Goal: Task Accomplishment & Management: Complete application form

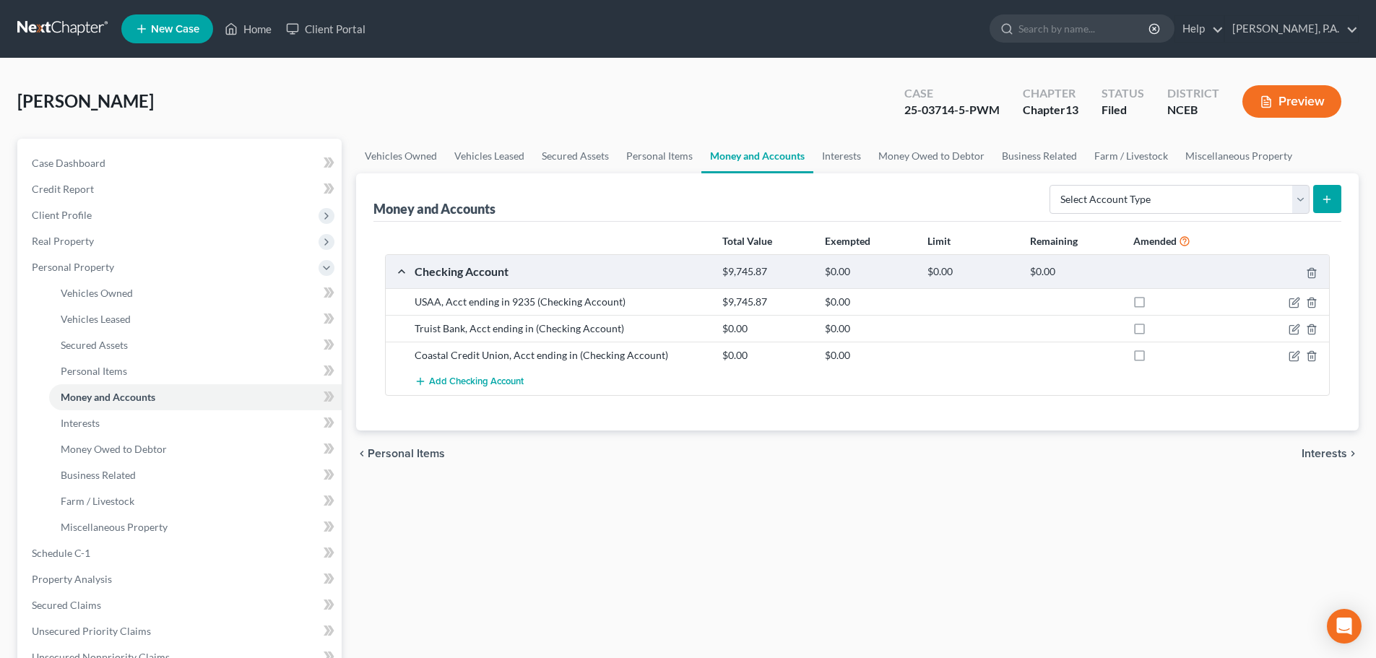
scroll to position [422, 0]
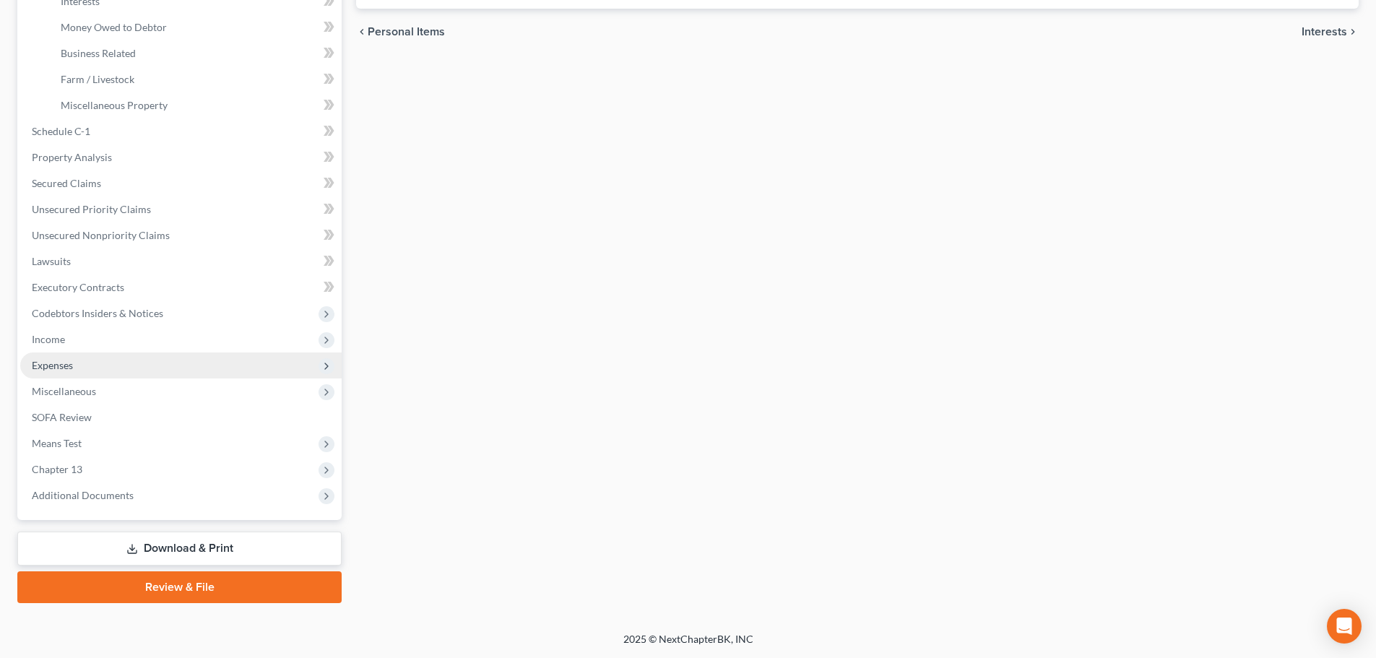
click at [208, 374] on span "Expenses" at bounding box center [181, 366] width 322 height 26
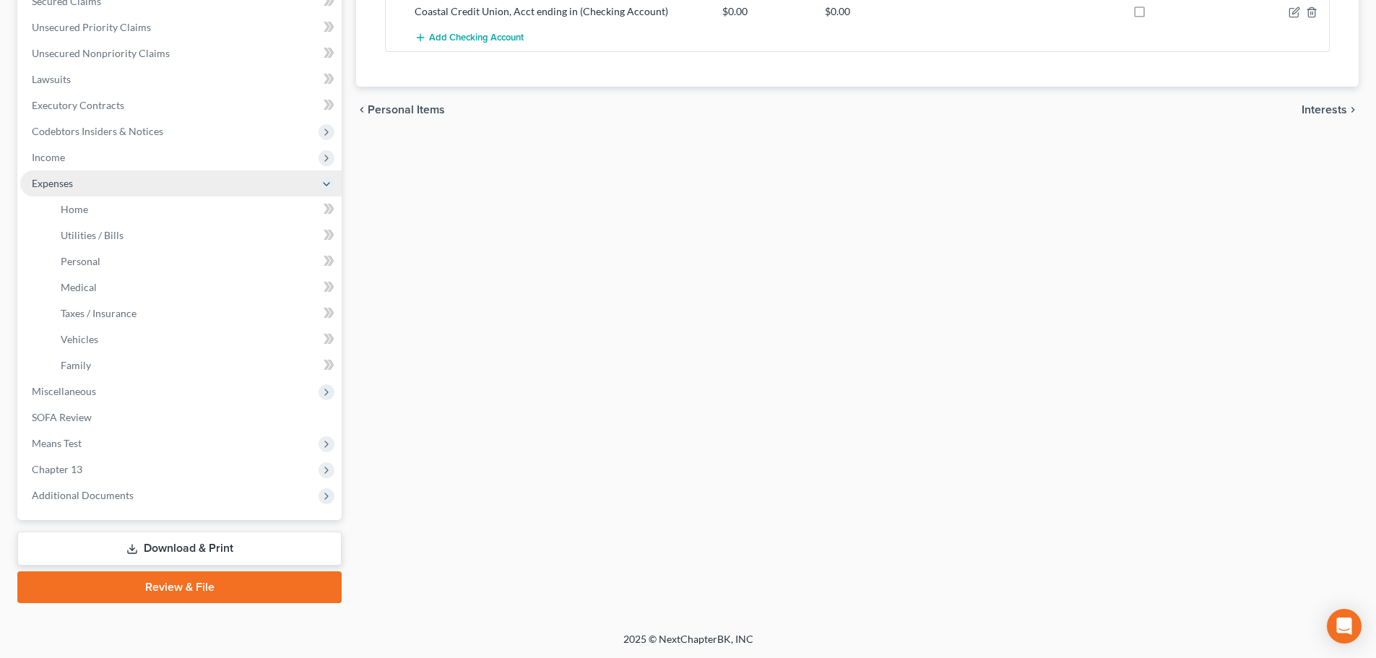
scroll to position [344, 0]
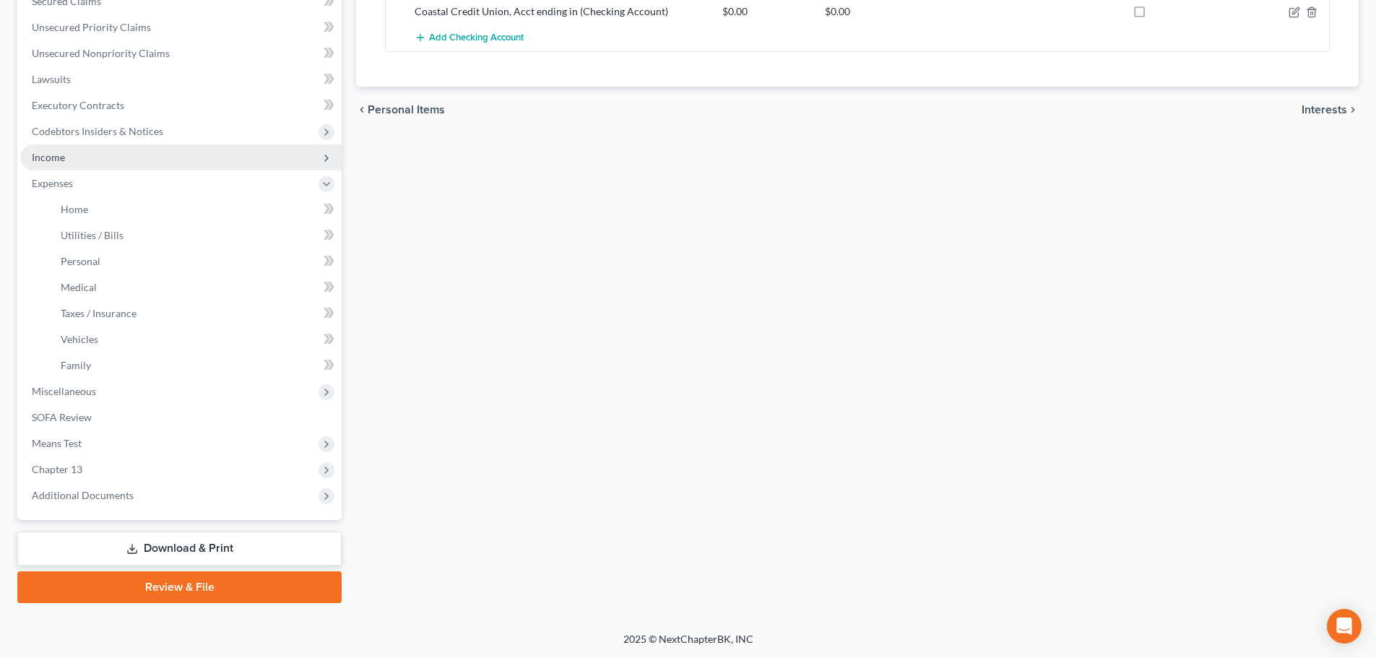
click at [218, 160] on span "Income" at bounding box center [181, 158] width 322 height 26
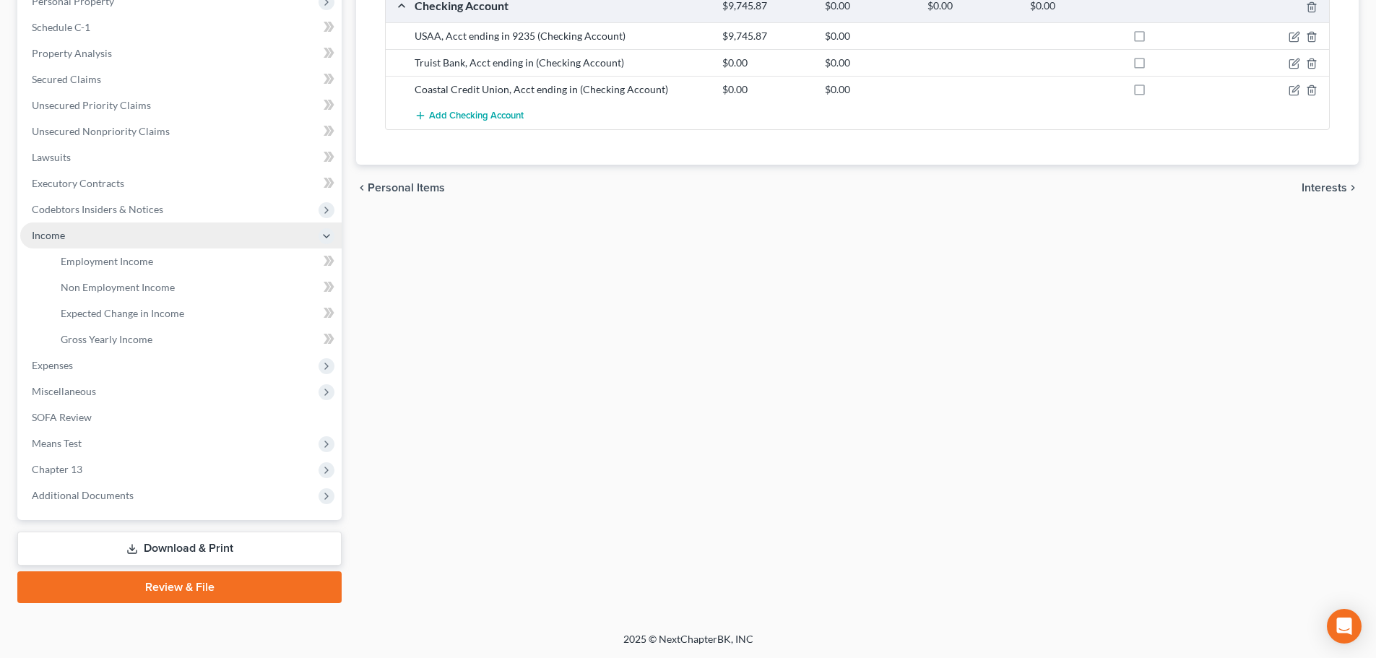
scroll to position [266, 0]
click at [118, 370] on span "Expenses" at bounding box center [181, 366] width 322 height 26
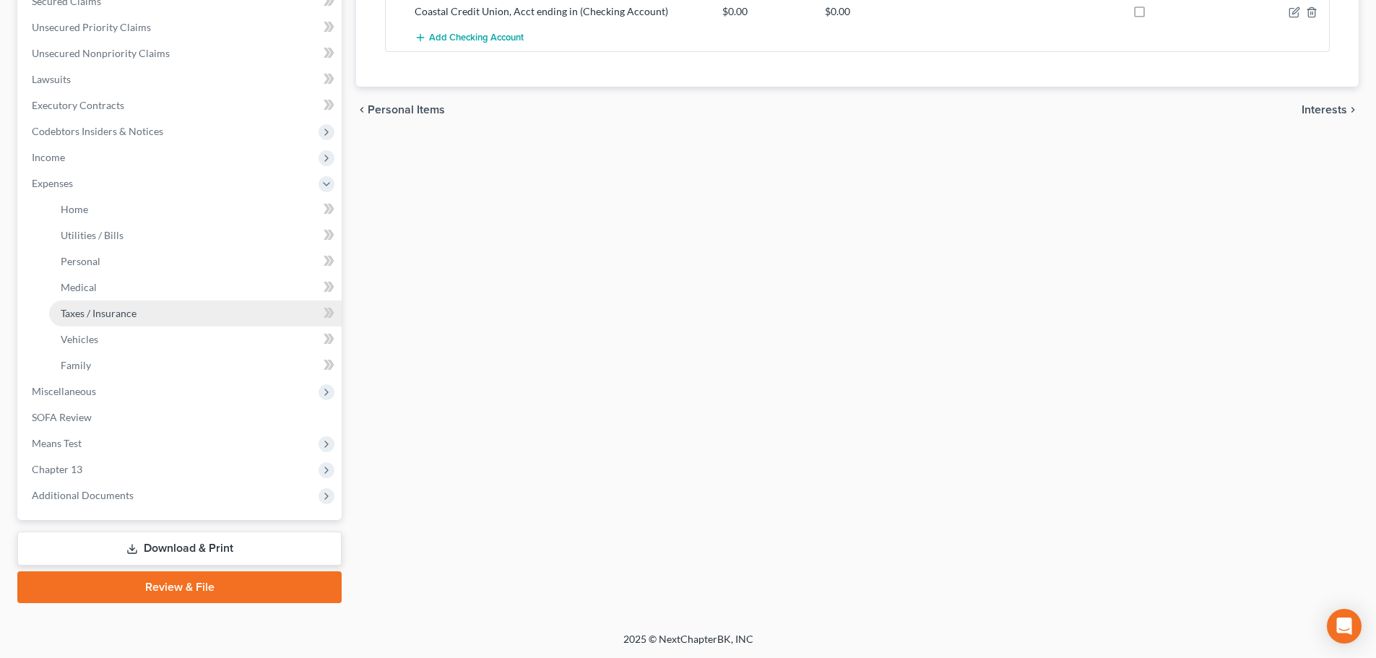
click at [230, 314] on link "Taxes / Insurance" at bounding box center [195, 314] width 293 height 26
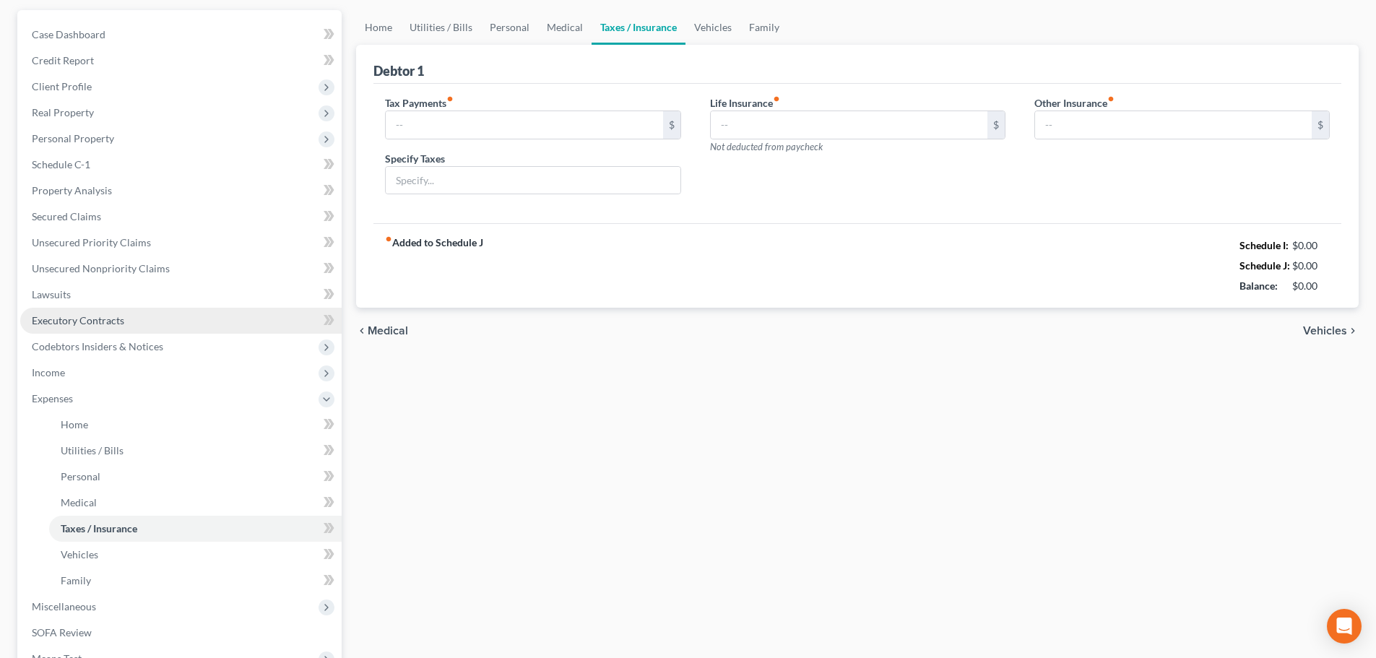
type input "0.00"
type input "73.50"
type input "0.00"
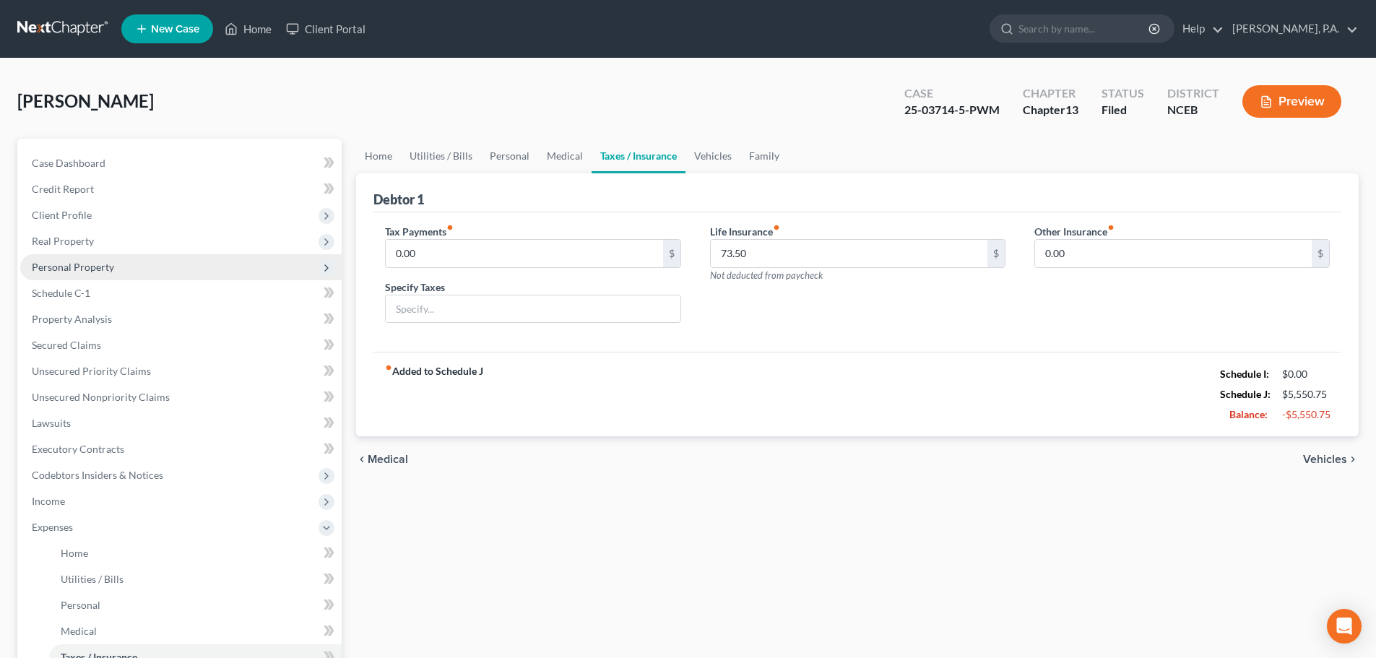
click at [129, 266] on span "Personal Property" at bounding box center [181, 267] width 322 height 26
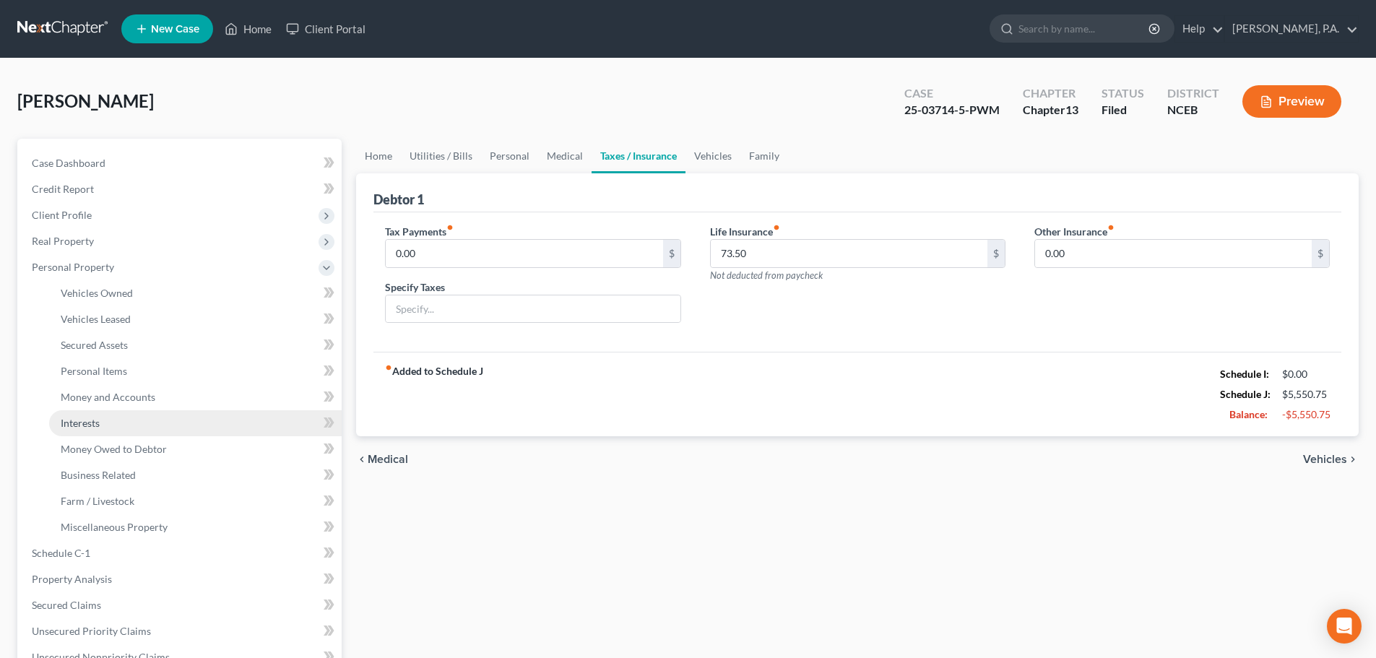
click at [152, 418] on link "Interests" at bounding box center [195, 423] width 293 height 26
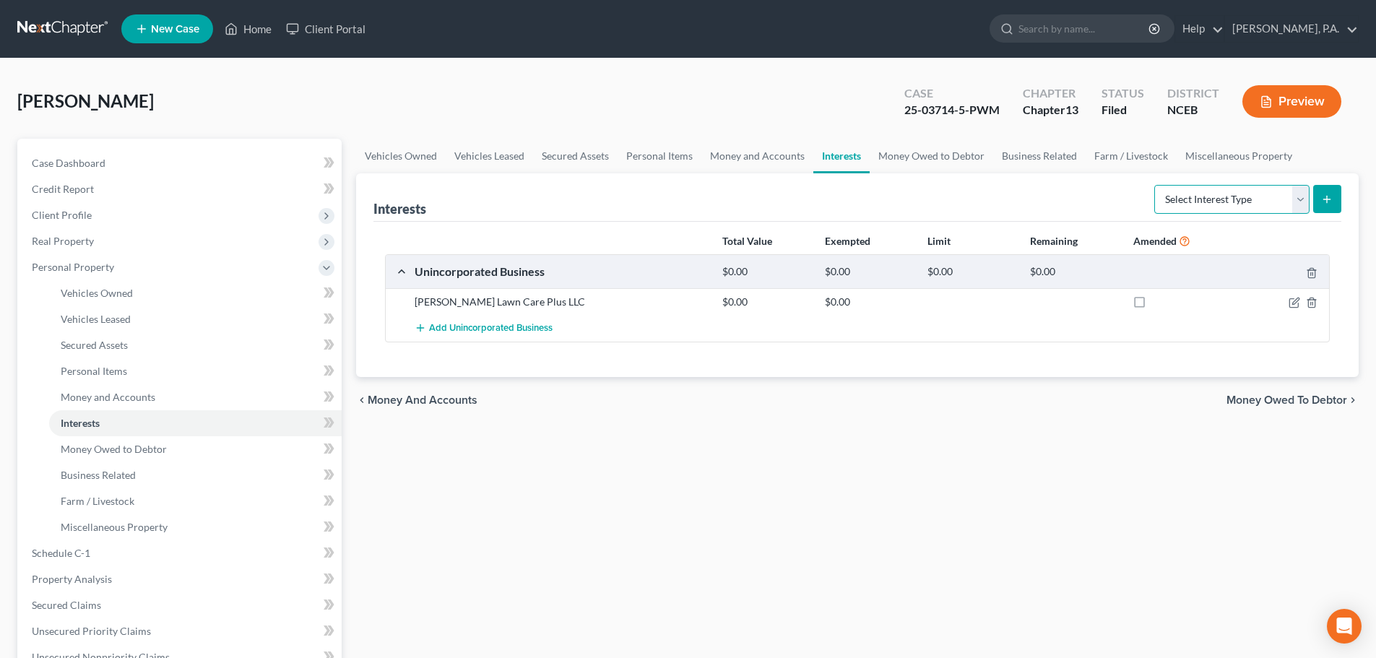
click at [1209, 201] on select "Select Interest Type 401K Annuity Bond Education IRA Government Bond Government…" at bounding box center [1232, 199] width 155 height 29
select select "term_life_insurance"
click at [1156, 185] on select "Select Interest Type 401K Annuity Bond Education IRA Government Bond Government…" at bounding box center [1232, 199] width 155 height 29
click at [1325, 199] on icon "submit" at bounding box center [1327, 200] width 12 height 12
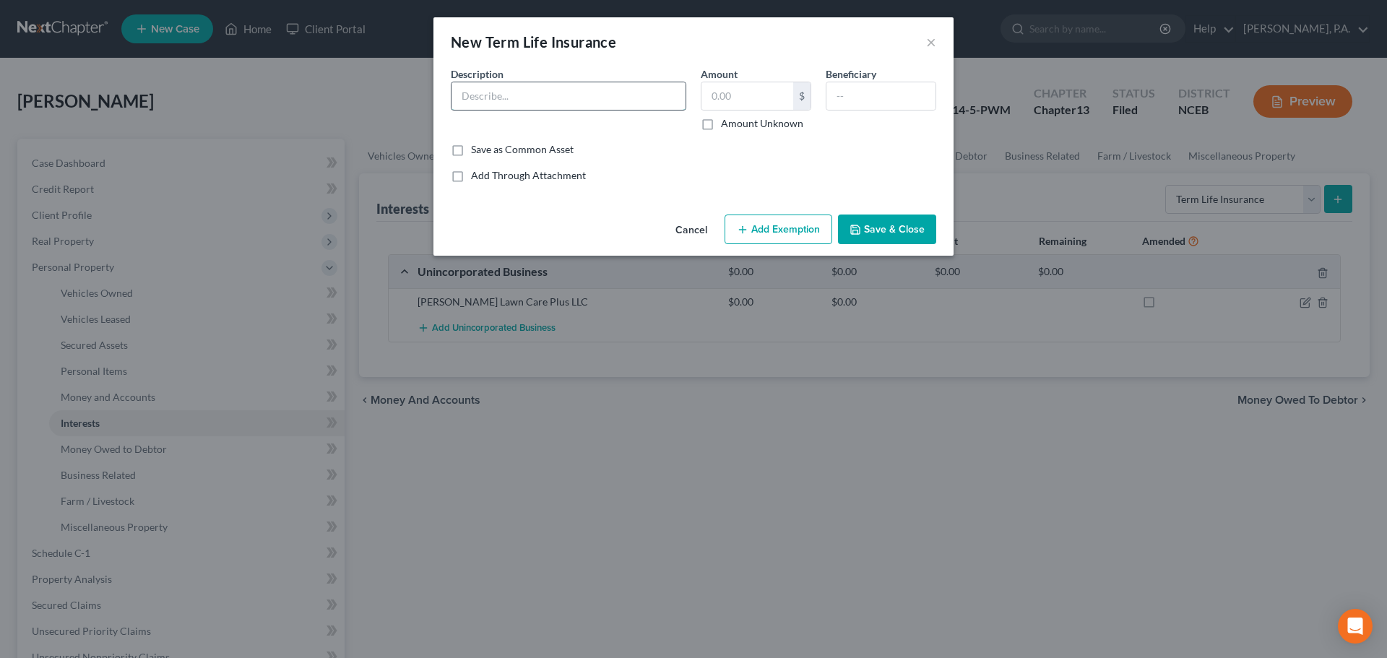
click at [629, 94] on input "text" at bounding box center [569, 95] width 234 height 27
type input "Trustage Life Ins"
click at [749, 104] on input "text" at bounding box center [748, 95] width 92 height 27
type input "0"
click at [774, 236] on button "Add Exemption" at bounding box center [779, 230] width 108 height 30
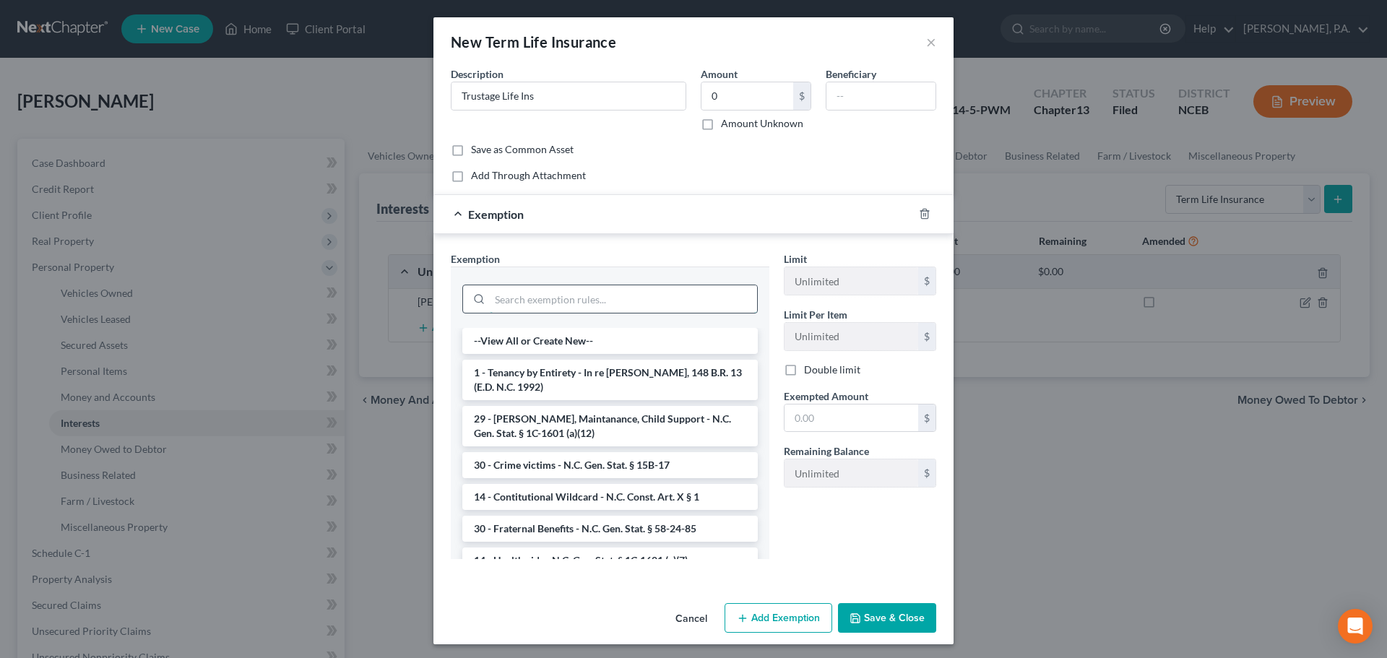
click at [678, 300] on input "search" at bounding box center [623, 298] width 267 height 27
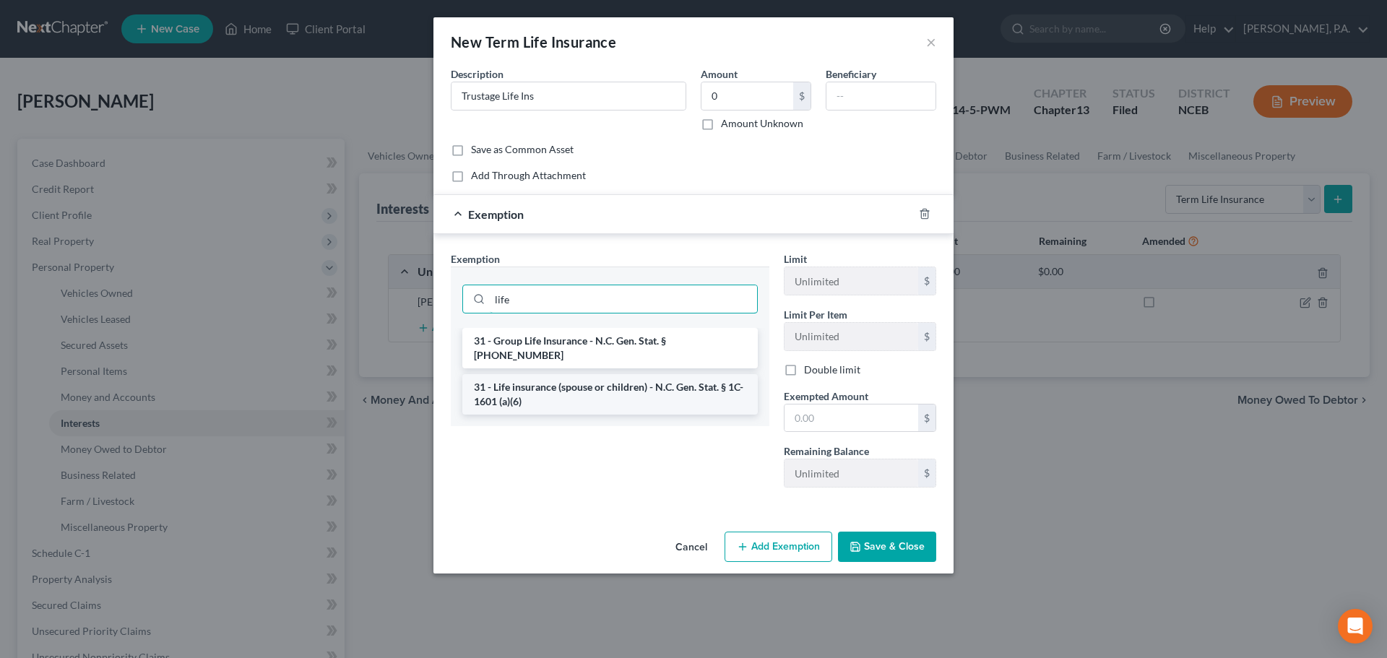
type input "life"
click at [698, 374] on li "31 - Life insurance (spouse or children) - N.C. Gen. Stat. § 1C-1601 (a)(6)" at bounding box center [610, 394] width 296 height 40
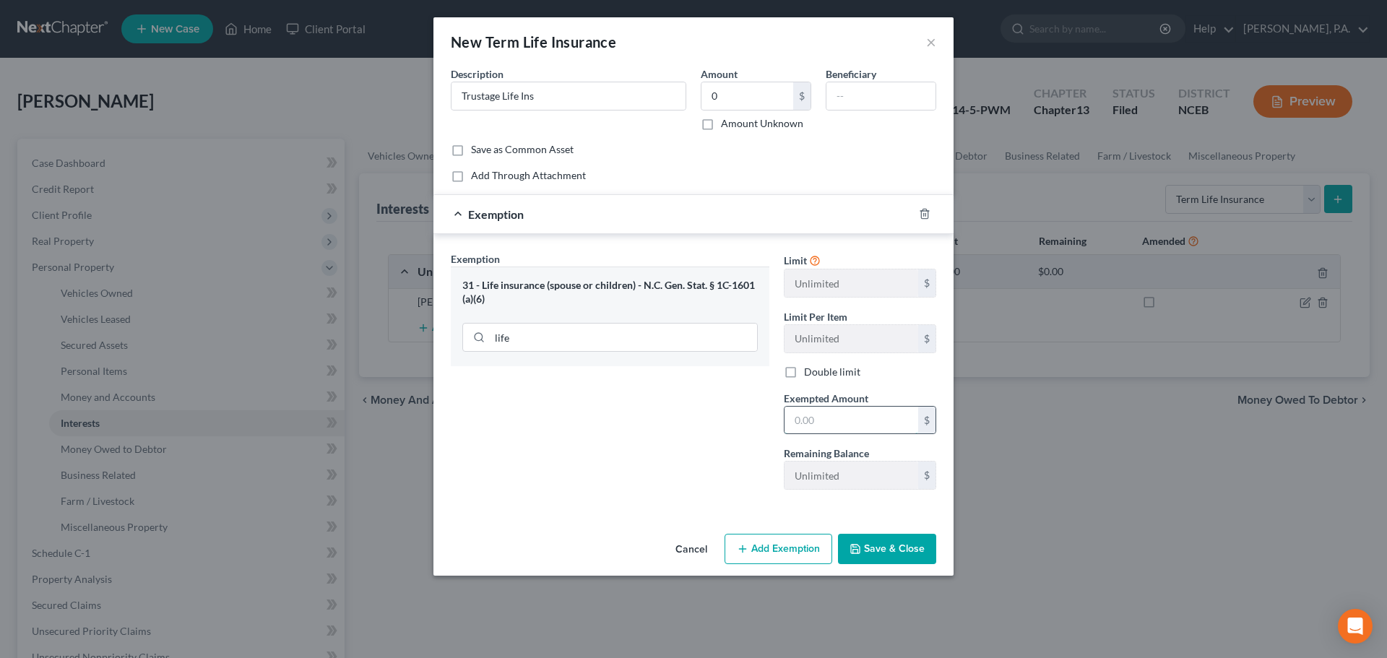
click at [822, 423] on input "text" at bounding box center [852, 420] width 134 height 27
type input "0"
click at [887, 563] on button "Save & Close" at bounding box center [887, 549] width 98 height 30
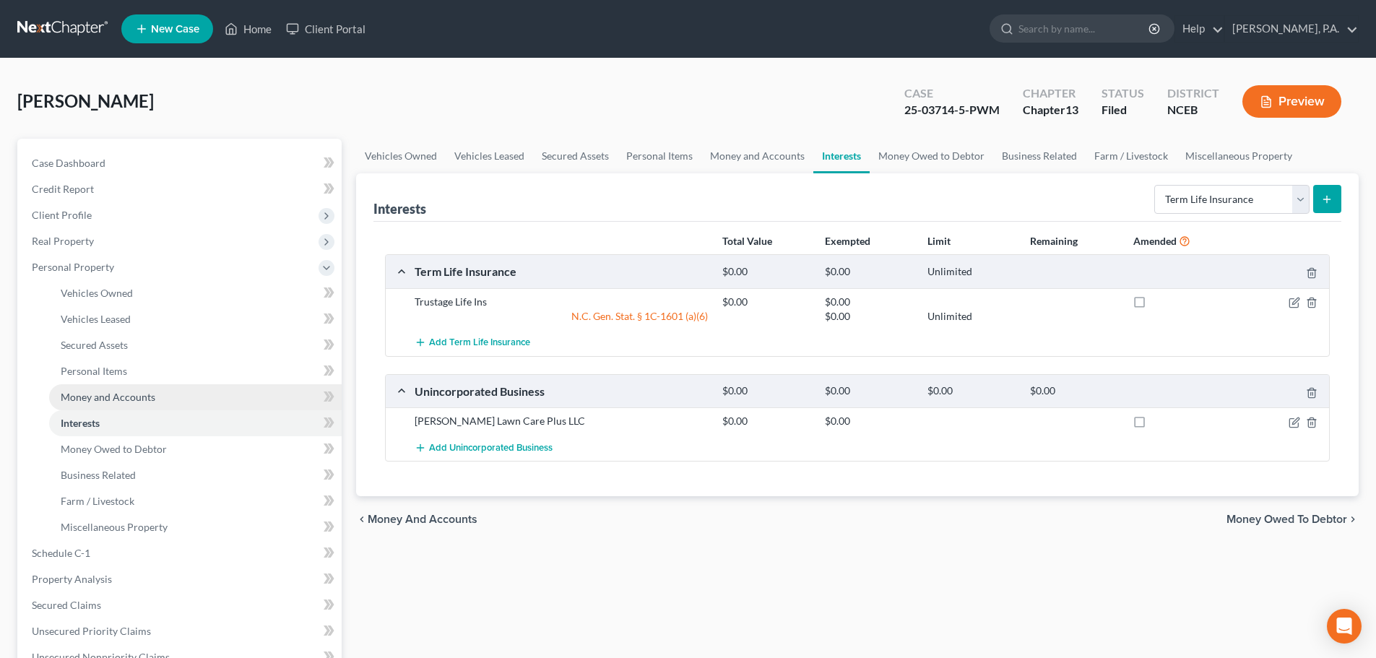
click at [103, 388] on link "Money and Accounts" at bounding box center [195, 397] width 293 height 26
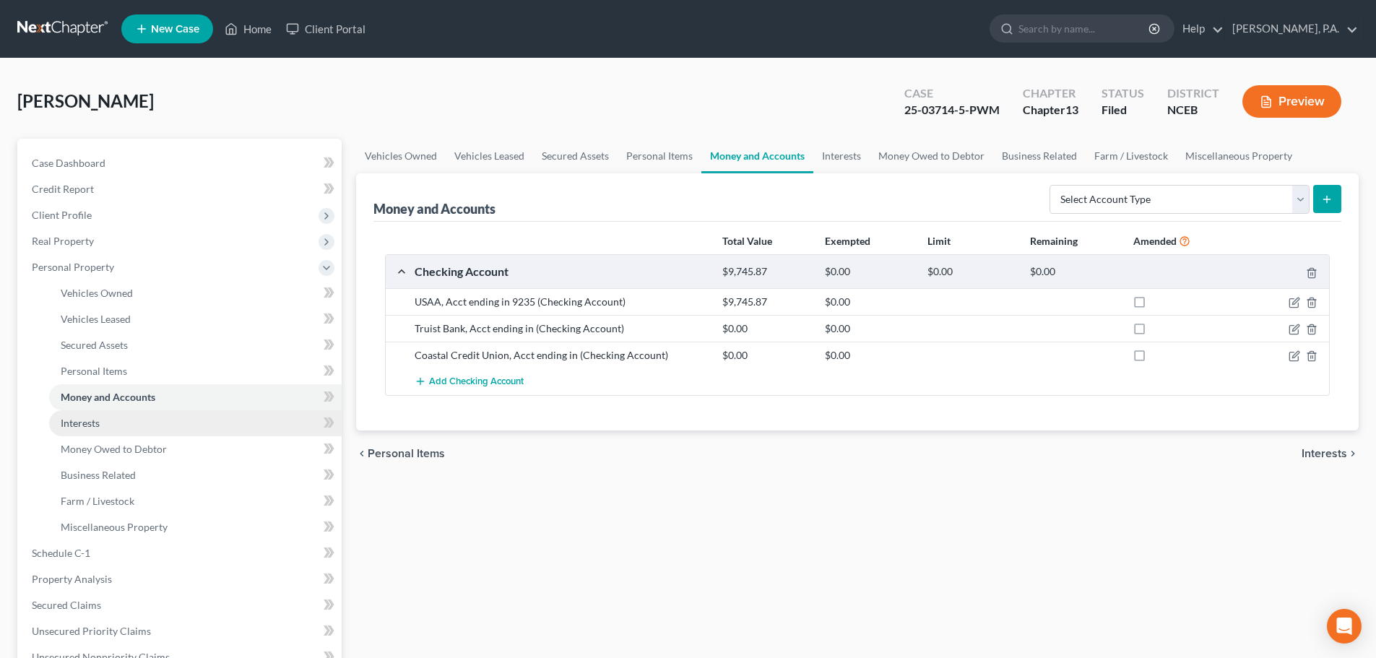
scroll to position [422, 0]
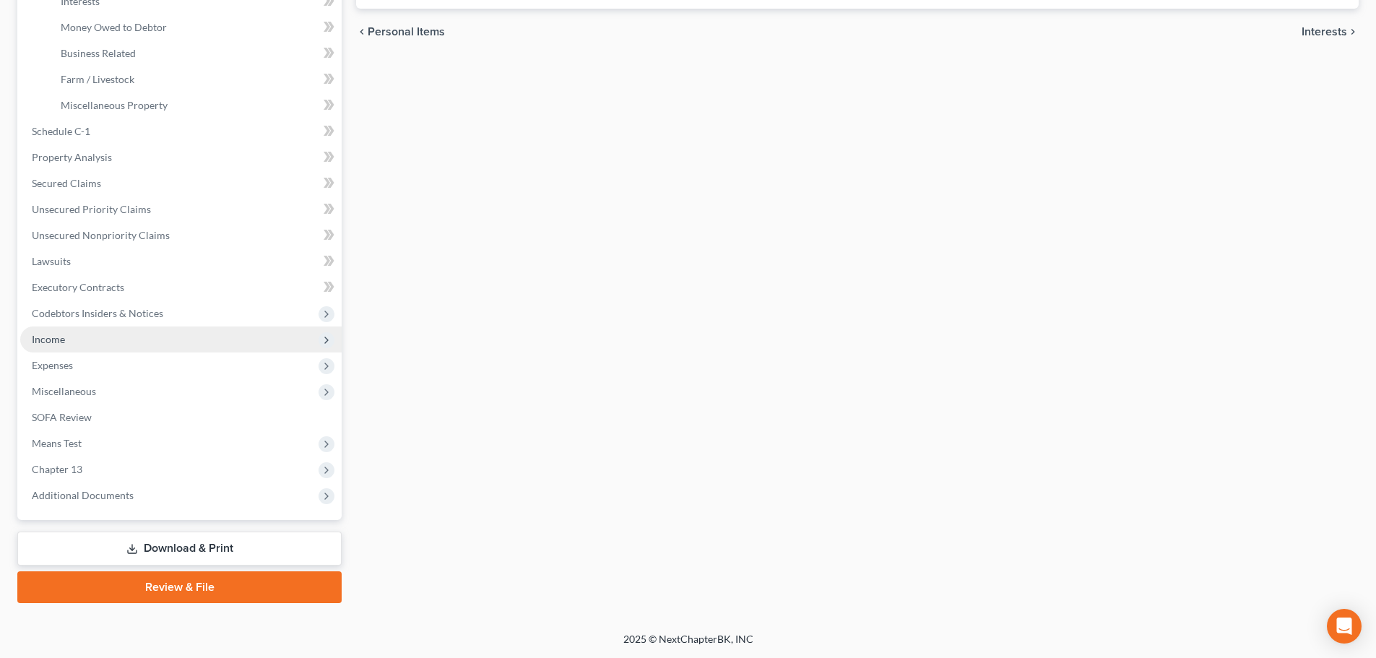
click at [145, 339] on span "Income" at bounding box center [181, 340] width 322 height 26
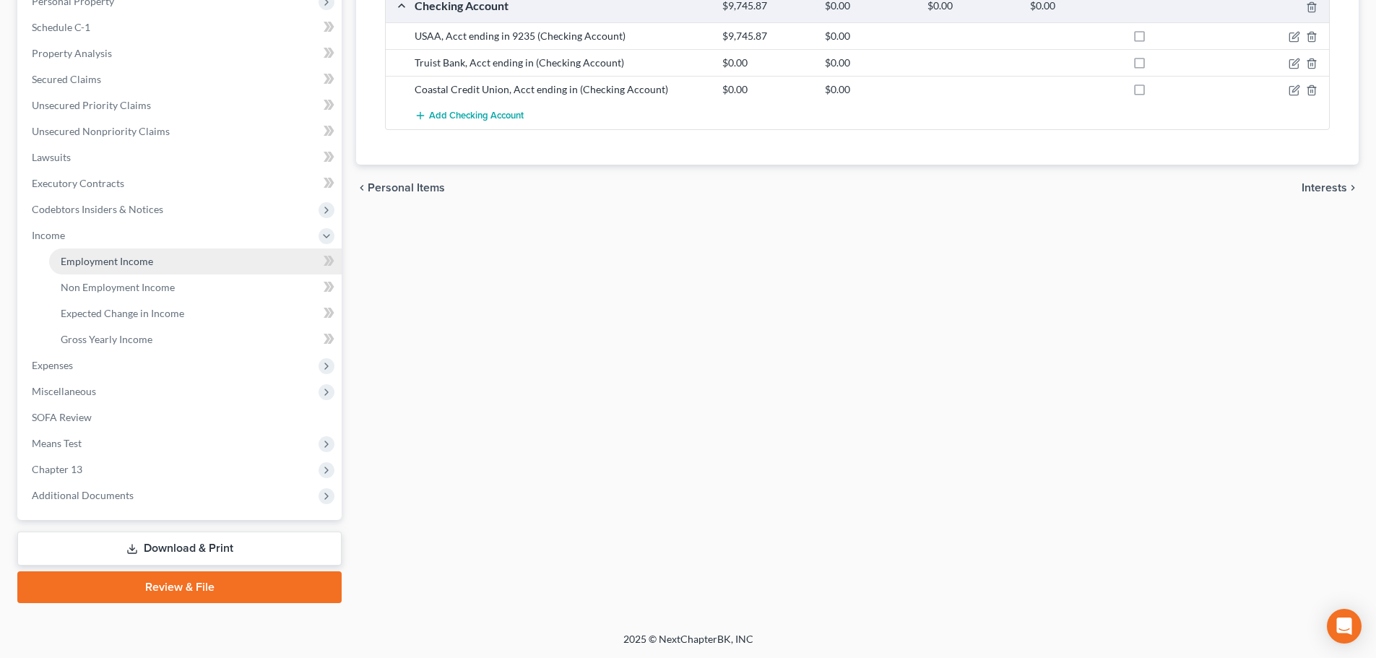
click at [215, 261] on link "Employment Income" at bounding box center [195, 262] width 293 height 26
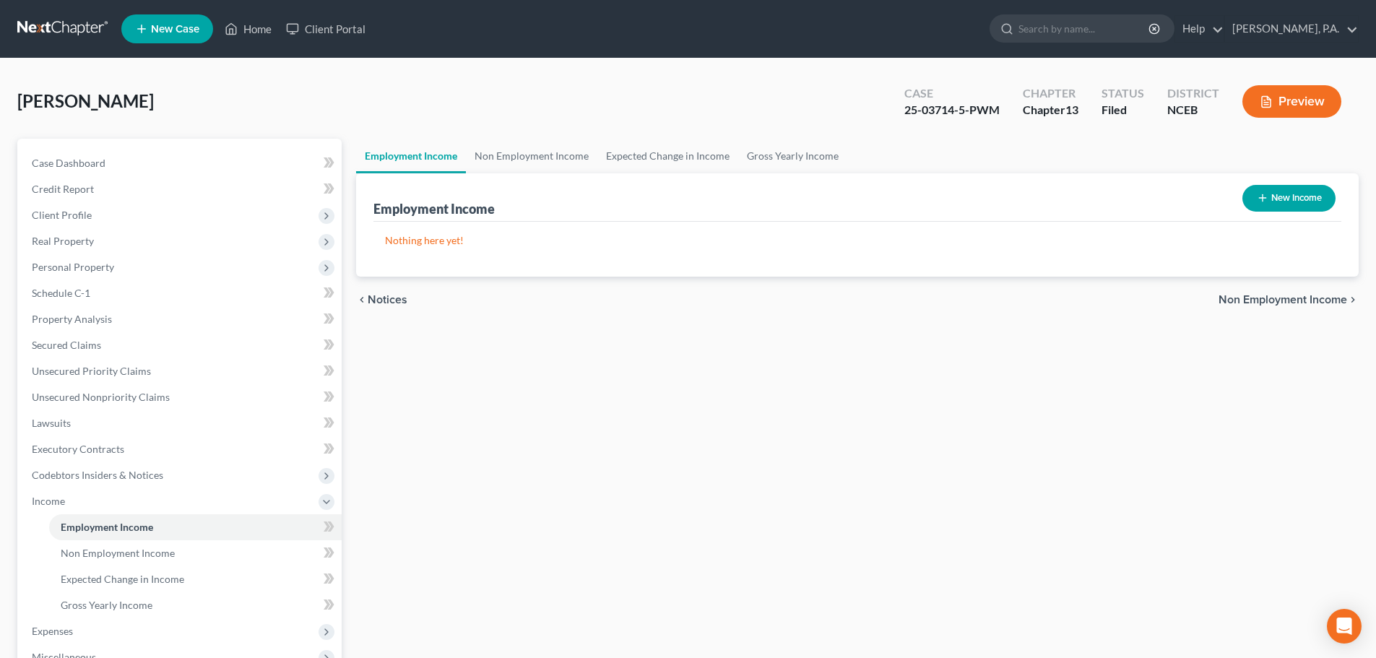
click at [1272, 204] on button "New Income" at bounding box center [1289, 198] width 93 height 27
select select "0"
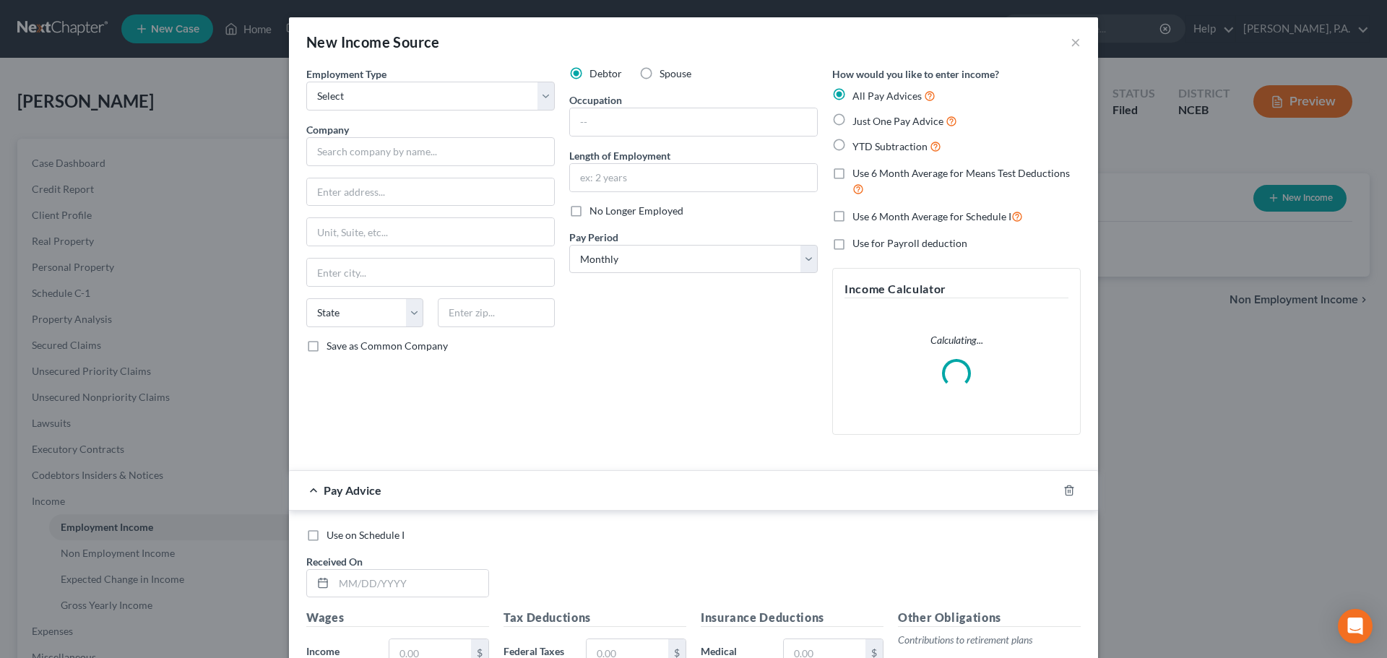
click at [553, 90] on div "Employment Type * Select Full or [DEMOGRAPHIC_DATA] Employment Self Employment …" at bounding box center [430, 256] width 263 height 380
click at [540, 93] on select "Select Full or [DEMOGRAPHIC_DATA] Employment Self Employment" at bounding box center [430, 96] width 249 height 29
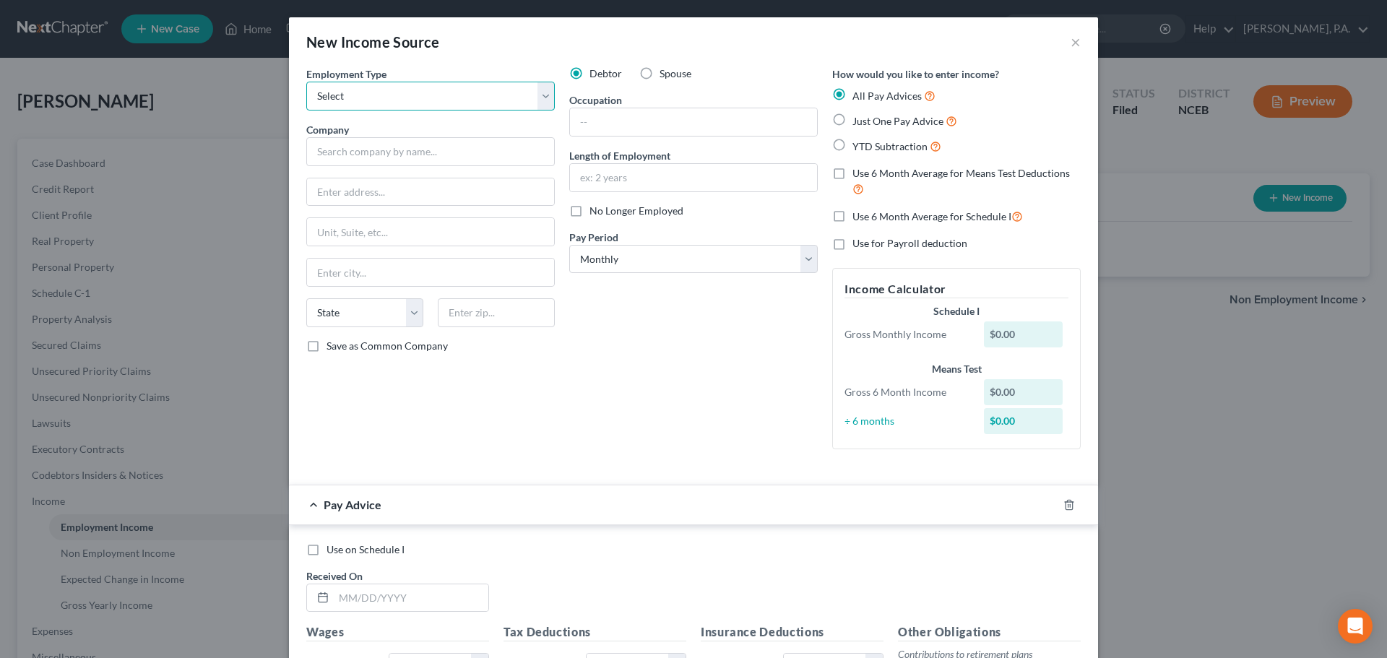
select select "0"
click at [306, 82] on select "Select Full or [DEMOGRAPHIC_DATA] Employment Self Employment" at bounding box center [430, 96] width 249 height 29
click at [521, 148] on input "text" at bounding box center [430, 151] width 249 height 29
click at [591, 123] on input "text" at bounding box center [693, 121] width 247 height 27
type input "[PERSON_NAME]"
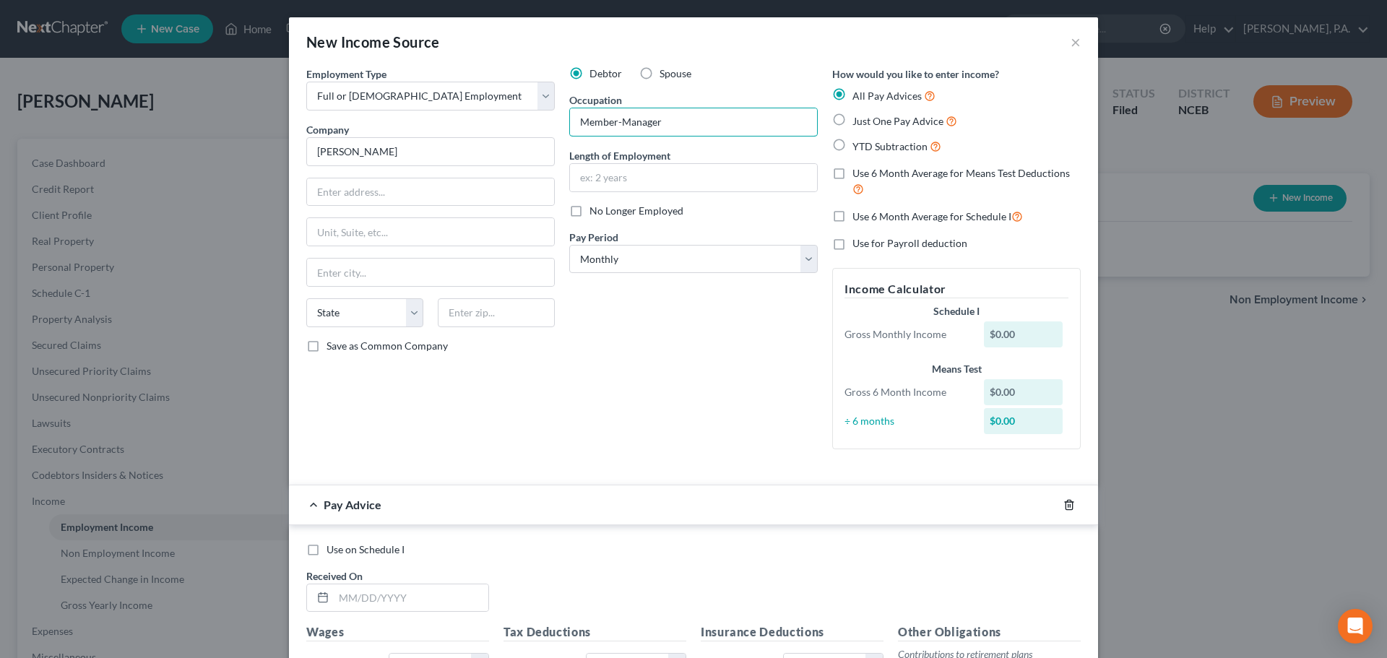
type input "Member-Manager"
click at [1064, 506] on icon "button" at bounding box center [1070, 505] width 12 height 12
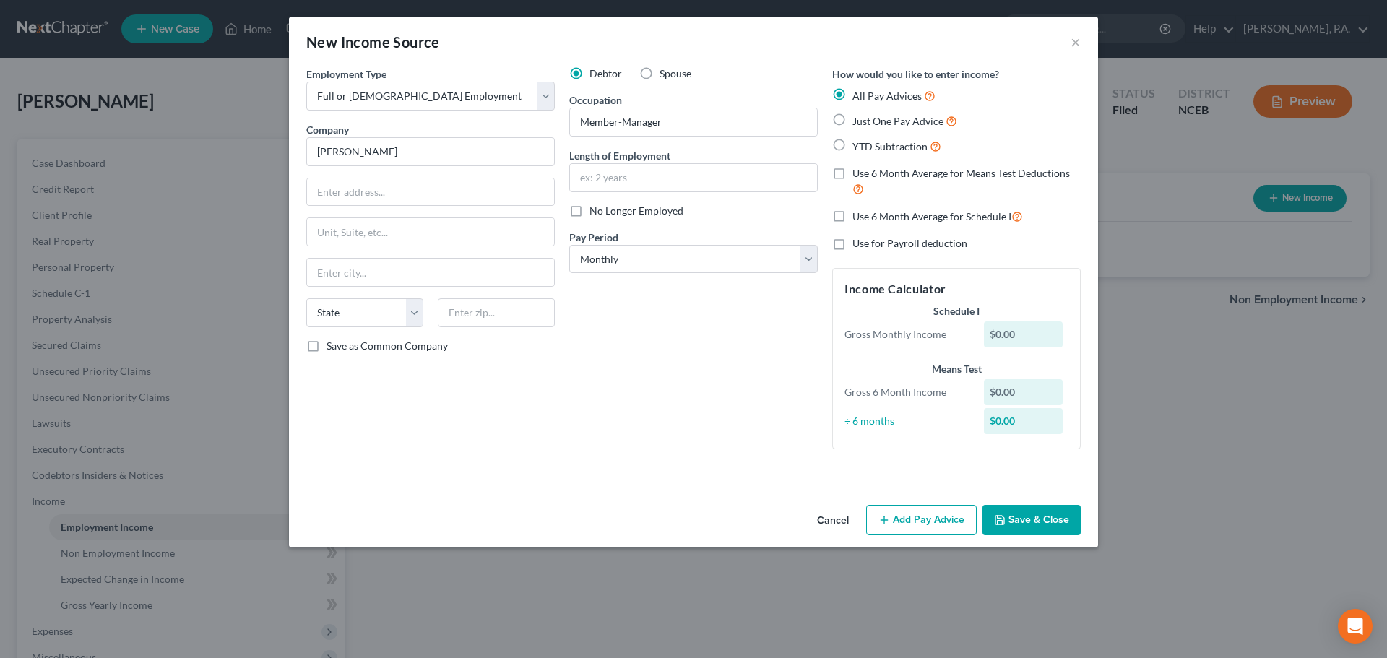
click at [853, 120] on label "Just One Pay Advice" at bounding box center [905, 121] width 105 height 17
click at [858, 120] on input "Just One Pay Advice" at bounding box center [862, 117] width 9 height 9
radio input "true"
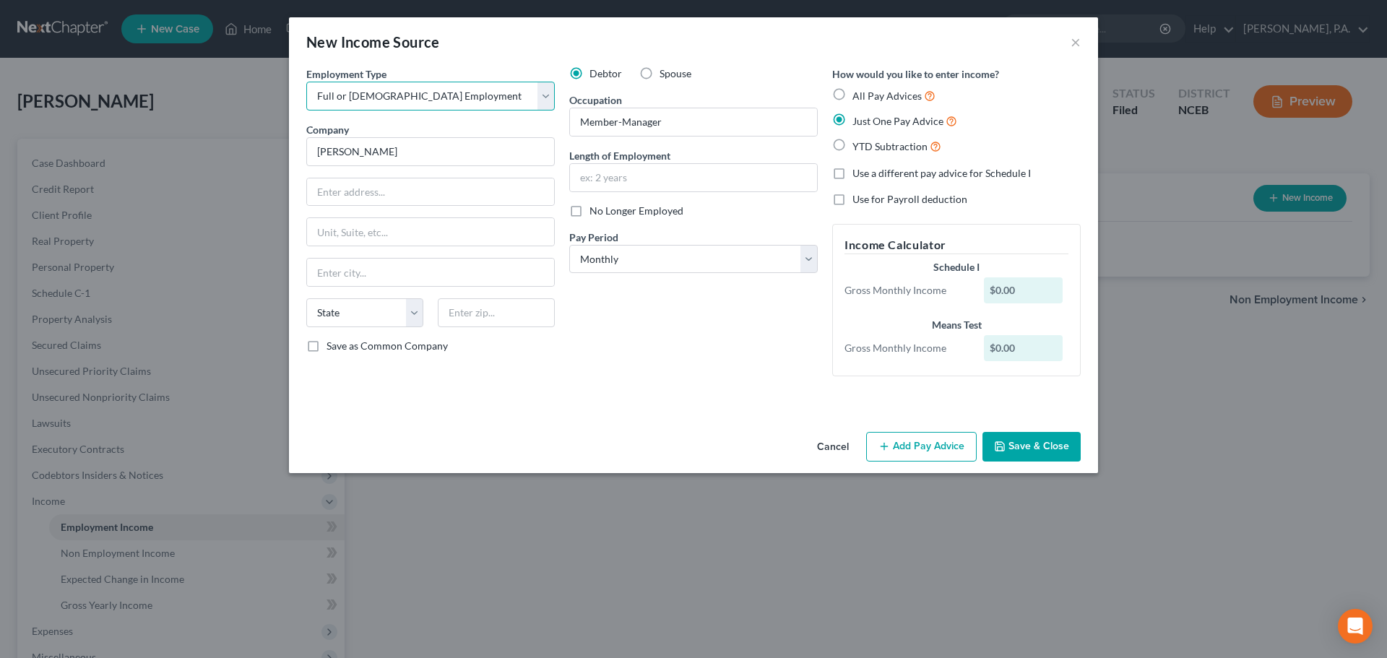
click at [542, 98] on select "Select Full or [DEMOGRAPHIC_DATA] Employment Self Employment" at bounding box center [430, 96] width 249 height 29
click at [921, 447] on button "Add Pay Advice" at bounding box center [921, 447] width 111 height 30
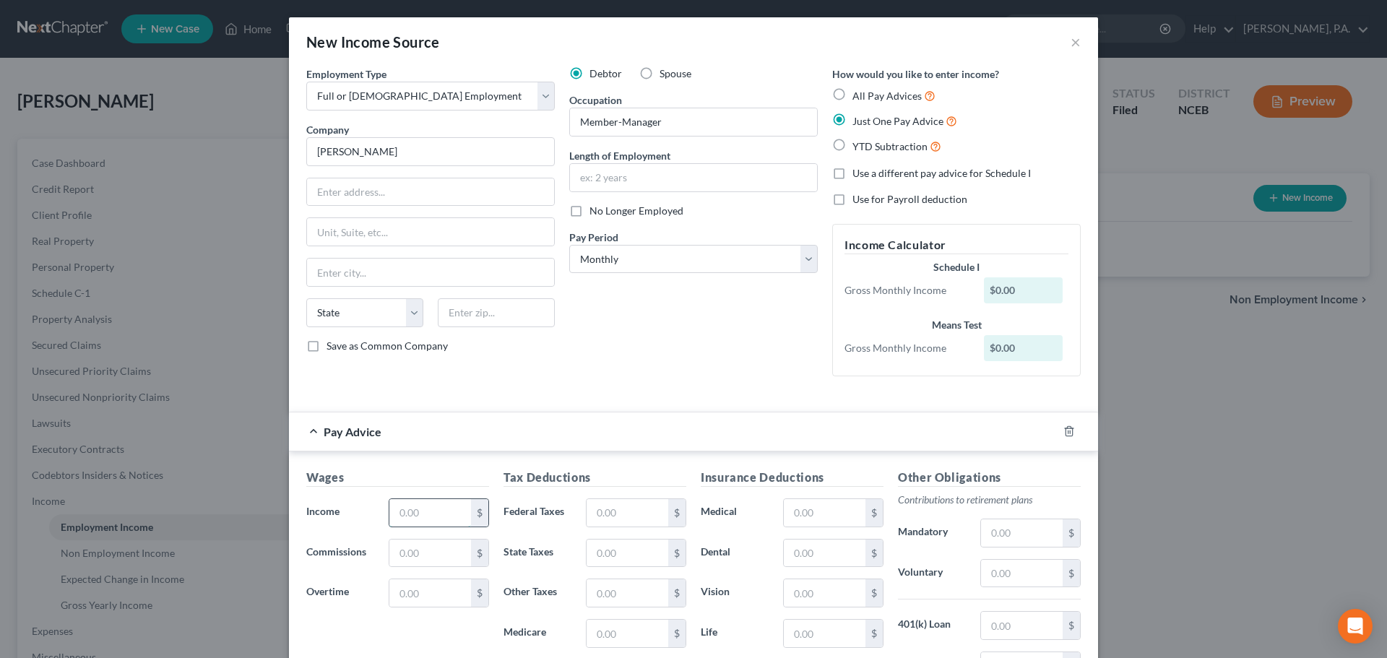
click at [446, 522] on input "text" at bounding box center [430, 512] width 82 height 27
paste input "8,436"
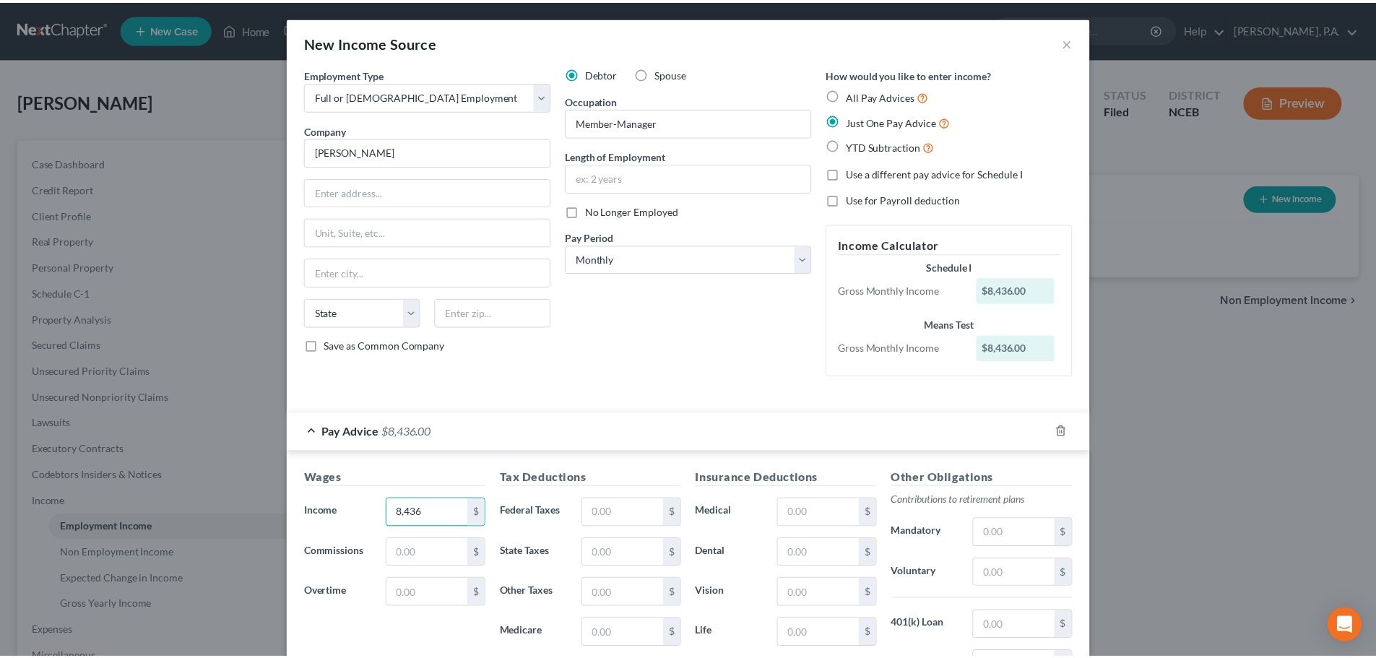
scroll to position [225, 0]
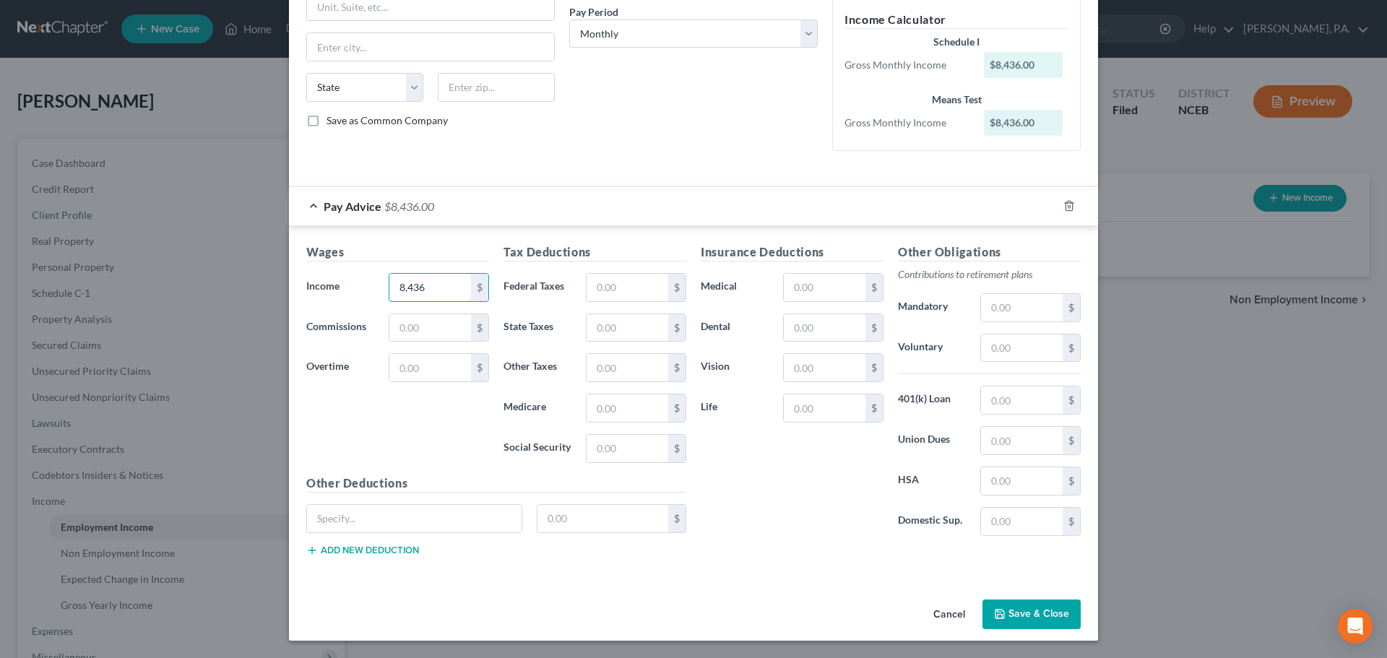
type input "8,436"
click at [1014, 613] on button "Save & Close" at bounding box center [1032, 615] width 98 height 30
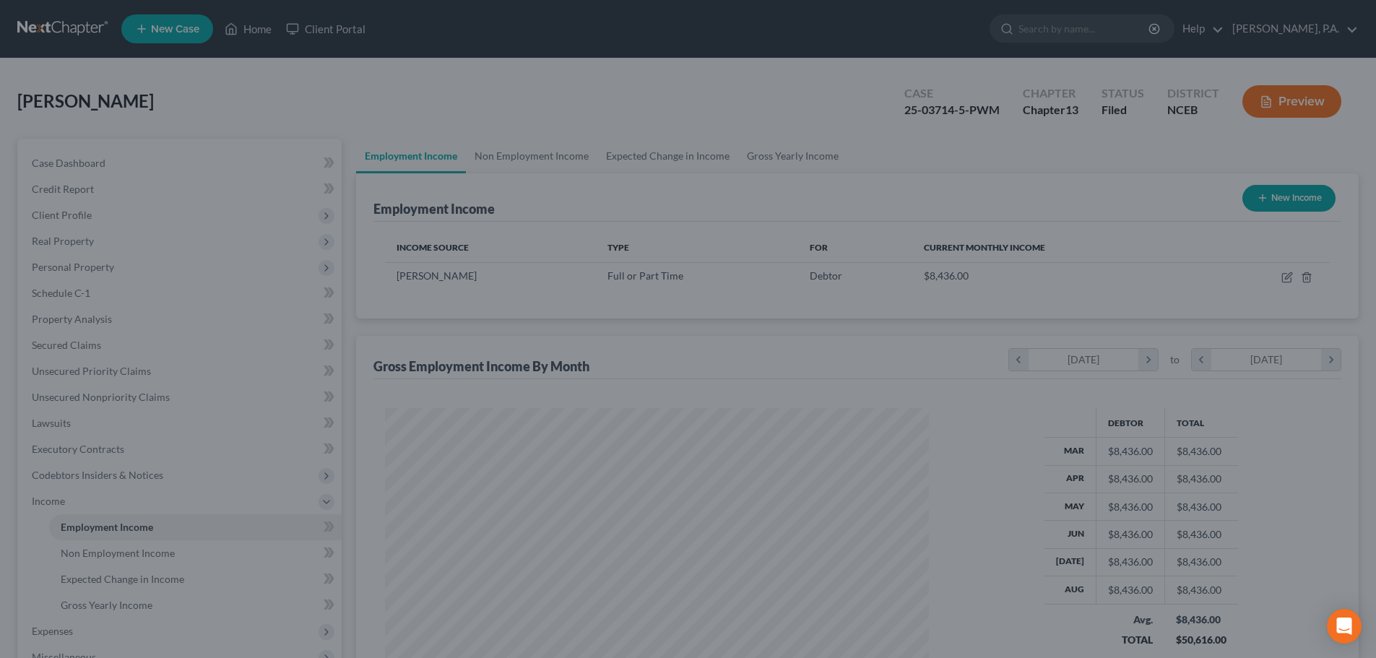
scroll to position [722238, 721940]
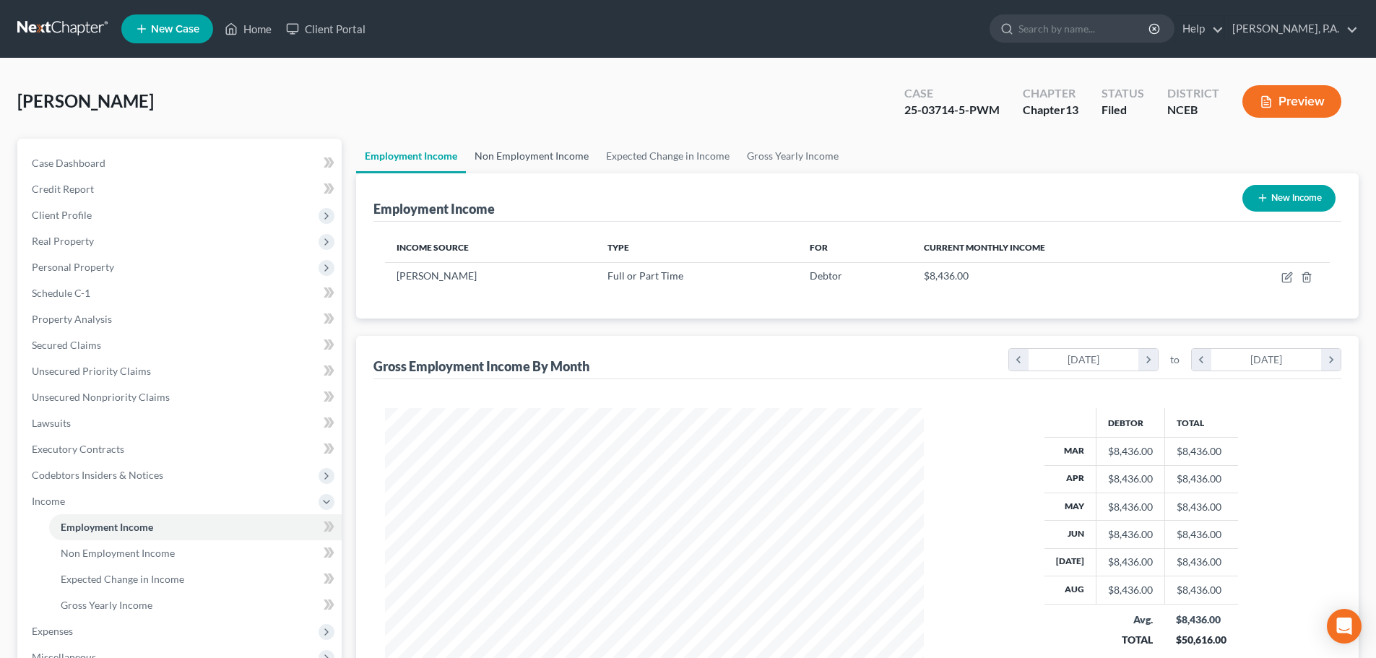
click at [547, 158] on link "Non Employment Income" at bounding box center [531, 156] width 131 height 35
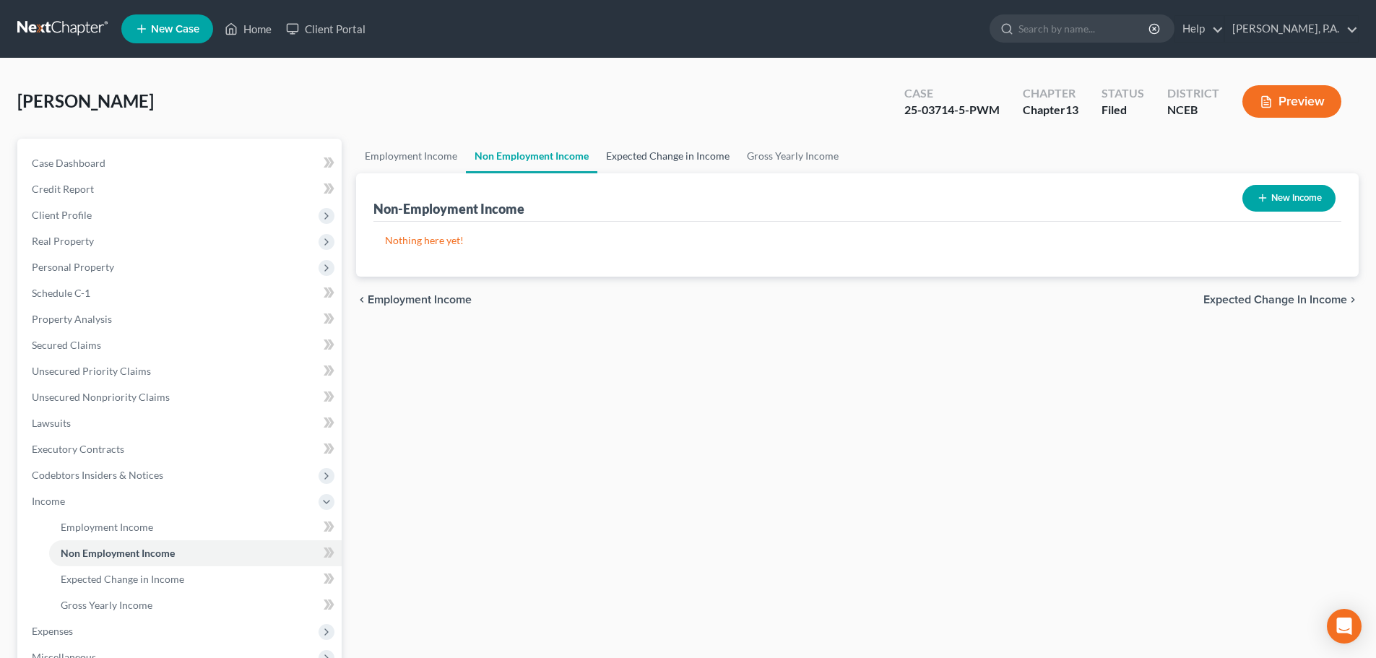
click at [614, 157] on link "Expected Change in Income" at bounding box center [668, 156] width 141 height 35
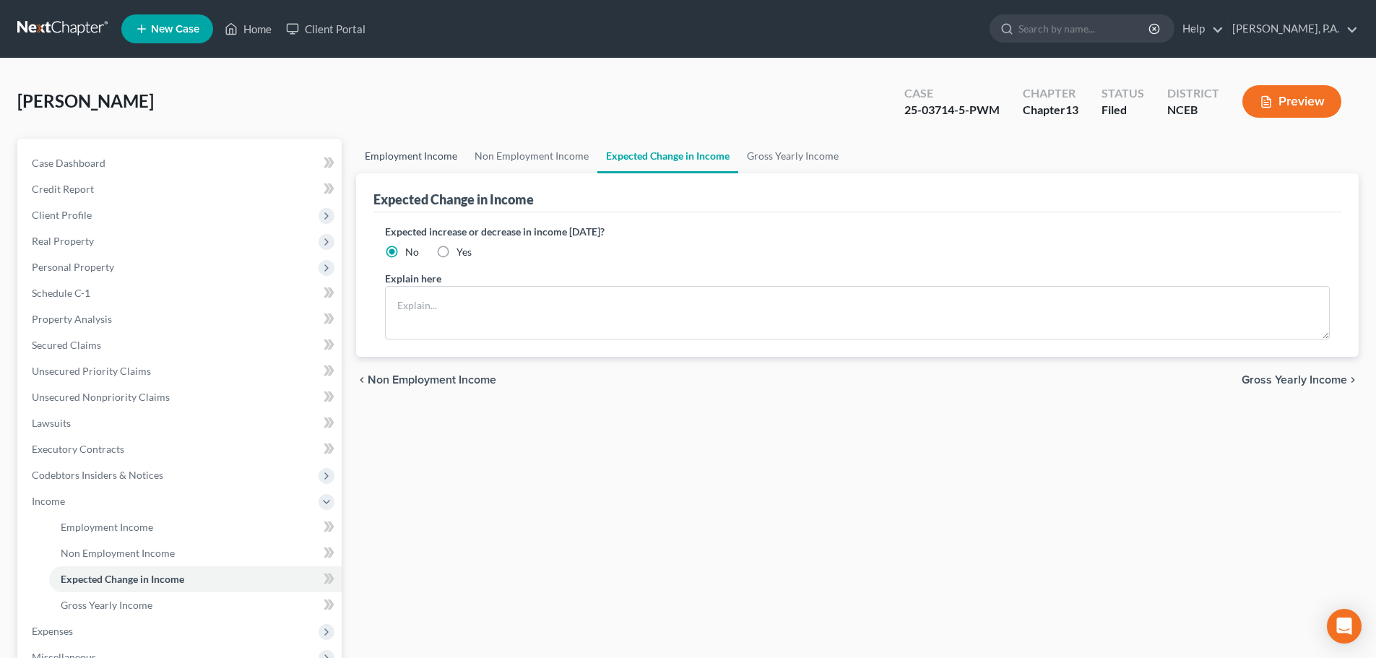
click at [429, 158] on link "Employment Income" at bounding box center [411, 156] width 110 height 35
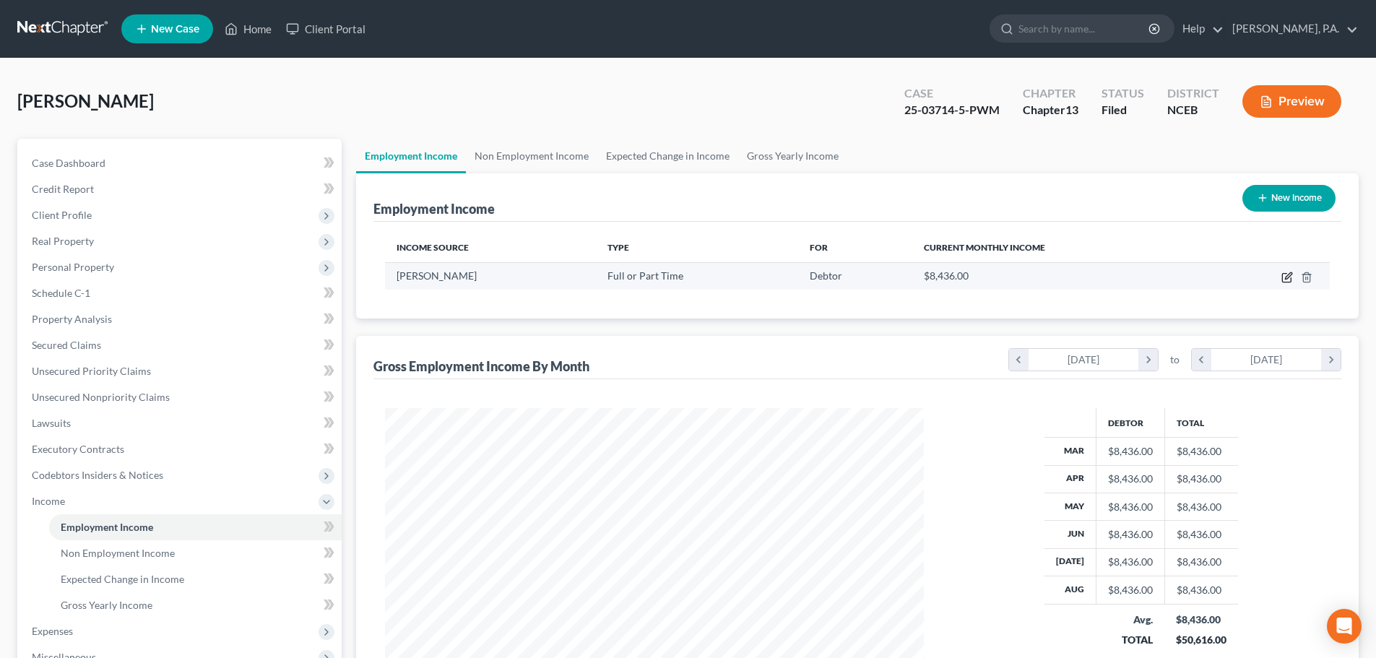
click at [1284, 280] on icon "button" at bounding box center [1288, 278] width 12 height 12
select select "0"
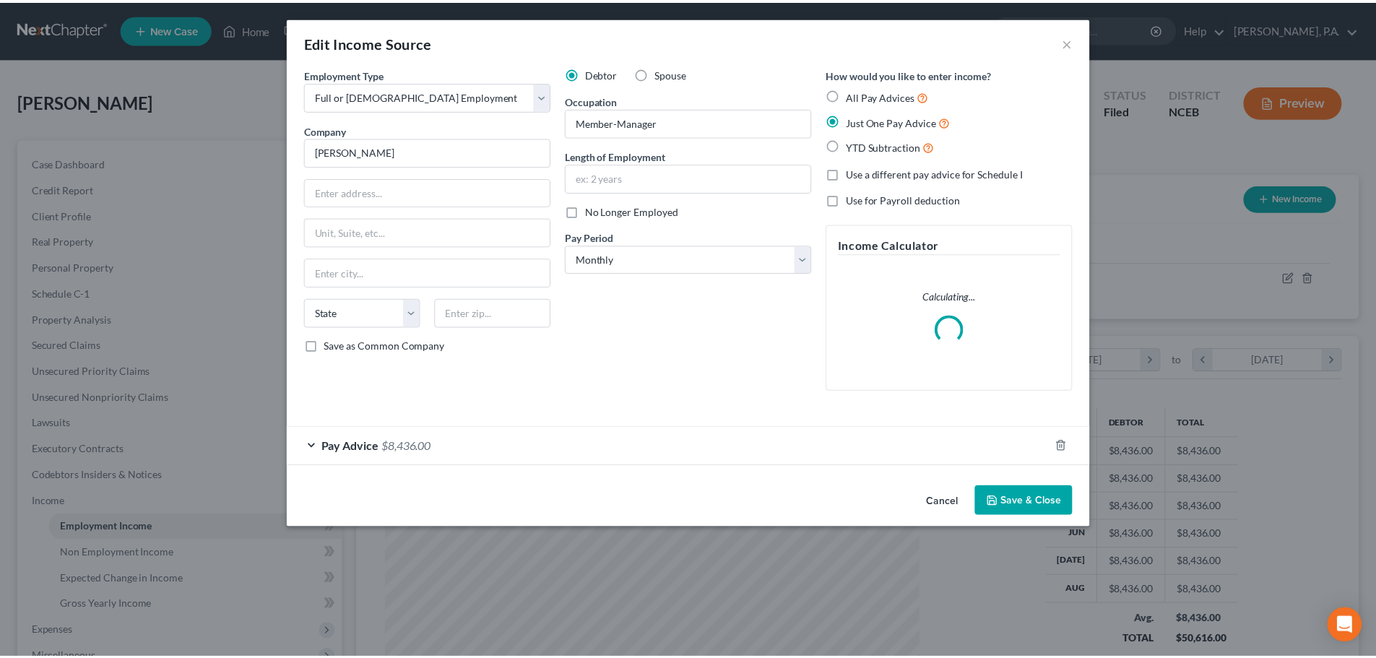
scroll to position [272, 573]
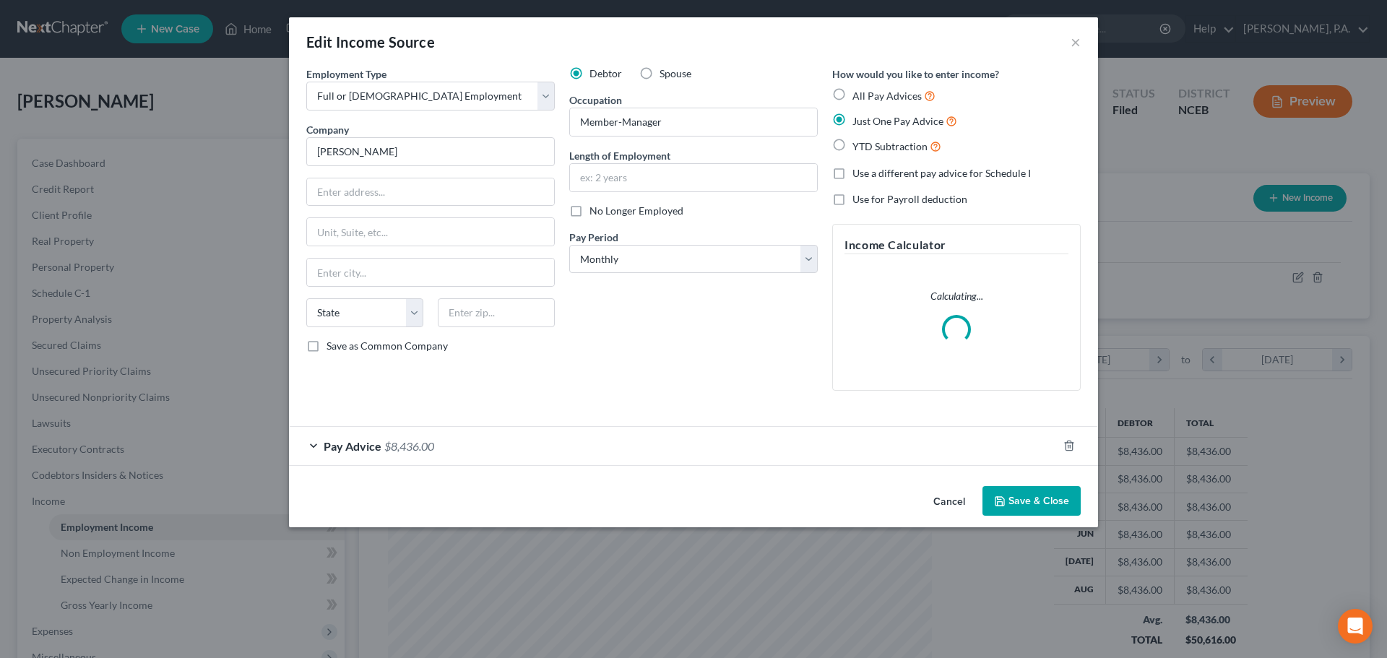
click at [951, 504] on button "Cancel" at bounding box center [949, 502] width 55 height 29
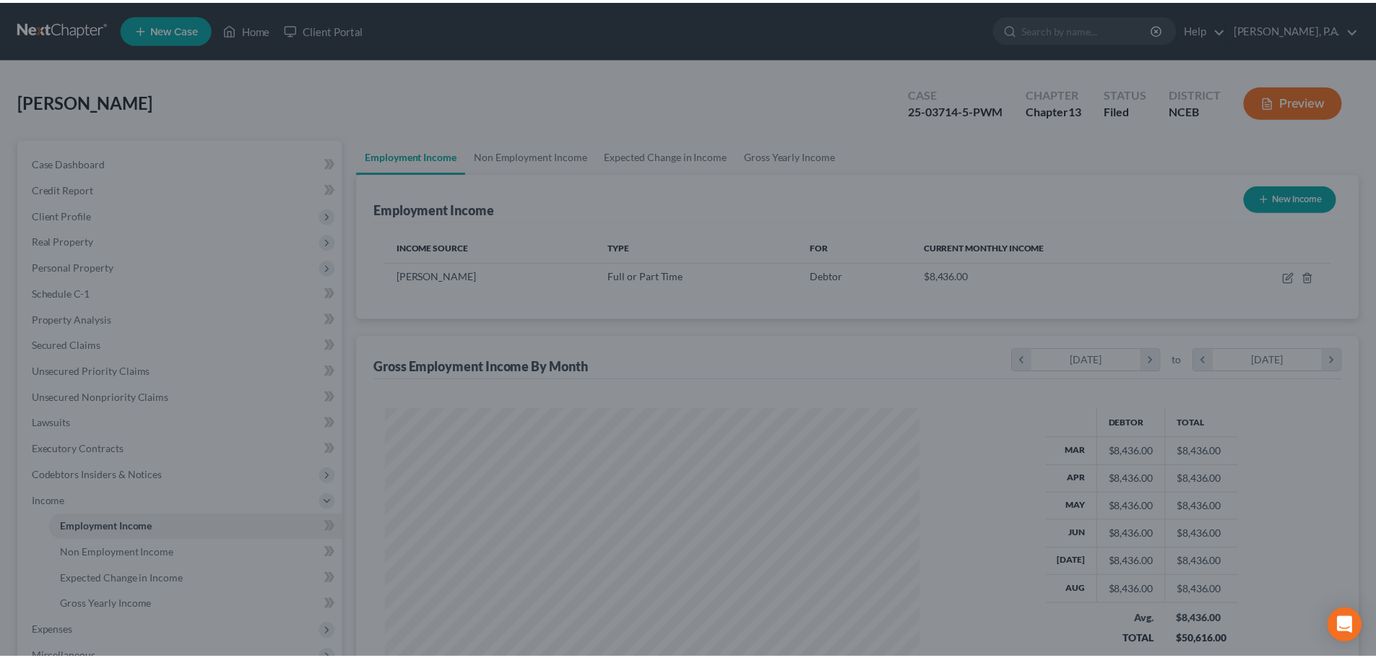
scroll to position [722238, 721940]
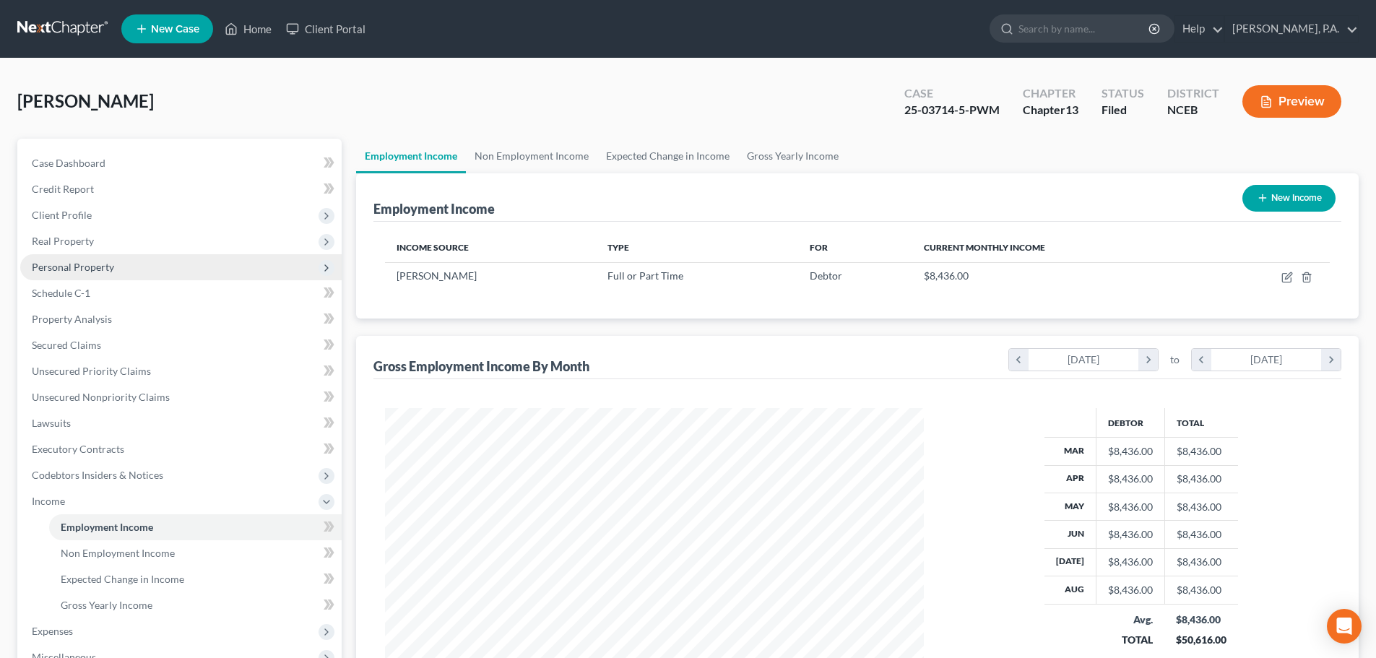
click at [106, 264] on span "Personal Property" at bounding box center [73, 267] width 82 height 12
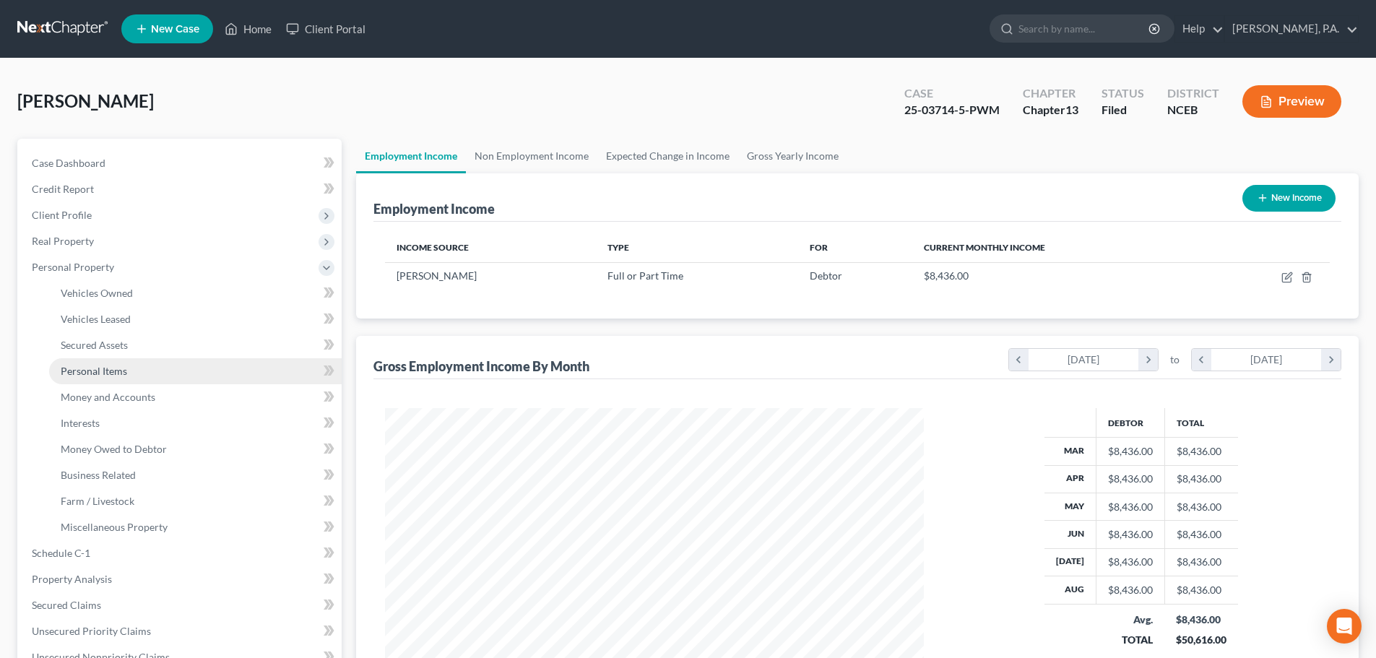
click at [132, 376] on link "Personal Items" at bounding box center [195, 371] width 293 height 26
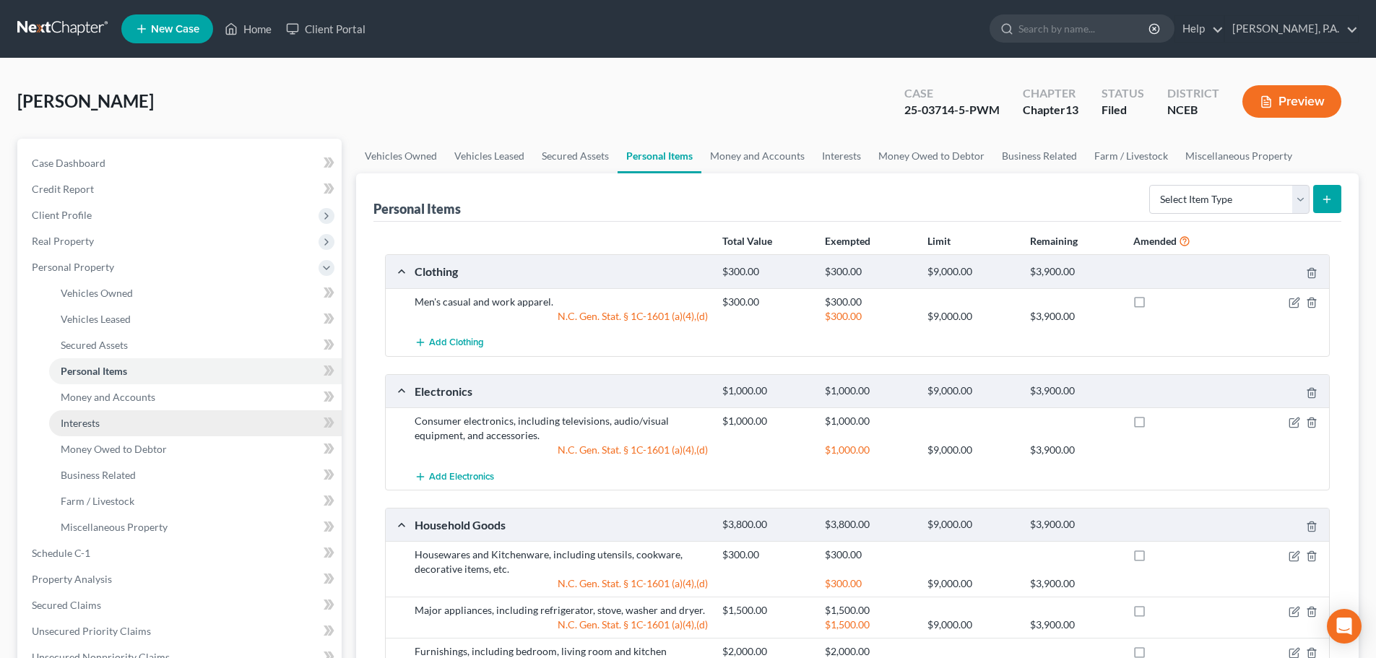
click at [130, 431] on link "Interests" at bounding box center [195, 423] width 293 height 26
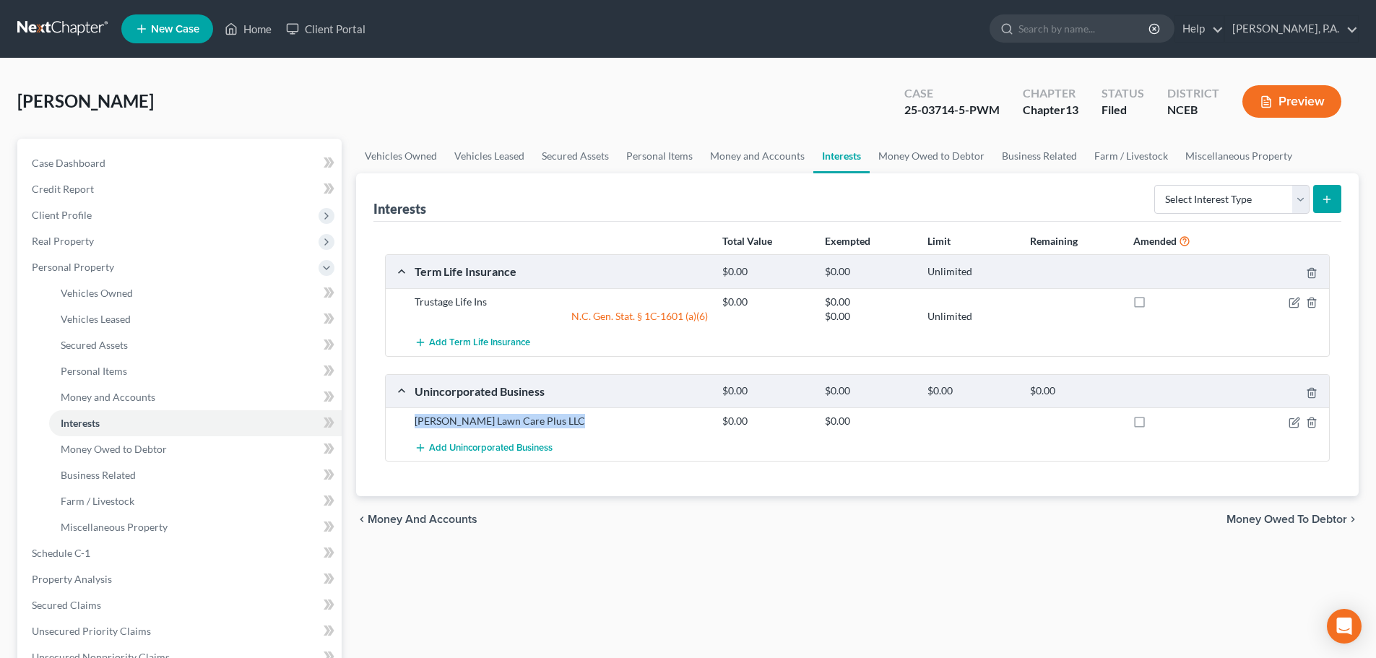
drag, startPoint x: 414, startPoint y: 422, endPoint x: 585, endPoint y: 420, distance: 171.2
click at [585, 420] on div "[PERSON_NAME] Lawn Care Plus LLC" at bounding box center [561, 421] width 308 height 14
copy div "[PERSON_NAME] Lawn Care Plus LLC"
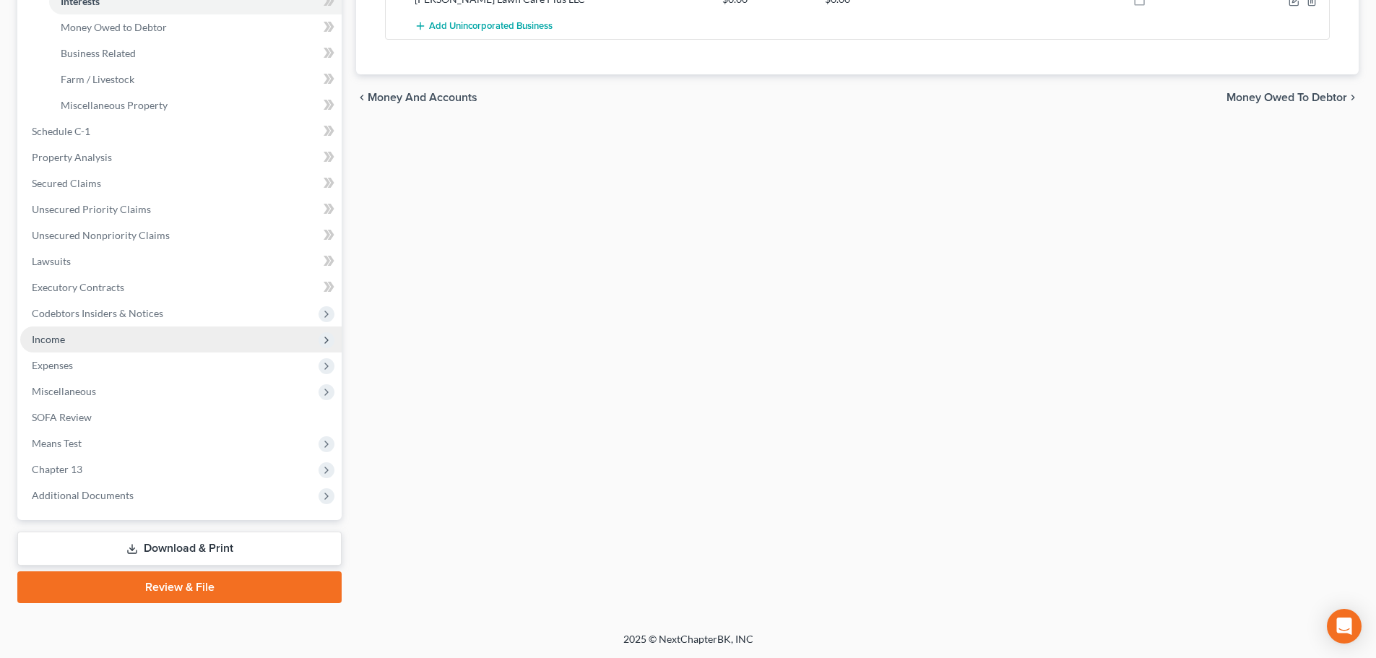
click at [173, 332] on span "Income" at bounding box center [181, 340] width 322 height 26
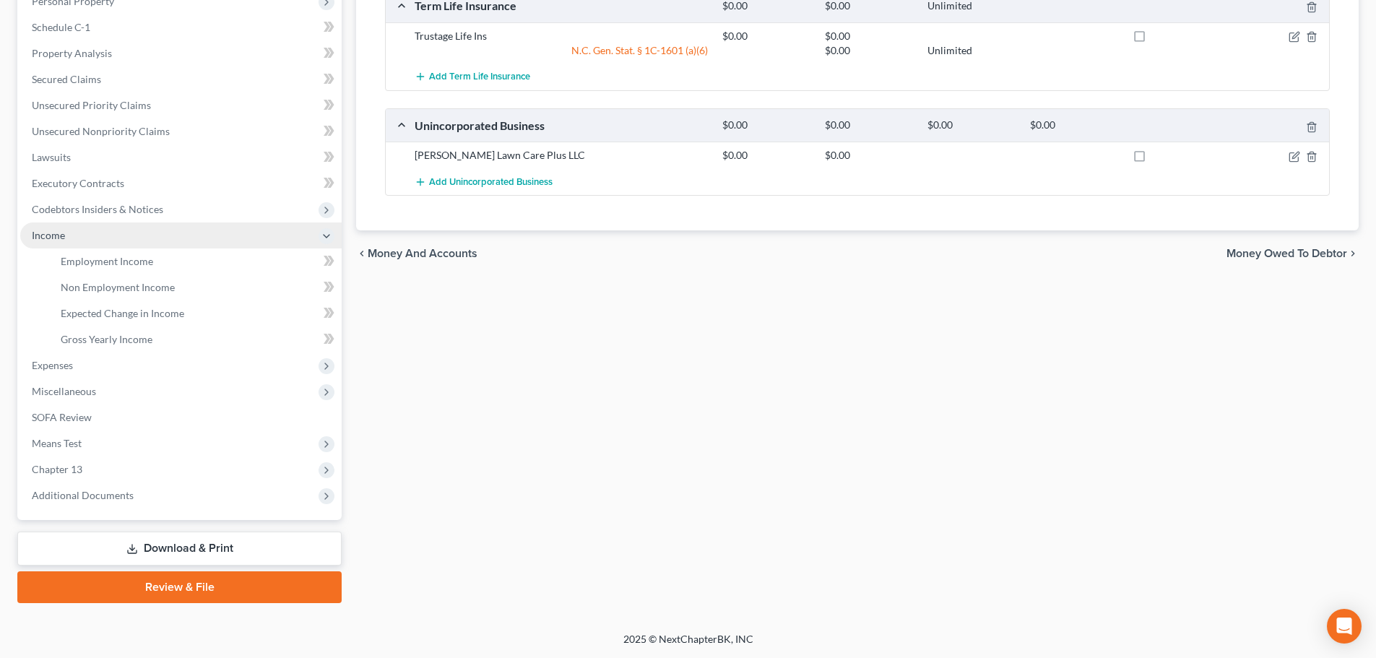
scroll to position [266, 0]
click at [192, 269] on link "Employment Income" at bounding box center [195, 262] width 293 height 26
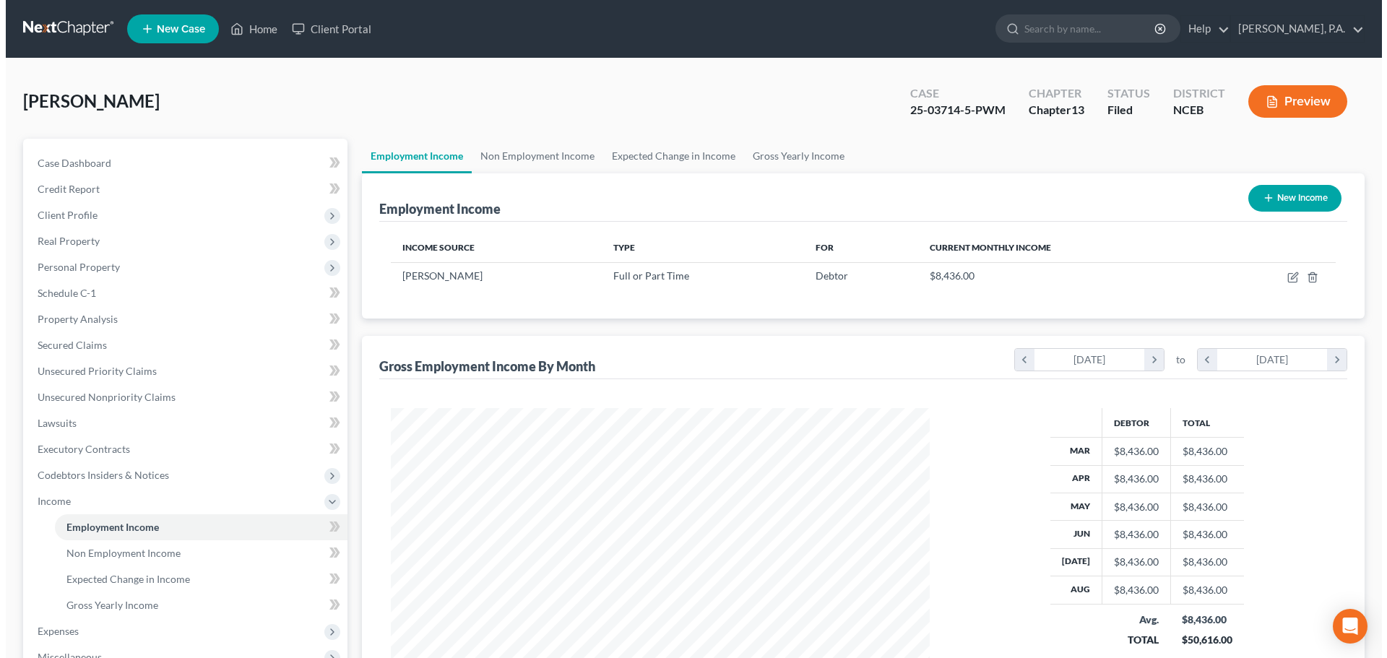
scroll to position [269, 568]
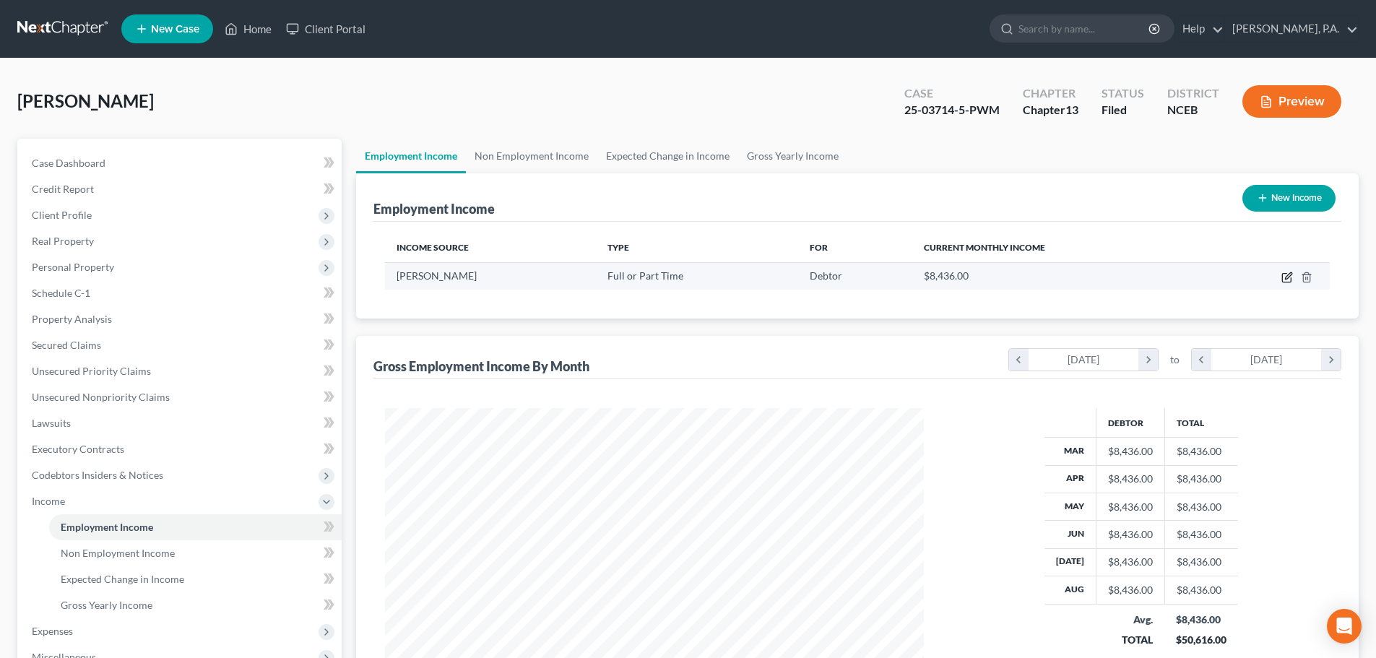
click at [1285, 277] on icon "button" at bounding box center [1288, 278] width 12 height 12
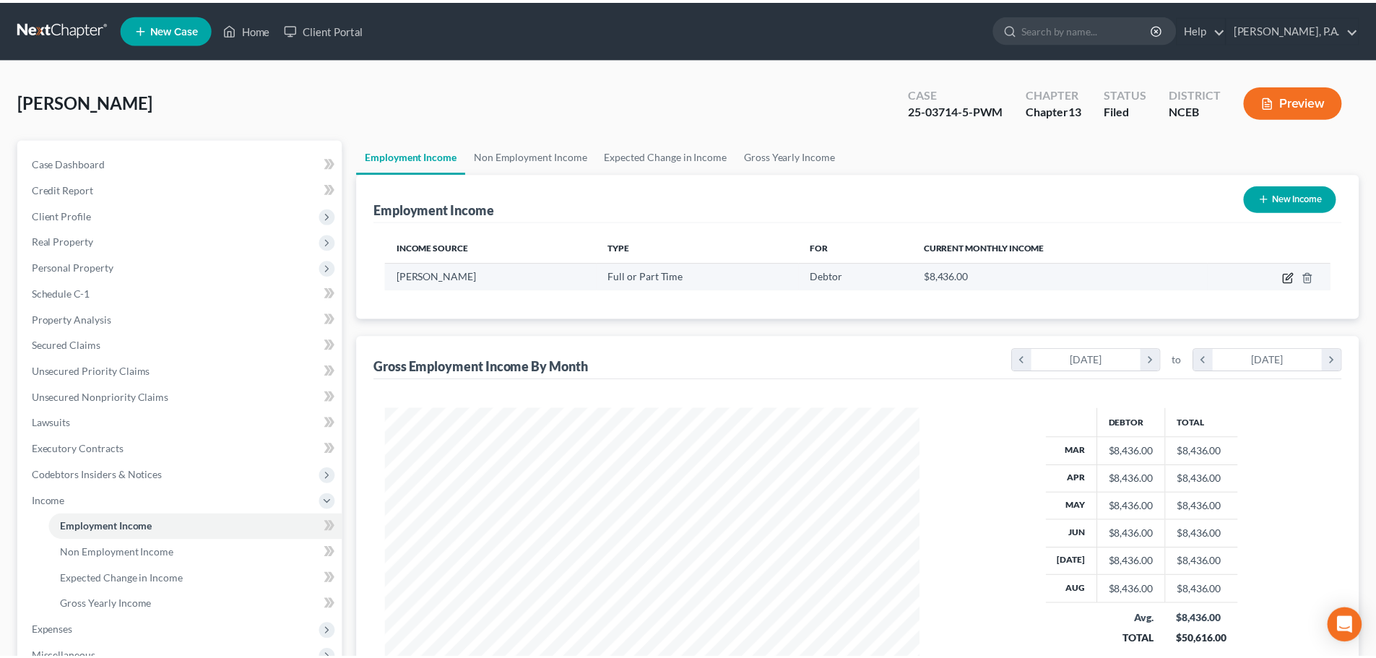
scroll to position [272, 573]
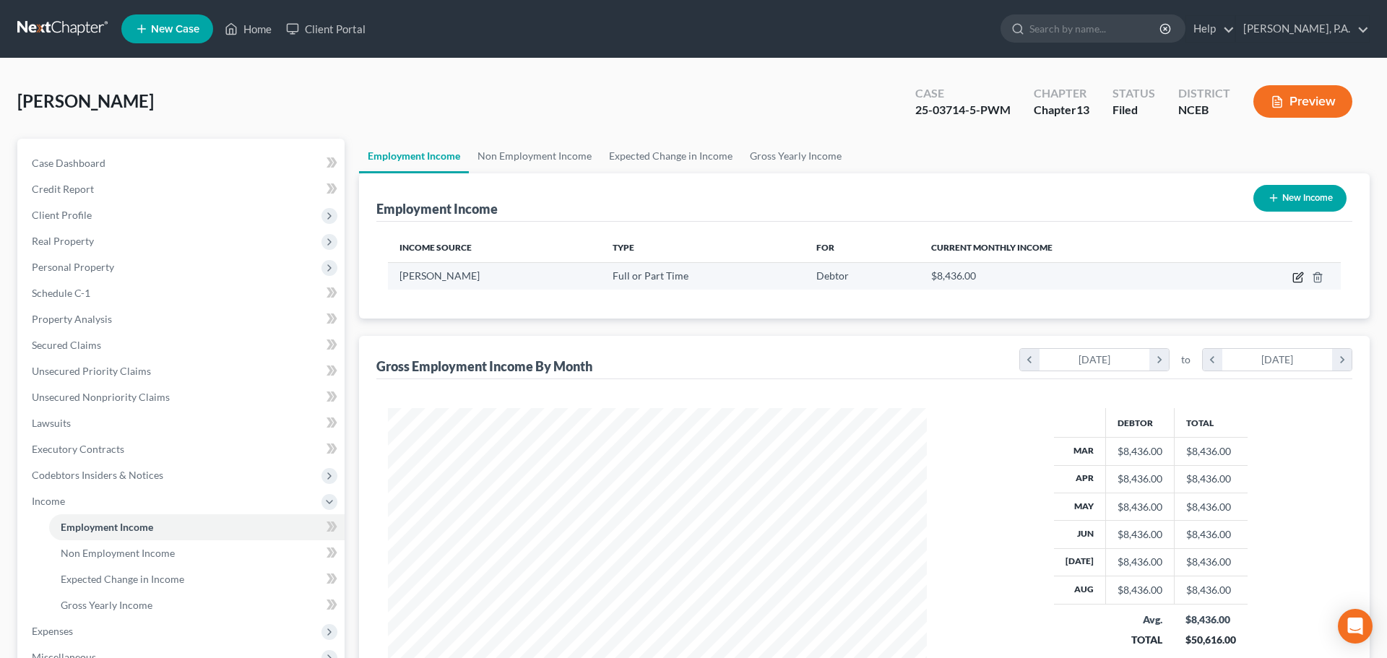
select select "0"
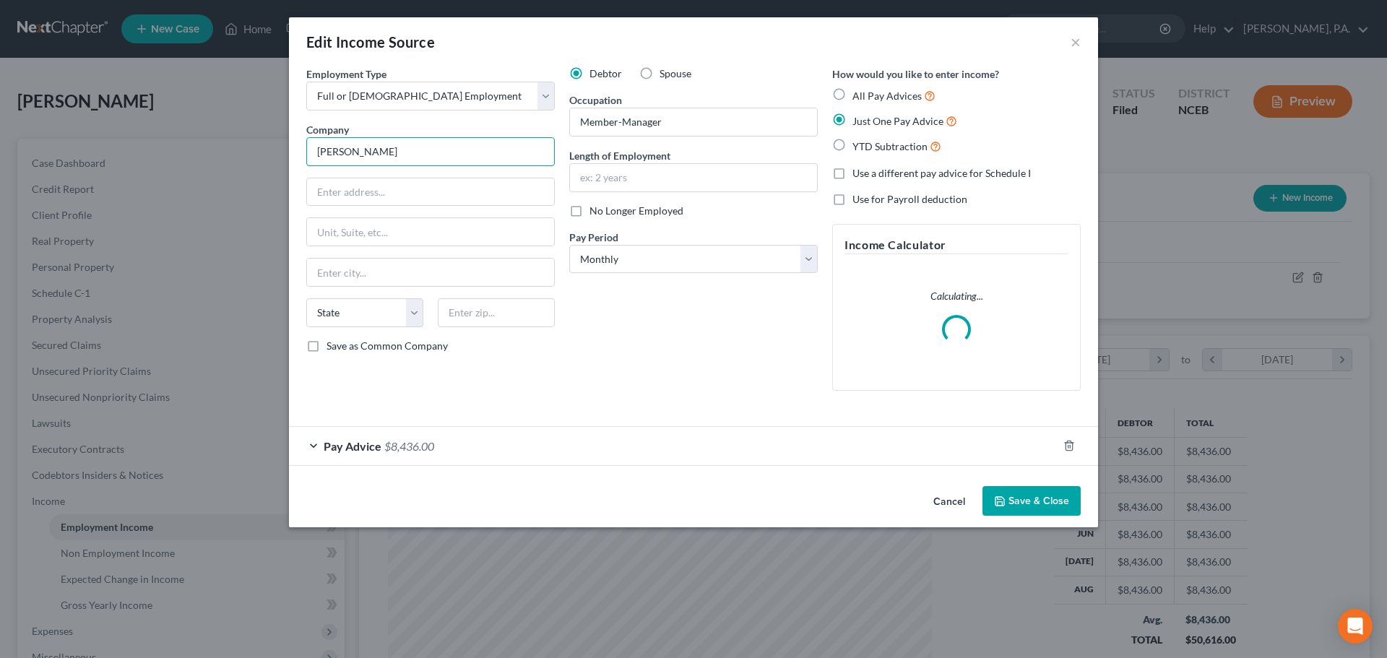
drag, startPoint x: 400, startPoint y: 152, endPoint x: 306, endPoint y: 156, distance: 94.0
click at [307, 156] on input "[PERSON_NAME]" at bounding box center [430, 151] width 249 height 29
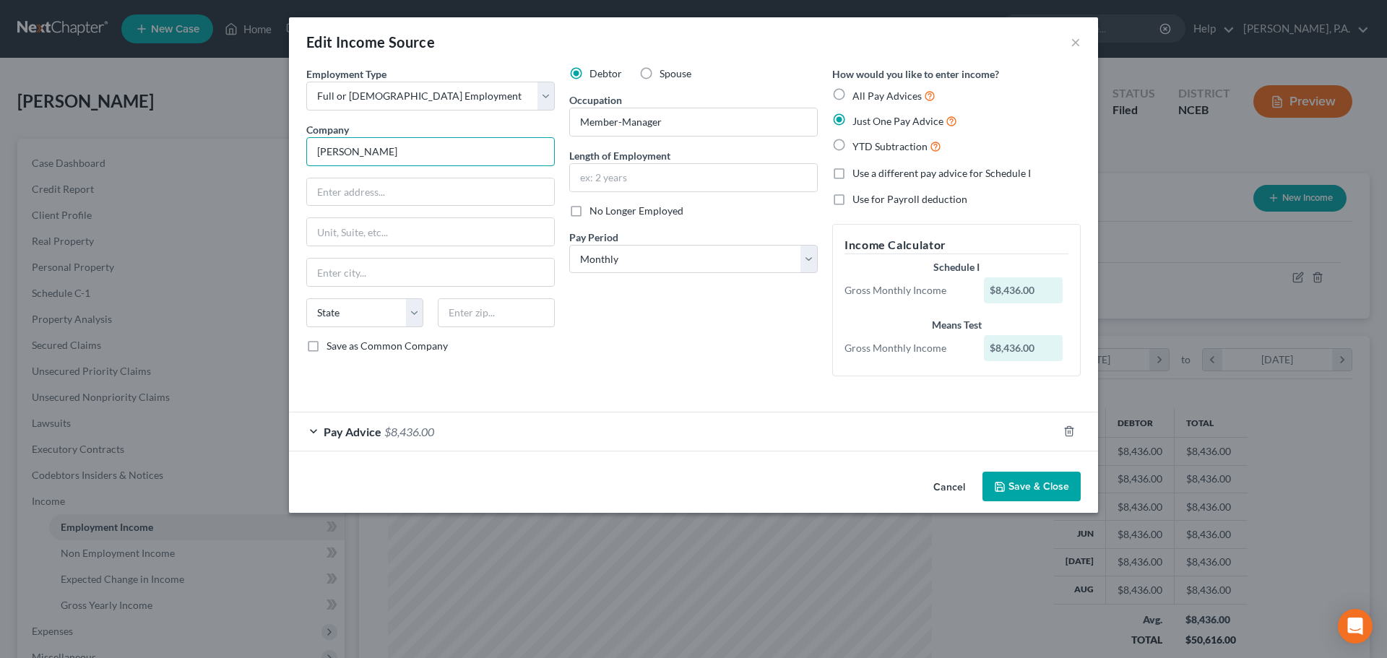
paste input "Lawn Care Plus LLC"
type input "[PERSON_NAME] Lawn Care Plus LLC"
click at [383, 191] on input "text" at bounding box center [430, 191] width 247 height 27
paste input "[STREET_ADDRESS]"
type input "[STREET_ADDRESS]"
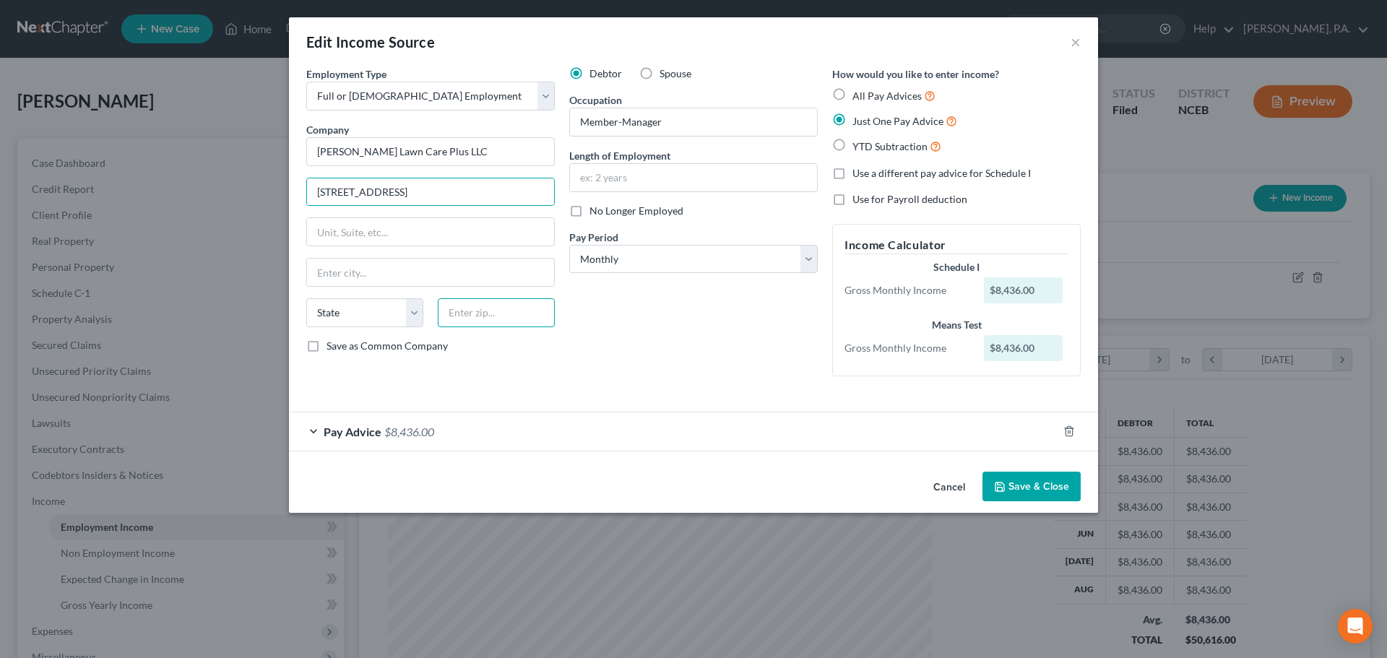
click at [466, 318] on input "text" at bounding box center [496, 312] width 117 height 29
type input "27520"
type input "[PERSON_NAME]"
select select "28"
click at [720, 173] on input "text" at bounding box center [693, 177] width 247 height 27
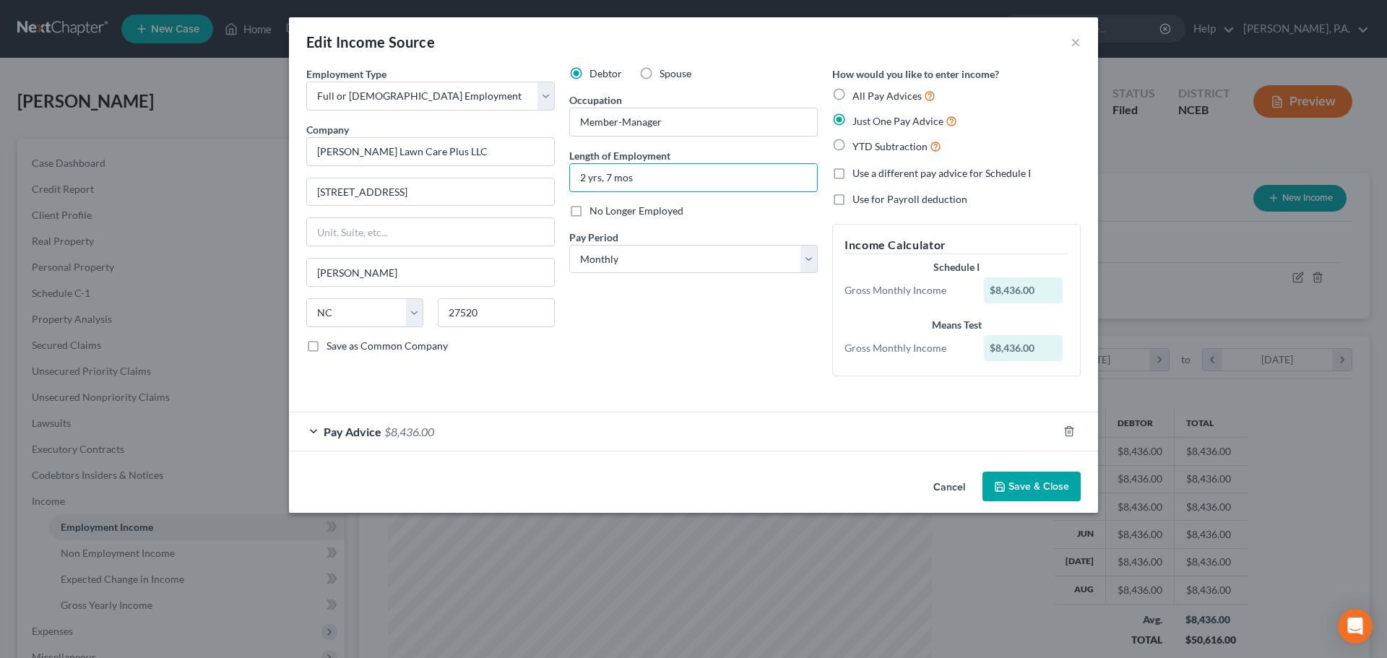
type input "2 yrs, 7 mos"
click at [1008, 479] on button "Save & Close" at bounding box center [1032, 487] width 98 height 30
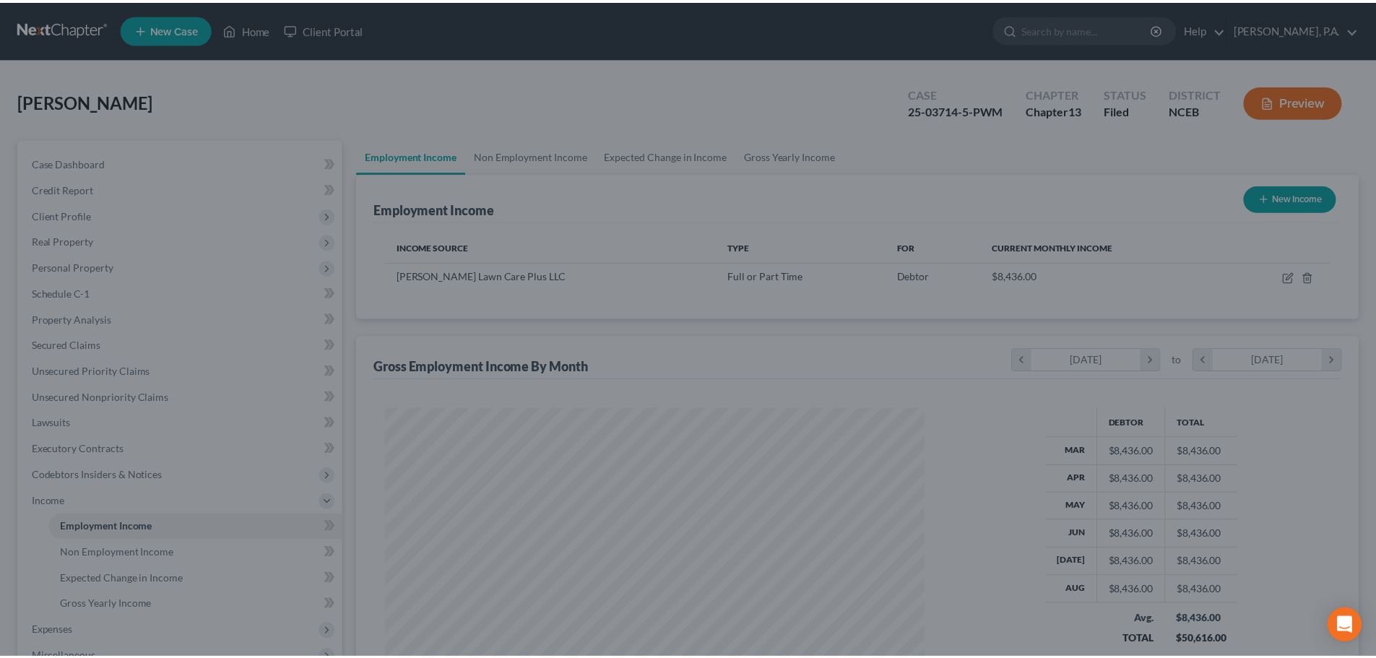
scroll to position [722238, 721940]
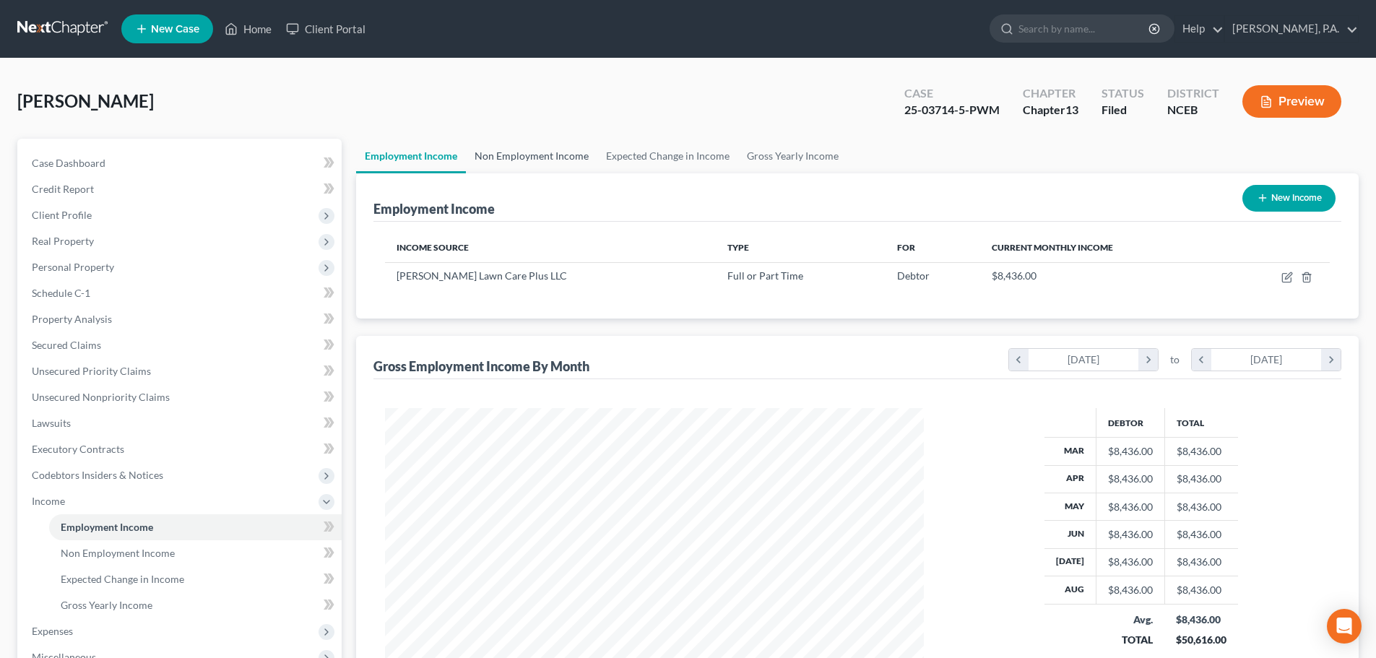
click at [556, 163] on link "Non Employment Income" at bounding box center [531, 156] width 131 height 35
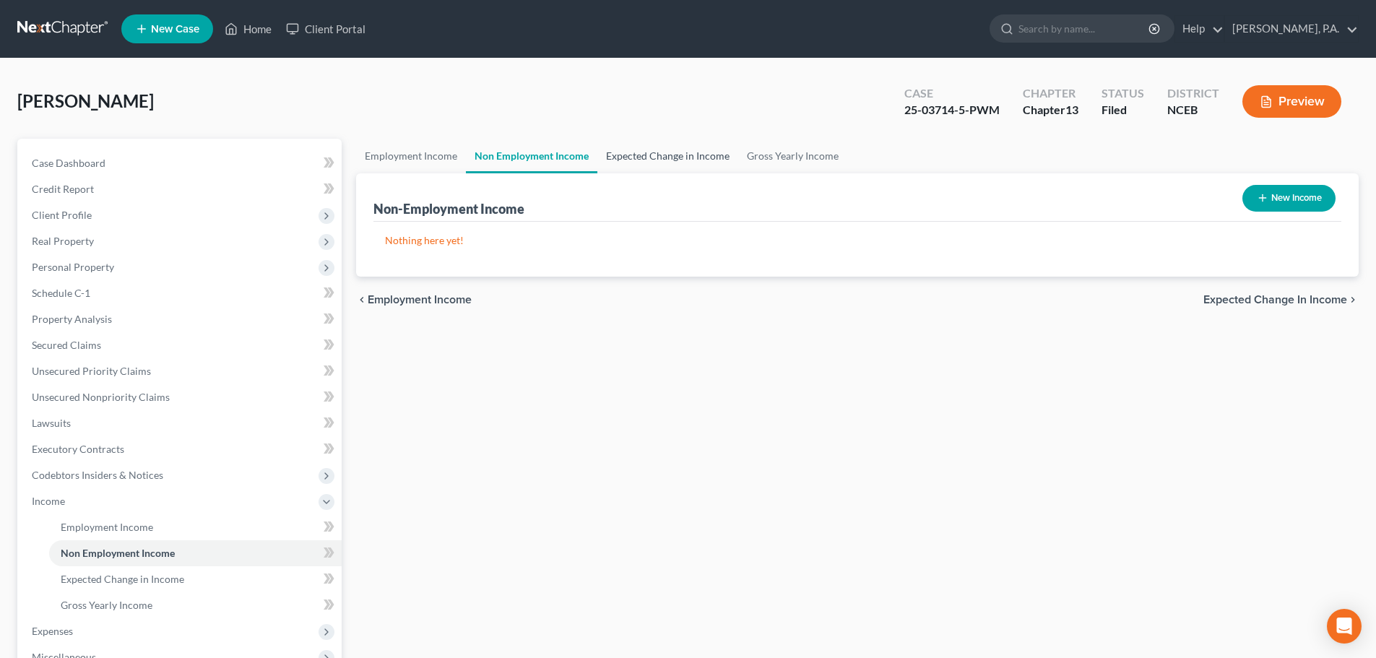
click at [665, 165] on link "Expected Change in Income" at bounding box center [668, 156] width 141 height 35
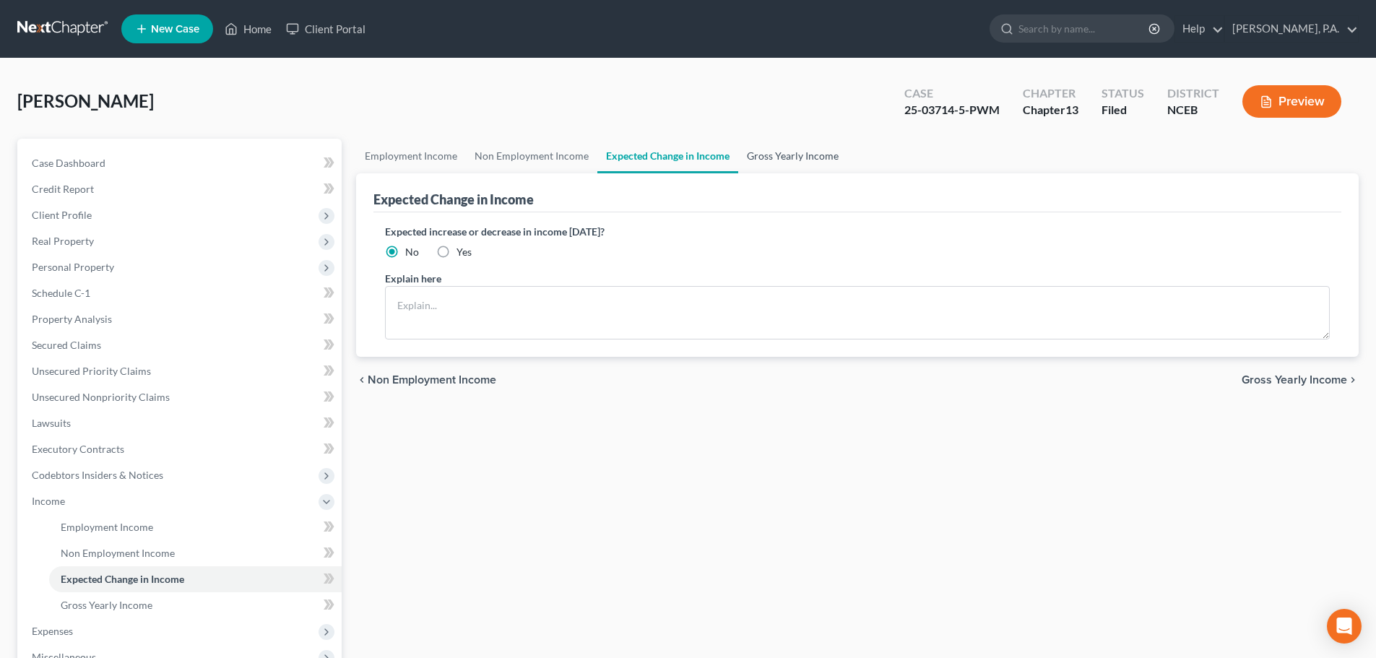
click at [786, 165] on link "Gross Yearly Income" at bounding box center [792, 156] width 109 height 35
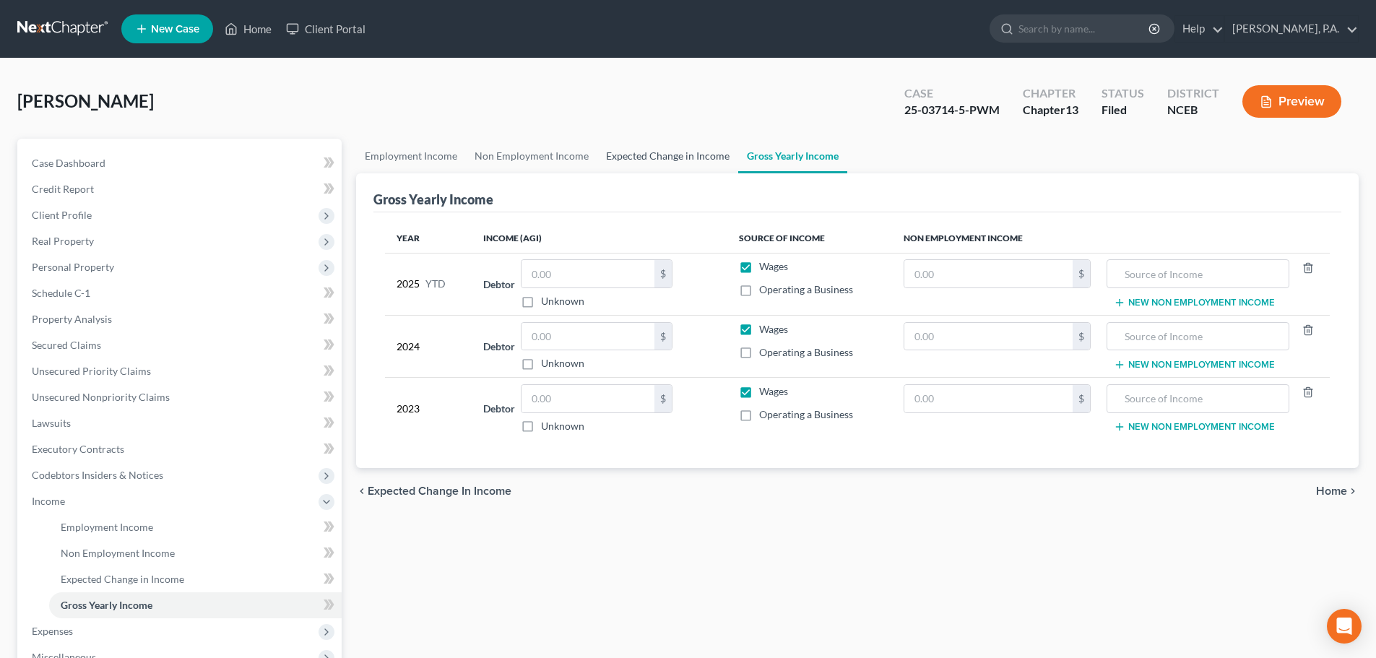
click at [683, 165] on link "Expected Change in Income" at bounding box center [668, 156] width 141 height 35
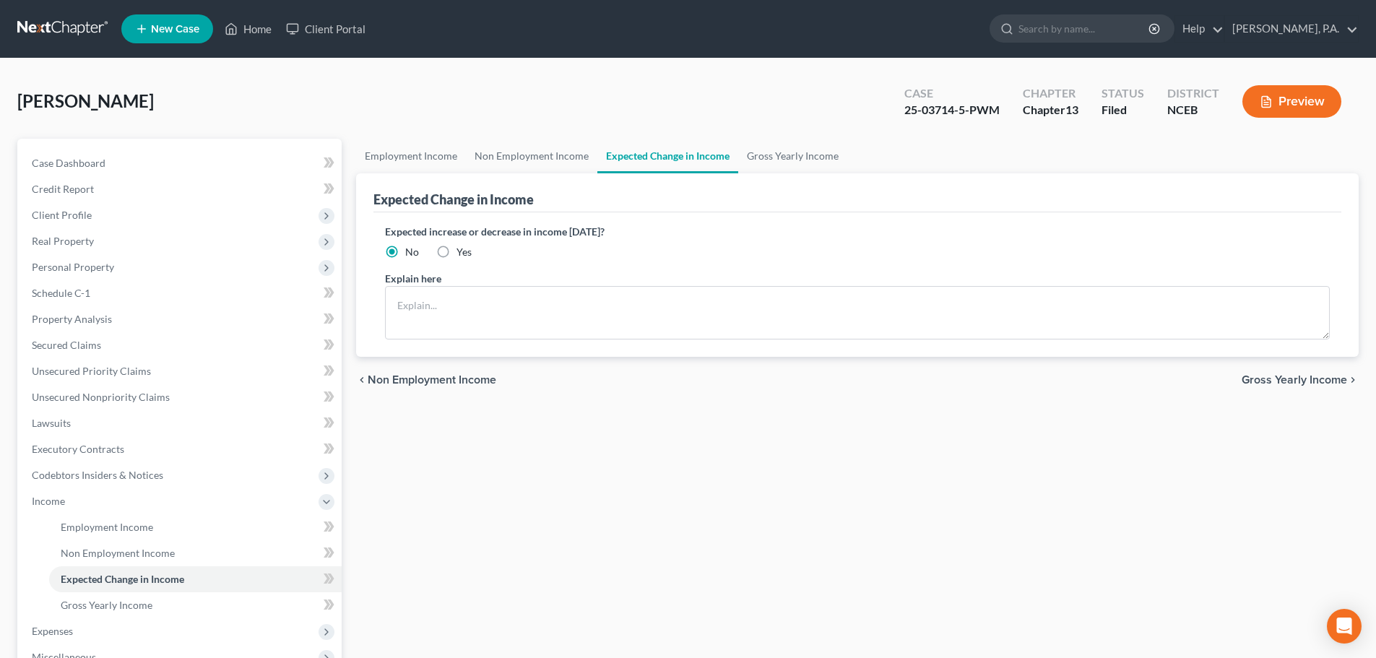
click at [457, 251] on label "Yes" at bounding box center [464, 252] width 15 height 14
click at [462, 251] on input "Yes" at bounding box center [466, 249] width 9 height 9
radio input "true"
click at [454, 306] on textarea at bounding box center [857, 312] width 945 height 53
type textarea "Income is seasonal."
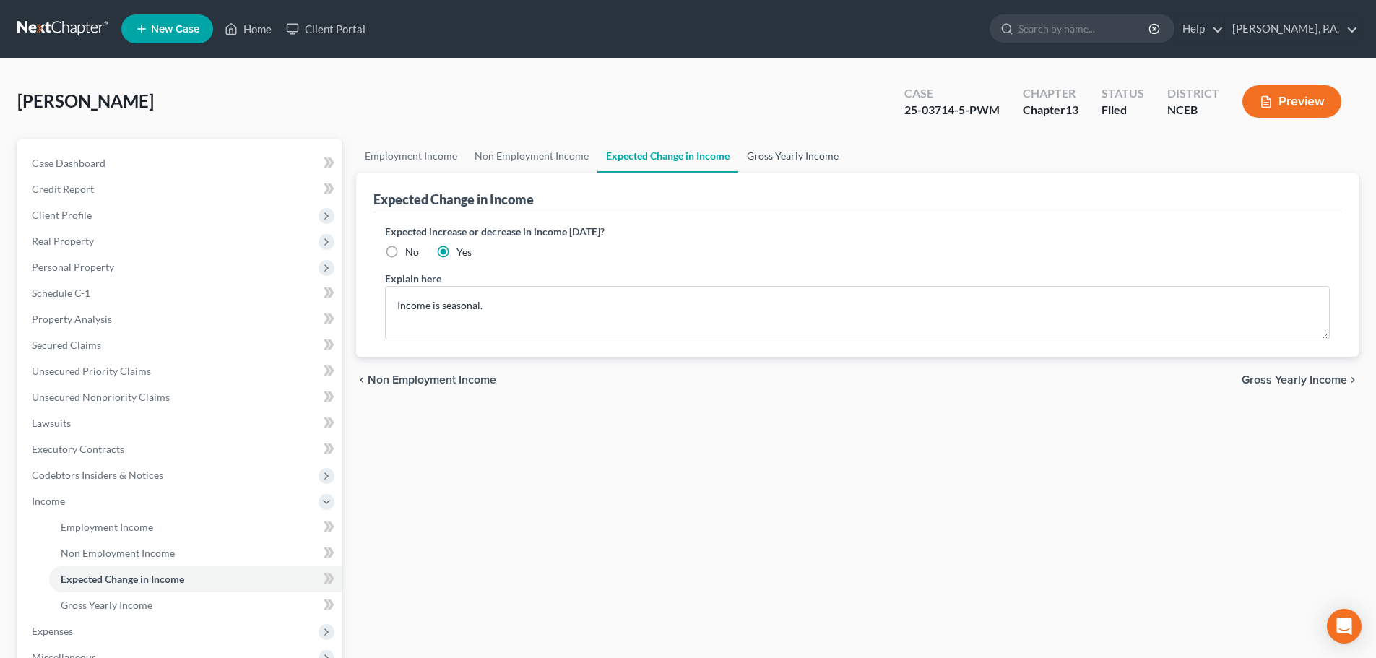
click at [776, 165] on link "Gross Yearly Income" at bounding box center [792, 156] width 109 height 35
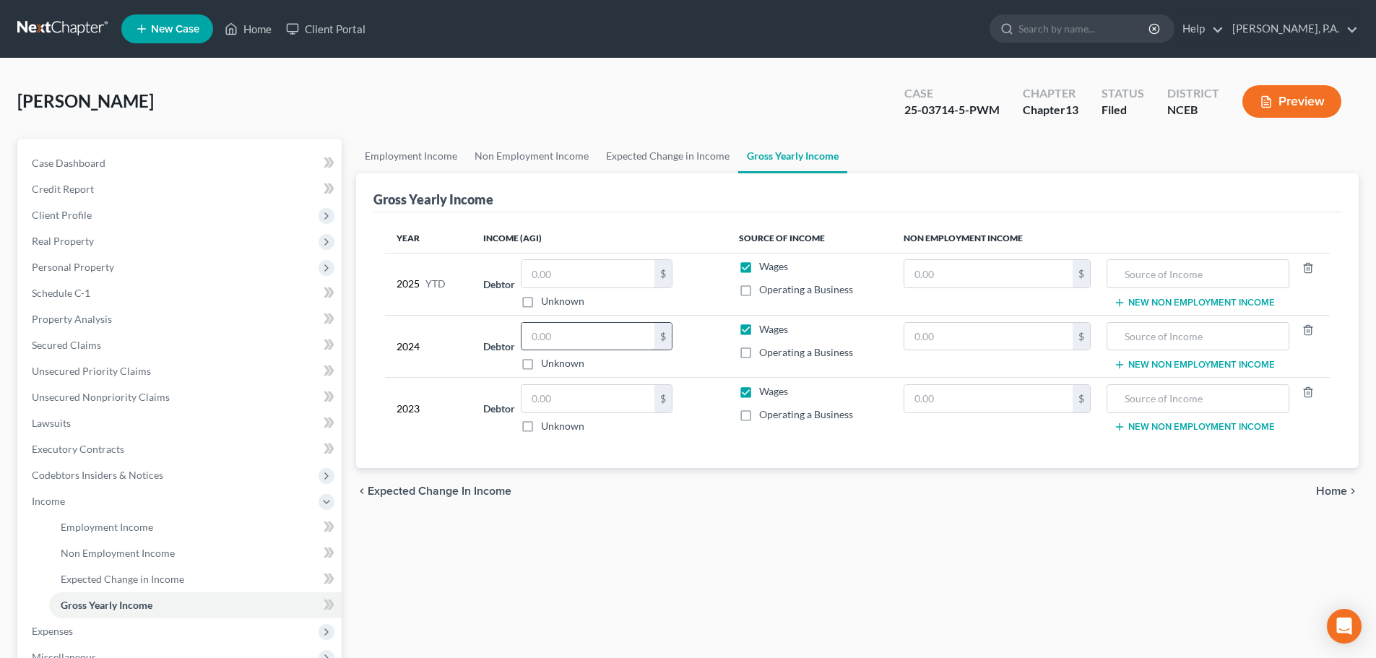
click at [578, 327] on input "text" at bounding box center [588, 336] width 133 height 27
type input "2,792"
click at [460, 285] on div "2025 YTD" at bounding box center [429, 283] width 64 height 49
click at [544, 272] on input "text" at bounding box center [588, 273] width 133 height 27
type input "60,000"
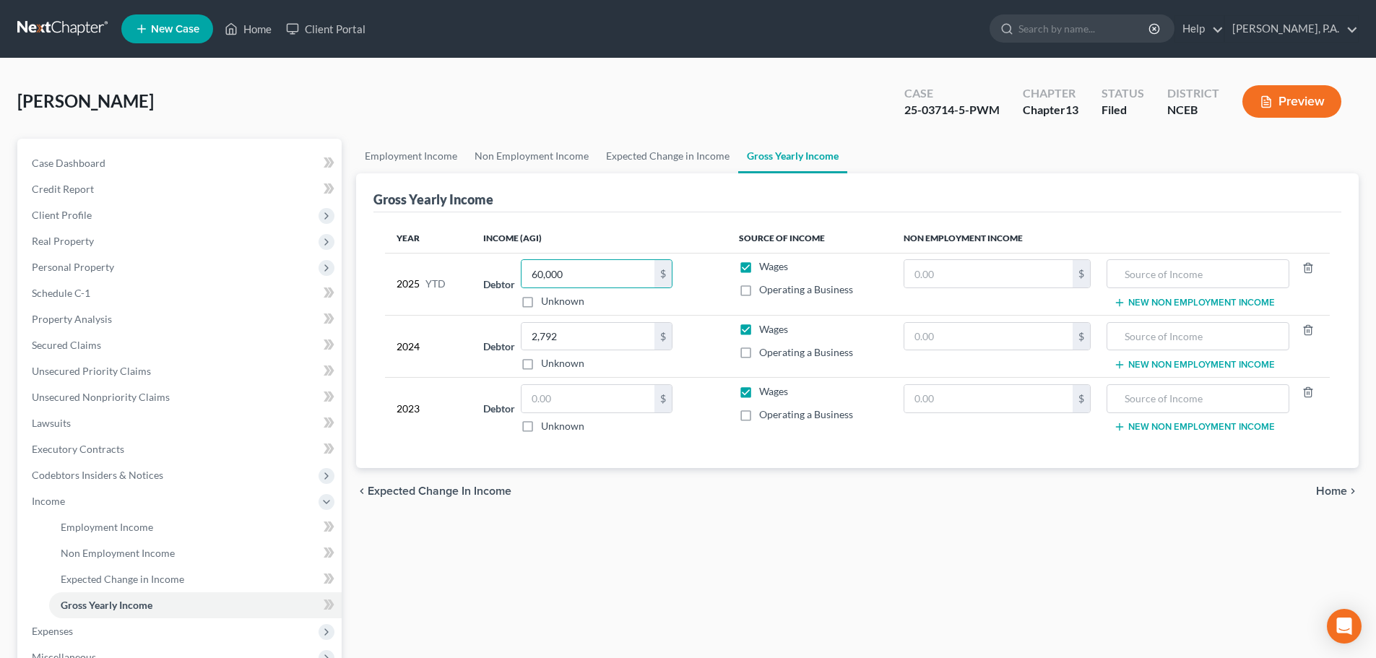
click at [541, 306] on label "Unknown" at bounding box center [562, 301] width 43 height 14
click at [547, 303] on input "Unknown" at bounding box center [551, 298] width 9 height 9
checkbox input "true"
type input "0.00"
click at [541, 300] on label "Unknown" at bounding box center [562, 301] width 43 height 14
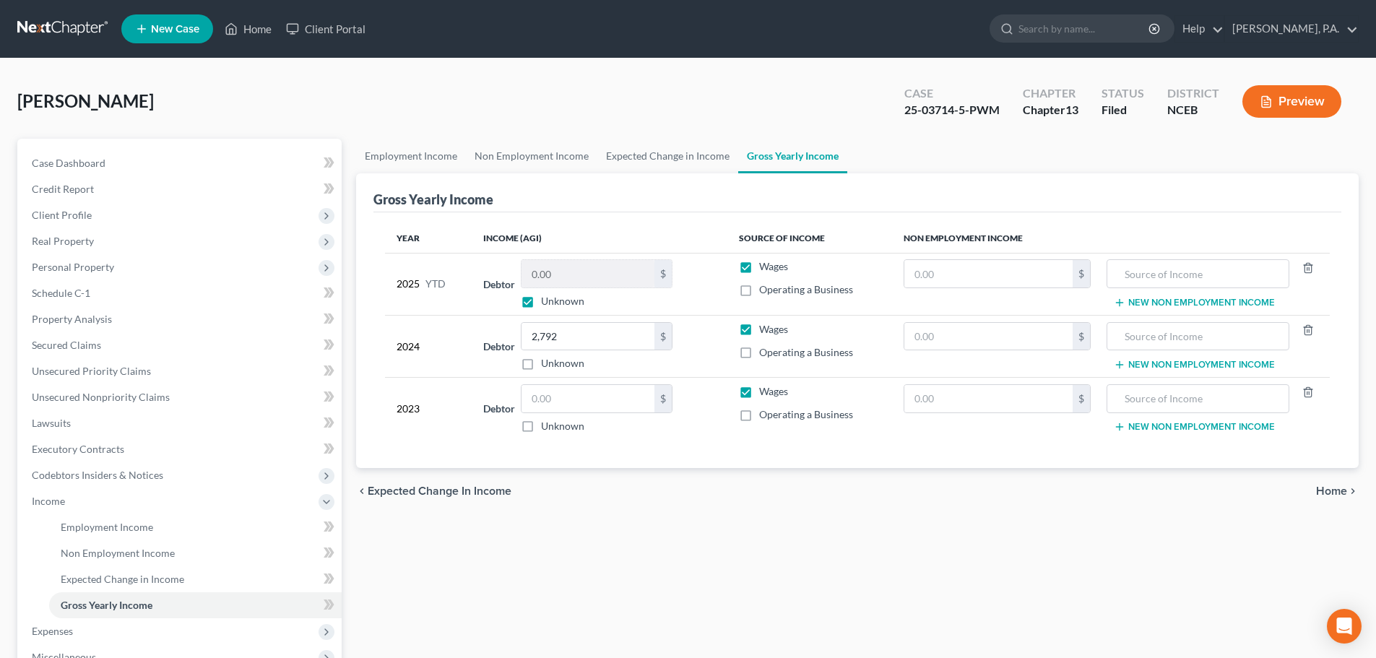
click at [547, 300] on input "Unknown" at bounding box center [551, 298] width 9 height 9
checkbox input "false"
type input "60,000"
click at [617, 398] on input "text" at bounding box center [588, 398] width 133 height 27
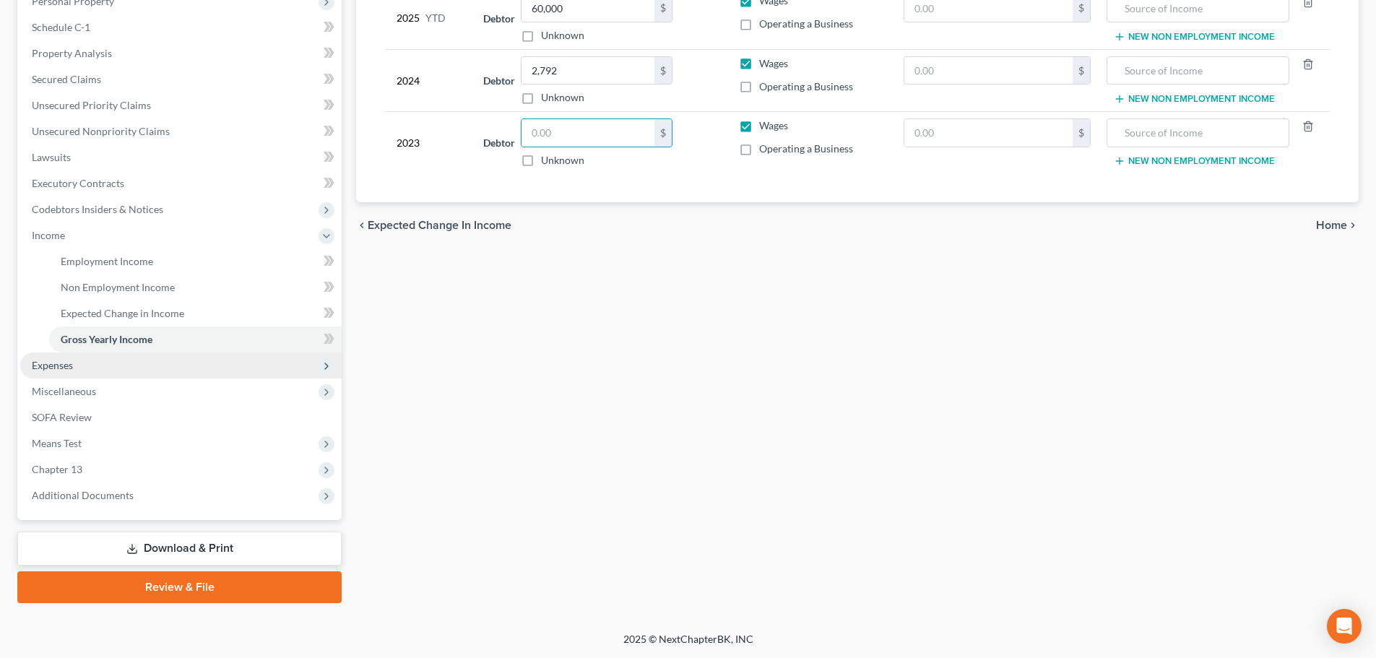
click at [142, 365] on span "Expenses" at bounding box center [181, 366] width 322 height 26
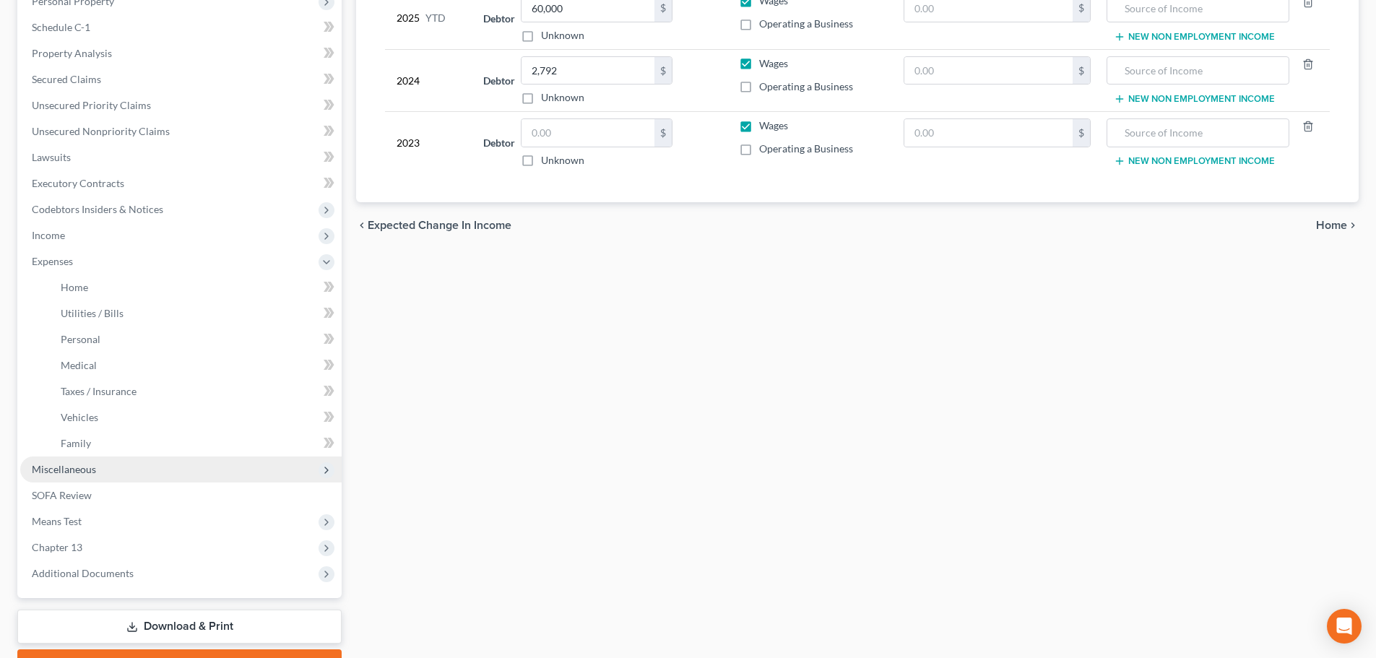
click at [168, 460] on span "Miscellaneous" at bounding box center [181, 470] width 322 height 26
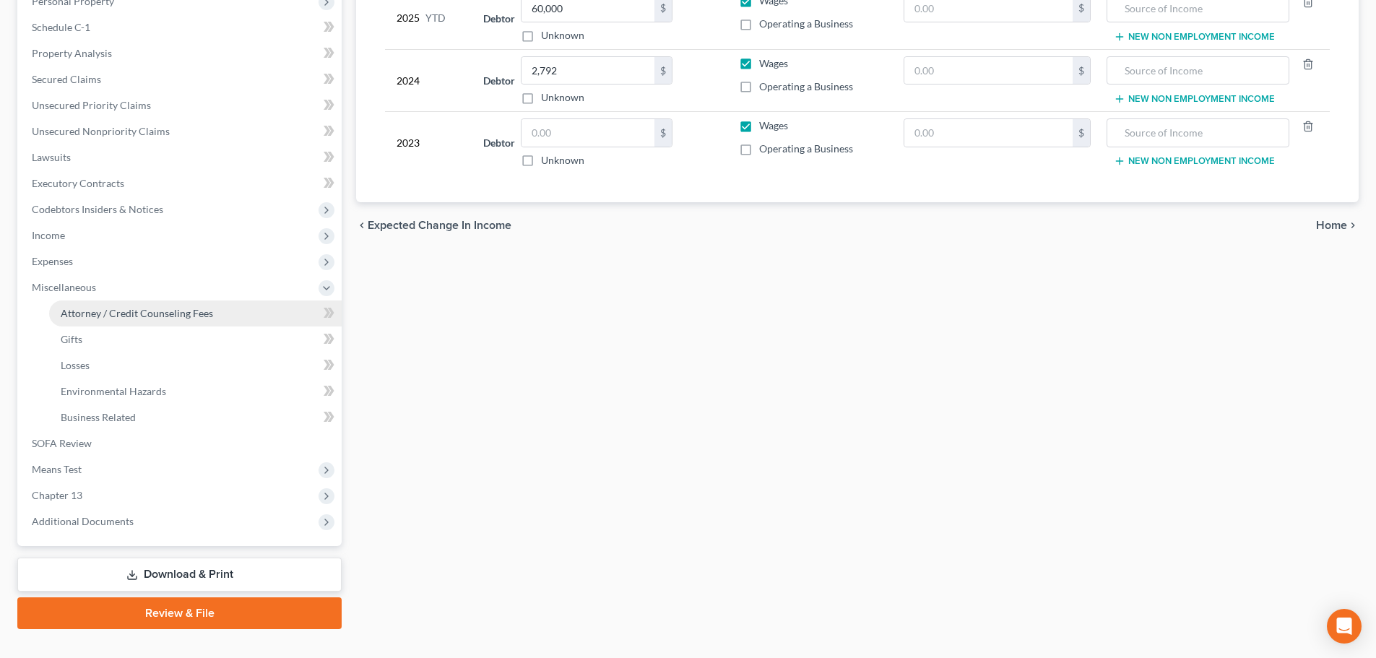
click at [172, 316] on span "Attorney / Credit Counseling Fees" at bounding box center [137, 313] width 152 height 12
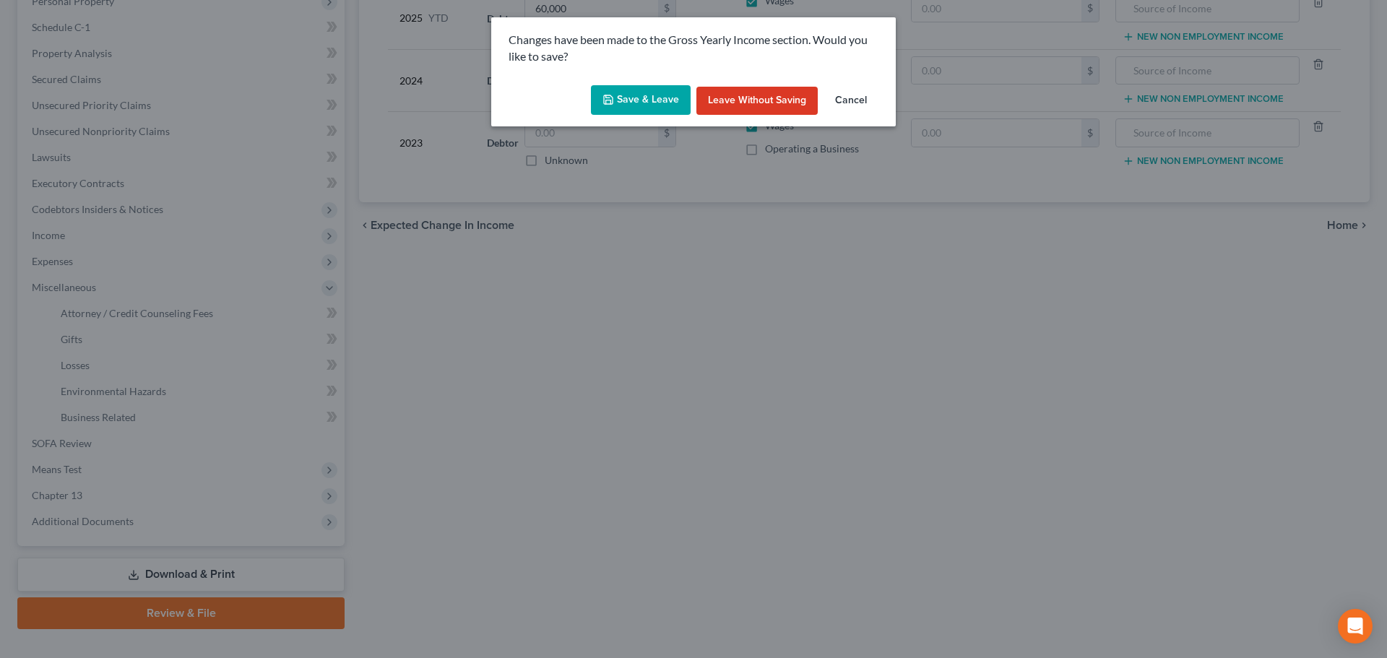
click at [631, 100] on button "Save & Leave" at bounding box center [641, 100] width 100 height 30
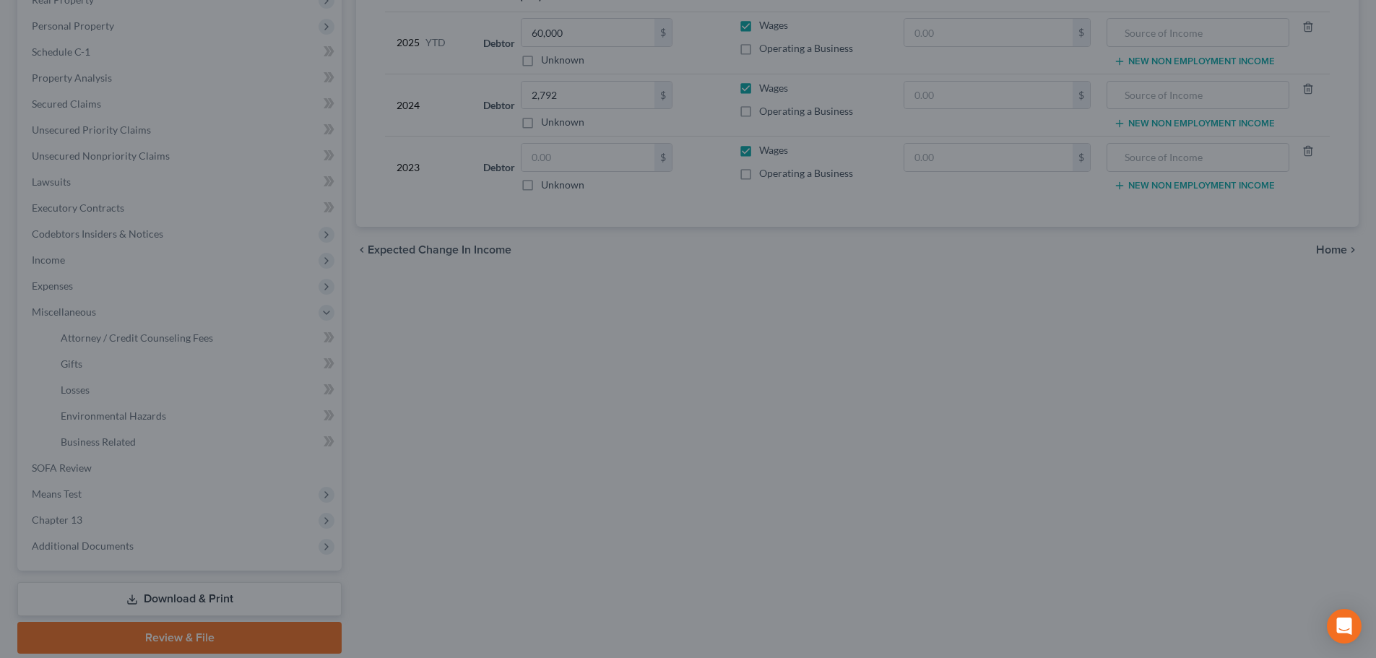
select select "0"
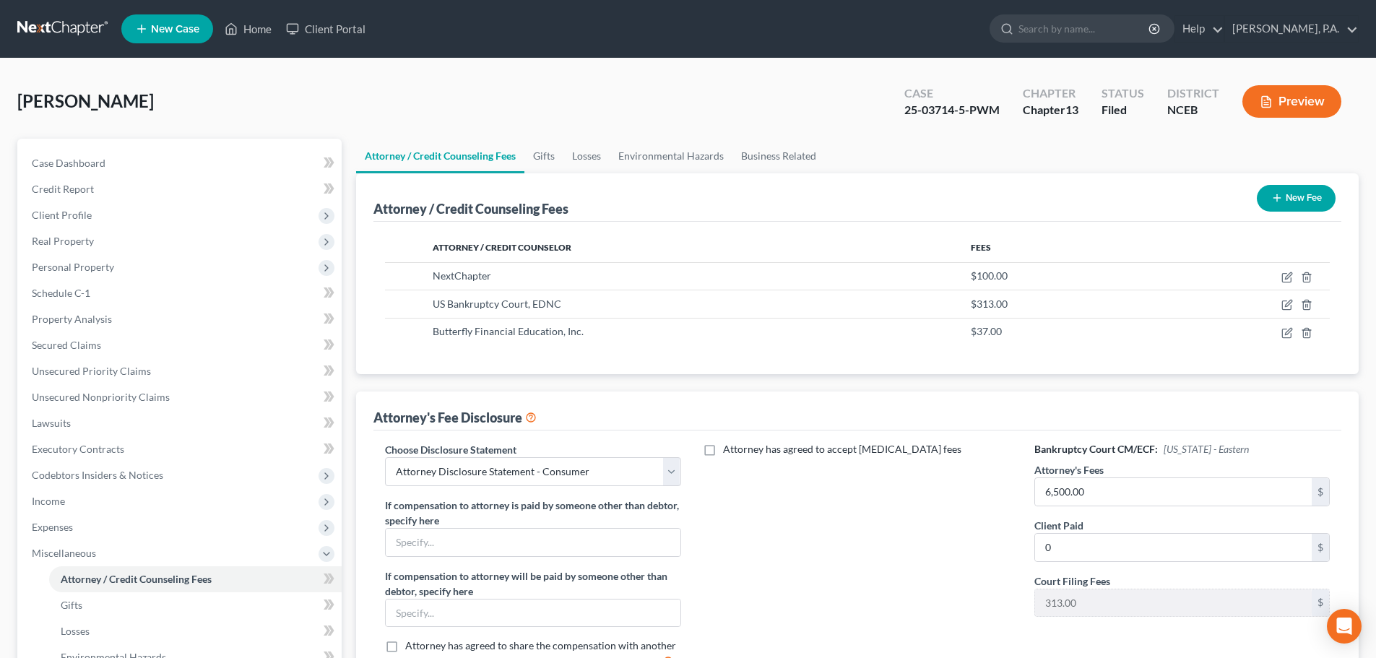
scroll to position [292, 0]
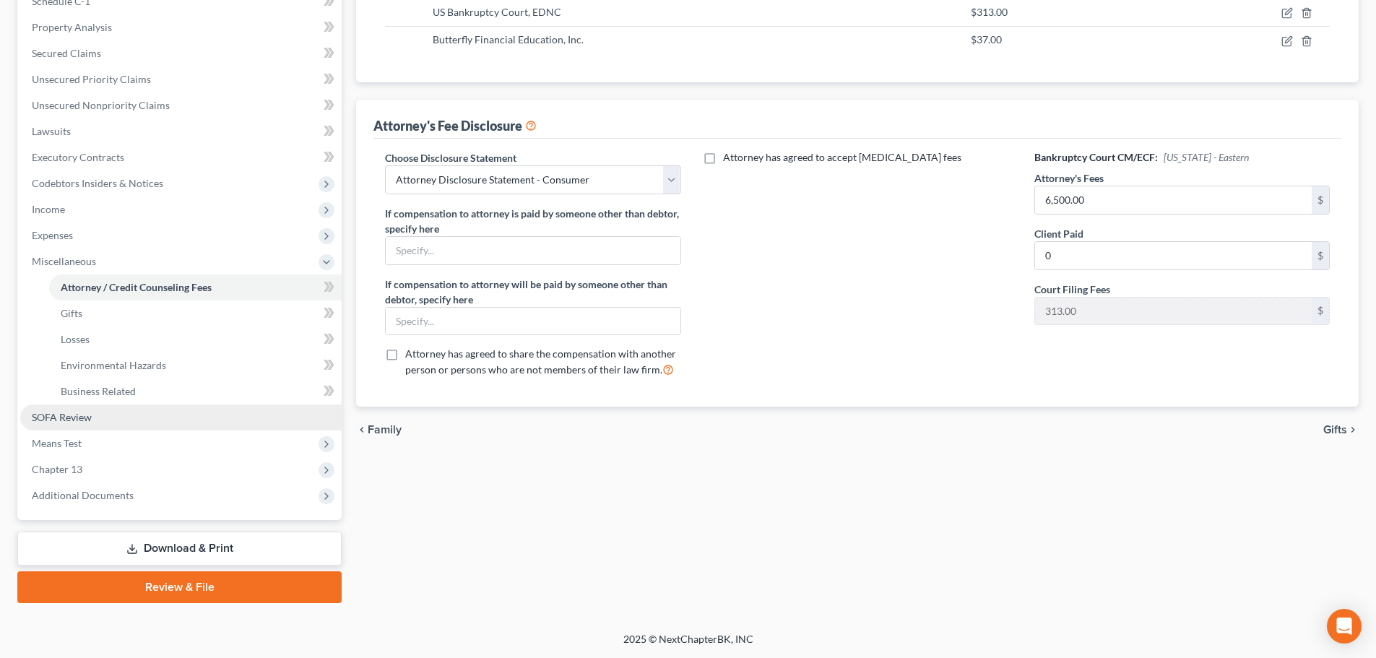
click at [223, 418] on link "SOFA Review" at bounding box center [181, 418] width 322 height 26
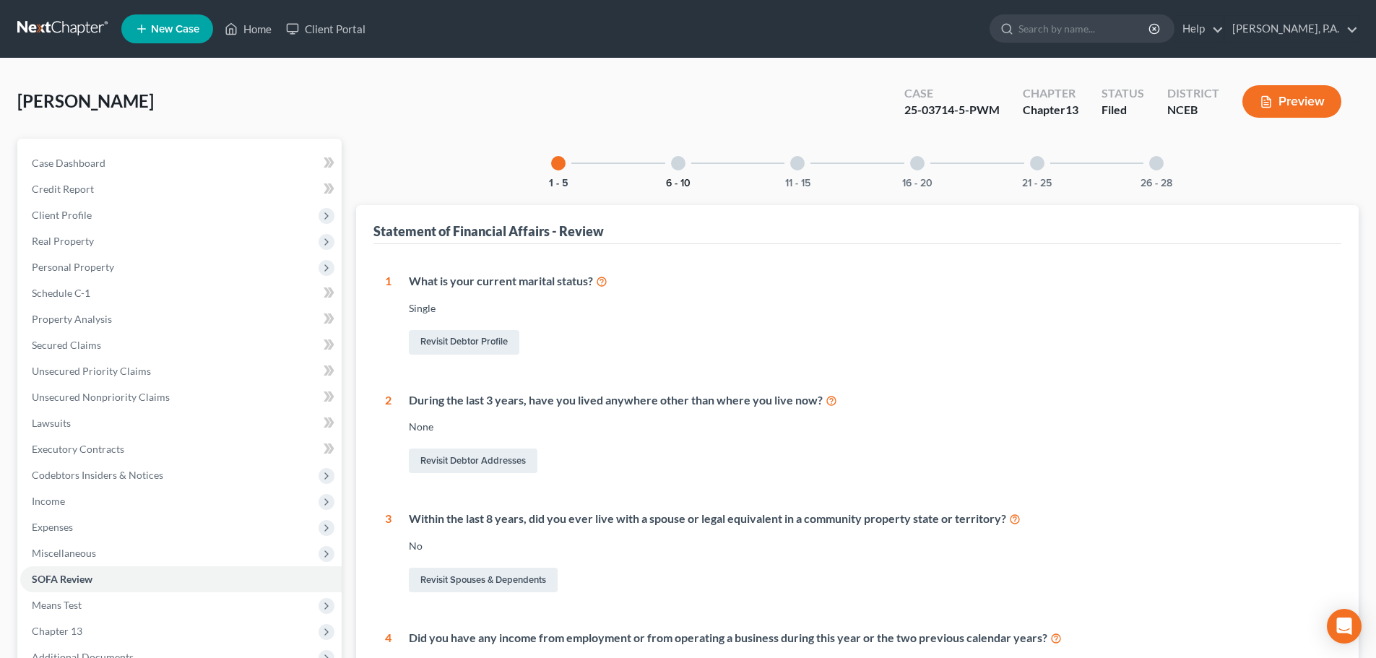
click at [673, 179] on button "6 - 10" at bounding box center [678, 183] width 25 height 10
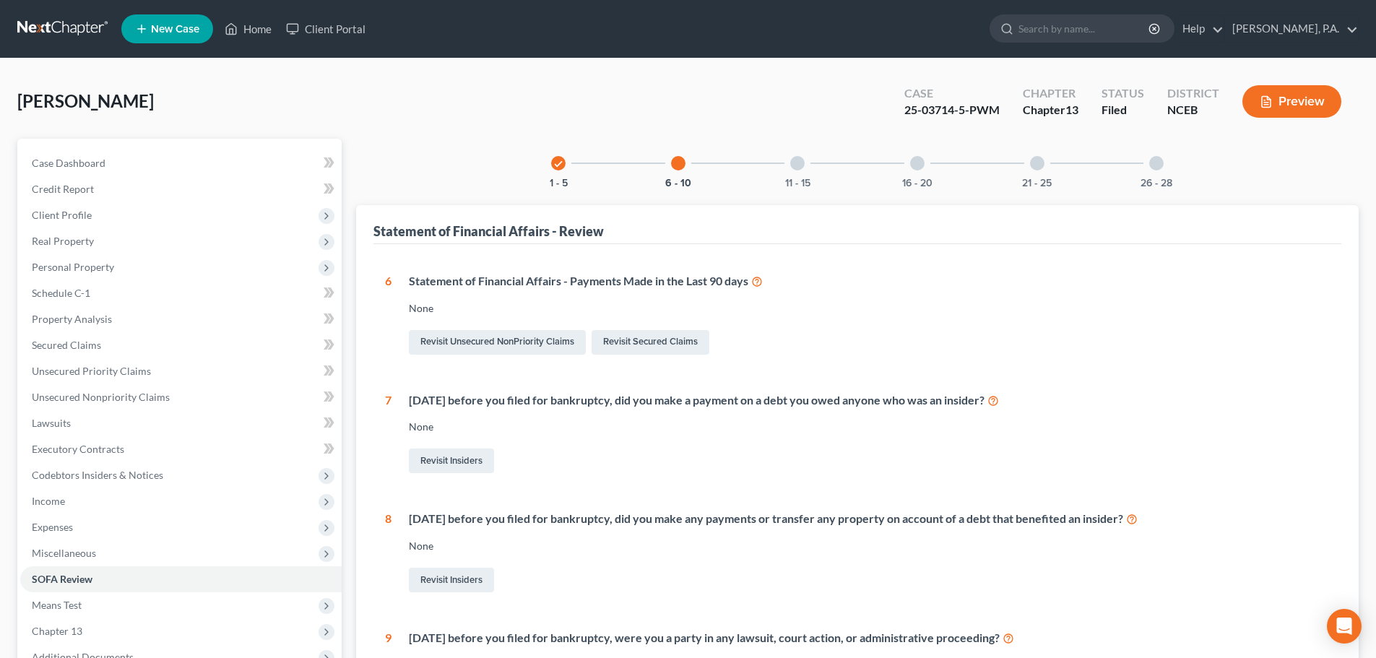
click at [819, 173] on div "11 - 15" at bounding box center [797, 163] width 49 height 49
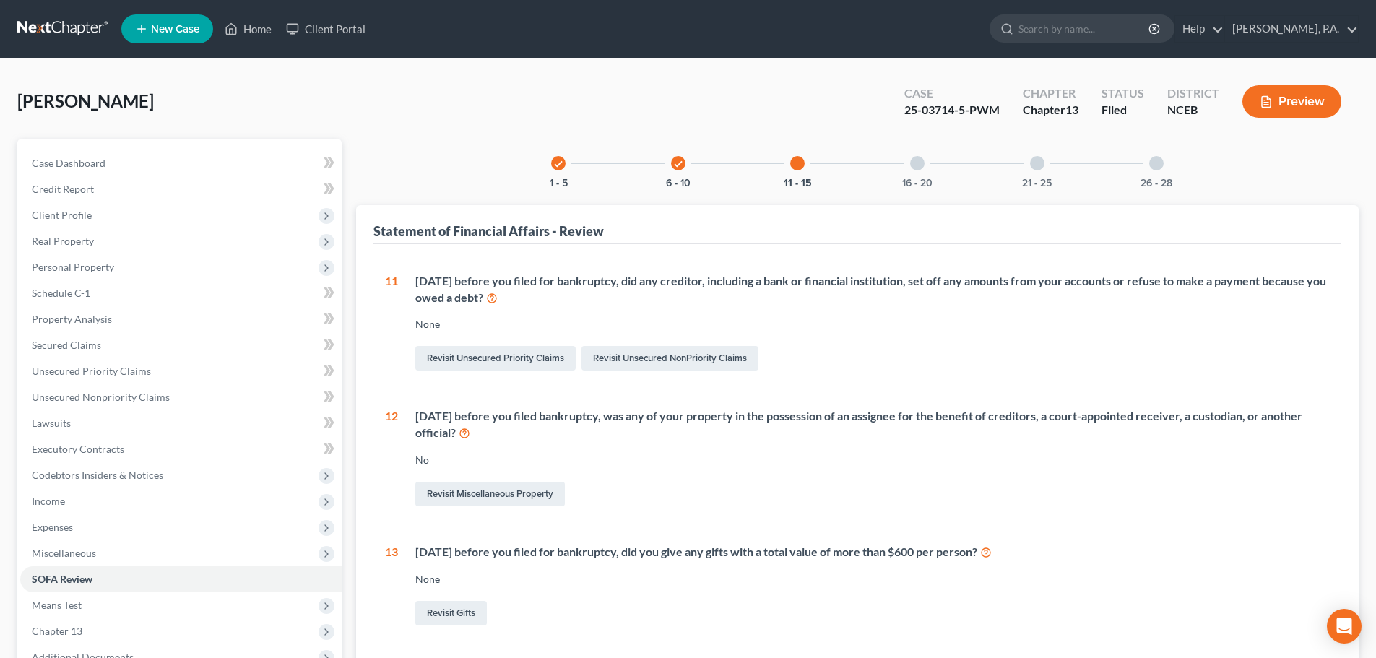
click at [934, 171] on div "16 - 20" at bounding box center [917, 163] width 49 height 49
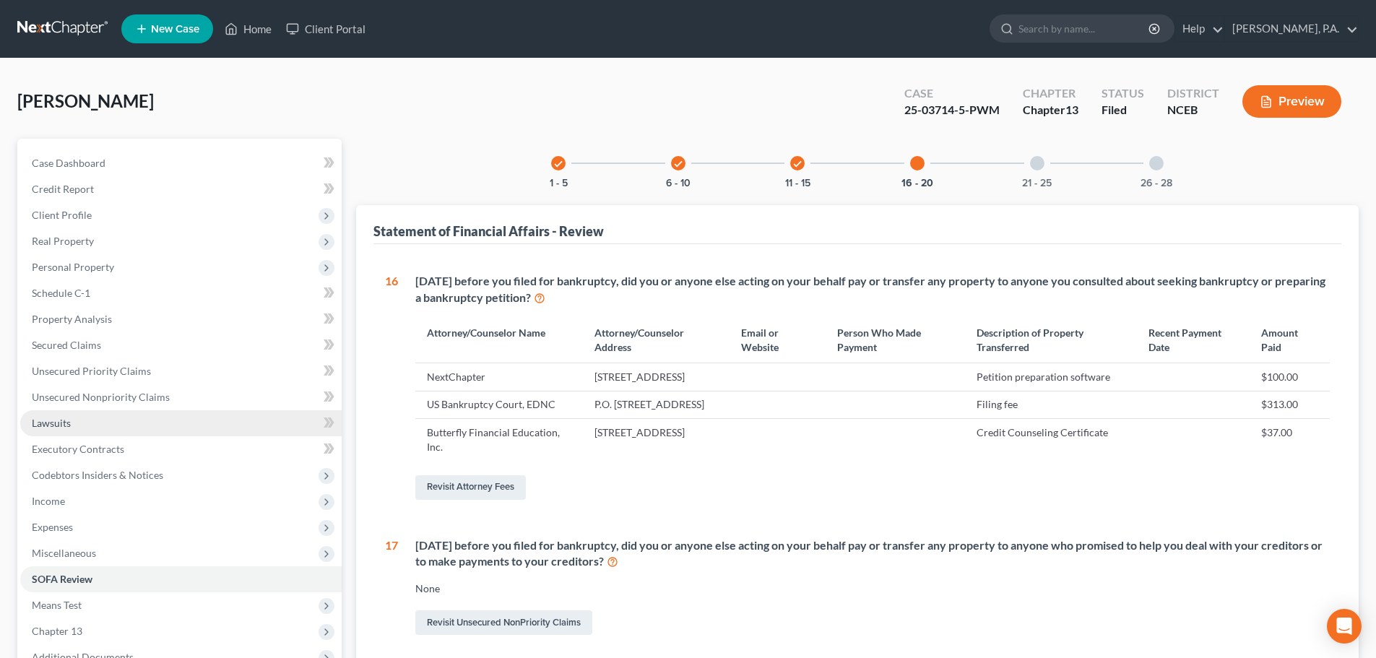
click at [233, 417] on link "Lawsuits" at bounding box center [181, 423] width 322 height 26
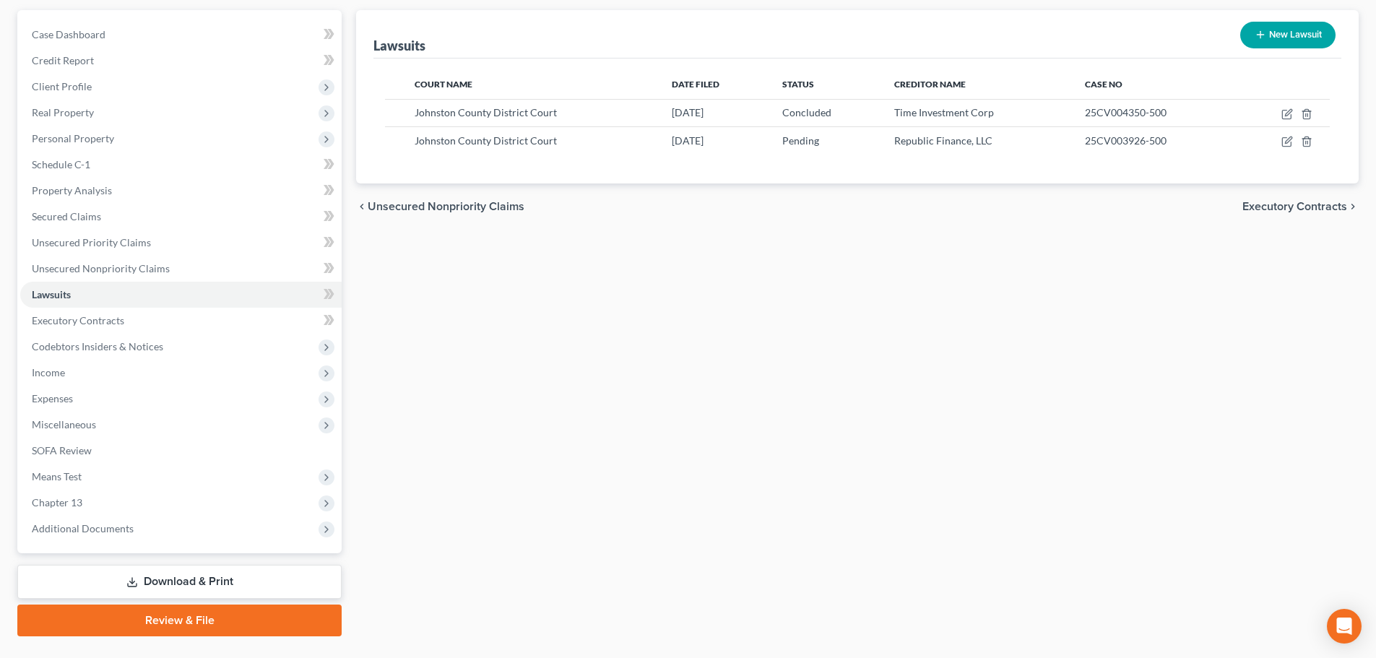
scroll to position [162, 0]
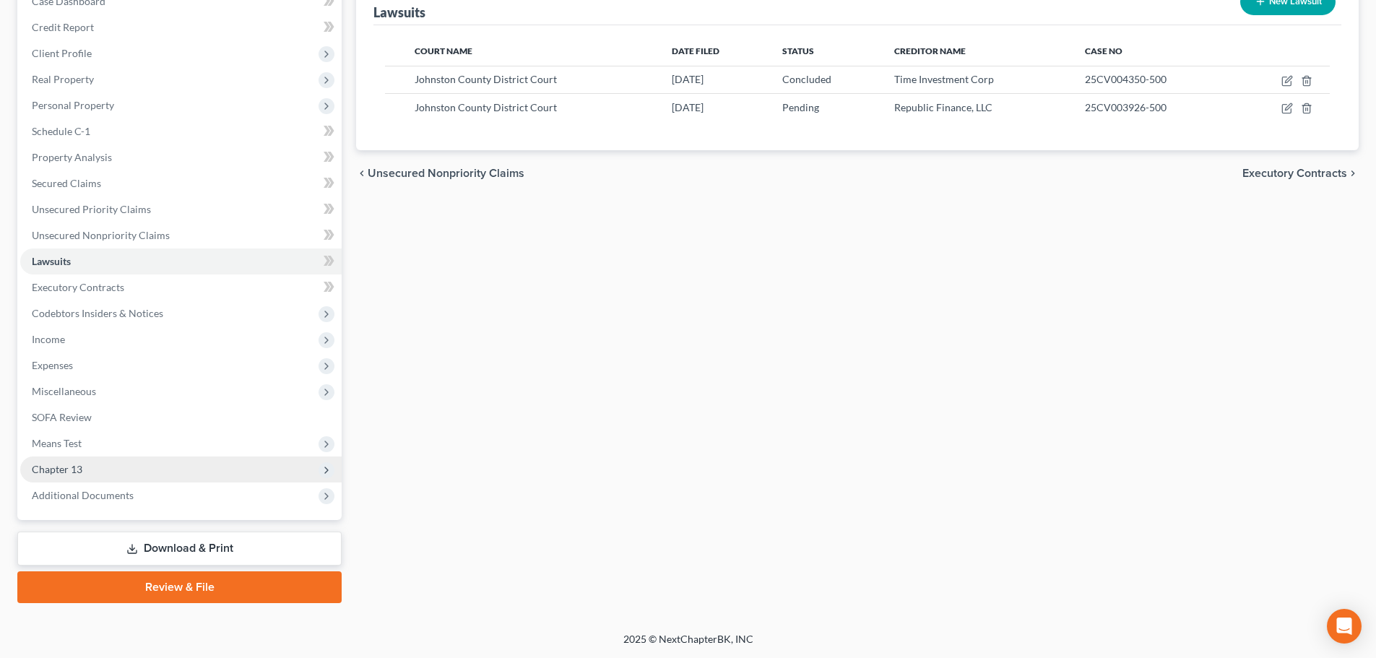
click at [215, 470] on span "Chapter 13" at bounding box center [181, 470] width 322 height 26
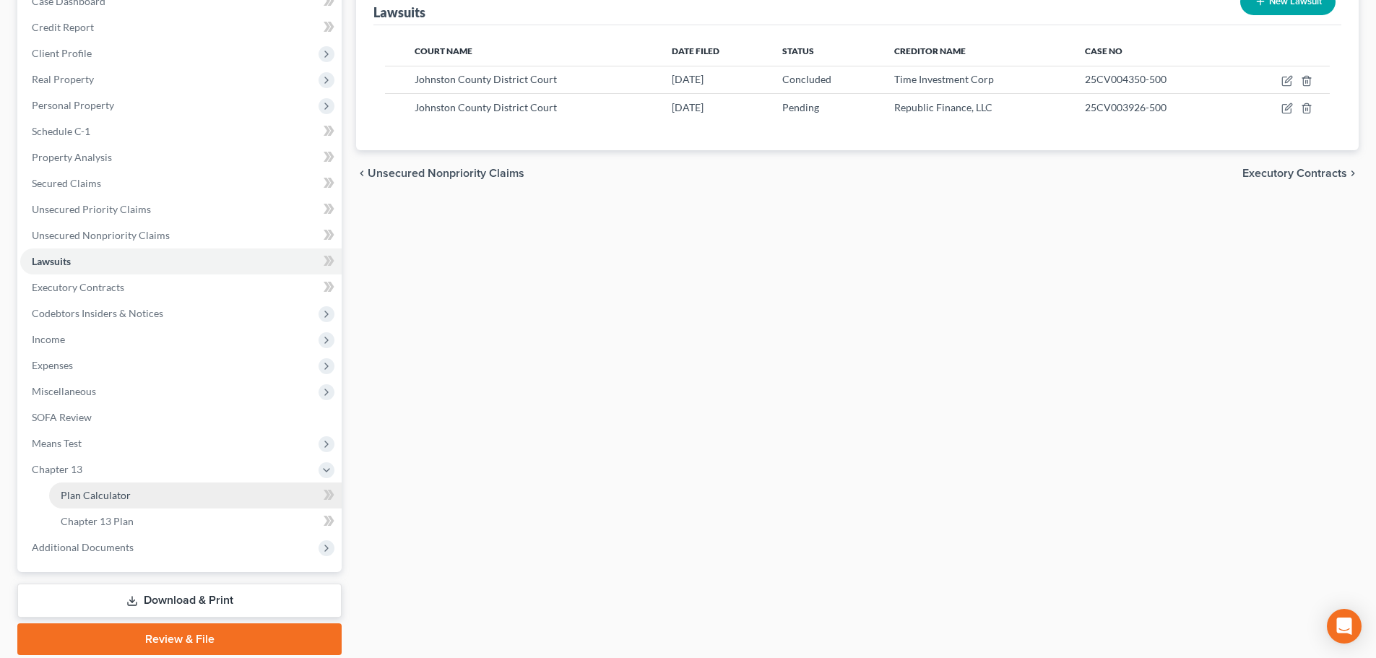
click at [222, 497] on link "Plan Calculator" at bounding box center [195, 496] width 293 height 26
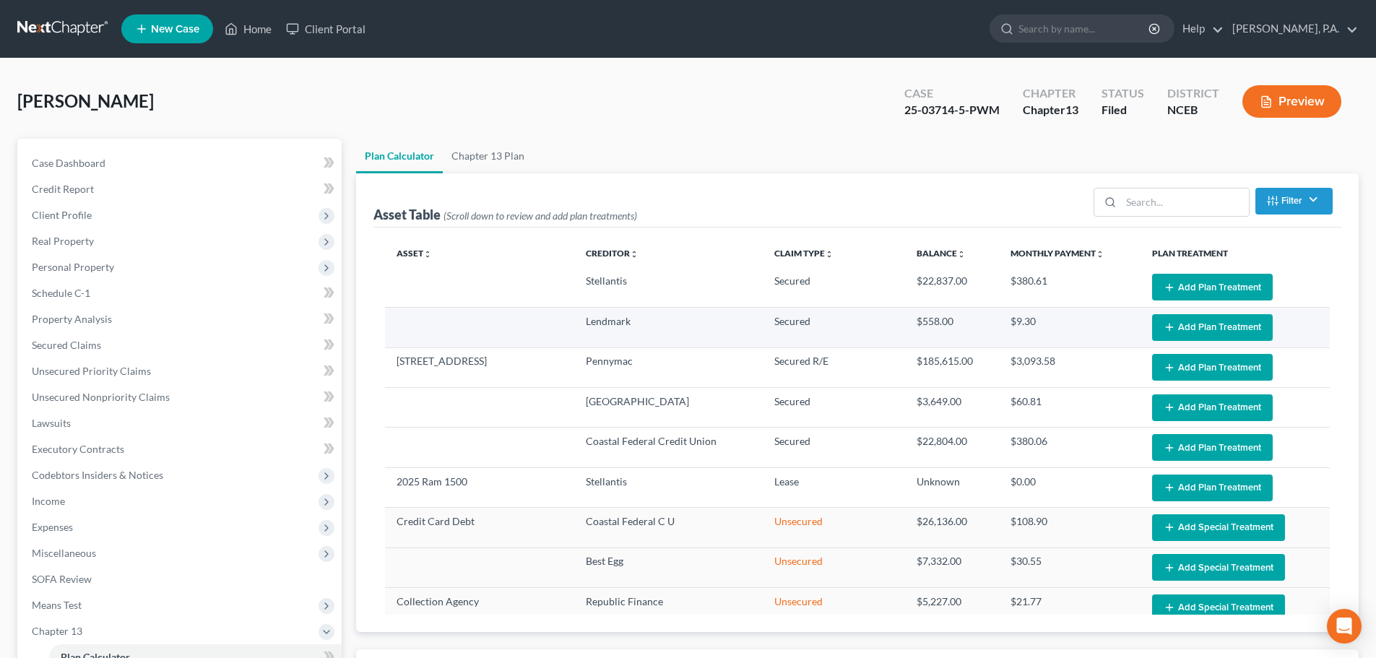
select select "59"
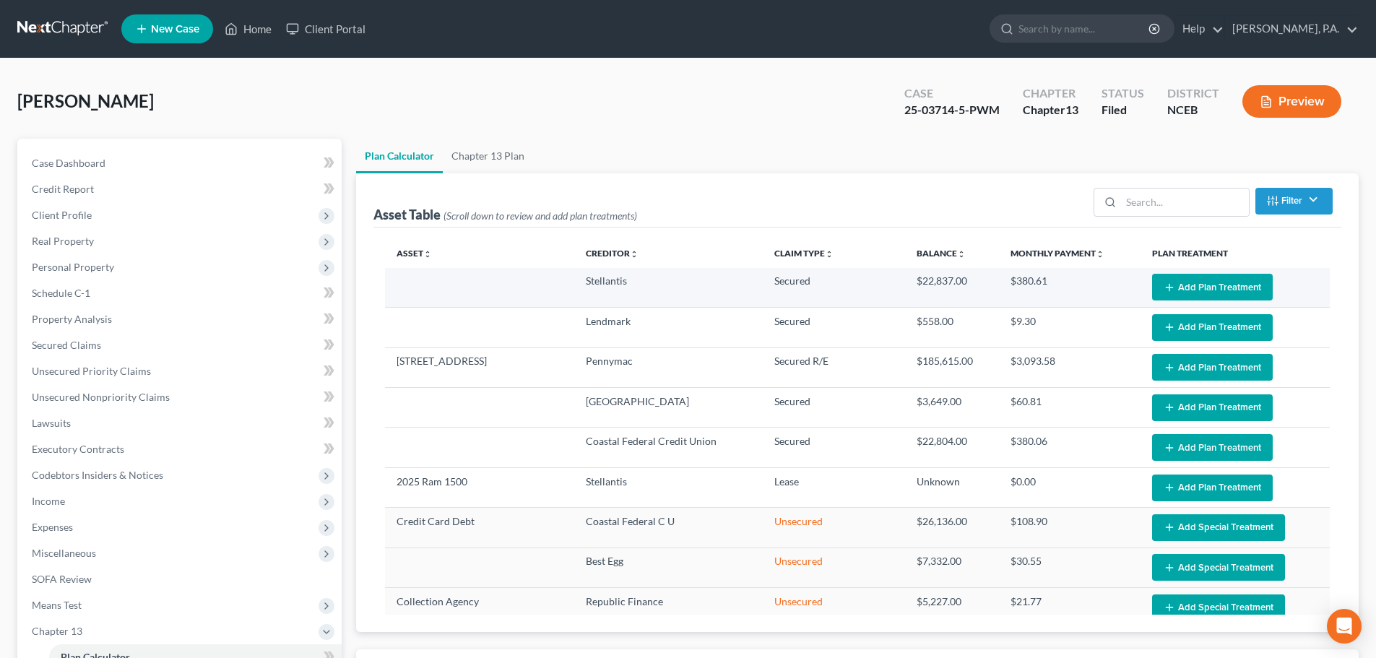
click at [1168, 280] on button "Add Plan Treatment" at bounding box center [1212, 287] width 121 height 27
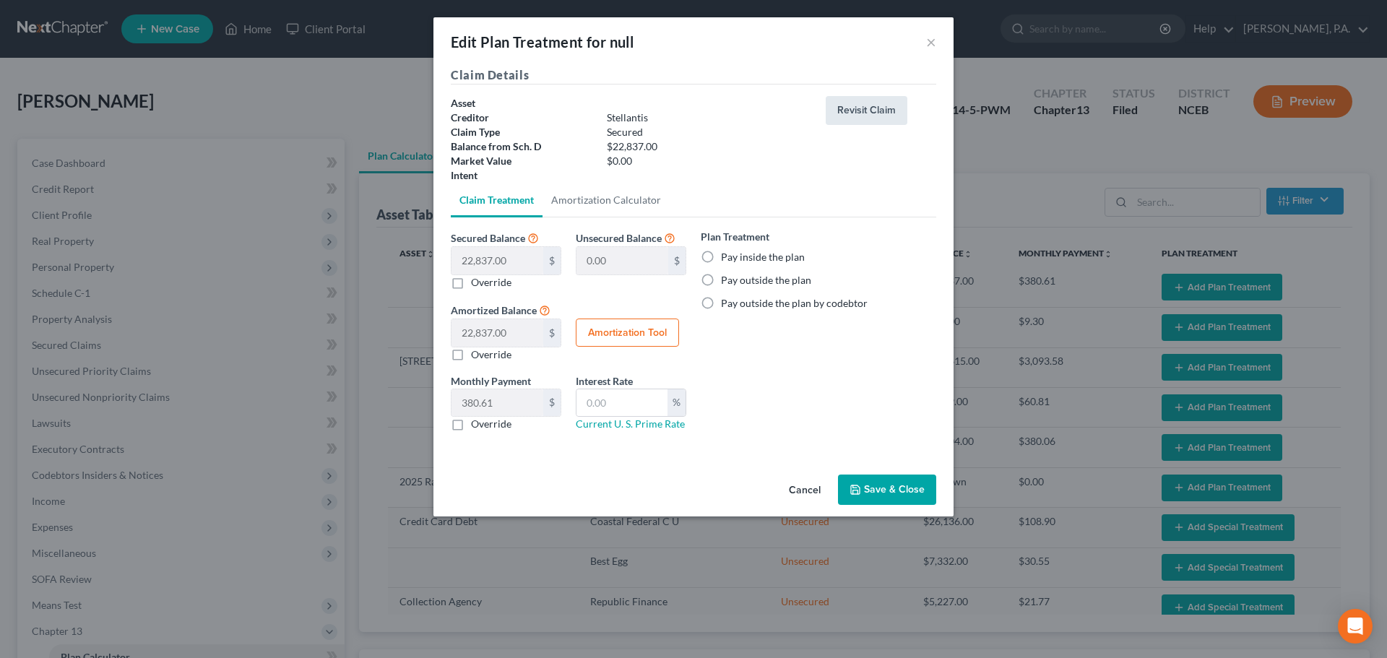
click at [849, 110] on button "Revisit Claim" at bounding box center [867, 110] width 82 height 29
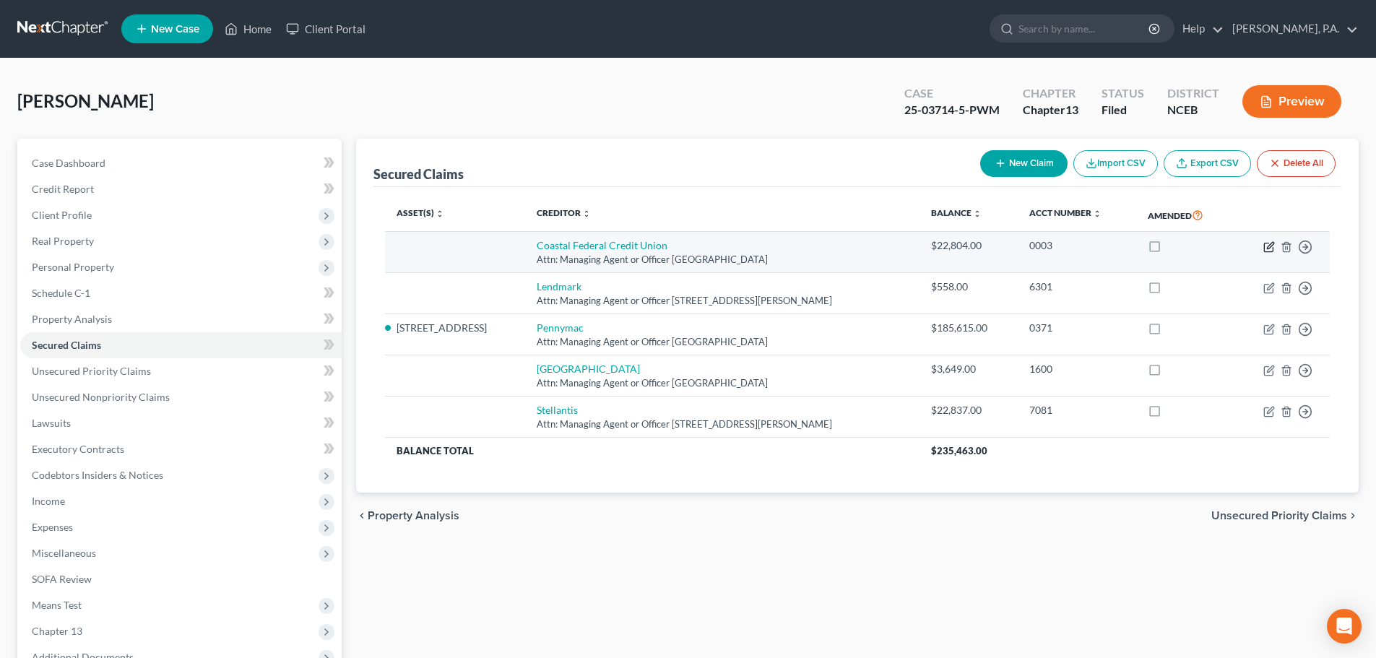
click at [1270, 245] on icon "button" at bounding box center [1270, 245] width 7 height 7
select select "28"
select select "0"
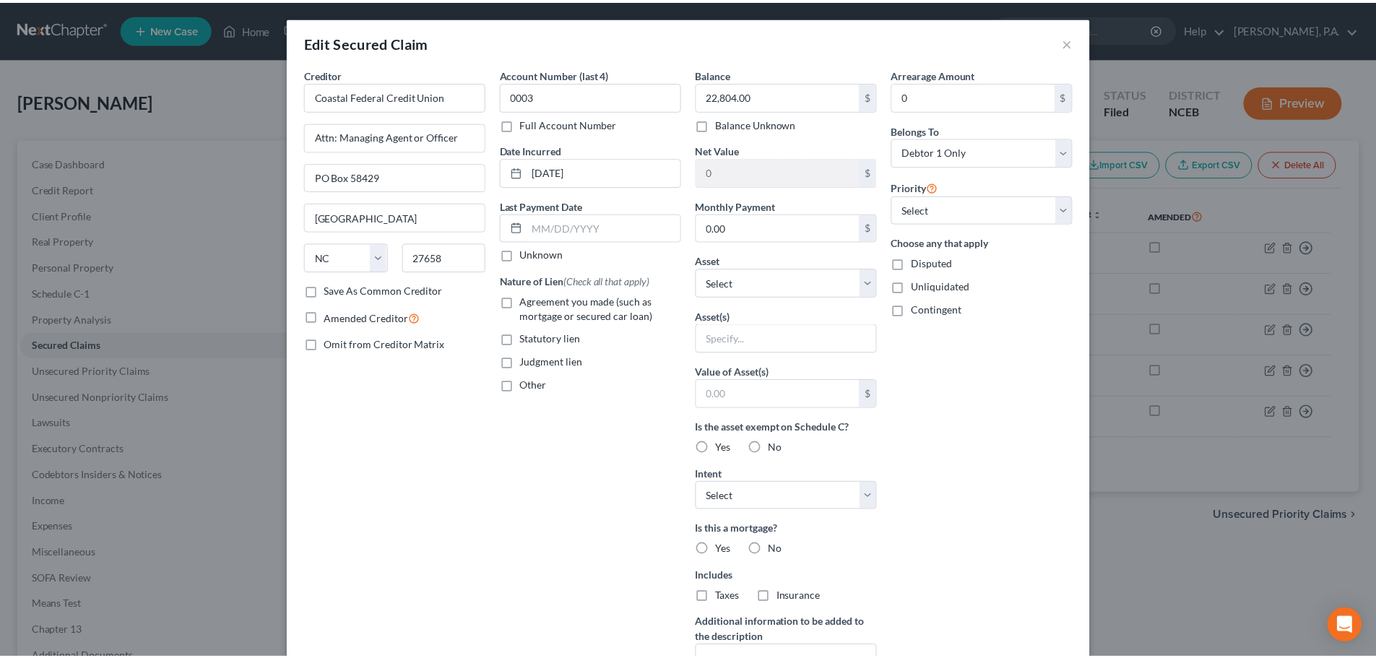
scroll to position [186, 0]
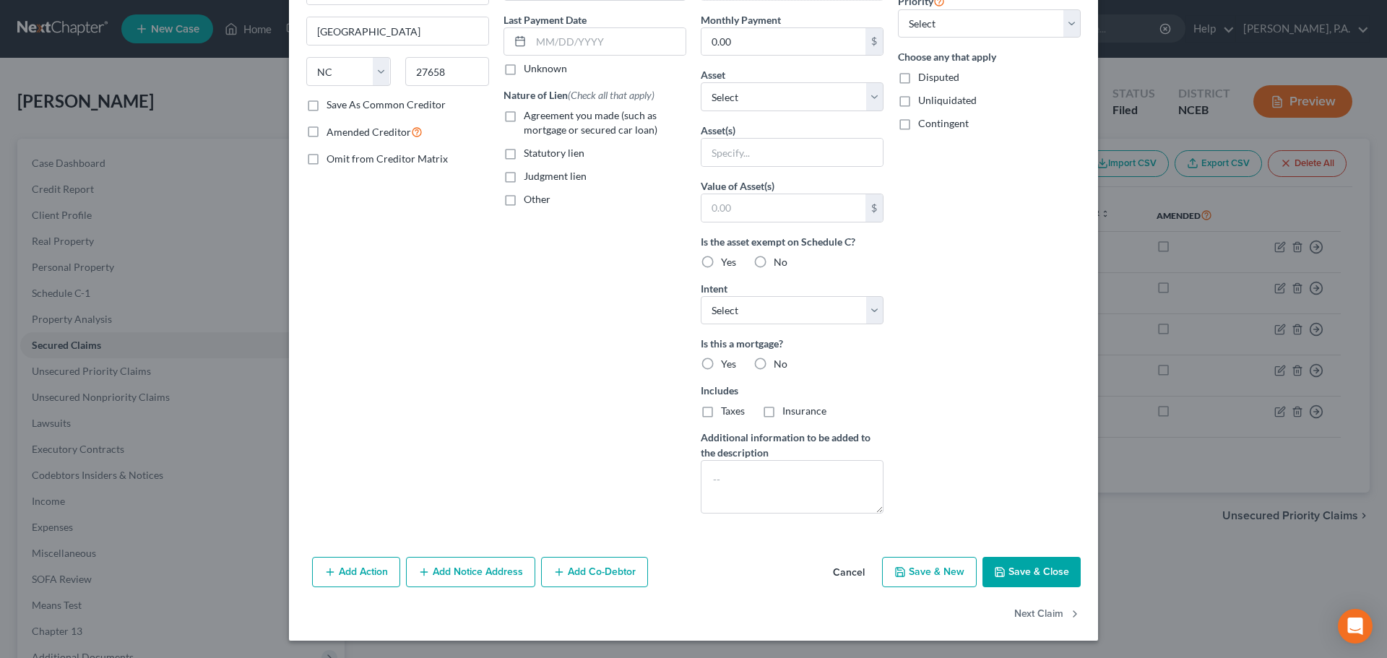
click at [854, 574] on button "Cancel" at bounding box center [848, 572] width 55 height 29
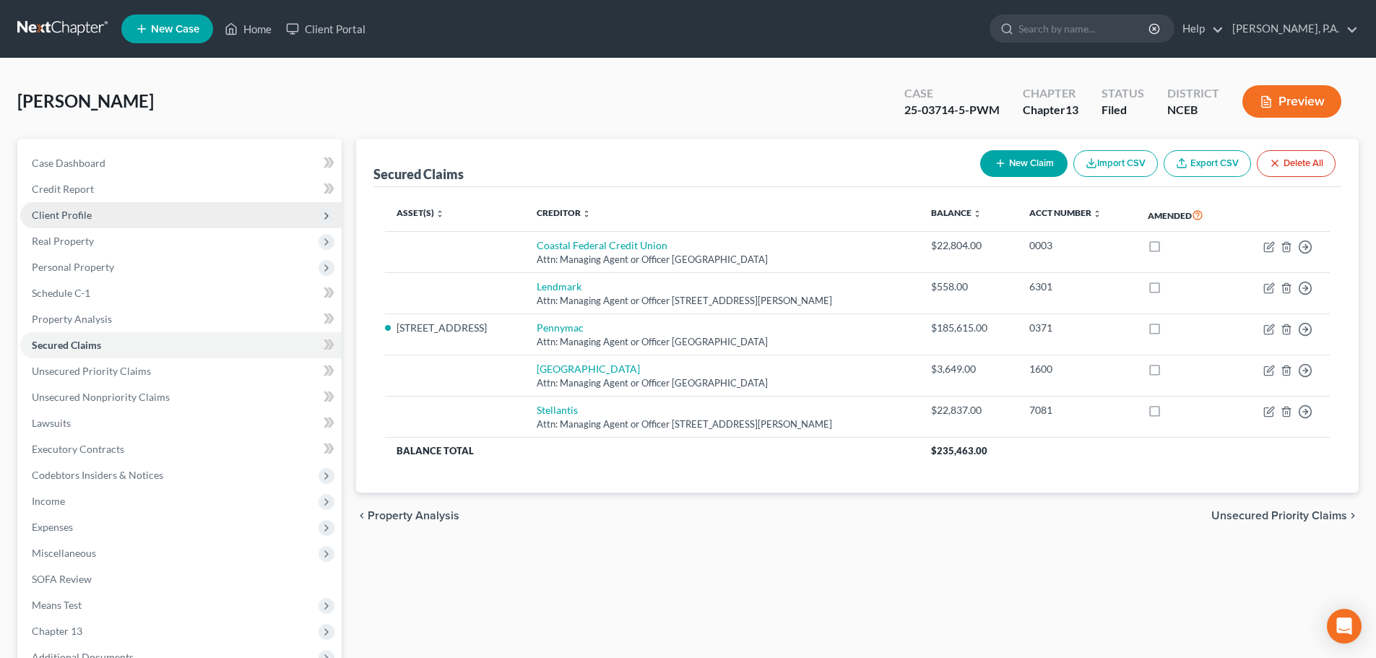
click at [145, 217] on span "Client Profile" at bounding box center [181, 215] width 322 height 26
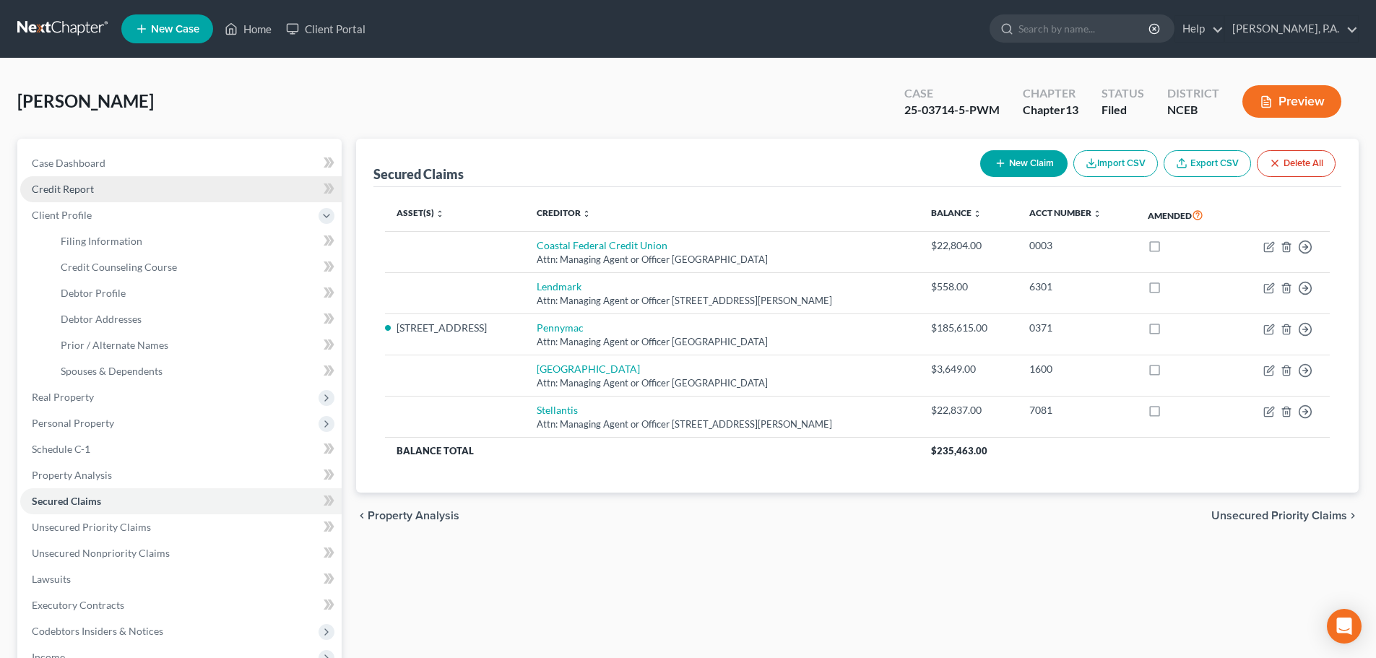
click at [103, 191] on link "Credit Report" at bounding box center [181, 189] width 322 height 26
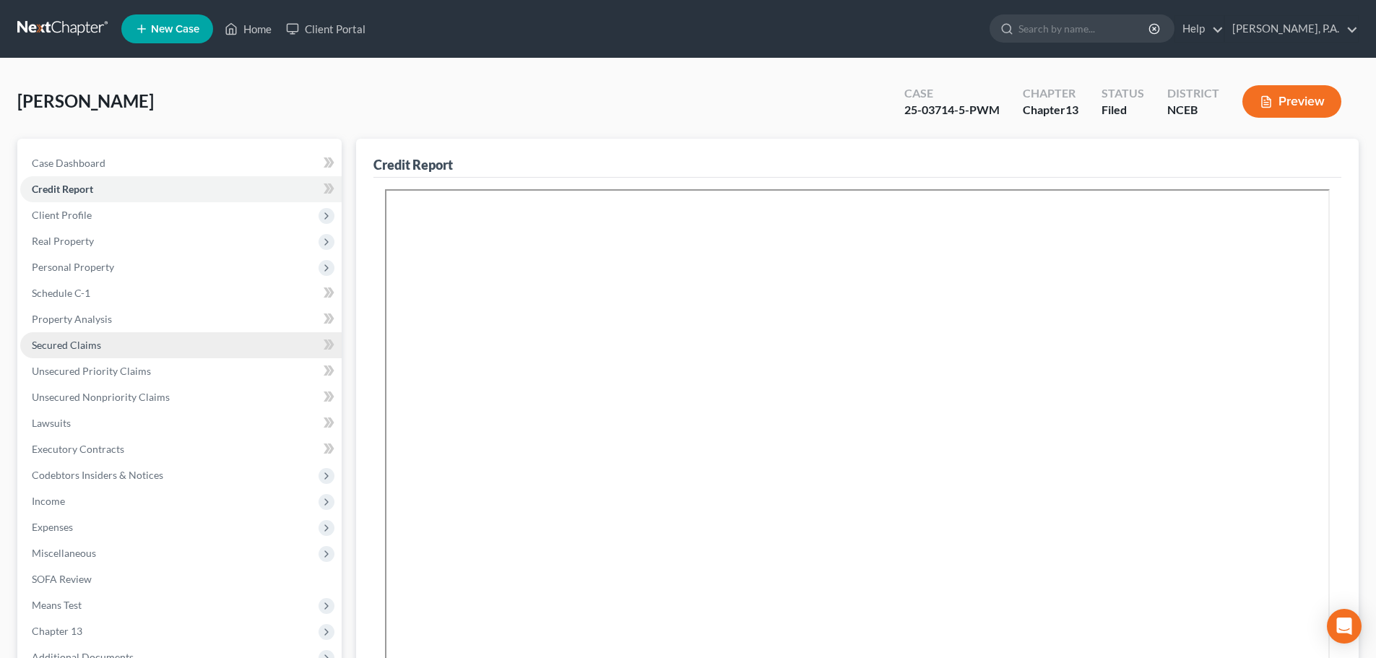
click at [208, 342] on link "Secured Claims" at bounding box center [181, 345] width 322 height 26
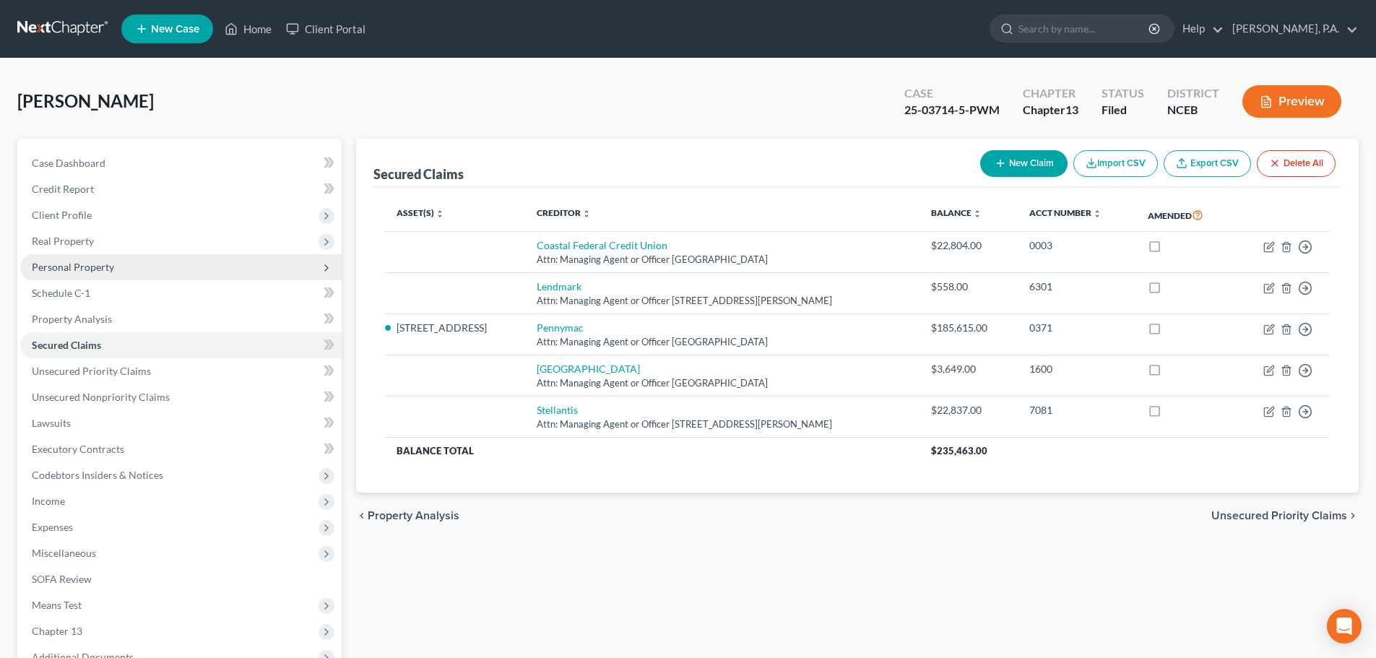
click at [211, 277] on span "Personal Property" at bounding box center [181, 267] width 322 height 26
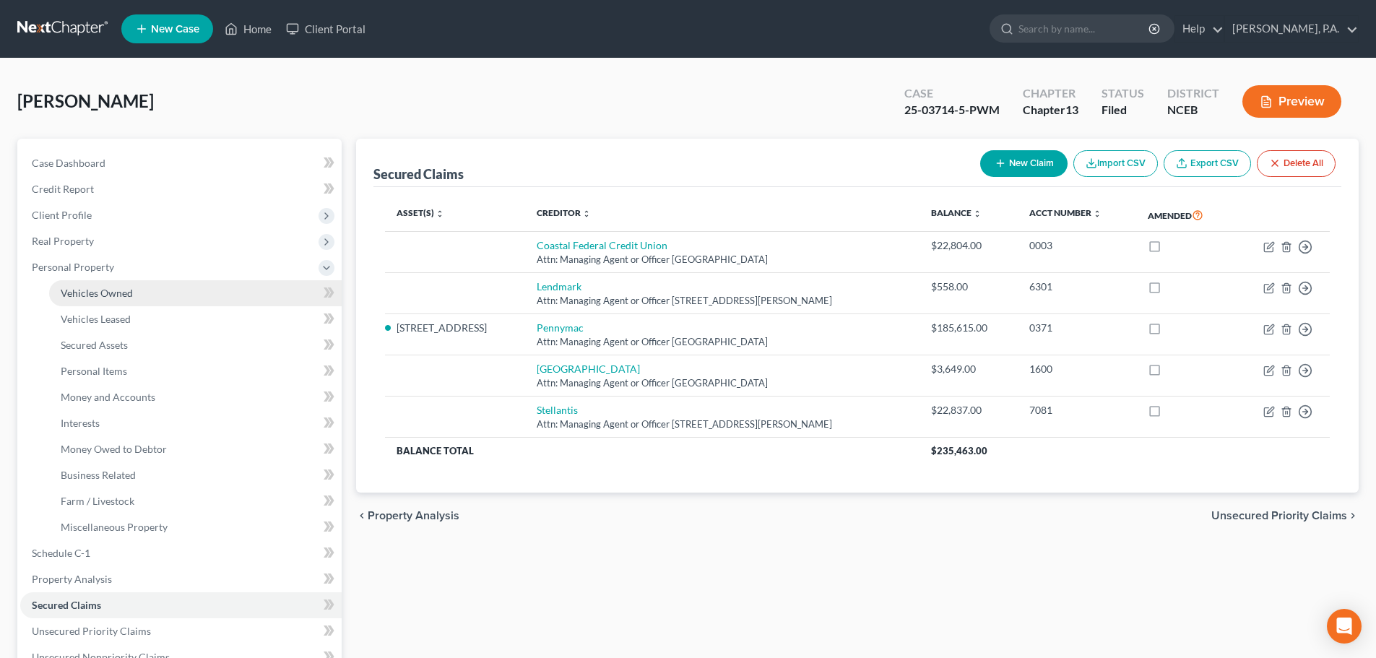
click at [207, 294] on link "Vehicles Owned" at bounding box center [195, 293] width 293 height 26
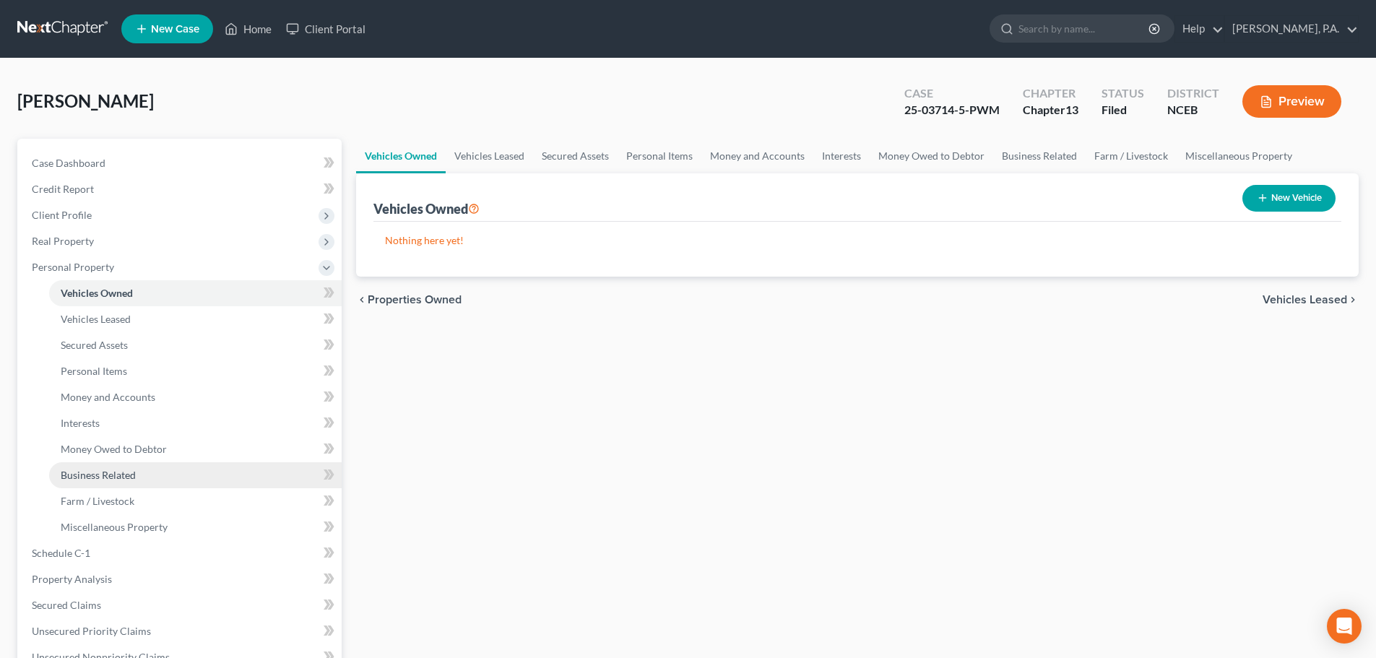
click at [273, 474] on link "Business Related" at bounding box center [195, 475] width 293 height 26
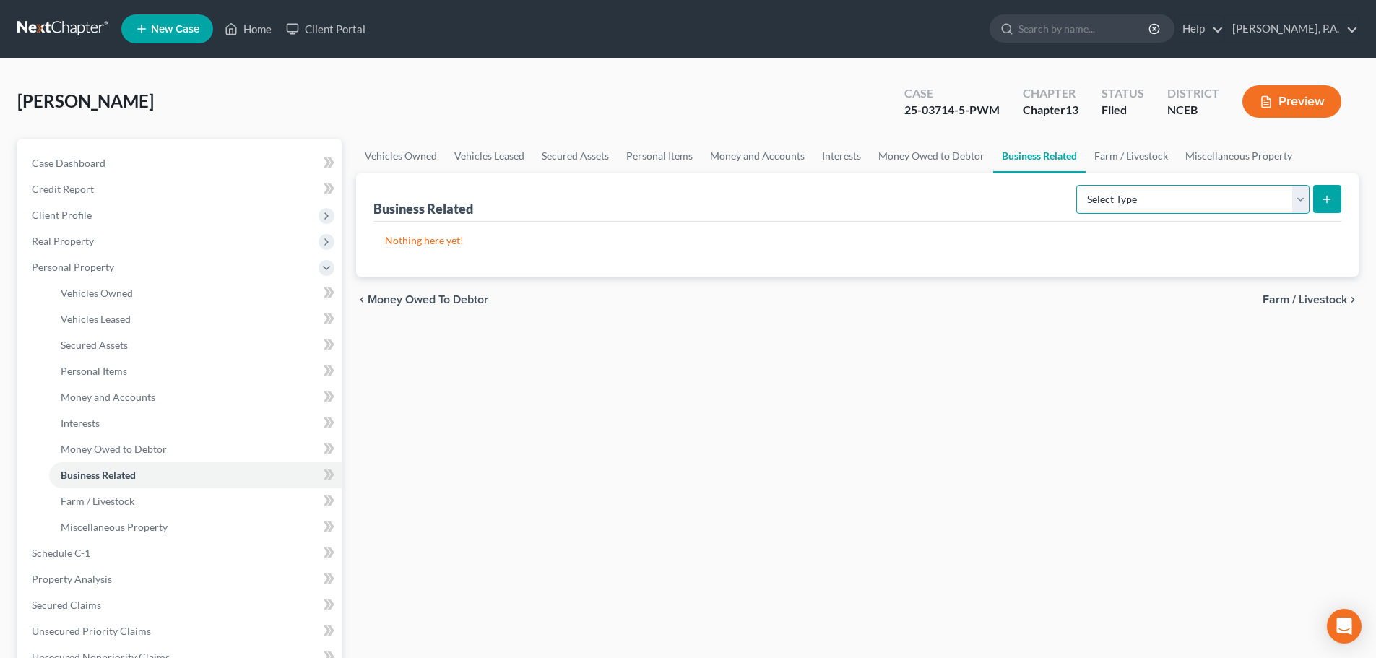
click at [1096, 205] on select "Select Type Customer Lists Franchises Inventory Licenses Machinery Office Equip…" at bounding box center [1193, 199] width 233 height 29
select select "machinery"
click at [1077, 185] on select "Select Type Customer Lists Franchises Inventory Licenses Machinery Office Equip…" at bounding box center [1193, 199] width 233 height 29
click at [1324, 197] on icon "submit" at bounding box center [1327, 200] width 12 height 12
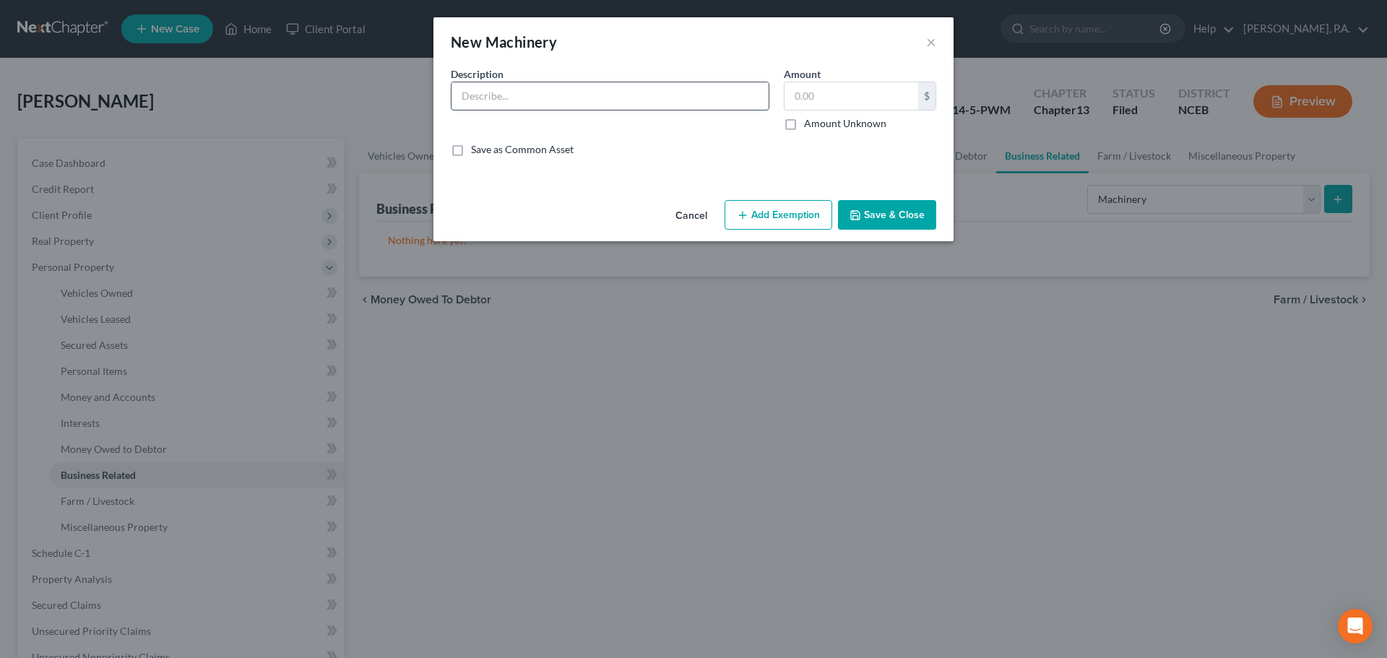
click at [629, 97] on input "text" at bounding box center [610, 95] width 317 height 27
type input "Utility Trailer"
click at [792, 105] on input "text" at bounding box center [852, 95] width 134 height 27
click at [804, 128] on label "Amount Unknown" at bounding box center [845, 123] width 82 height 14
click at [810, 126] on input "Amount Unknown" at bounding box center [814, 120] width 9 height 9
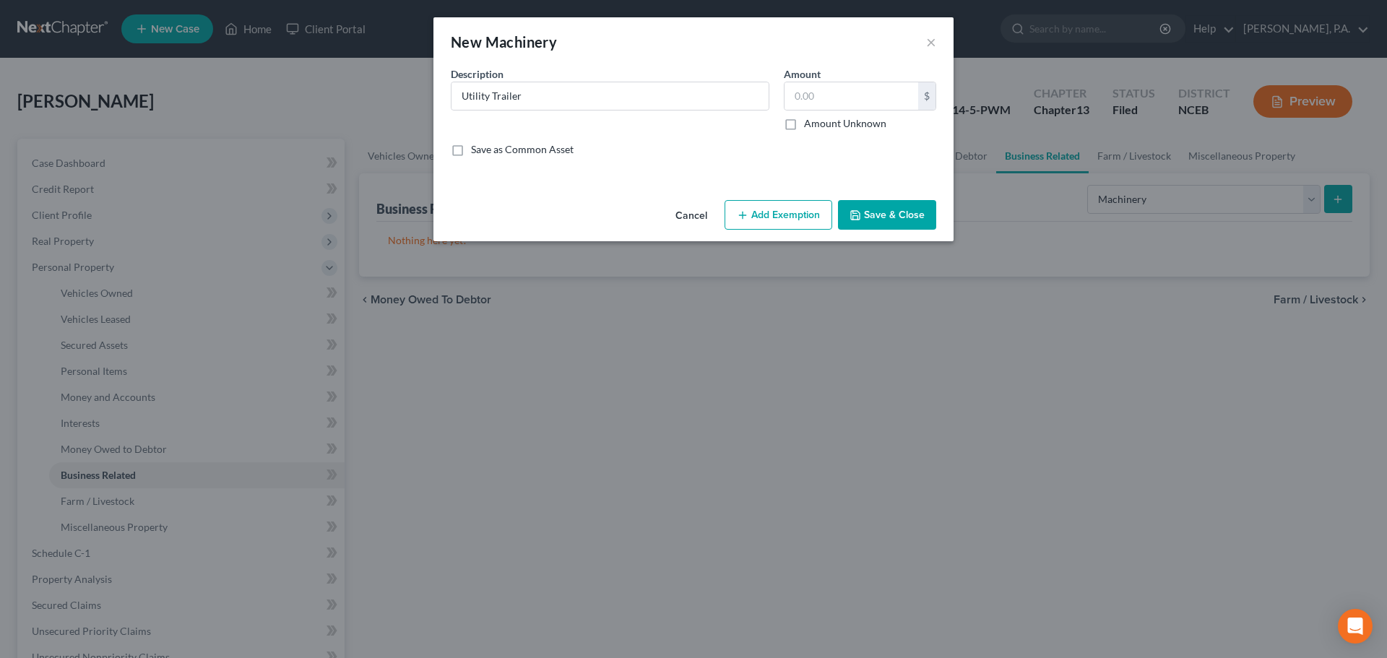
checkbox input "true"
type input "0.00"
click at [885, 207] on button "Save & Close" at bounding box center [887, 215] width 98 height 30
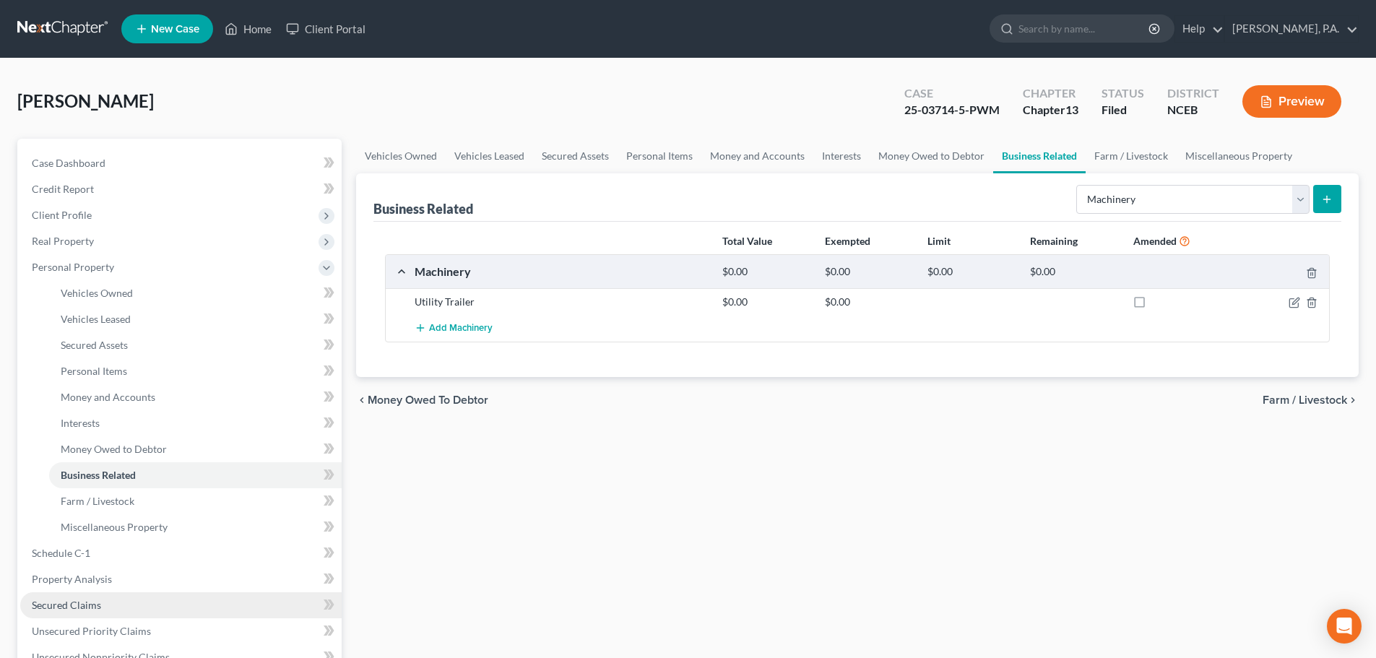
click at [238, 594] on link "Secured Claims" at bounding box center [181, 605] width 322 height 26
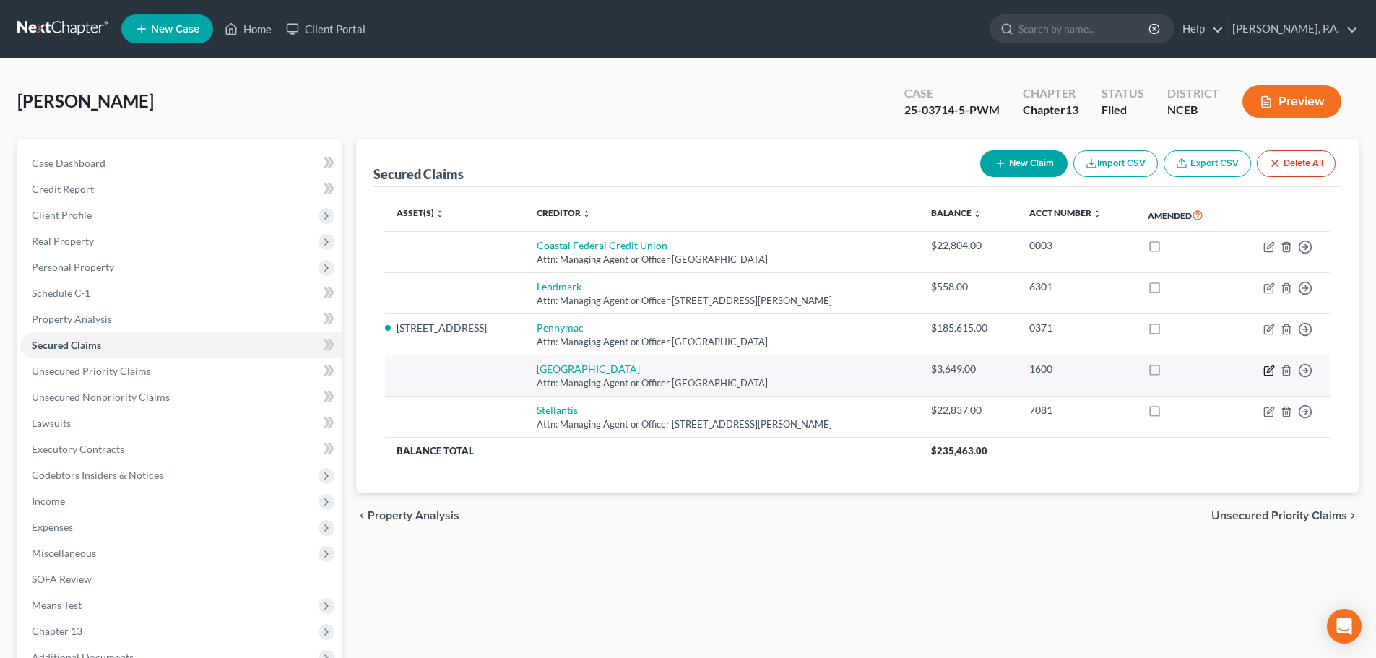
click at [1267, 372] on icon "button" at bounding box center [1270, 371] width 12 height 12
select select "28"
select select "0"
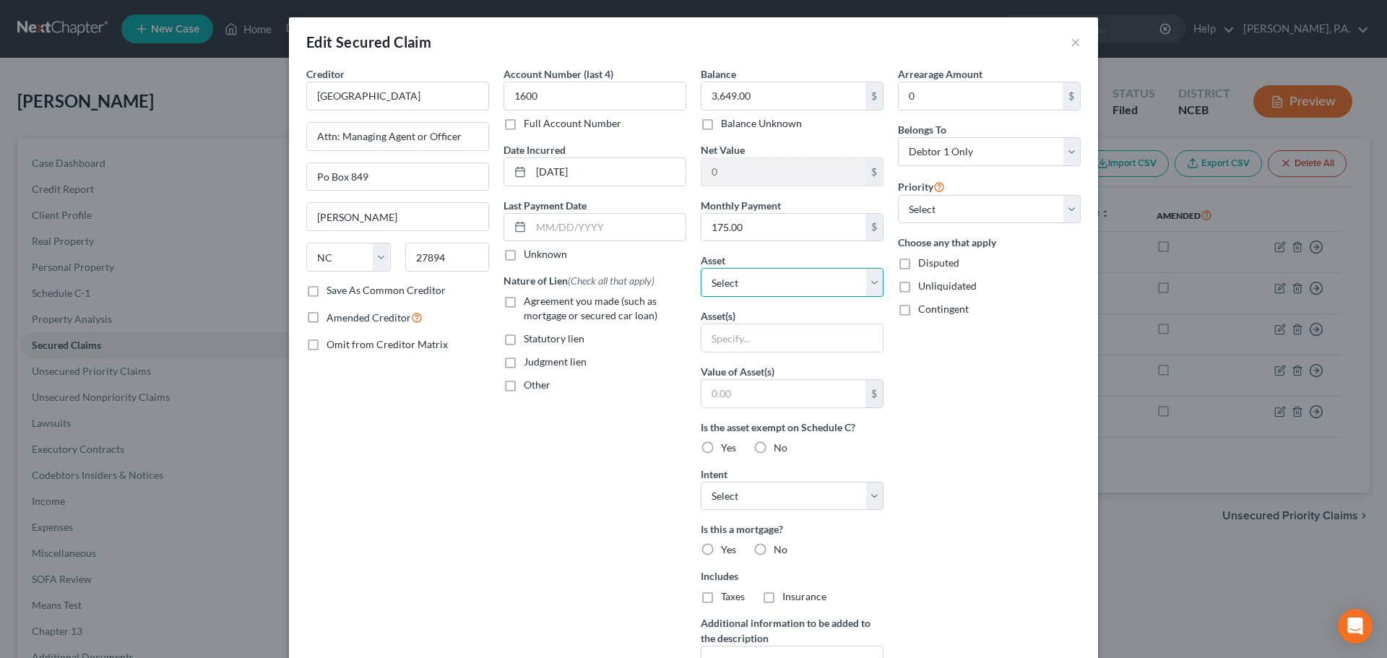
click at [766, 287] on select "Select Other Multiple Assets [STREET_ADDRESS] - $260770.0 Household Goods - Hou…" at bounding box center [792, 282] width 183 height 29
select select "14"
click at [701, 268] on select "Select Other Multiple Assets [STREET_ADDRESS] - $260770.0 Household Goods - Hou…" at bounding box center [792, 282] width 183 height 29
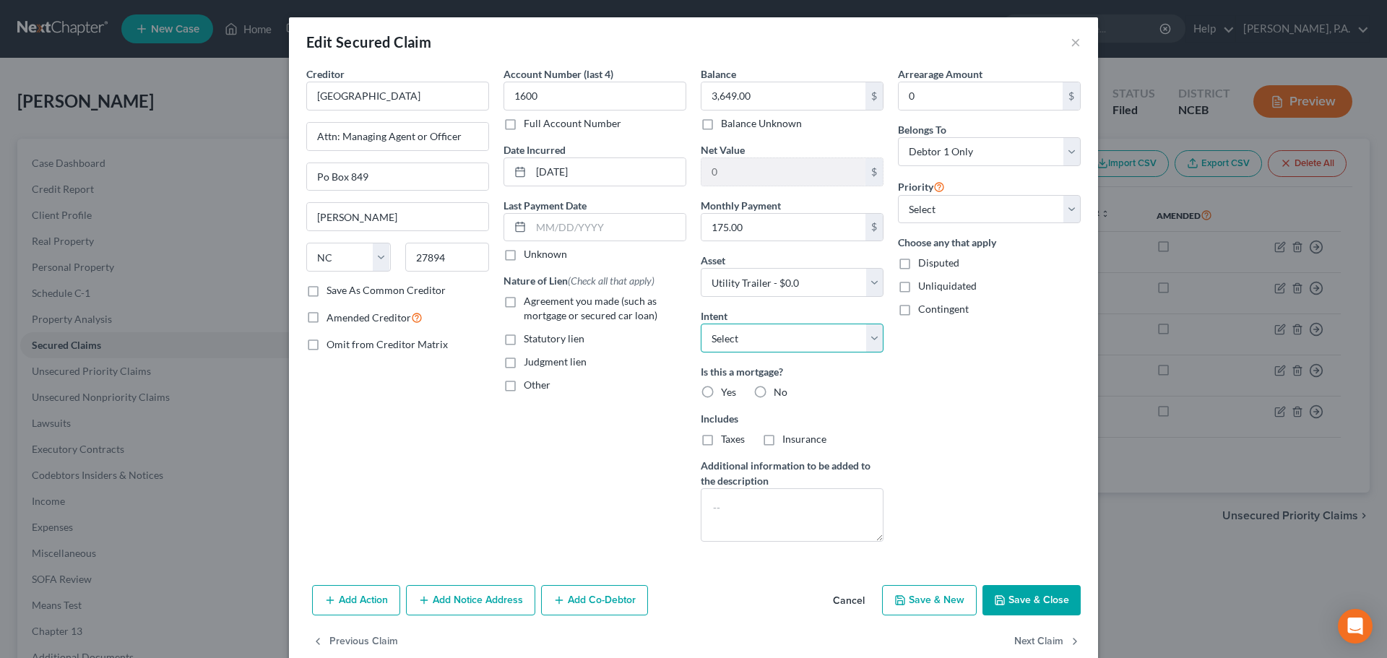
click at [728, 342] on select "Select Surrender Redeem Reaffirm Avoid Other" at bounding box center [792, 338] width 183 height 29
select select "2"
click at [701, 324] on select "Select Surrender Redeem Reaffirm Avoid Other" at bounding box center [792, 338] width 183 height 29
click at [774, 395] on label "No" at bounding box center [781, 392] width 14 height 14
click at [780, 394] on input "No" at bounding box center [784, 389] width 9 height 9
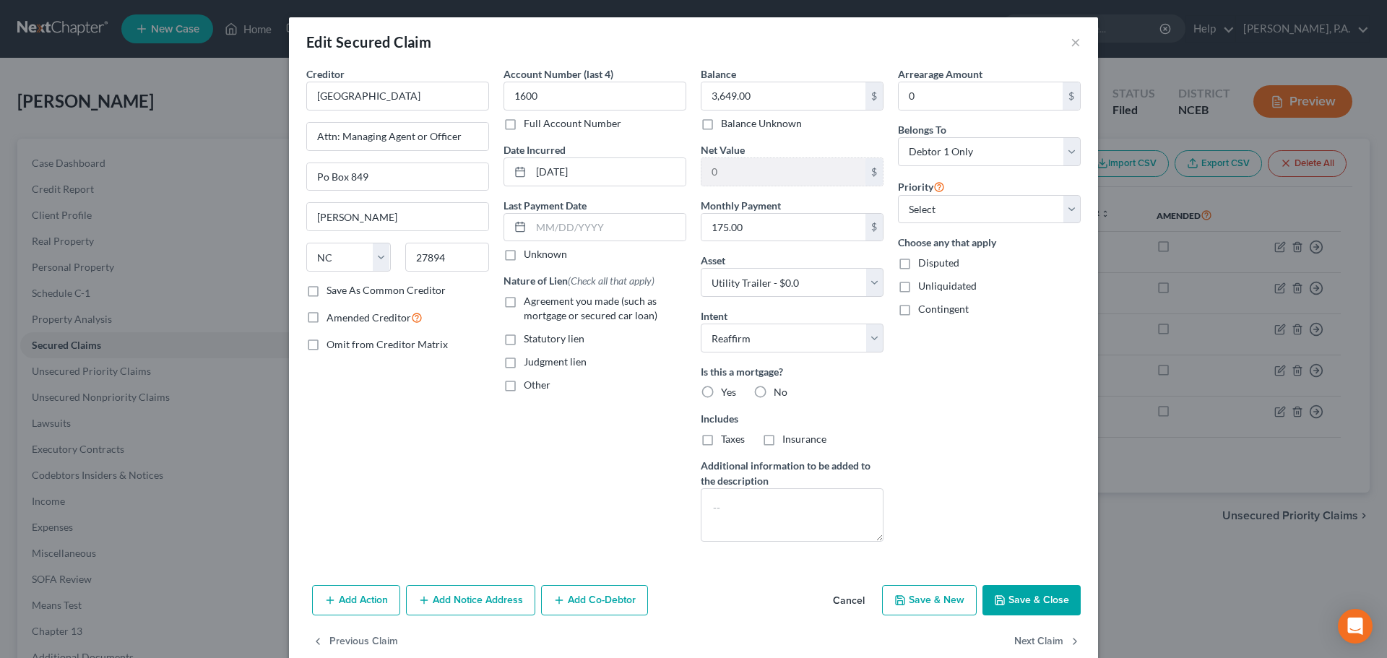
radio input "true"
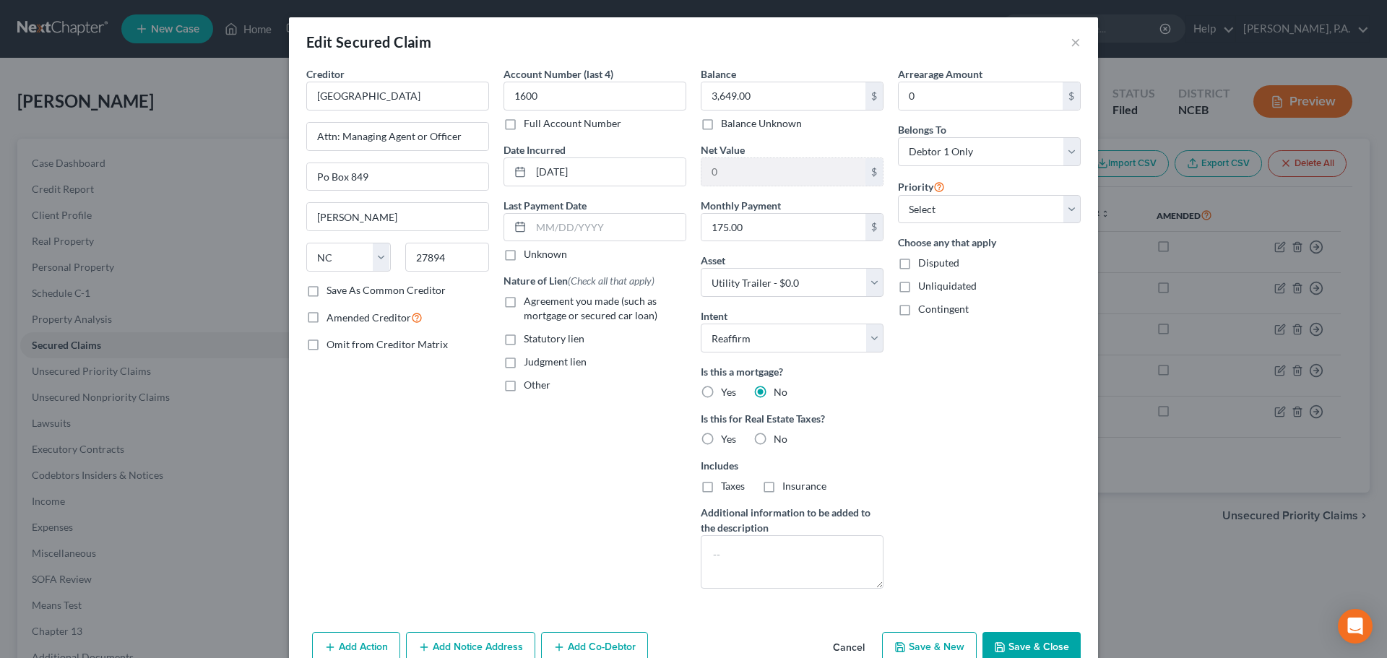
click at [774, 432] on label "No" at bounding box center [781, 439] width 14 height 14
click at [780, 432] on input "No" at bounding box center [784, 436] width 9 height 9
radio input "true"
click at [559, 317] on span "Agreement you made (such as mortgage or secured car loan)" at bounding box center [591, 308] width 134 height 27
click at [539, 303] on input "Agreement you made (such as mortgage or secured car loan)" at bounding box center [534, 298] width 9 height 9
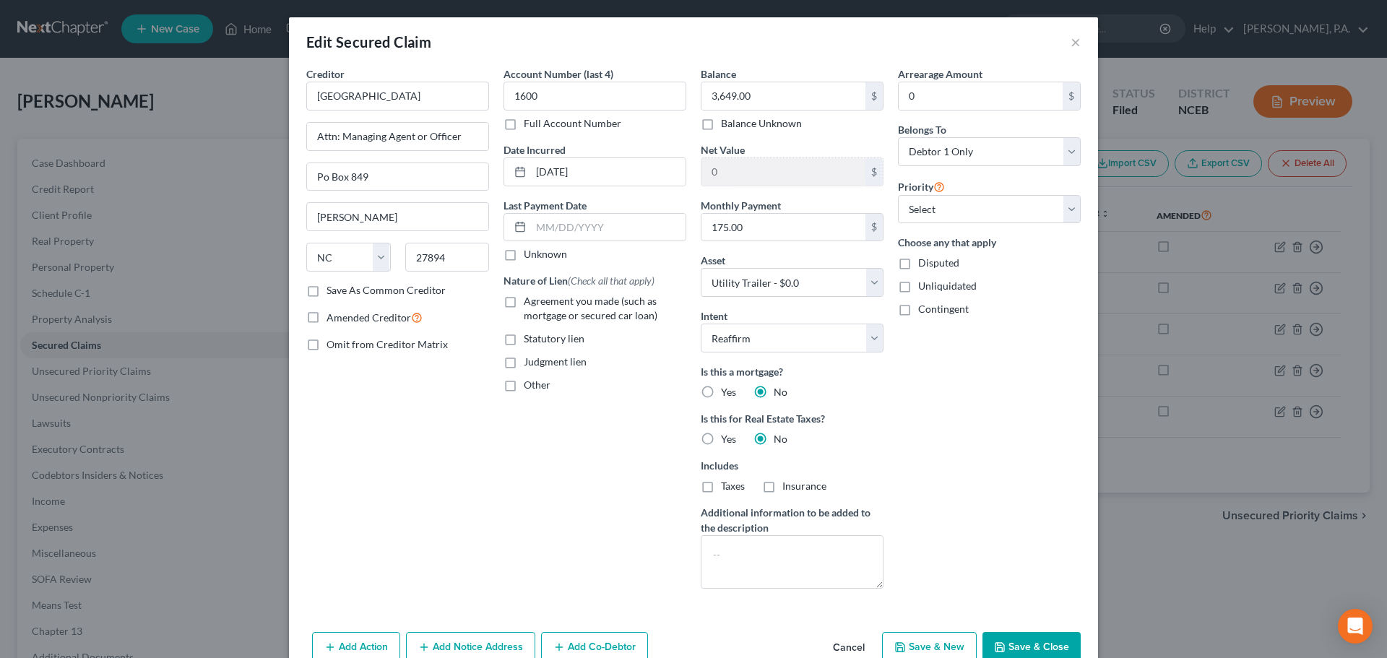
checkbox input "true"
click at [916, 208] on select "Select 1st 2nd 3rd 4th 5th 6th 7th 8th 9th 10th 11th 12th 13th 14th 15th 16th 1…" at bounding box center [989, 209] width 183 height 29
select select "0"
click at [898, 195] on select "Select 1st 2nd 3rd 4th 5th 6th 7th 8th 9th 10th 11th 12th 13th 14th 15th 16th 1…" at bounding box center [989, 209] width 183 height 29
click at [1035, 635] on button "Save & Close" at bounding box center [1032, 647] width 98 height 30
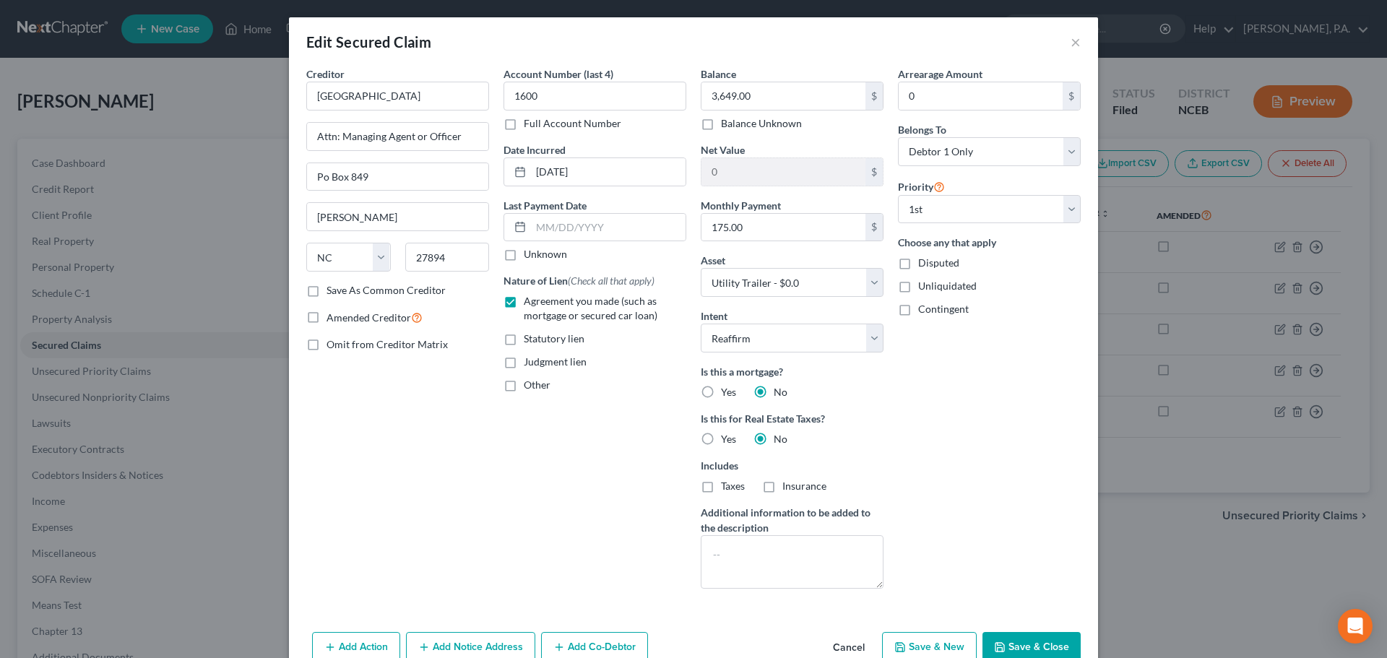
select select
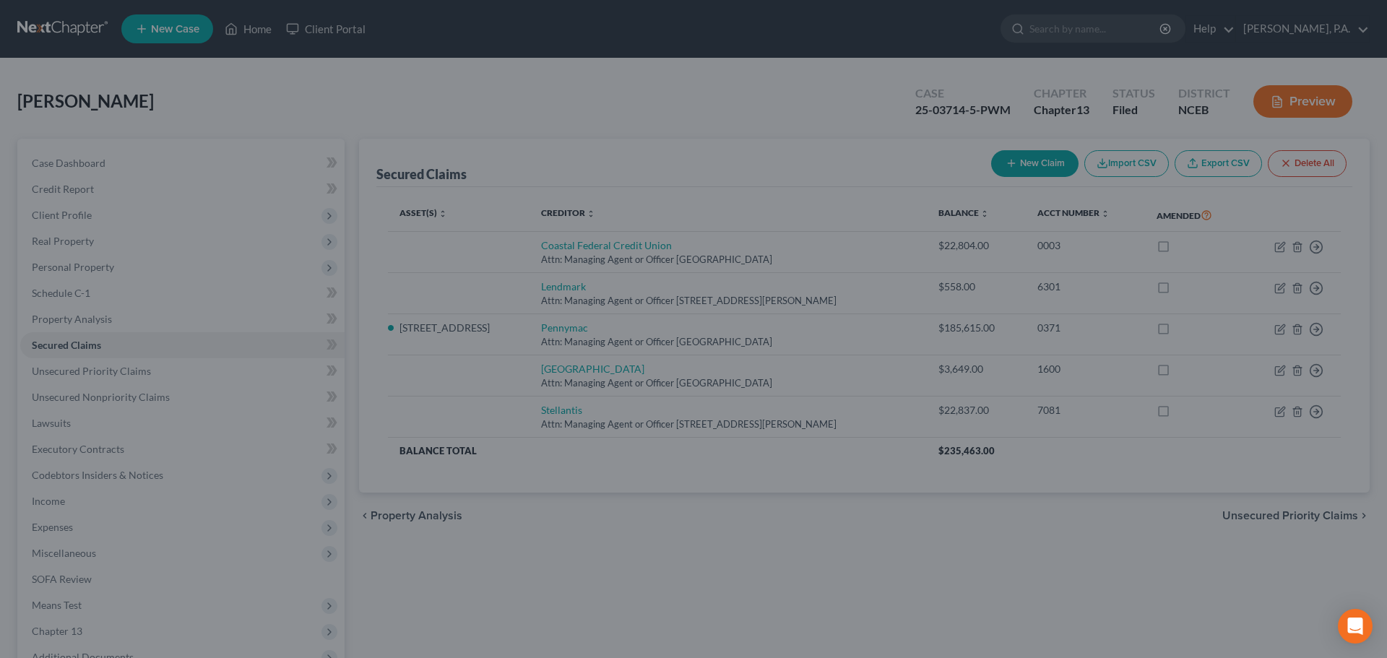
type input "-3,649.00"
select select "14"
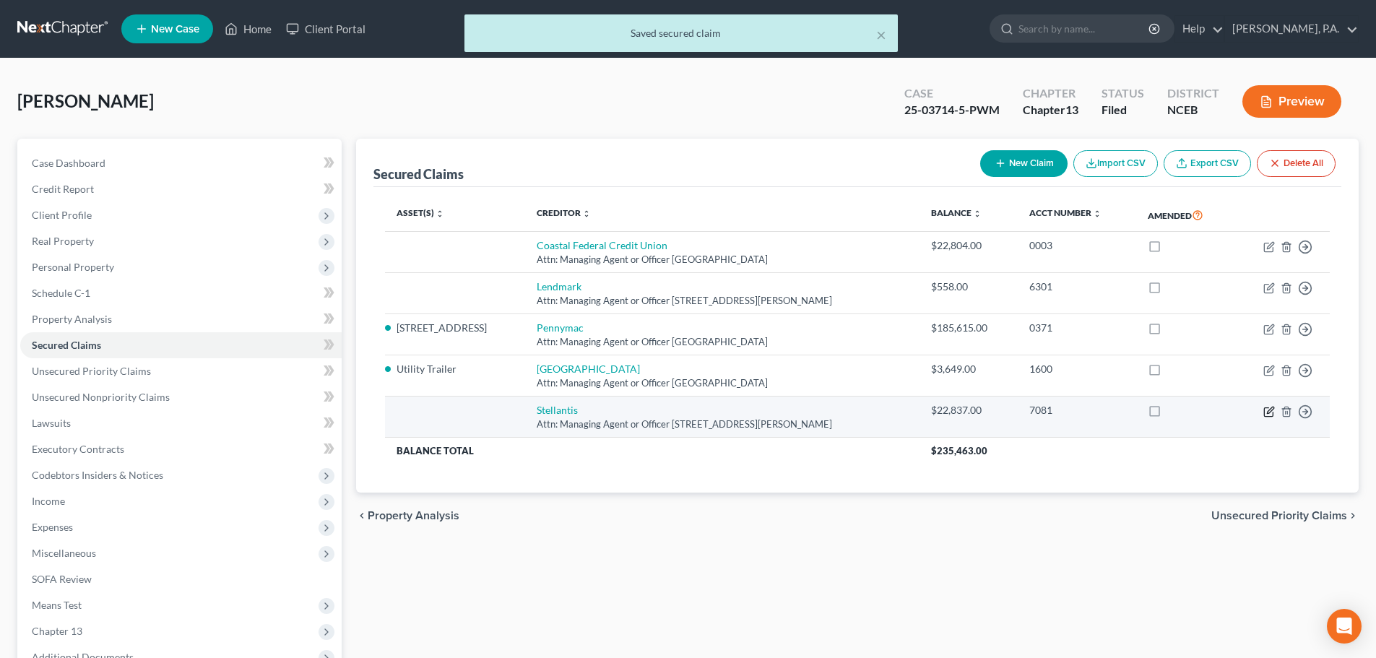
click at [1266, 412] on icon "button" at bounding box center [1270, 412] width 12 height 12
select select "10"
select select "0"
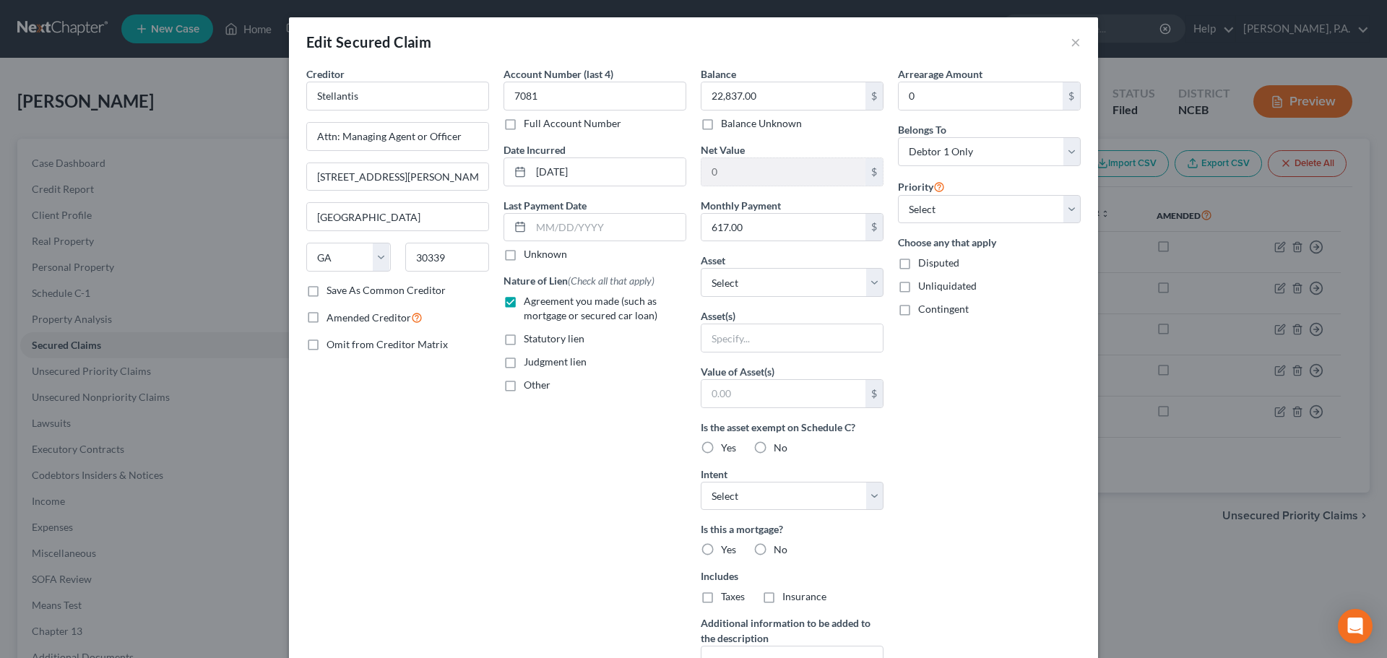
click at [1079, 43] on div "Edit Secured Claim ×" at bounding box center [693, 41] width 809 height 49
click at [1071, 40] on button "×" at bounding box center [1076, 41] width 10 height 17
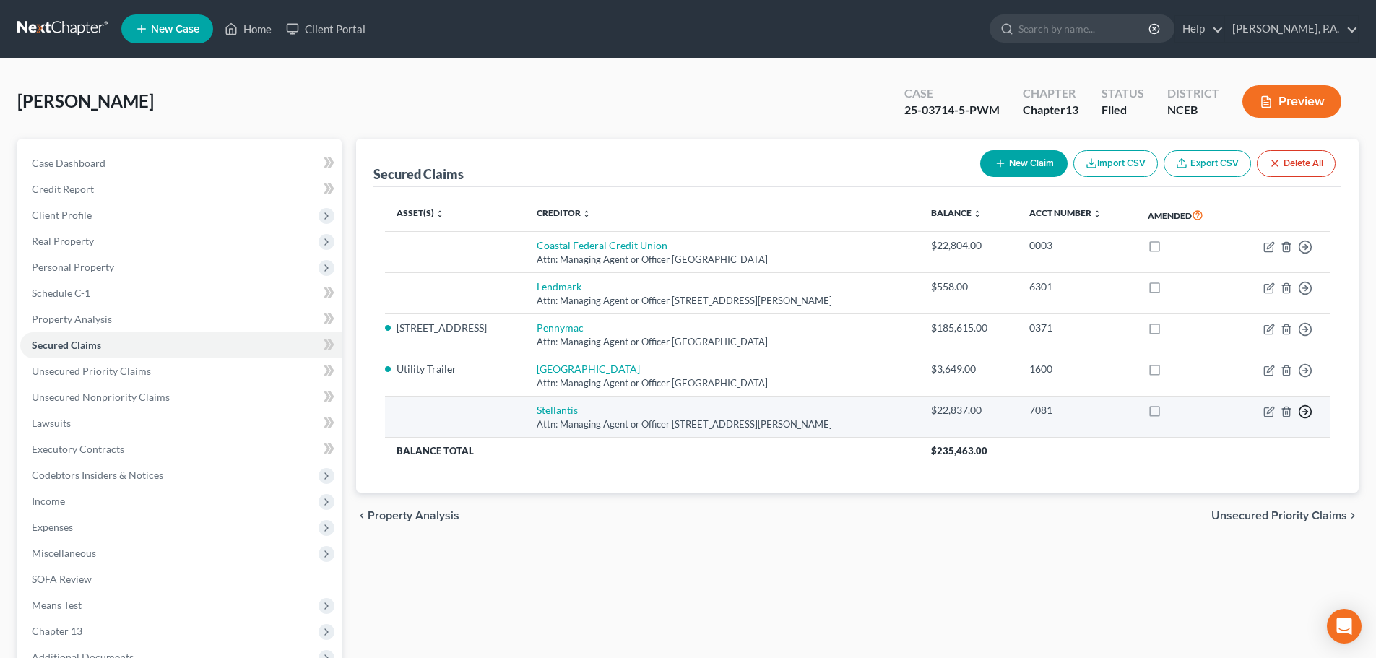
click at [1304, 409] on icon "button" at bounding box center [1305, 412] width 14 height 14
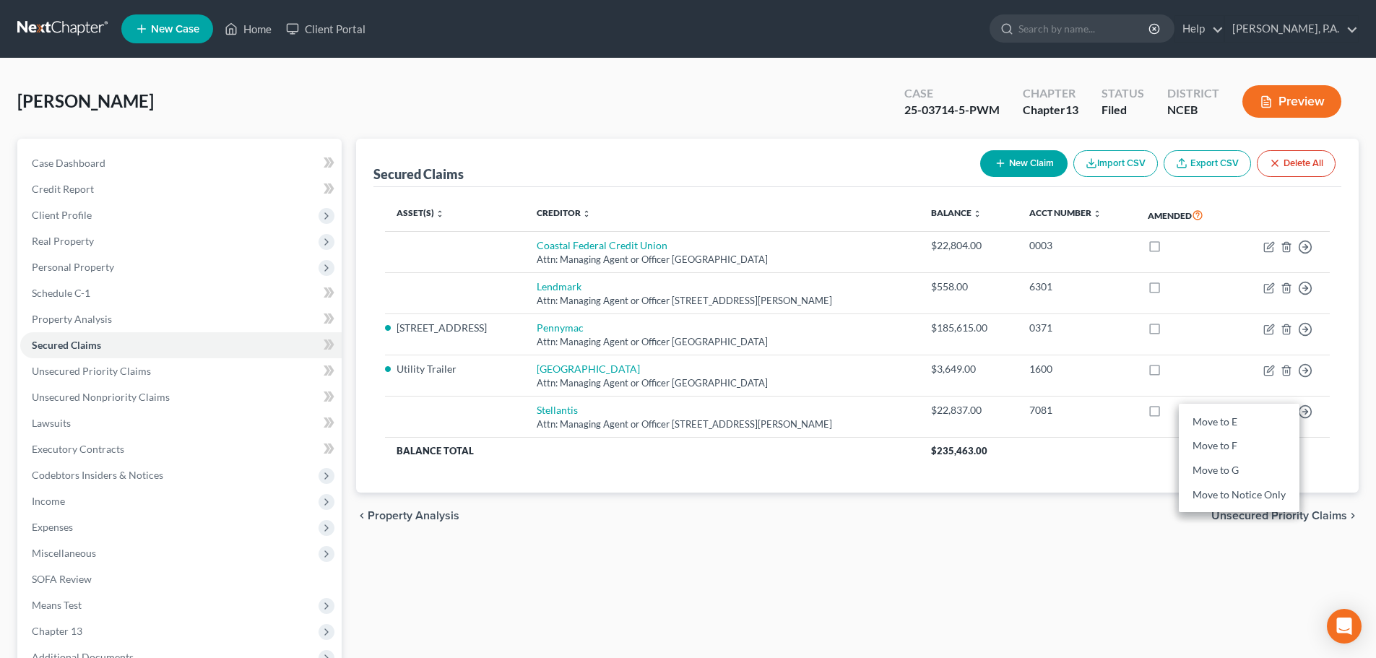
click at [1332, 449] on div "Asset(s) expand_more expand_less unfold_more Creditor expand_more expand_less u…" at bounding box center [858, 340] width 968 height 306
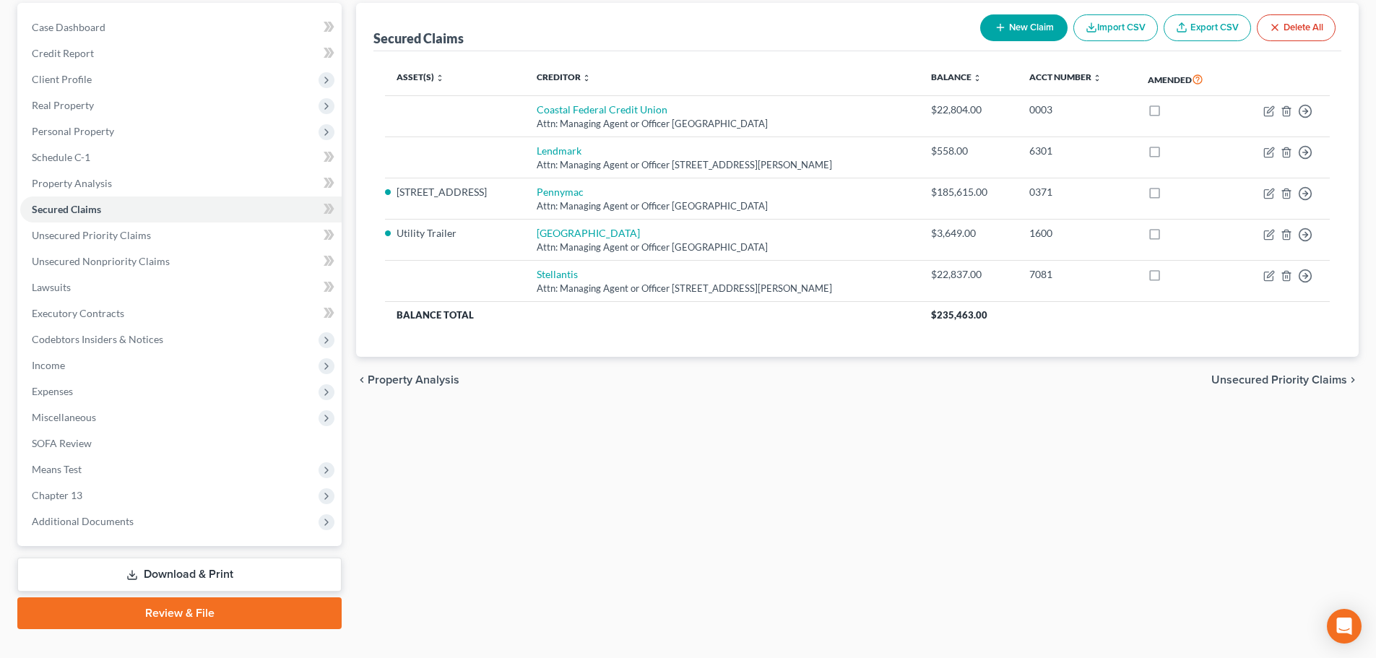
scroll to position [162, 0]
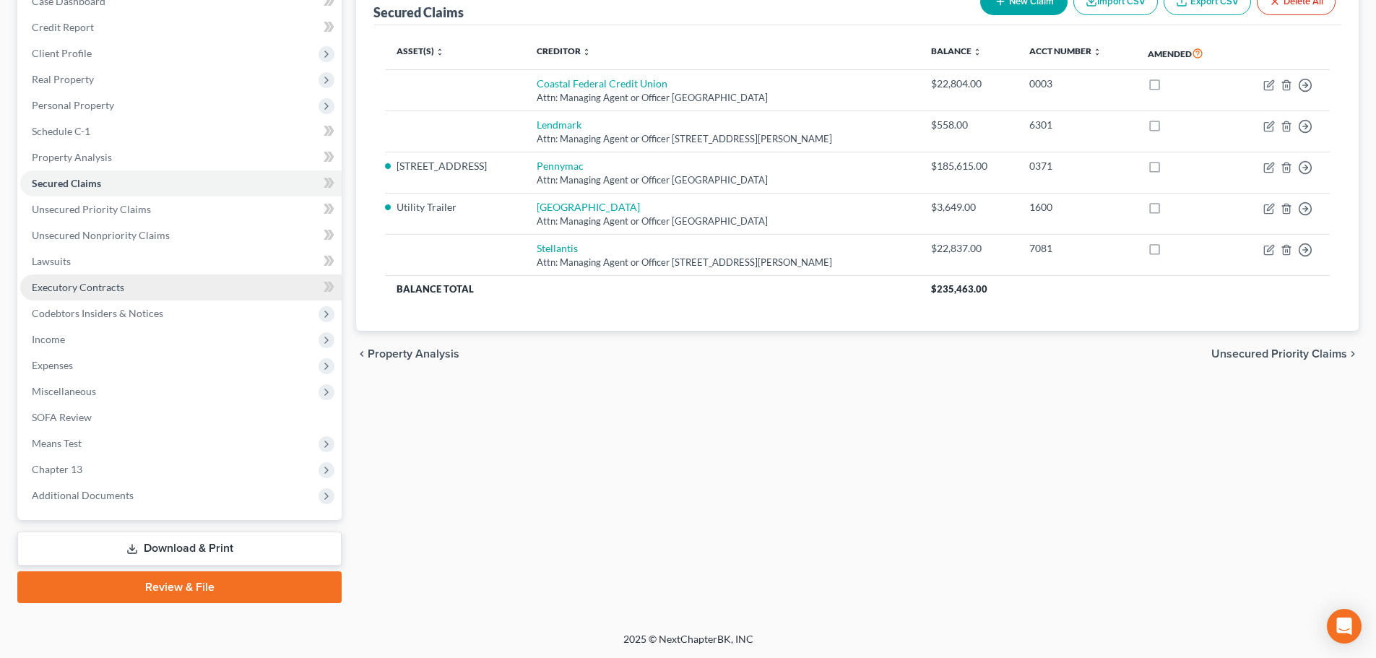
click at [165, 285] on link "Executory Contracts" at bounding box center [181, 288] width 322 height 26
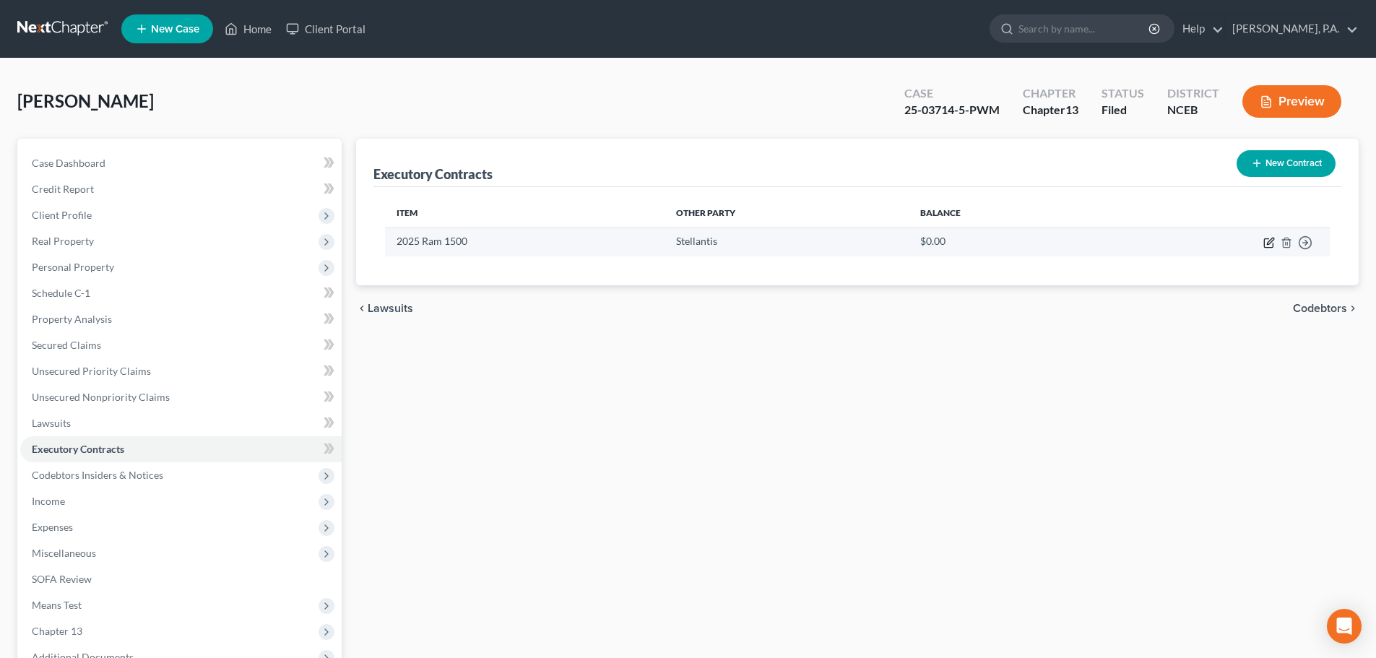
click at [1264, 248] on icon "button" at bounding box center [1270, 243] width 12 height 12
select select "35"
select select "0"
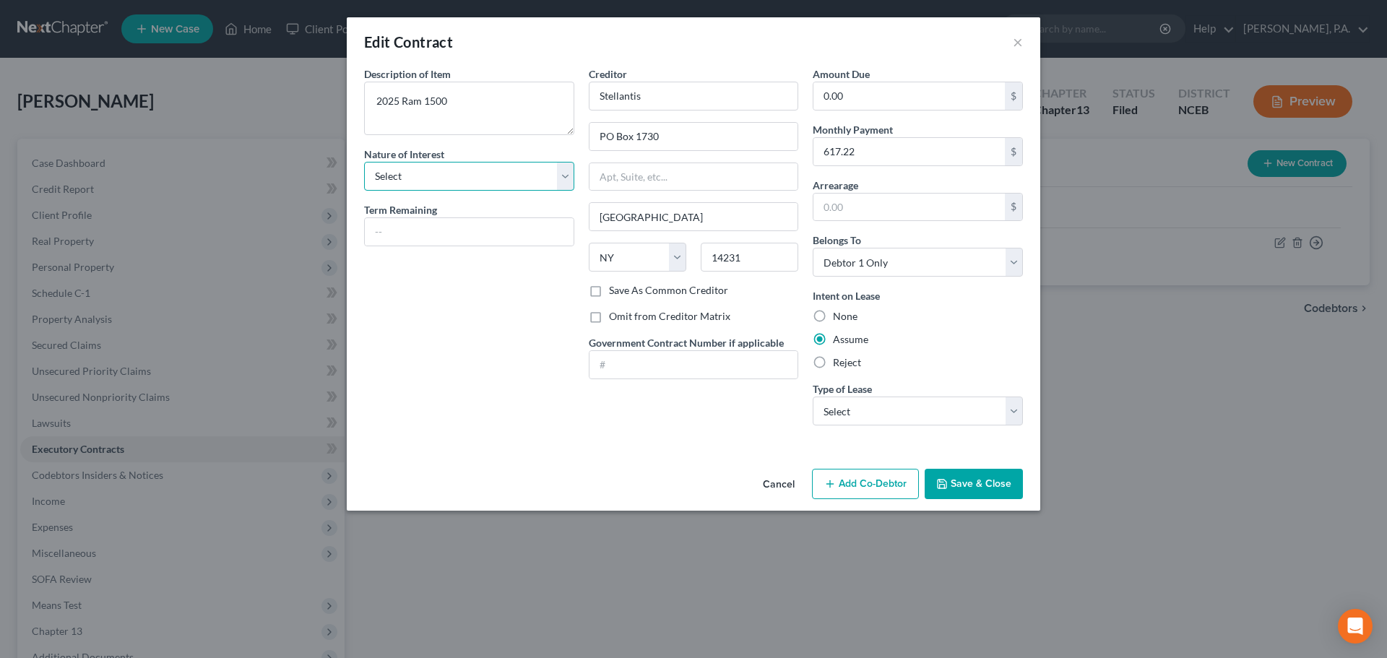
click at [499, 180] on select "Select Purchaser Agent Lessor Lessee" at bounding box center [469, 176] width 210 height 29
select select "3"
click at [364, 162] on select "Select Purchaser Agent Lessor Lessee" at bounding box center [469, 176] width 210 height 29
click at [462, 100] on textarea "2025 Ram 1500" at bounding box center [469, 108] width 210 height 53
drag, startPoint x: 462, startPoint y: 100, endPoint x: 347, endPoint y: 96, distance: 114.9
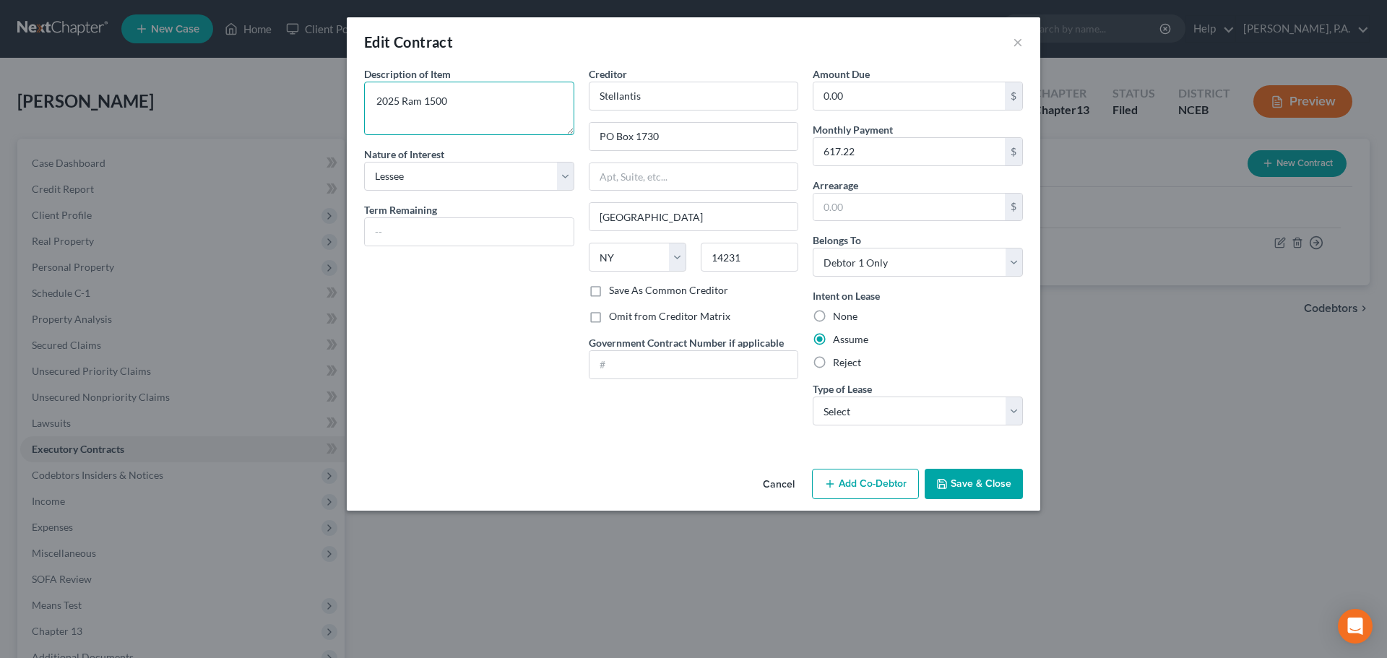
click at [347, 96] on div "Description of non-residential real property * Description of Item * 2025 Ram 1…" at bounding box center [694, 264] width 694 height 397
click at [510, 185] on select "Select Purchaser Agent Lessor Lessee" at bounding box center [469, 176] width 210 height 29
click at [680, 447] on div "Description of non-residential real property * Description of Item * 2025 Ram 1…" at bounding box center [694, 264] width 694 height 397
click at [847, 413] on select "Select Real Estate Car Other" at bounding box center [918, 411] width 210 height 29
select select "1"
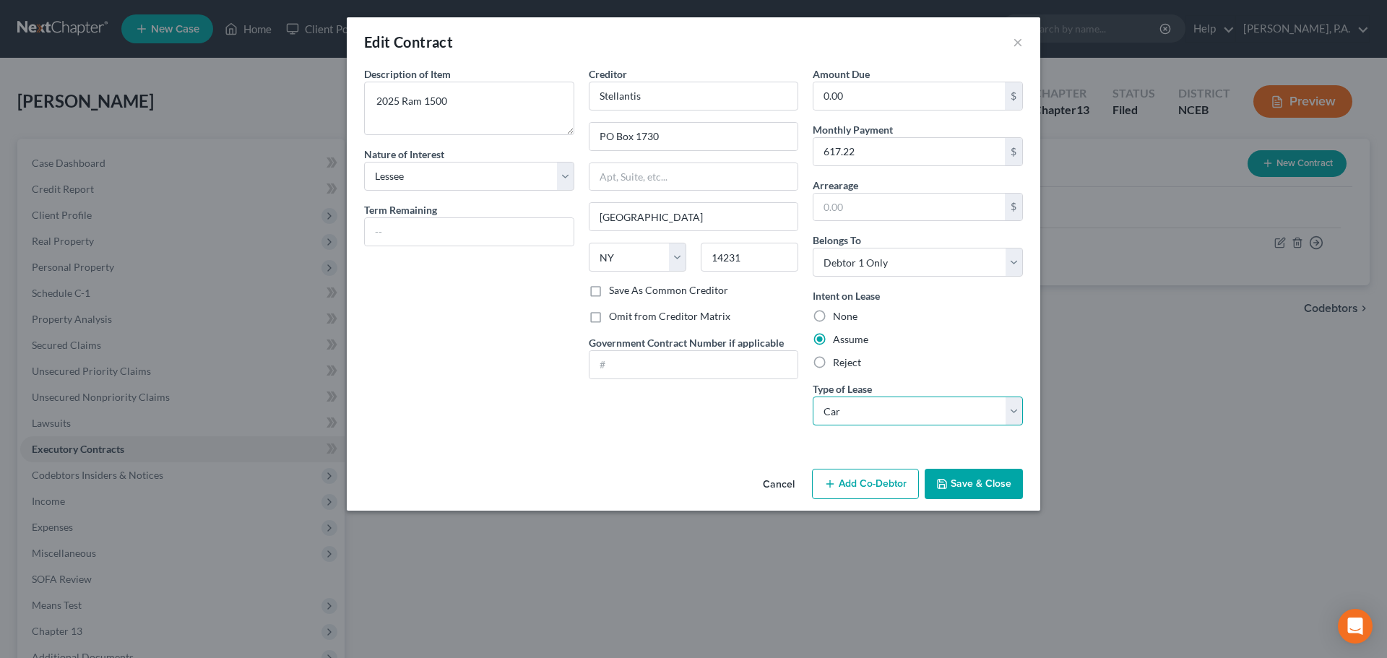
click at [813, 397] on select "Select Real Estate Car Other" at bounding box center [918, 411] width 210 height 29
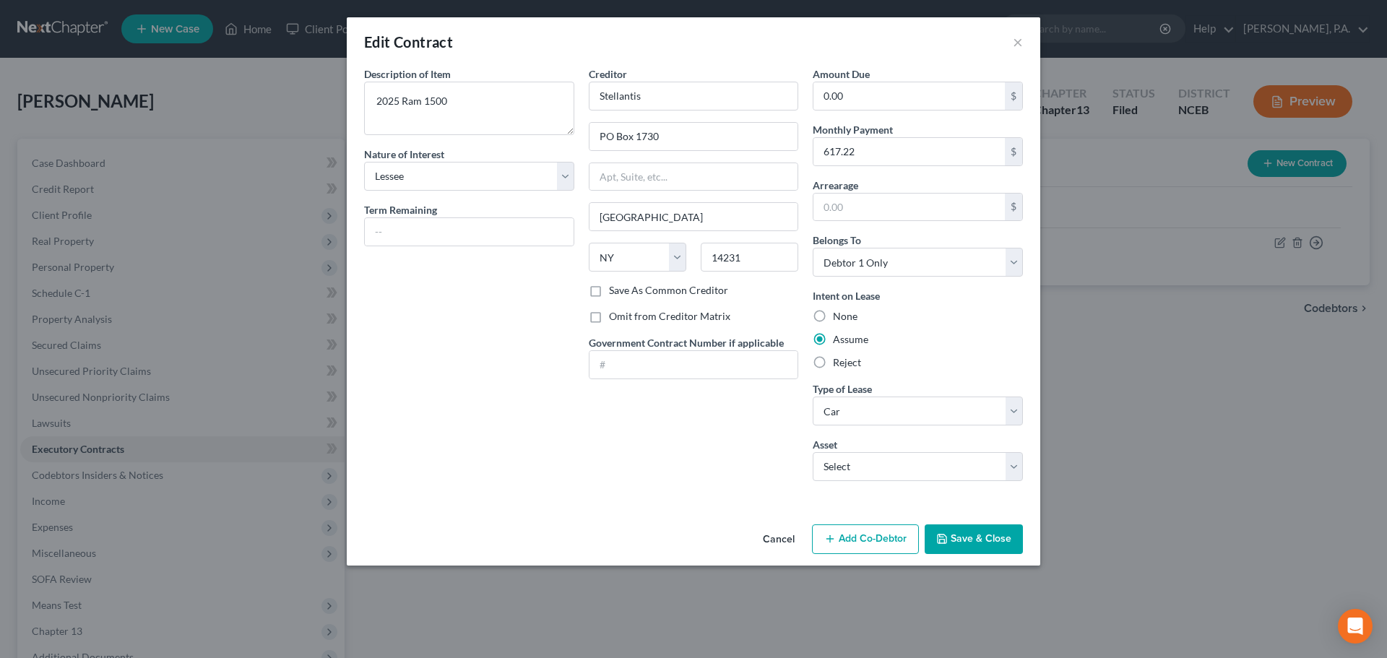
click at [1013, 539] on button "Save & Close" at bounding box center [974, 540] width 98 height 30
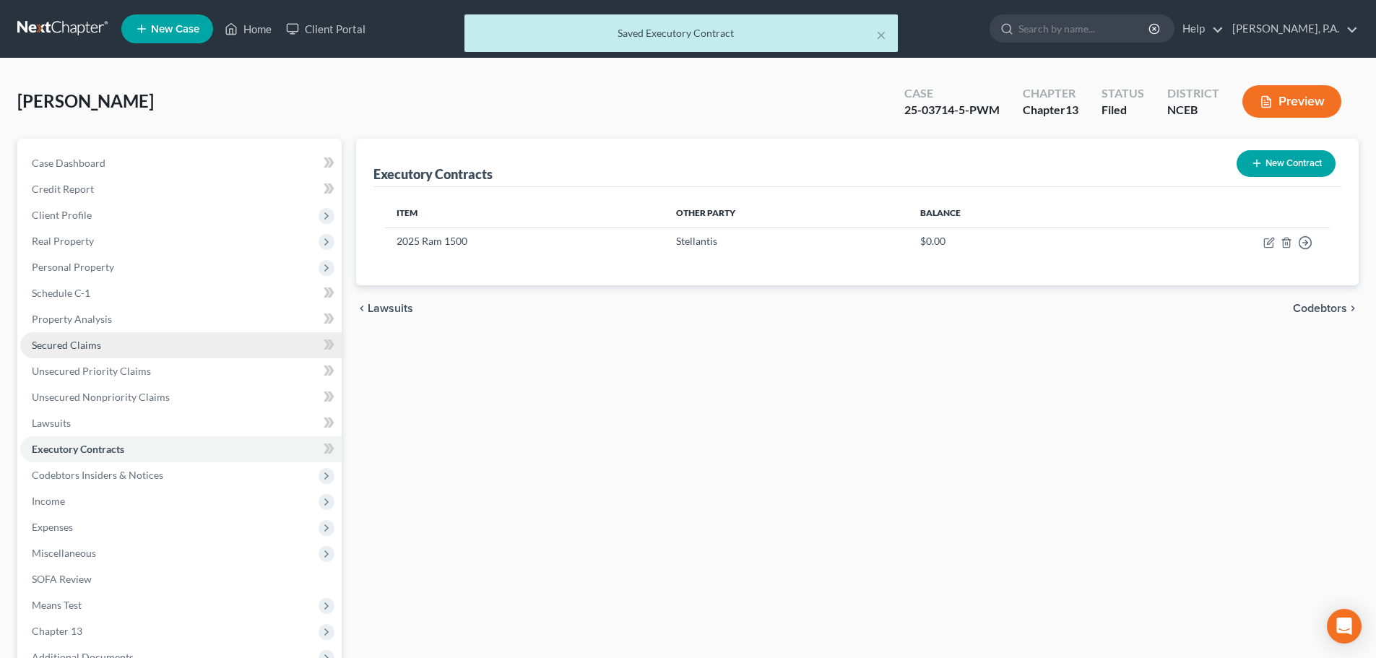
click at [184, 353] on link "Secured Claims" at bounding box center [181, 345] width 322 height 26
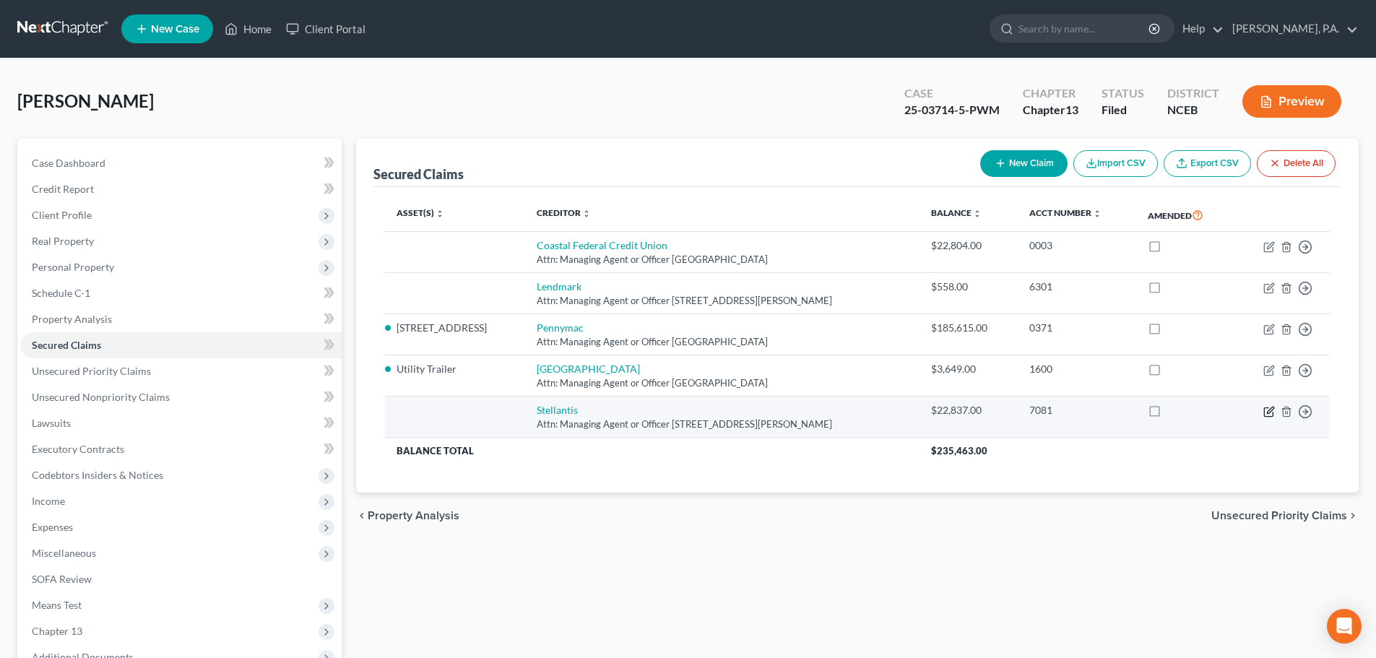
click at [1268, 408] on icon "button" at bounding box center [1270, 412] width 12 height 12
select select "10"
select select "0"
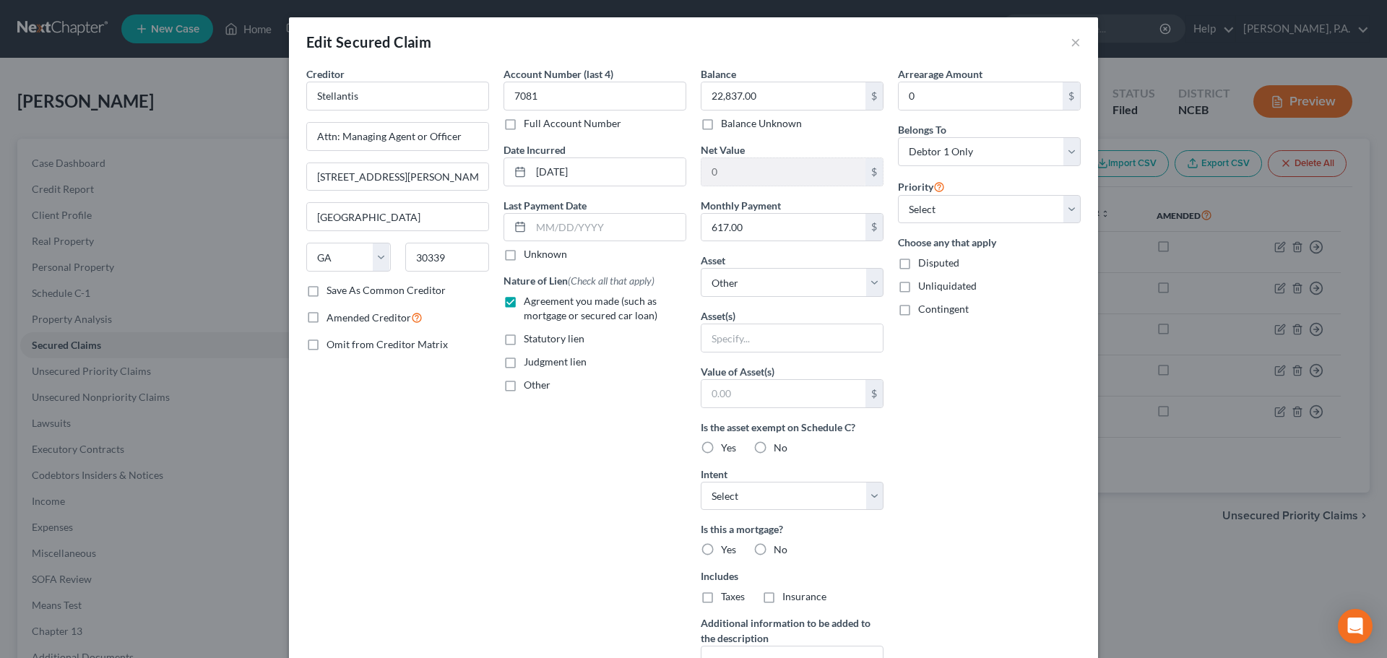
click at [128, 449] on div "Edit Secured Claim × Creditor * Stellantis Attn: Managing Agent or Officer [STR…" at bounding box center [693, 329] width 1387 height 658
click at [100, 453] on div "Edit Secured Claim × Creditor * Stellantis Attn: Managing Agent or Officer [STR…" at bounding box center [693, 329] width 1387 height 658
click at [188, 423] on div "Edit Secured Claim × Creditor * Stellantis Attn: Managing Agent or Officer [STR…" at bounding box center [693, 329] width 1387 height 658
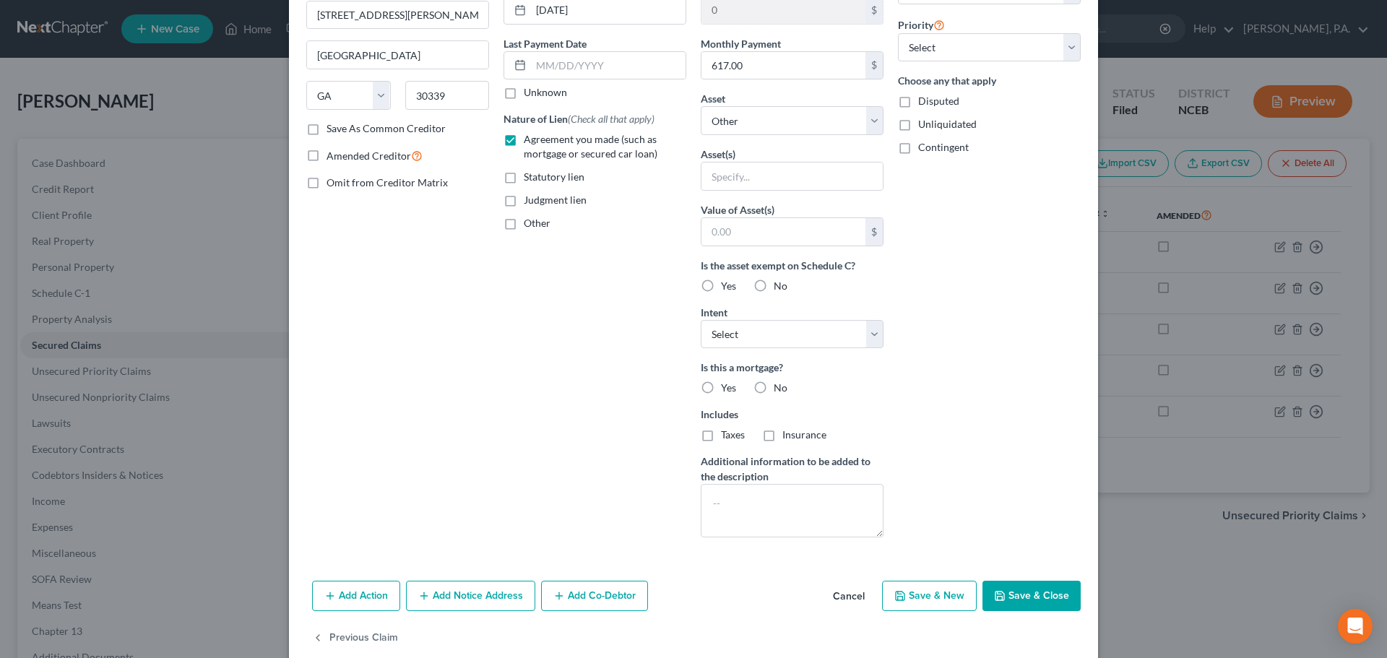
scroll to position [186, 0]
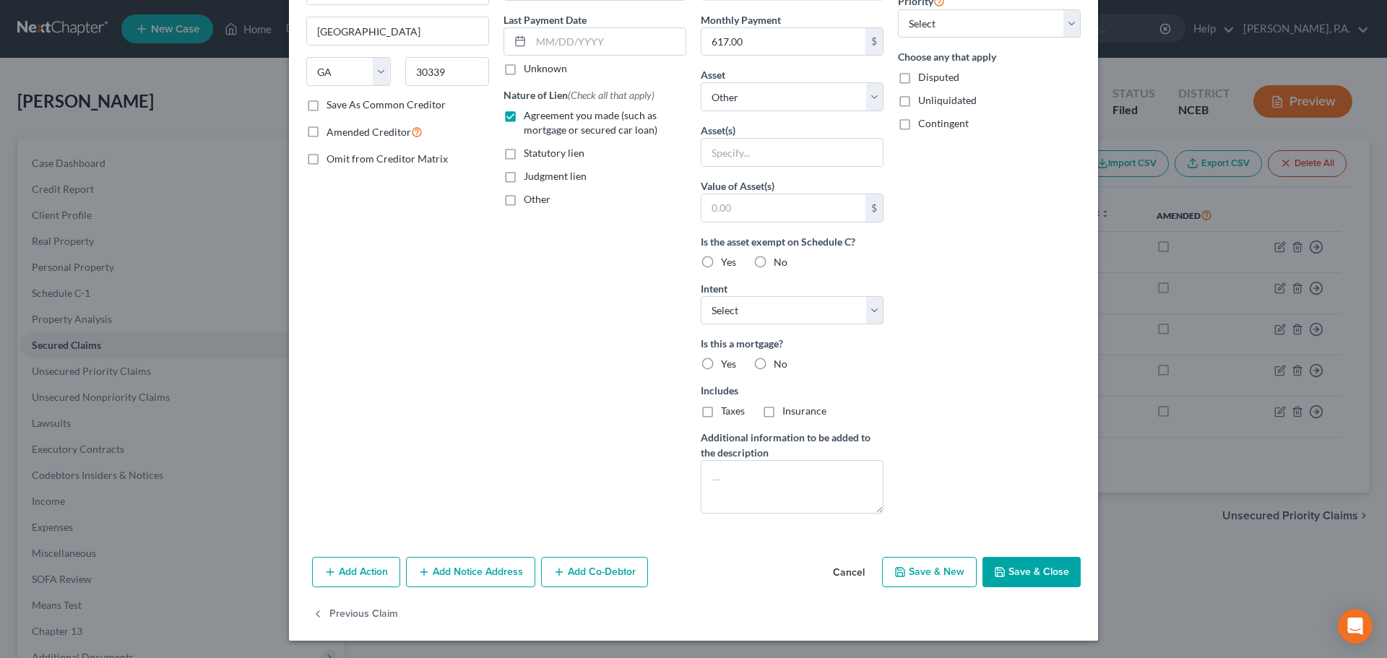
click at [831, 572] on button "Cancel" at bounding box center [848, 572] width 55 height 29
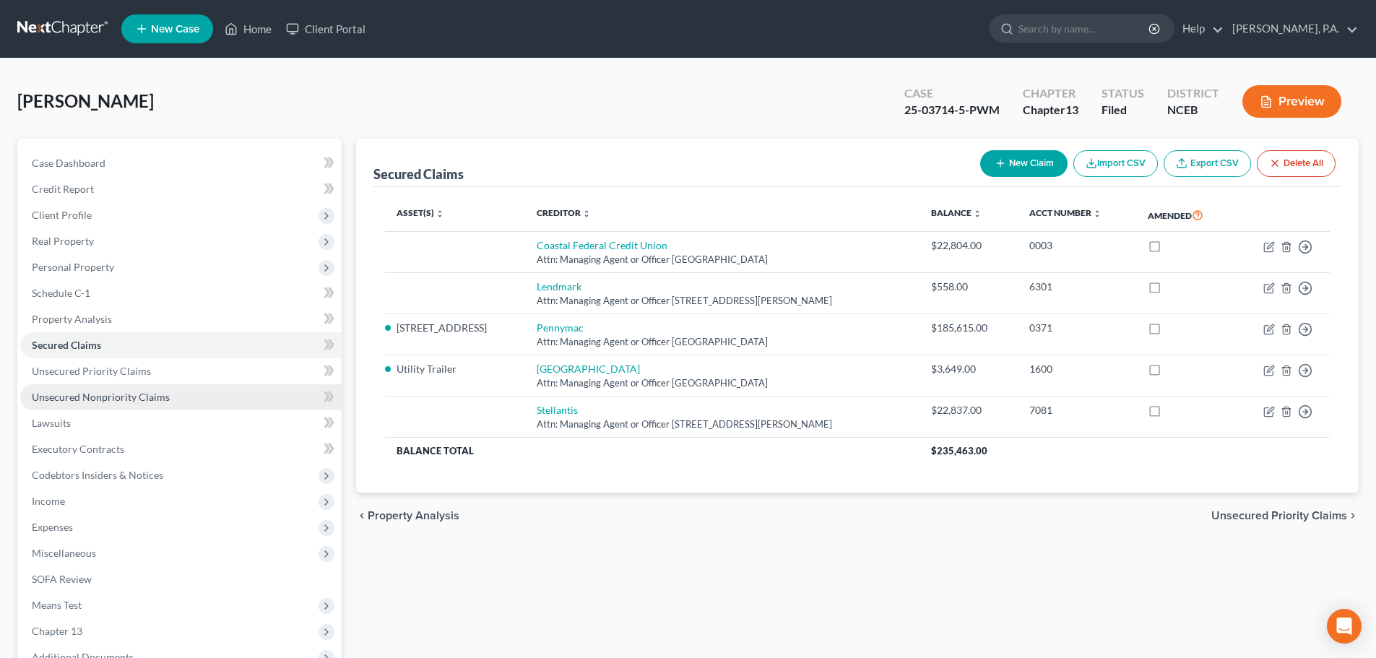
click at [121, 405] on link "Unsecured Nonpriority Claims" at bounding box center [181, 397] width 322 height 26
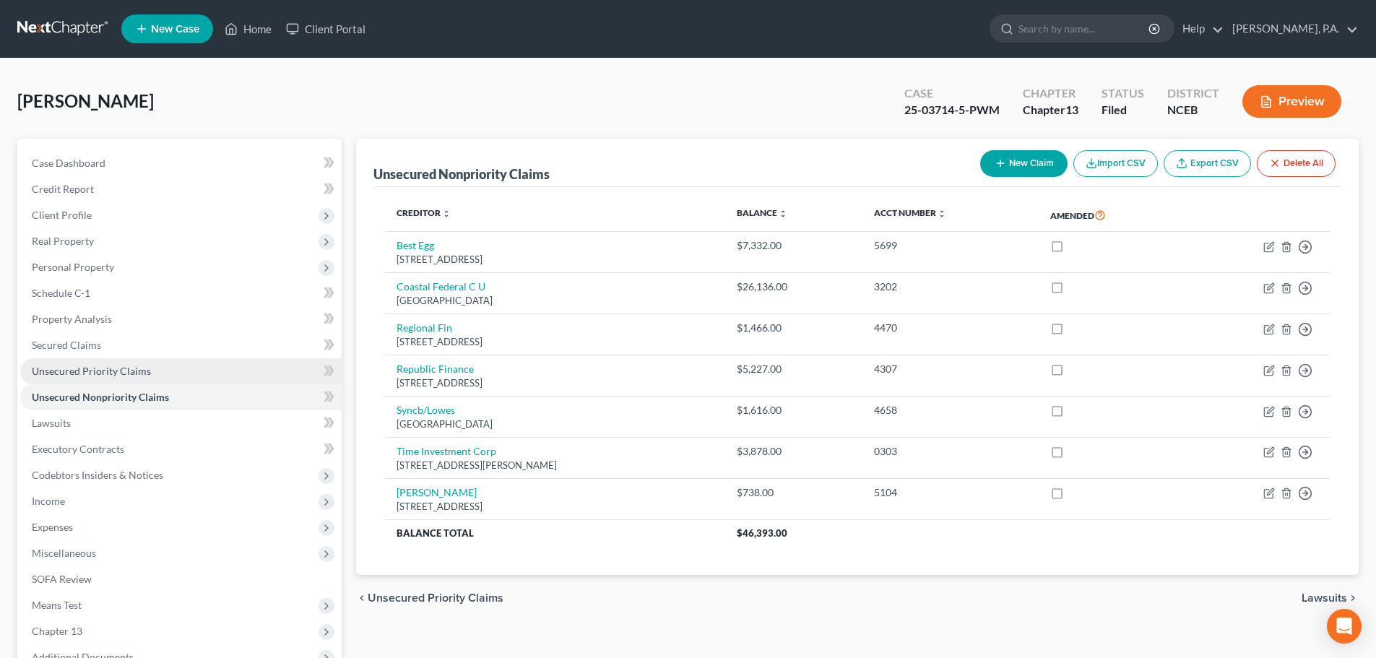
click at [117, 381] on link "Unsecured Priority Claims" at bounding box center [181, 371] width 322 height 26
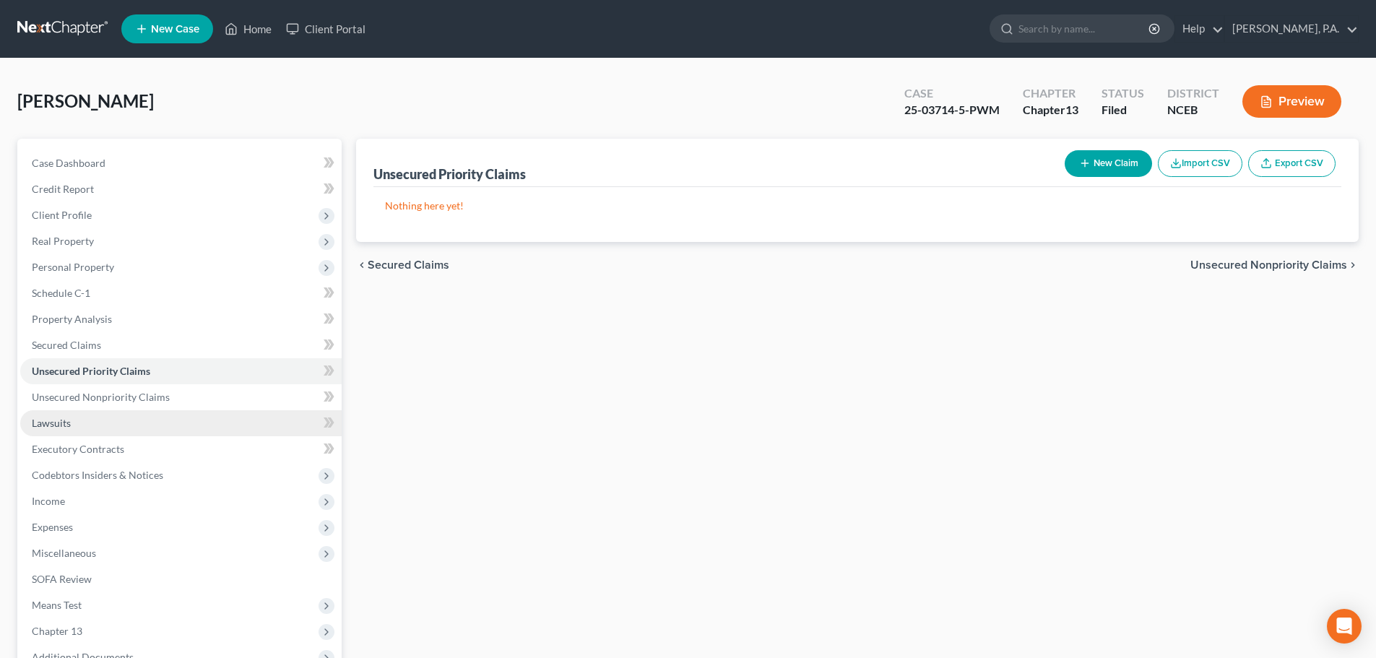
click at [111, 431] on link "Lawsuits" at bounding box center [181, 423] width 322 height 26
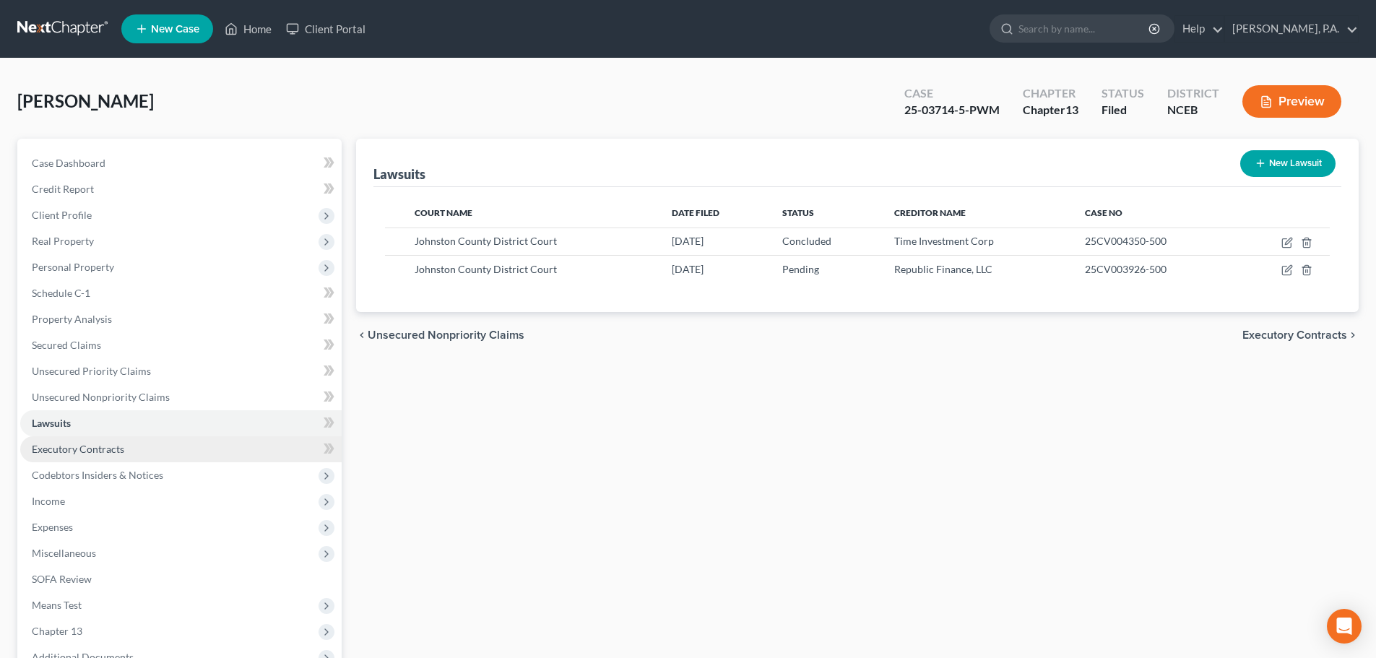
click at [166, 457] on link "Executory Contracts" at bounding box center [181, 449] width 322 height 26
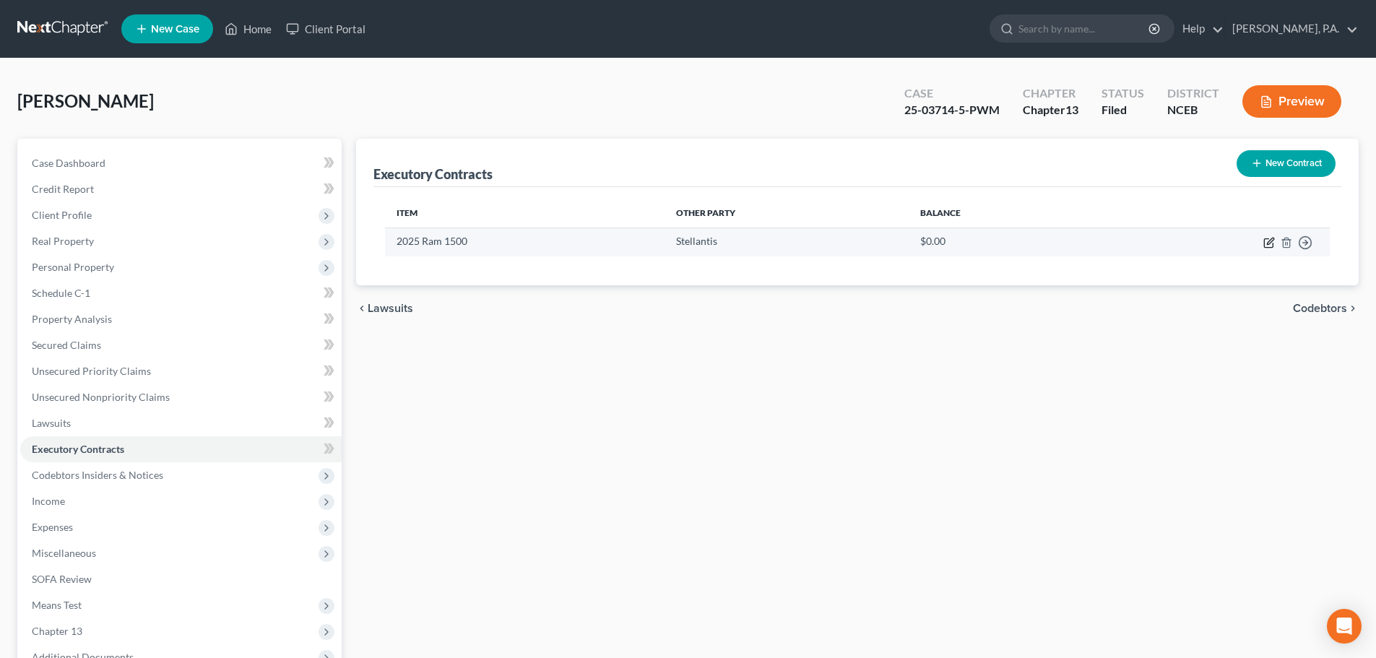
click at [1267, 246] on icon "button" at bounding box center [1270, 243] width 12 height 12
select select "3"
select select "35"
select select "0"
select select "1"
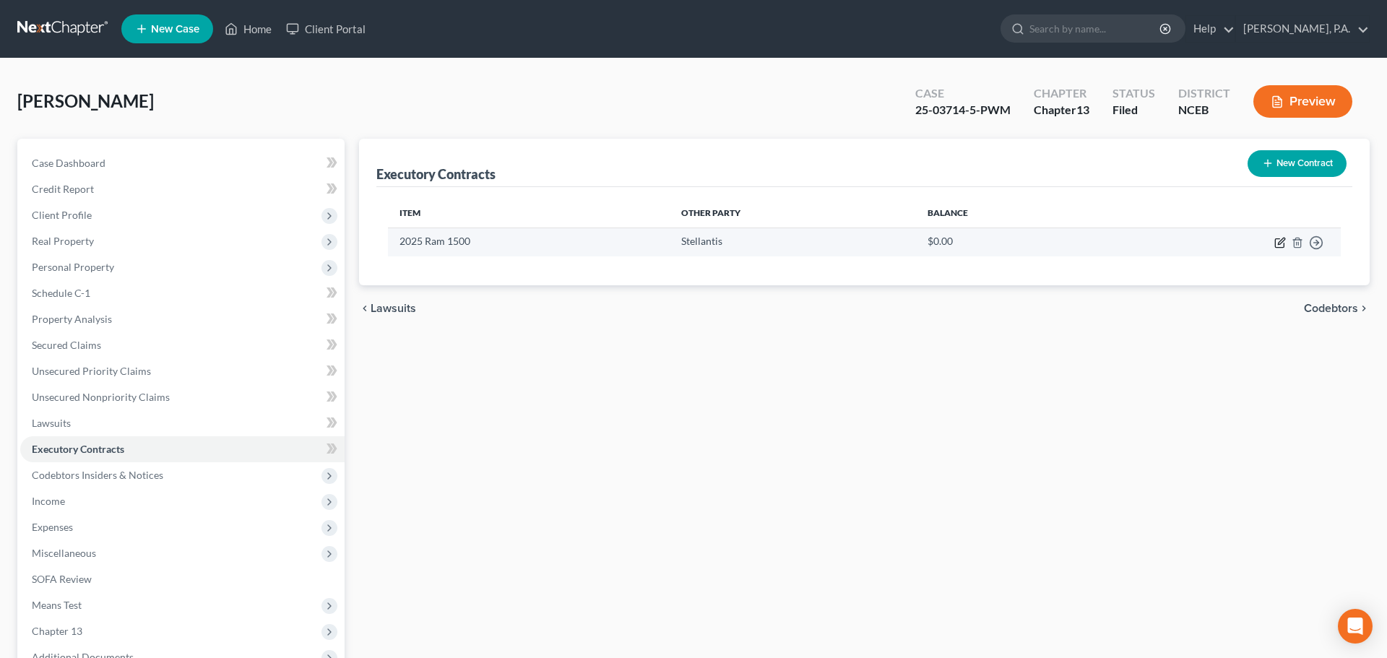
select select "0"
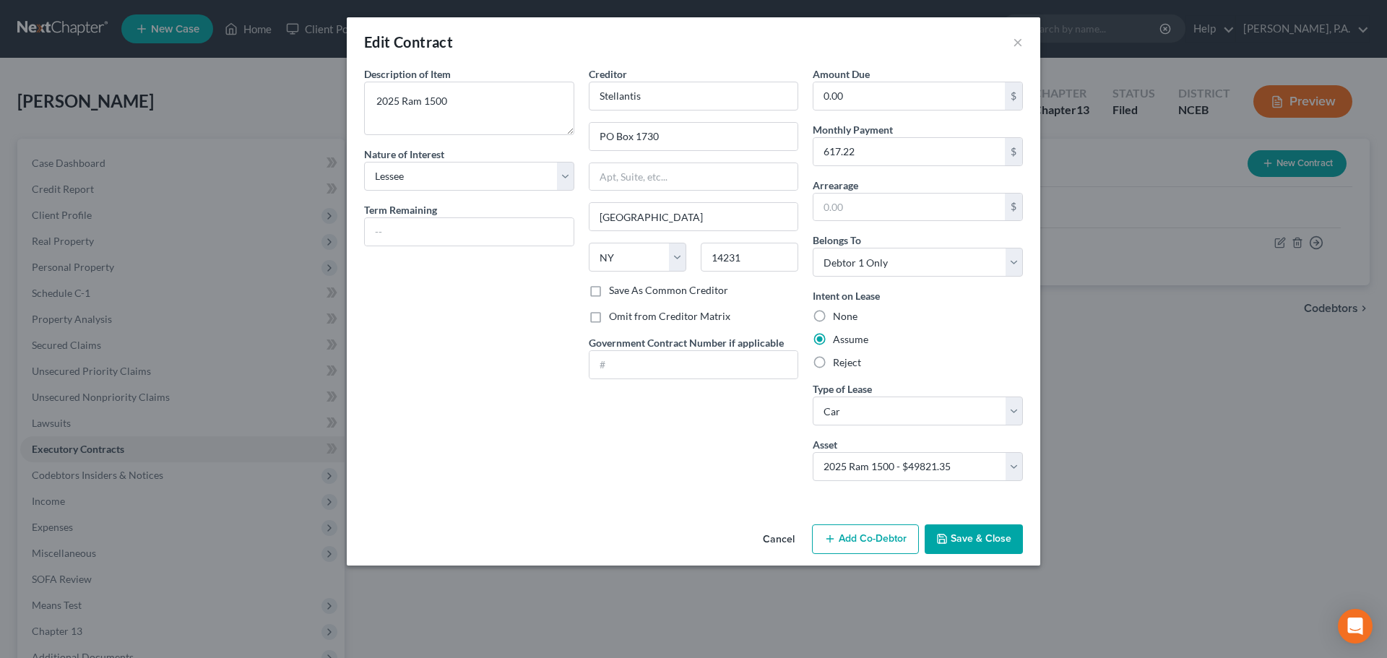
click at [772, 543] on button "Cancel" at bounding box center [778, 540] width 55 height 29
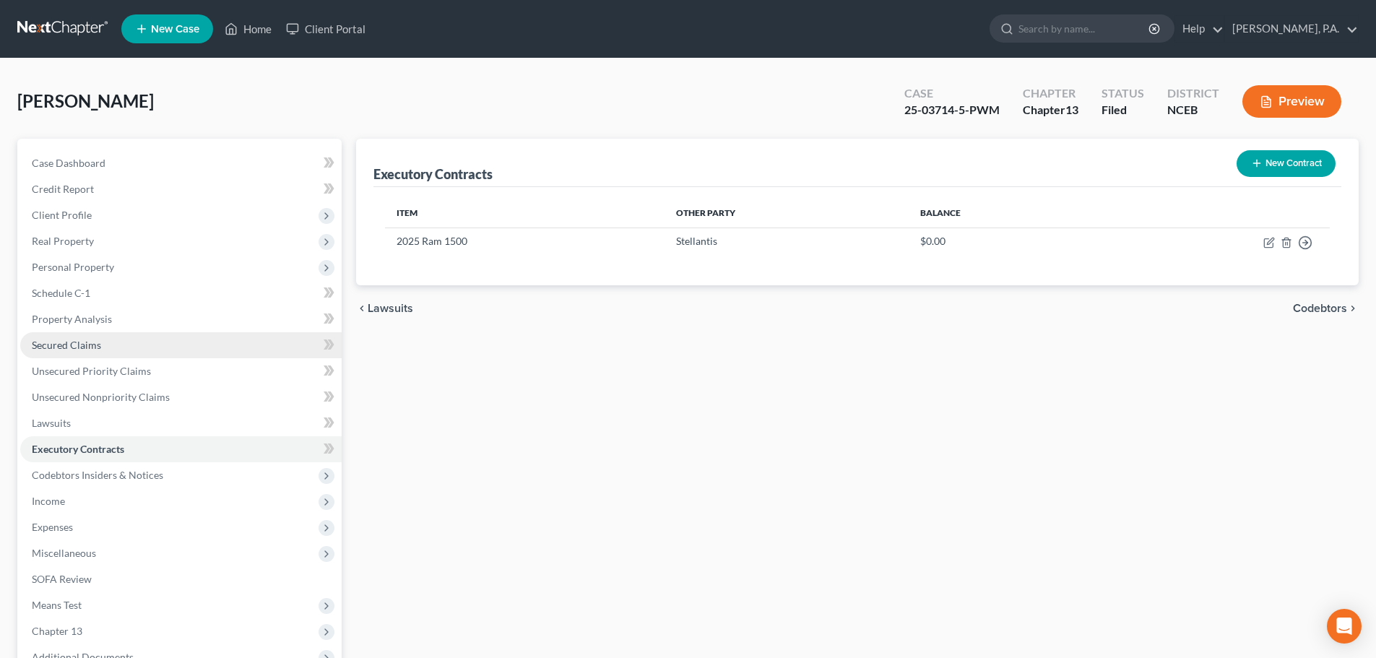
click at [138, 336] on link "Secured Claims" at bounding box center [181, 345] width 322 height 26
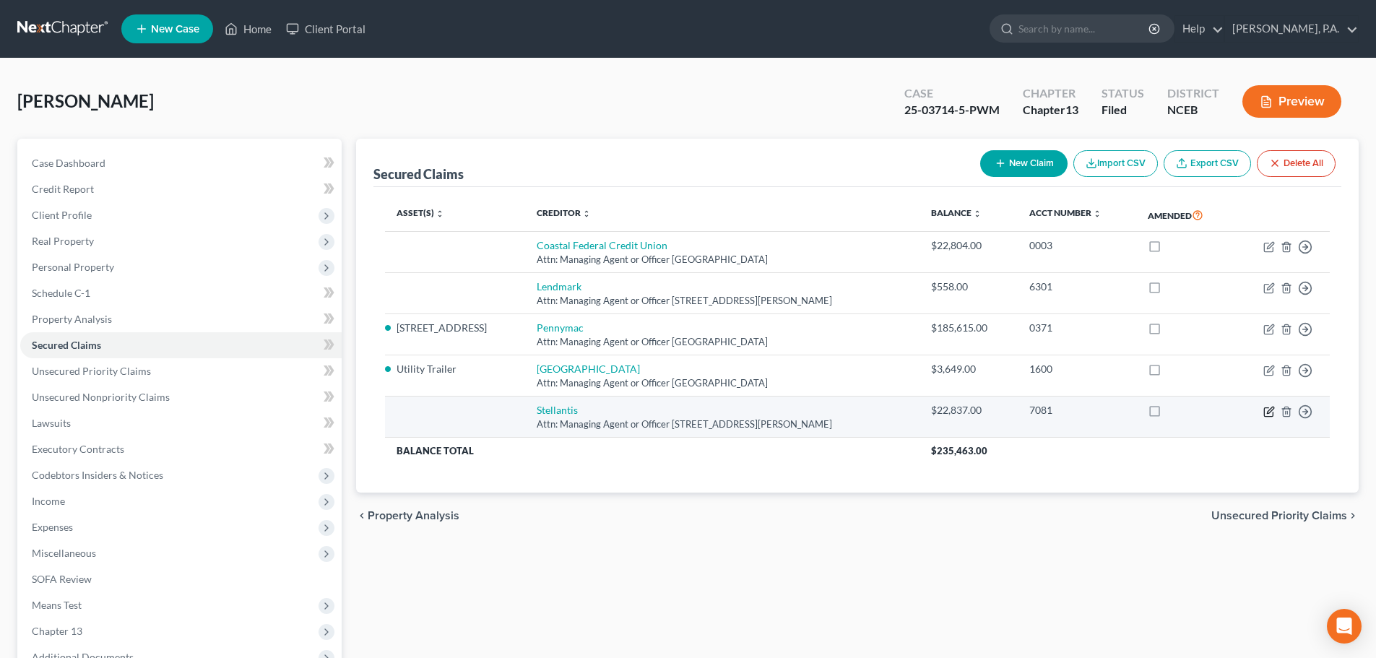
click at [1269, 412] on icon "button" at bounding box center [1270, 412] width 12 height 12
select select "10"
select select "0"
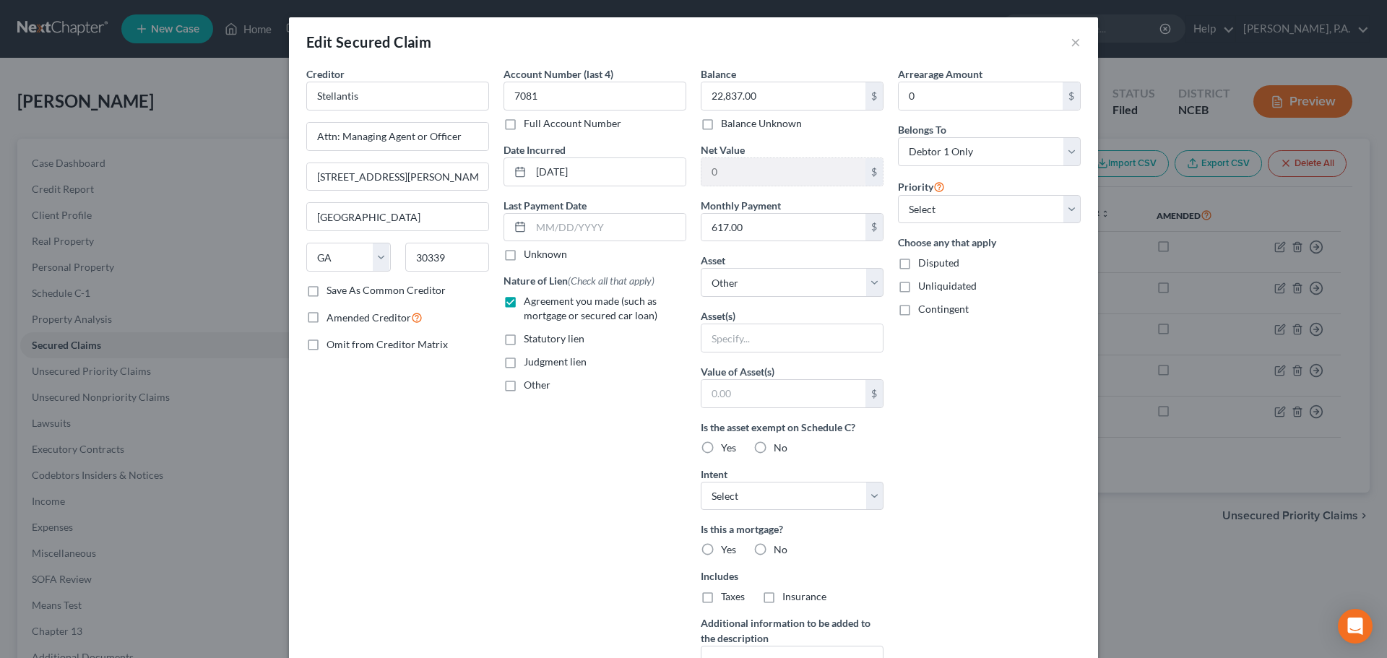
click at [327, 292] on label "Save As Common Creditor" at bounding box center [386, 290] width 119 height 14
click at [332, 292] on input "Save As Common Creditor" at bounding box center [336, 287] width 9 height 9
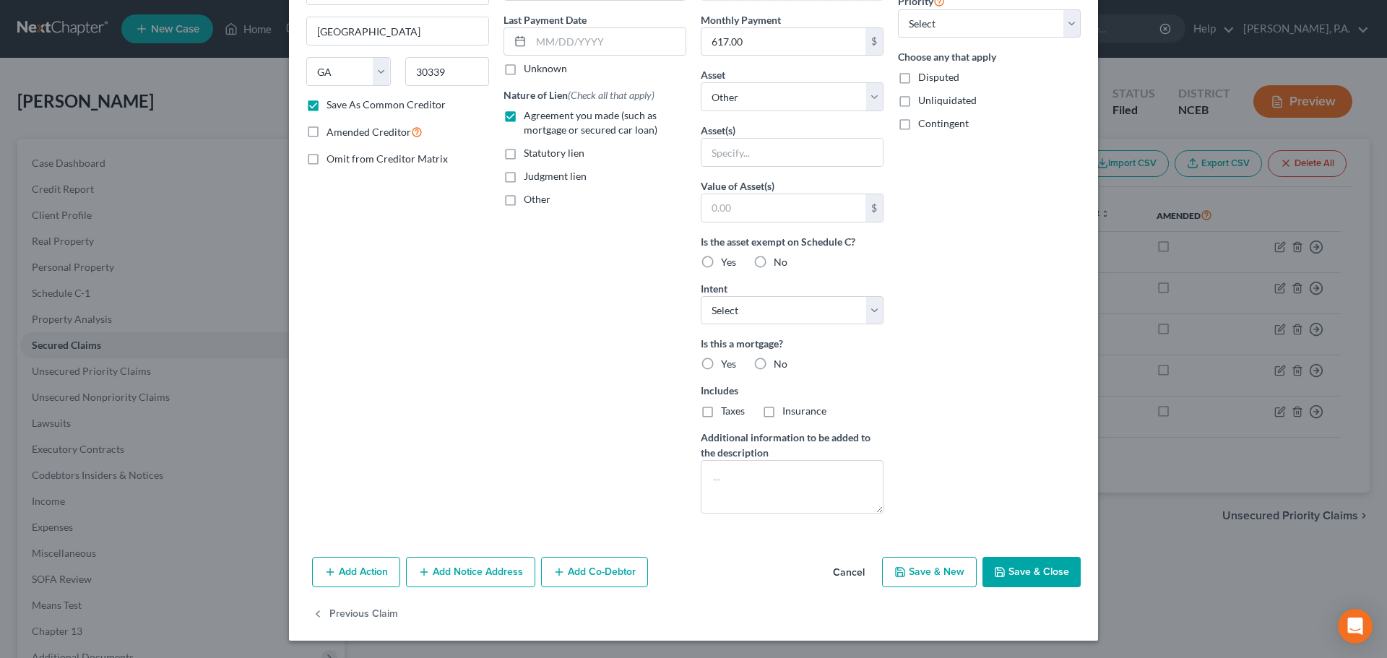
click at [1023, 569] on button "Save & Close" at bounding box center [1032, 572] width 98 height 30
checkbox input "false"
select select
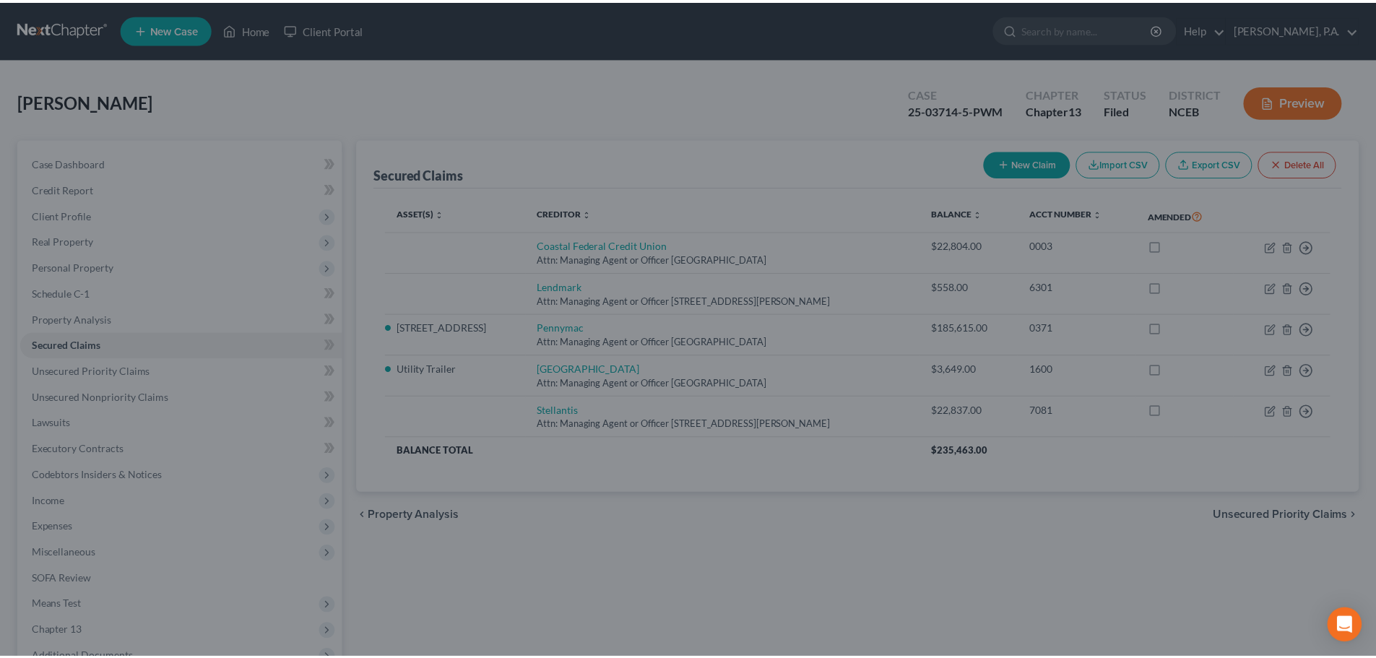
scroll to position [27, 0]
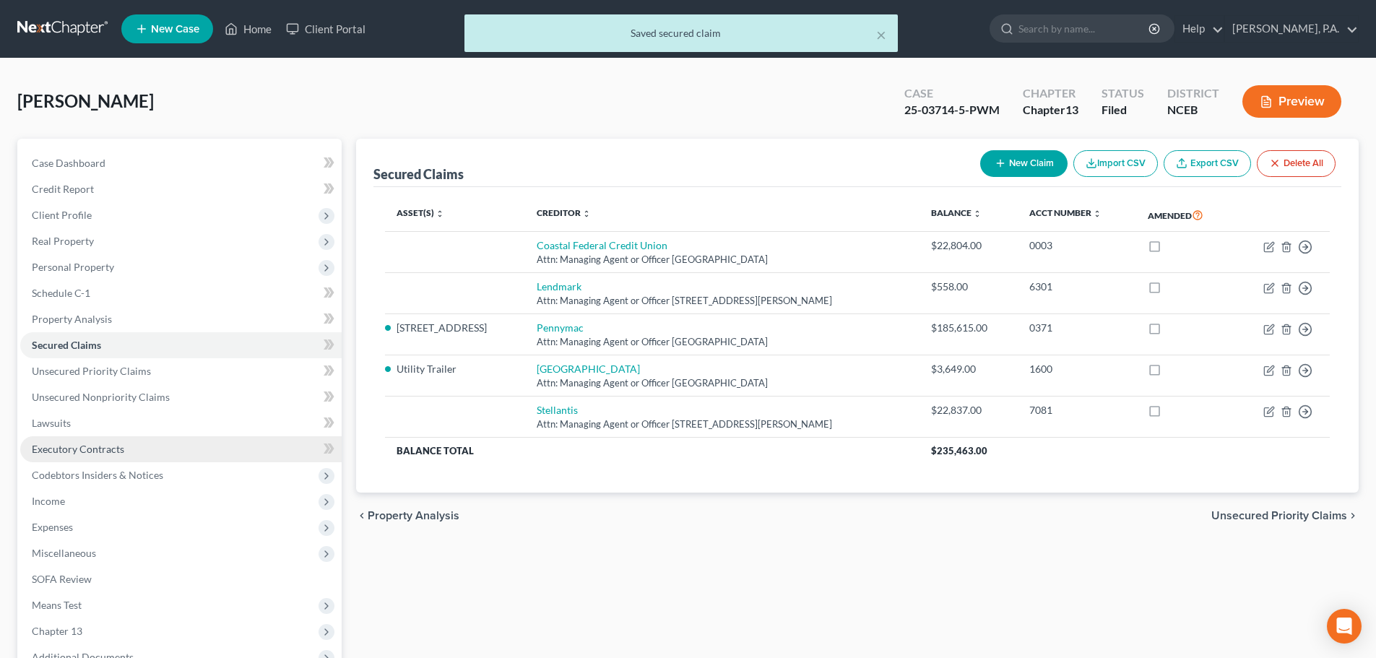
click at [118, 454] on span "Executory Contracts" at bounding box center [78, 449] width 92 height 12
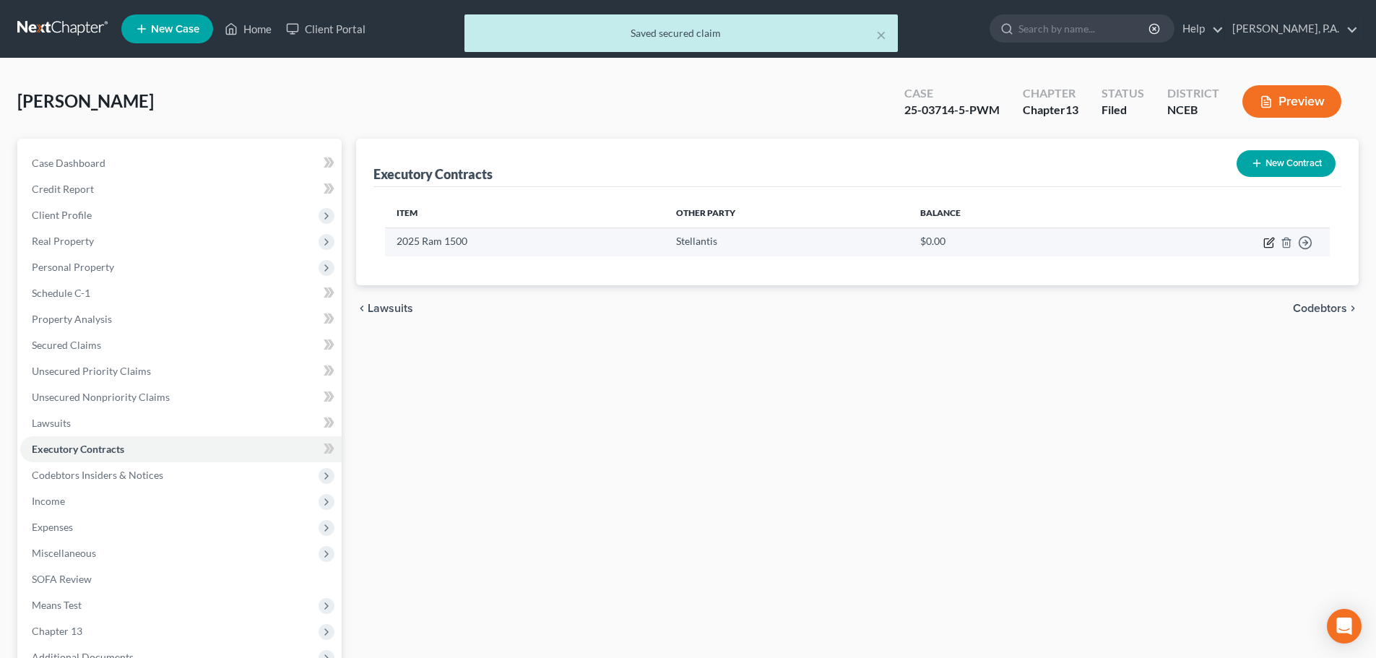
click at [1267, 243] on icon "button" at bounding box center [1270, 243] width 12 height 12
select select "3"
select select "35"
select select "0"
select select "1"
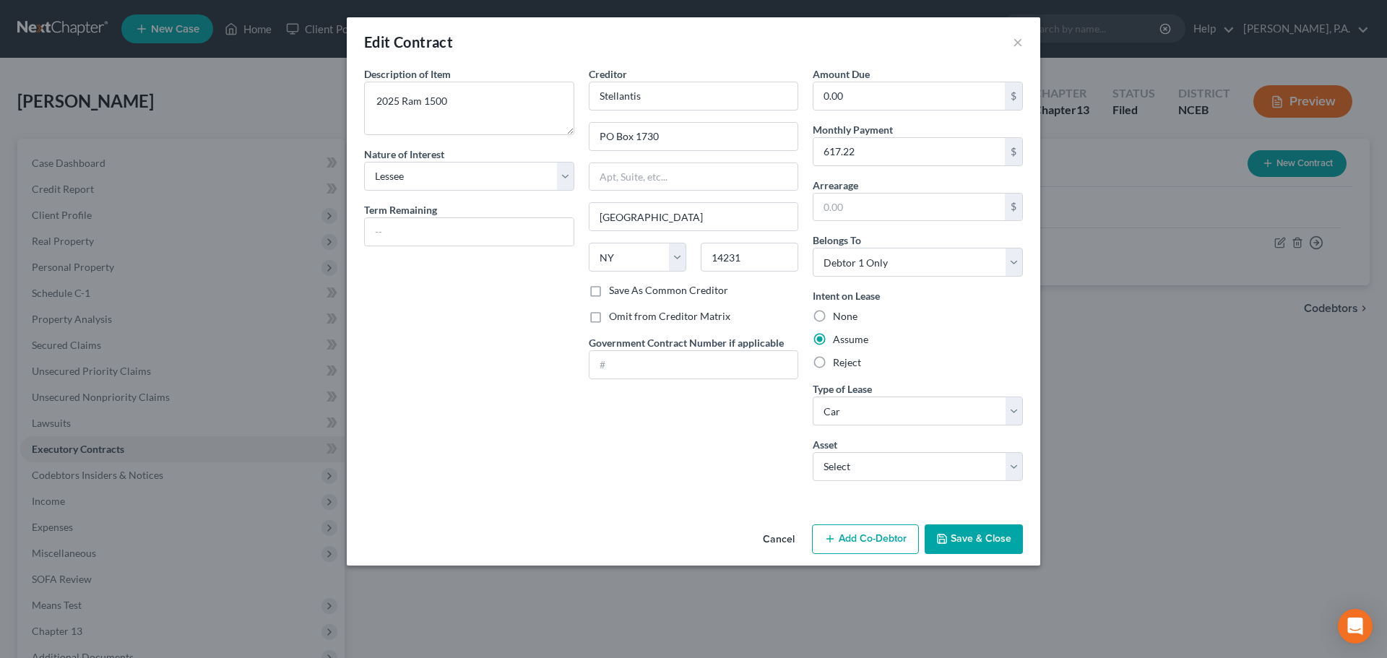
click at [788, 539] on button "Cancel" at bounding box center [778, 540] width 55 height 29
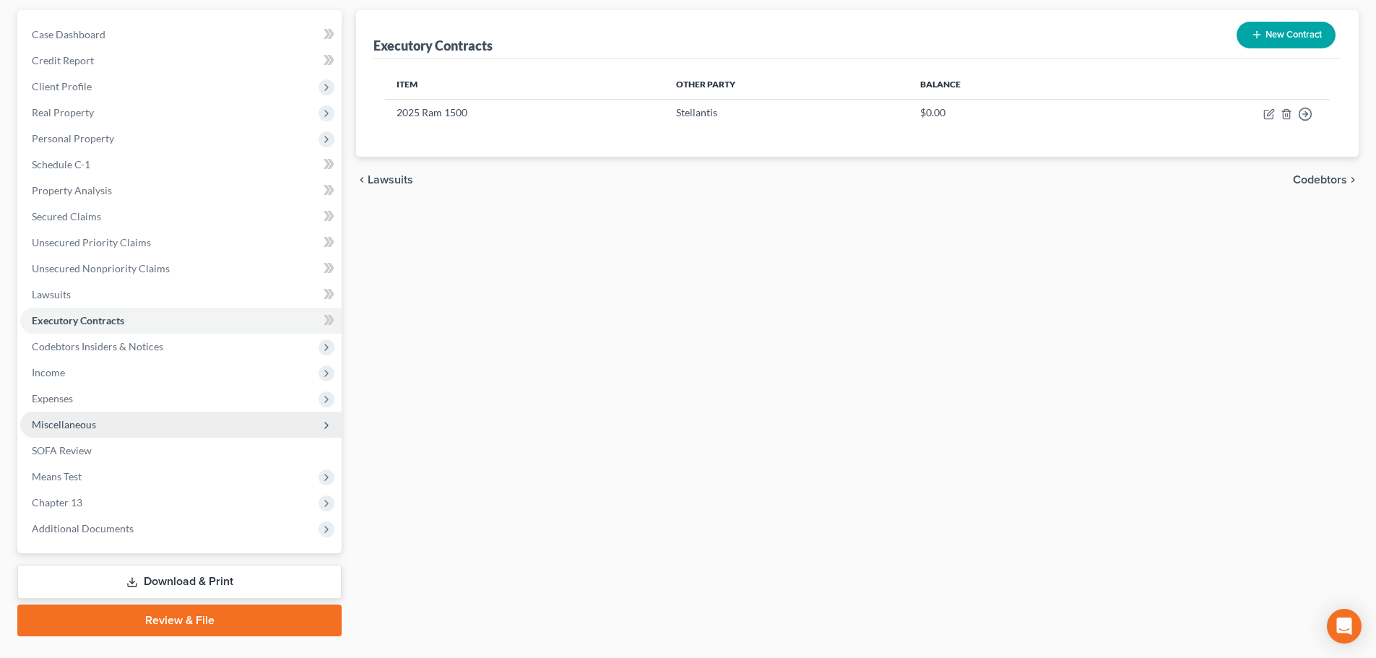
scroll to position [162, 0]
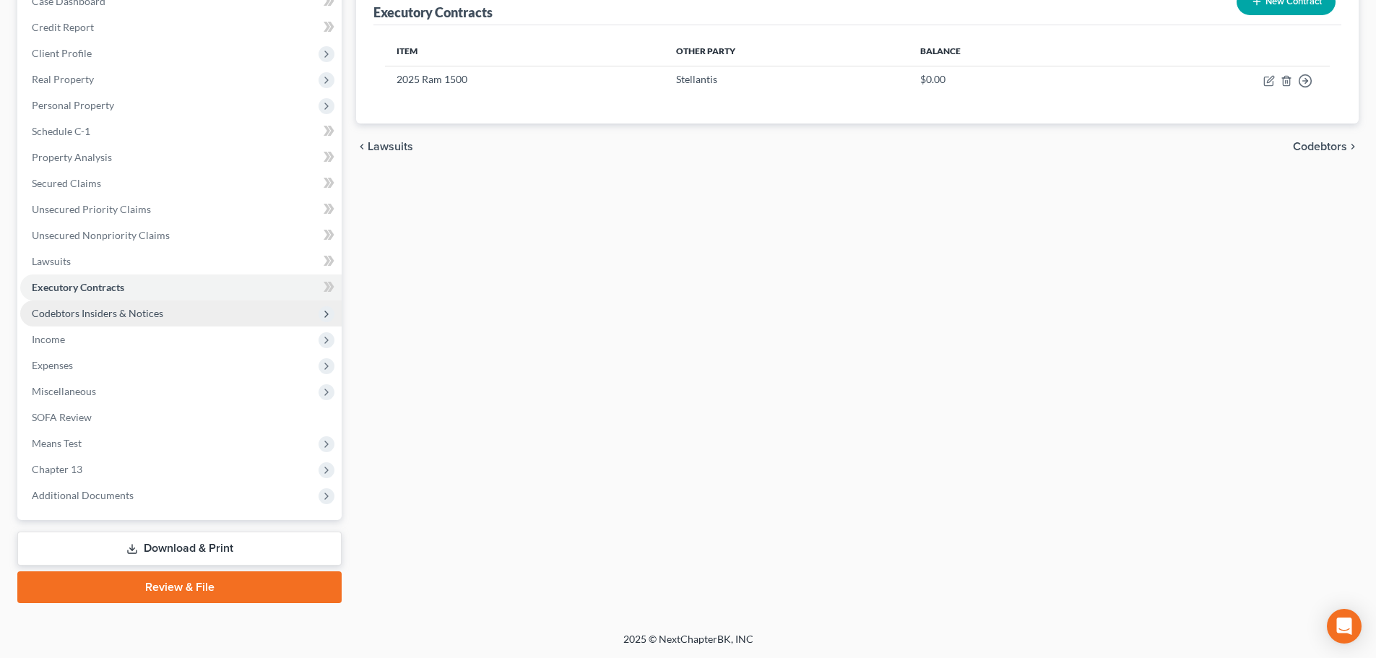
click at [177, 311] on span "Codebtors Insiders & Notices" at bounding box center [181, 314] width 322 height 26
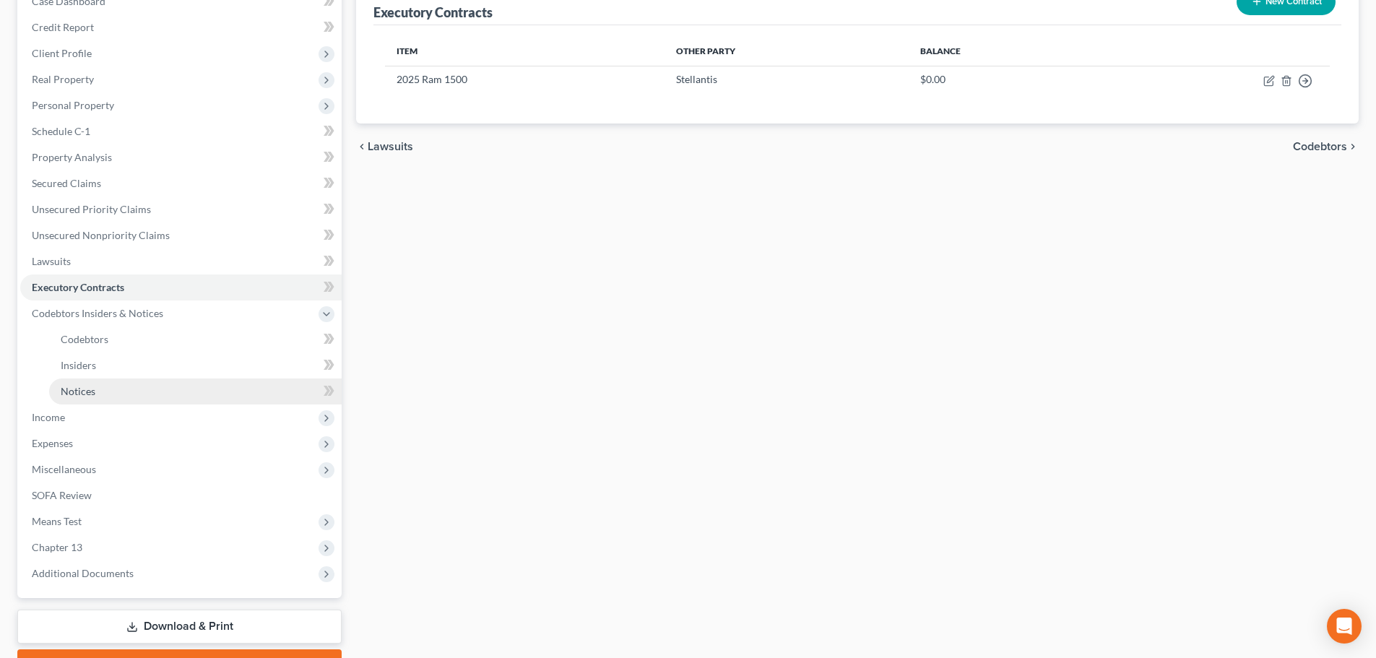
click at [223, 394] on link "Notices" at bounding box center [195, 392] width 293 height 26
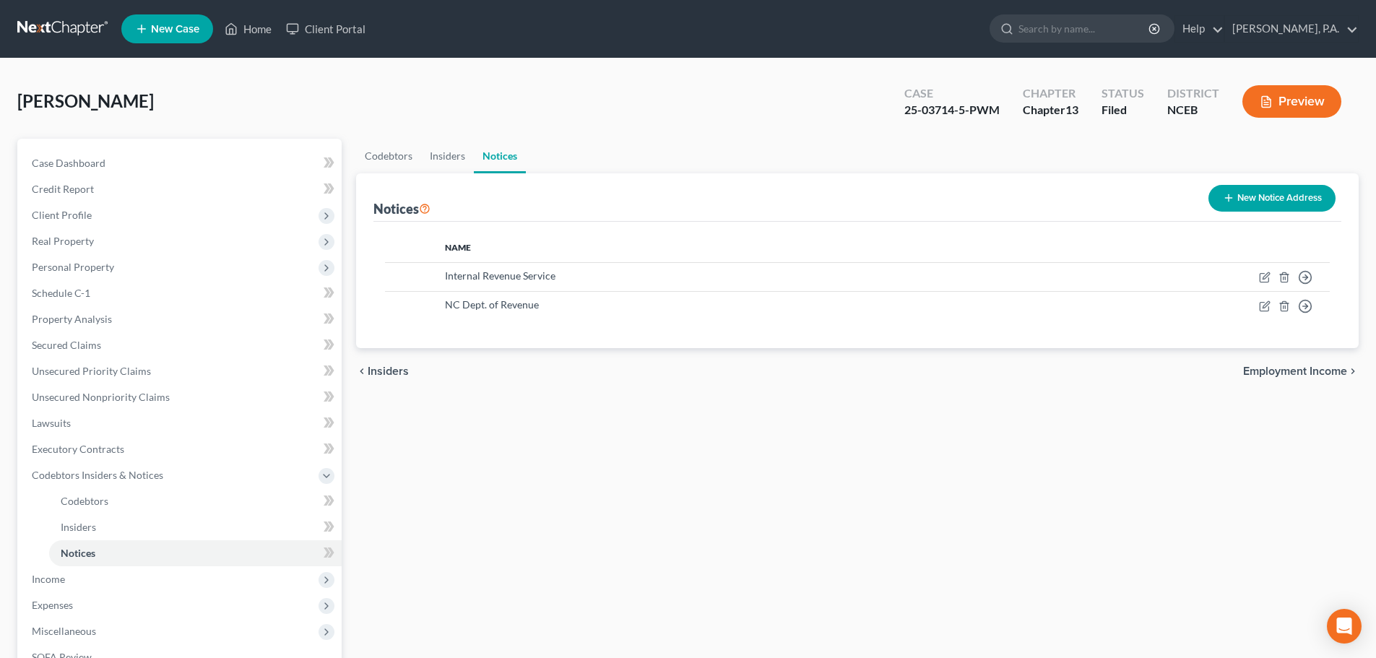
click at [1241, 206] on button "New Notice Address" at bounding box center [1272, 198] width 127 height 27
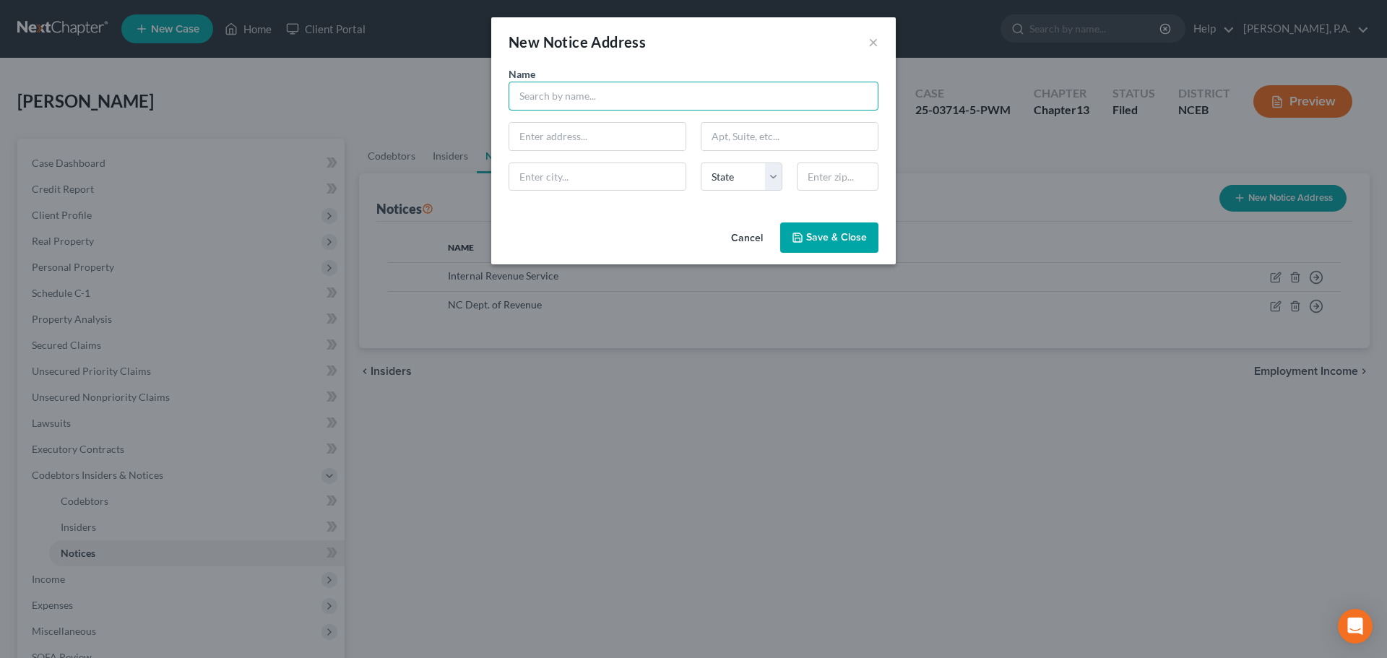
click at [707, 97] on input "text" at bounding box center [694, 96] width 370 height 29
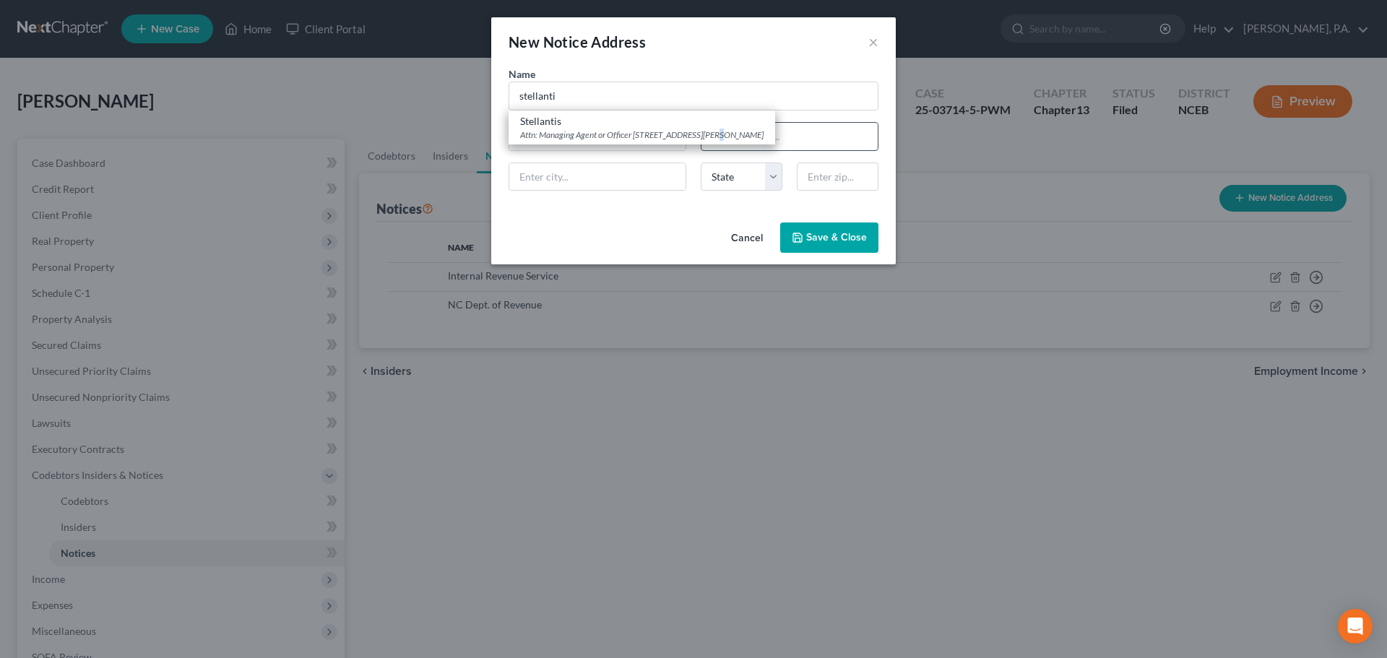
click at [710, 133] on div "Attn: Managing Agent or Officer [STREET_ADDRESS][PERSON_NAME]" at bounding box center [641, 135] width 243 height 12
type input "Stellantis"
type input "Attn: Managing Agent or Officer"
type input "[STREET_ADDRESS][PERSON_NAME]"
type input "[GEOGRAPHIC_DATA]"
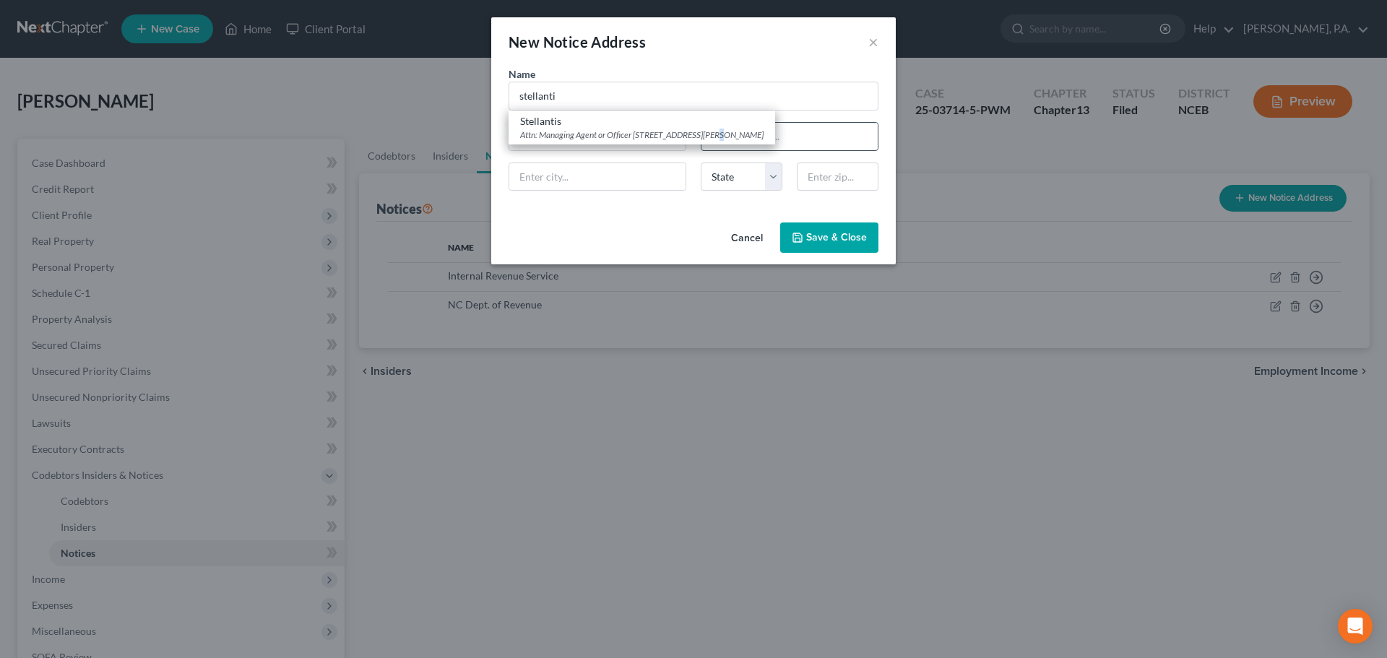
select select "10"
type input "30339"
click at [814, 242] on span "Save & Close" at bounding box center [836, 237] width 61 height 12
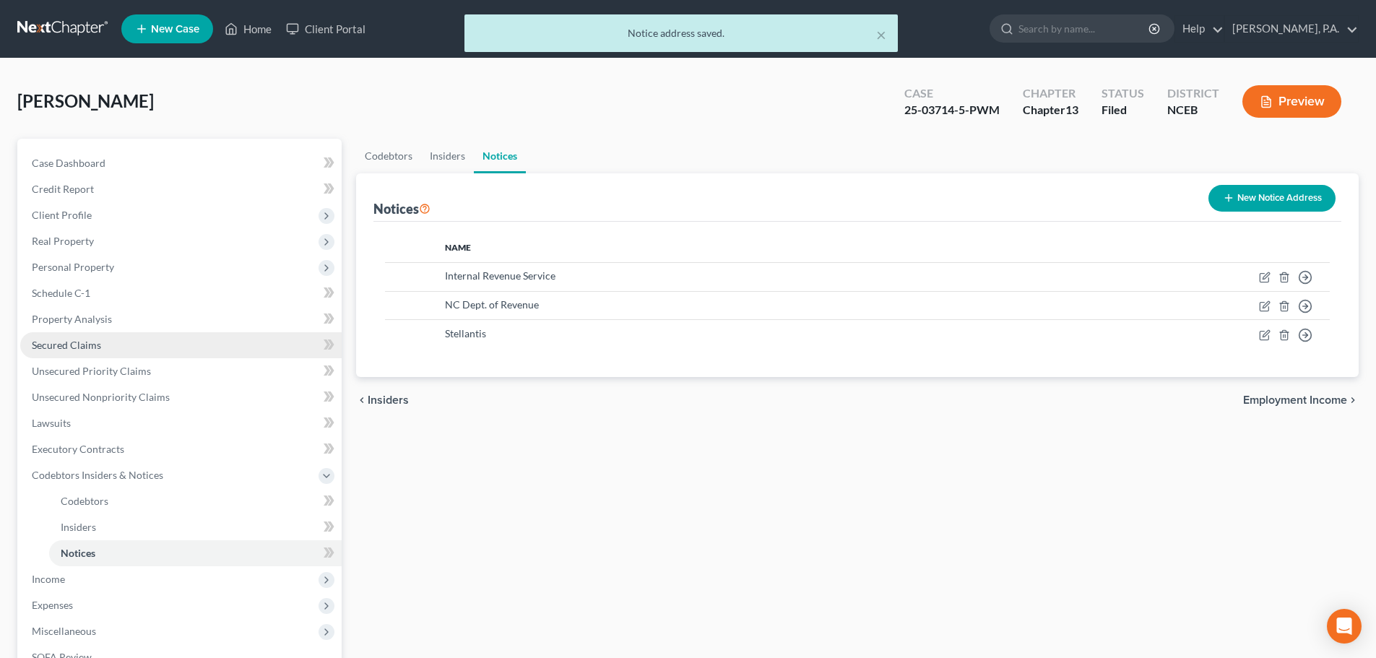
click at [67, 345] on span "Secured Claims" at bounding box center [66, 345] width 69 height 12
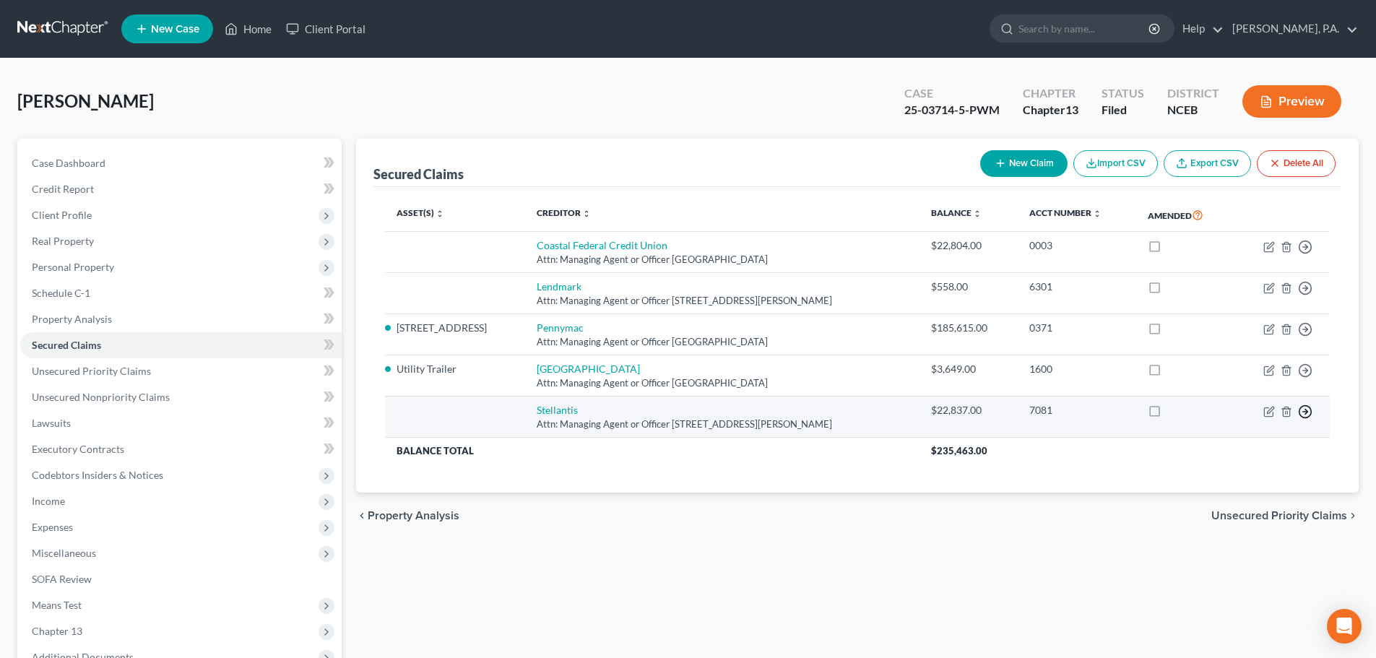
click at [1305, 414] on icon "button" at bounding box center [1305, 412] width 14 height 14
click at [1284, 413] on icon "button" at bounding box center [1286, 411] width 7 height 9
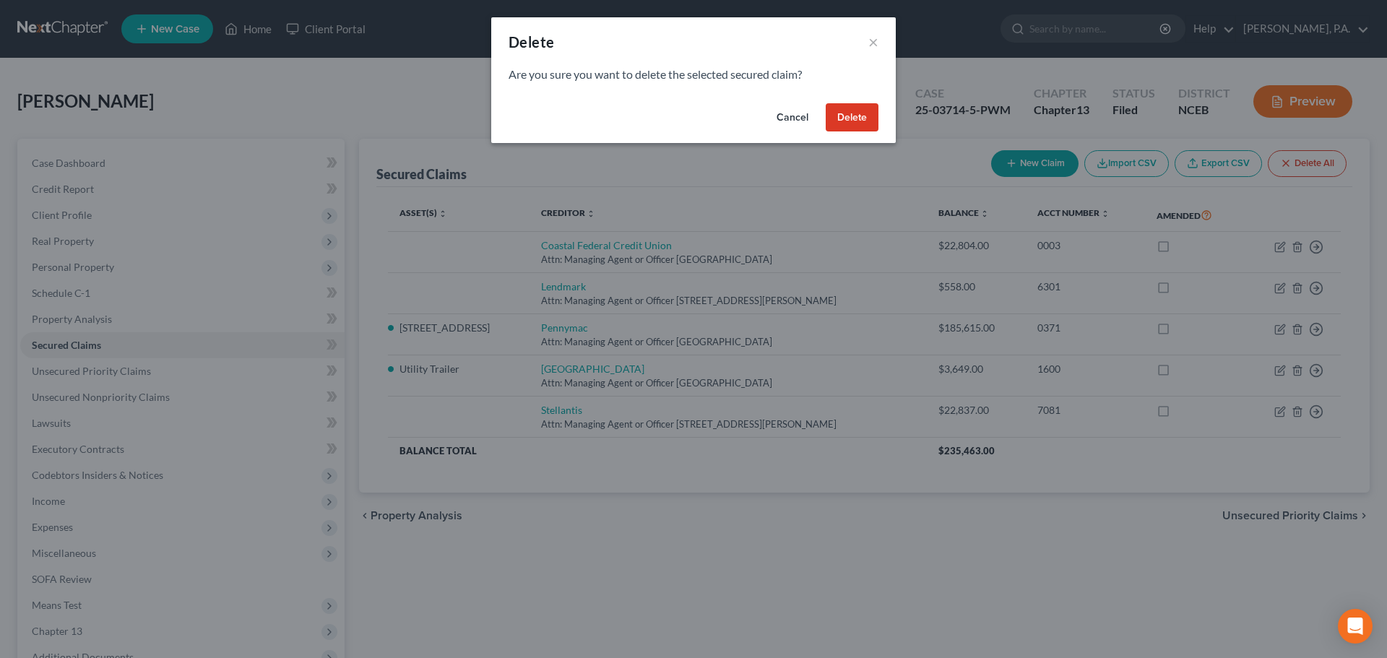
click at [866, 118] on button "Delete" at bounding box center [852, 117] width 53 height 29
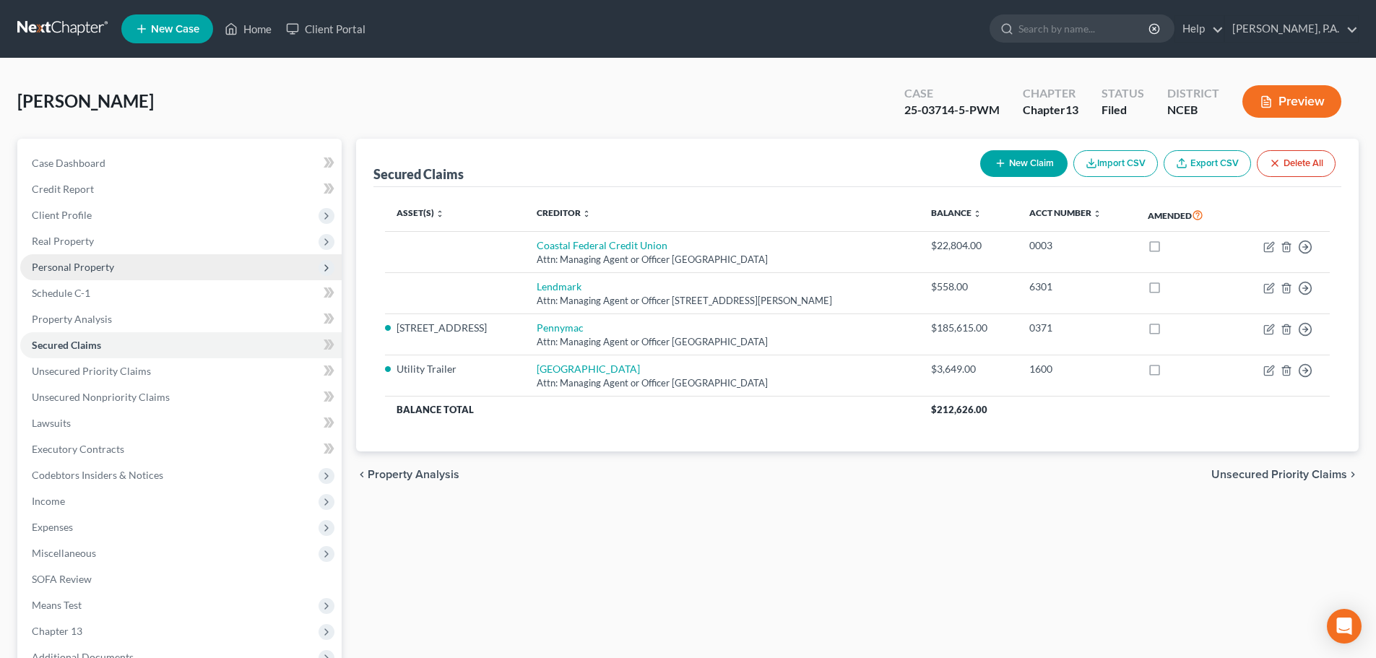
click at [148, 269] on span "Personal Property" at bounding box center [181, 267] width 322 height 26
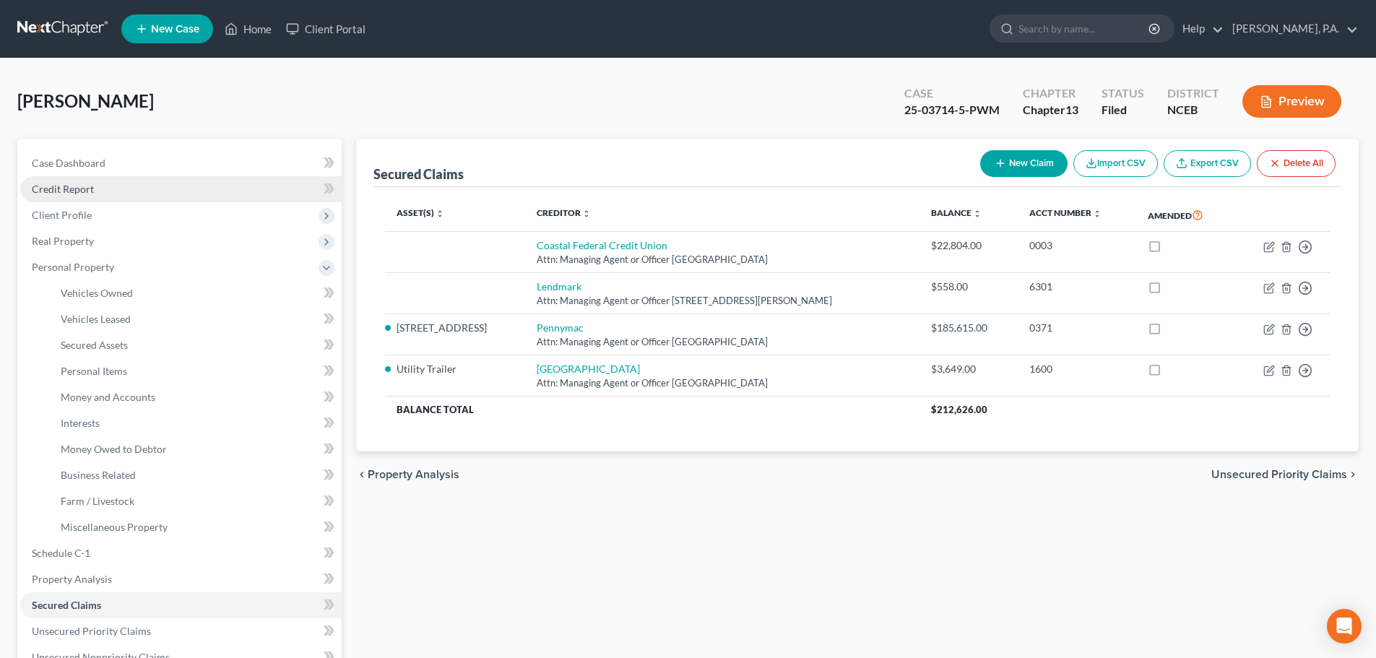
click at [124, 186] on link "Credit Report" at bounding box center [181, 189] width 322 height 26
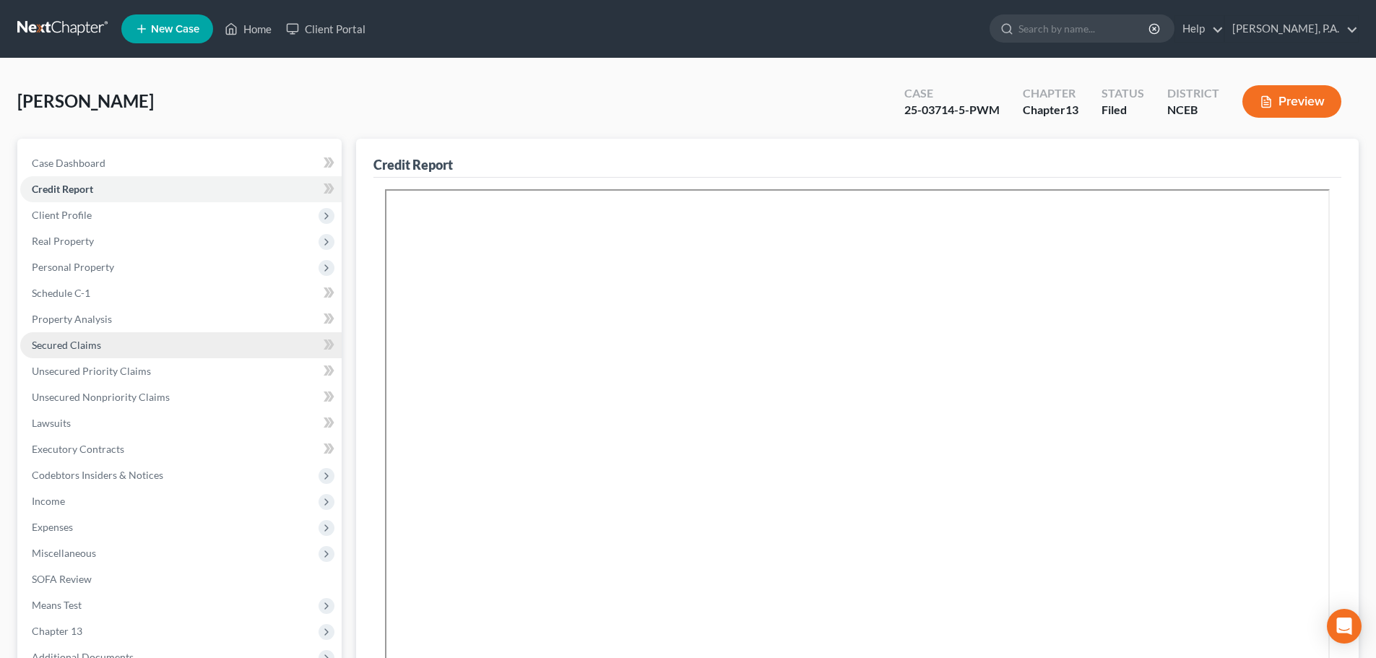
click at [124, 342] on link "Secured Claims" at bounding box center [181, 345] width 322 height 26
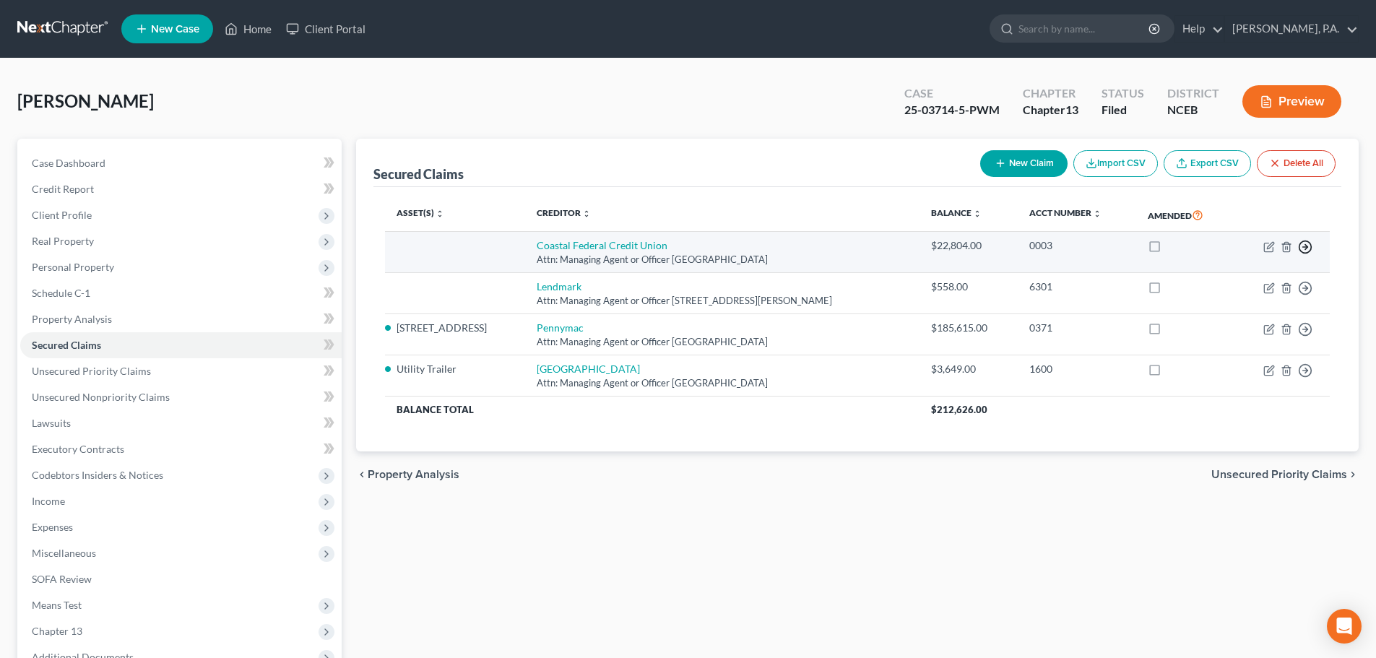
click at [1304, 246] on icon "button" at bounding box center [1305, 247] width 14 height 14
click at [1220, 277] on link "Move to F" at bounding box center [1239, 281] width 121 height 25
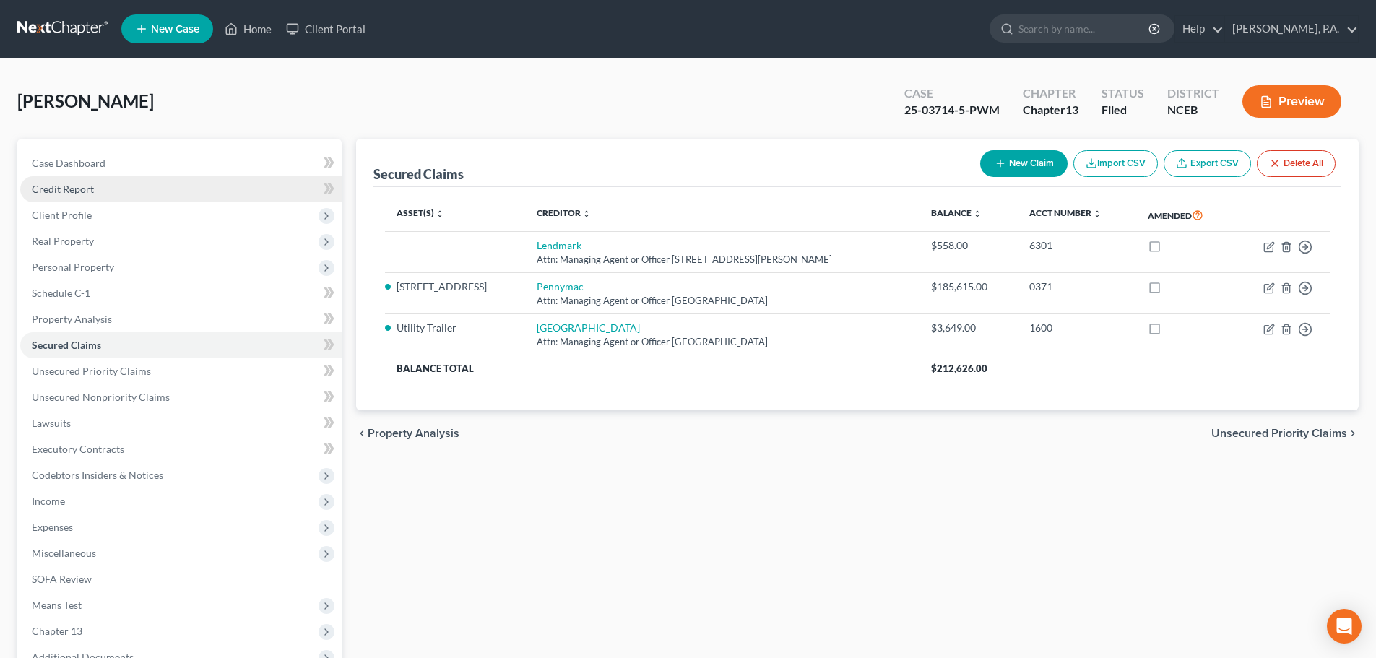
click at [96, 192] on link "Credit Report" at bounding box center [181, 189] width 322 height 26
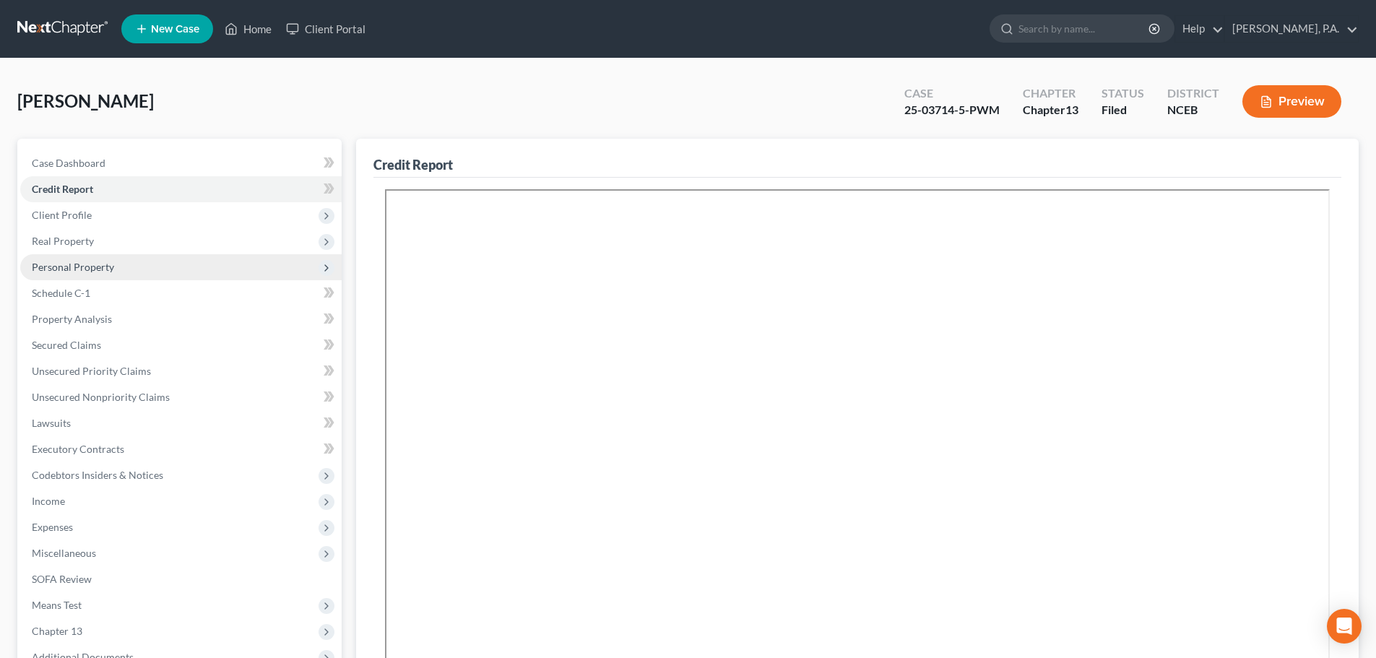
click at [131, 260] on span "Personal Property" at bounding box center [181, 267] width 322 height 26
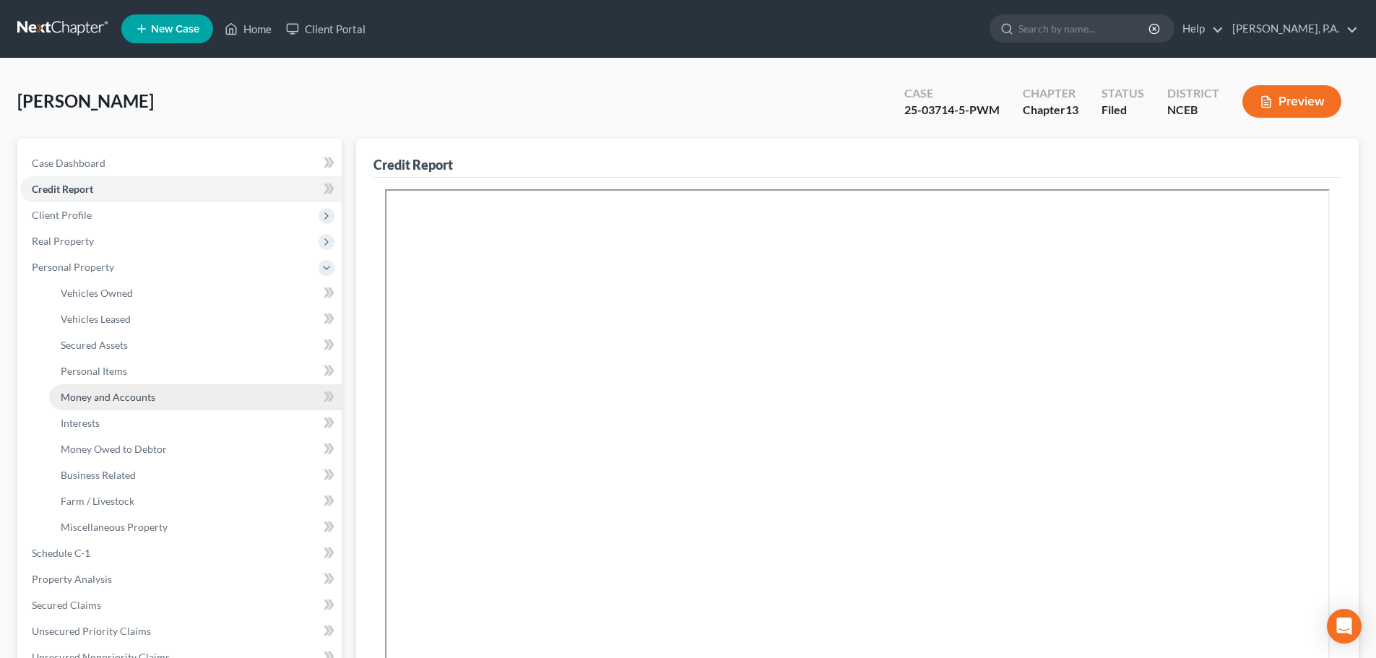
click at [145, 384] on link "Money and Accounts" at bounding box center [195, 397] width 293 height 26
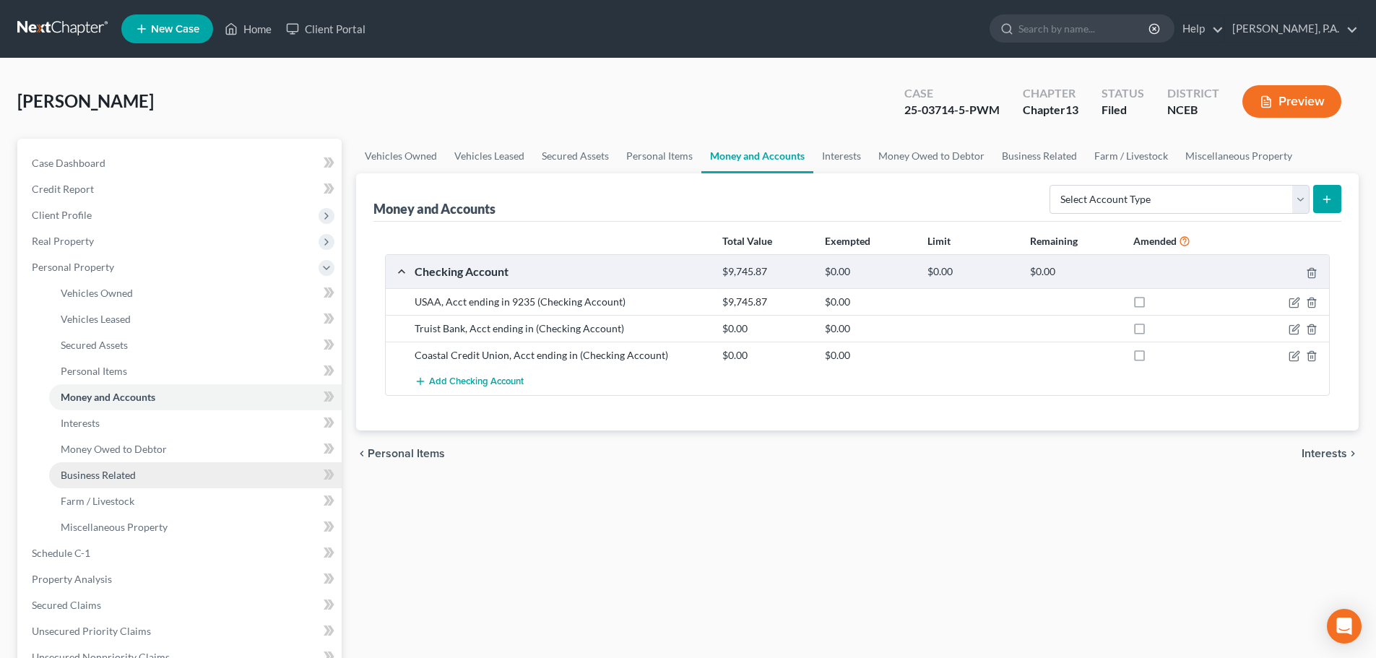
scroll to position [422, 0]
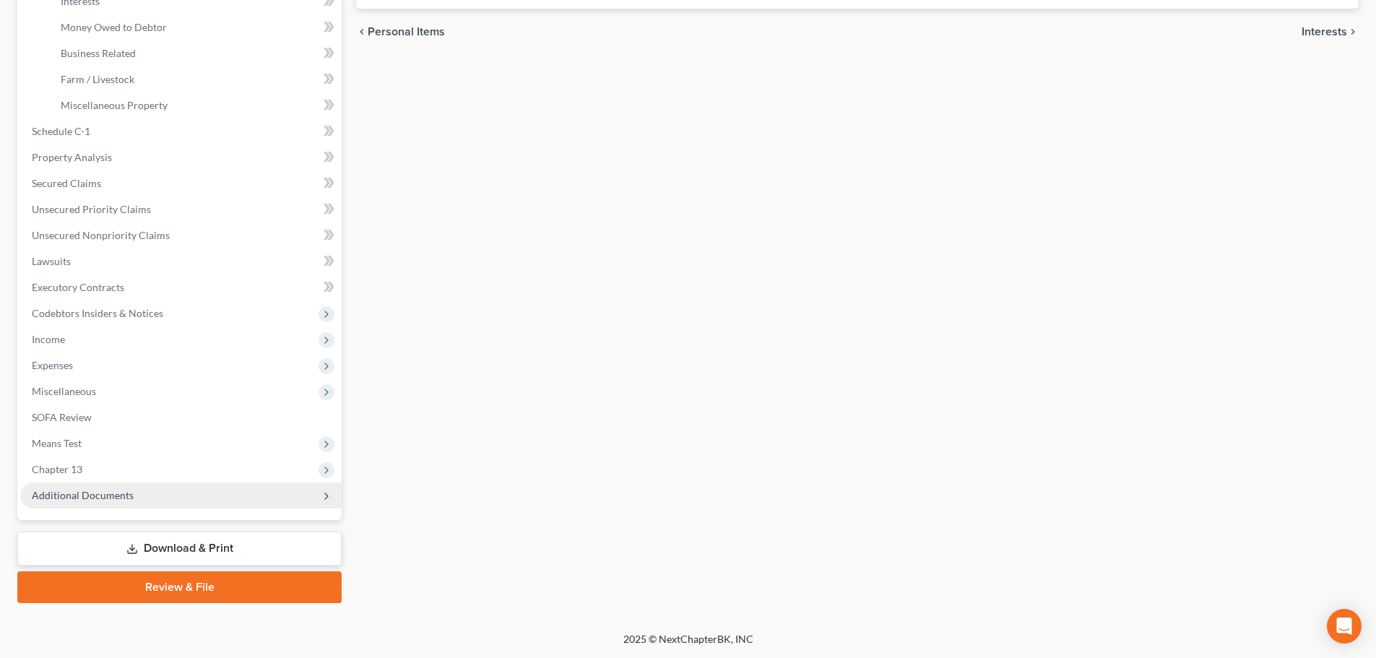
click at [197, 497] on span "Additional Documents" at bounding box center [181, 496] width 322 height 26
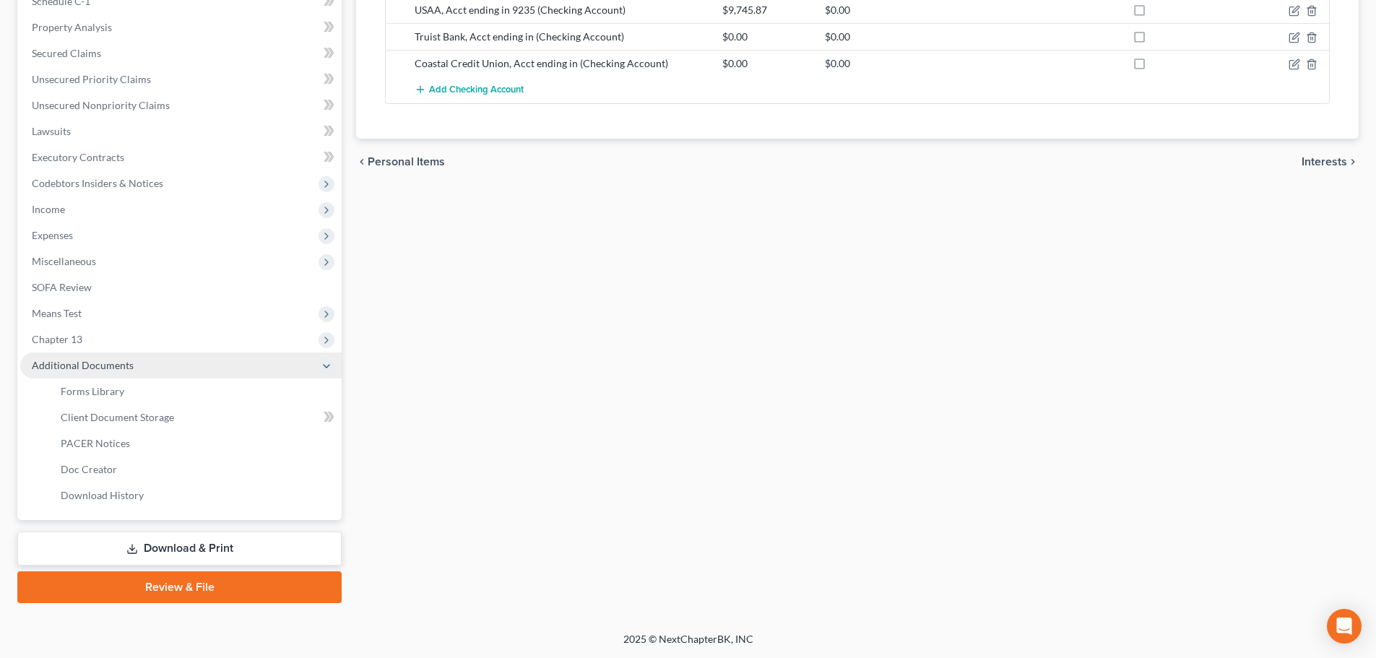
scroll to position [292, 0]
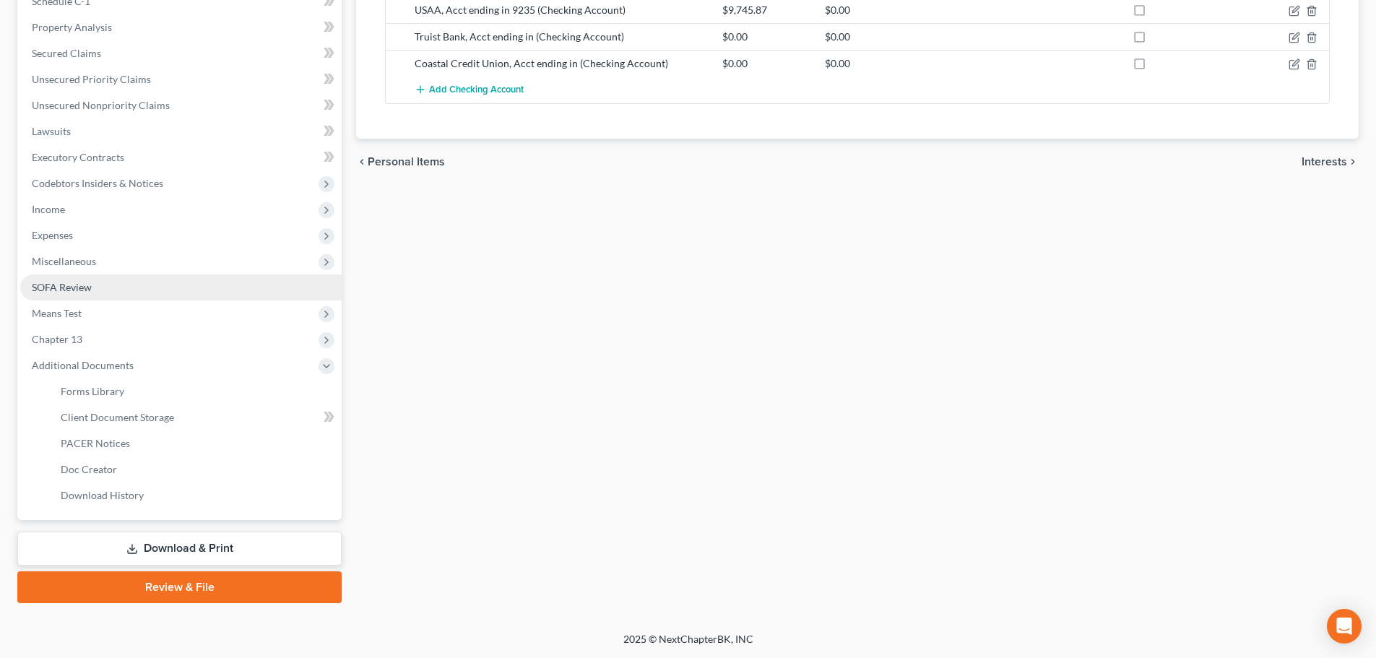
click at [202, 283] on link "SOFA Review" at bounding box center [181, 288] width 322 height 26
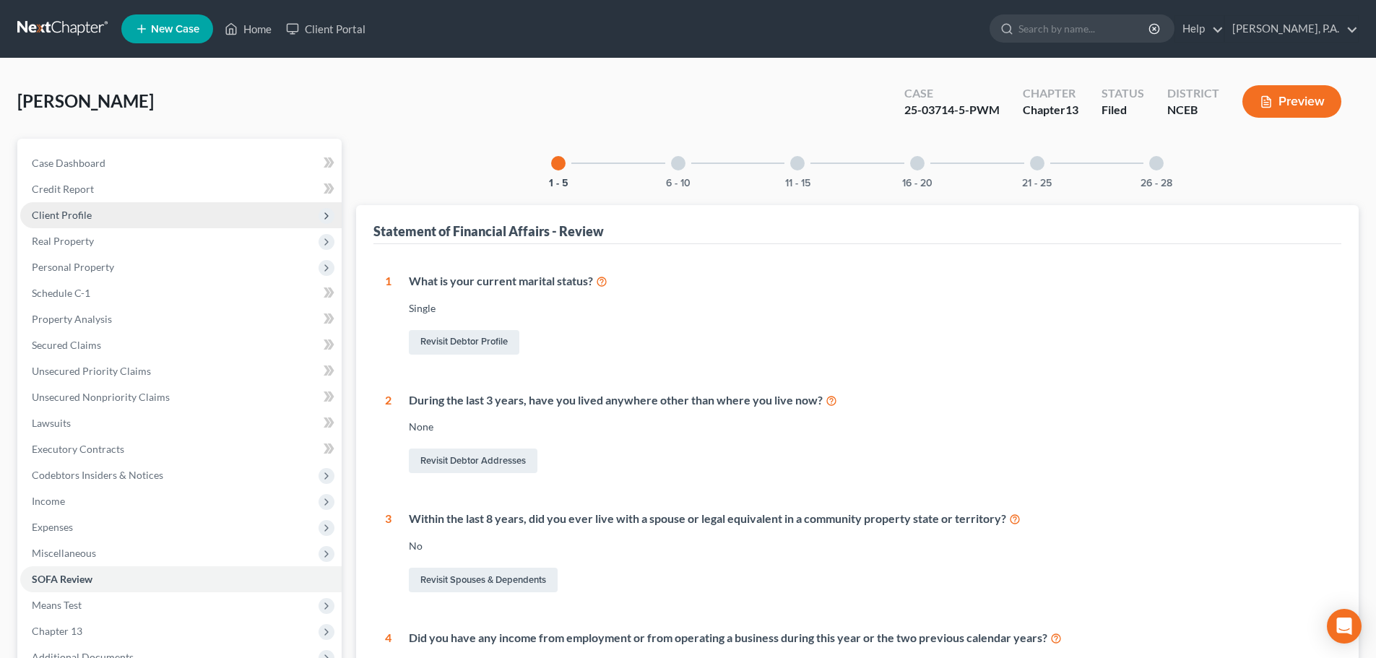
click at [62, 212] on span "Client Profile" at bounding box center [62, 215] width 60 height 12
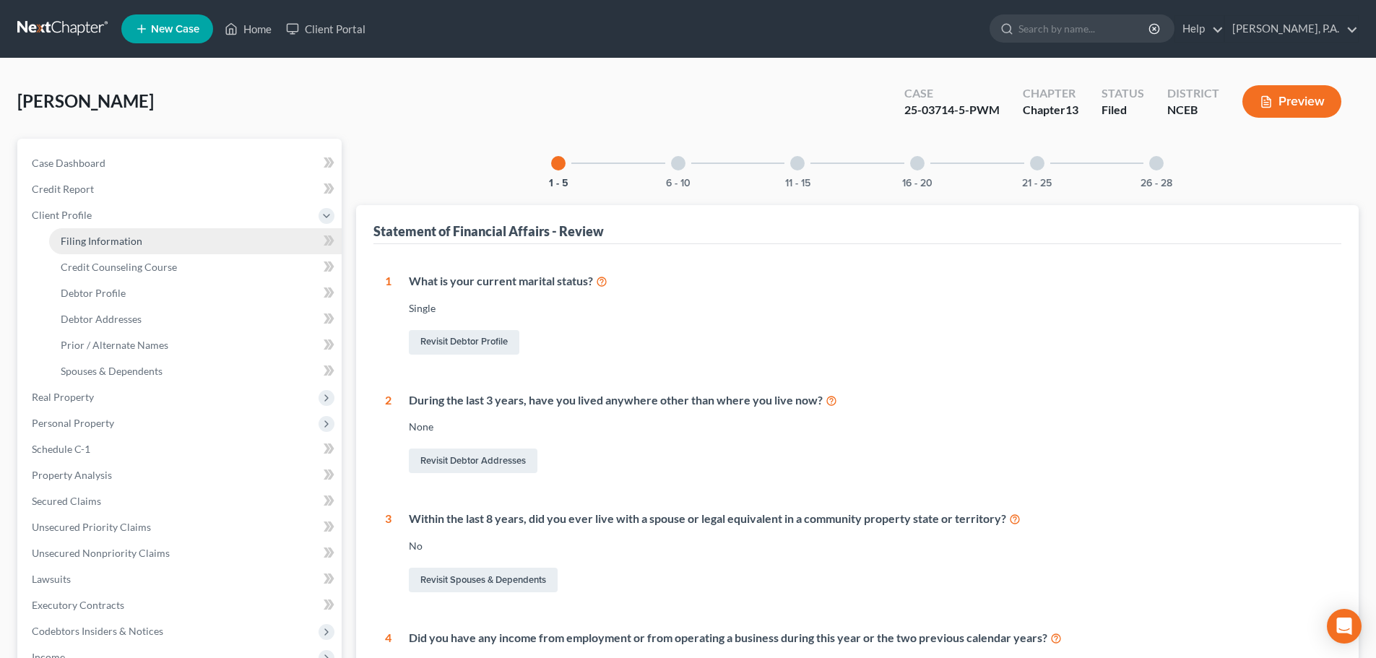
click at [108, 242] on span "Filing Information" at bounding box center [102, 241] width 82 height 12
select select "1"
select select "0"
select select "3"
select select "57"
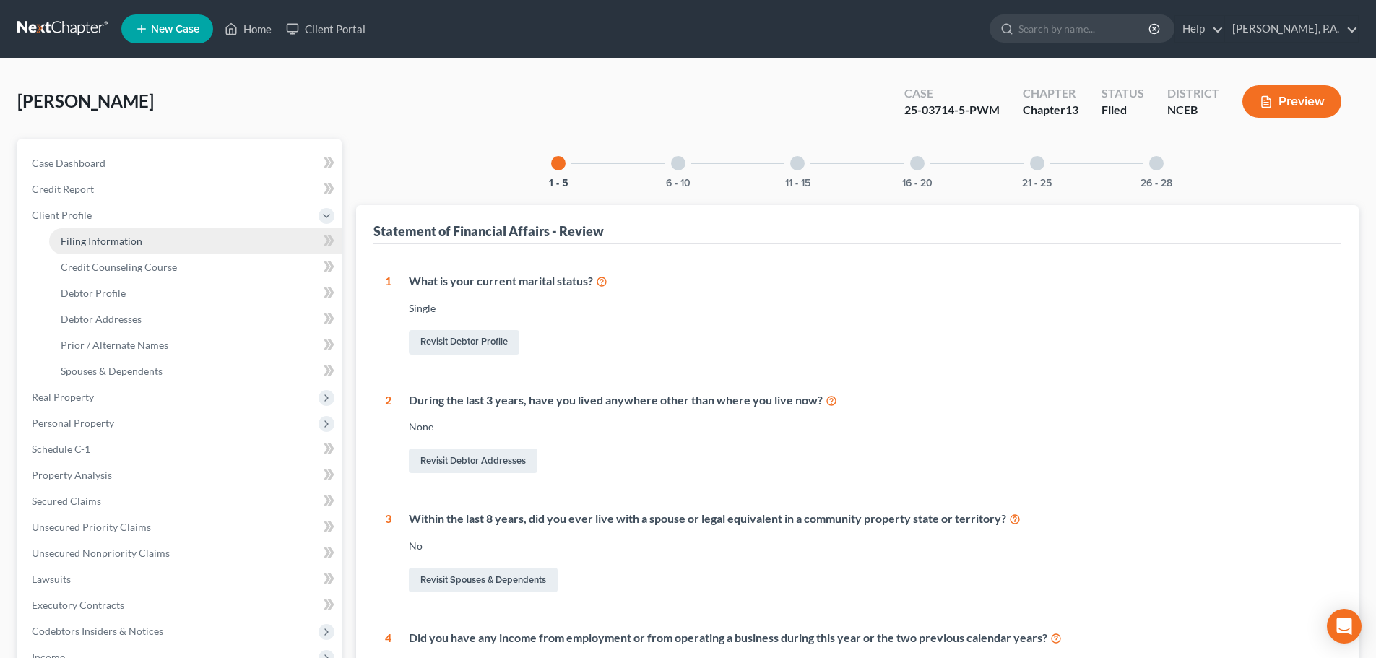
select select "0"
select select "28"
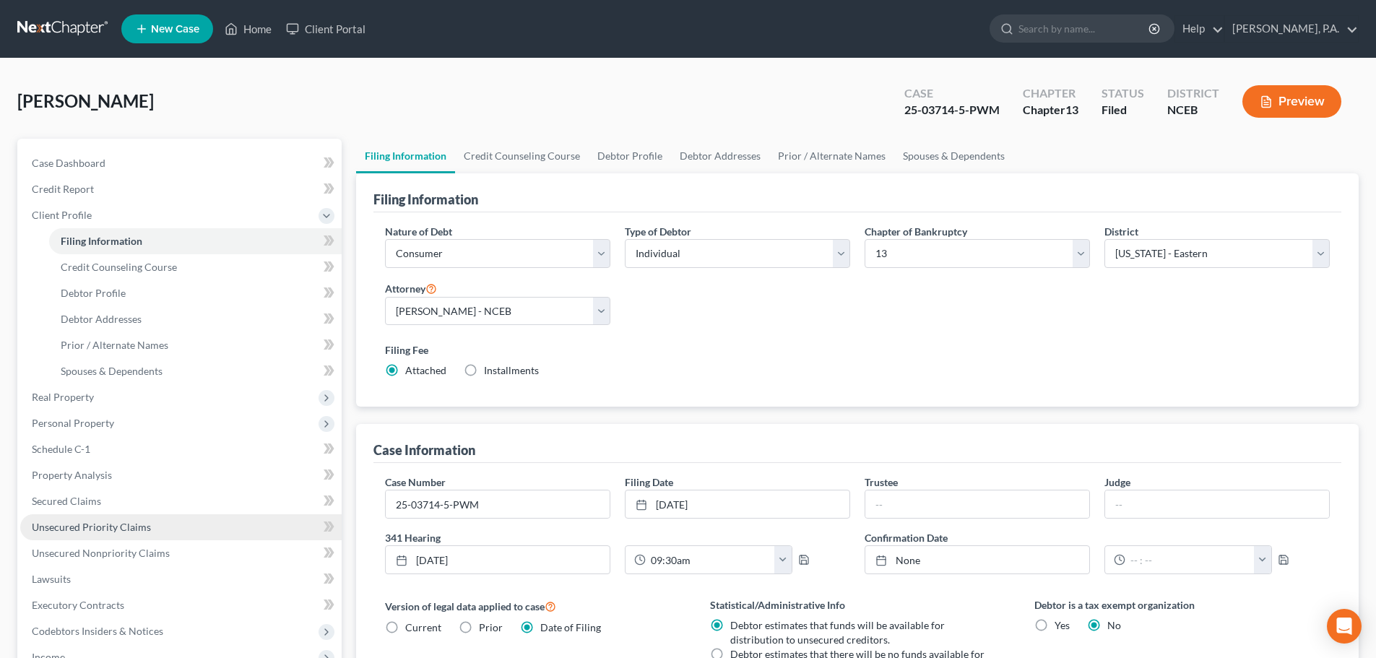
click at [214, 514] on link "Unsecured Priority Claims" at bounding box center [181, 527] width 322 height 26
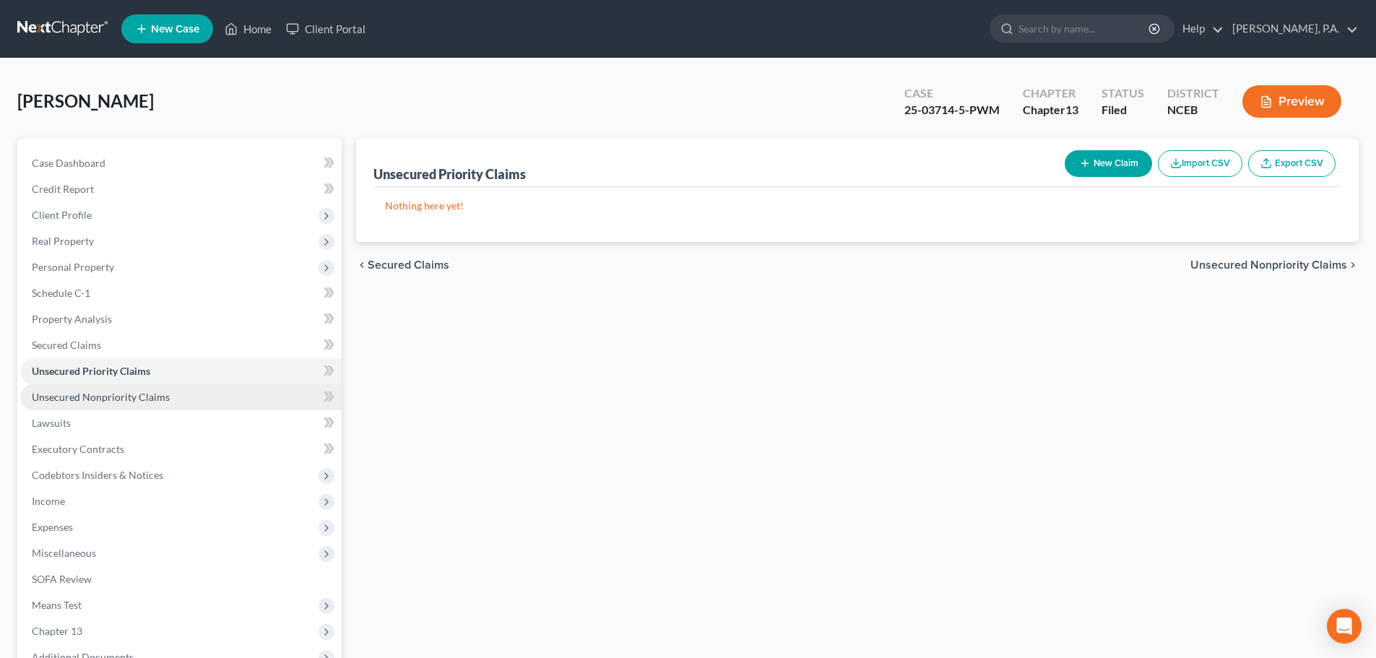
click at [185, 405] on link "Unsecured Nonpriority Claims" at bounding box center [181, 397] width 322 height 26
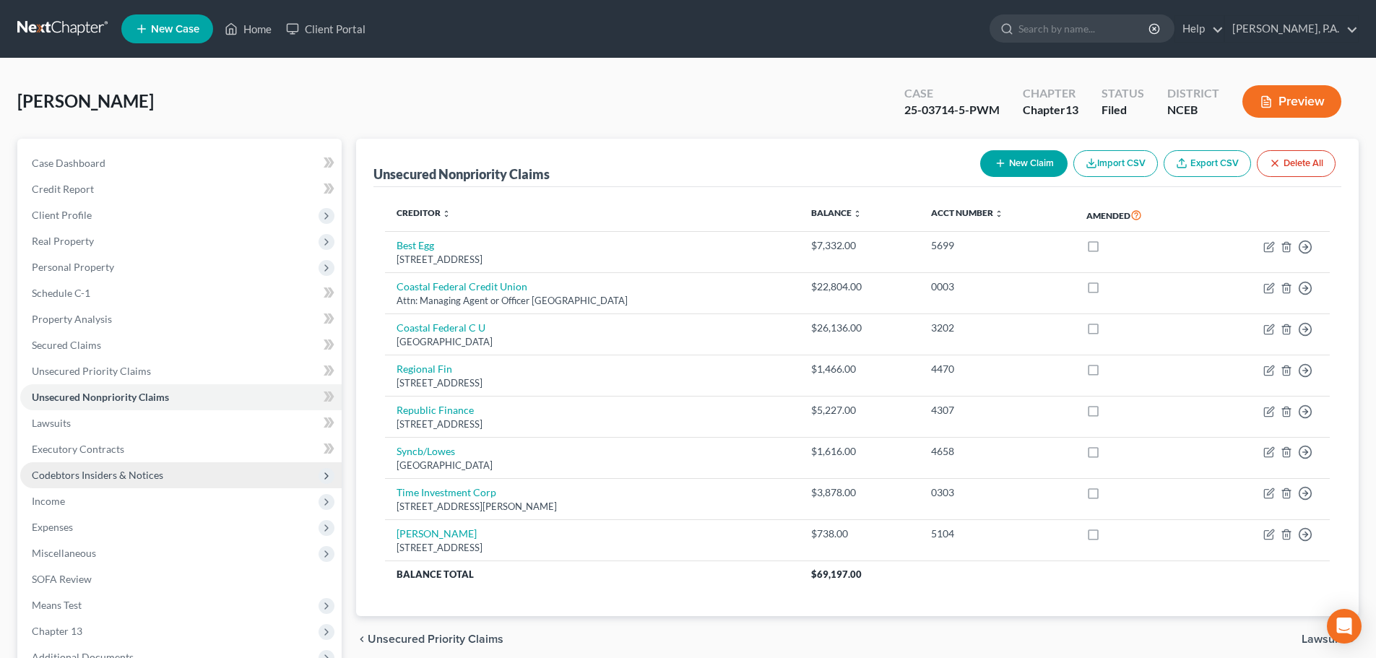
click at [166, 475] on span "Codebtors Insiders & Notices" at bounding box center [181, 475] width 322 height 26
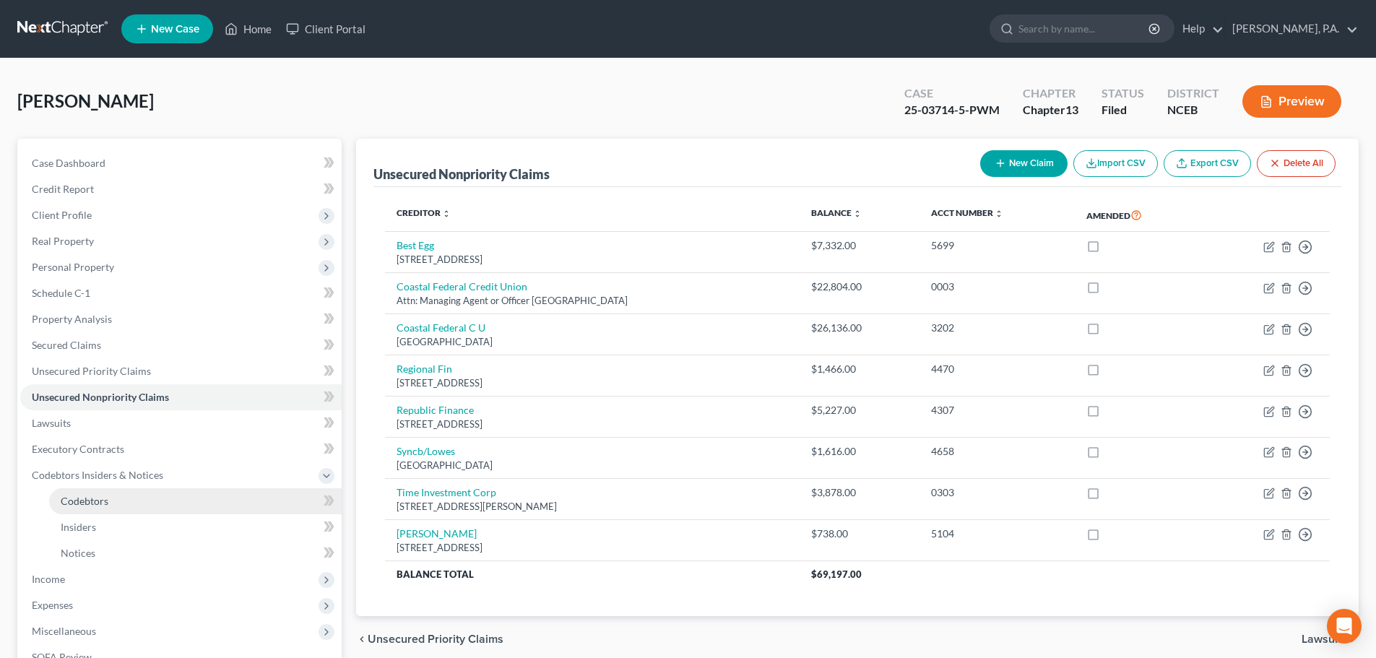
click at [163, 495] on link "Codebtors" at bounding box center [195, 501] width 293 height 26
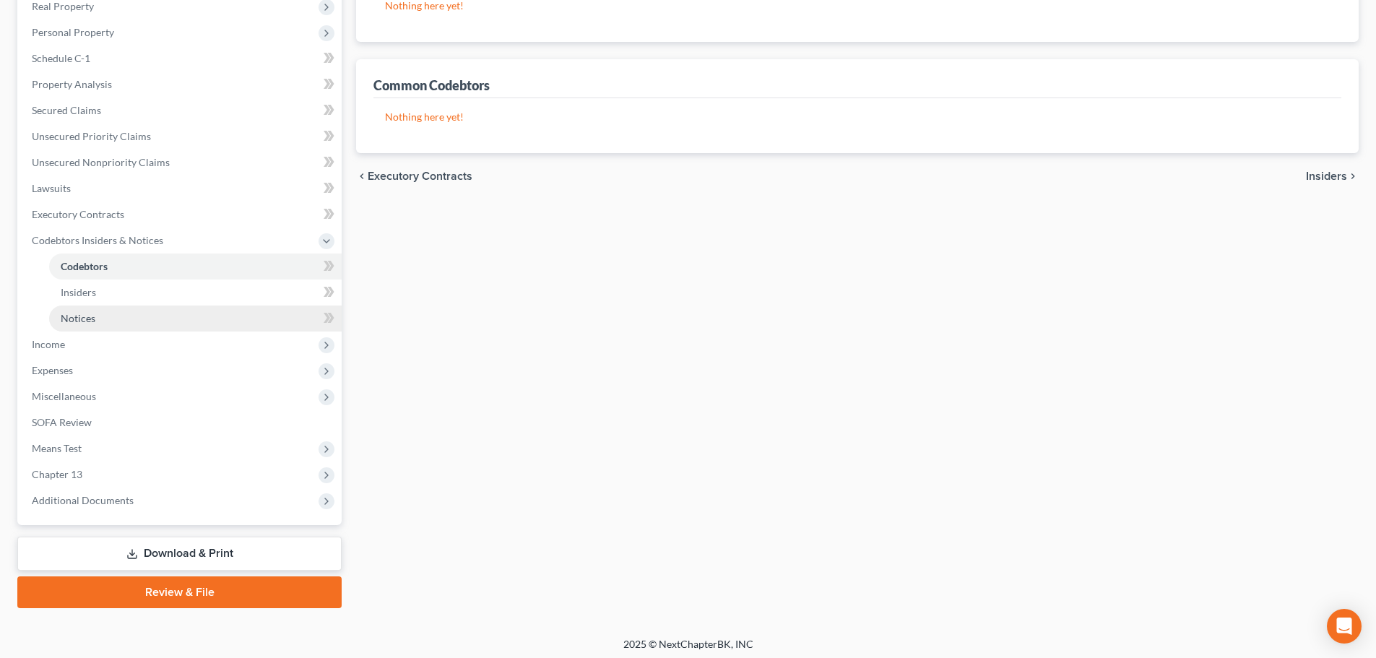
scroll to position [240, 0]
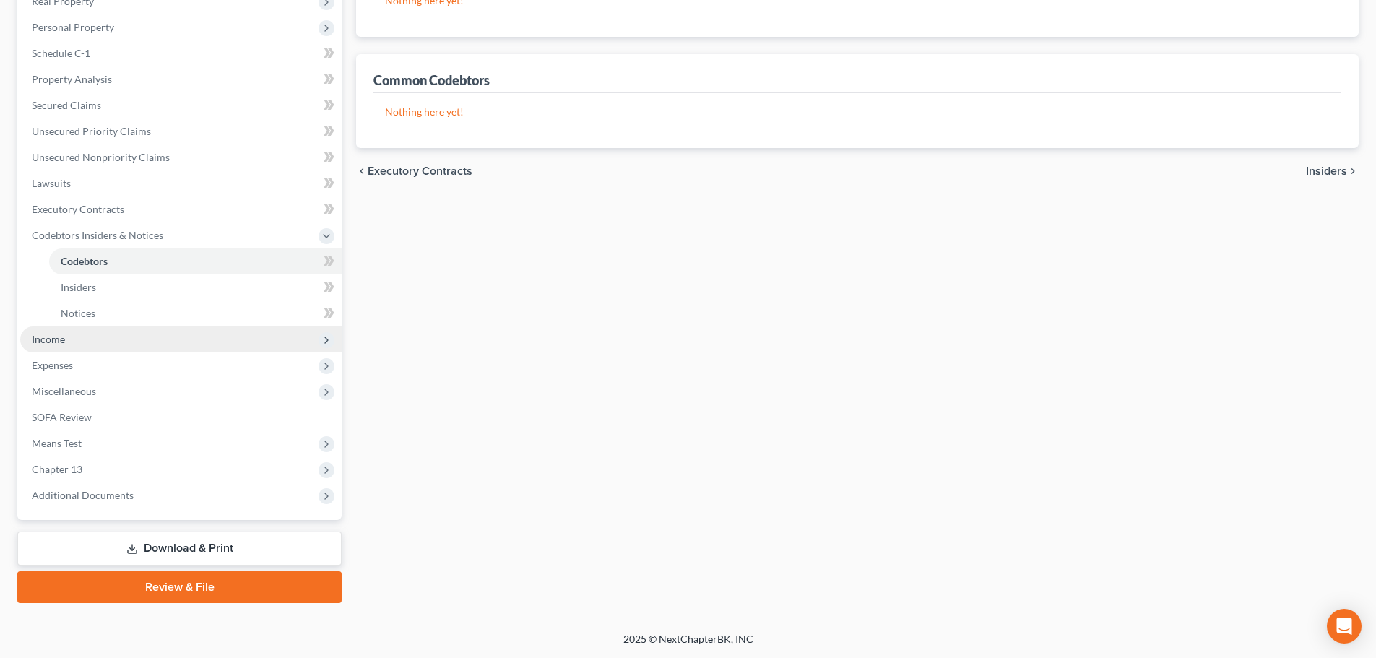
click at [181, 346] on span "Income" at bounding box center [181, 340] width 322 height 26
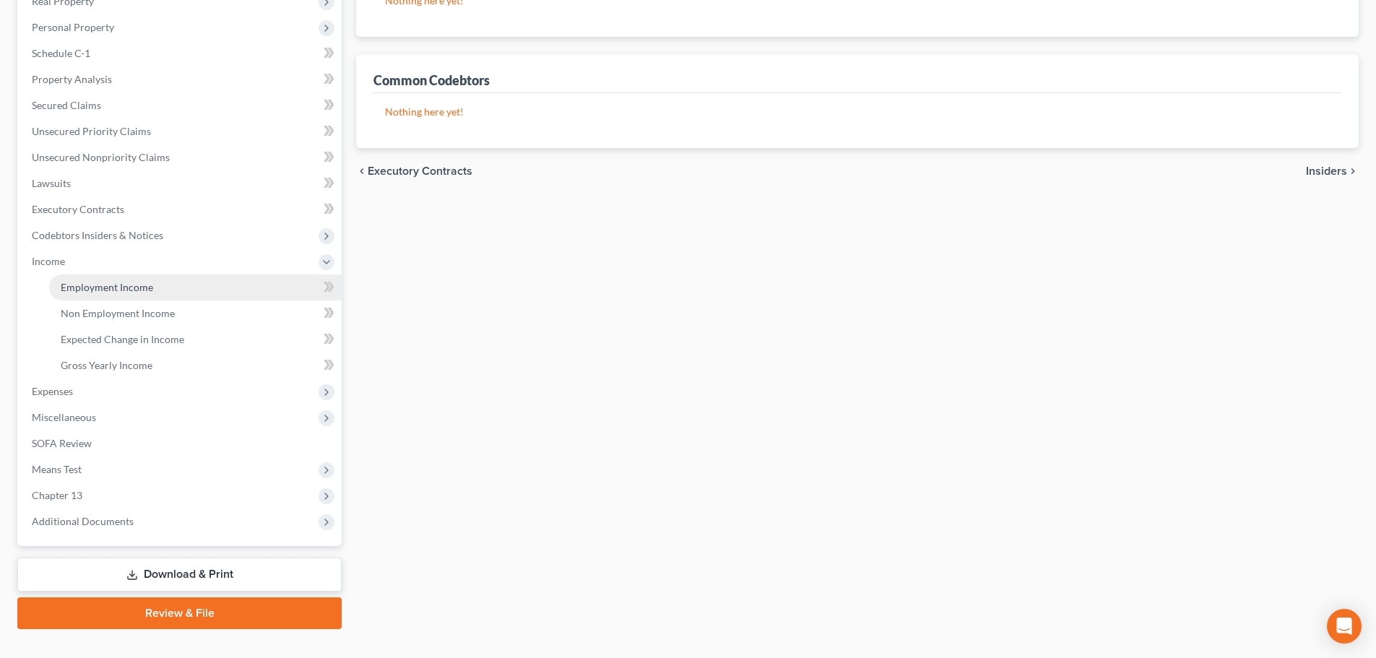
click at [178, 282] on link "Employment Income" at bounding box center [195, 288] width 293 height 26
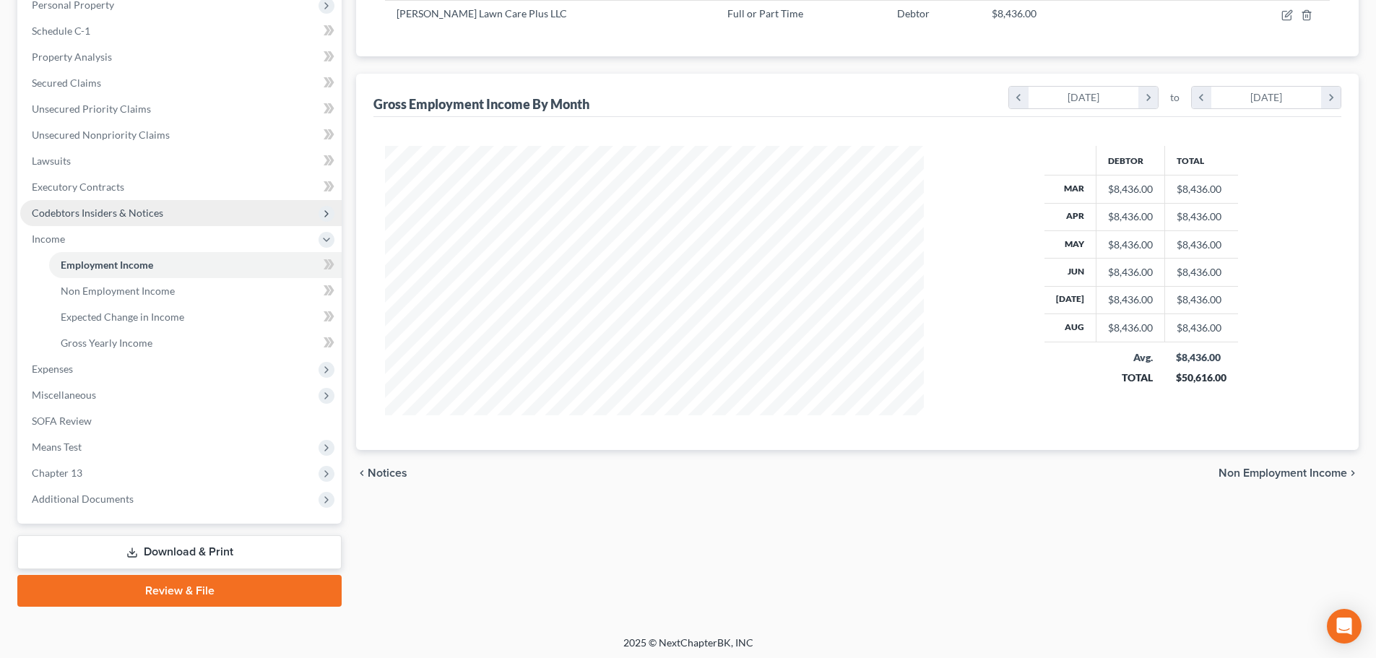
scroll to position [266, 0]
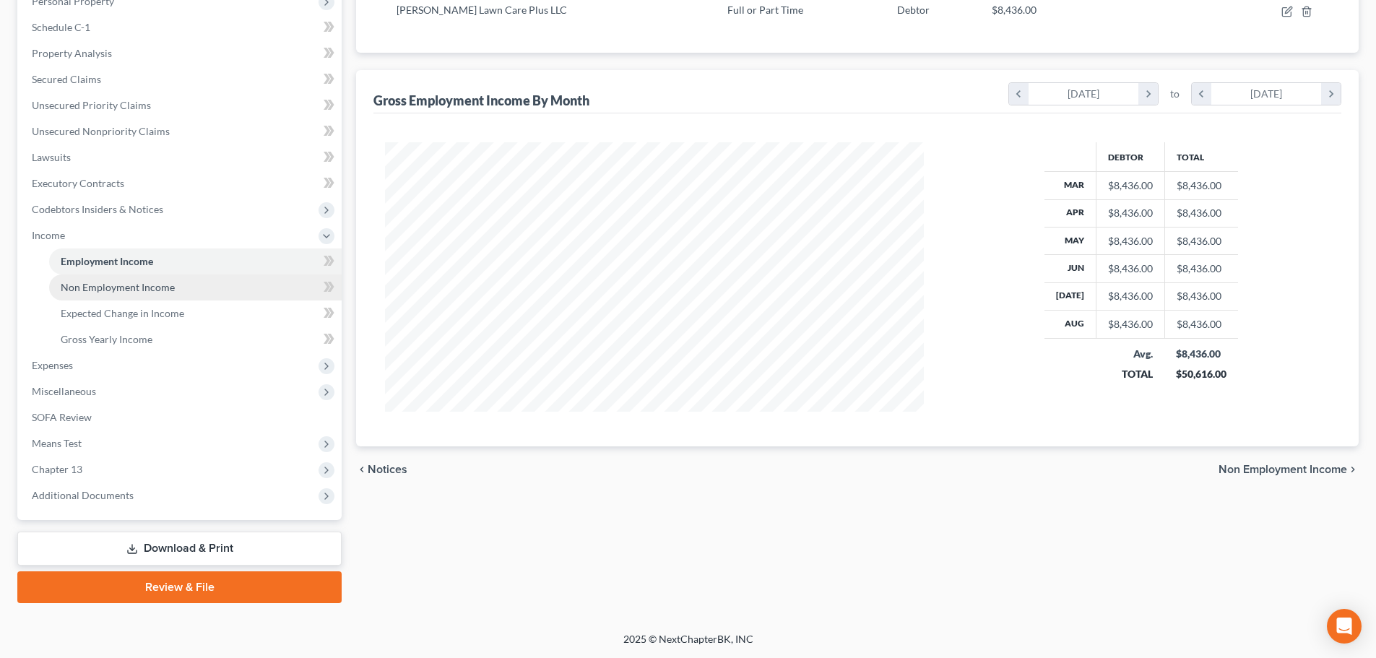
click at [192, 294] on link "Non Employment Income" at bounding box center [195, 288] width 293 height 26
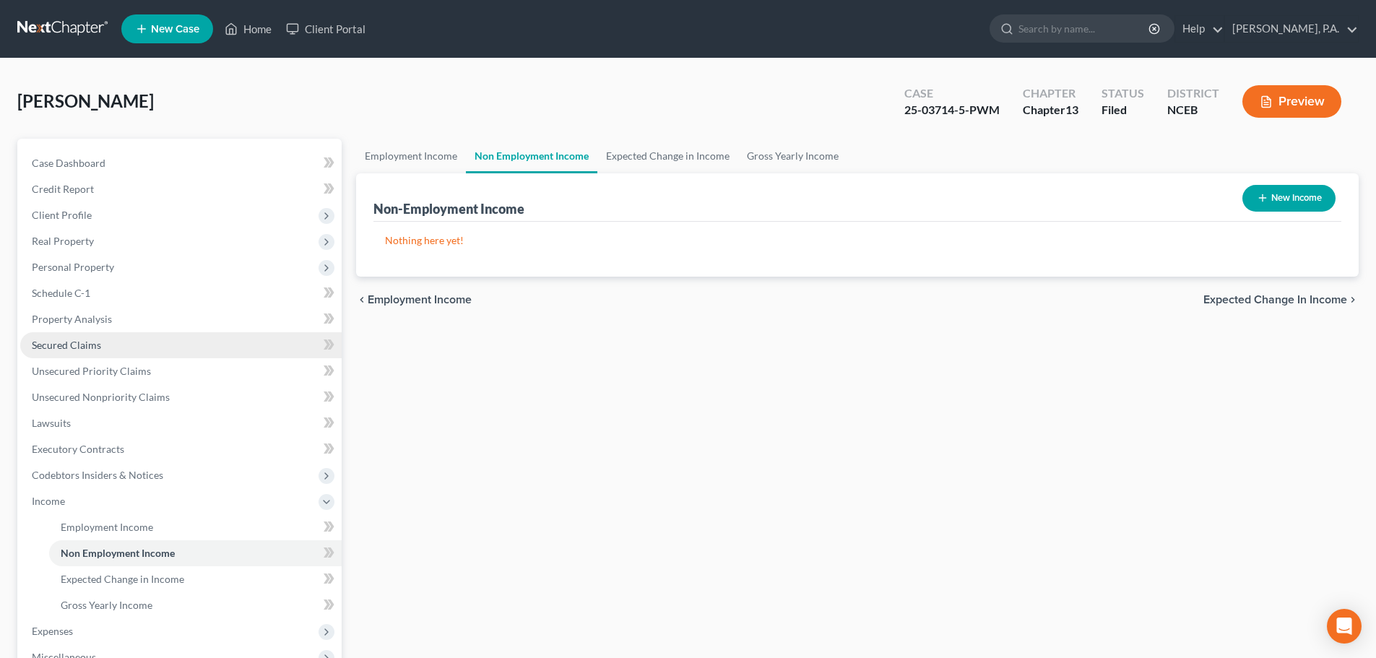
scroll to position [266, 0]
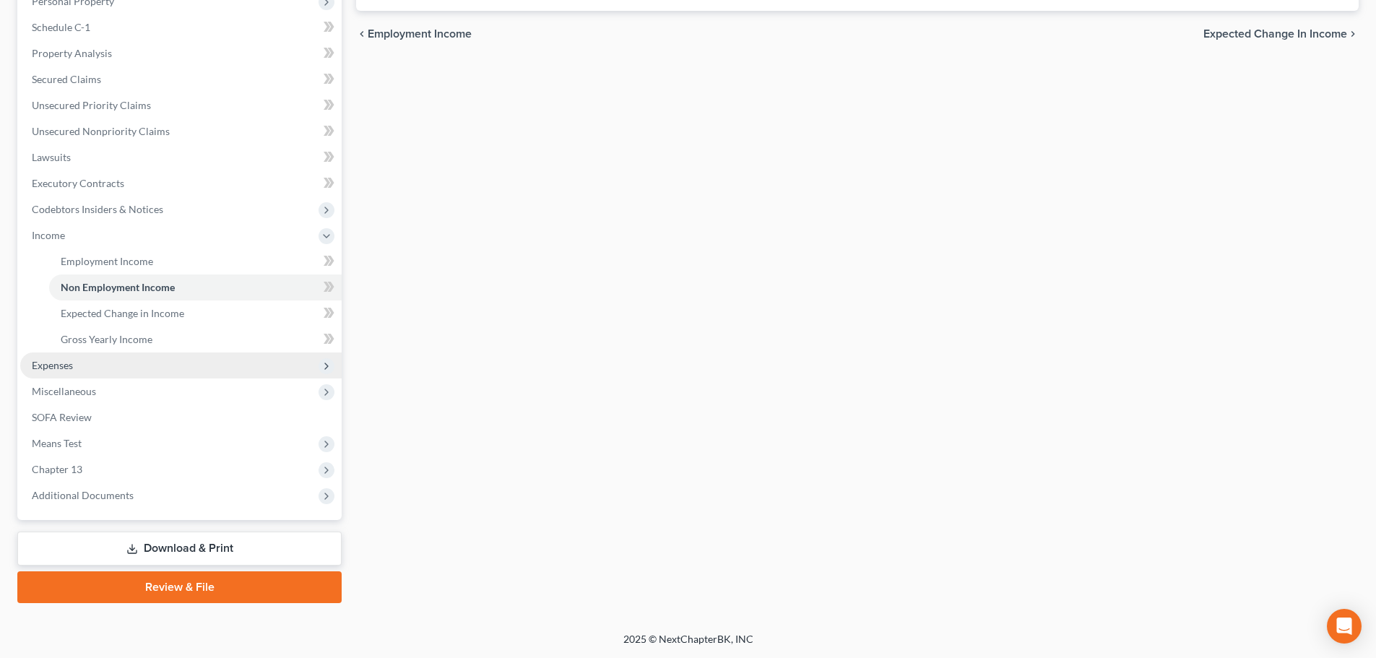
click at [221, 368] on span "Expenses" at bounding box center [181, 366] width 322 height 26
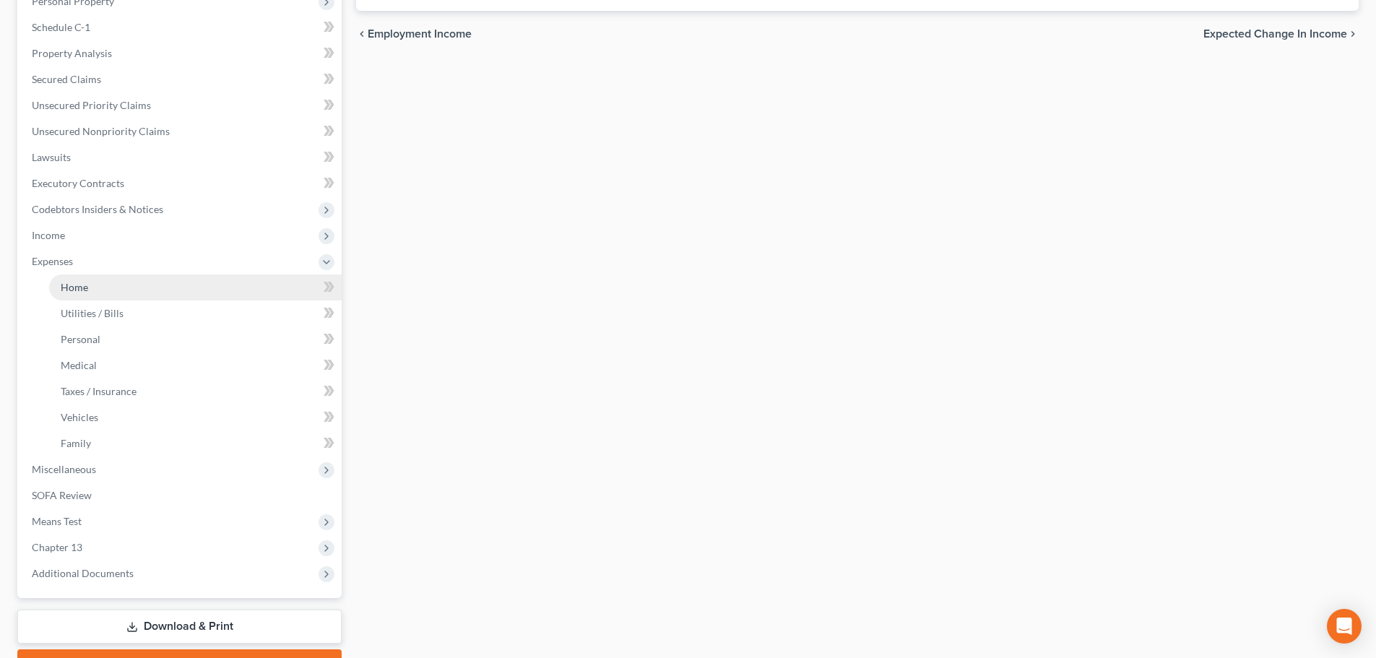
click at [230, 280] on link "Home" at bounding box center [195, 288] width 293 height 26
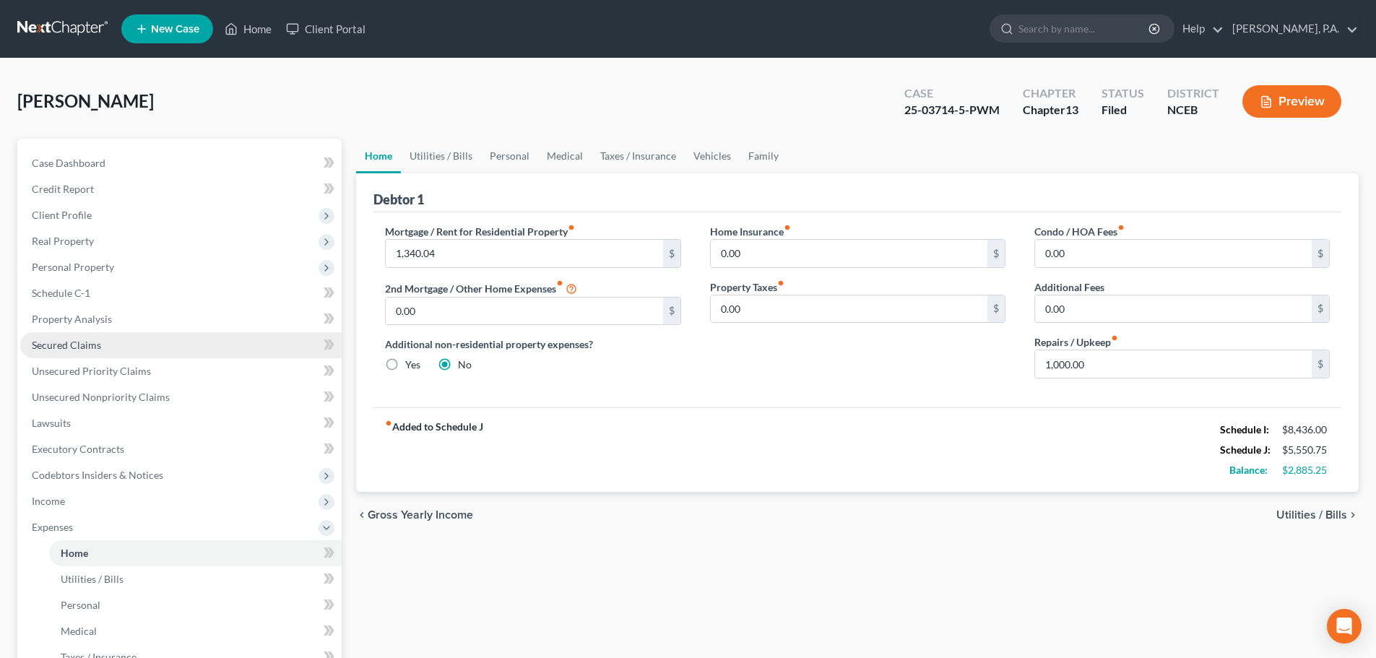
click at [83, 349] on span "Secured Claims" at bounding box center [66, 345] width 69 height 12
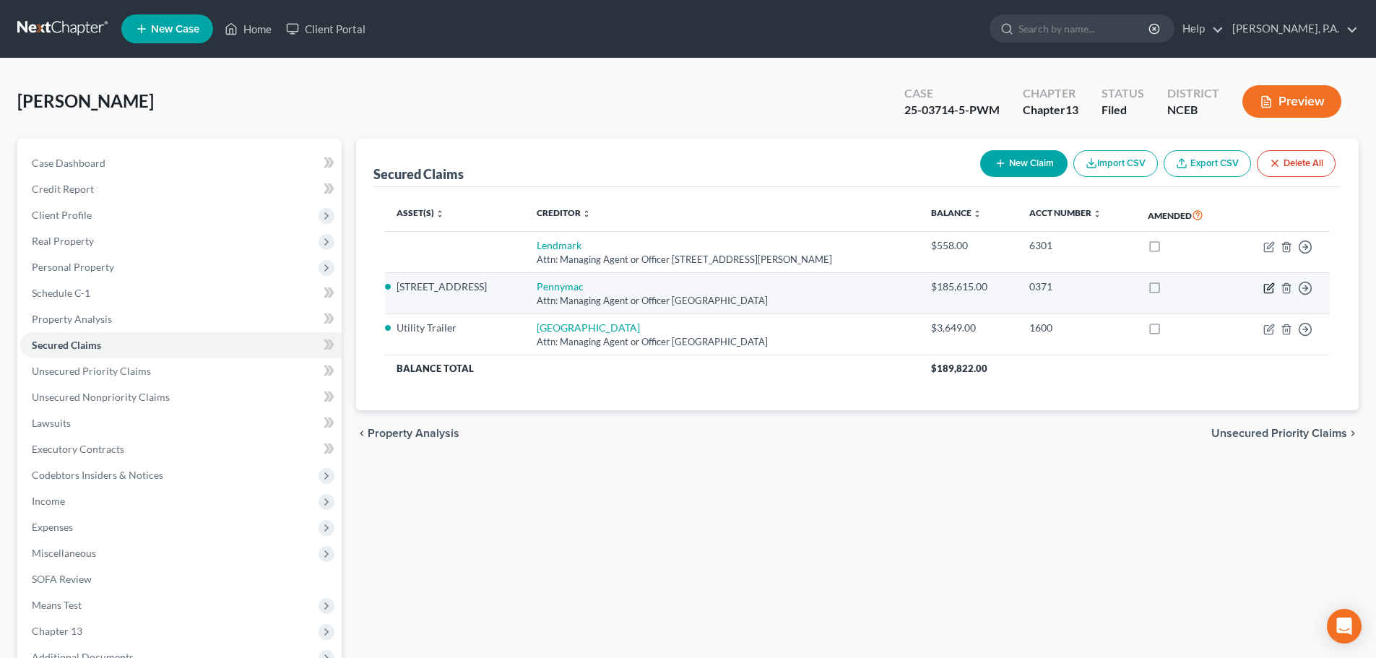
click at [1268, 289] on icon "button" at bounding box center [1270, 286] width 7 height 7
select select "4"
select select "2"
select select "0"
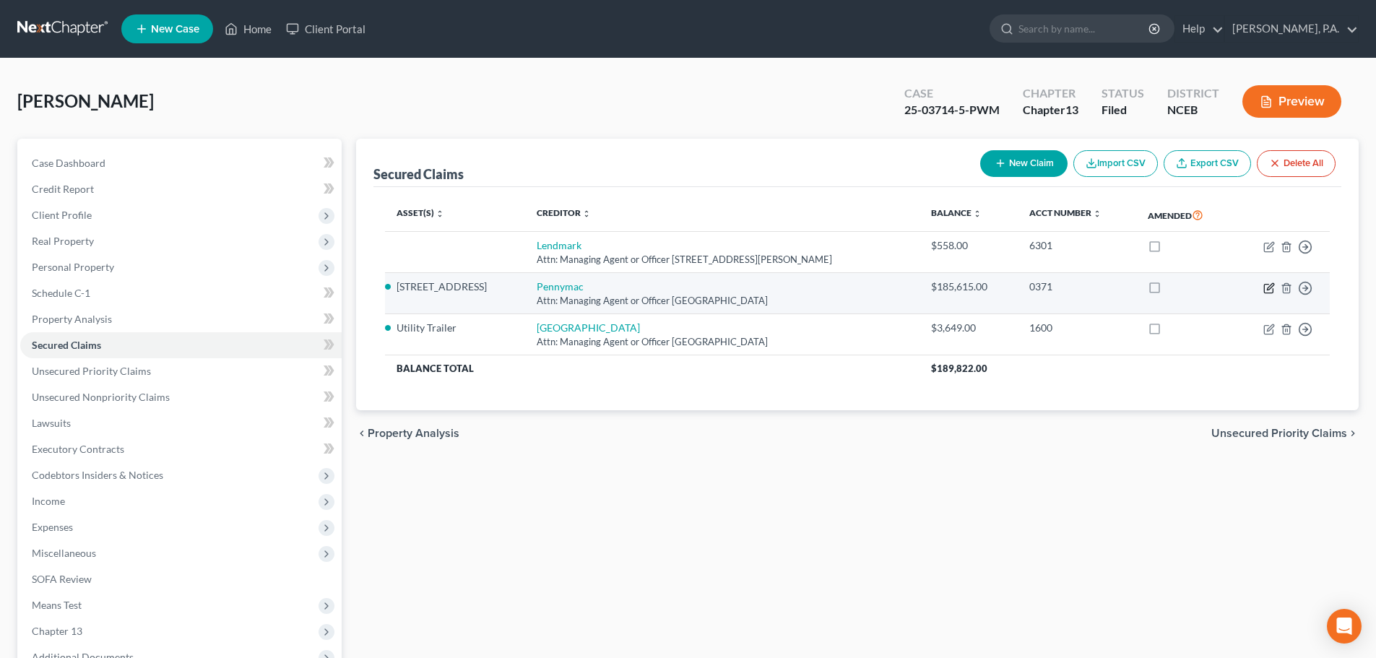
select select "0"
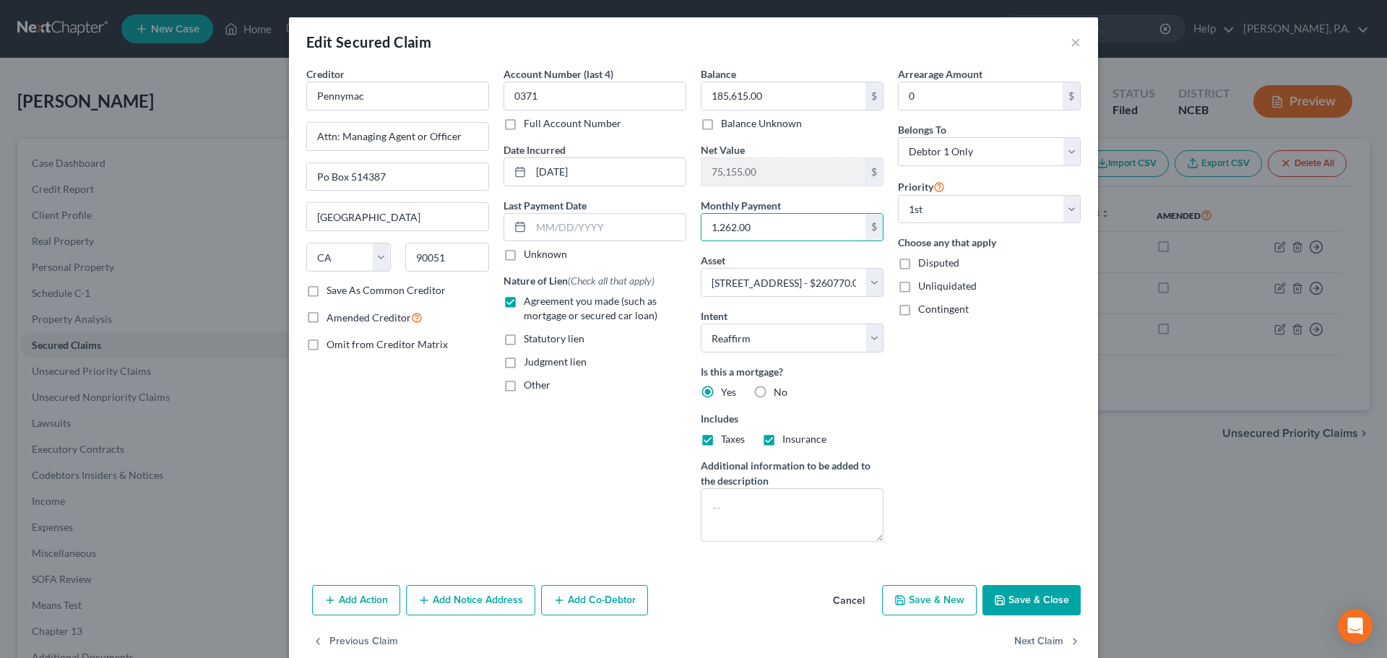
paste input "340.04"
type input "1,340.04"
click at [568, 224] on input "text" at bounding box center [608, 227] width 155 height 27
type input "0"
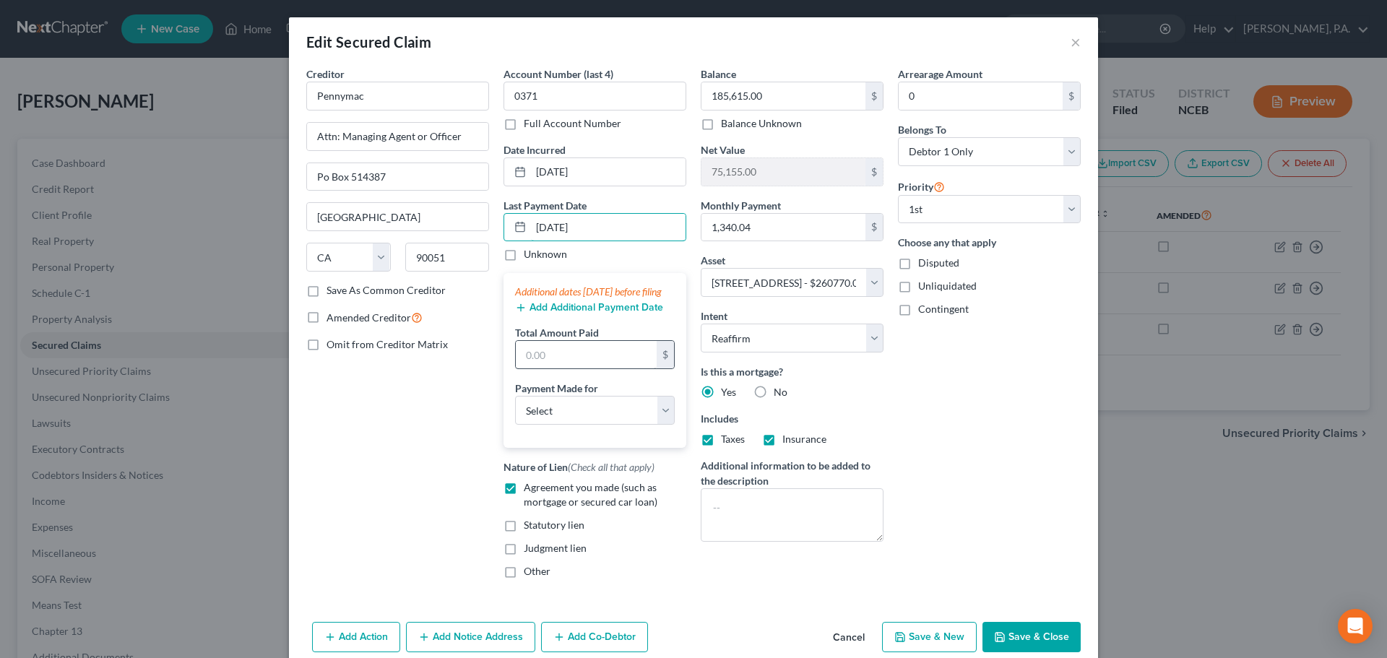
type input "[DATE]"
click at [591, 368] on input "text" at bounding box center [586, 354] width 141 height 27
click at [626, 365] on input "text" at bounding box center [586, 354] width 141 height 27
type input "4,020"
click at [631, 425] on select "Select Car Credit Card Loan Repayment Mortgage Other Suppliers Or Vendors" at bounding box center [595, 410] width 160 height 29
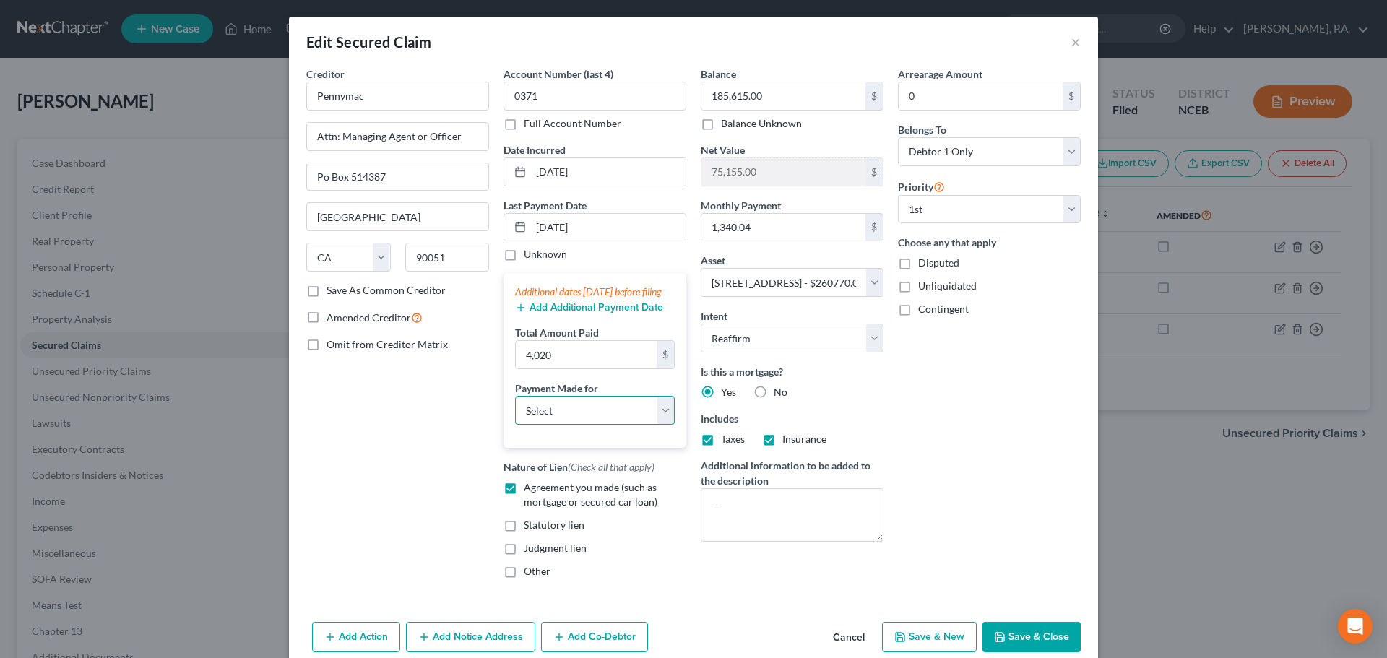
select select "3"
click at [515, 410] on select "Select Car Credit Card Loan Repayment Mortgage Other Suppliers Or Vendors" at bounding box center [595, 410] width 160 height 29
click at [1069, 647] on button "Save & Close" at bounding box center [1032, 637] width 98 height 30
select select
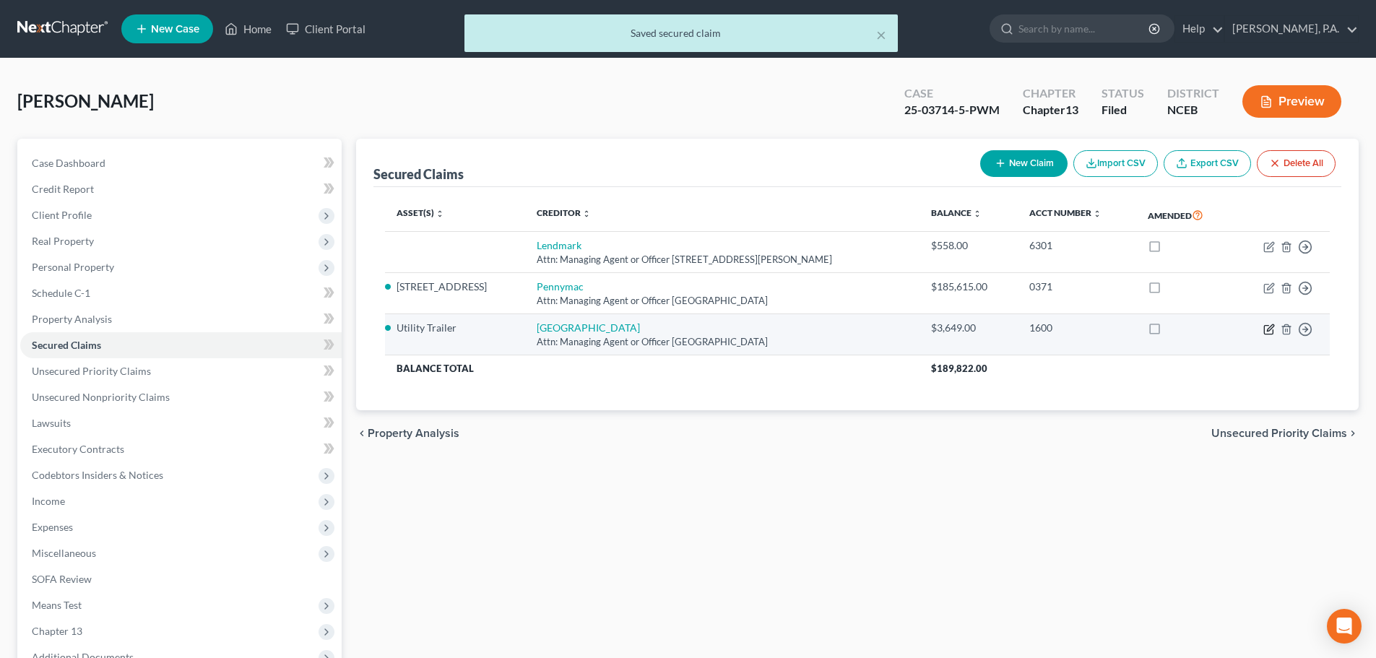
click at [1266, 326] on icon "button" at bounding box center [1270, 330] width 12 height 12
select select "28"
select select "2"
select select "0"
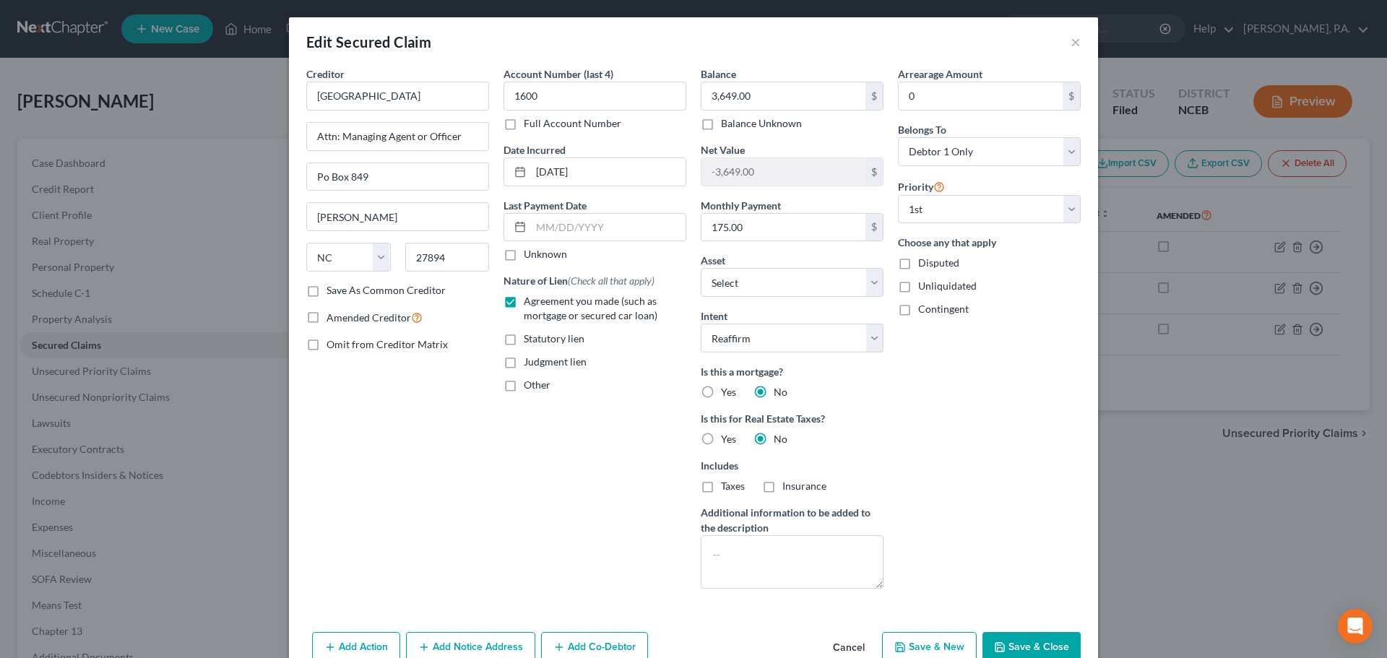
click at [843, 648] on button "Cancel" at bounding box center [848, 648] width 55 height 29
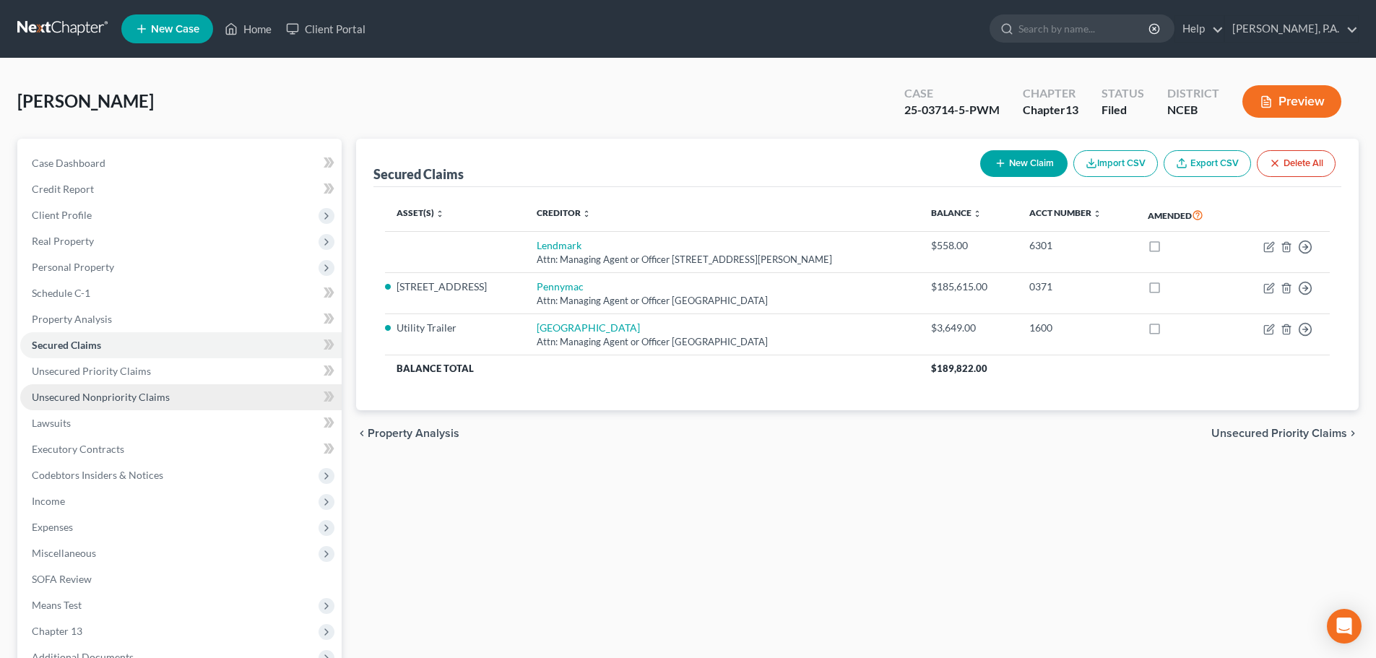
click at [207, 396] on link "Unsecured Nonpriority Claims" at bounding box center [181, 397] width 322 height 26
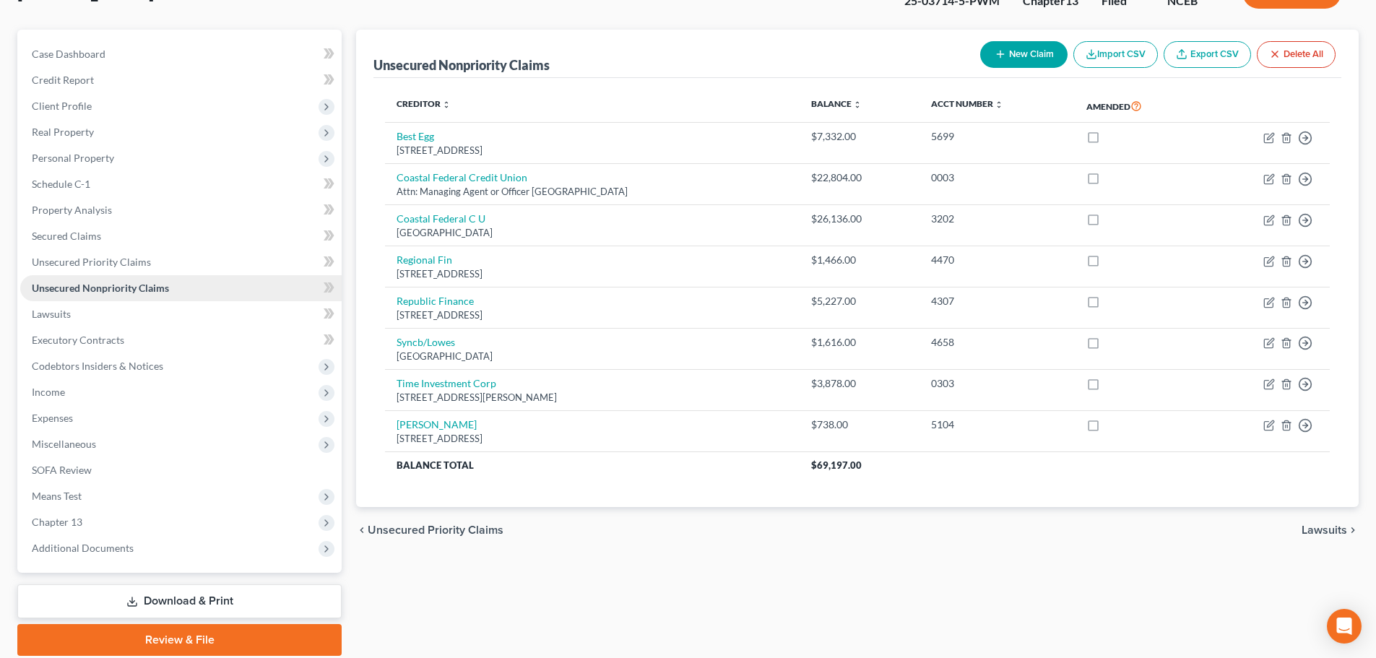
scroll to position [162, 0]
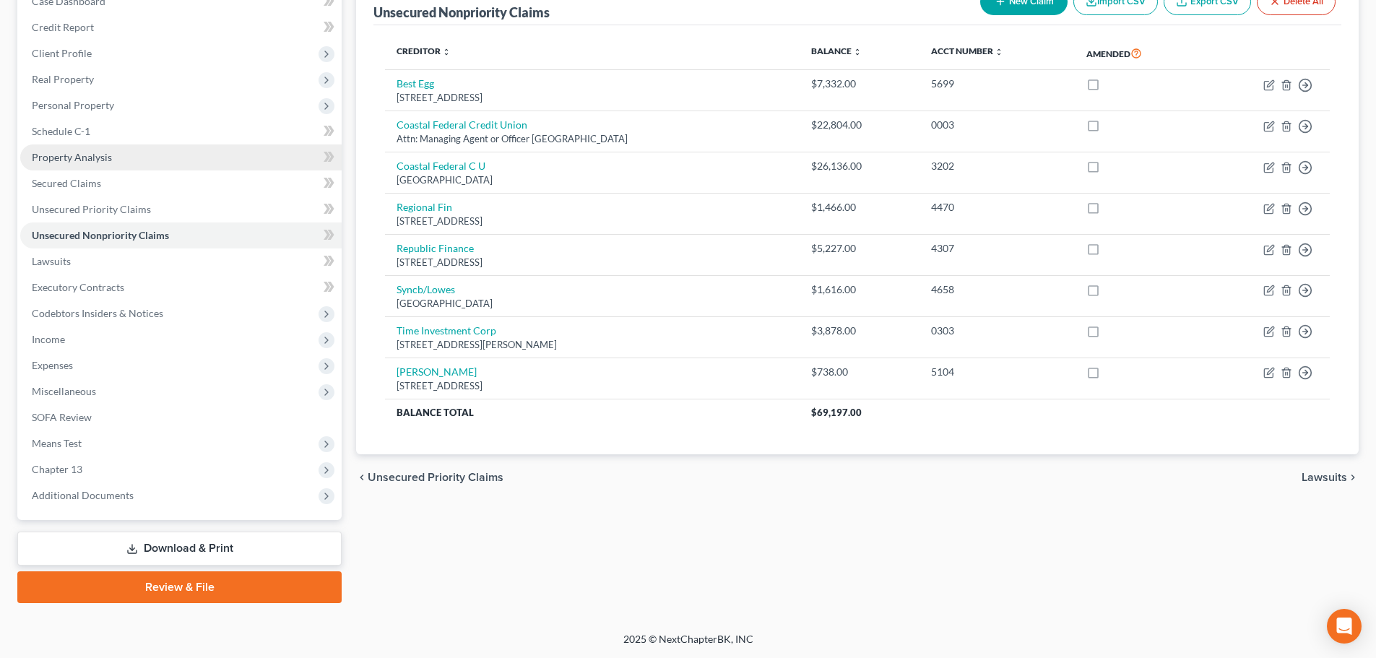
click at [81, 151] on span "Property Analysis" at bounding box center [72, 157] width 80 height 12
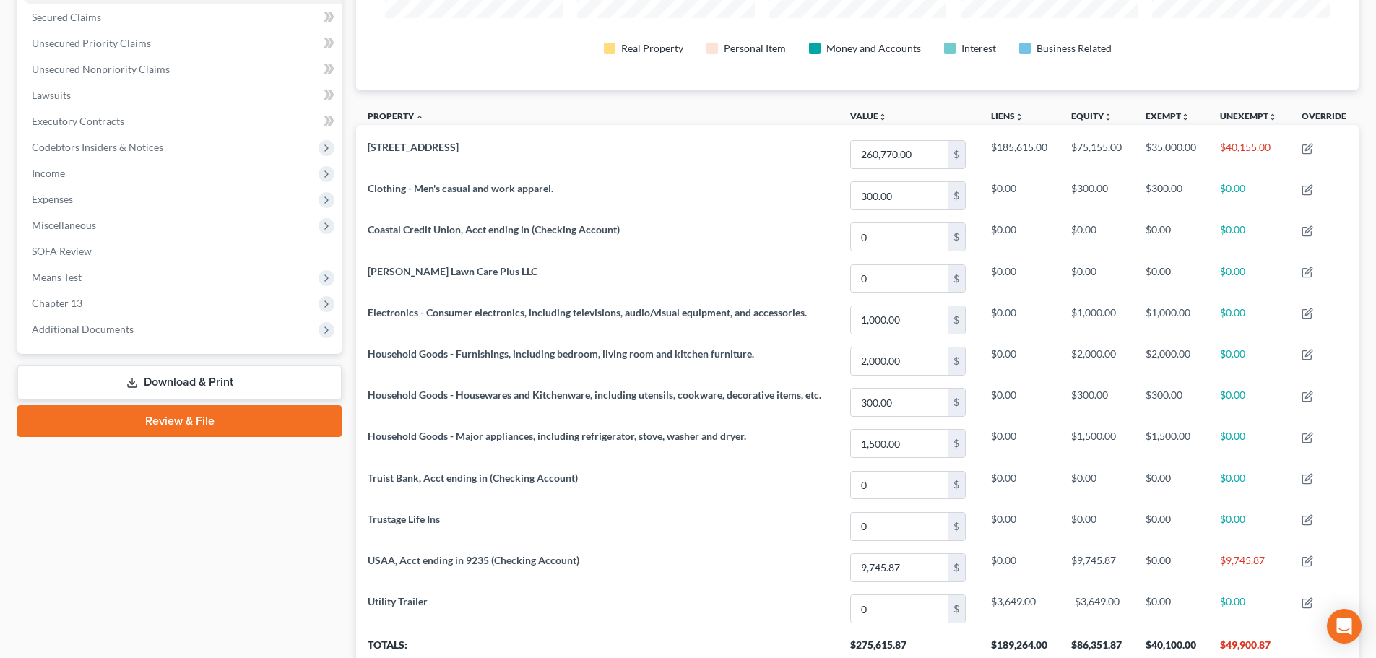
scroll to position [329, 0]
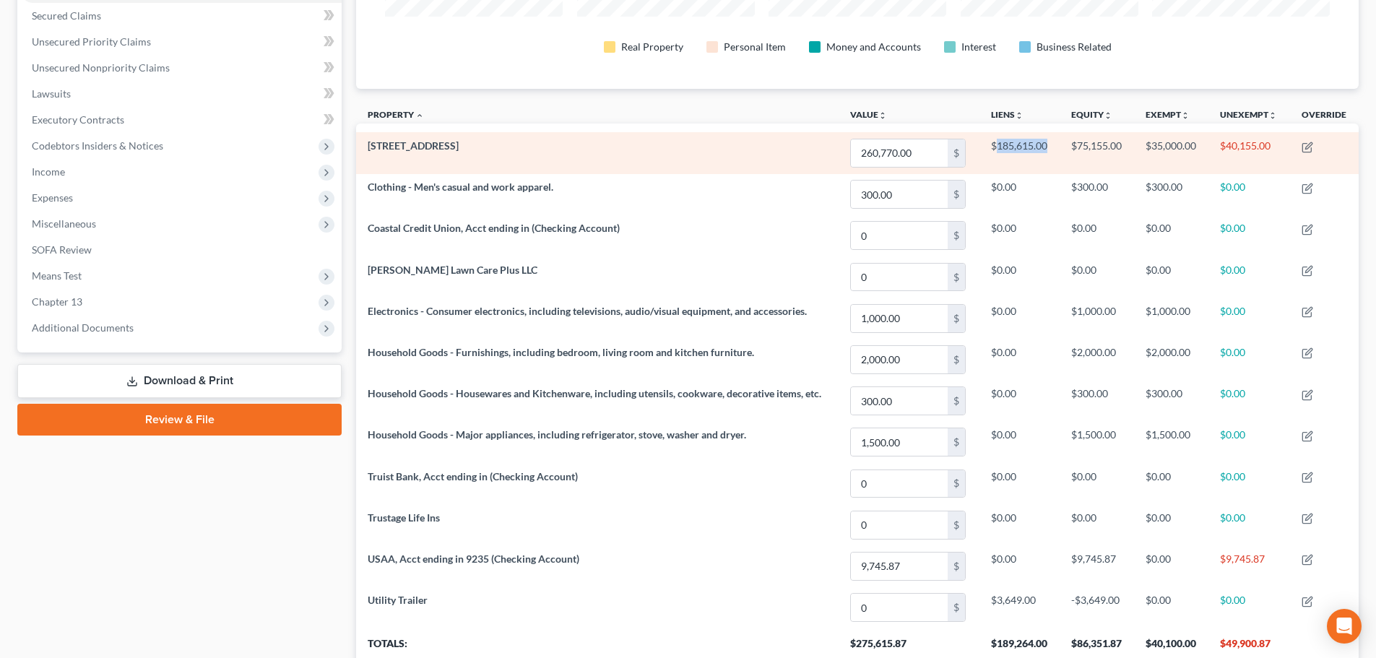
drag, startPoint x: 994, startPoint y: 145, endPoint x: 1053, endPoint y: 145, distance: 58.5
click at [1053, 145] on td "$185,615.00" at bounding box center [1020, 152] width 80 height 41
copy td "185,615.00"
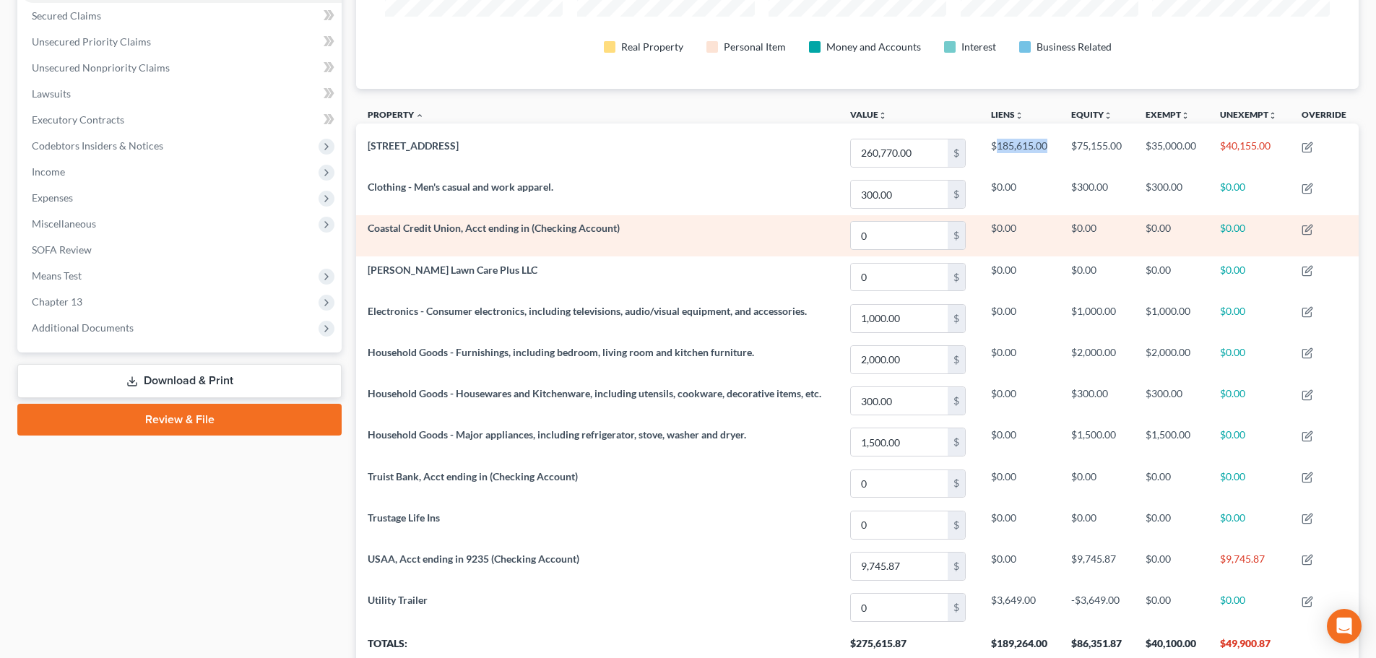
scroll to position [0, 0]
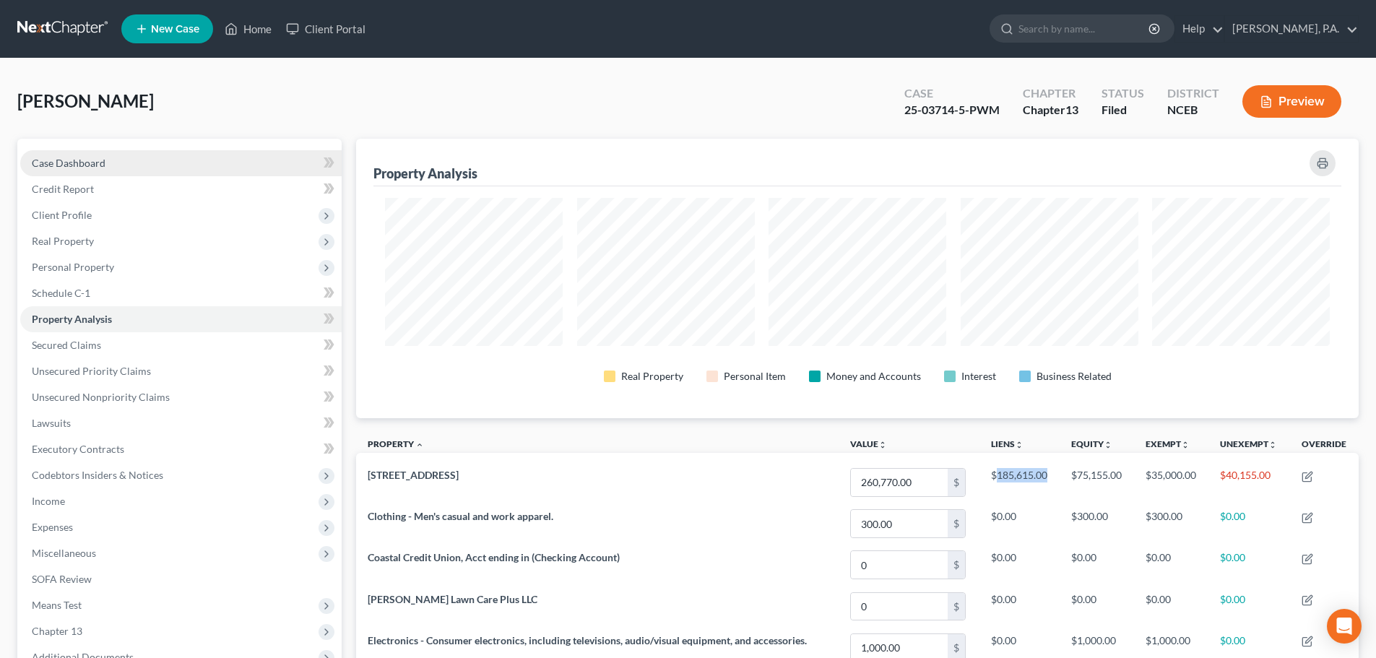
click at [118, 164] on link "Case Dashboard" at bounding box center [181, 163] width 322 height 26
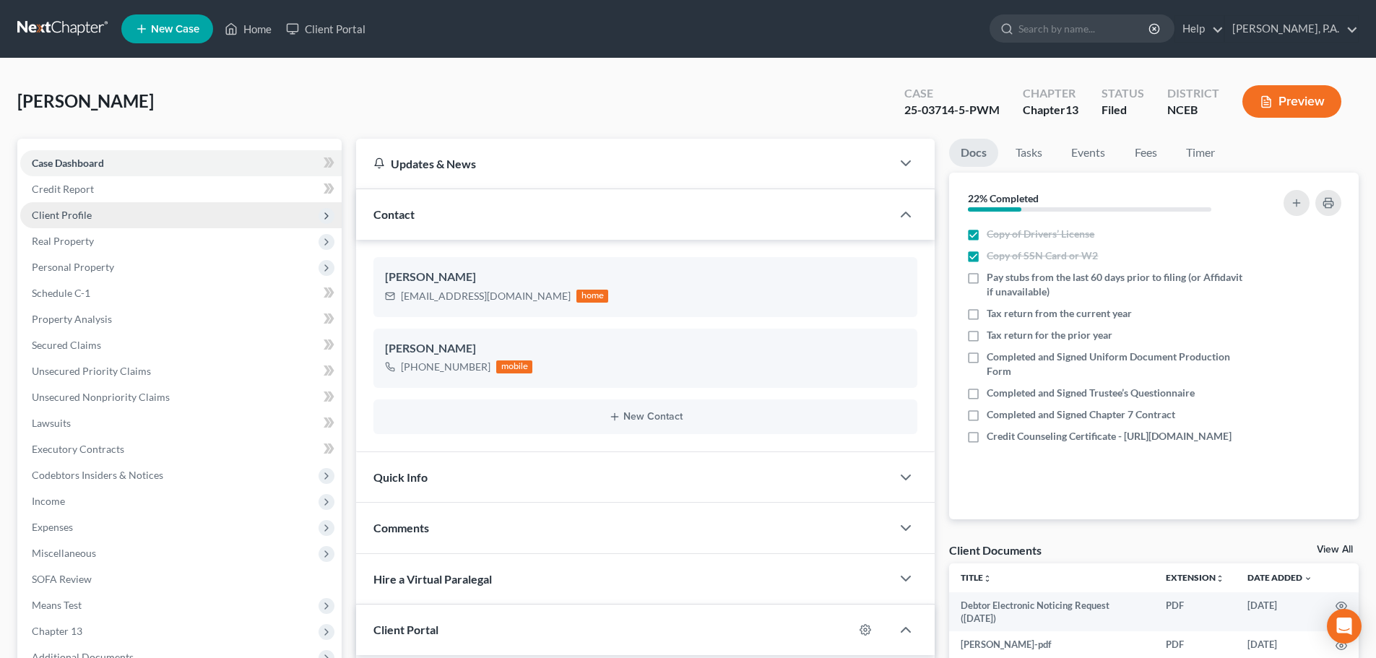
click at [59, 215] on span "Client Profile" at bounding box center [62, 215] width 60 height 12
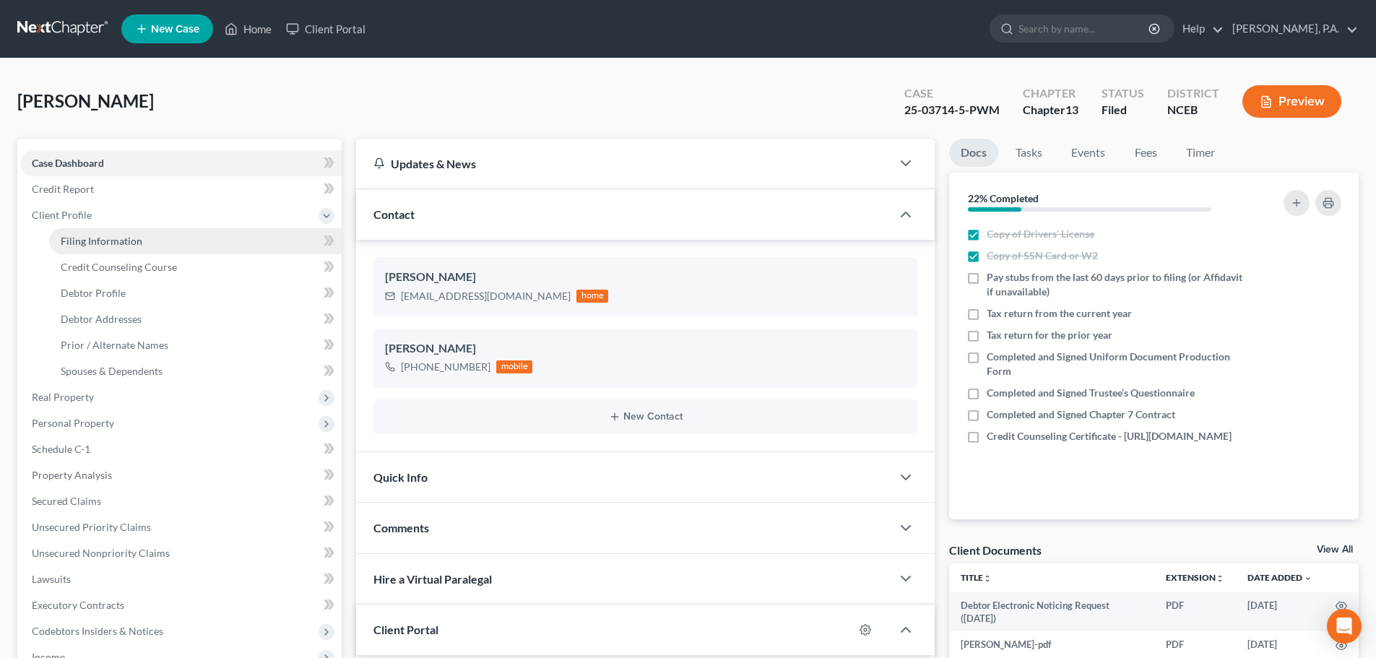
click at [139, 249] on link "Filing Information" at bounding box center [195, 241] width 293 height 26
select select "1"
select select "0"
select select "3"
select select "57"
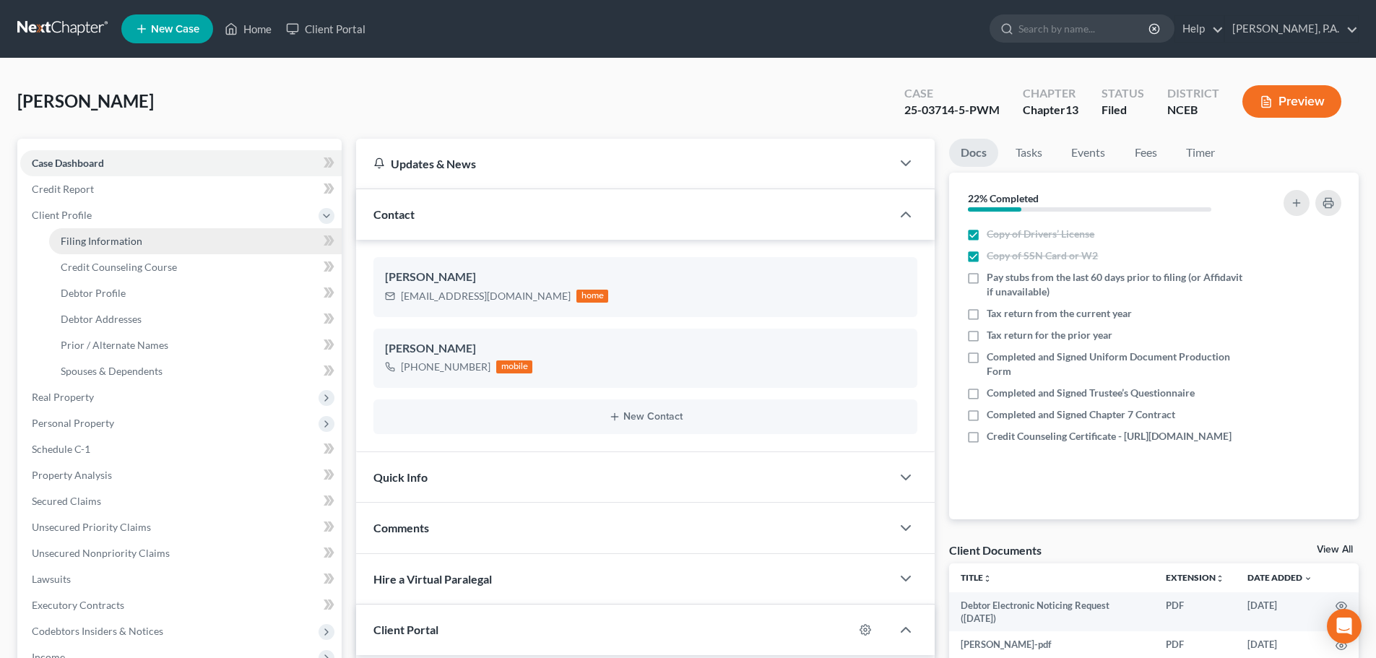
select select "0"
select select "28"
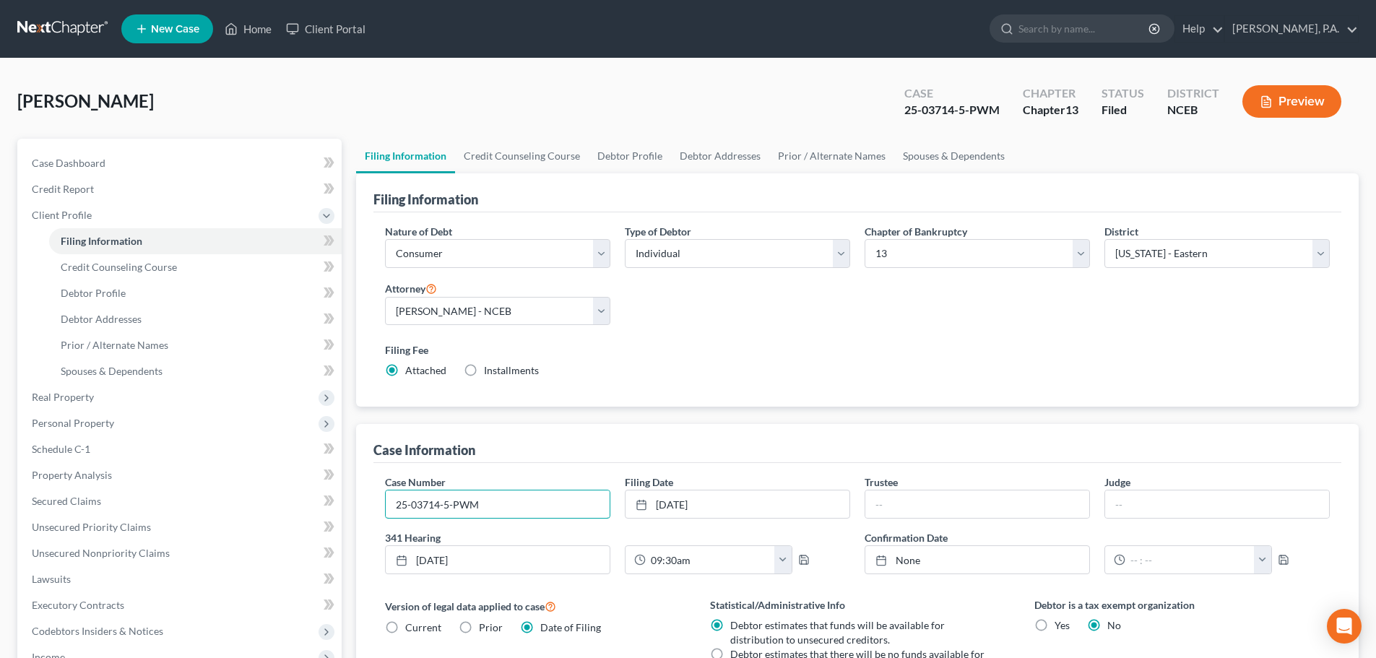
drag, startPoint x: 514, startPoint y: 511, endPoint x: 384, endPoint y: 511, distance: 129.3
click at [384, 511] on div "Case Number 25-03714-5-PWM" at bounding box center [498, 497] width 240 height 44
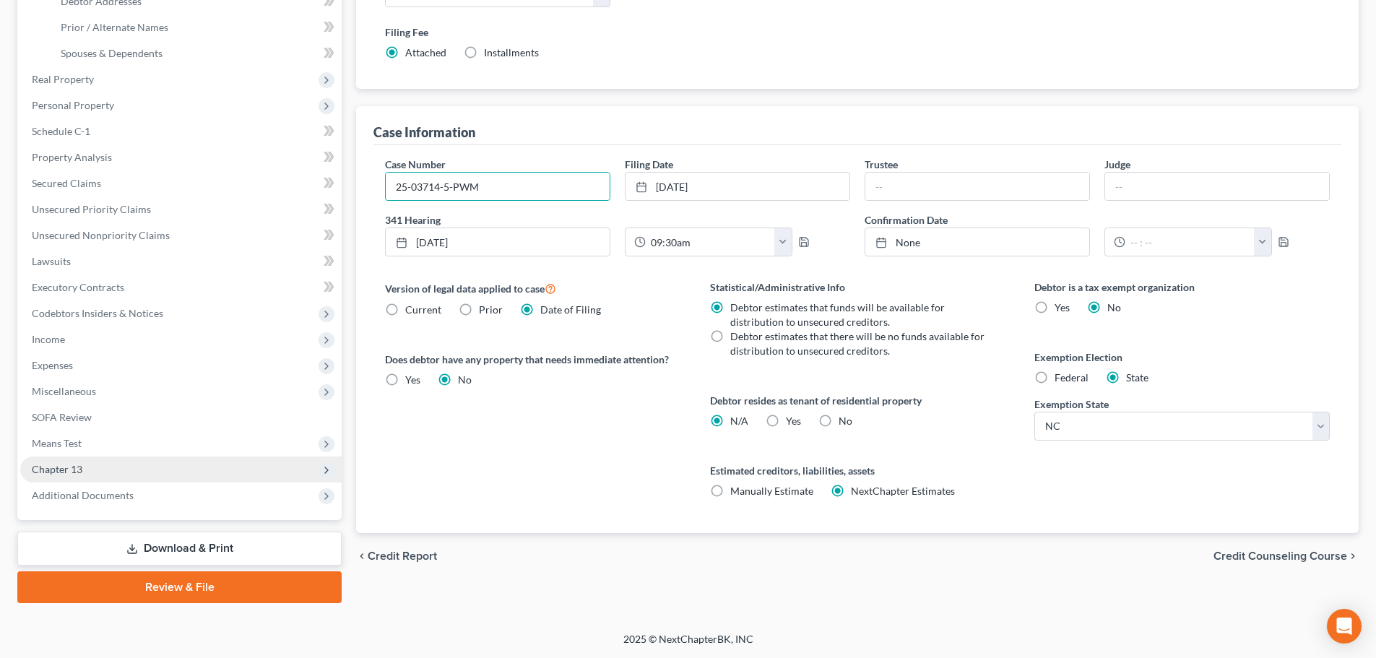
click at [189, 463] on span "Chapter 13" at bounding box center [181, 470] width 322 height 26
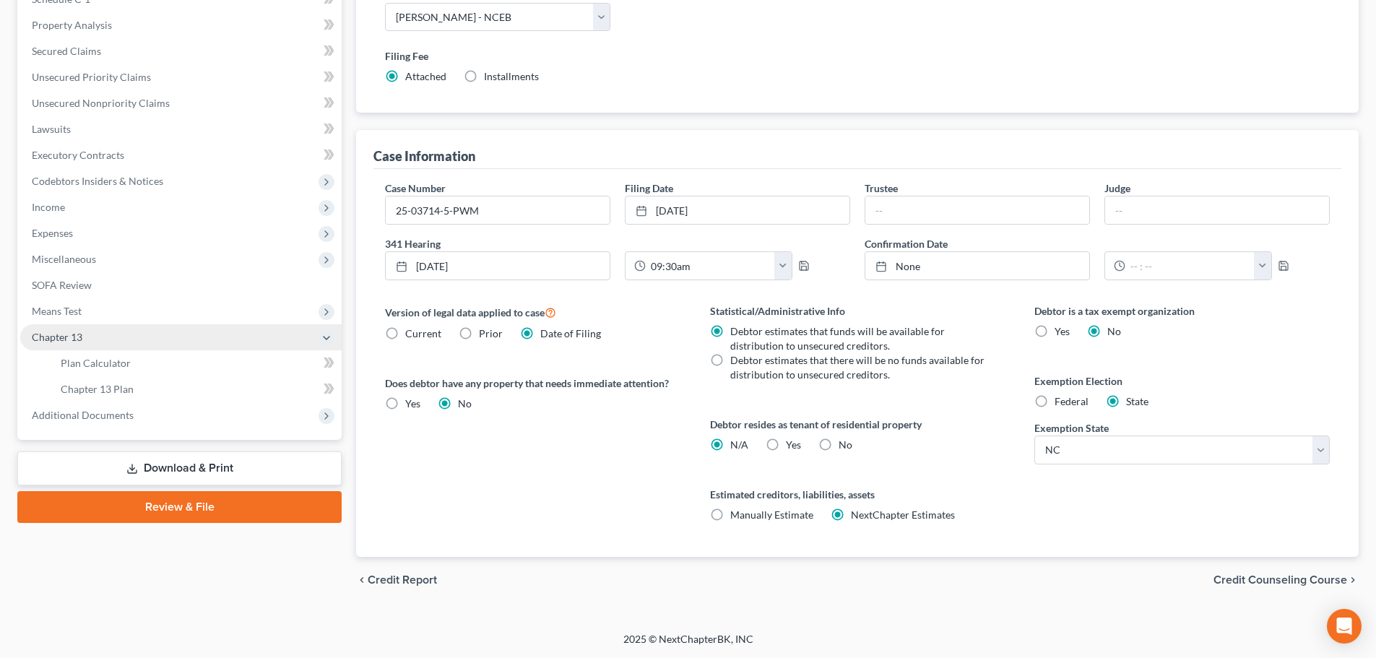
scroll to position [294, 0]
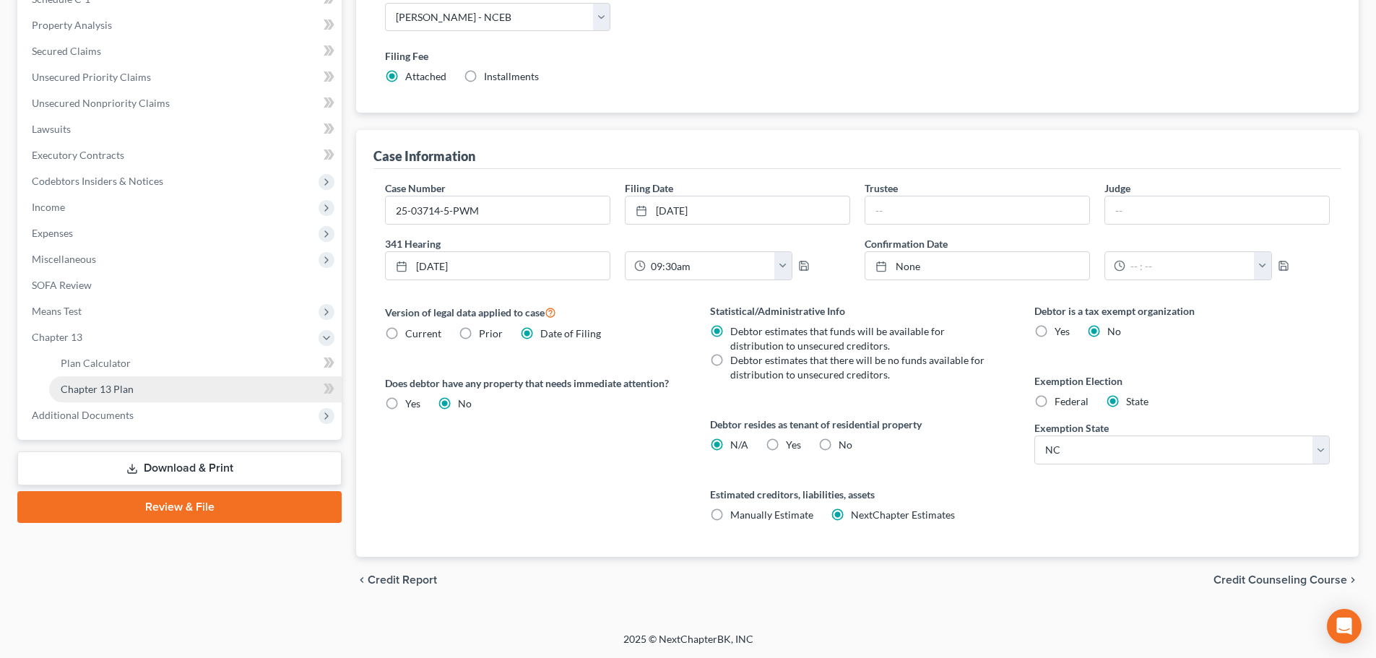
click at [235, 392] on link "Chapter 13 Plan" at bounding box center [195, 389] width 293 height 26
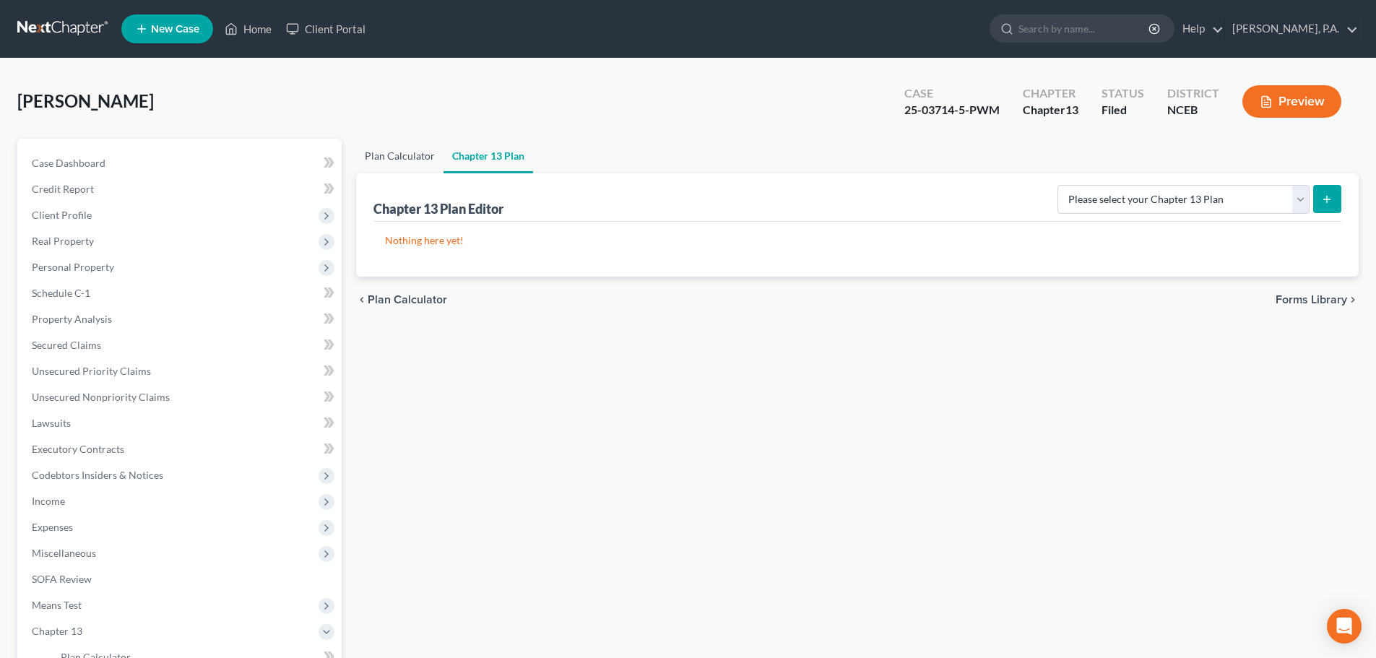
click at [402, 160] on link "Plan Calculator" at bounding box center [399, 156] width 87 height 35
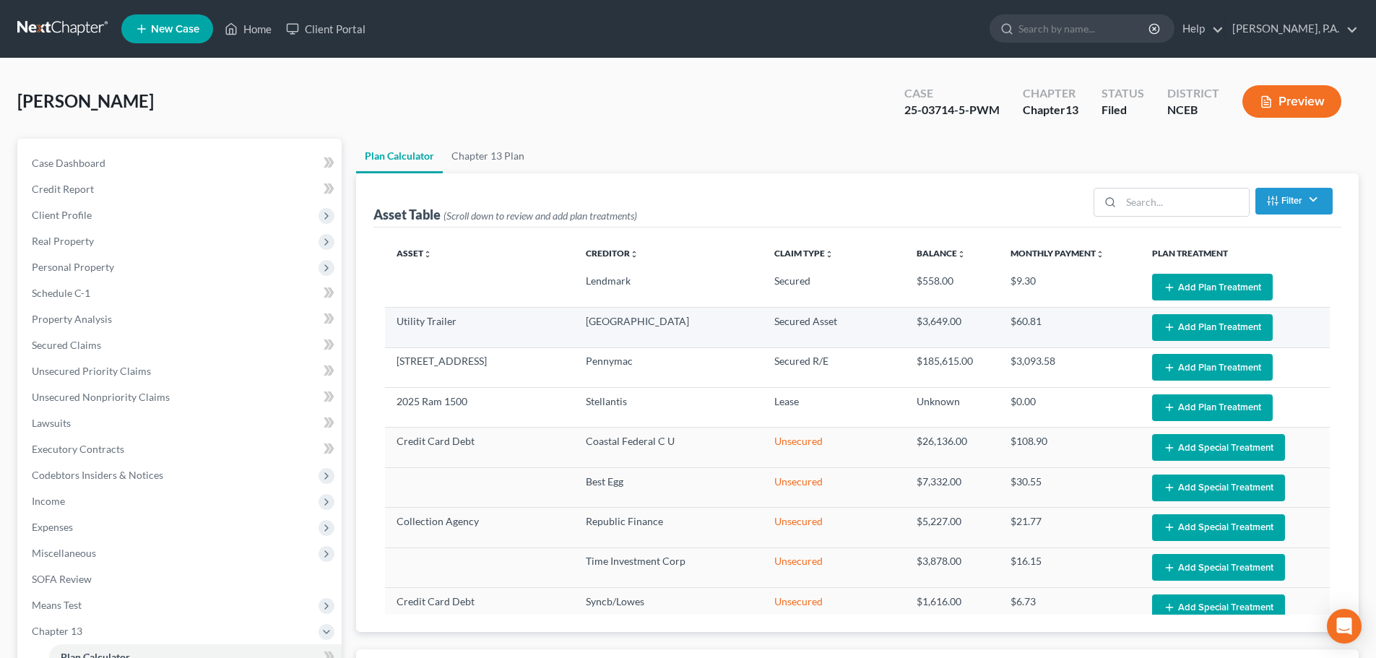
select select "59"
click at [1169, 332] on button "Add Plan Treatment" at bounding box center [1212, 327] width 121 height 27
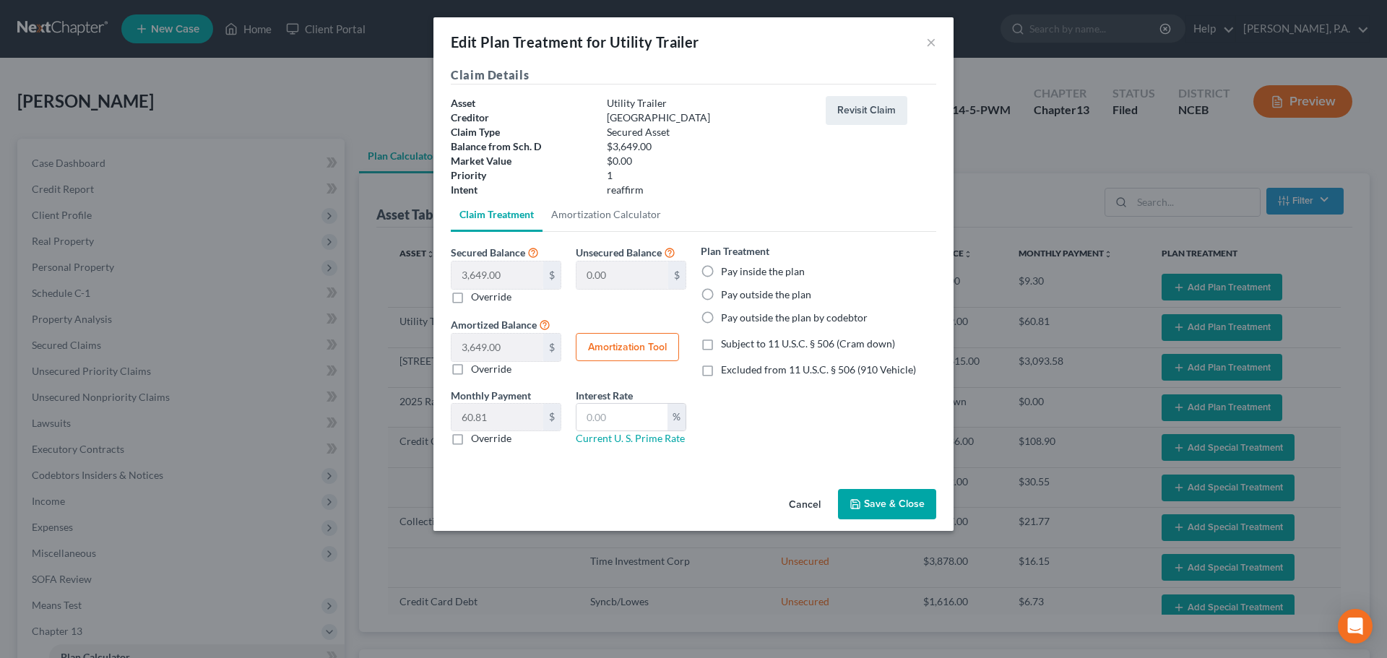
click at [721, 293] on label "Pay outside the plan" at bounding box center [766, 295] width 90 height 14
click at [727, 293] on input "Pay outside the plan" at bounding box center [731, 292] width 9 height 9
radio input "true"
click at [871, 506] on button "Save & Close" at bounding box center [887, 504] width 98 height 30
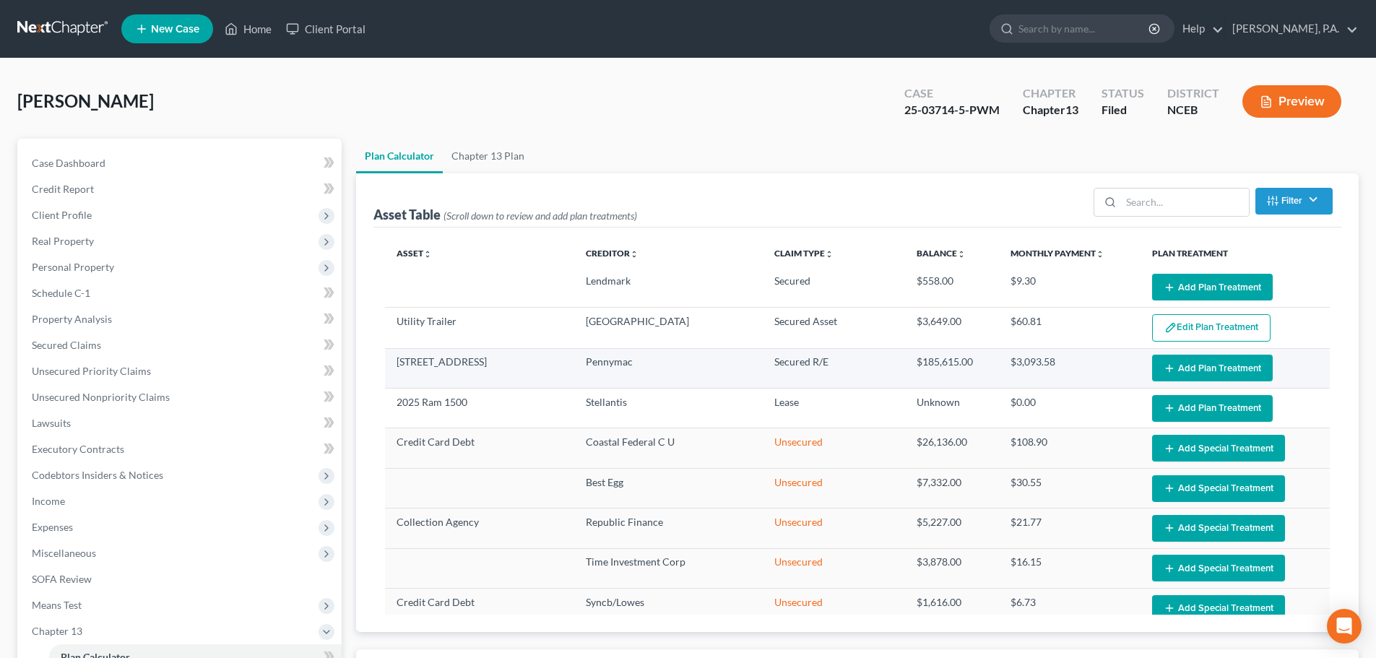
select select "59"
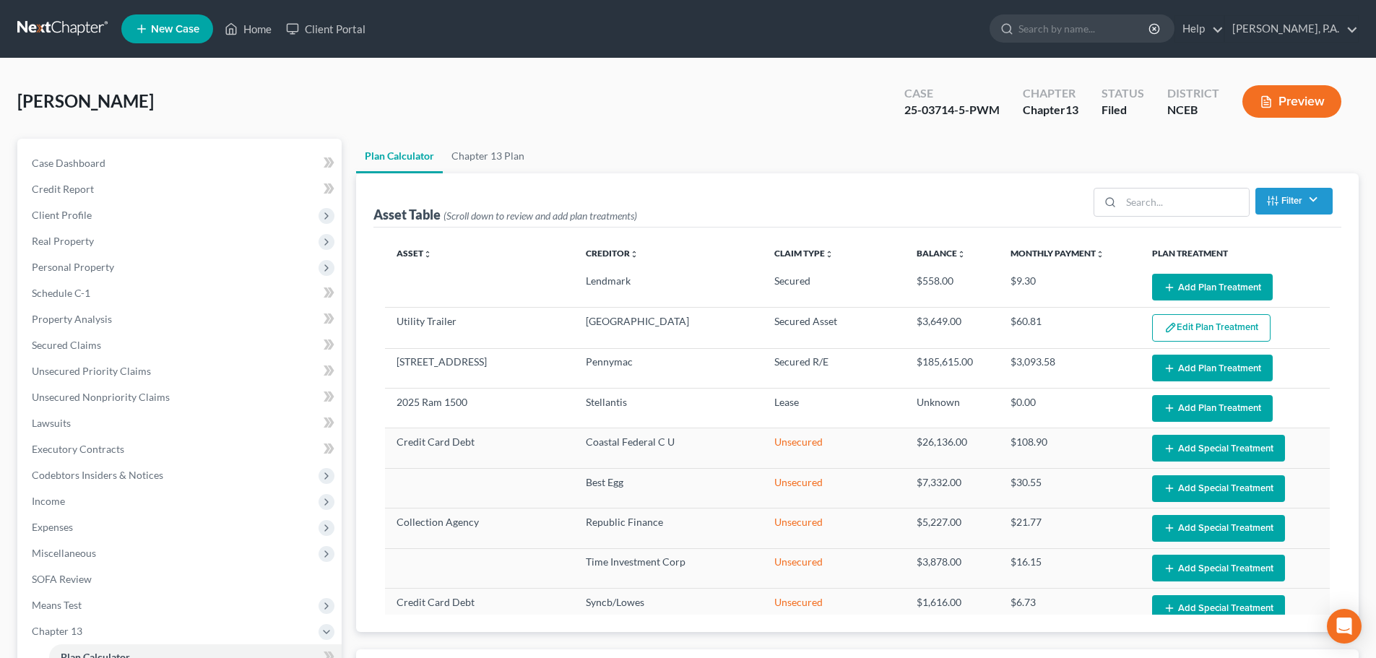
click at [1194, 329] on button "Edit Plan Treatment" at bounding box center [1211, 327] width 118 height 27
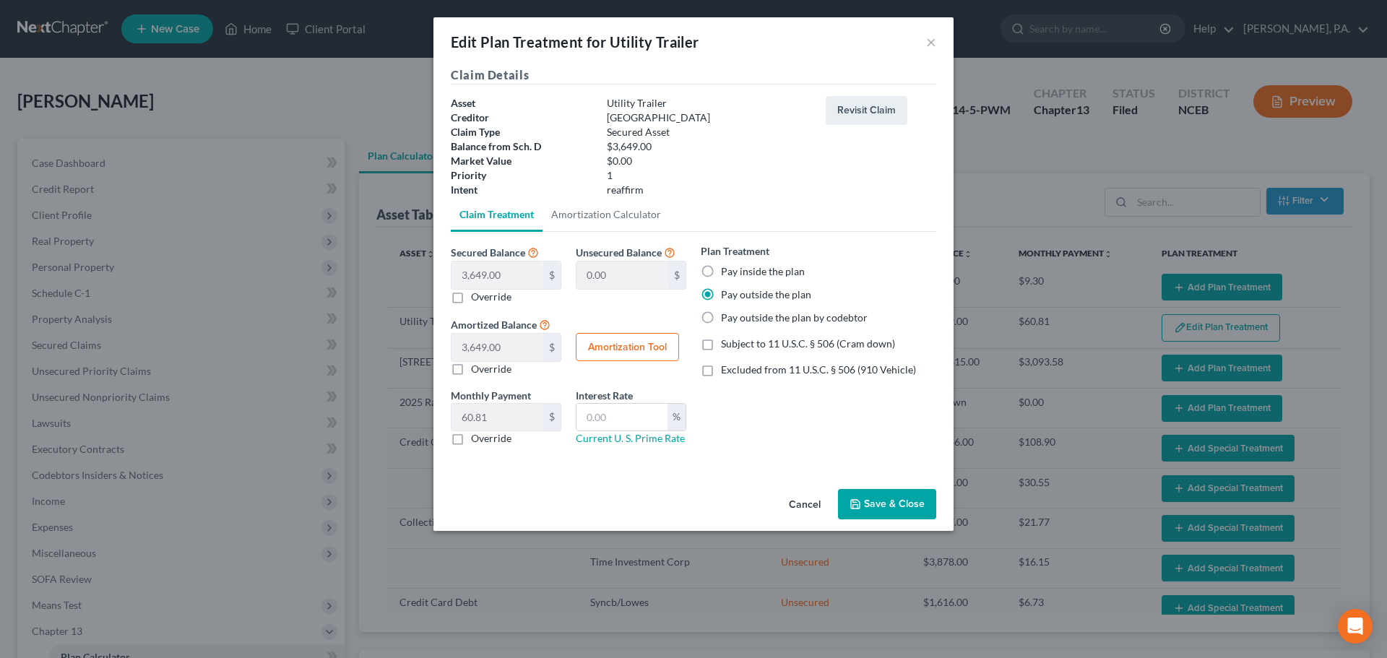
click at [810, 506] on button "Cancel" at bounding box center [804, 505] width 55 height 29
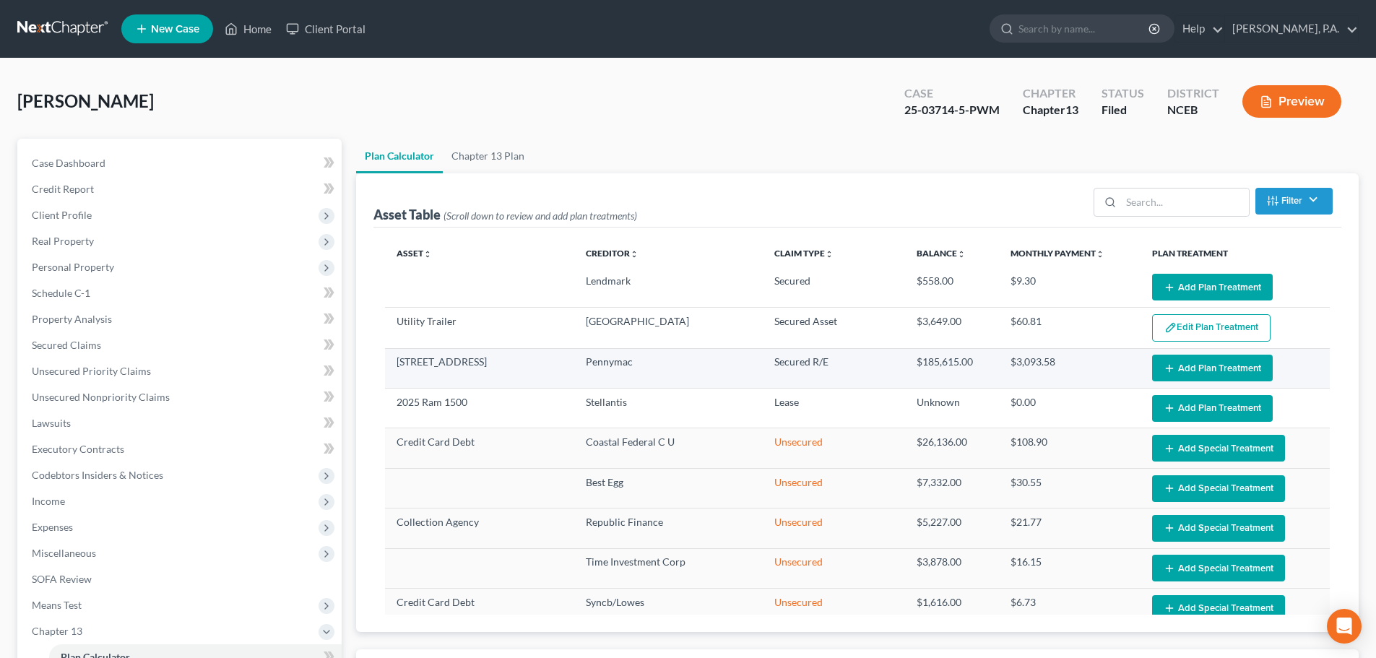
click at [1186, 363] on button "Add Plan Treatment" at bounding box center [1212, 368] width 121 height 27
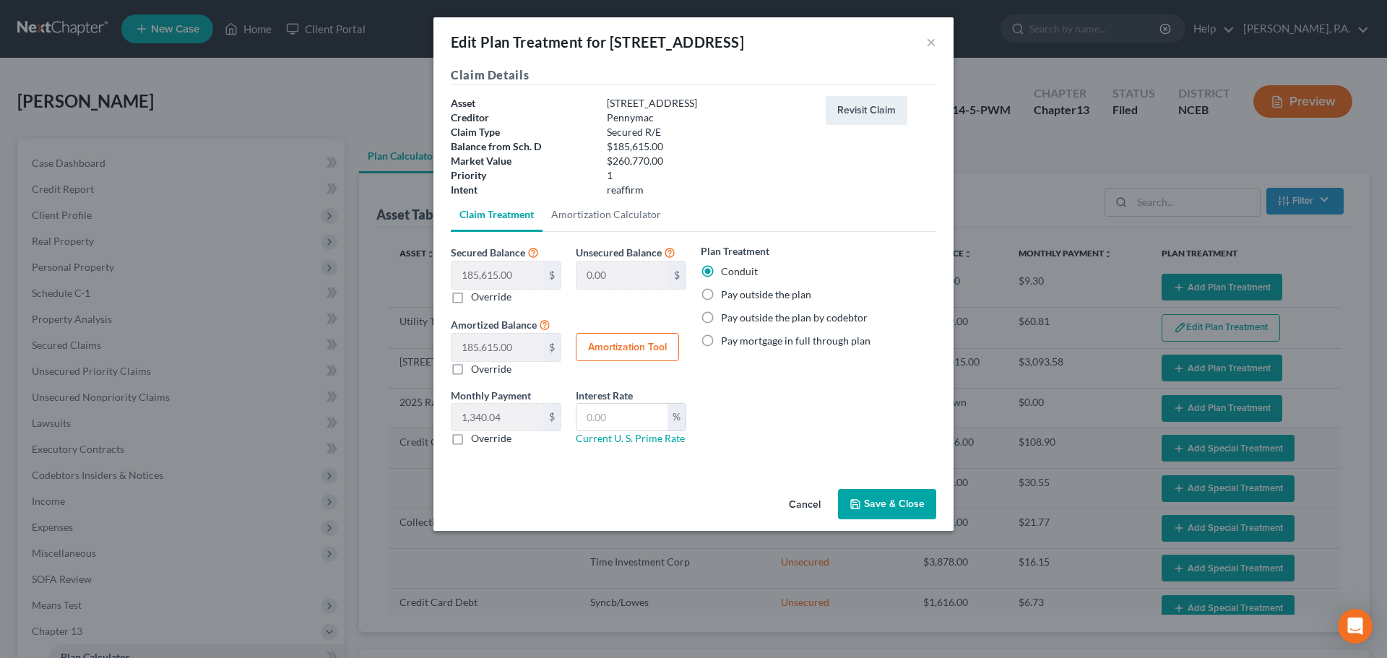
click at [750, 294] on label "Pay outside the plan" at bounding box center [766, 295] width 90 height 14
click at [736, 294] on input "Pay outside the plan" at bounding box center [731, 292] width 9 height 9
radio input "true"
click at [876, 491] on button "Save & Close" at bounding box center [887, 504] width 98 height 30
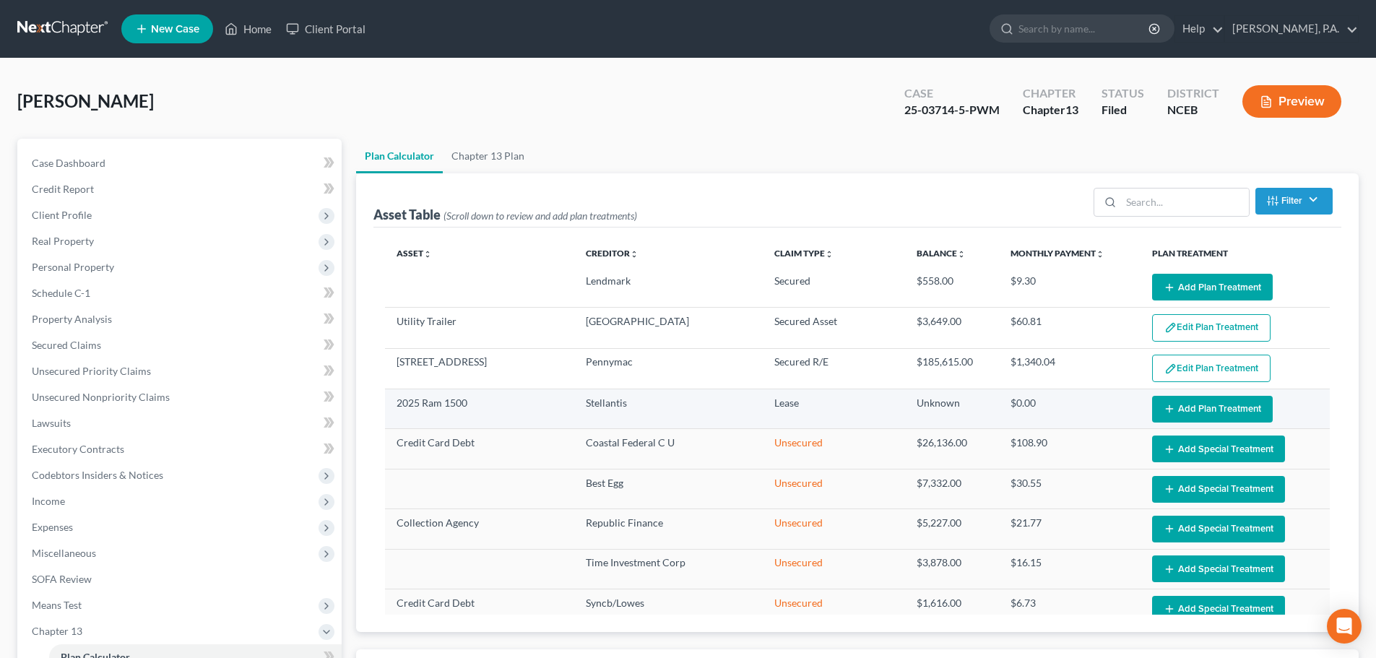
select select "59"
click at [1164, 407] on icon "button" at bounding box center [1170, 409] width 12 height 12
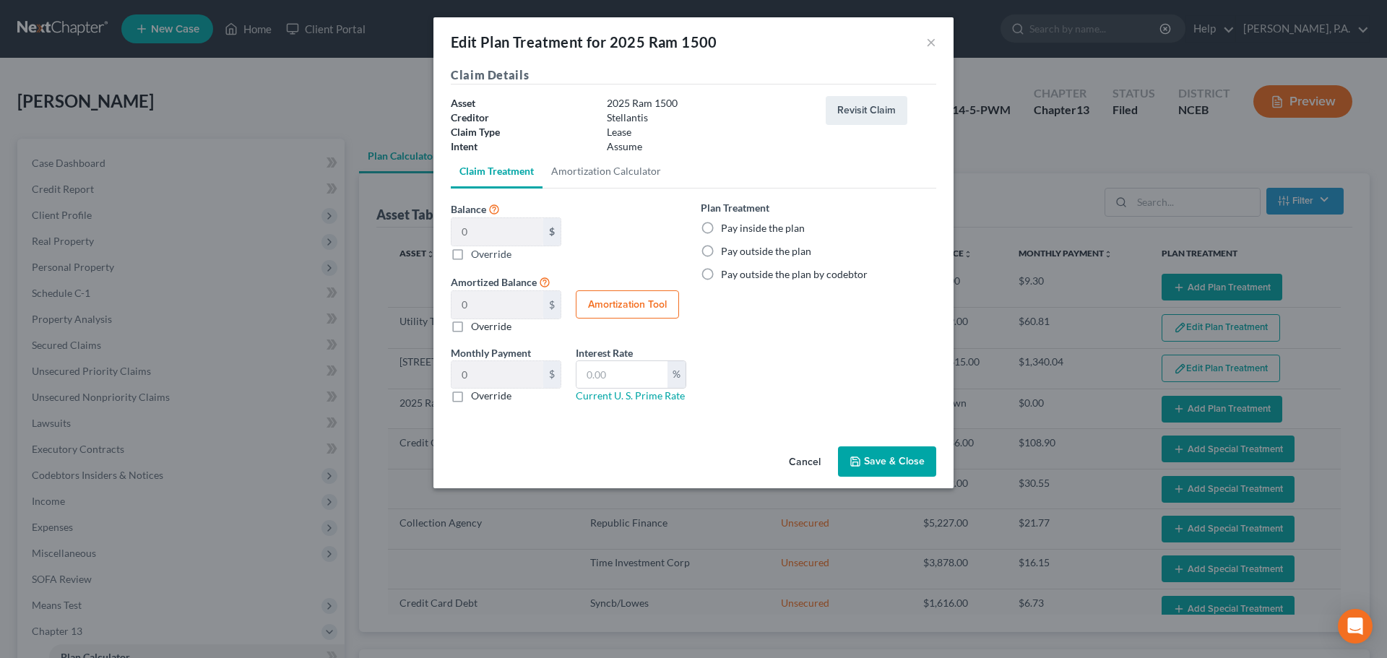
click at [721, 227] on label "Pay inside the plan" at bounding box center [763, 228] width 84 height 14
click at [727, 227] on input "Pay inside the plan" at bounding box center [731, 225] width 9 height 9
radio input "true"
click at [721, 251] on label "Pay outside the plan" at bounding box center [766, 251] width 90 height 14
click at [727, 251] on input "Pay outside the plan" at bounding box center [731, 248] width 9 height 9
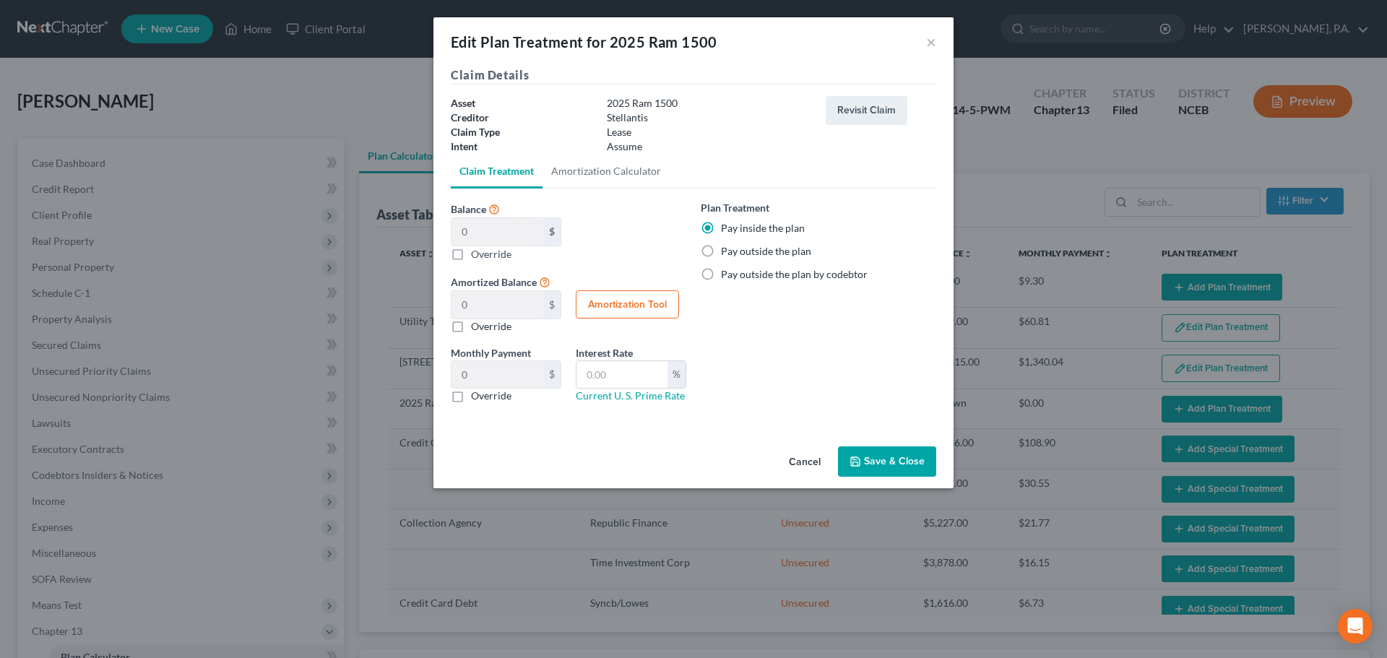
radio input "true"
click at [861, 453] on button "Save & Close" at bounding box center [887, 462] width 98 height 30
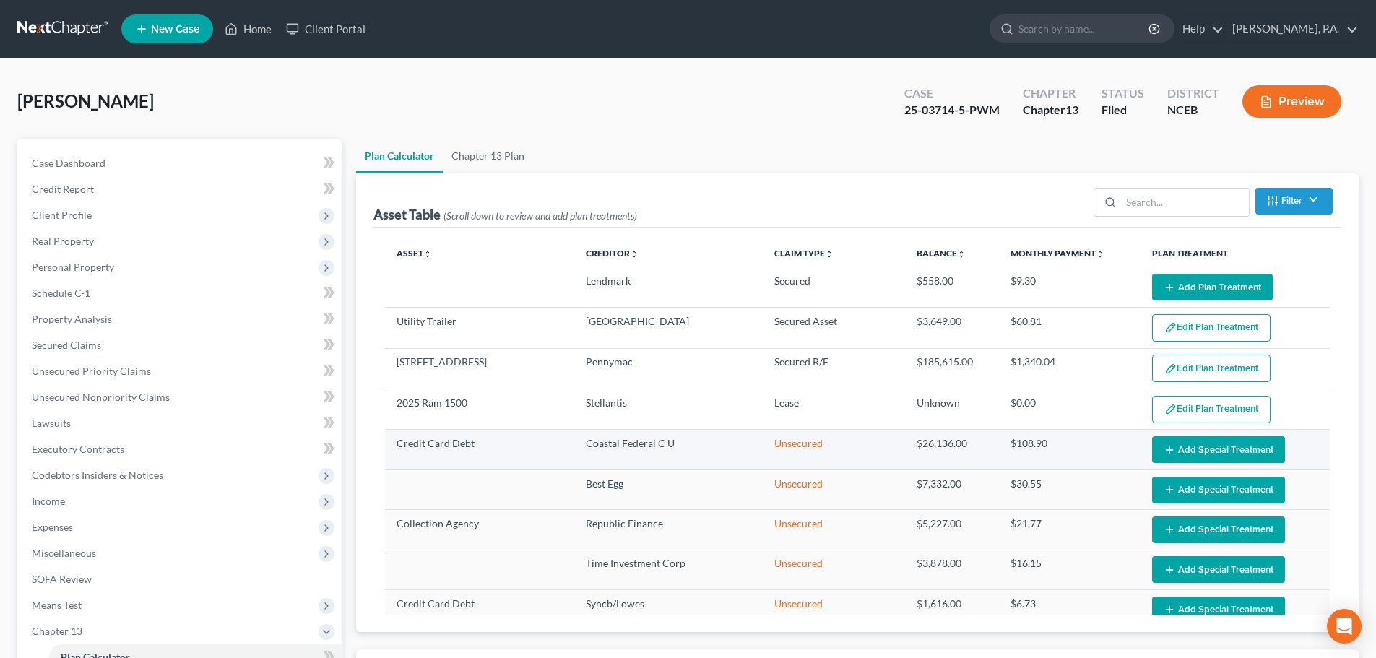
select select "59"
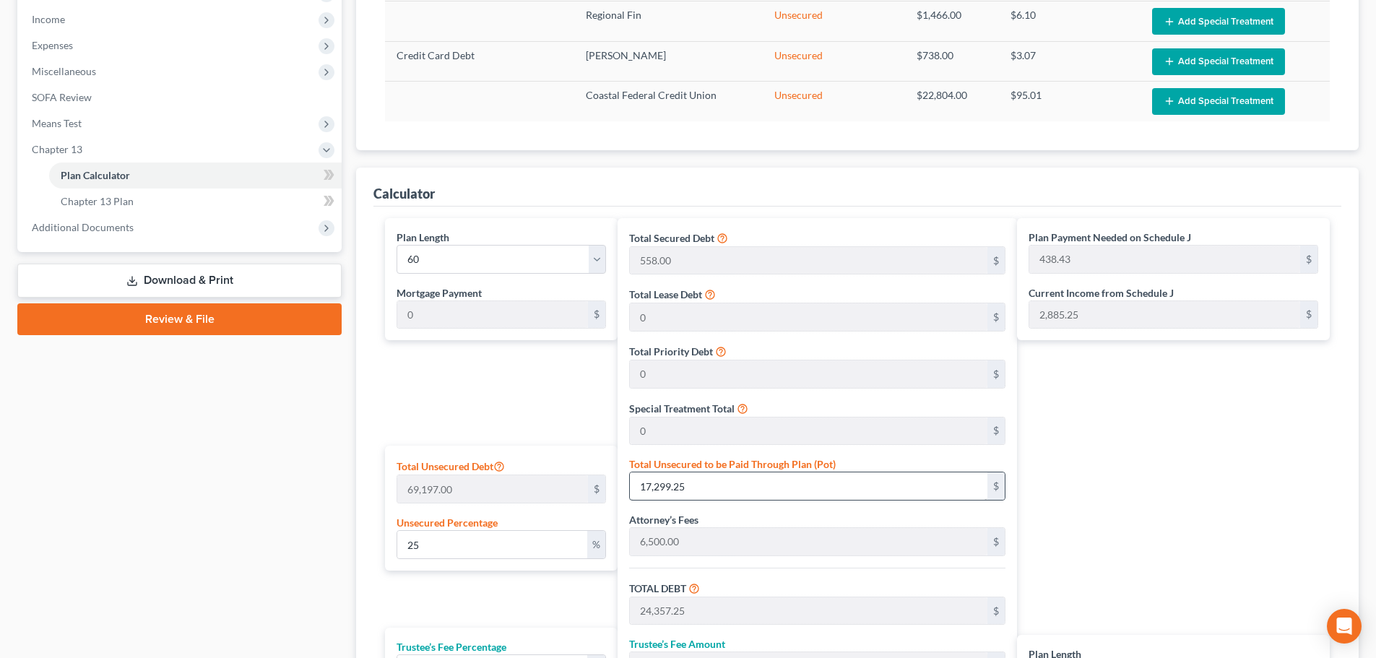
scroll to position [747, 0]
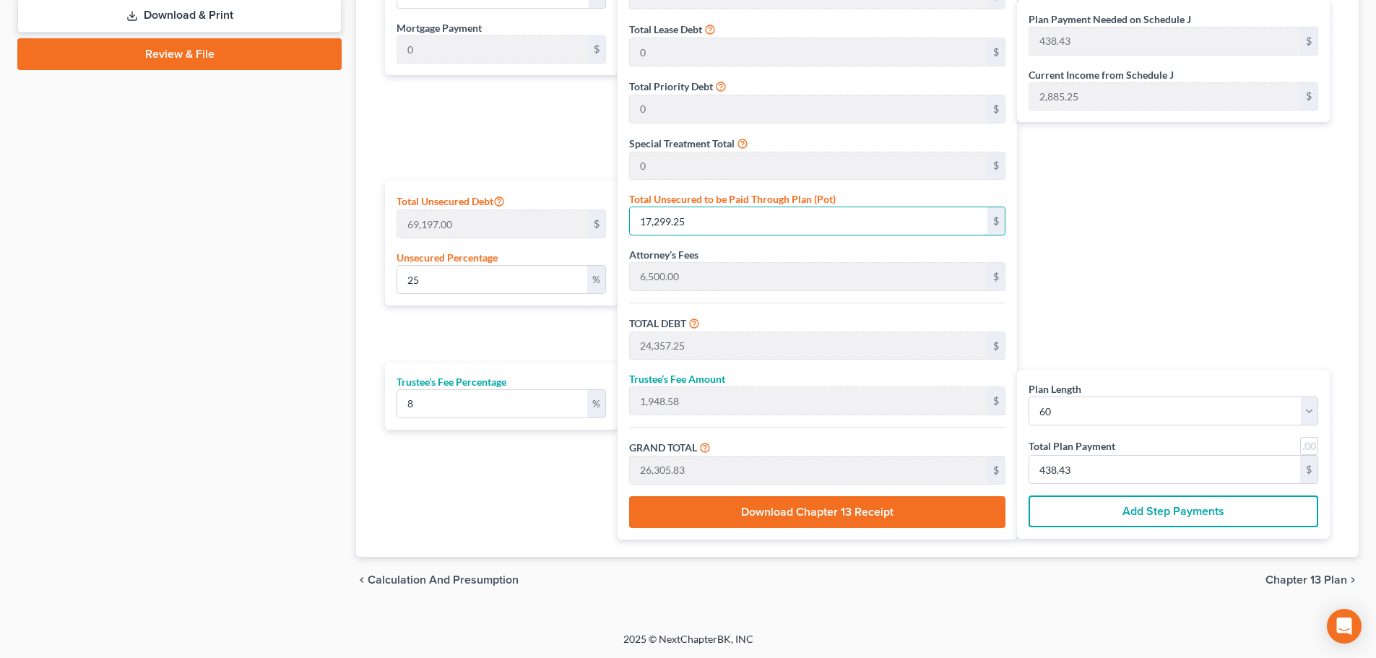
paste input "25-03714-5-PWM"
type input "36182.413977484575"
type input "25-03714-5-PWM"
type input "25,044,203.00"
type input "2,003,536.24"
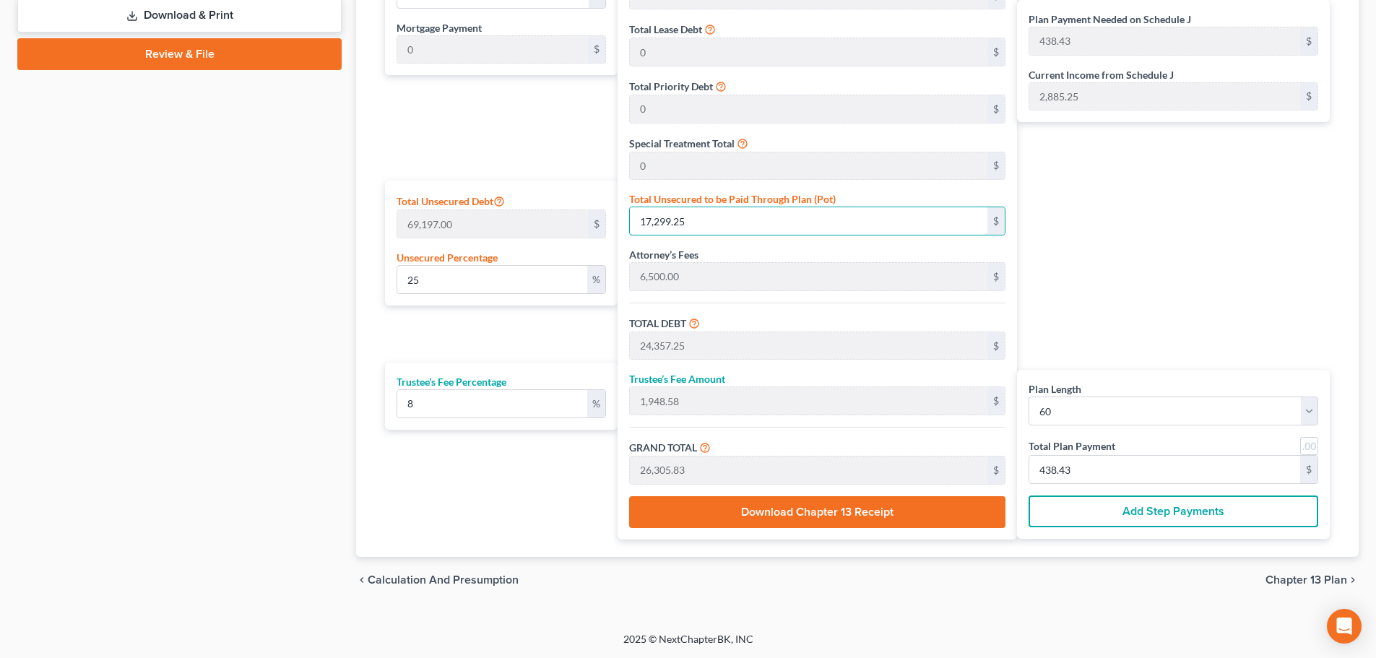
type input "27,047,739.24"
type input "450,795.65"
type input "25,037,145"
type input "3618.2406751737794"
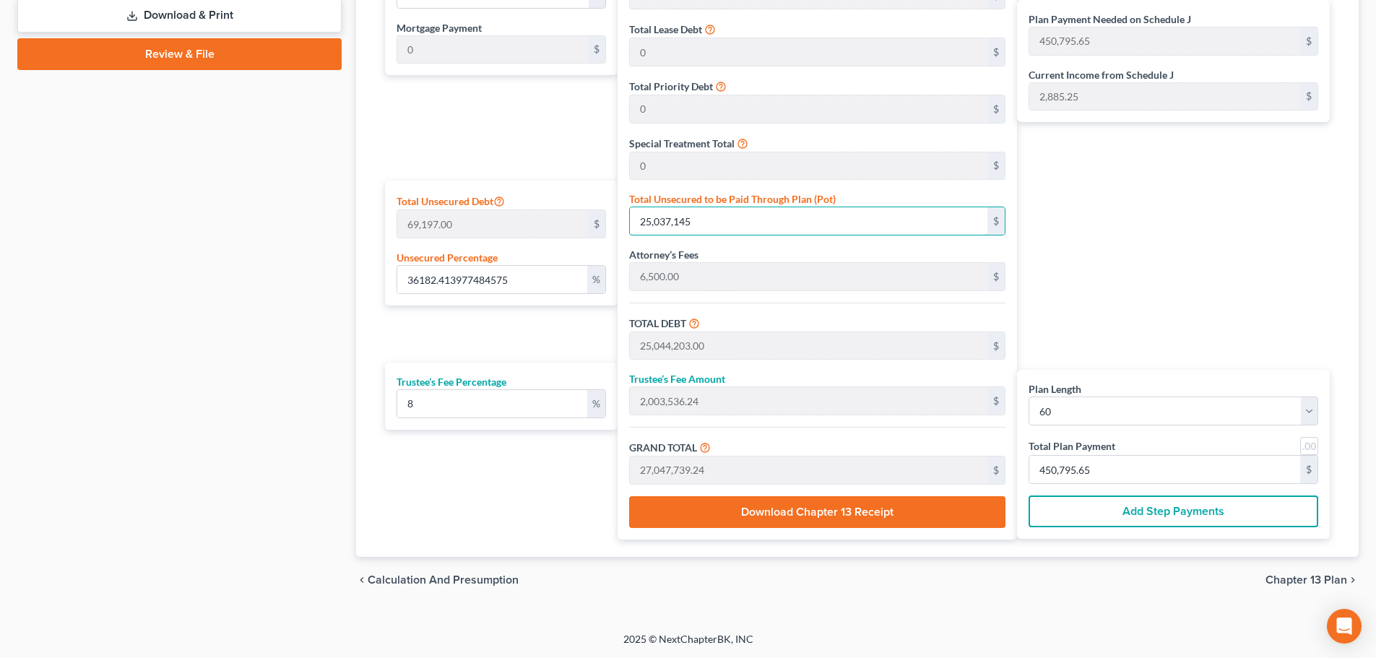
type input "25,037,14"
type input "2,510,772.00"
type input "200,861.76"
type input "2,711,633.76"
type input "45,193.89"
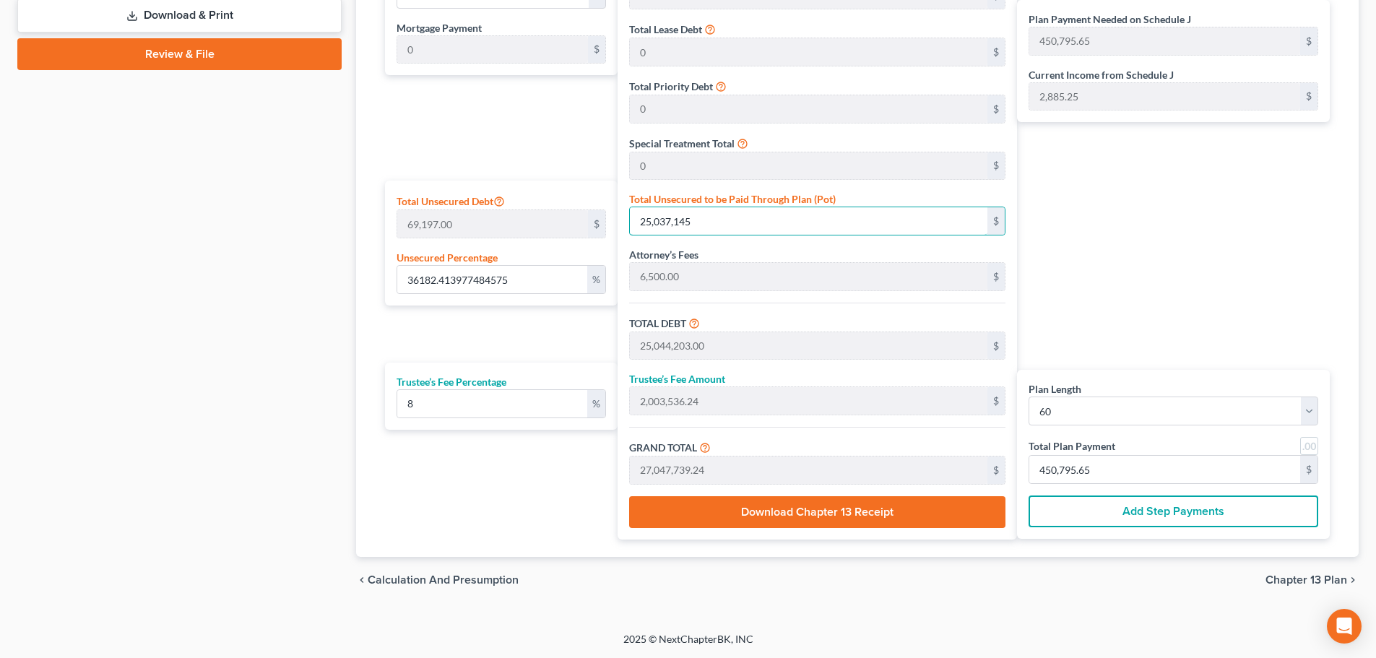
type input "45,193.89"
type input "361.82348945763545"
type input "25,037,1"
type input "257,429.00"
type input "20,594.32"
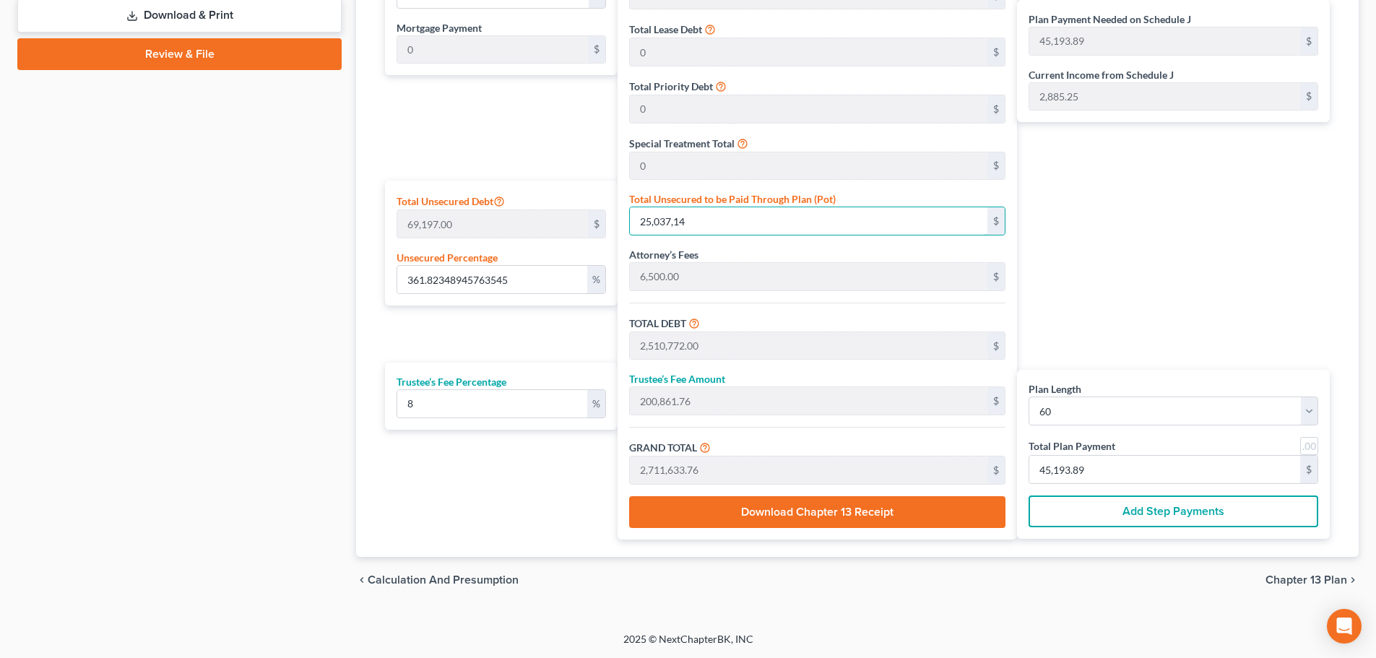
type input "278,023.32"
type input "4,633.72"
type input "36.18220443082792"
type input "25,037,"
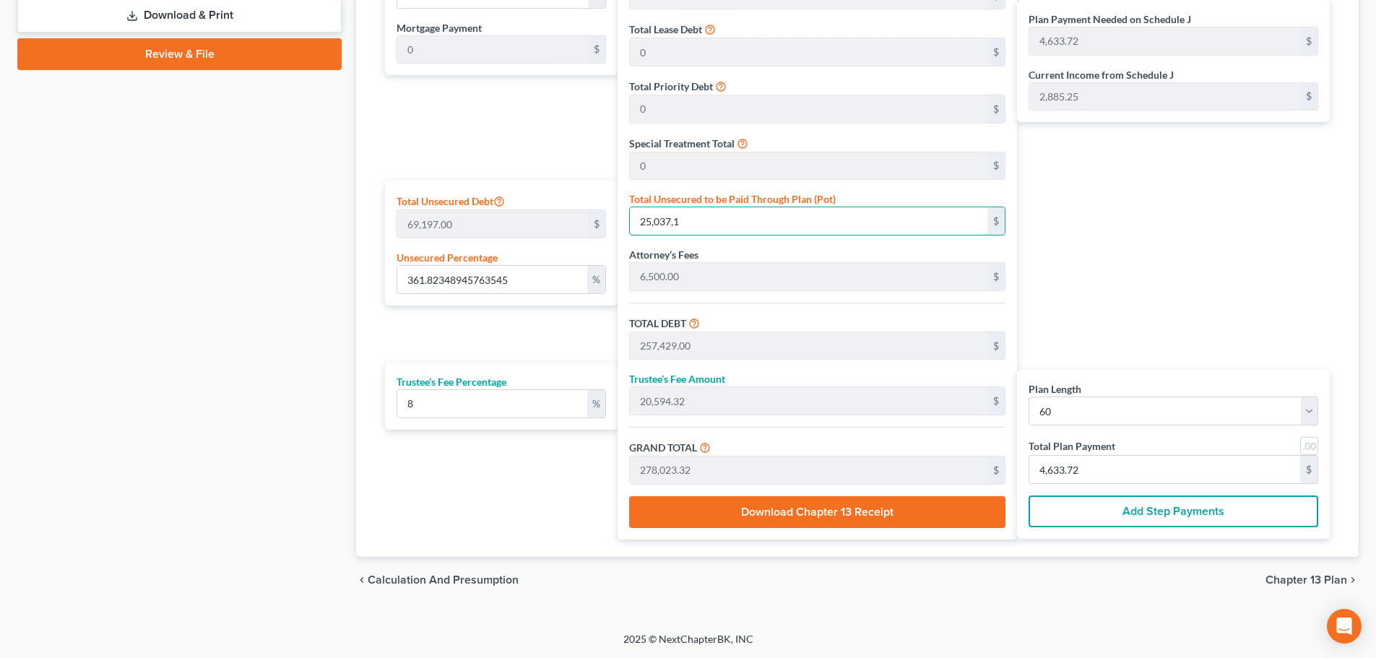
type input "32,095.00"
type input "2,567.60"
type input "34,662.60"
type input "577.70"
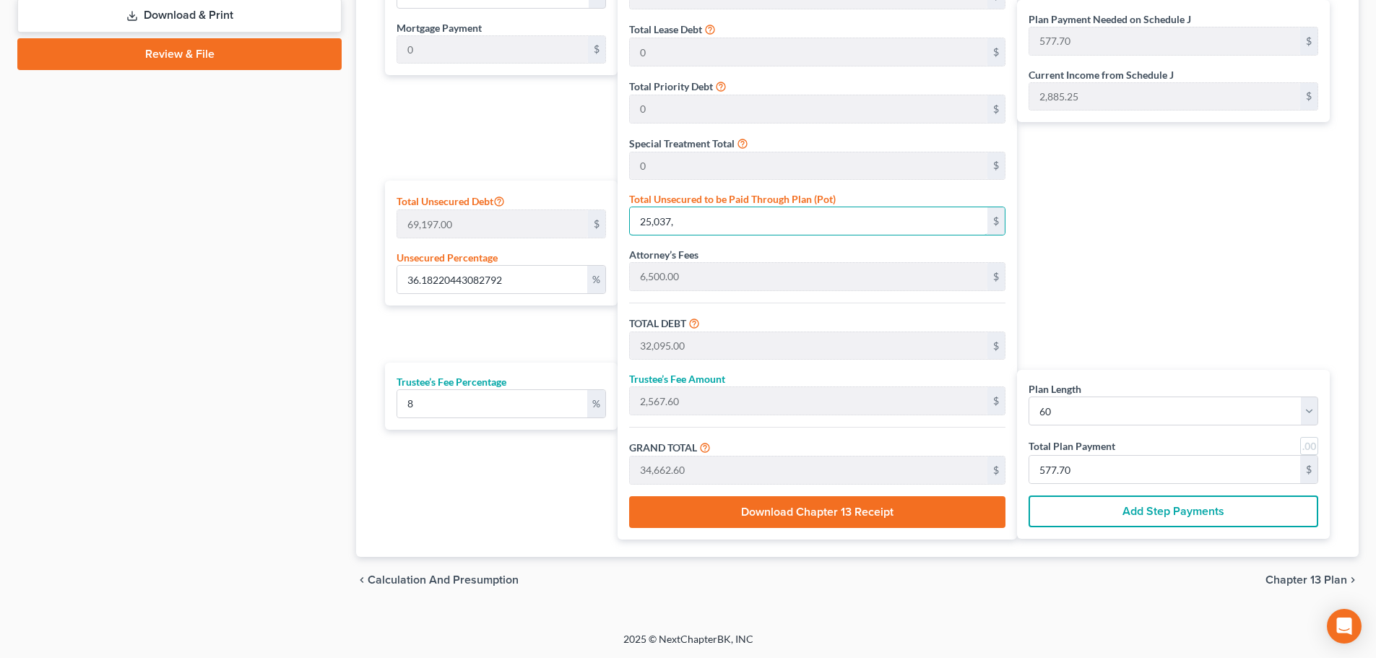
type input "25,037"
type input "3.6172088385334624"
type input "25,03"
type input "9,561.00"
type input "764.88"
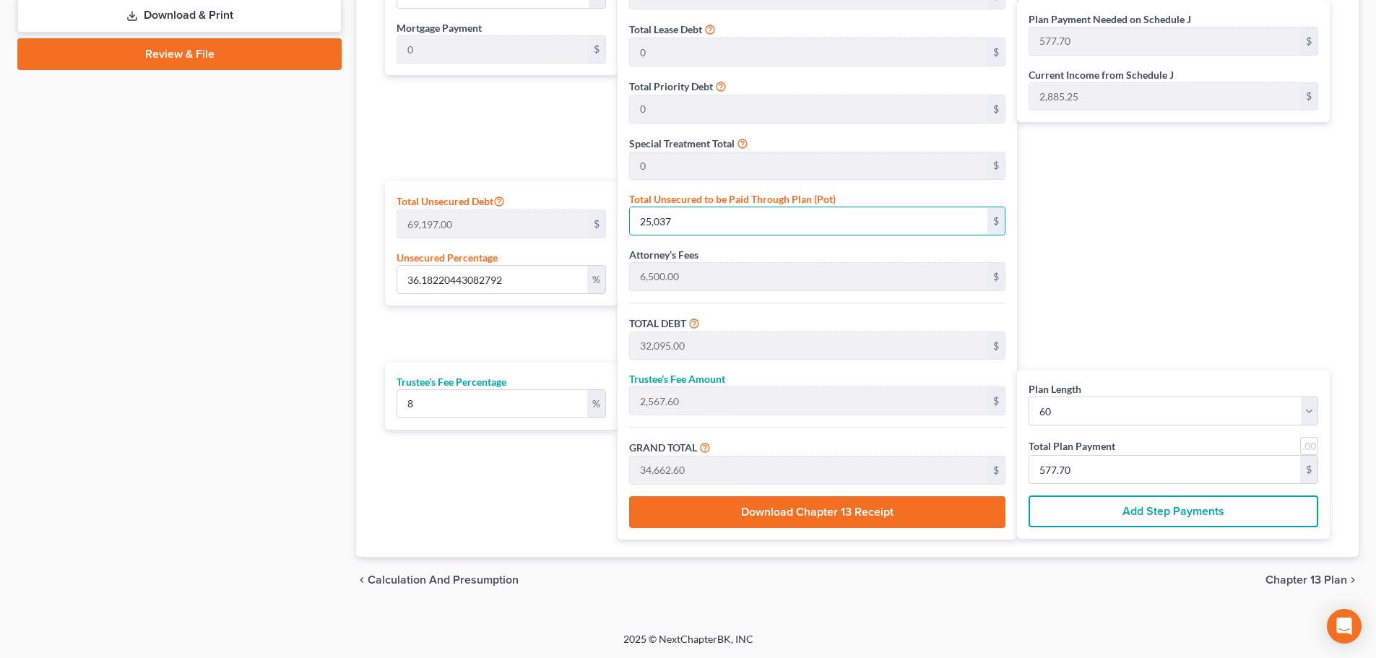
type input "10,325.88"
type input "172.09"
type input "0.36128733904649046"
type input "25,0"
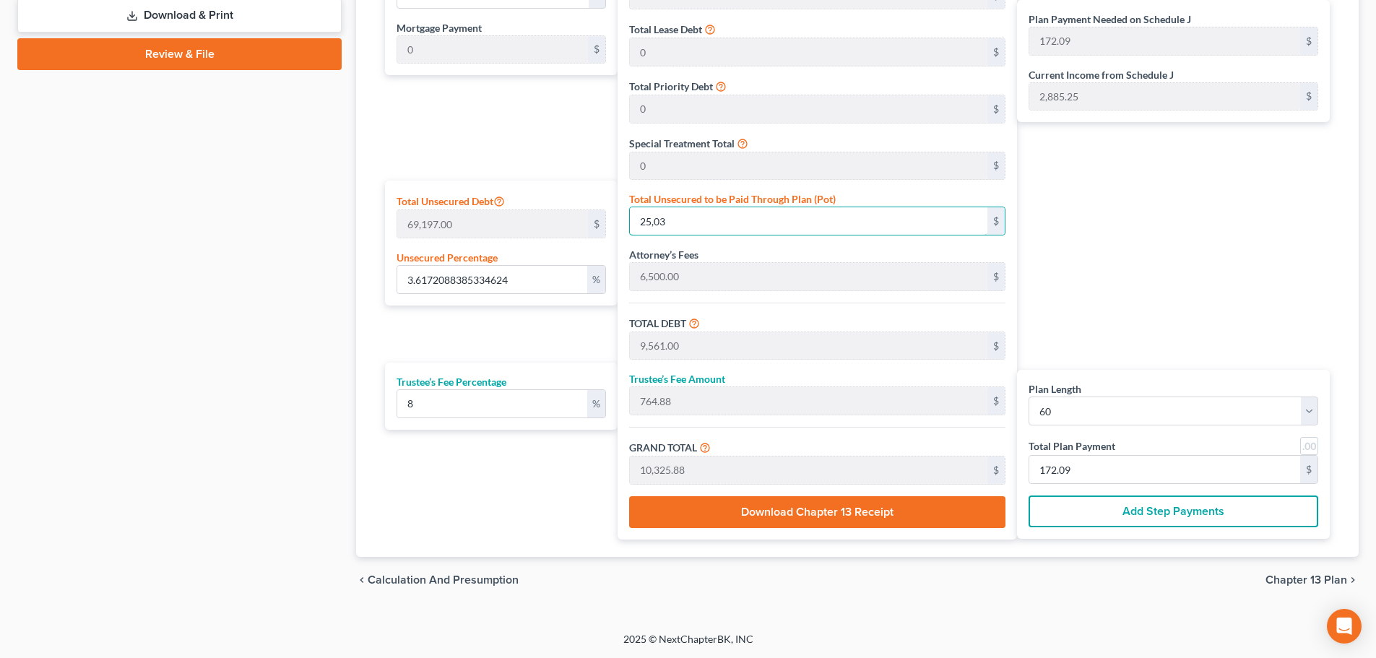
type input "7,308.00"
type input "584.64"
type input "7,892.64"
type input "131.54"
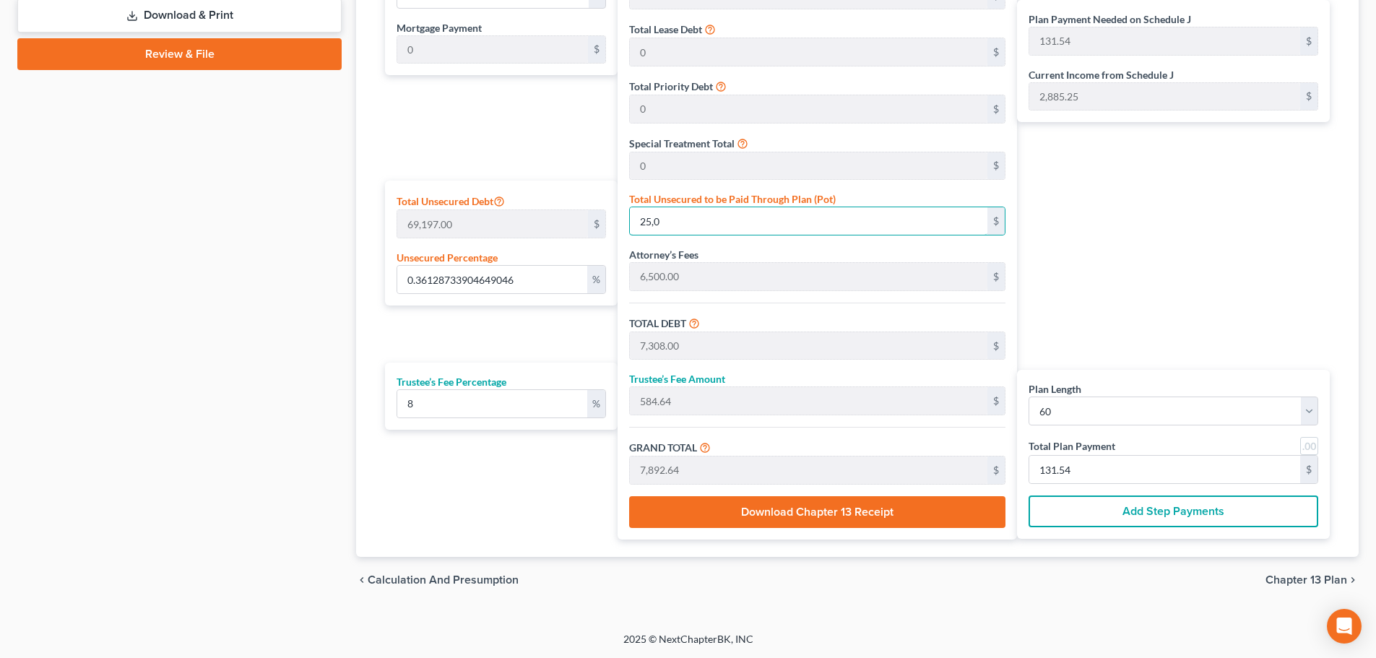
type input "0.036128733904649046"
type input "25,"
type input "7,083.00"
type input "566.64"
type input "7,649.64"
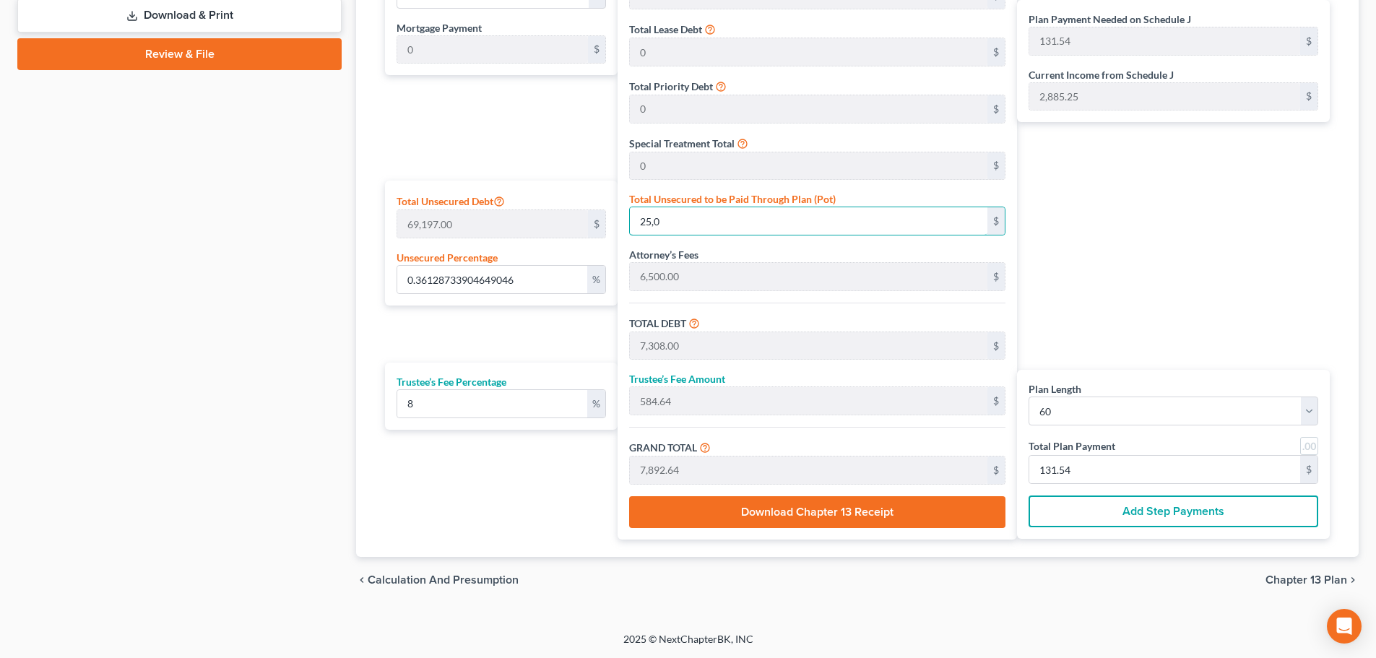
type input "127.49"
type input "25"
type input "0.0028902987123719235"
type input "2"
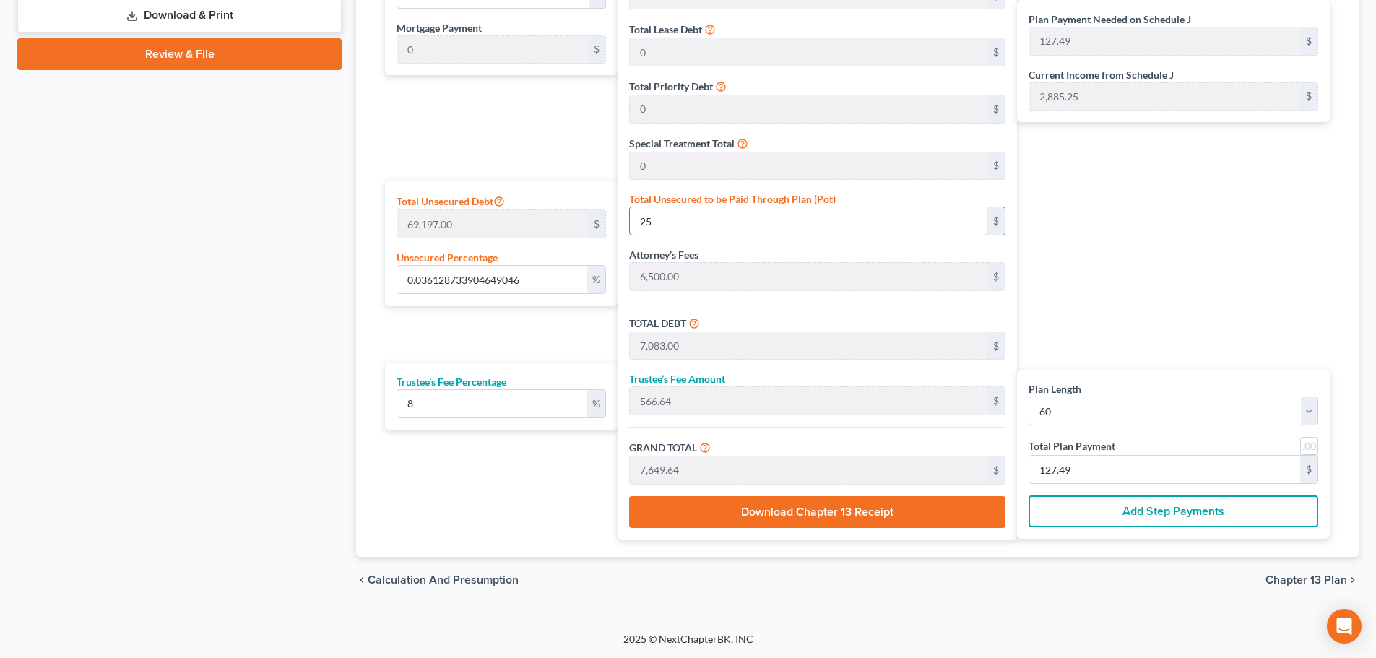
type input "7,060.00"
type input "564.80"
type input "7,624.80"
type input "127.08"
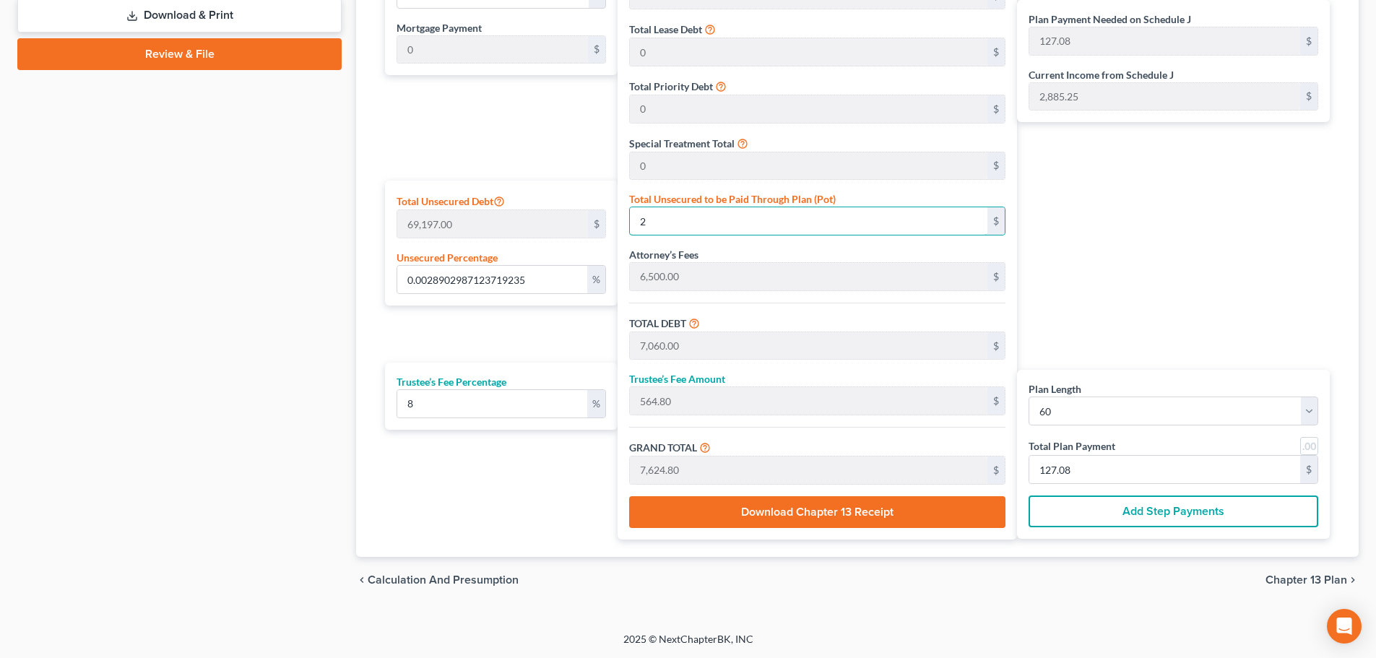
type input "0"
type input "7,058.00"
type input "564.64"
type input "7,622.64"
type input "127.04"
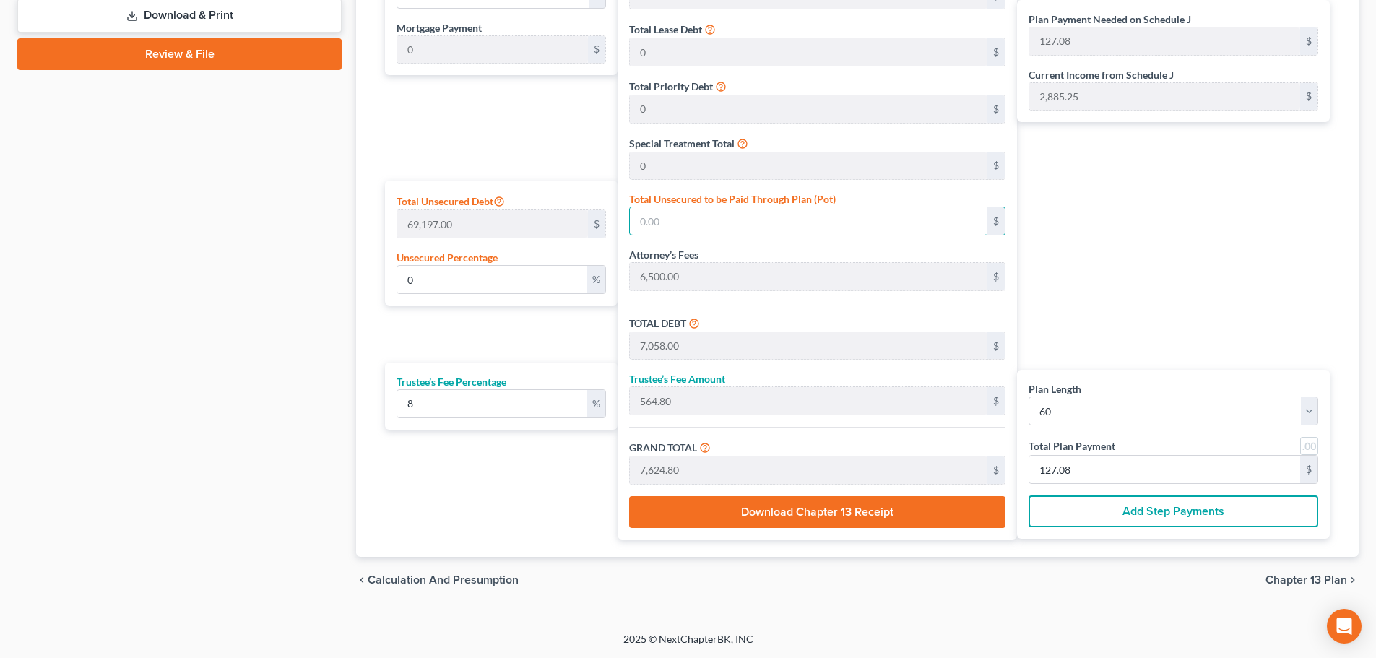
type input "127.04"
type input "0.0028902987123719235"
type input "2"
type input "7,060.00"
type input "564.80"
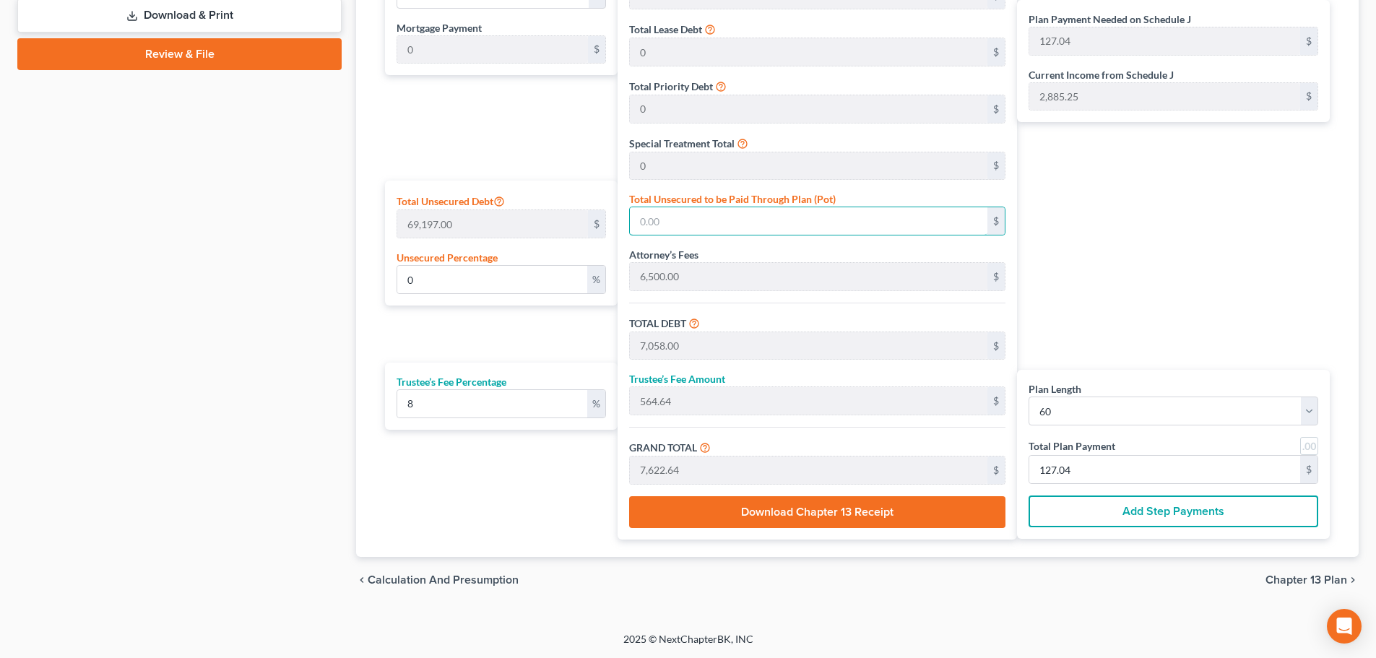
type input "7,624.80"
type input "127.08"
type input "0.0303481364799052"
type input "21"
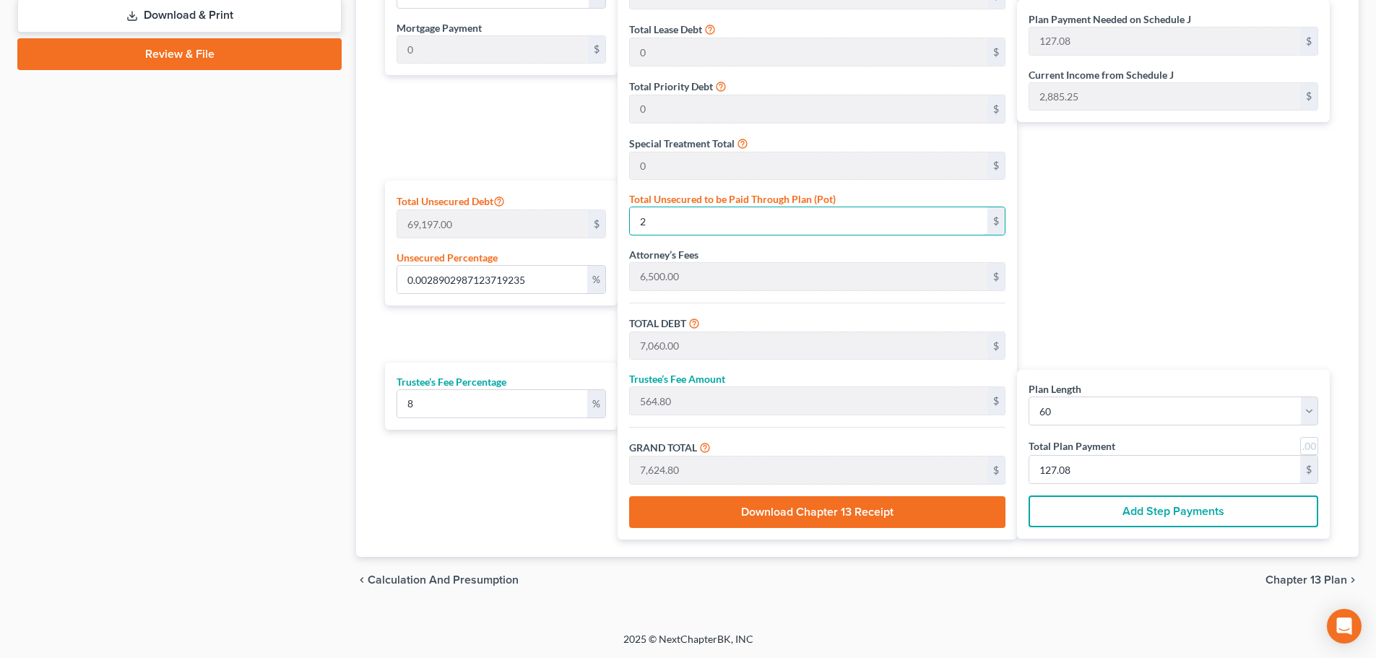
type input "7,079.00"
type input "566.32"
type input "7,645.32"
type input "127.42"
click at [1296, 577] on span "Chapter 13 Plan" at bounding box center [1307, 580] width 82 height 12
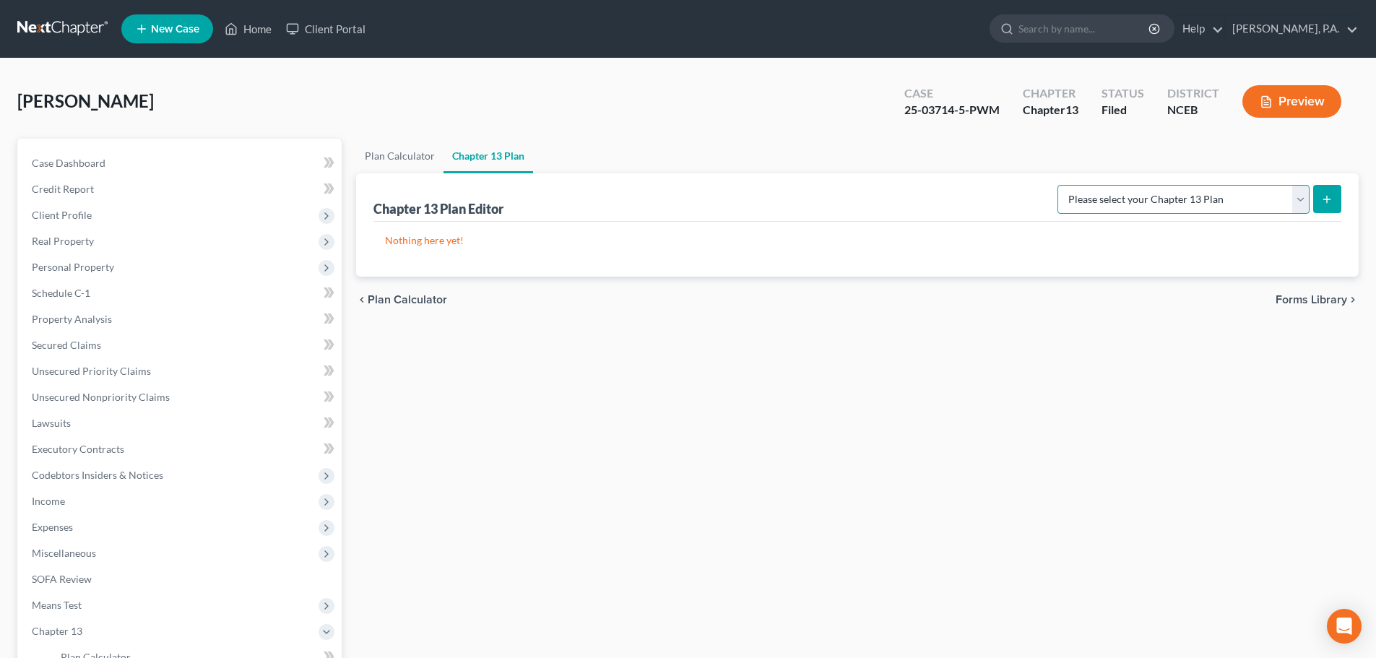
click at [1058, 202] on select "Please select your Chapter 13 Plan Eastern District of [US_STATE]: Effective [D…" at bounding box center [1184, 199] width 252 height 29
click at [1058, 185] on select "Please select your Chapter 13 Plan Eastern District of [US_STATE]: Effective [D…" at bounding box center [1184, 199] width 252 height 29
click at [1316, 206] on button "submit" at bounding box center [1328, 199] width 28 height 28
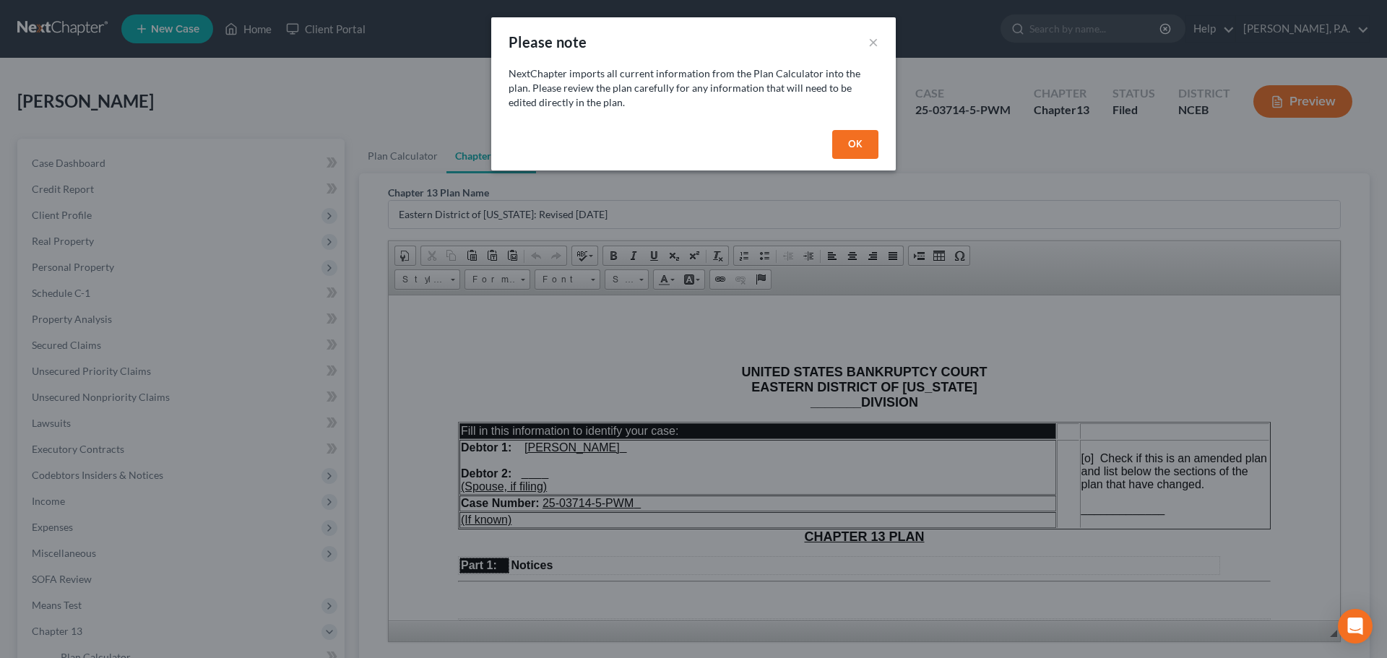
click at [871, 143] on button "OK" at bounding box center [855, 144] width 46 height 29
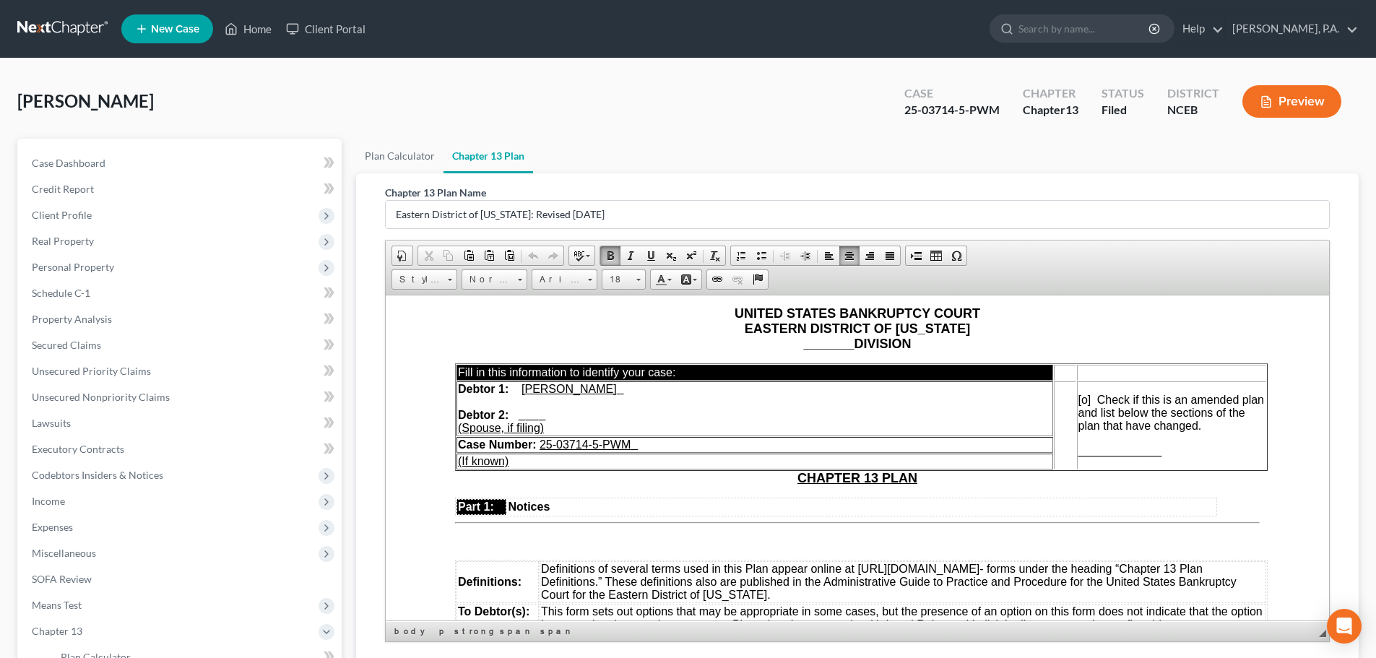
scroll to position [47, 0]
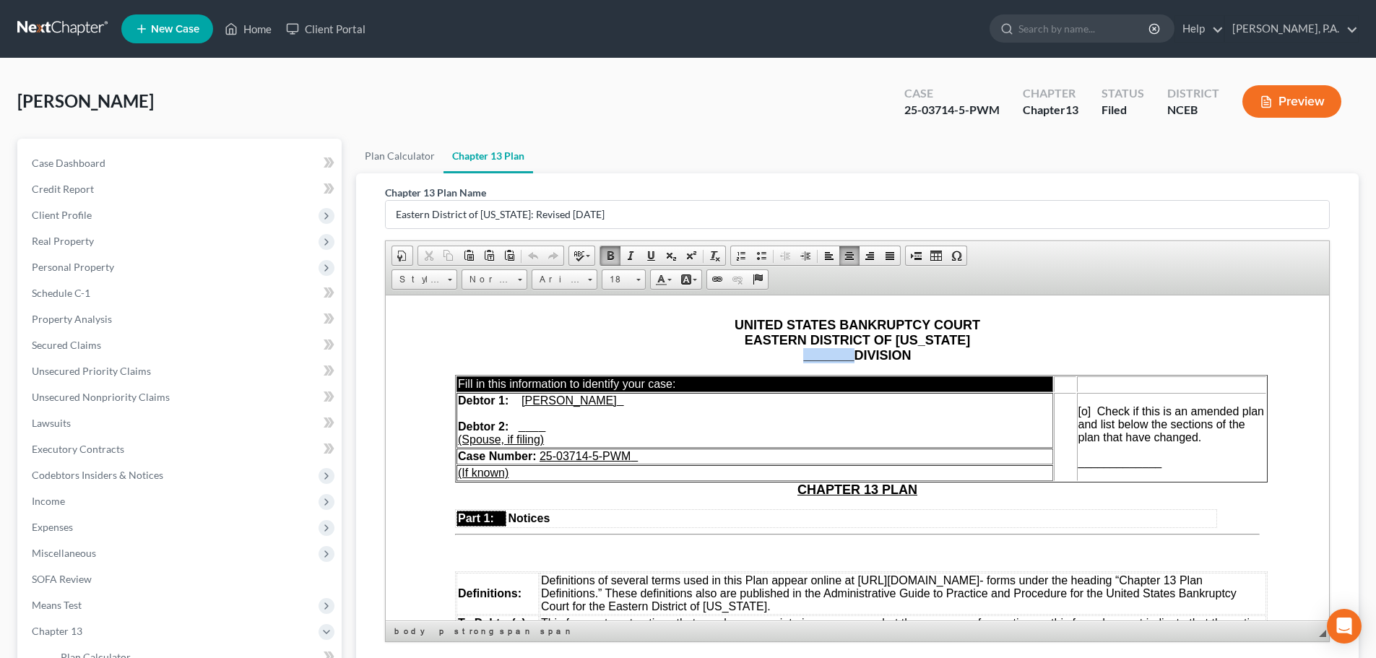
drag, startPoint x: 847, startPoint y: 354, endPoint x: 791, endPoint y: 360, distance: 55.9
click at [791, 360] on p "UNITED STATES BANKRUPTCY COURT EASTERN DISTRICT OF [US_STATE] _______ DIVISION" at bounding box center [857, 340] width 805 height 46
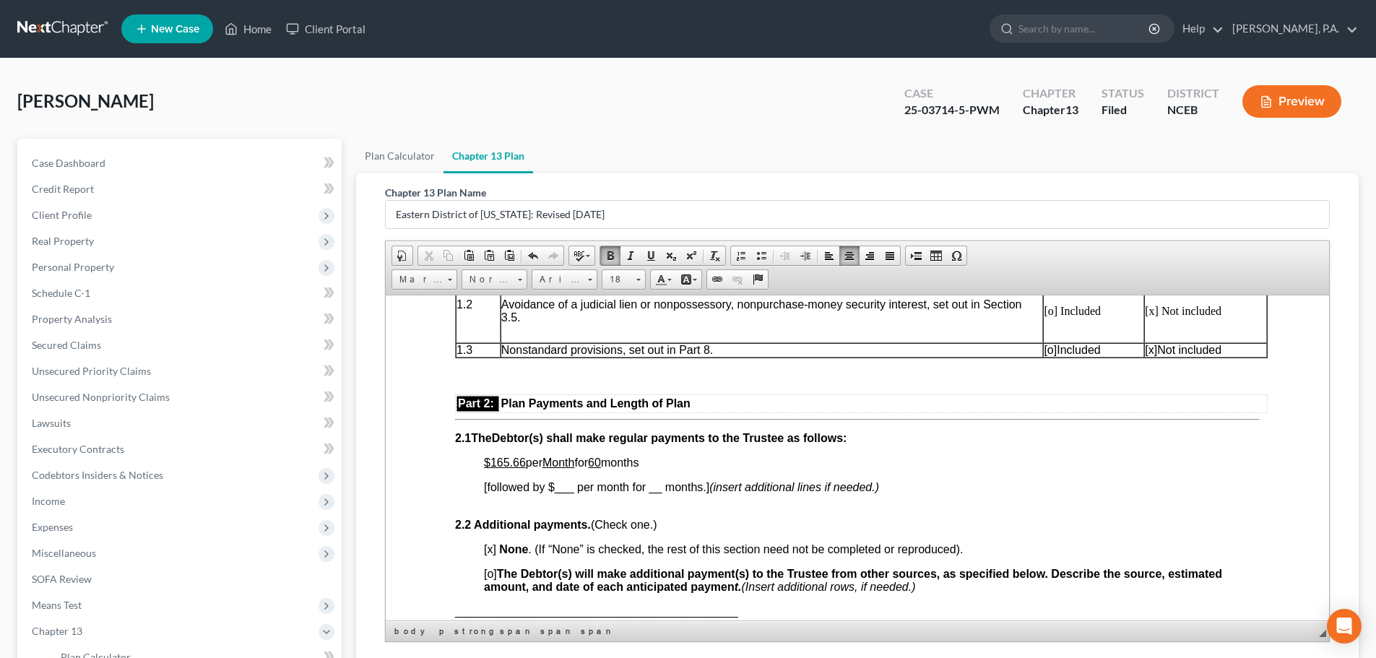
scroll to position [777, 0]
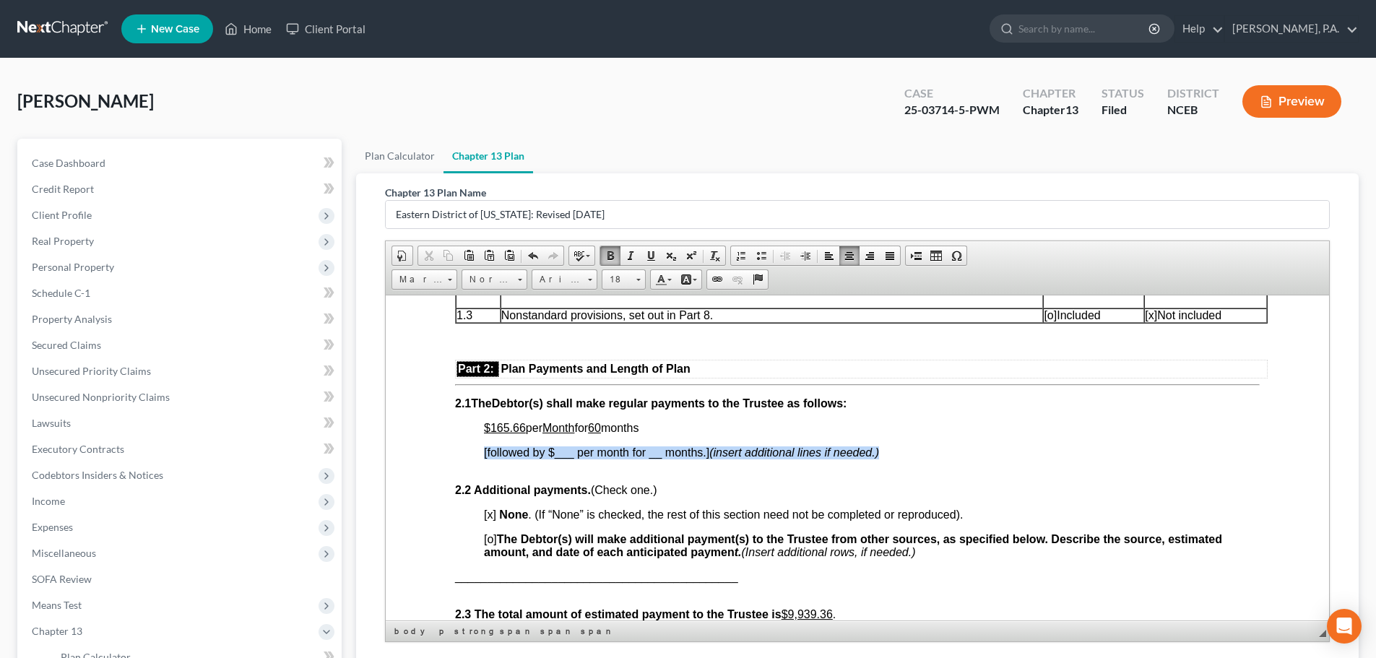
drag, startPoint x: 898, startPoint y: 449, endPoint x: 462, endPoint y: 454, distance: 435.7
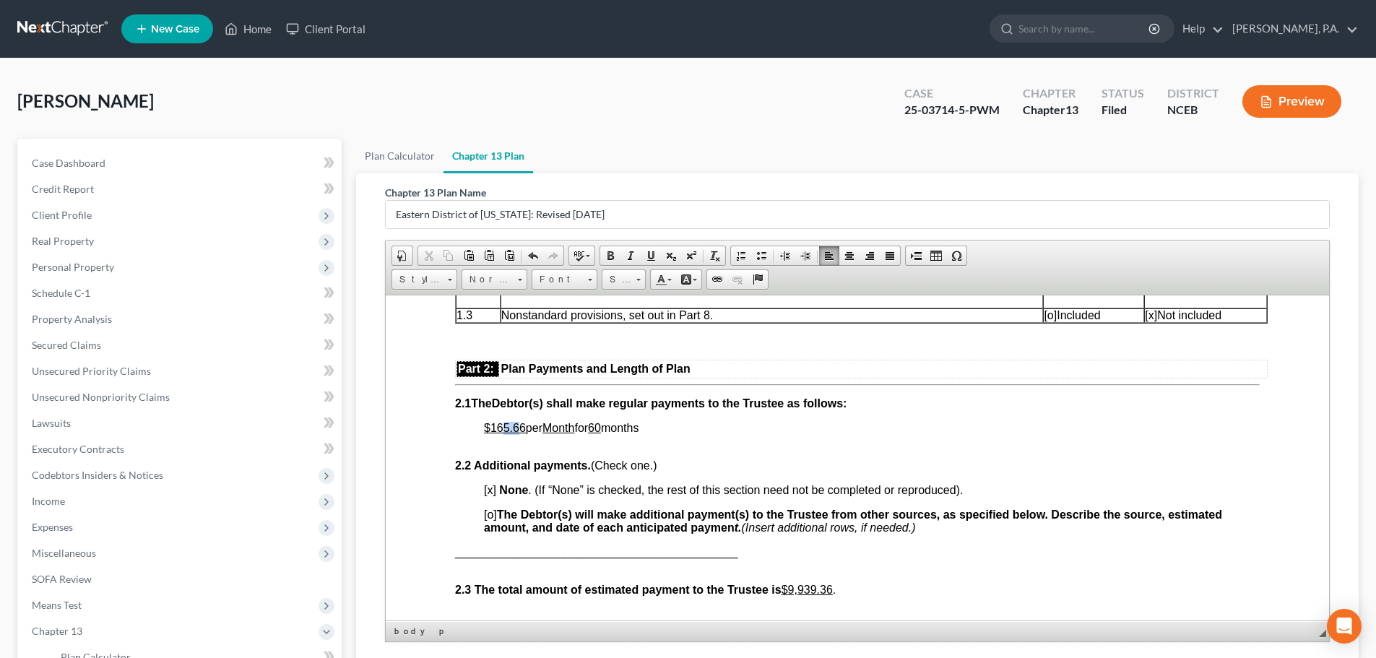
drag, startPoint x: 502, startPoint y: 426, endPoint x: 517, endPoint y: 425, distance: 14.5
click at [517, 425] on u "$165.66" at bounding box center [505, 427] width 42 height 12
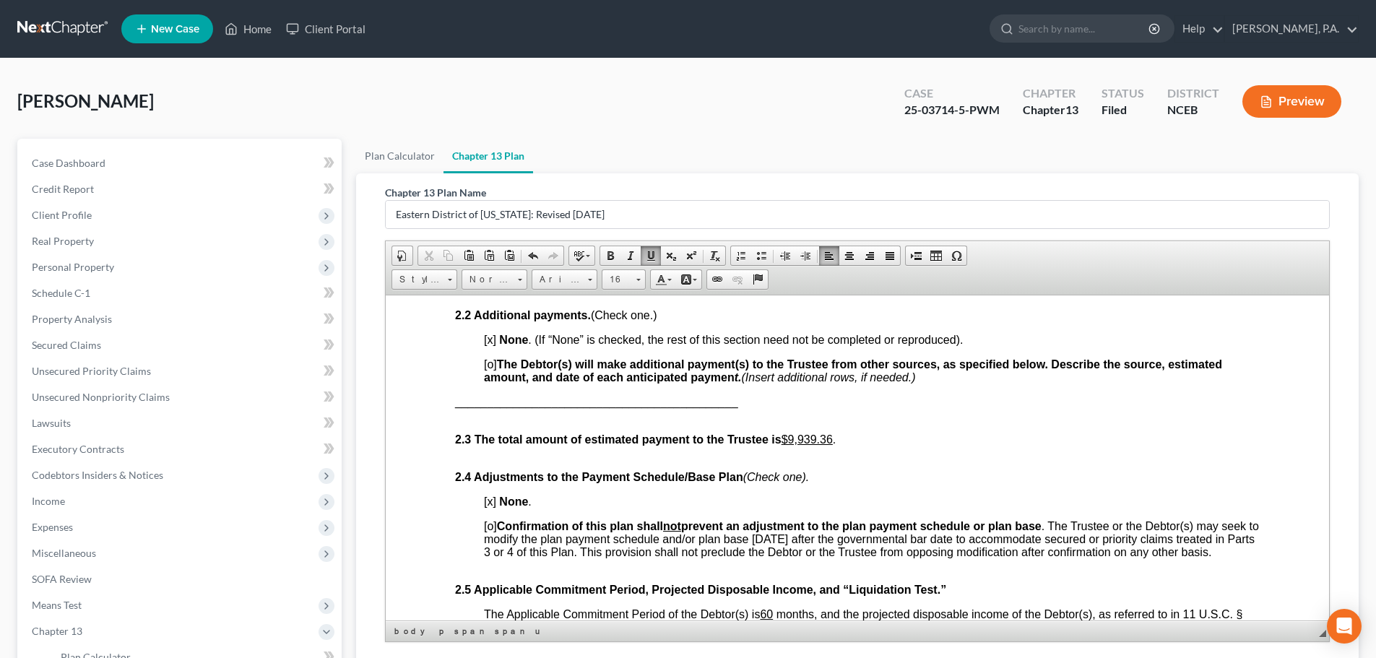
scroll to position [939, 0]
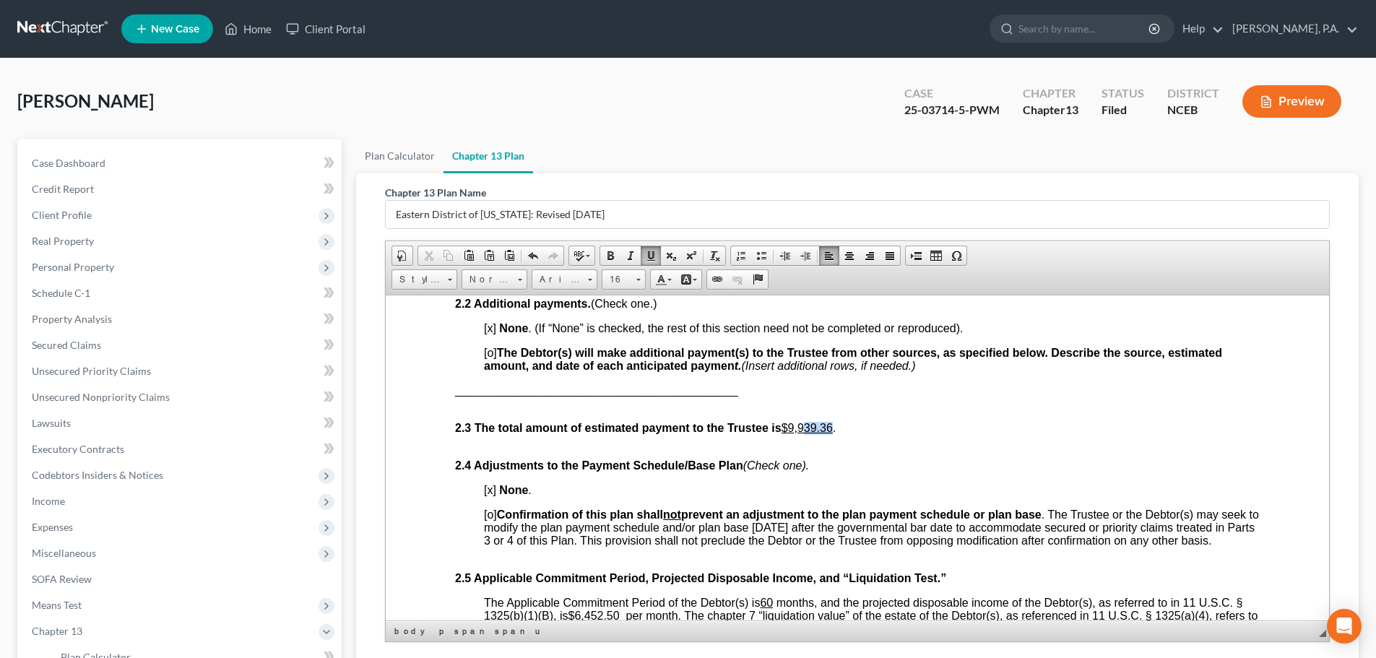
drag, startPoint x: 808, startPoint y: 428, endPoint x: 834, endPoint y: 428, distance: 26.7
click at [833, 428] on u "$9,939.36" at bounding box center [807, 427] width 51 height 12
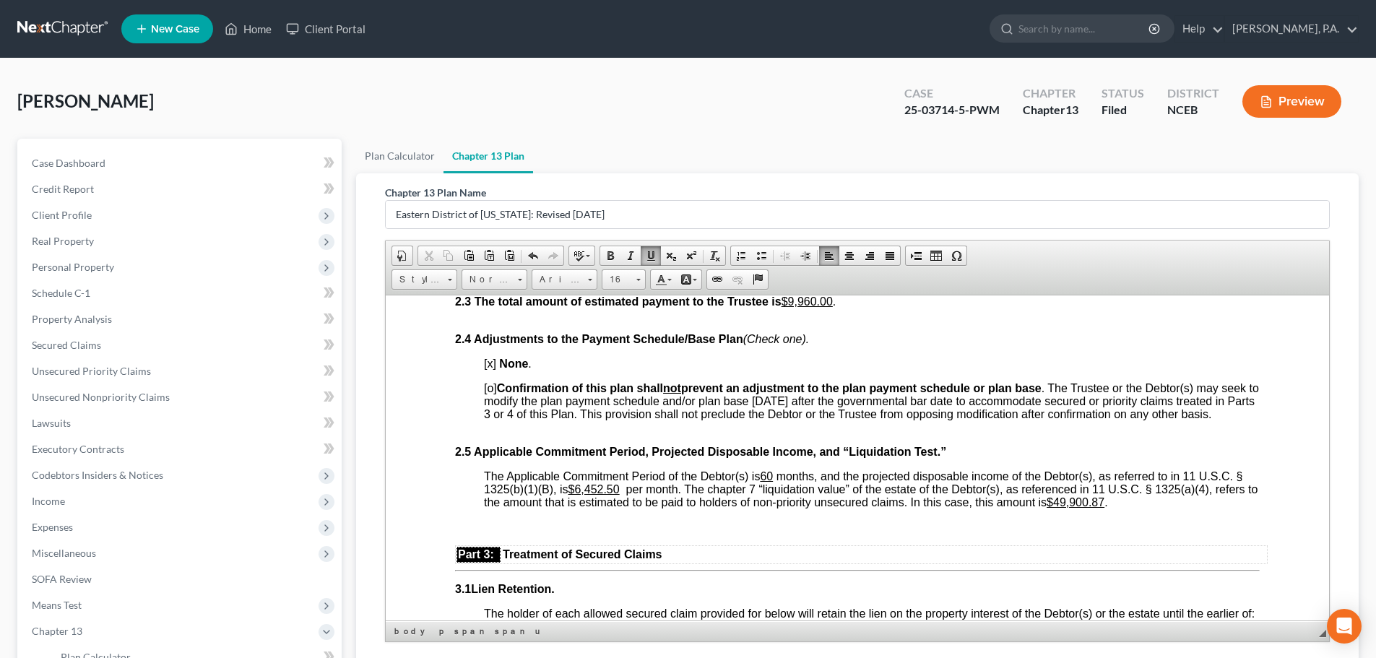
scroll to position [1089, 0]
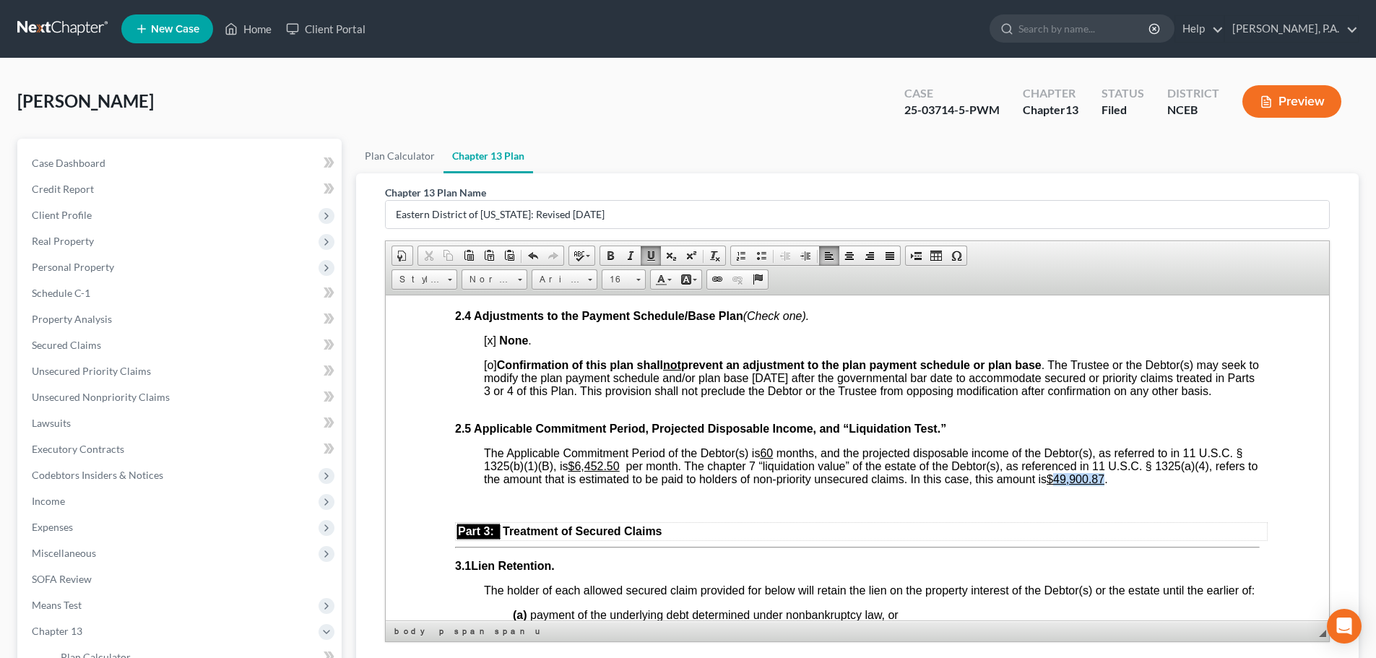
drag, startPoint x: 1071, startPoint y: 490, endPoint x: 1118, endPoint y: 490, distance: 47.7
click at [1105, 485] on u "$49,900.87" at bounding box center [1076, 479] width 58 height 12
drag, startPoint x: 578, startPoint y: 480, endPoint x: 615, endPoint y: 476, distance: 37.0
click at [615, 472] on u "$6,452.50​" at bounding box center [593, 466] width 51 height 12
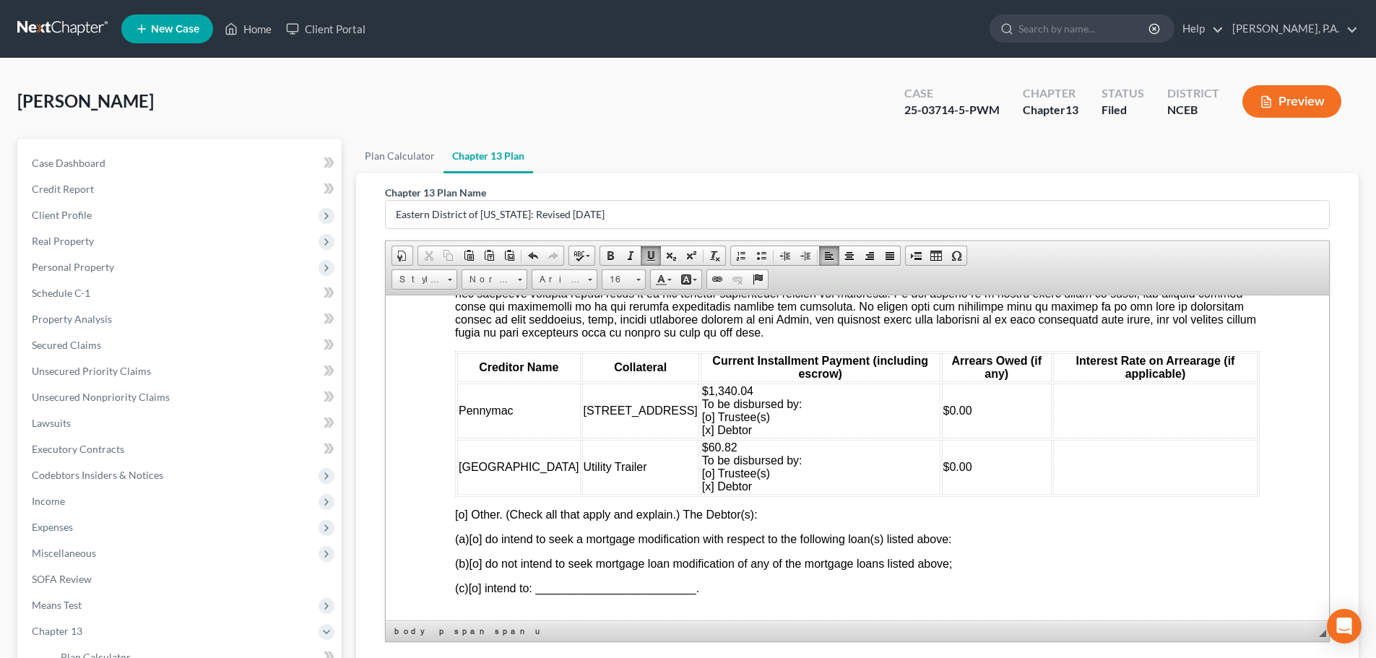
scroll to position [1584, 0]
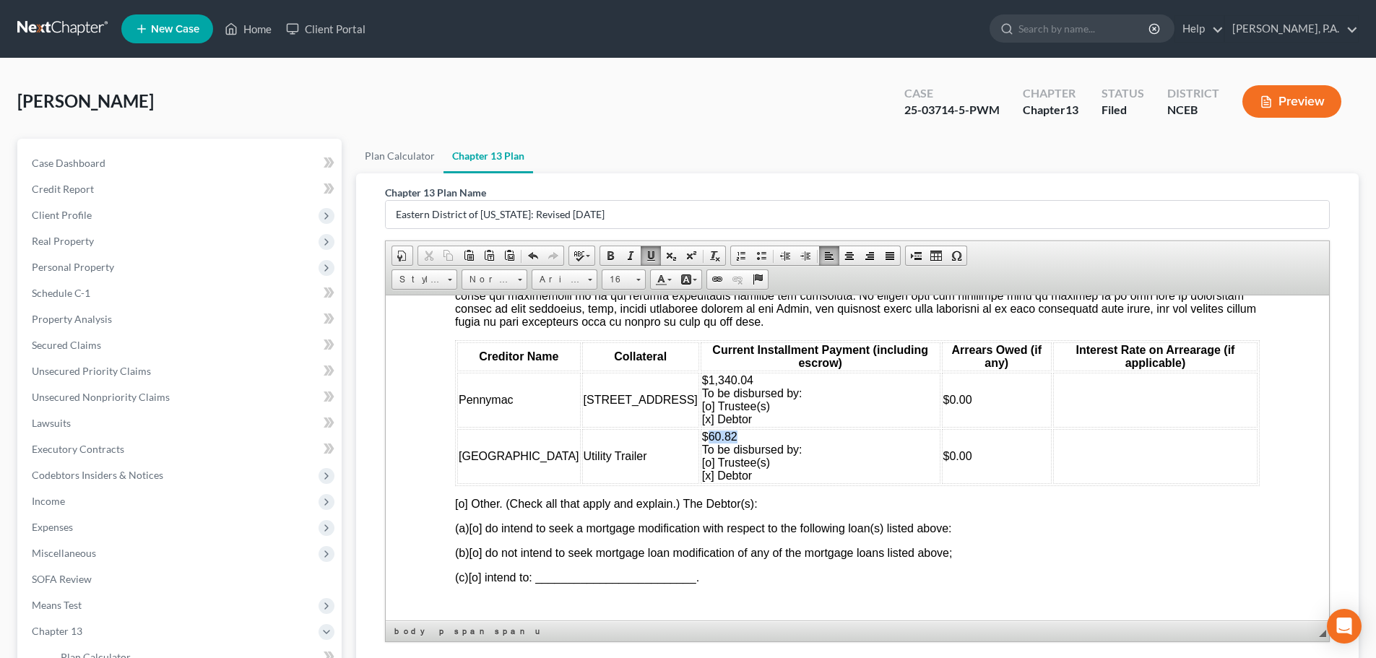
drag, startPoint x: 669, startPoint y: 450, endPoint x: 639, endPoint y: 451, distance: 29.6
click at [701, 451] on td "$60.82 To be disbursed by: [o] Trustee(s) [x] Debtor" at bounding box center [821, 455] width 240 height 55
click at [488, 558] on span "(b)[o] do not intend to seek mortgage loan modification of any of the mortgage …" at bounding box center [703, 552] width 497 height 12
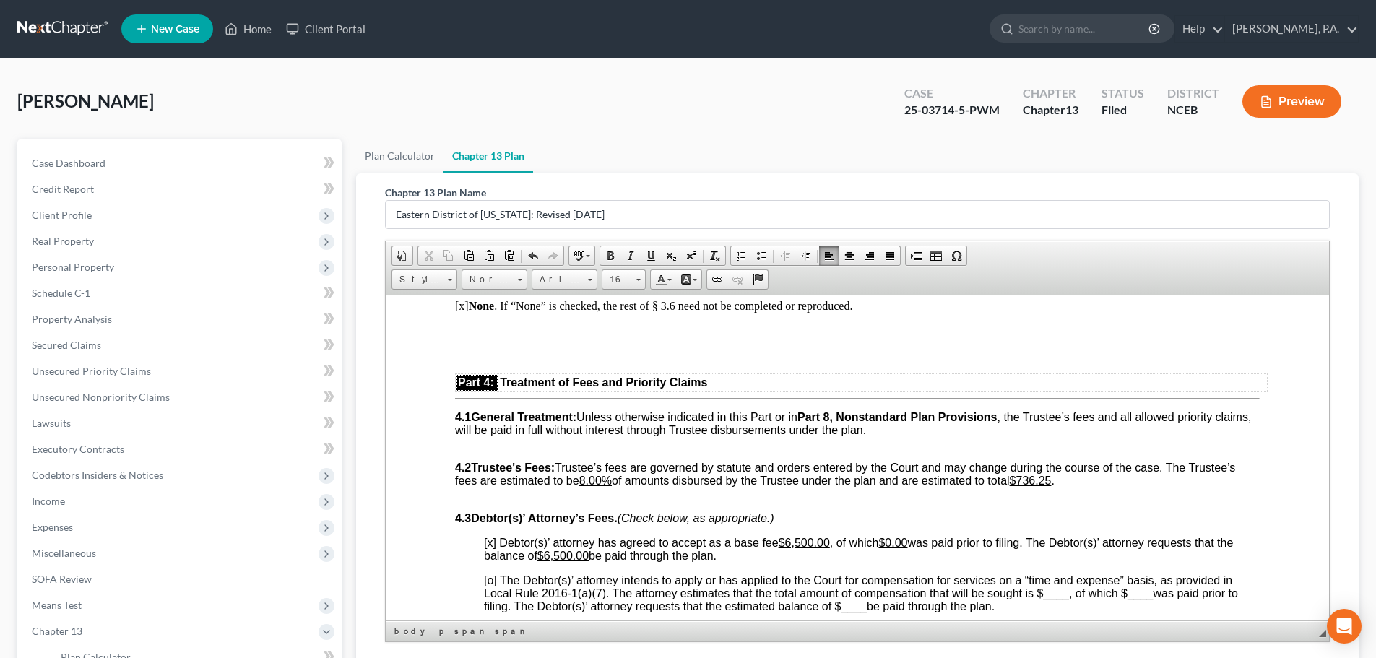
scroll to position [2381, 0]
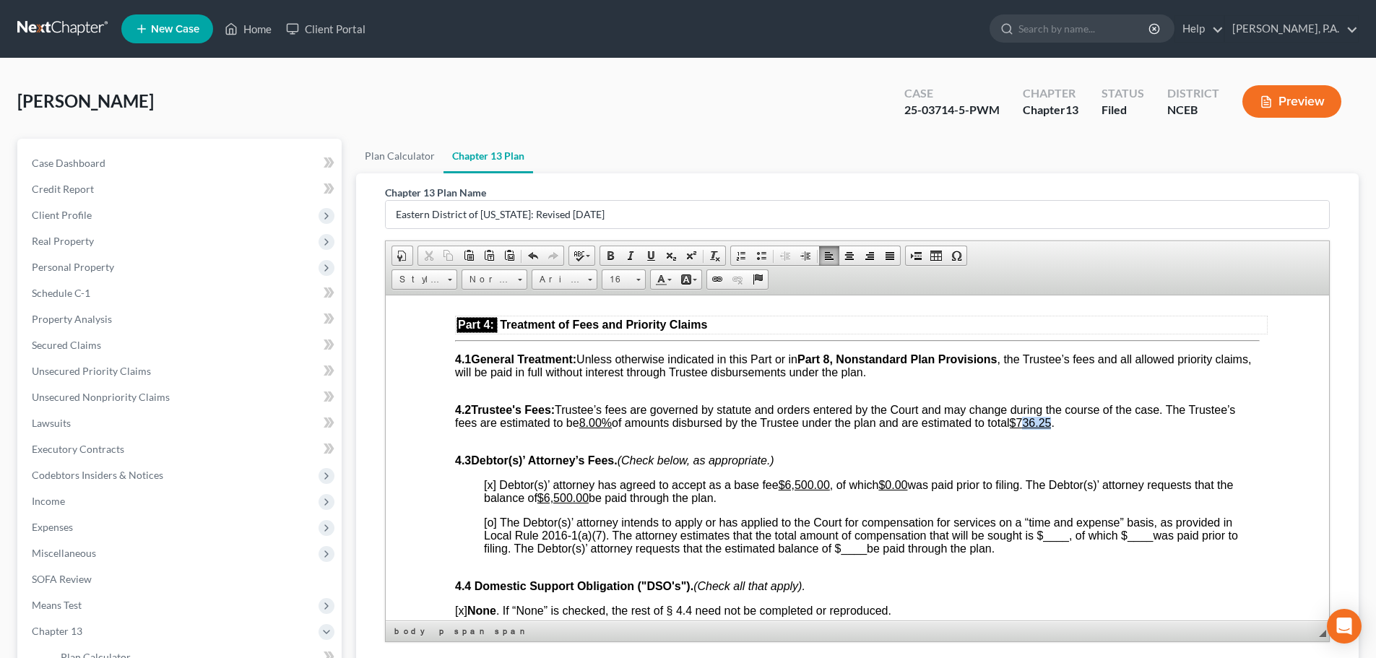
drag, startPoint x: 1034, startPoint y: 432, endPoint x: 1060, endPoint y: 433, distance: 26.0
click at [1052, 428] on u "$736.25" at bounding box center [1031, 422] width 42 height 12
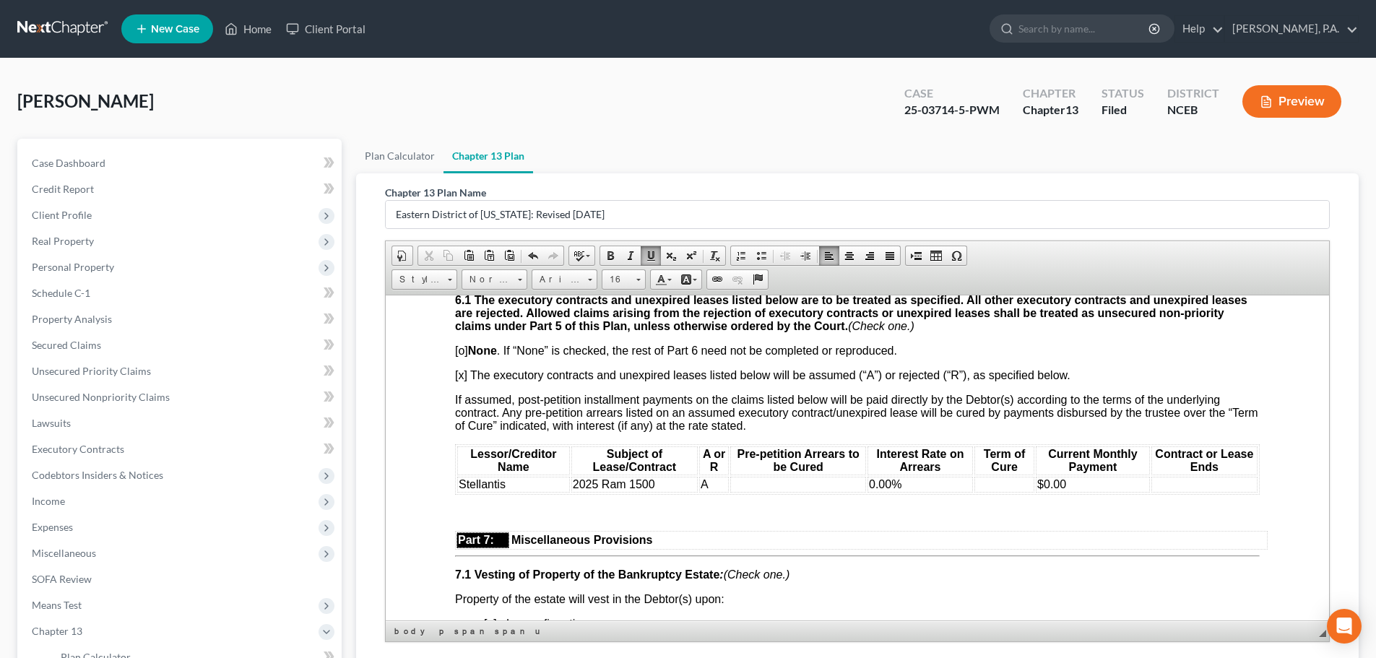
scroll to position [3499, 0]
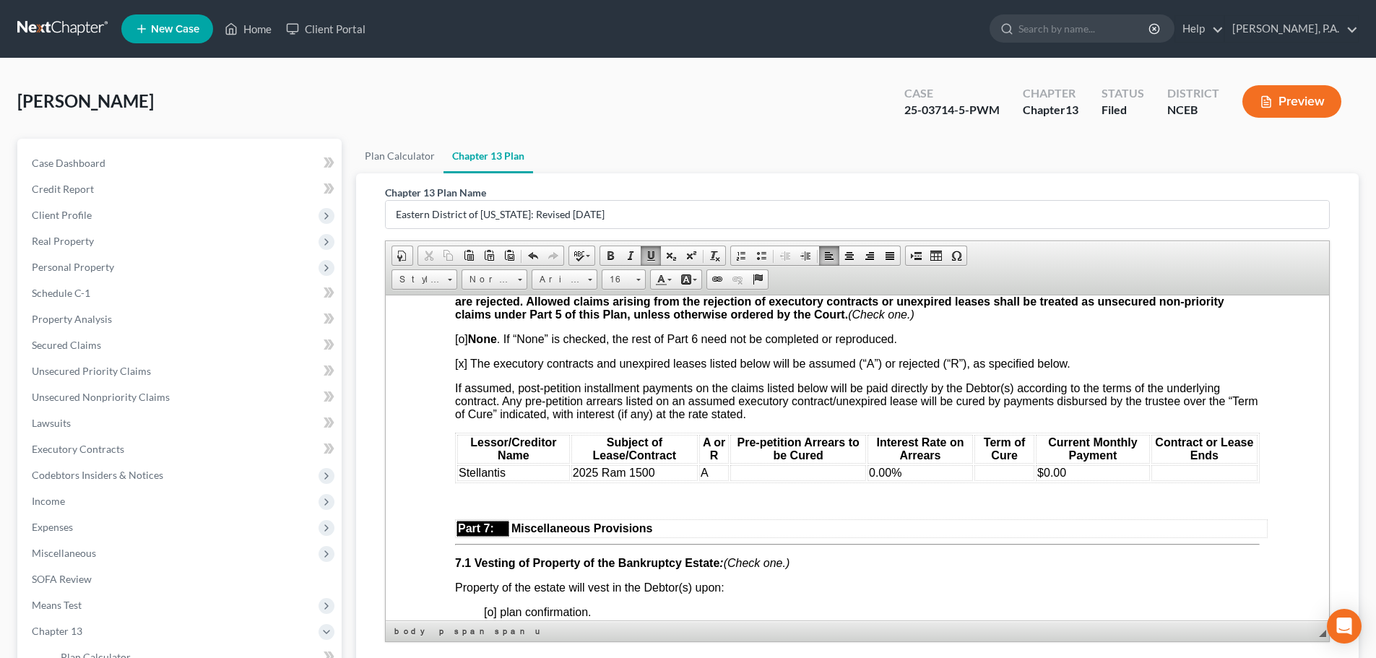
click at [840, 480] on td at bounding box center [798, 473] width 136 height 16
drag, startPoint x: 1067, startPoint y: 487, endPoint x: 1038, endPoint y: 484, distance: 29.0
click at [1038, 480] on td "$0.00" at bounding box center [1093, 473] width 114 height 16
click at [999, 480] on td at bounding box center [1005, 473] width 60 height 16
click at [1038, 478] on span "$" at bounding box center [1041, 472] width 7 height 12
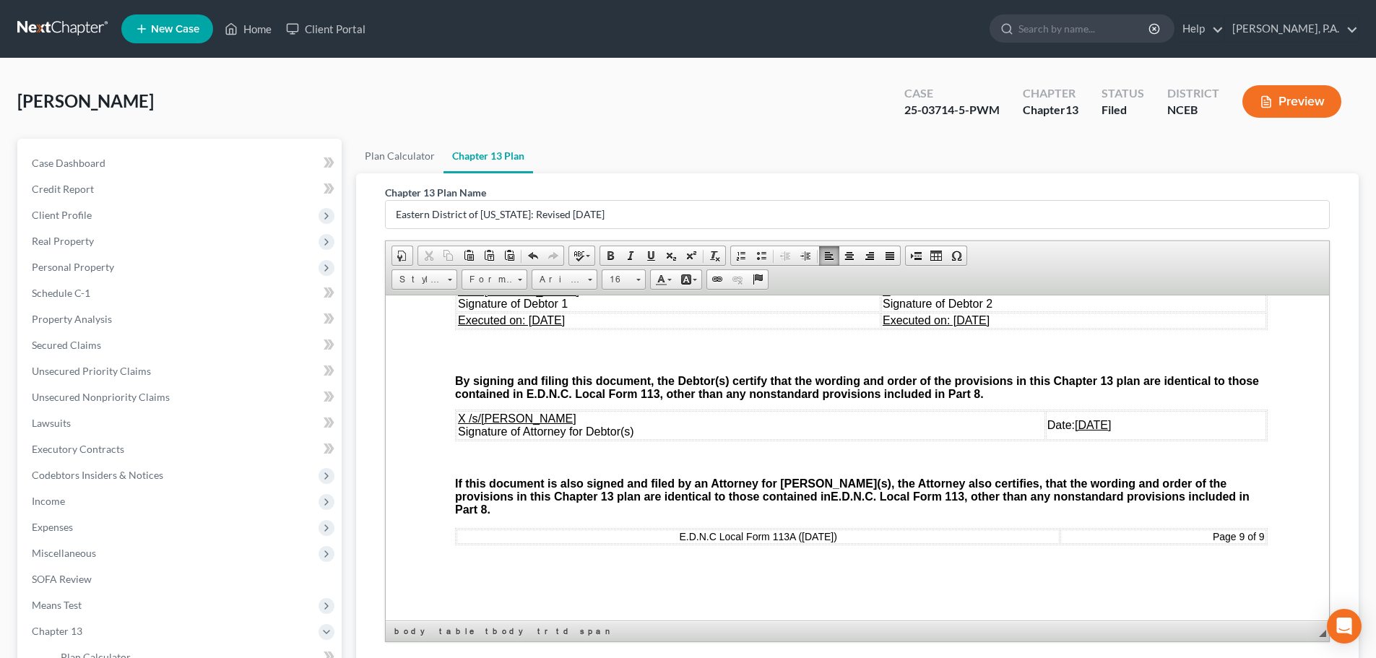
scroll to position [214, 0]
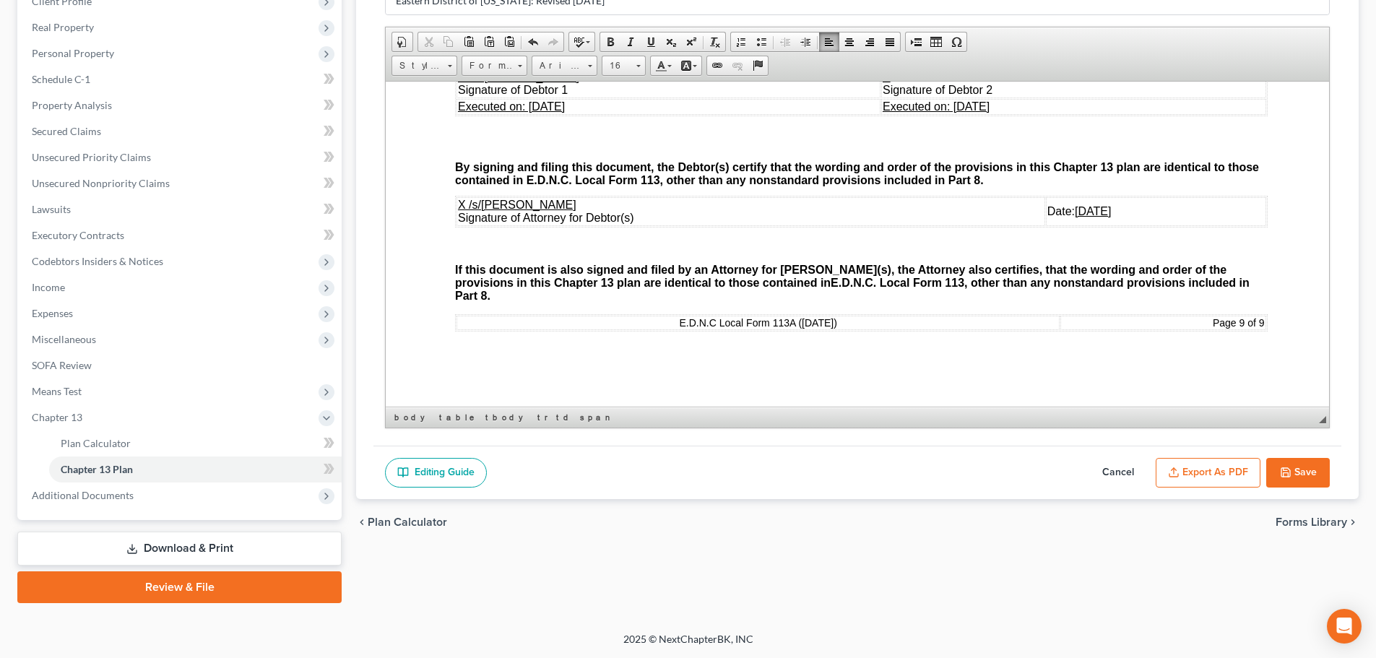
click at [1306, 482] on button "Save" at bounding box center [1299, 473] width 64 height 30
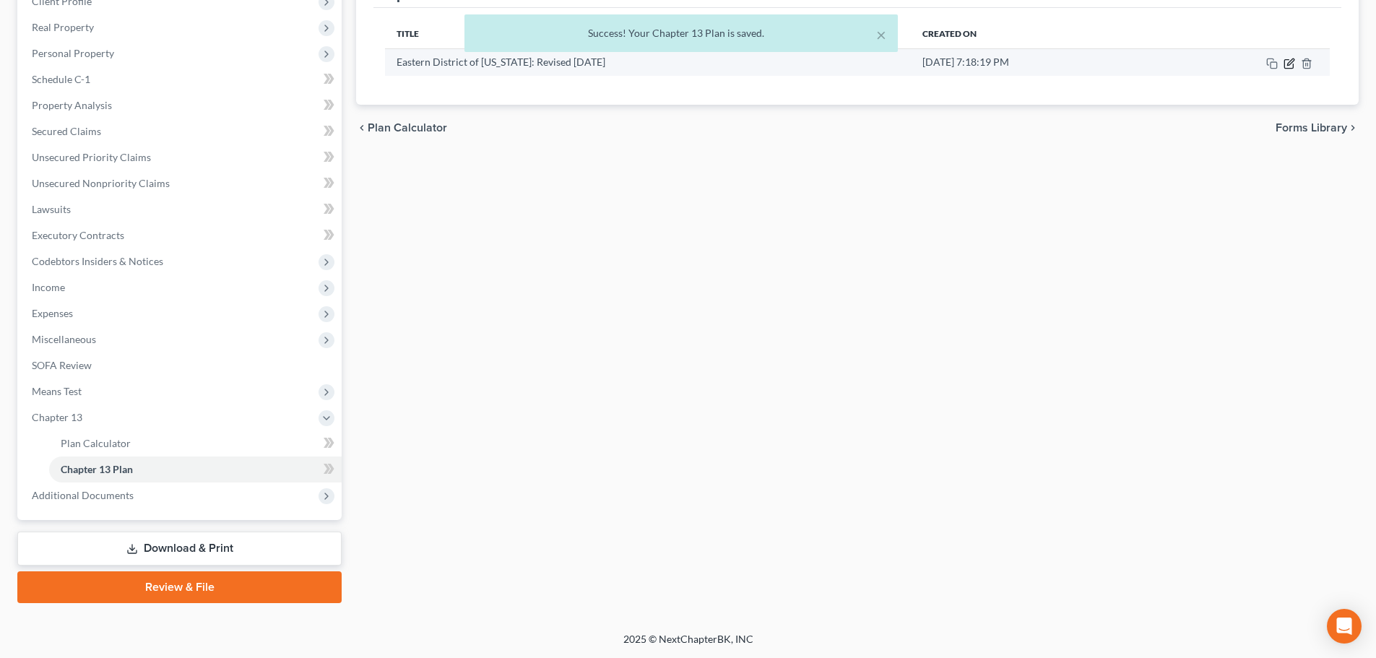
click at [1290, 64] on icon "button" at bounding box center [1291, 62] width 7 height 7
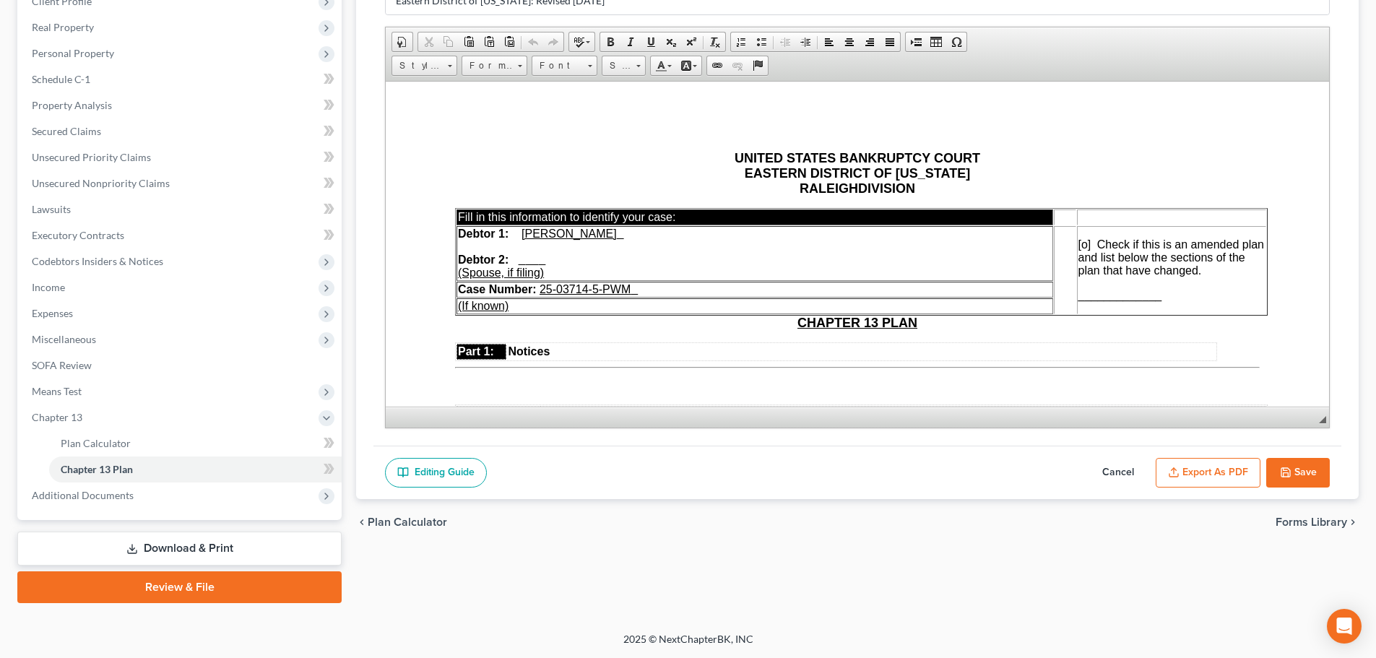
scroll to position [0, 0]
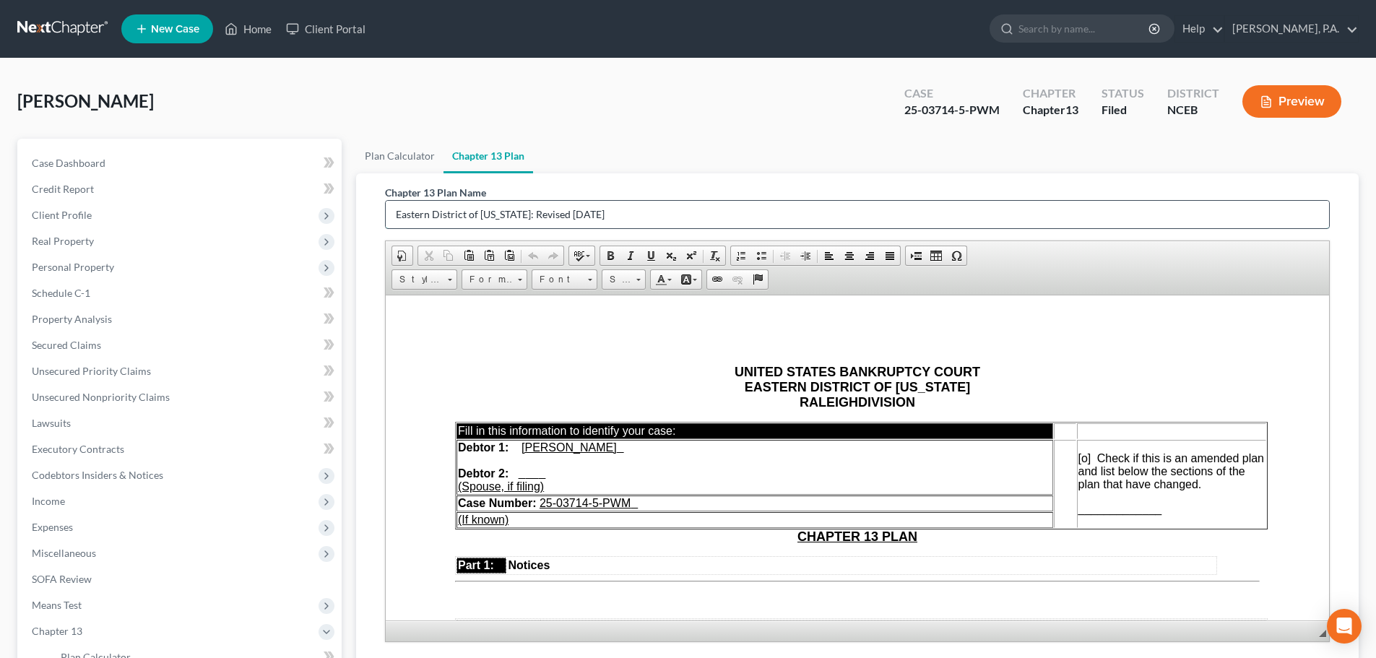
drag, startPoint x: 650, startPoint y: 217, endPoint x: 392, endPoint y: 227, distance: 258.1
click at [392, 227] on input "Eastern District of [US_STATE]: Revised [DATE]" at bounding box center [858, 214] width 944 height 27
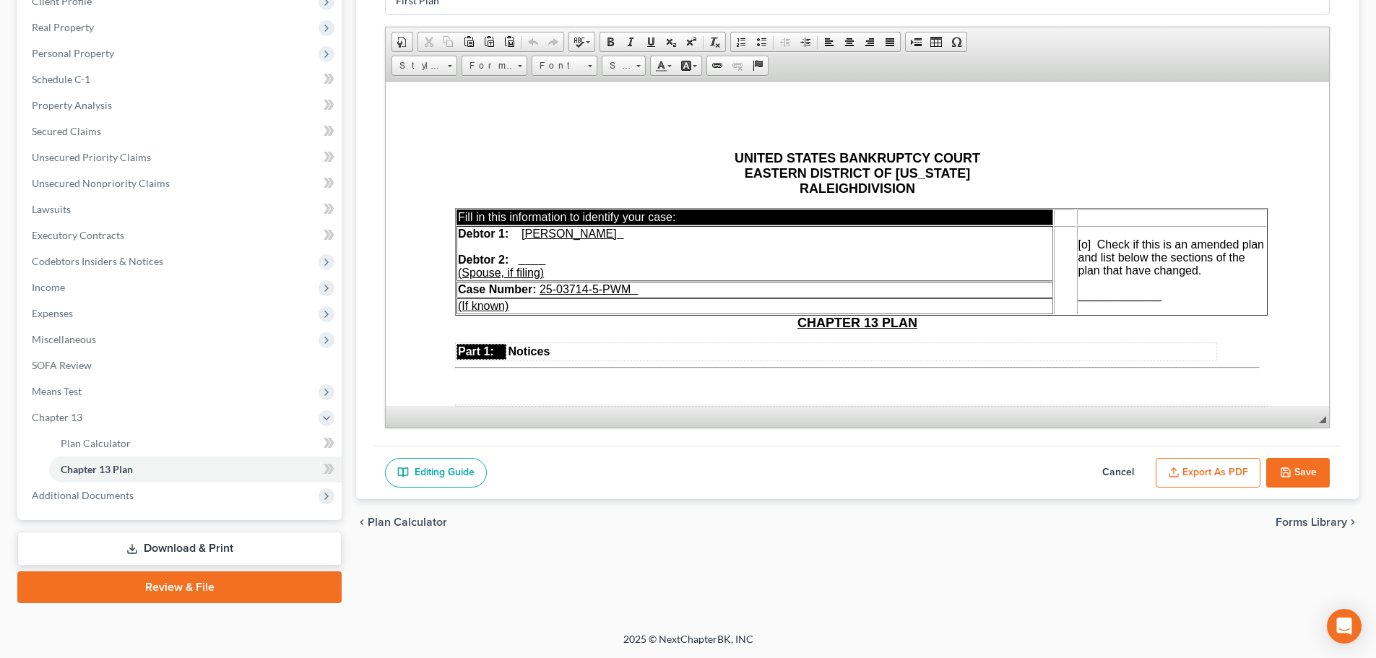
click at [1278, 467] on button "Save" at bounding box center [1299, 473] width 64 height 30
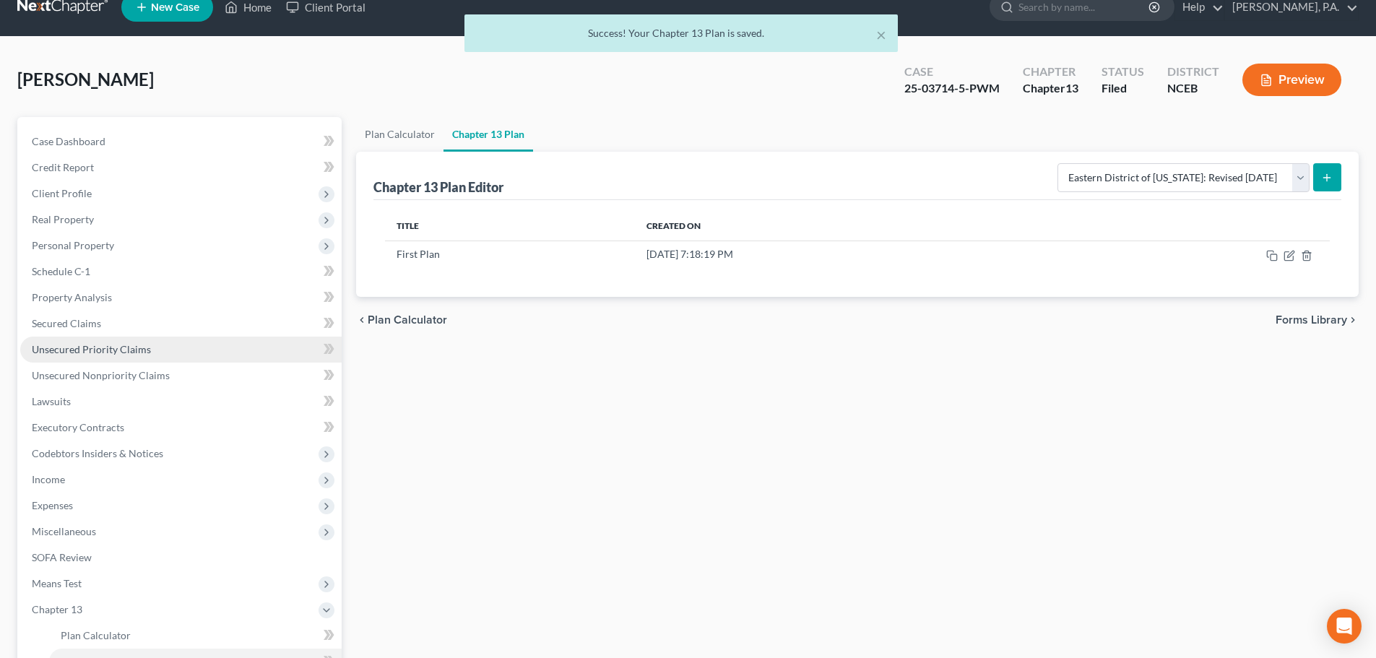
scroll to position [0, 0]
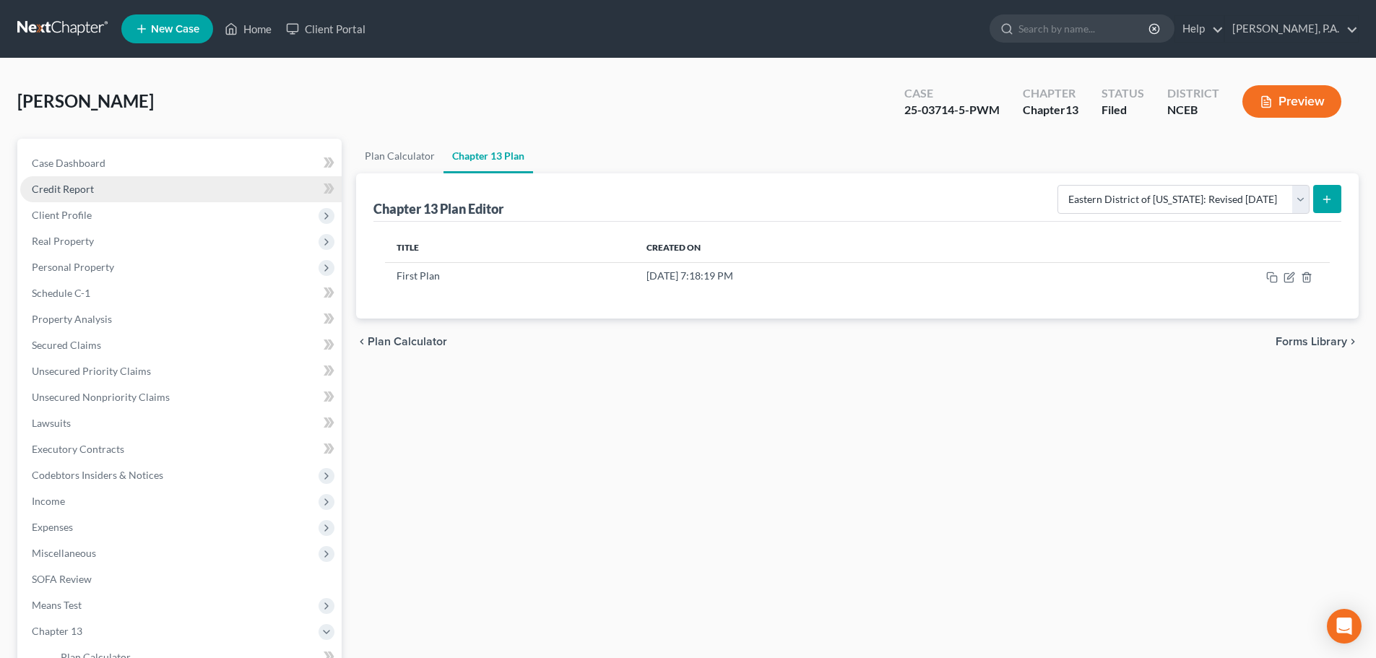
click at [148, 186] on link "Credit Report" at bounding box center [181, 189] width 322 height 26
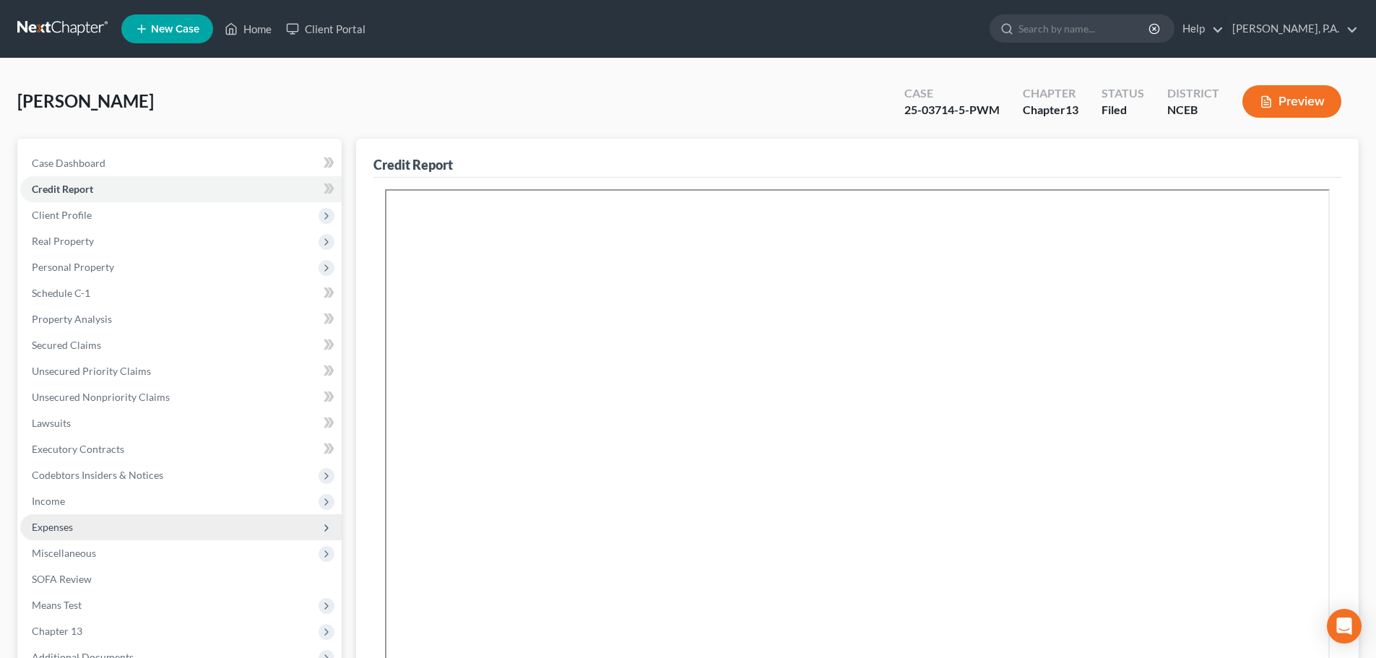
click at [236, 526] on span "Expenses" at bounding box center [181, 527] width 322 height 26
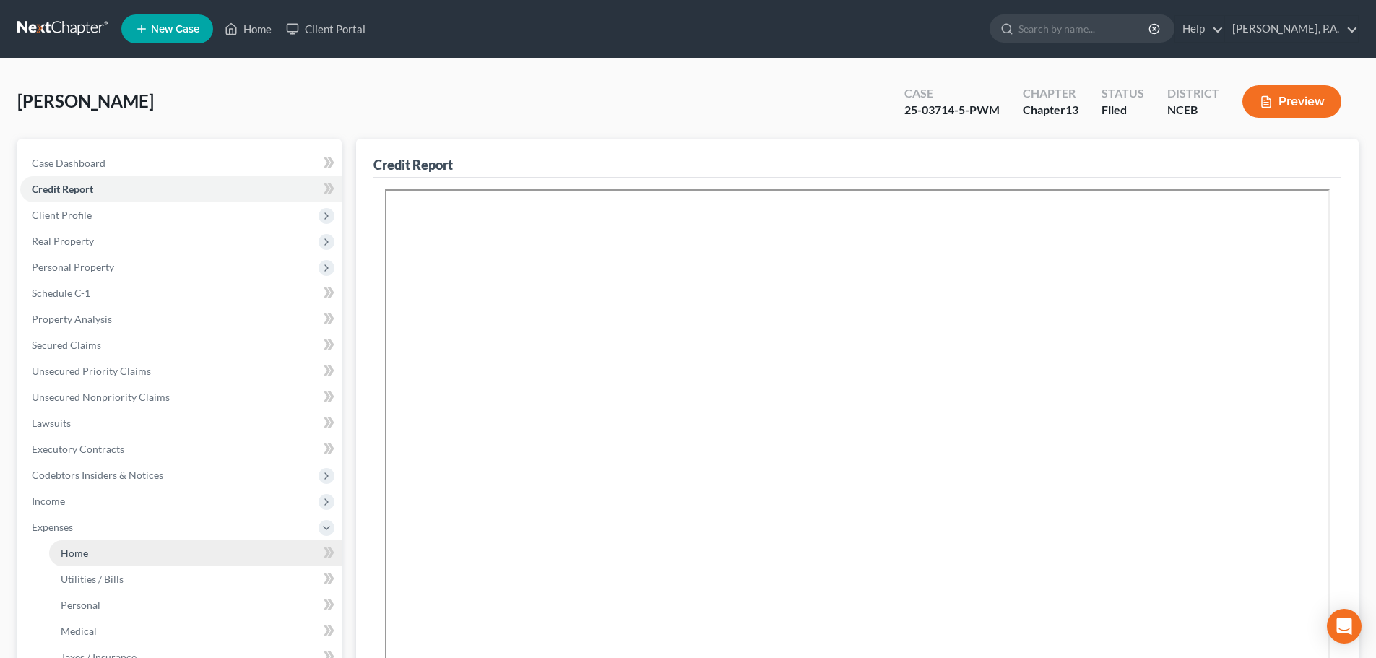
click at [255, 558] on link "Home" at bounding box center [195, 553] width 293 height 26
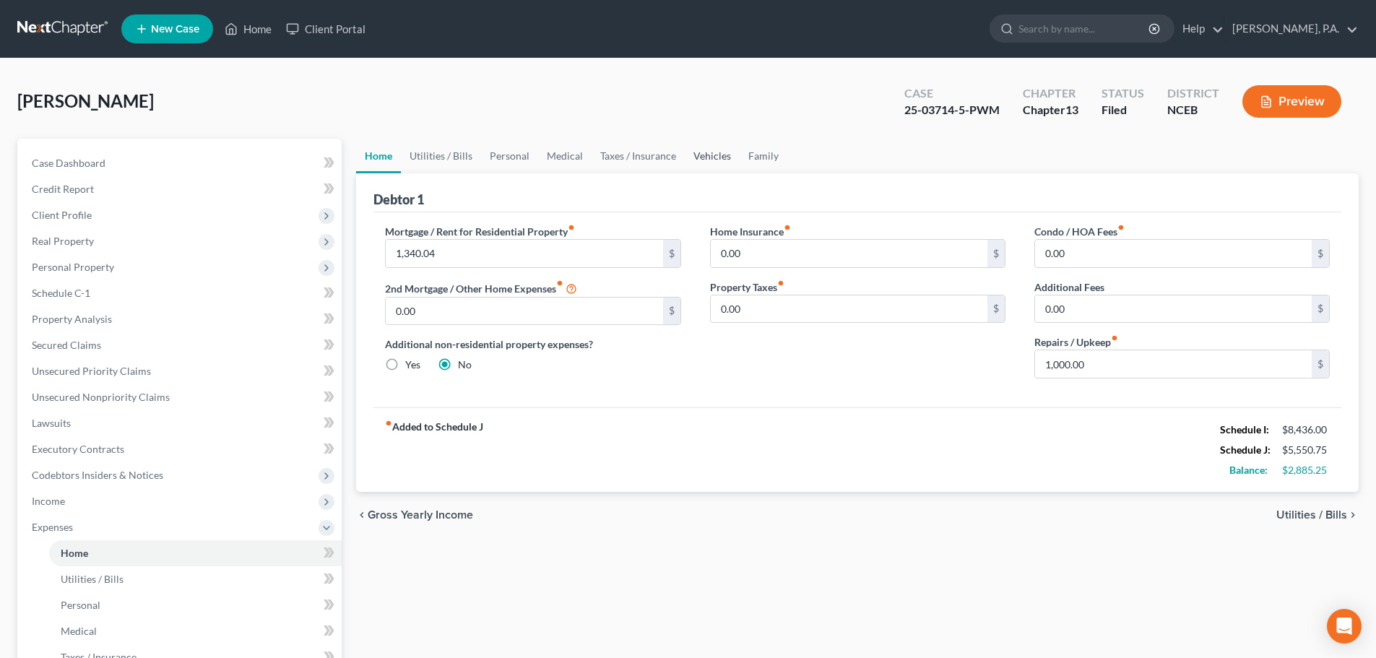
click at [702, 152] on link "Vehicles" at bounding box center [712, 156] width 55 height 35
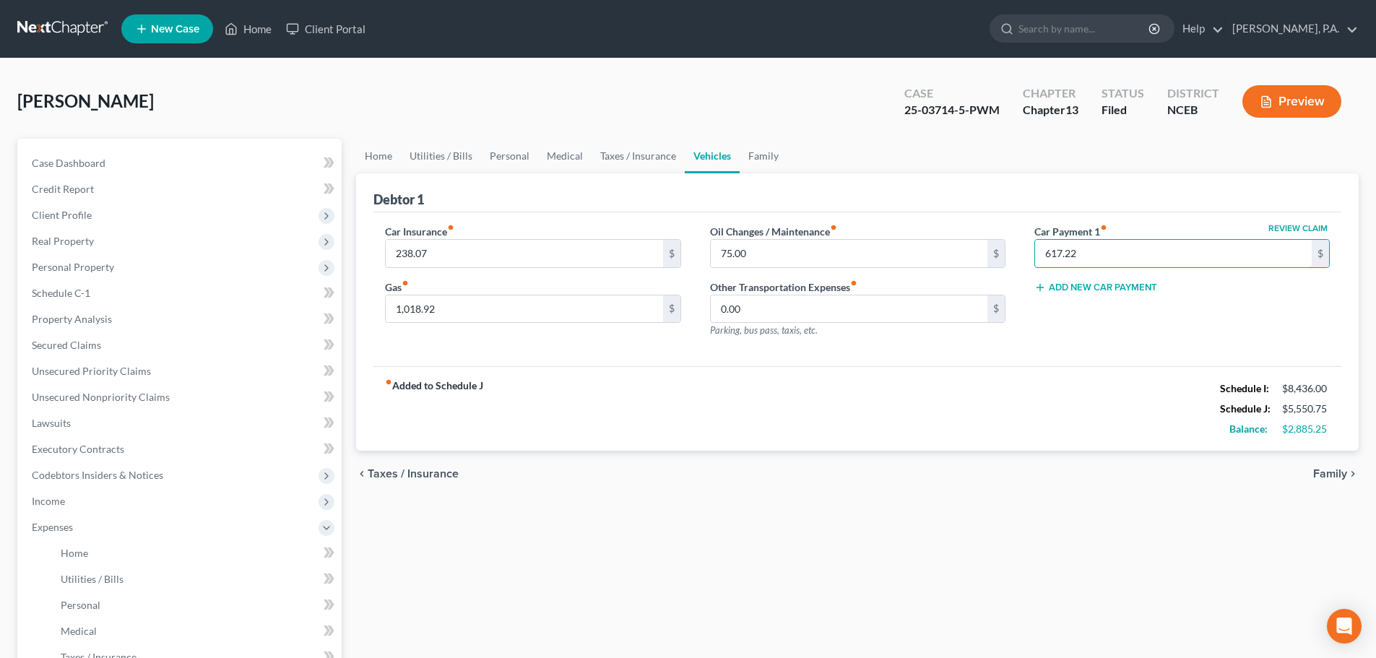
scroll to position [344, 0]
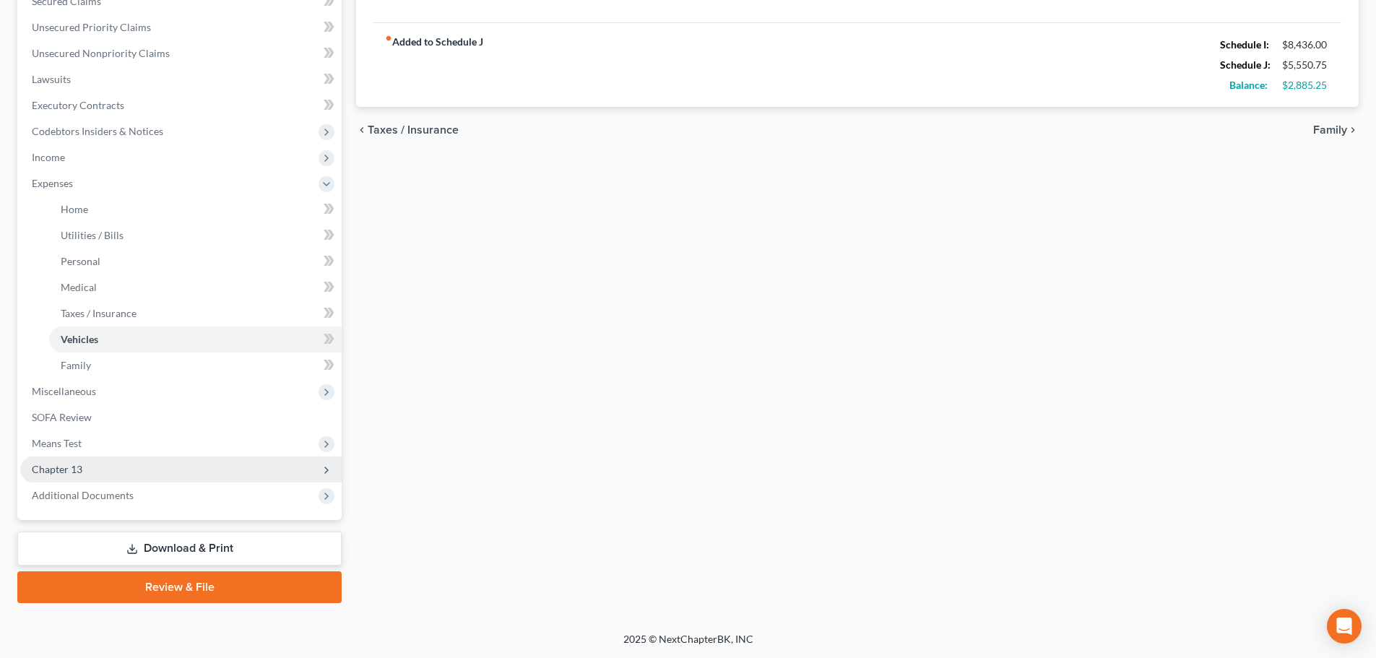
click at [273, 471] on span "Chapter 13" at bounding box center [181, 470] width 322 height 26
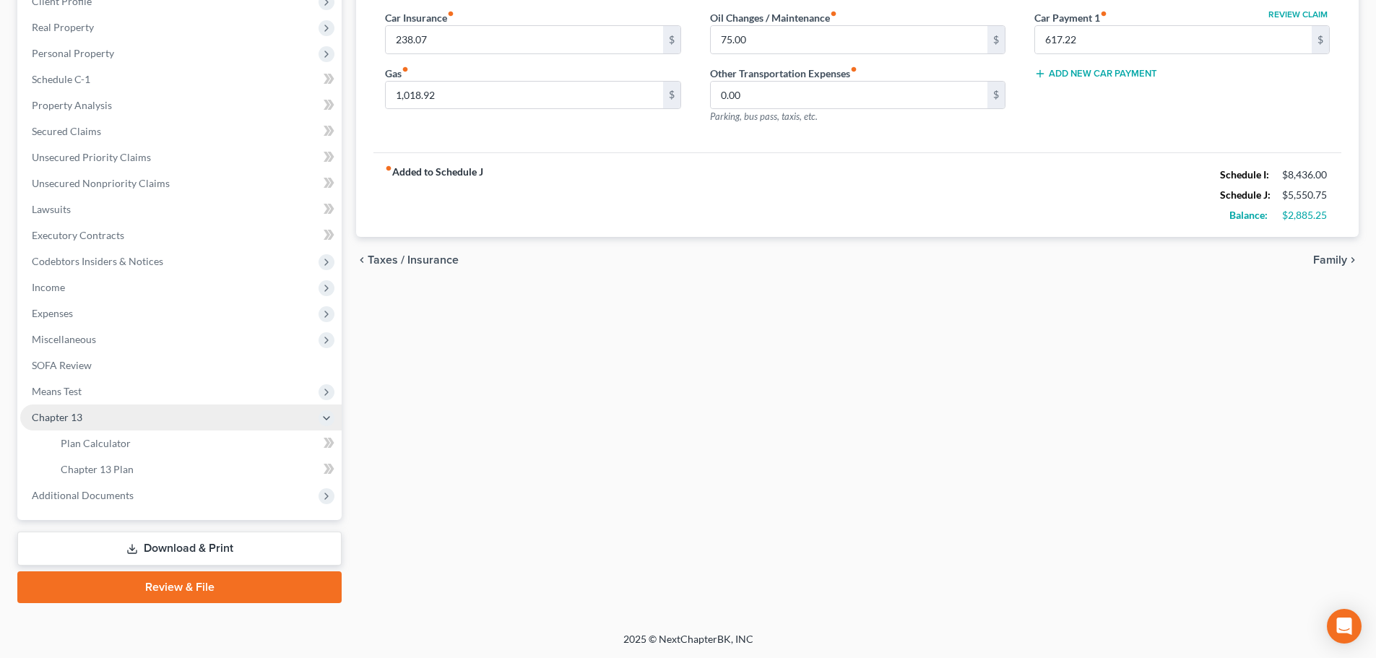
scroll to position [214, 0]
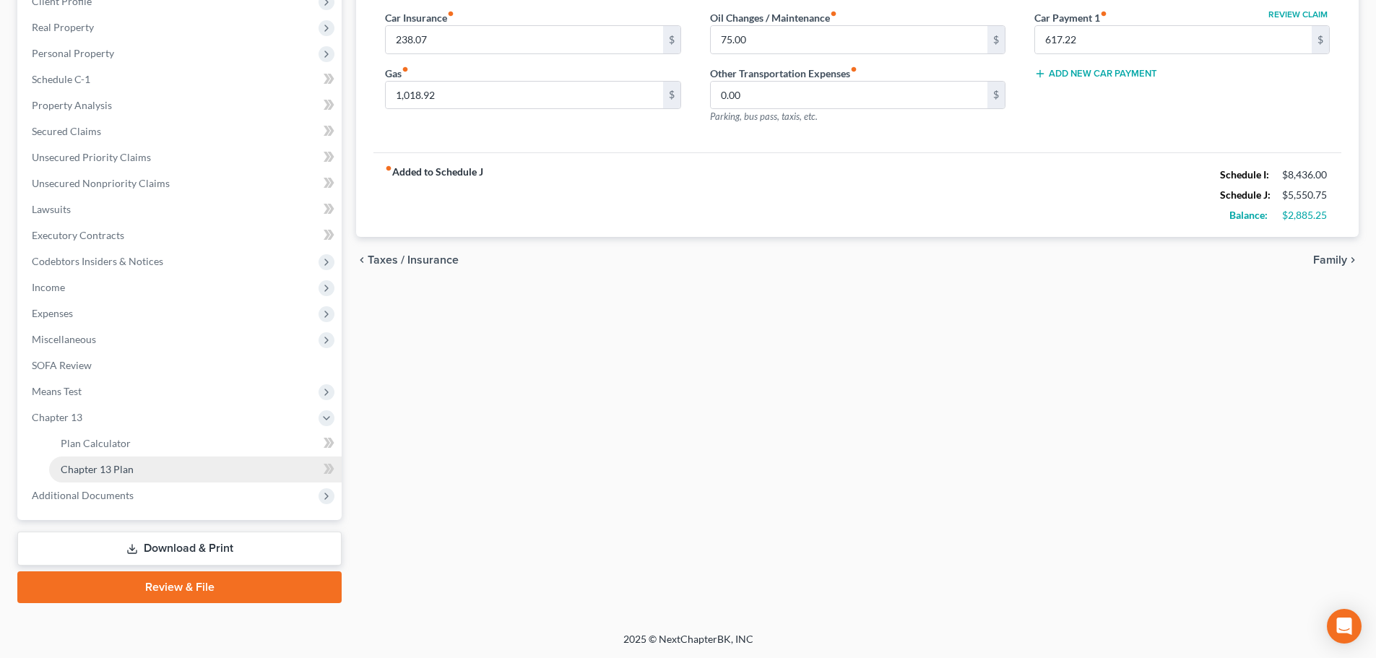
click at [262, 463] on link "Chapter 13 Plan" at bounding box center [195, 470] width 293 height 26
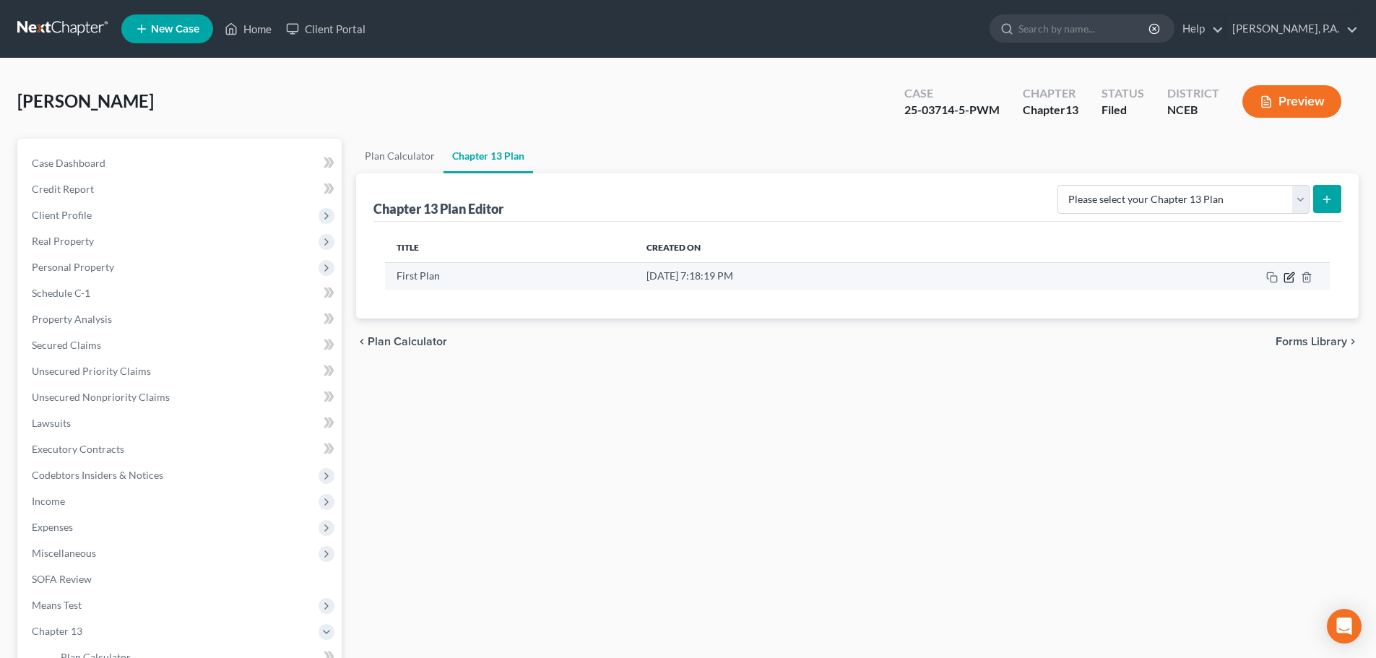
click at [1295, 280] on icon "button" at bounding box center [1290, 278] width 12 height 12
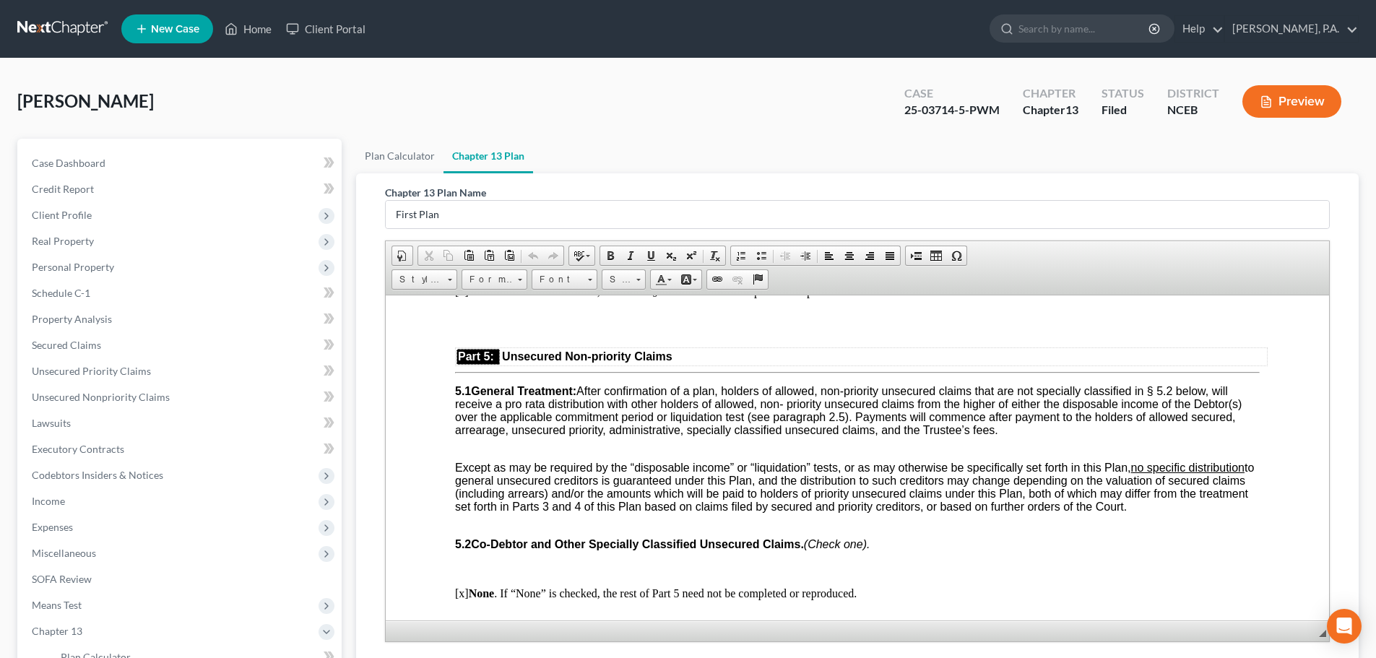
scroll to position [3408, 0]
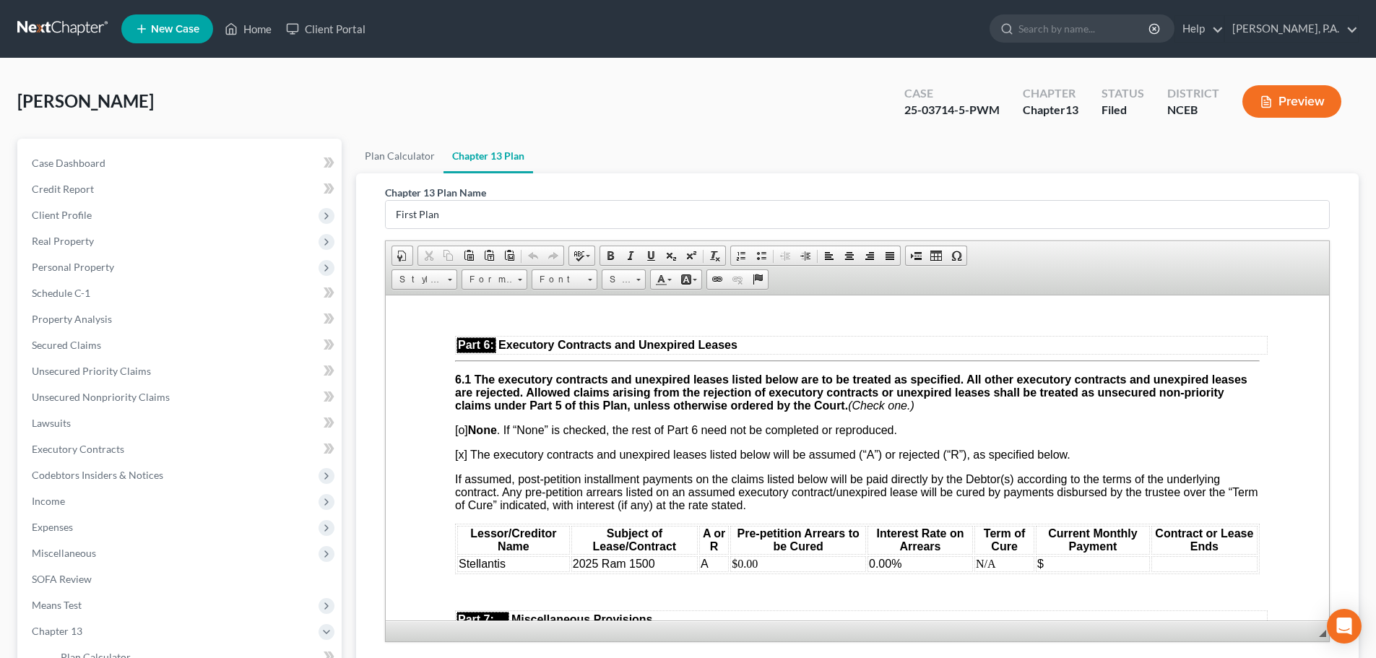
click at [1073, 572] on td "$" at bounding box center [1093, 564] width 114 height 16
paste body
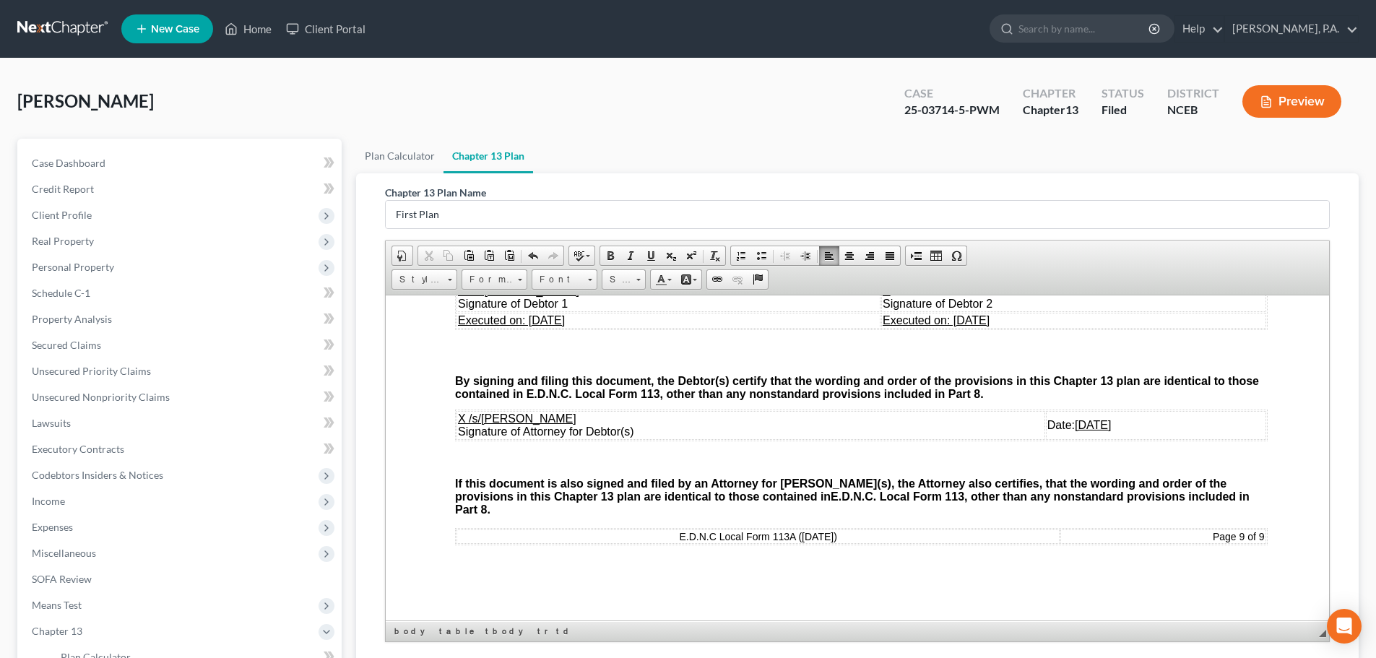
scroll to position [214, 0]
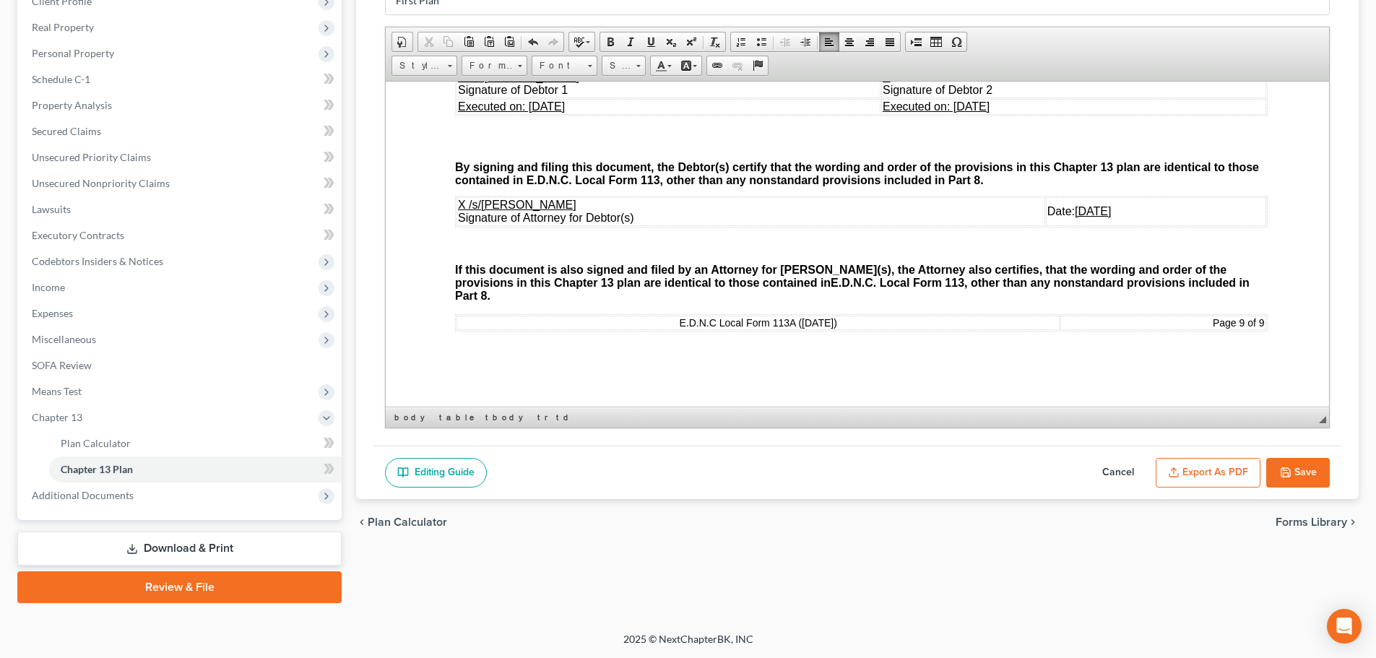
click at [1307, 470] on button "Save" at bounding box center [1299, 473] width 64 height 30
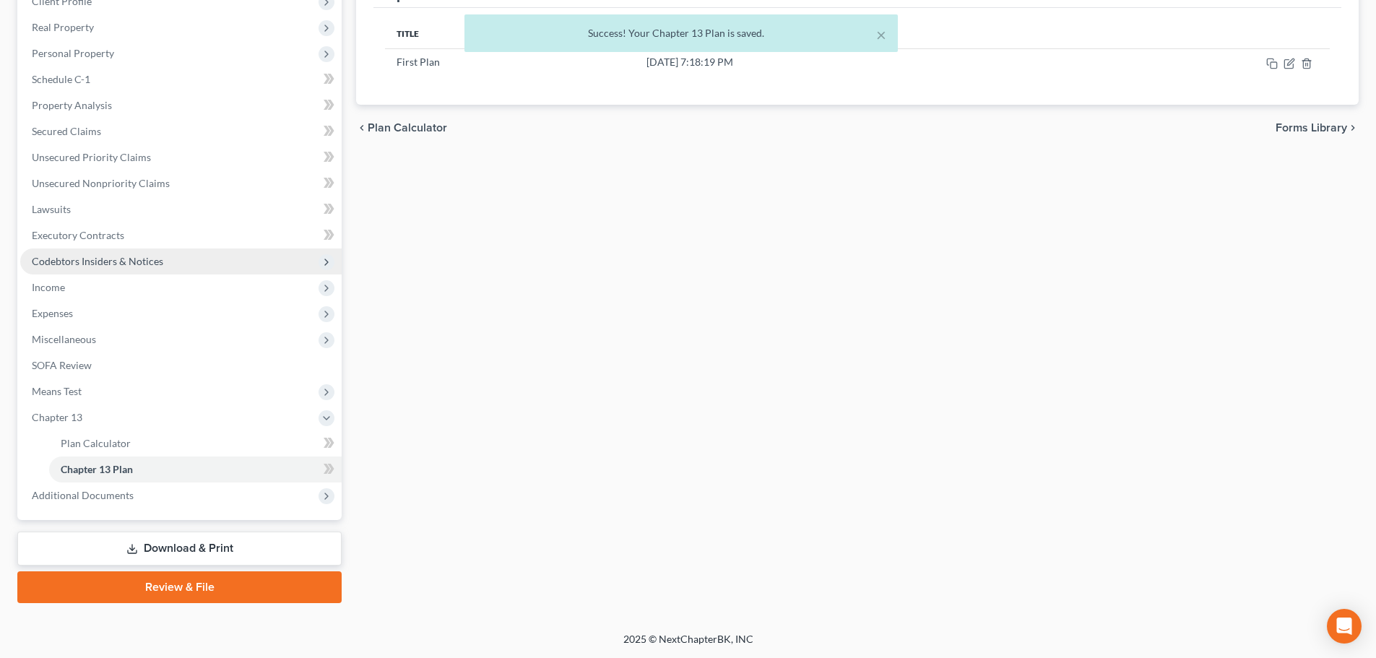
scroll to position [0, 0]
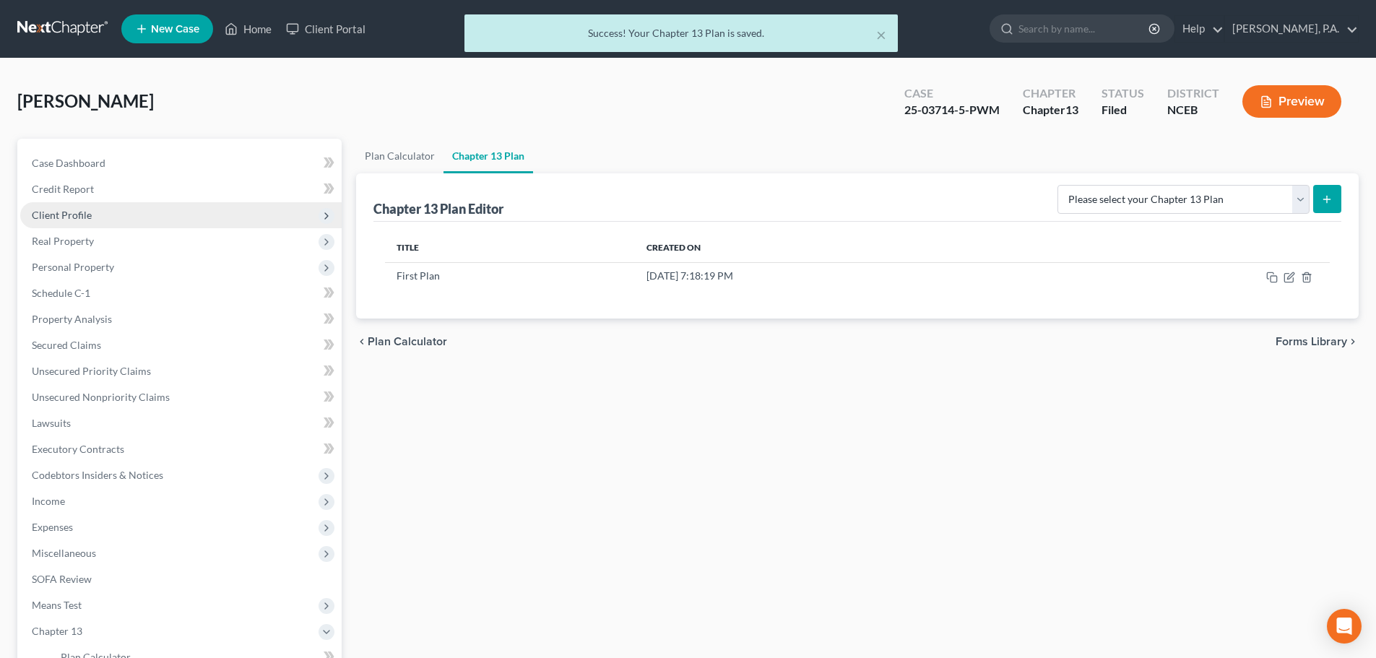
click at [111, 204] on span "Client Profile" at bounding box center [181, 215] width 322 height 26
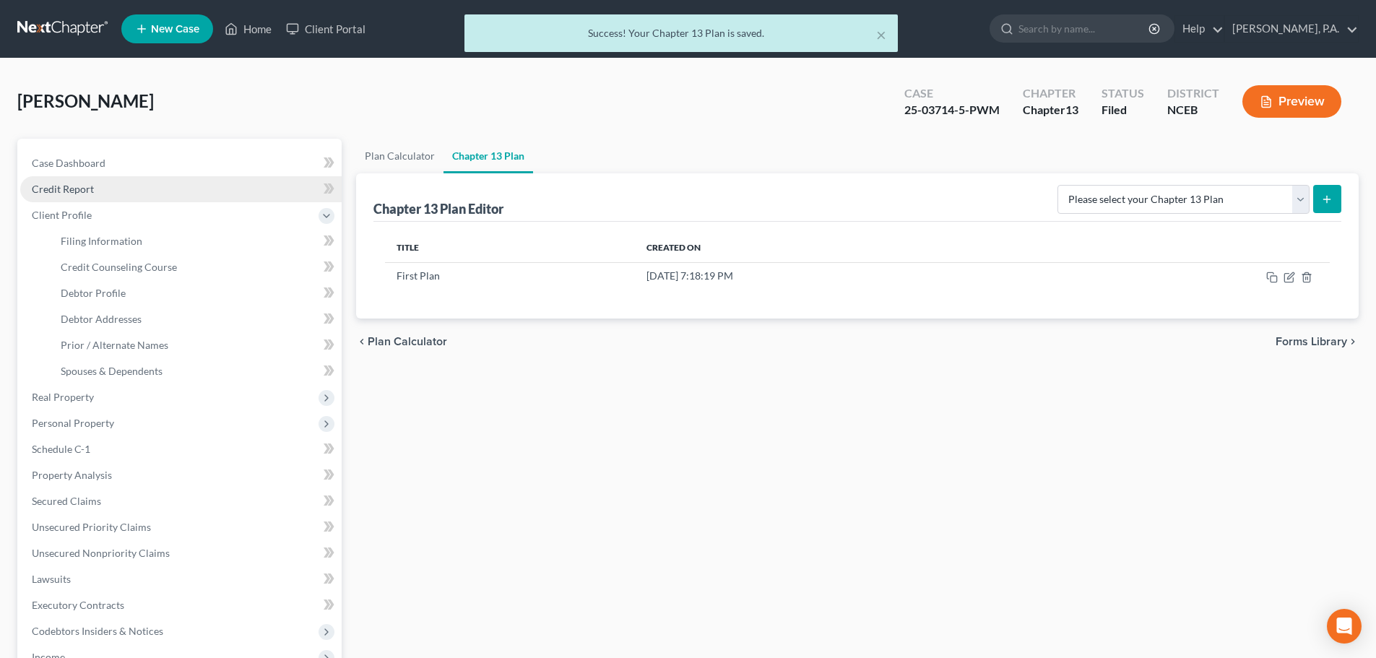
click at [108, 186] on link "Credit Report" at bounding box center [181, 189] width 322 height 26
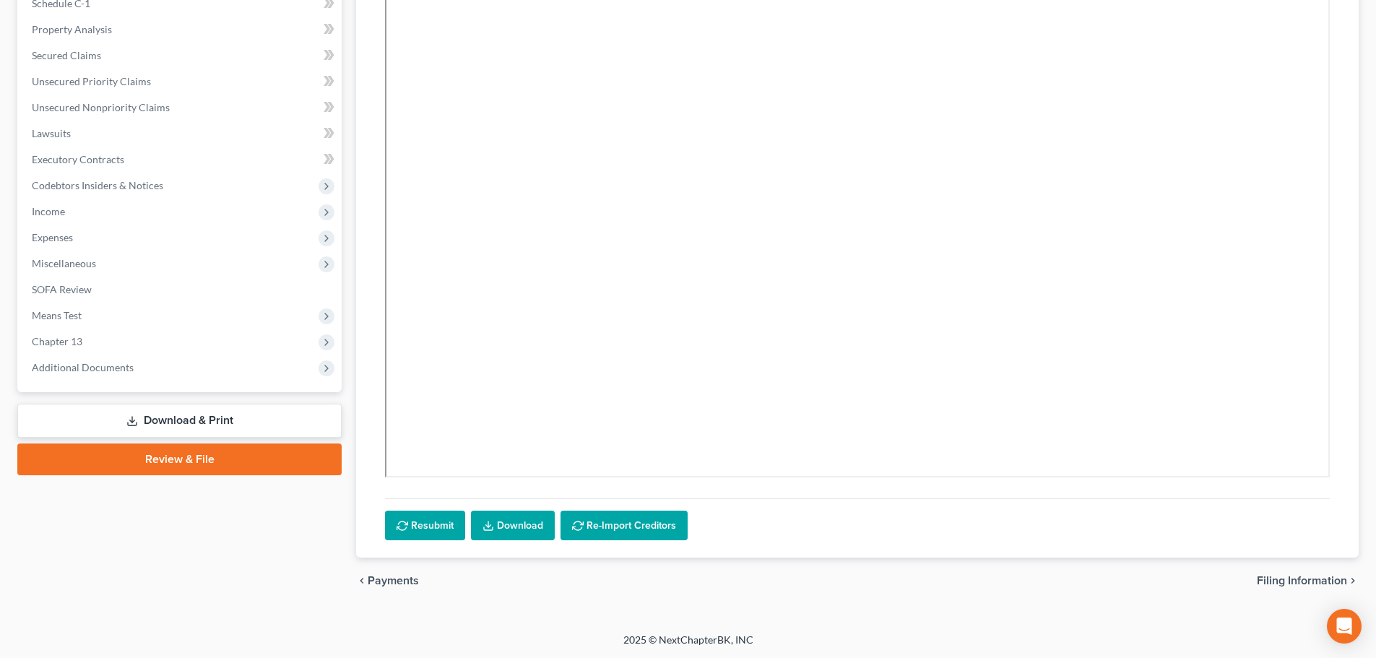
scroll to position [290, 0]
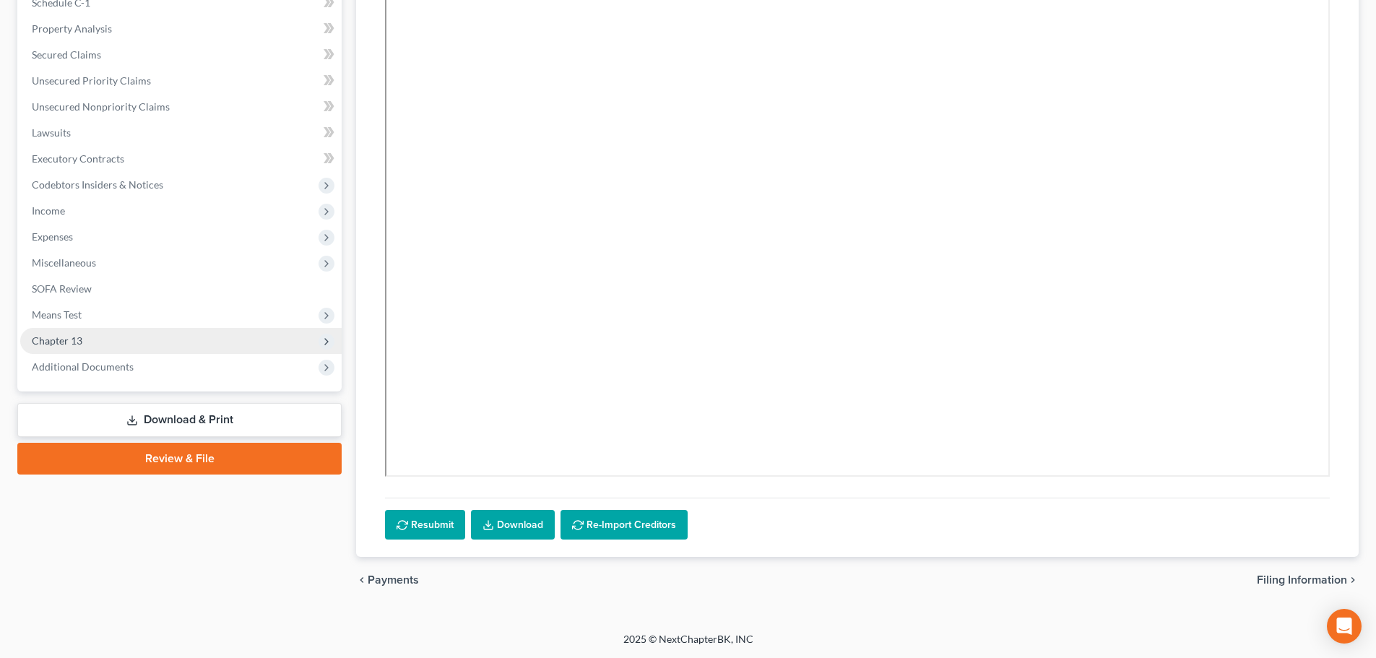
click at [220, 345] on span "Chapter 13" at bounding box center [181, 341] width 322 height 26
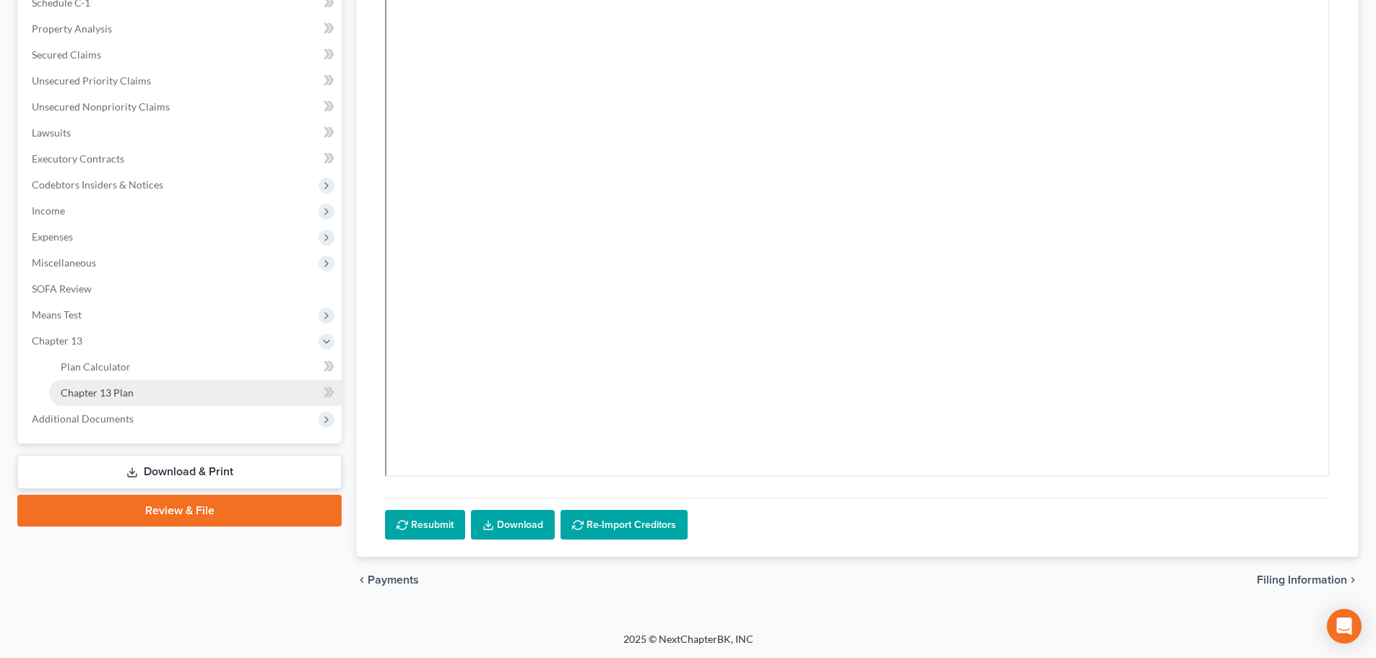
click at [241, 394] on link "Chapter 13 Plan" at bounding box center [195, 393] width 293 height 26
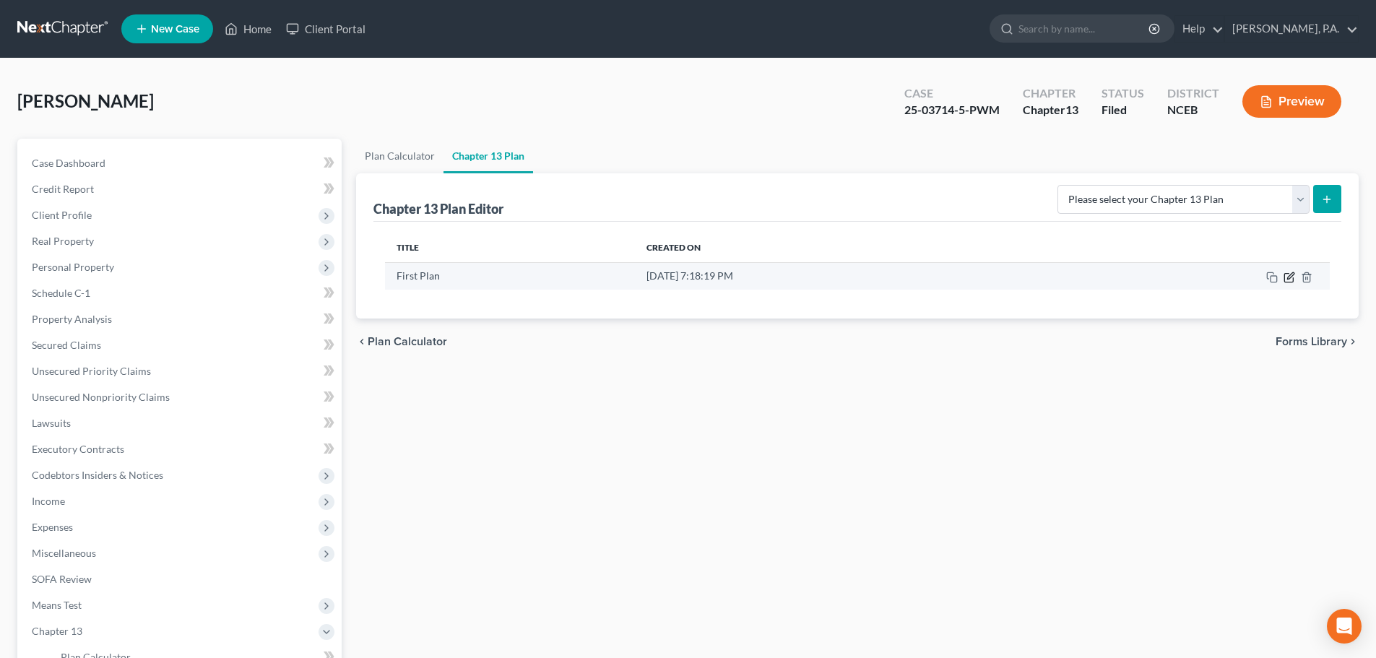
click at [1290, 278] on icon "button" at bounding box center [1291, 275] width 7 height 7
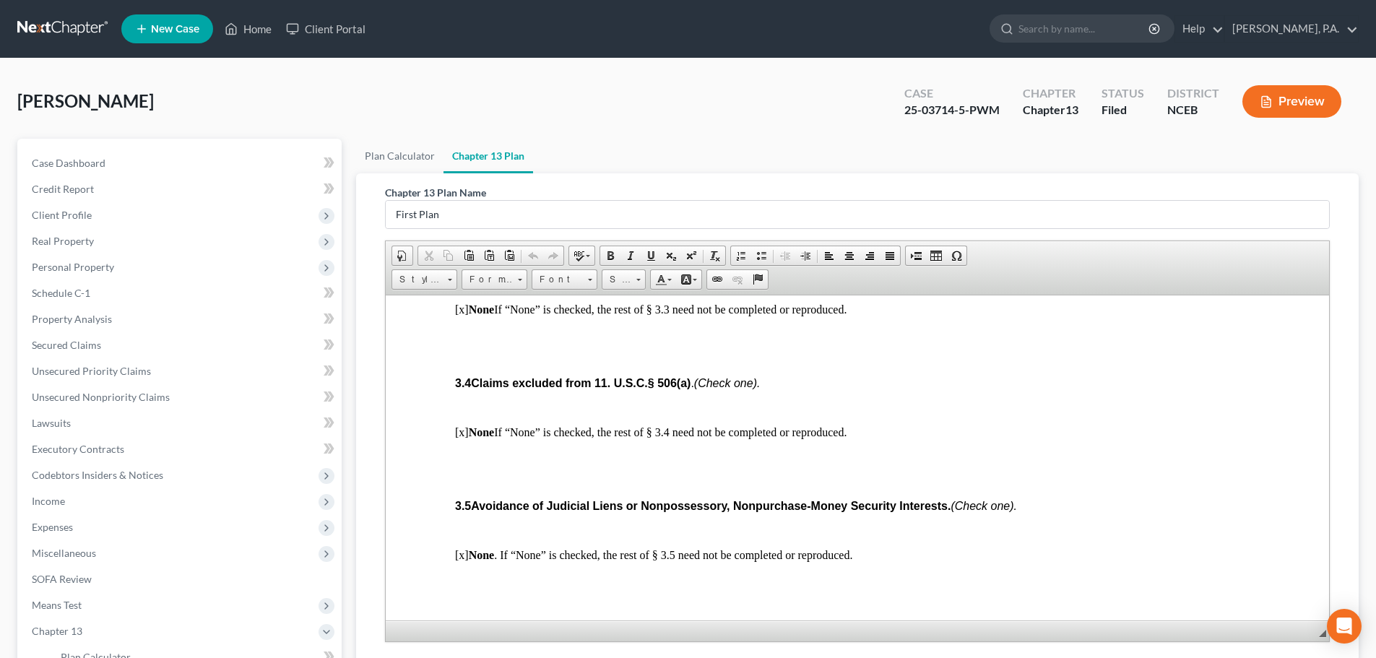
scroll to position [1626, 0]
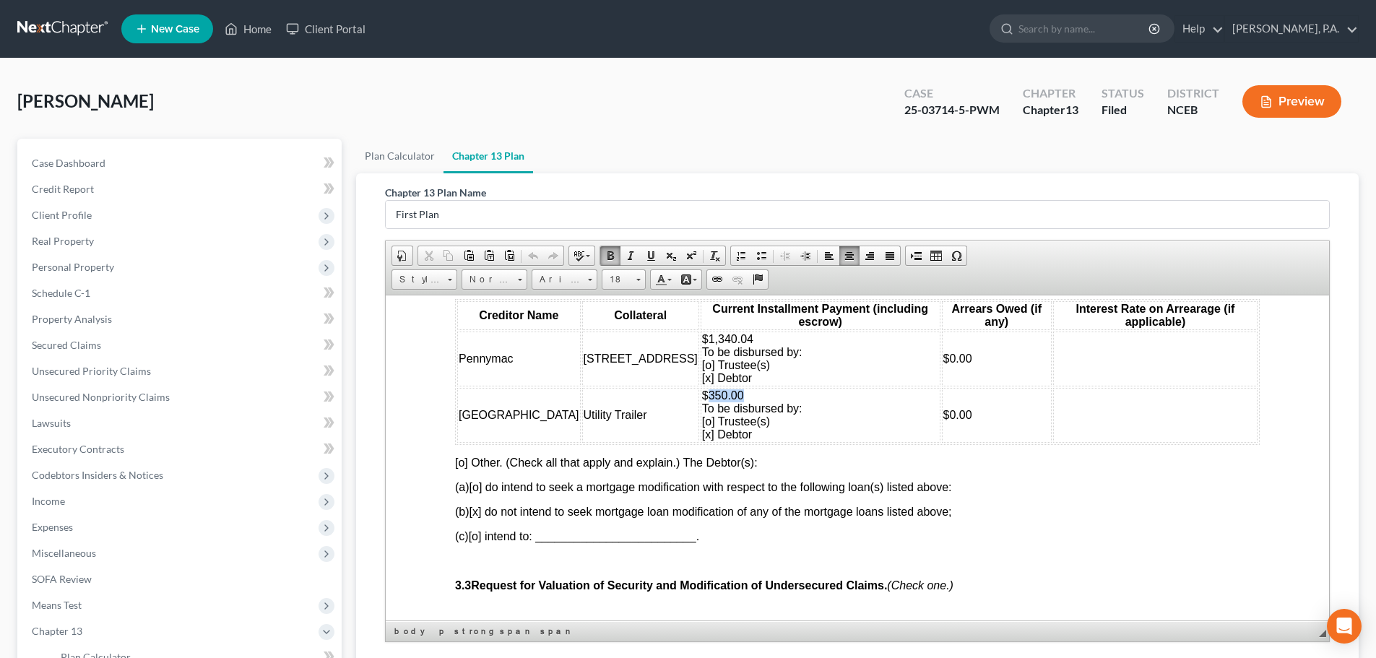
drag, startPoint x: 637, startPoint y: 412, endPoint x: 675, endPoint y: 411, distance: 38.3
click at [701, 411] on td "$350.00 To be disbursed by: [o] Trustee(s) [x] Debtor" at bounding box center [821, 414] width 240 height 55
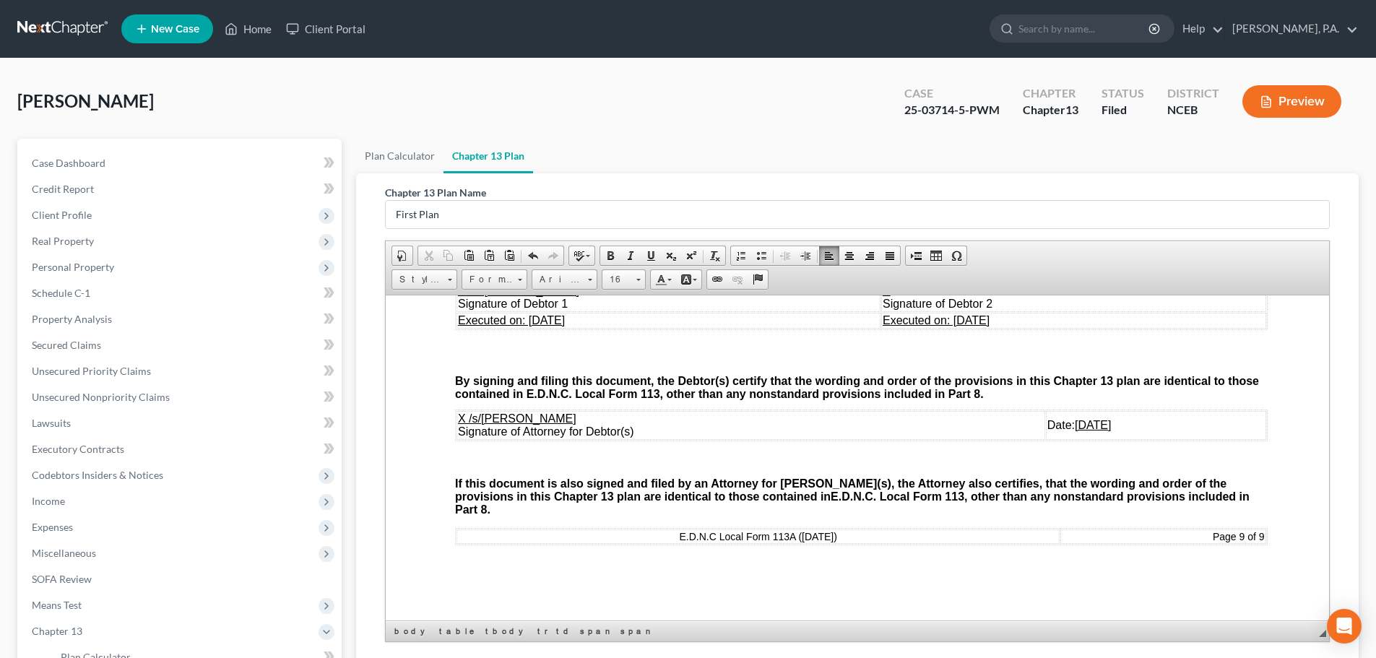
scroll to position [214, 0]
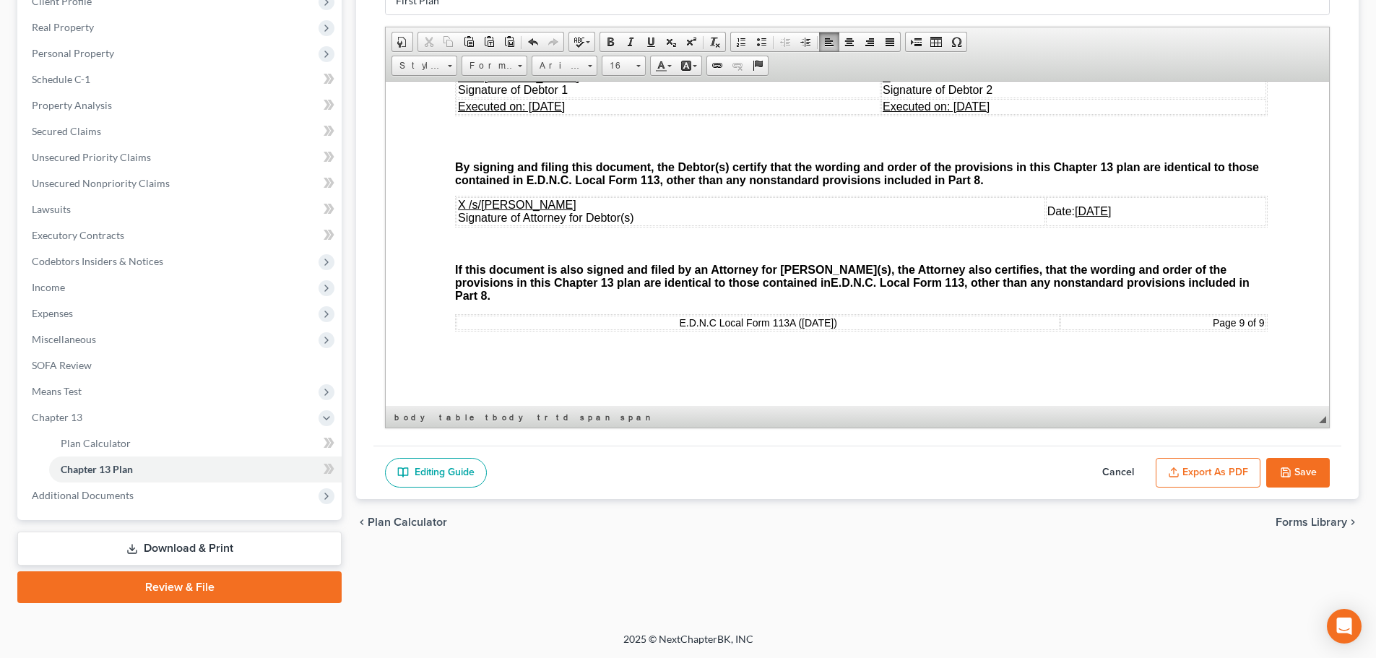
click at [1290, 476] on icon "button" at bounding box center [1286, 473] width 12 height 12
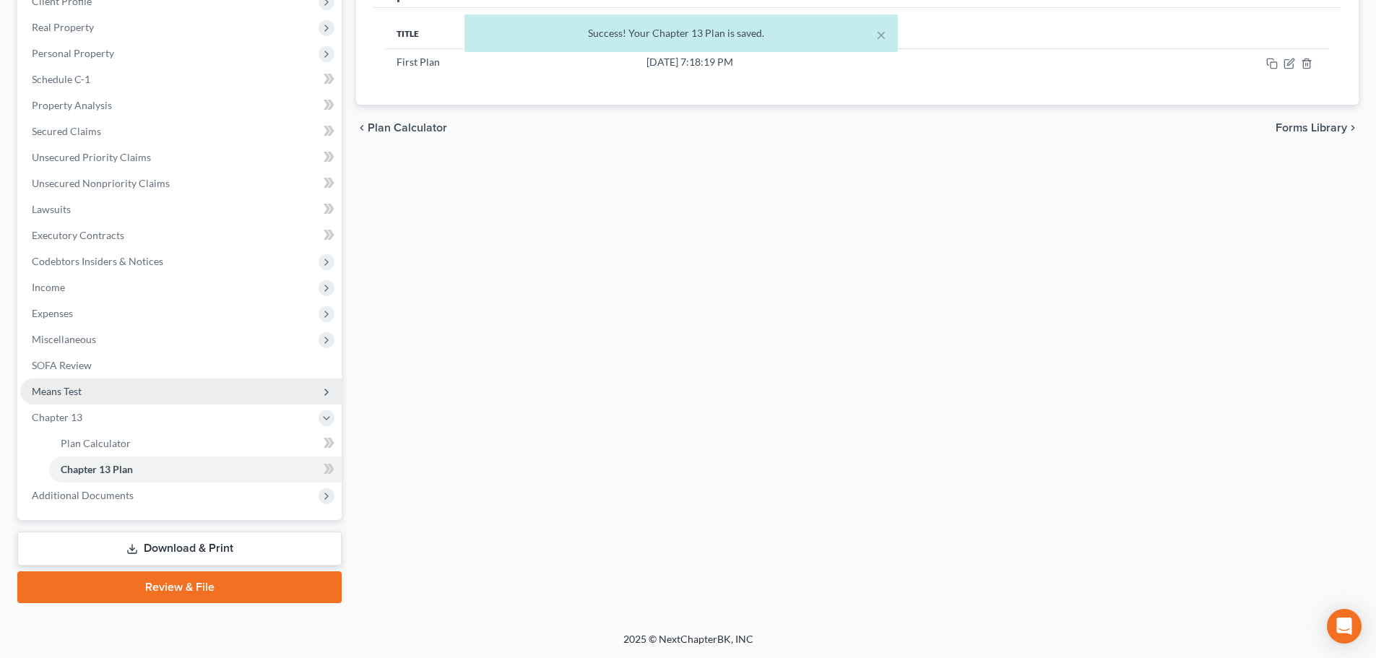
click at [118, 394] on span "Means Test" at bounding box center [181, 392] width 322 height 26
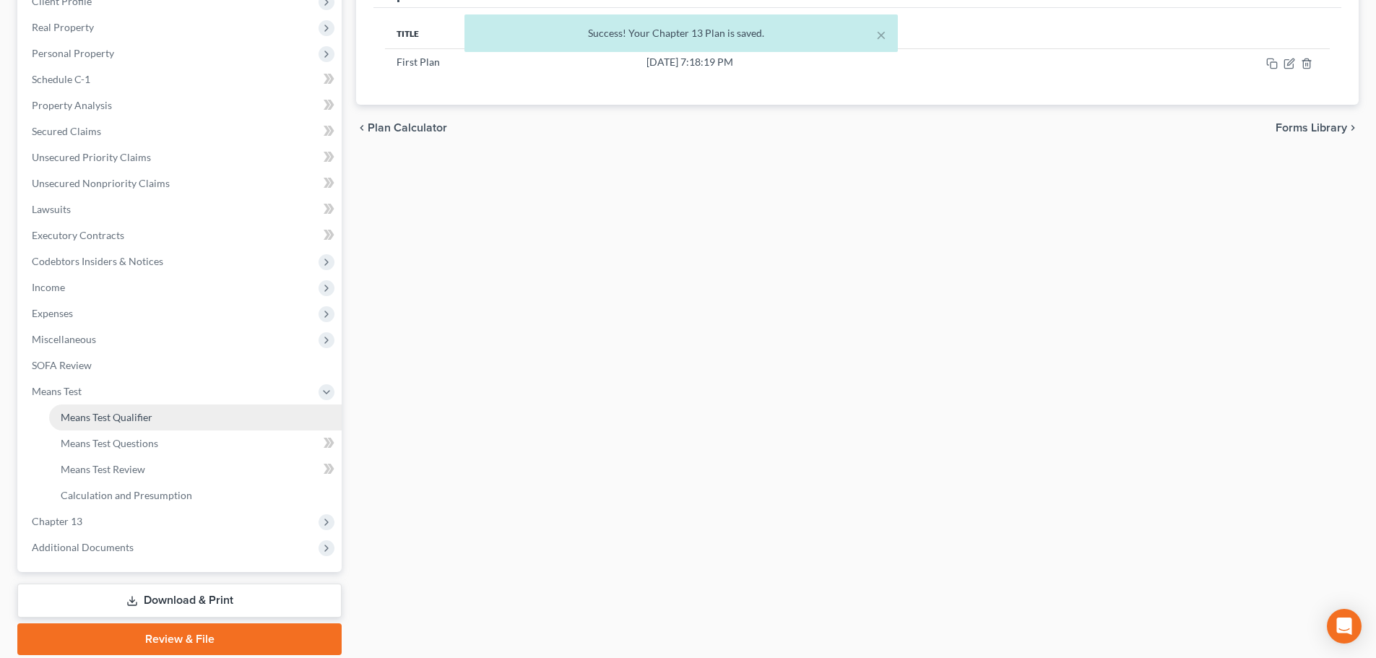
click at [151, 412] on span "Means Test Qualifier" at bounding box center [107, 417] width 92 height 12
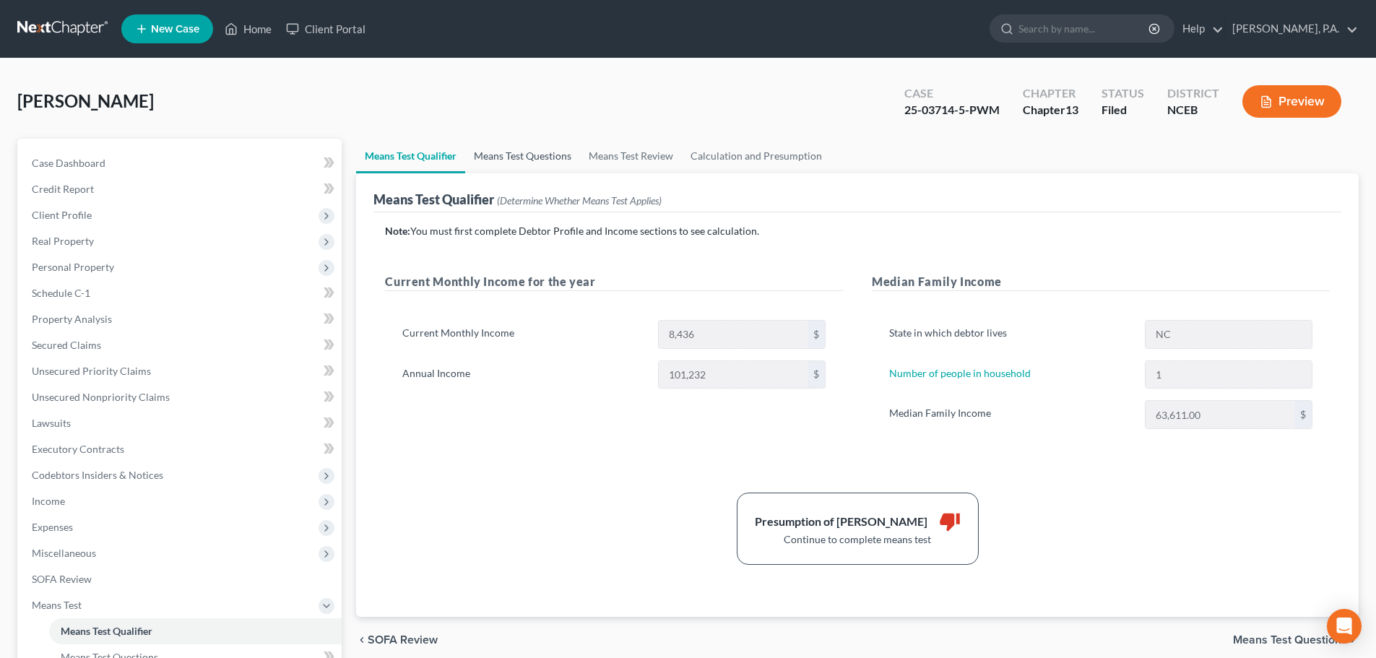
click at [506, 155] on link "Means Test Questions" at bounding box center [522, 156] width 115 height 35
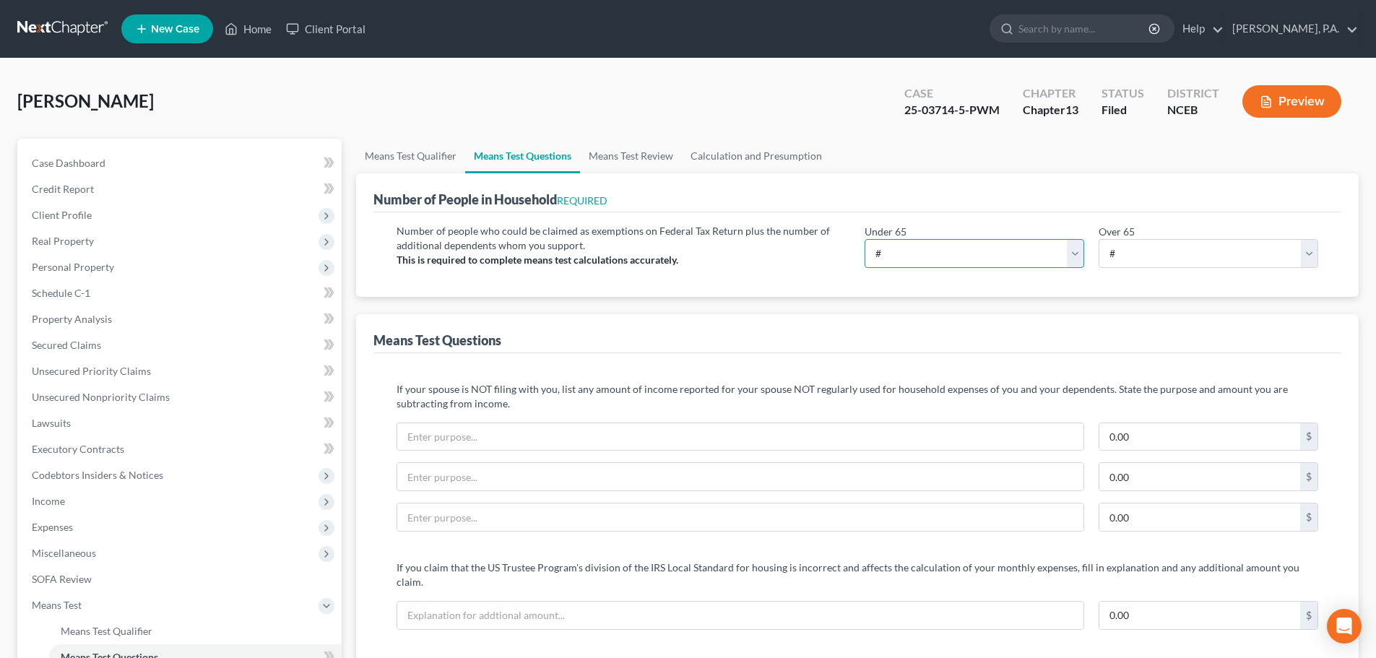
click at [923, 249] on select "# 0 1 2 3 4 5 6 7 8 9 10" at bounding box center [975, 253] width 220 height 29
click at [865, 239] on select "# 0 1 2 3 4 5 6 7 8 9 10" at bounding box center [975, 253] width 220 height 29
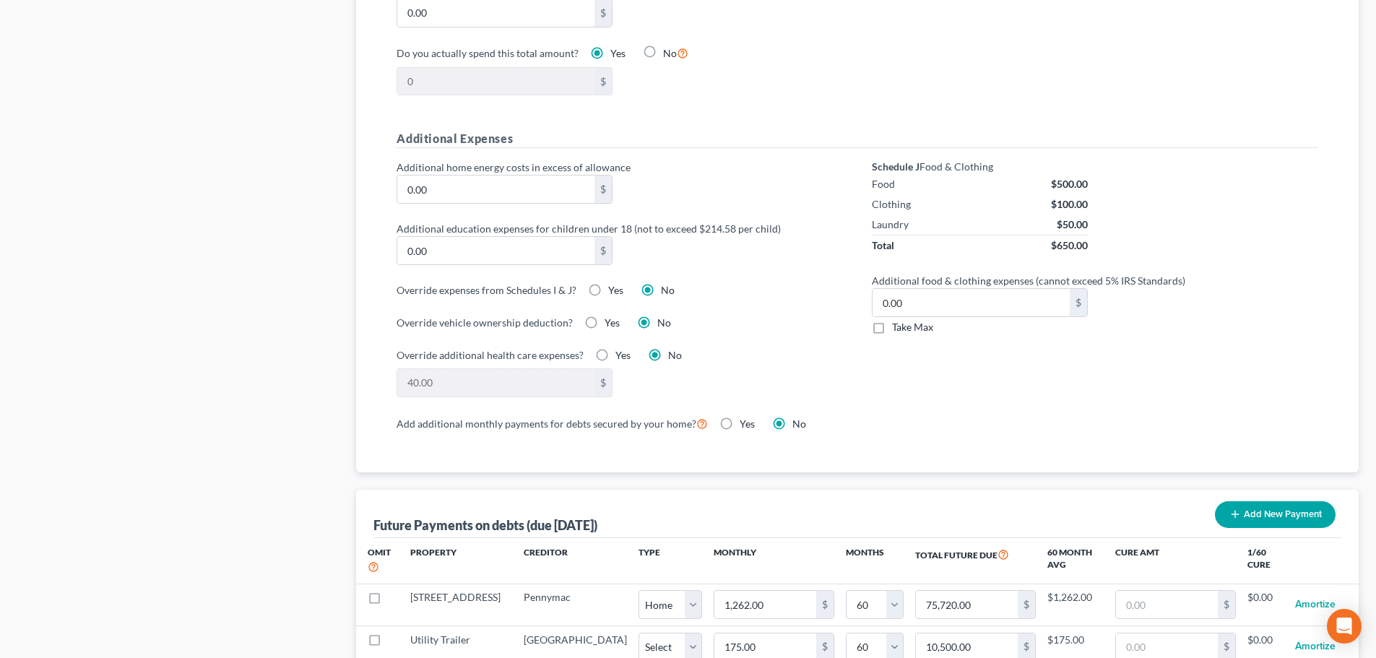
scroll to position [1434, 0]
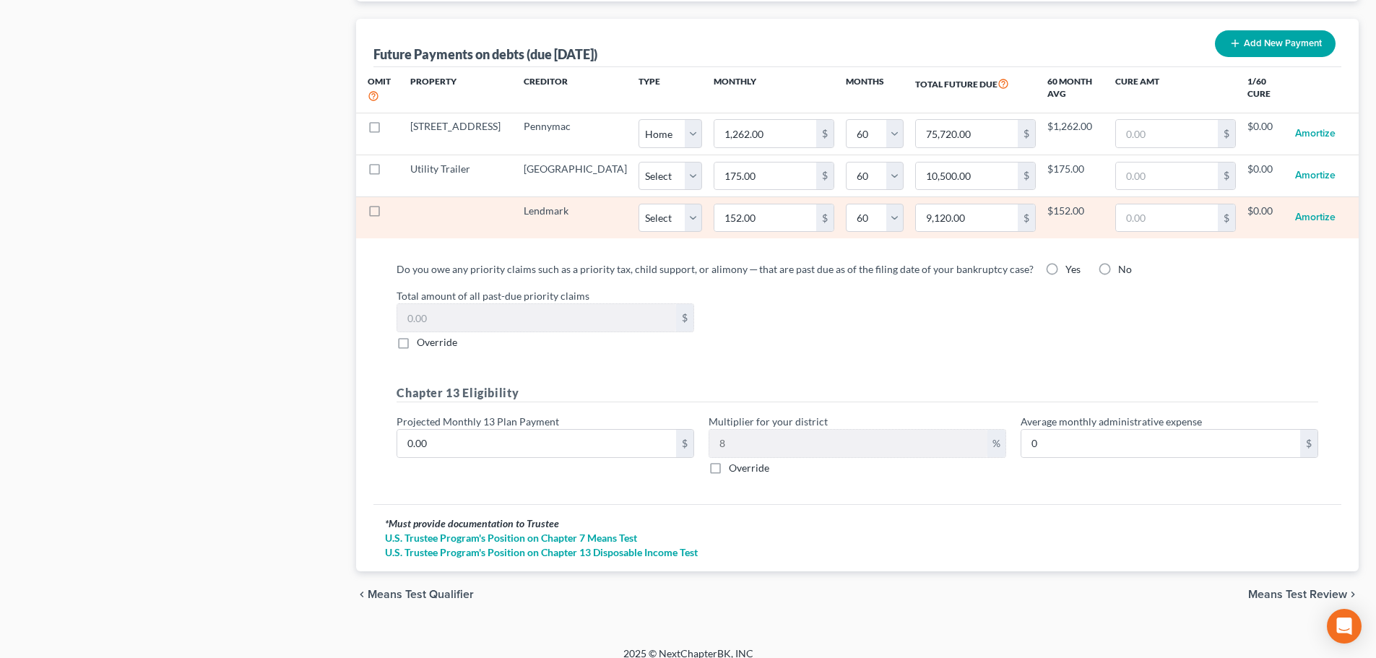
click at [388, 215] on label at bounding box center [388, 215] width 0 height 0
click at [394, 204] on input "checkbox" at bounding box center [398, 208] width 9 height 9
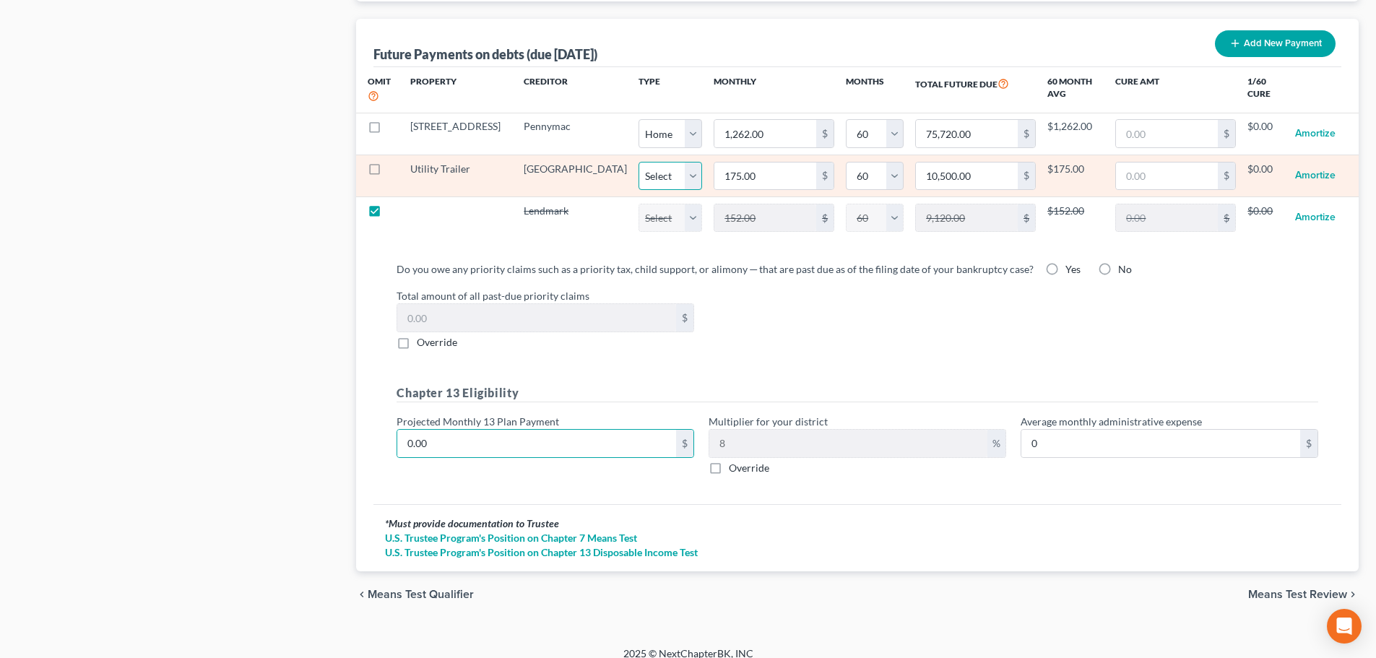
click at [639, 163] on select "Select Home Vehicle Other" at bounding box center [671, 176] width 64 height 29
click at [639, 162] on select "Select Home Vehicle Other" at bounding box center [671, 176] width 64 height 29
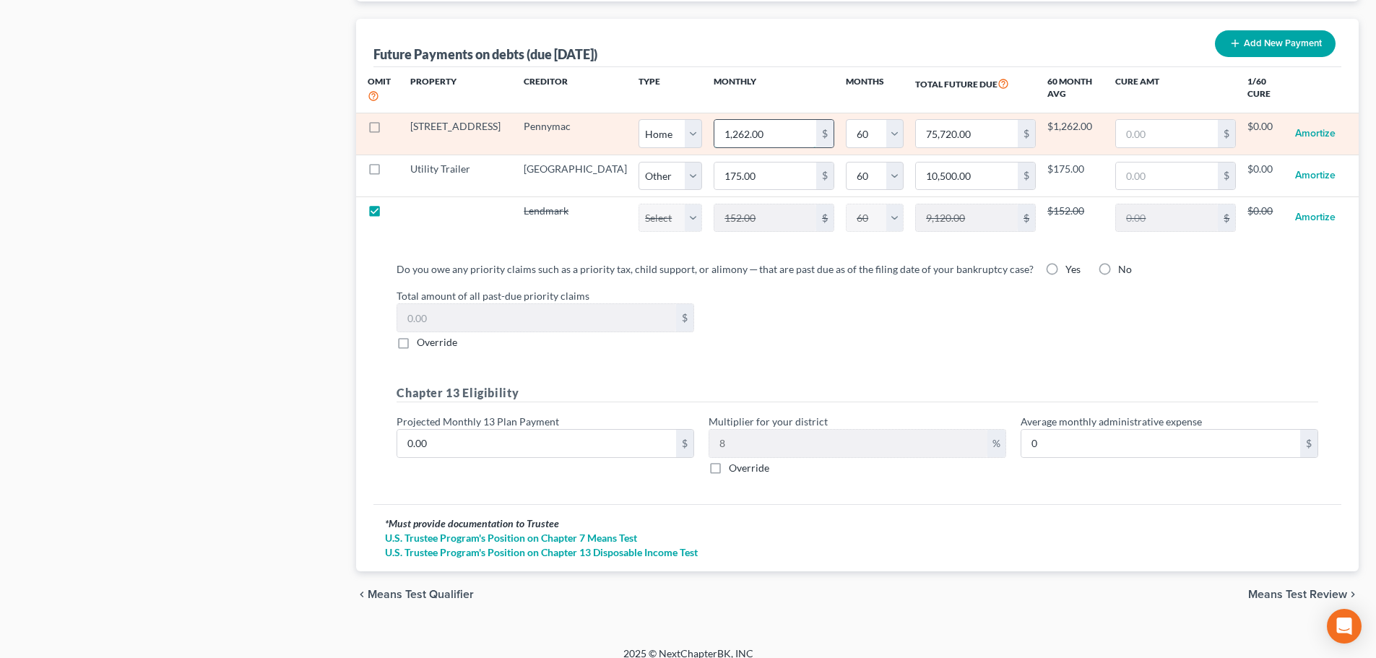
click at [715, 120] on input "1,262.00" at bounding box center [766, 133] width 102 height 27
click at [1119, 120] on input "text" at bounding box center [1167, 133] width 102 height 27
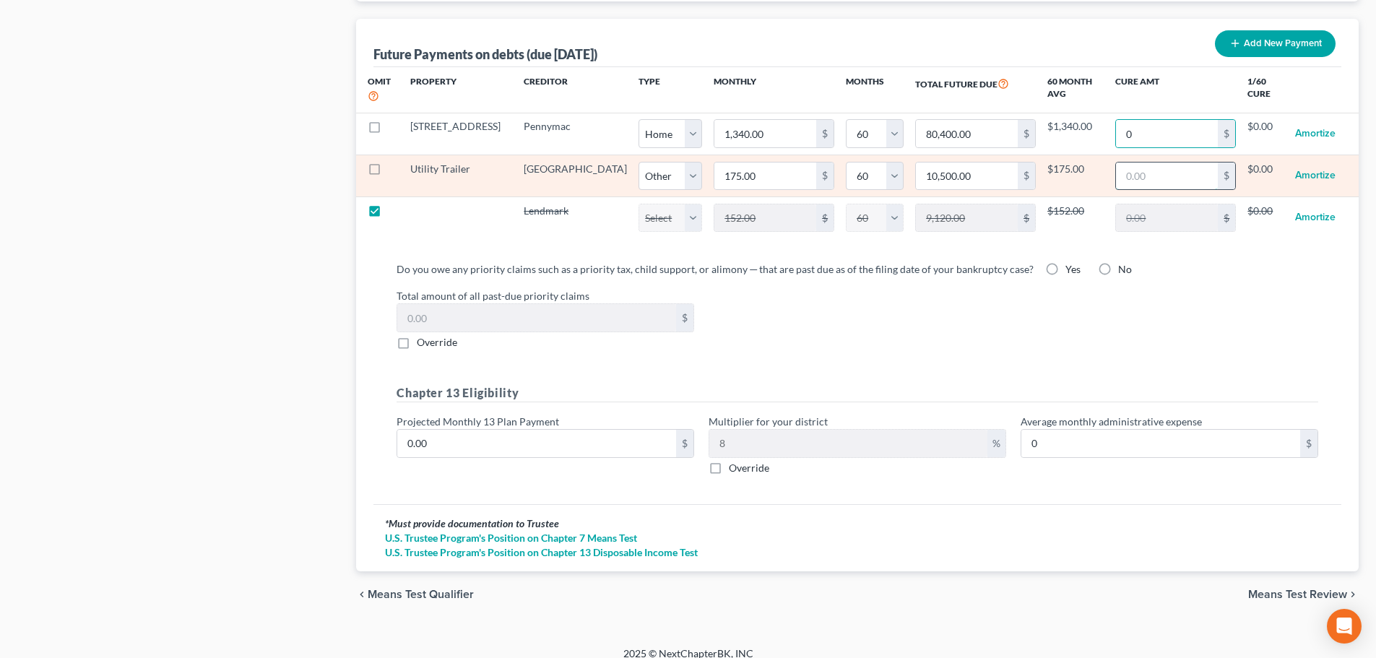
click at [1119, 163] on input "text" at bounding box center [1167, 176] width 102 height 27
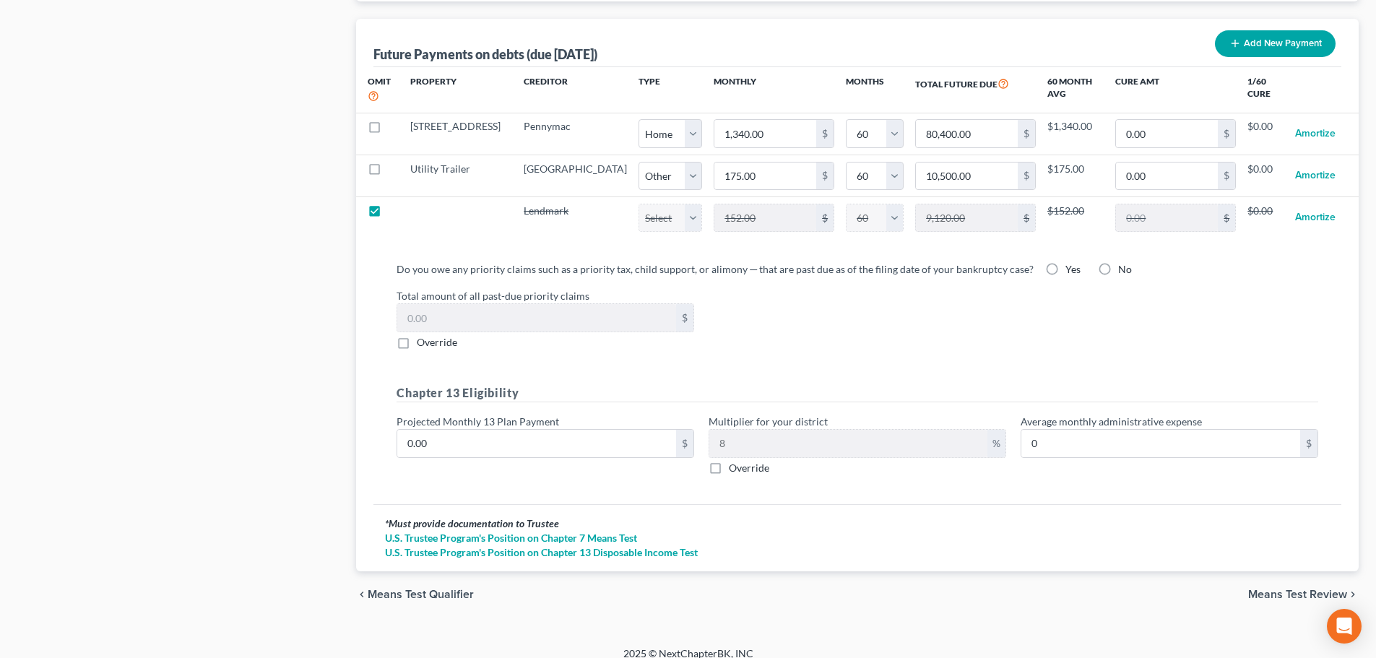
click at [1118, 262] on label "No" at bounding box center [1125, 269] width 14 height 14
click at [1124, 262] on input "No" at bounding box center [1128, 266] width 9 height 9
click at [928, 293] on div "Total amount of all past-due priority claims $ Override" at bounding box center [857, 318] width 936 height 61
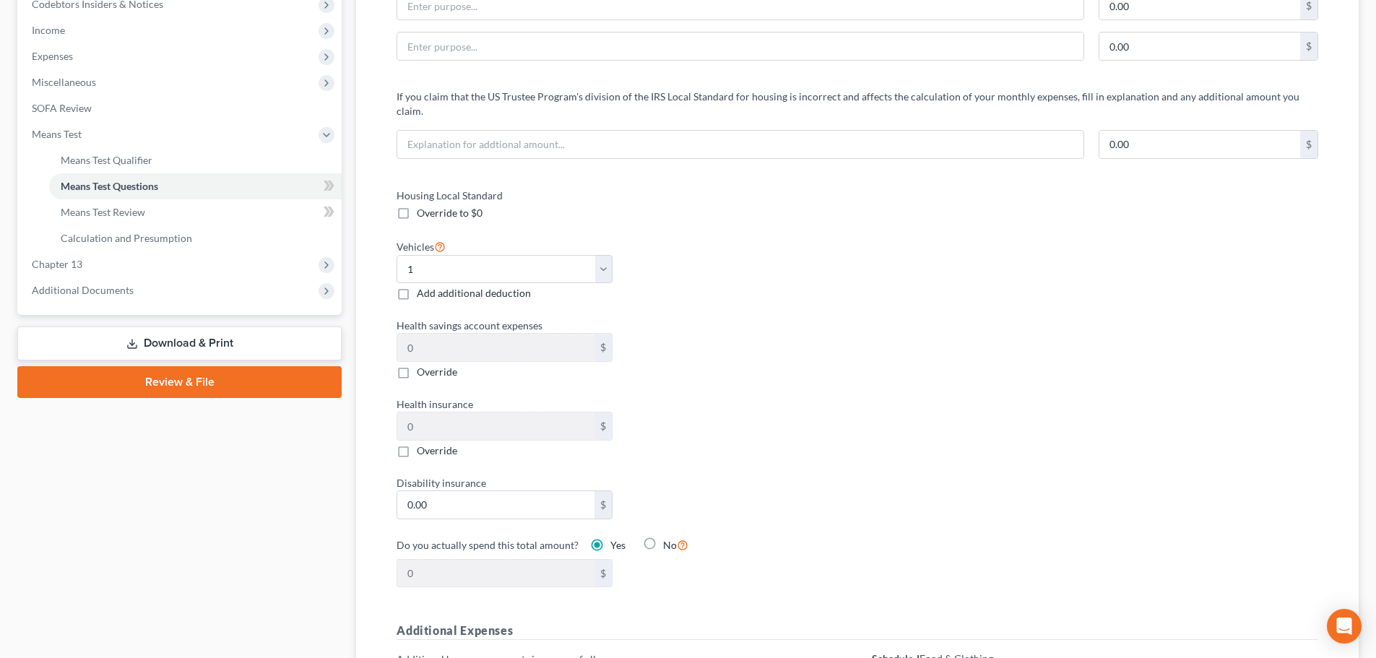
scroll to position [0, 0]
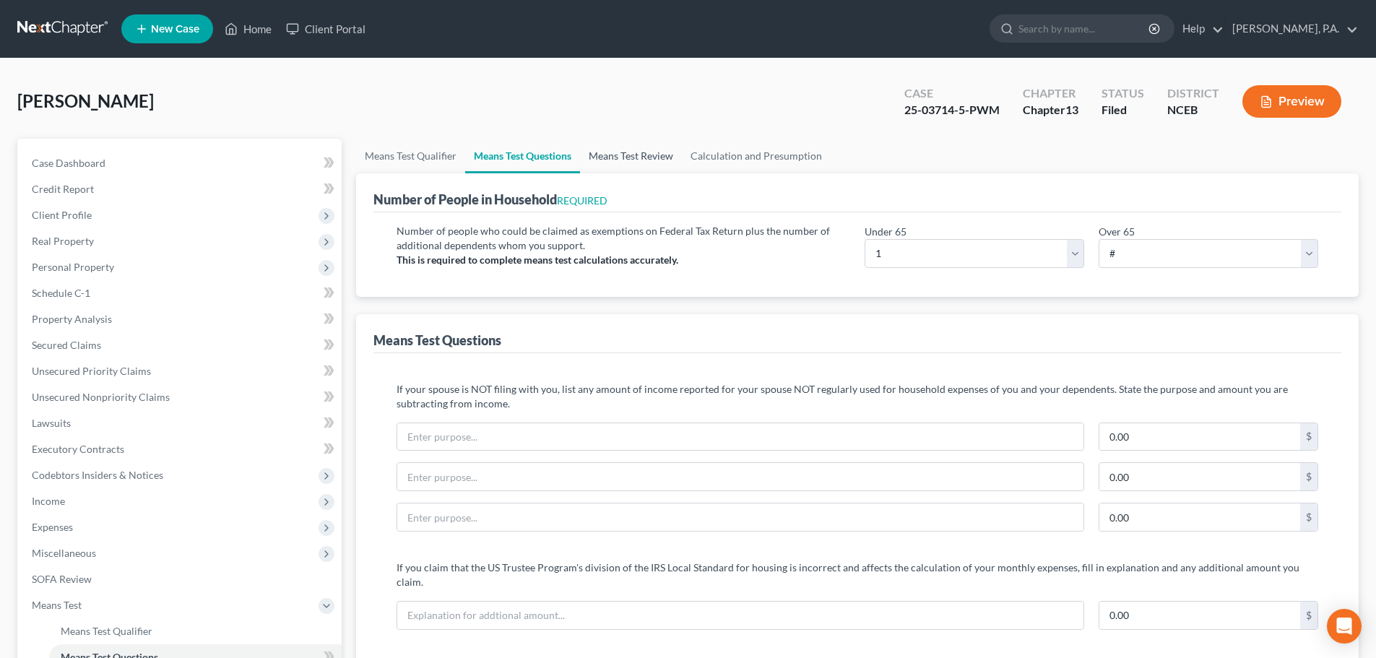
click at [666, 160] on link "Means Test Review" at bounding box center [631, 156] width 102 height 35
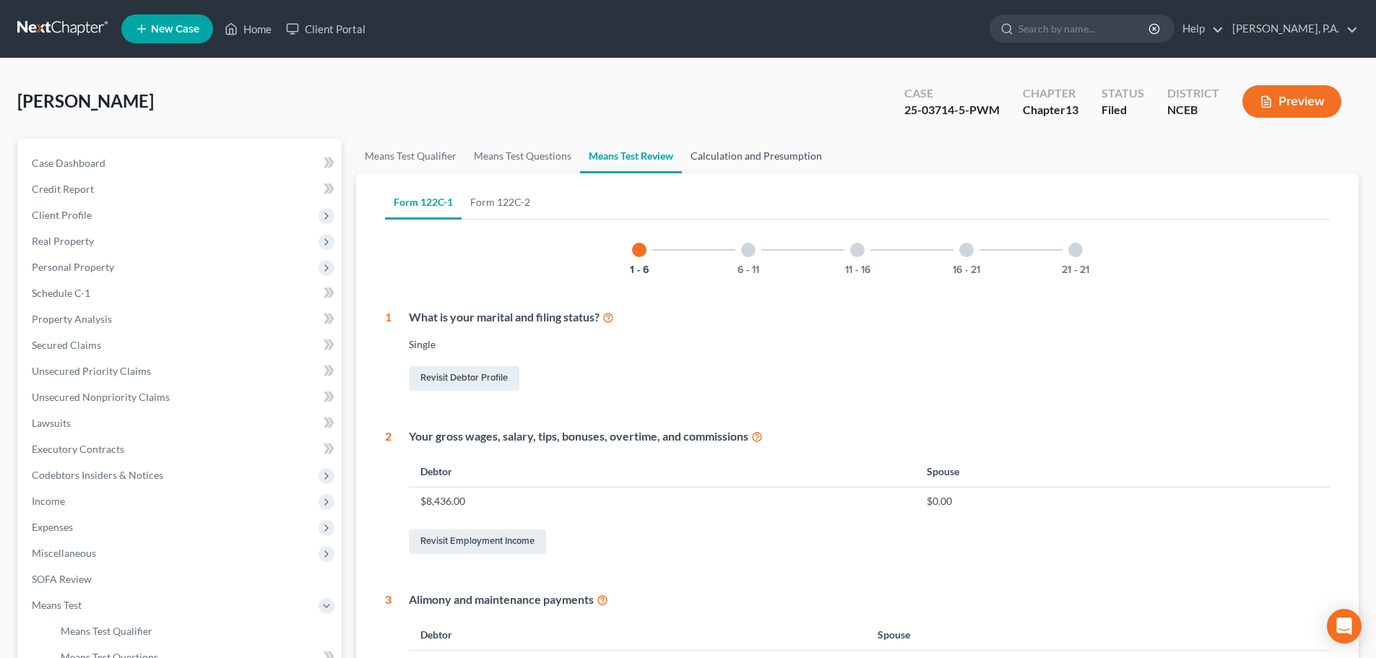
click at [762, 150] on link "Calculation and Presumption" at bounding box center [756, 156] width 149 height 35
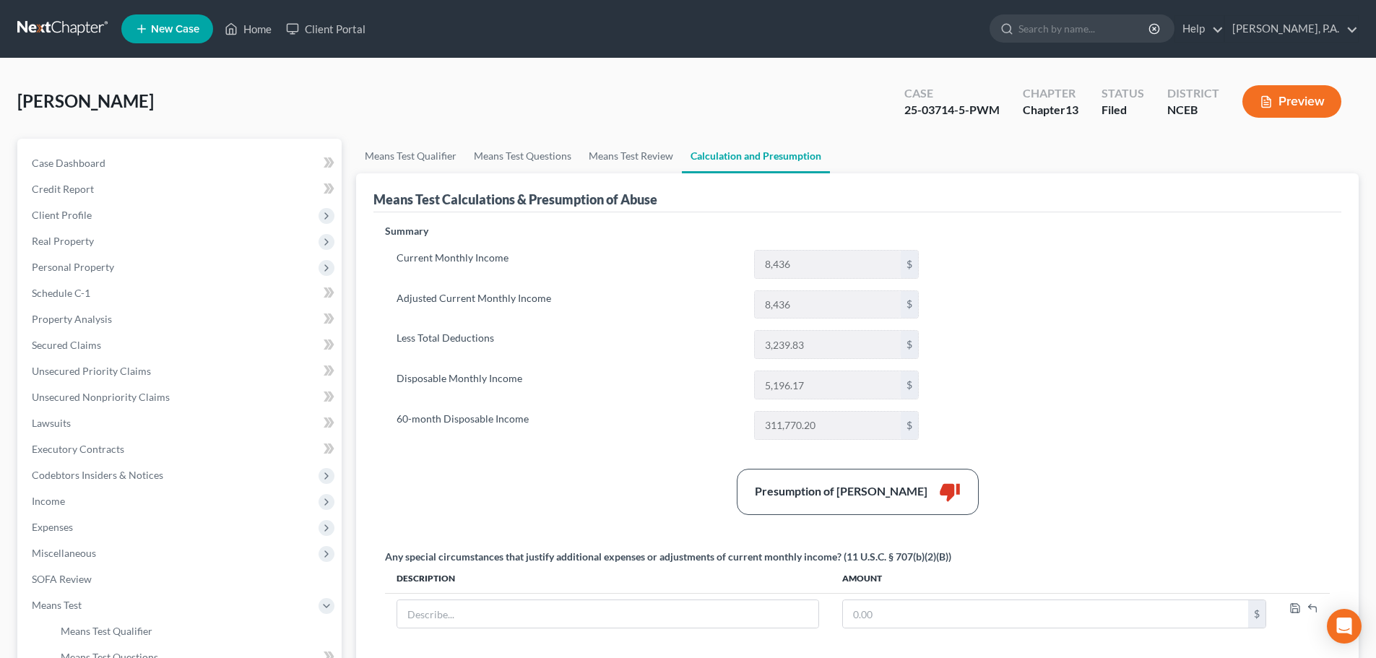
scroll to position [276, 0]
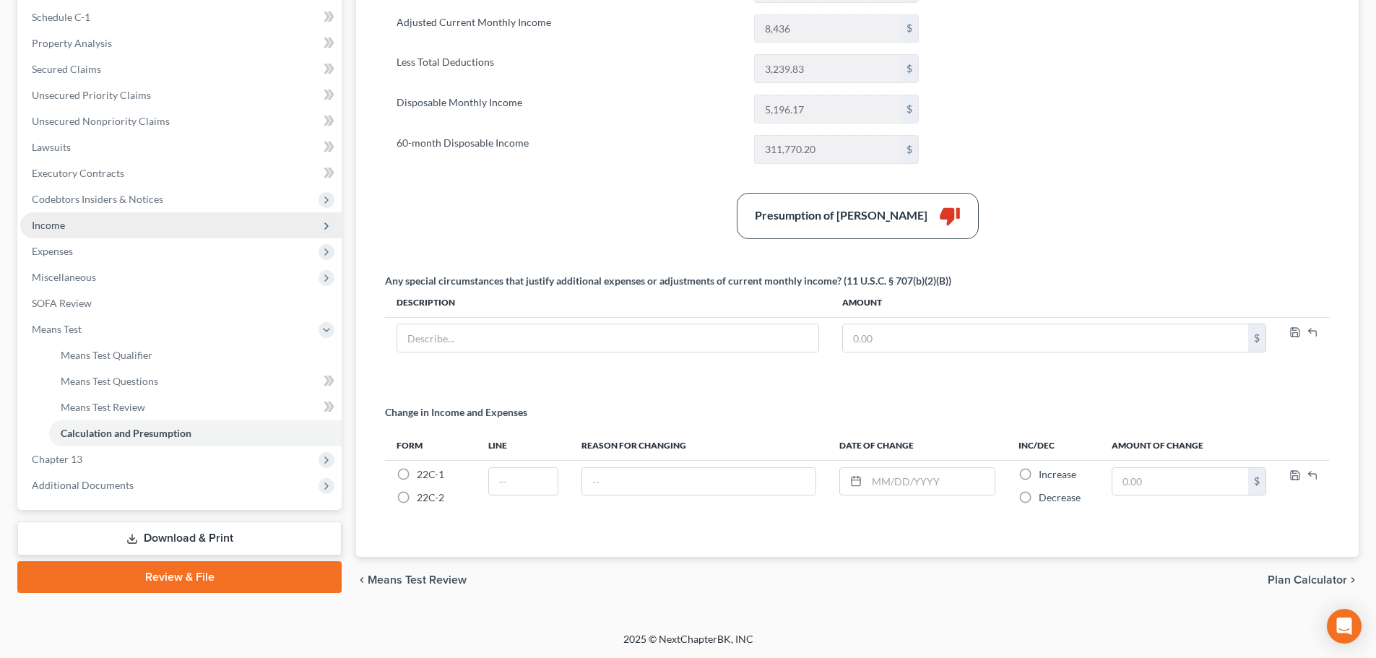
click at [112, 230] on span "Income" at bounding box center [181, 225] width 322 height 26
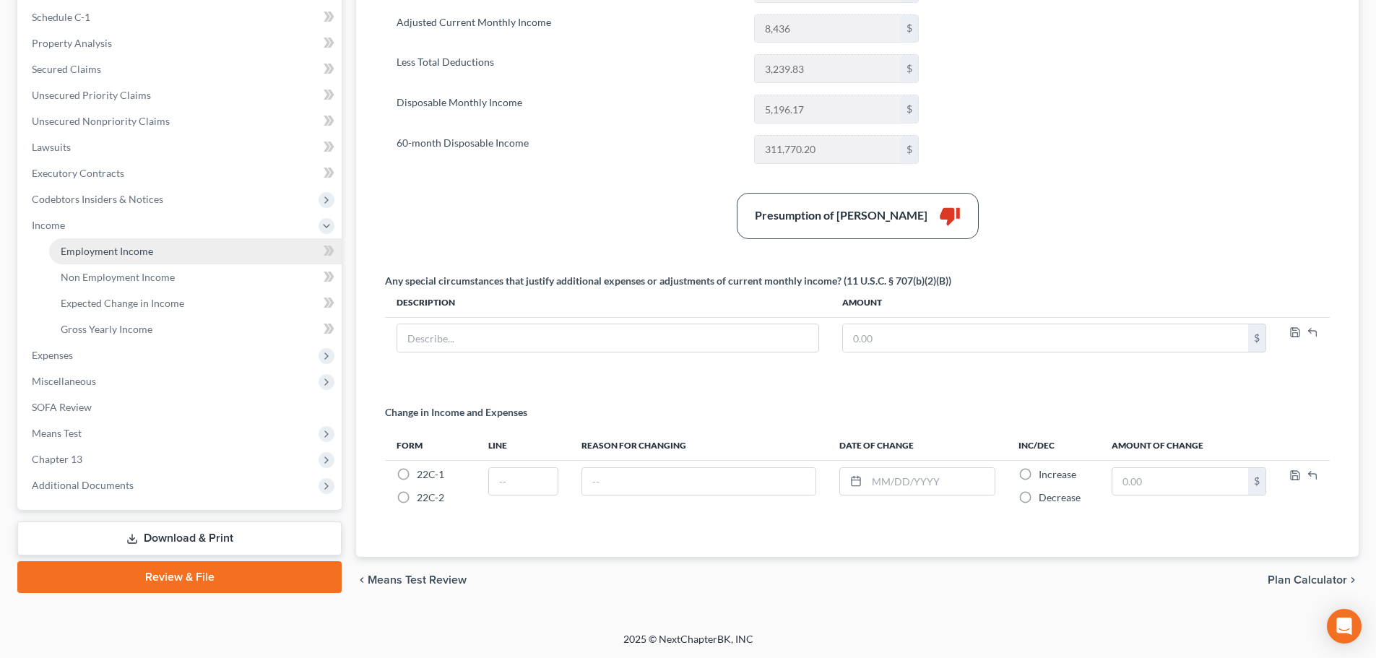
click at [124, 254] on span "Employment Income" at bounding box center [107, 251] width 92 height 12
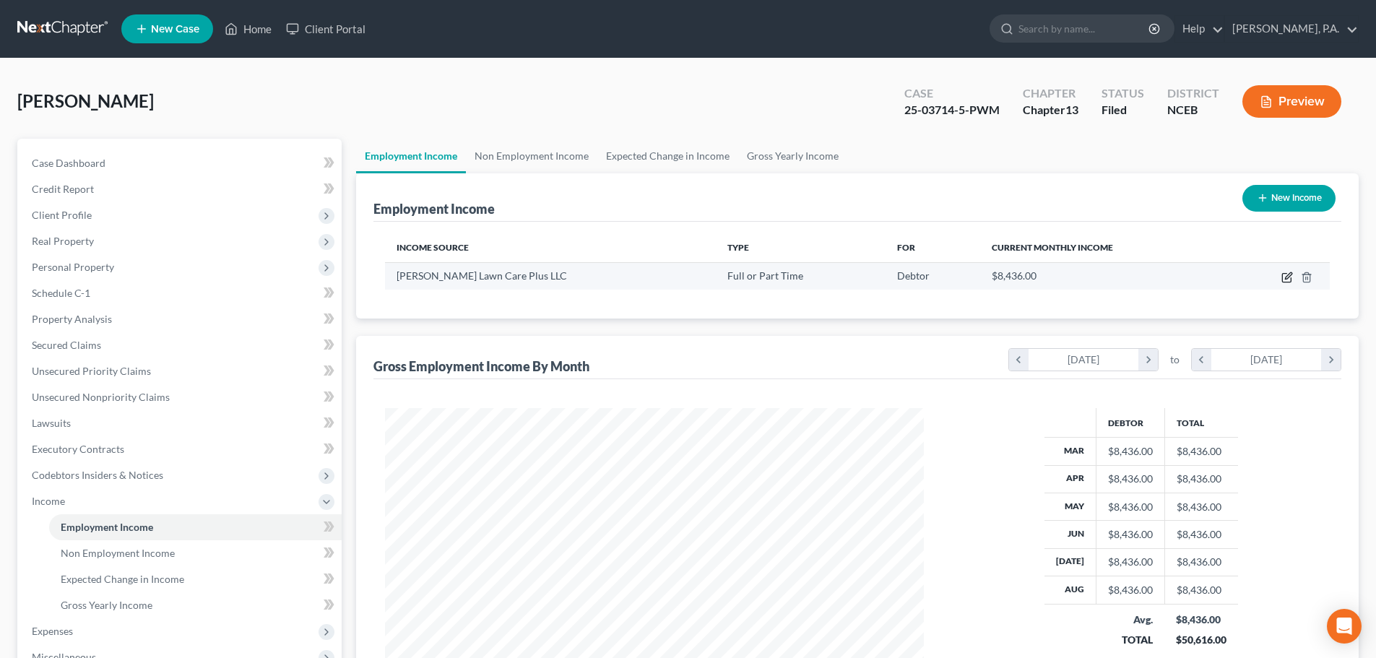
click at [1285, 279] on icon "button" at bounding box center [1288, 278] width 12 height 12
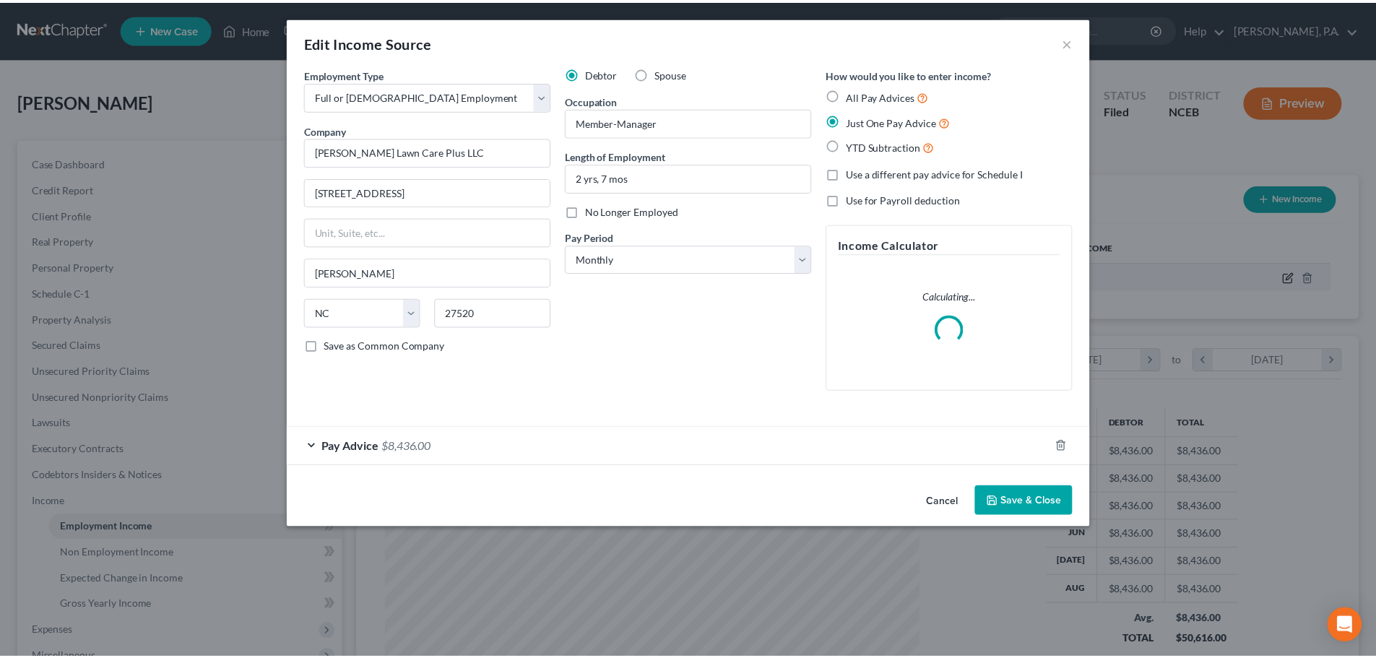
scroll to position [272, 573]
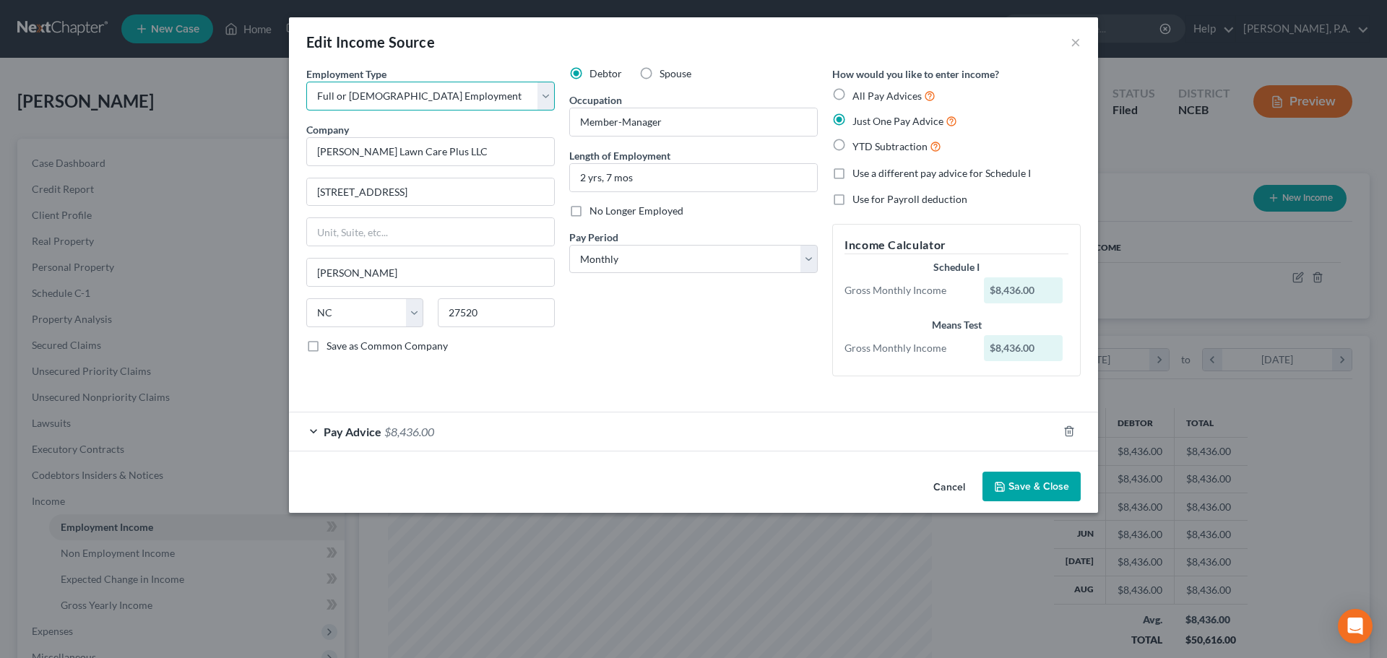
click at [473, 100] on select "Select Full or [DEMOGRAPHIC_DATA] Employment Self Employment" at bounding box center [430, 96] width 249 height 29
click at [306, 82] on select "Select Full or [DEMOGRAPHIC_DATA] Employment Self Employment" at bounding box center [430, 96] width 249 height 29
click at [423, 434] on span "$8,436.00" at bounding box center [409, 432] width 50 height 14
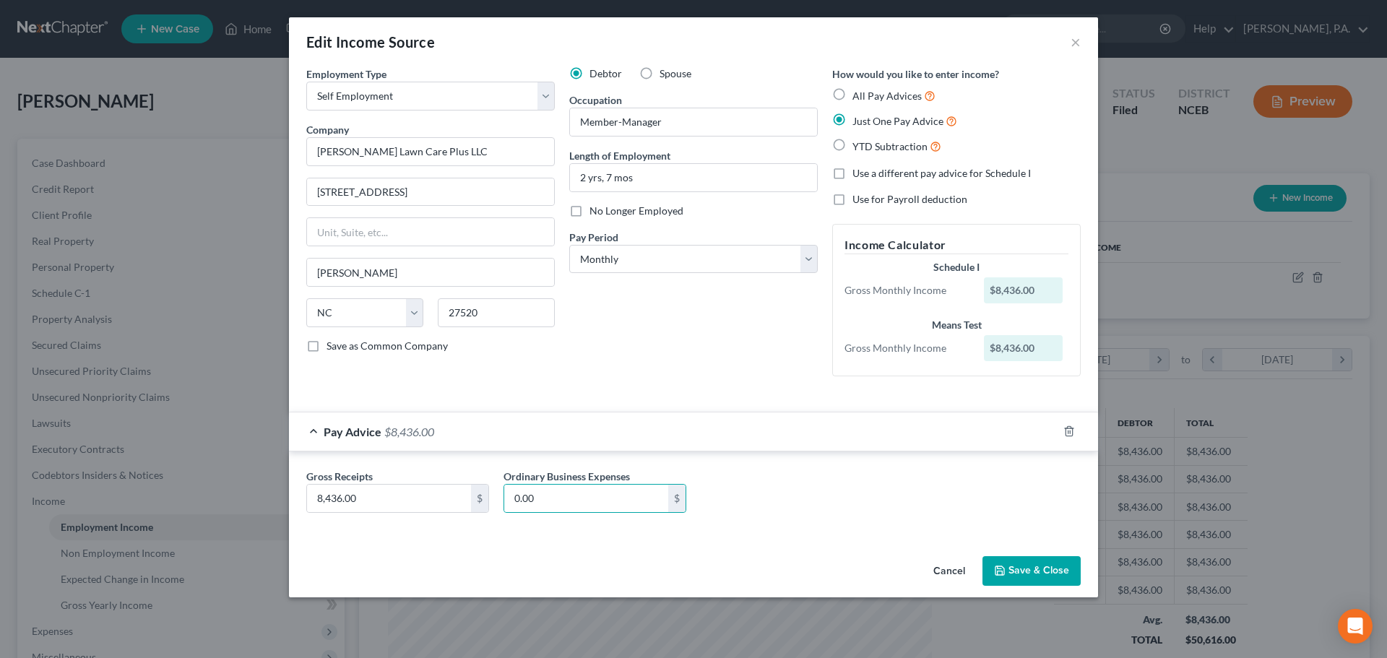
click at [1021, 568] on button "Save & Close" at bounding box center [1032, 571] width 98 height 30
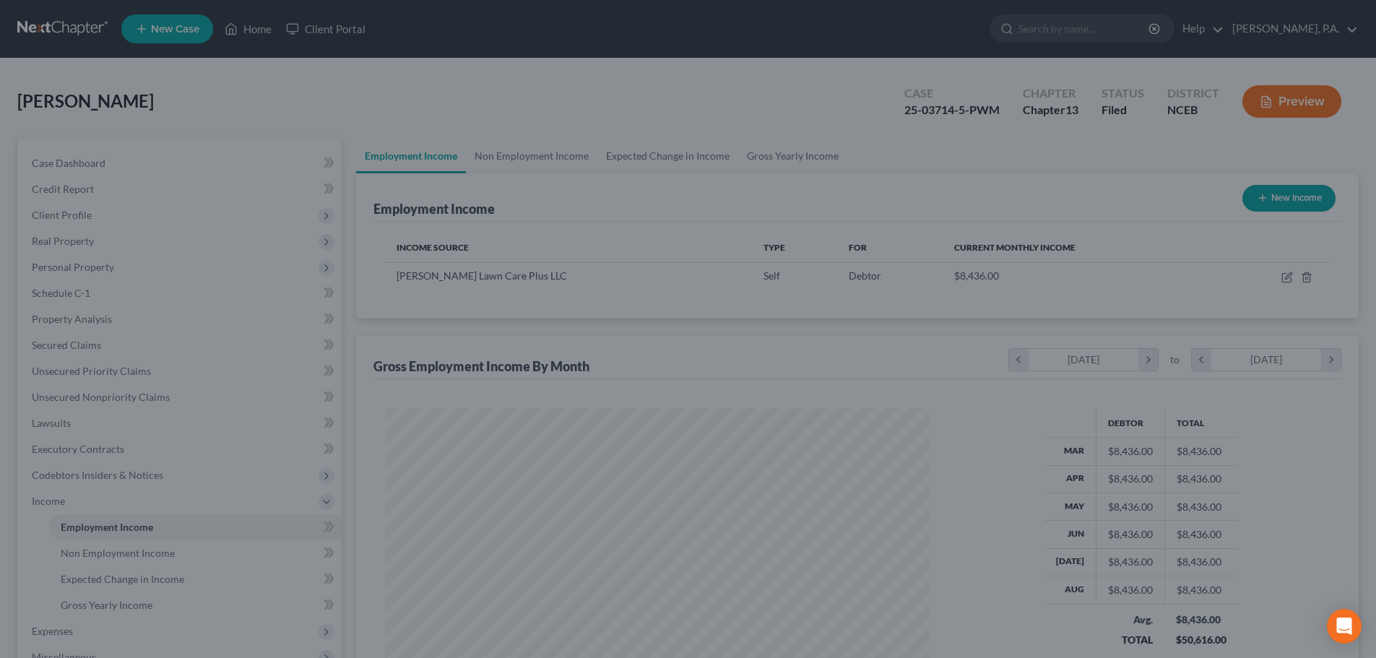
scroll to position [722238, 721940]
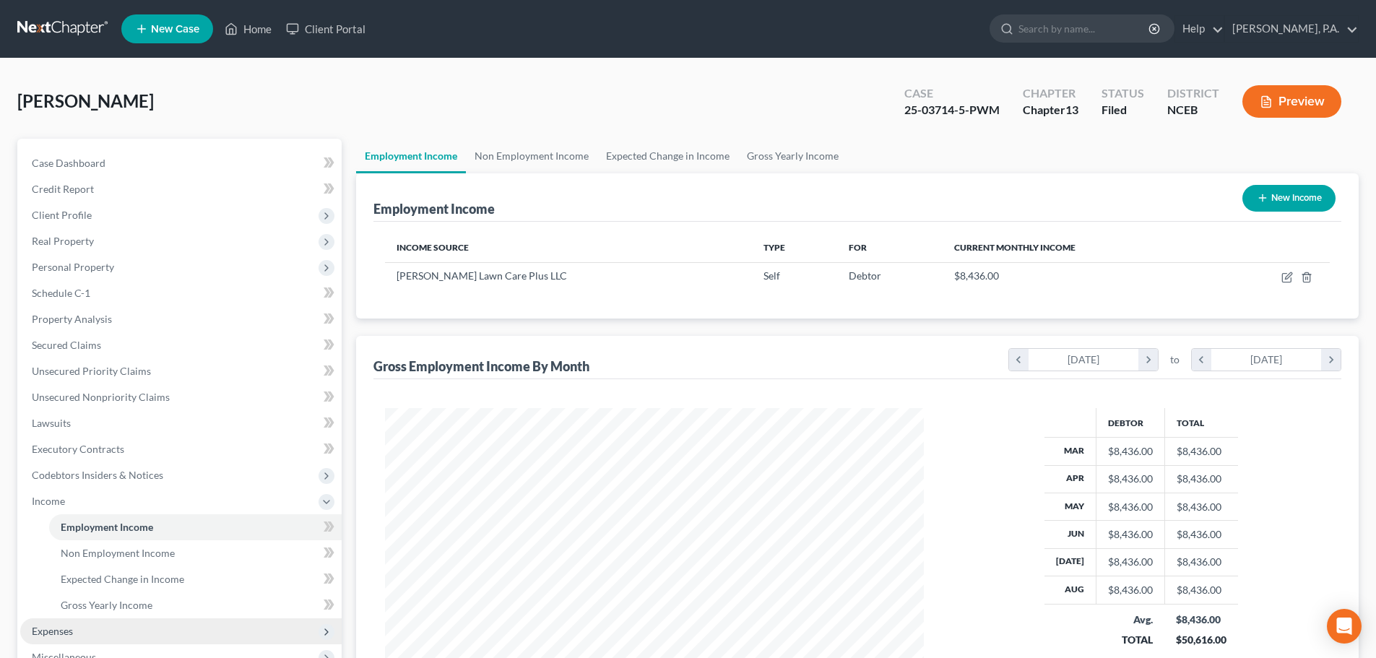
click at [241, 631] on span "Expenses" at bounding box center [181, 631] width 322 height 26
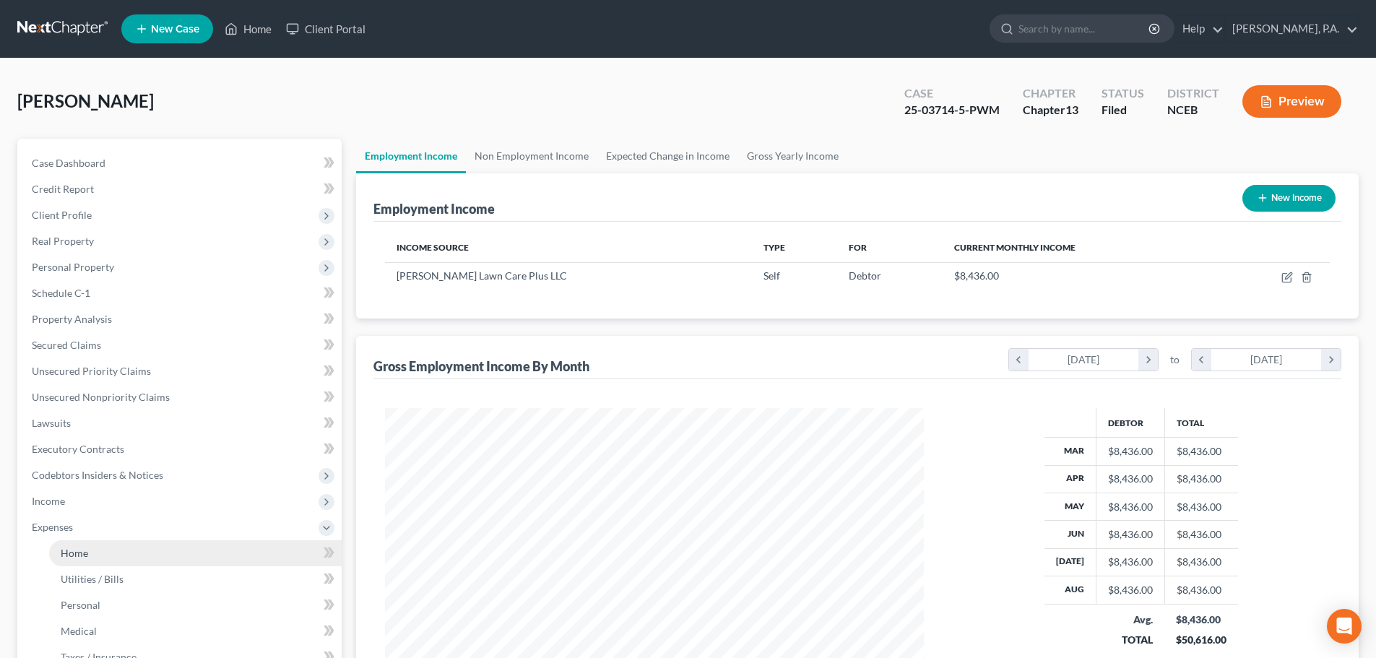
click at [225, 560] on link "Home" at bounding box center [195, 553] width 293 height 26
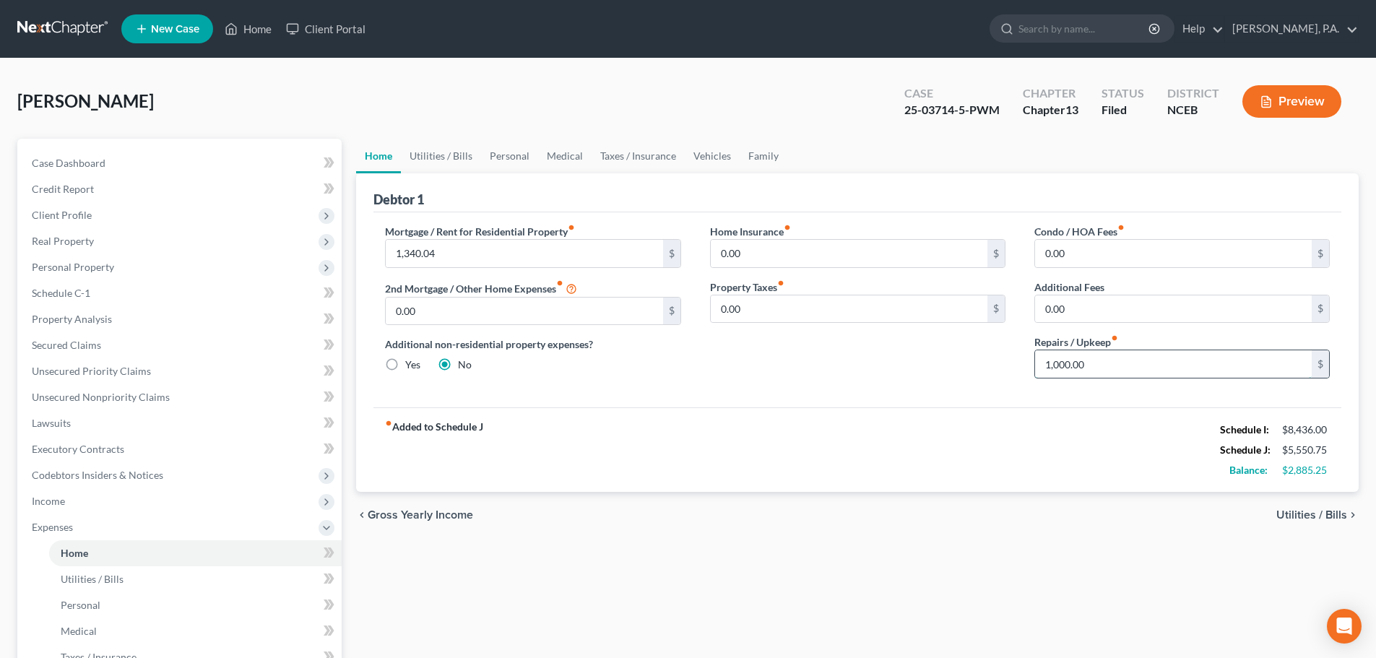
click at [1045, 366] on input "1,000.00" at bounding box center [1173, 363] width 277 height 27
click at [468, 155] on link "Utilities / Bills" at bounding box center [441, 156] width 80 height 35
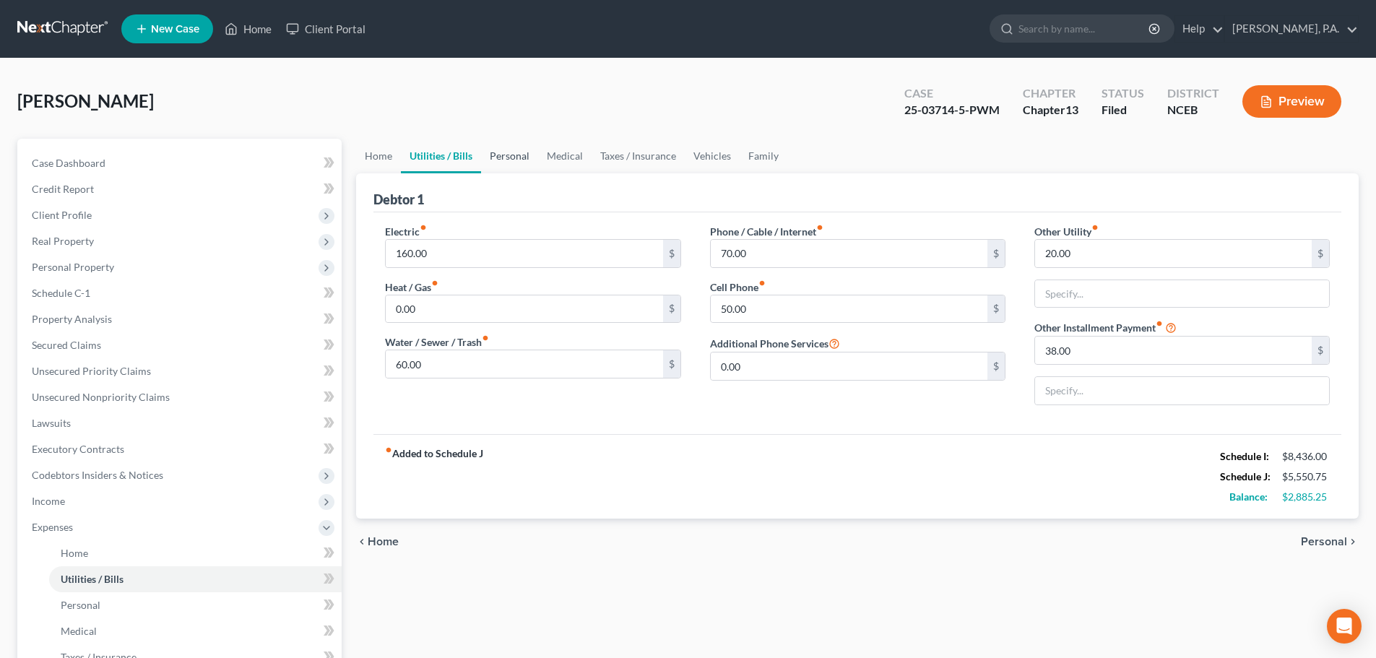
click at [514, 162] on link "Personal" at bounding box center [509, 156] width 57 height 35
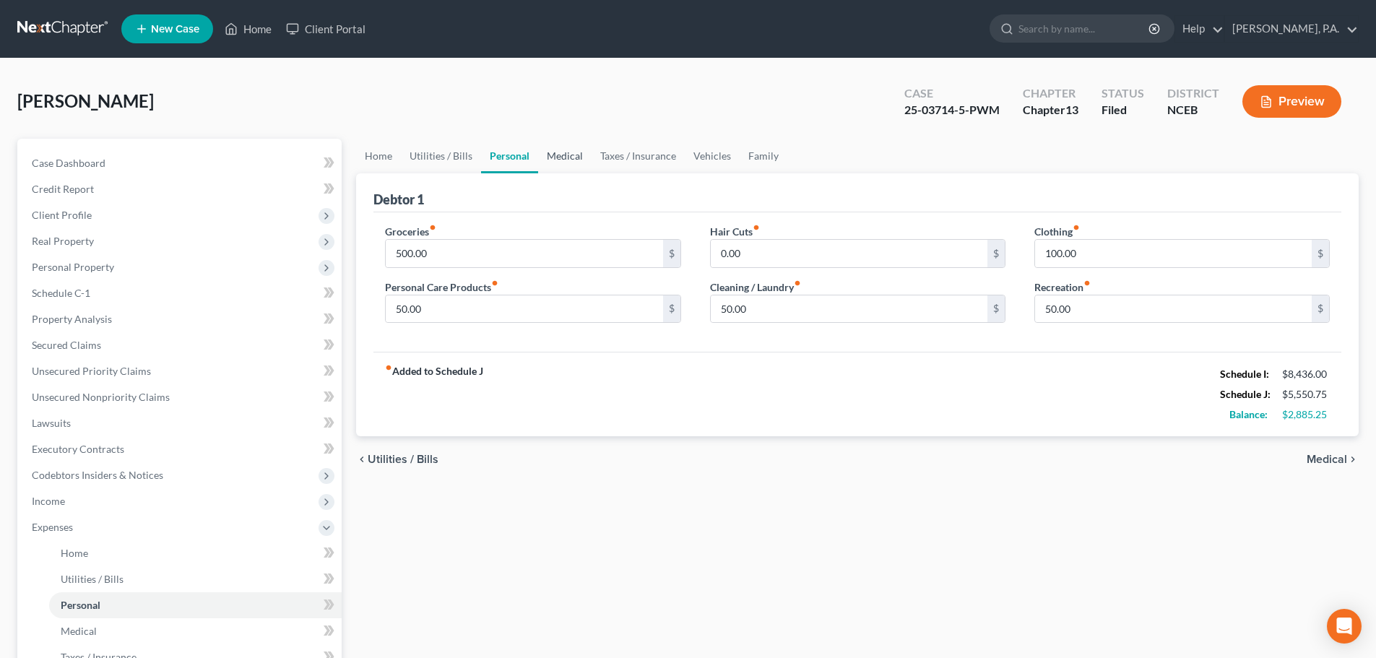
click at [558, 159] on link "Medical" at bounding box center [564, 156] width 53 height 35
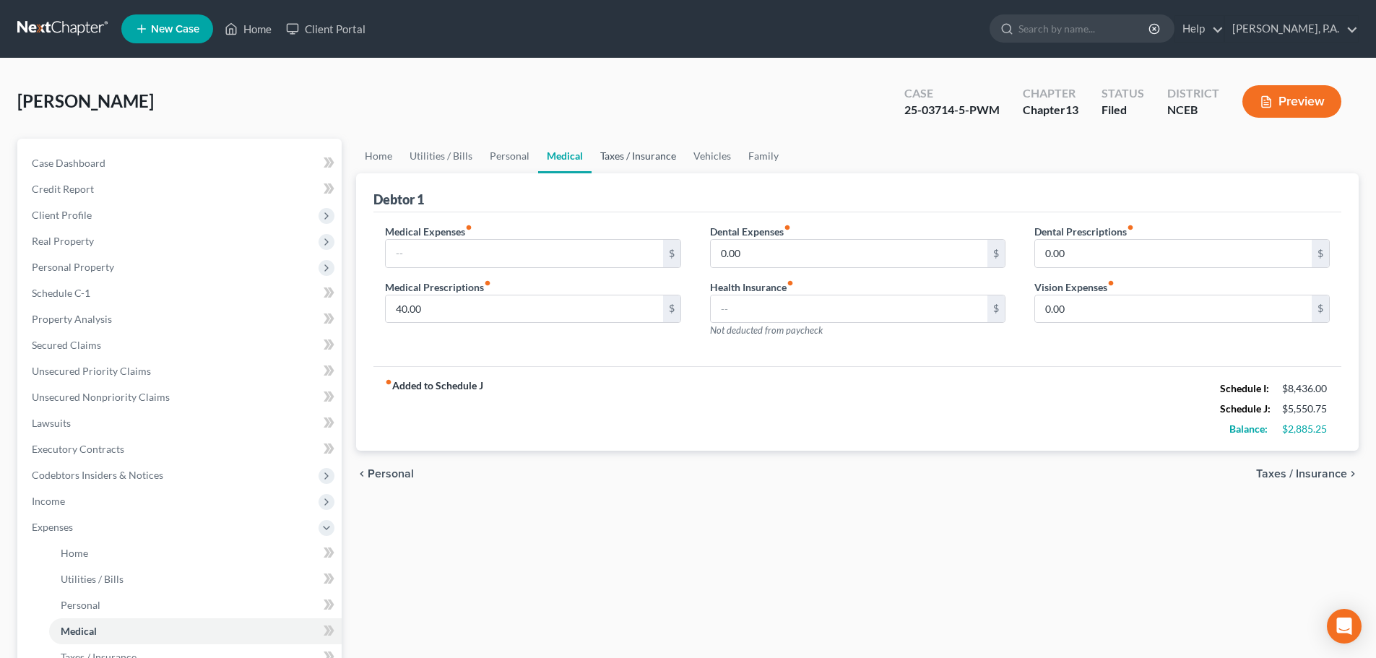
click at [619, 155] on link "Taxes / Insurance" at bounding box center [638, 156] width 93 height 35
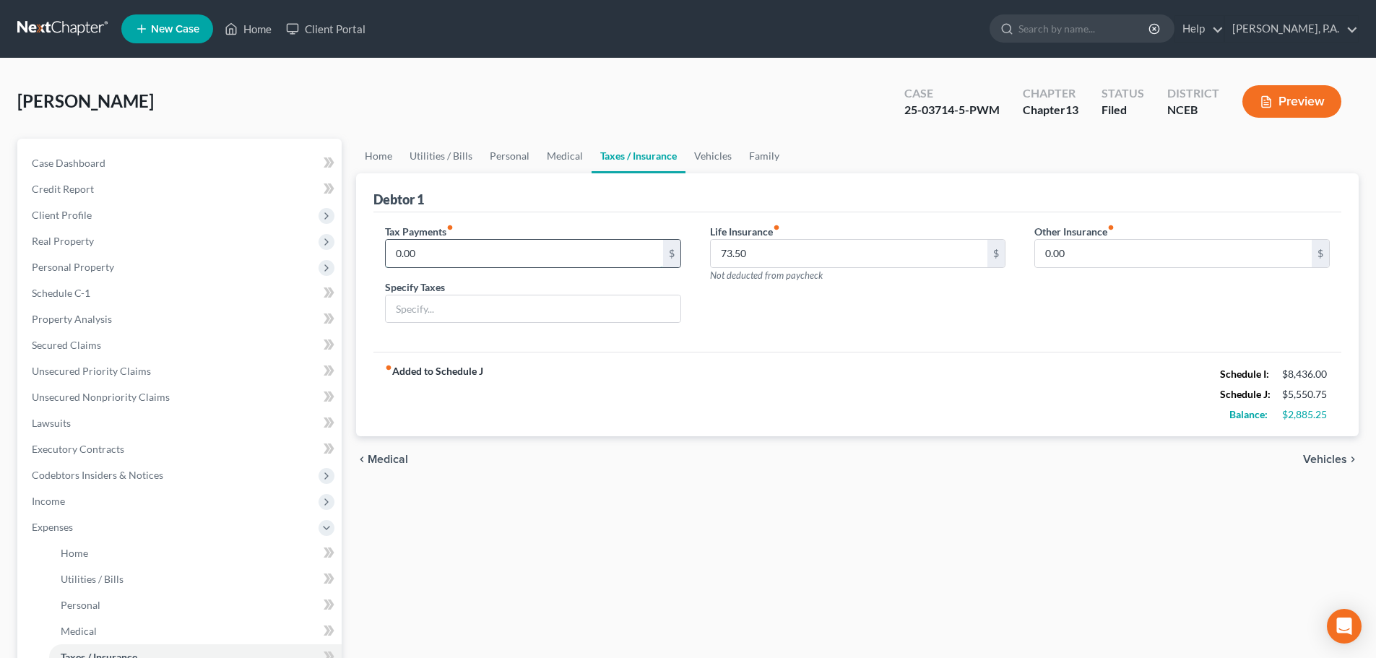
click at [563, 253] on input "0.00" at bounding box center [524, 253] width 277 height 27
paste input "617.22"
click at [665, 303] on input "text" at bounding box center [533, 309] width 294 height 27
click at [712, 168] on link "Vehicles" at bounding box center [713, 156] width 55 height 35
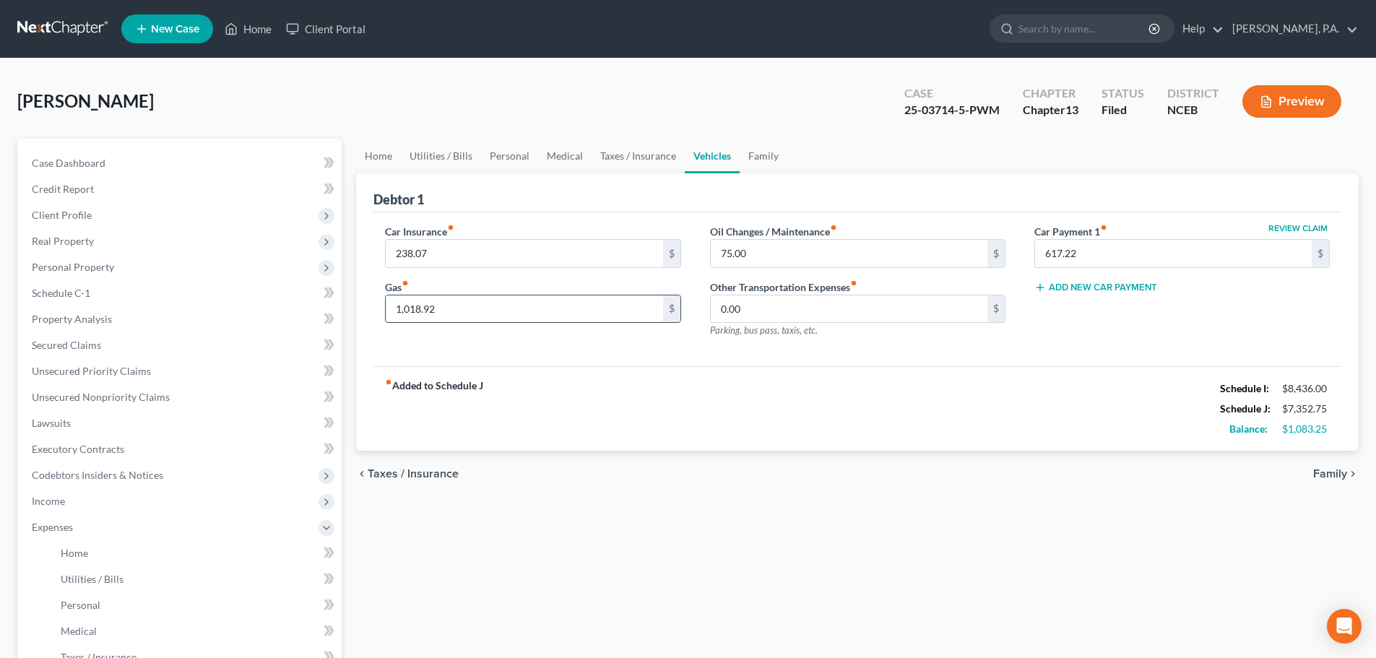
click at [462, 313] on input "1,018.92" at bounding box center [524, 309] width 277 height 27
click at [389, 160] on link "Home" at bounding box center [378, 156] width 45 height 35
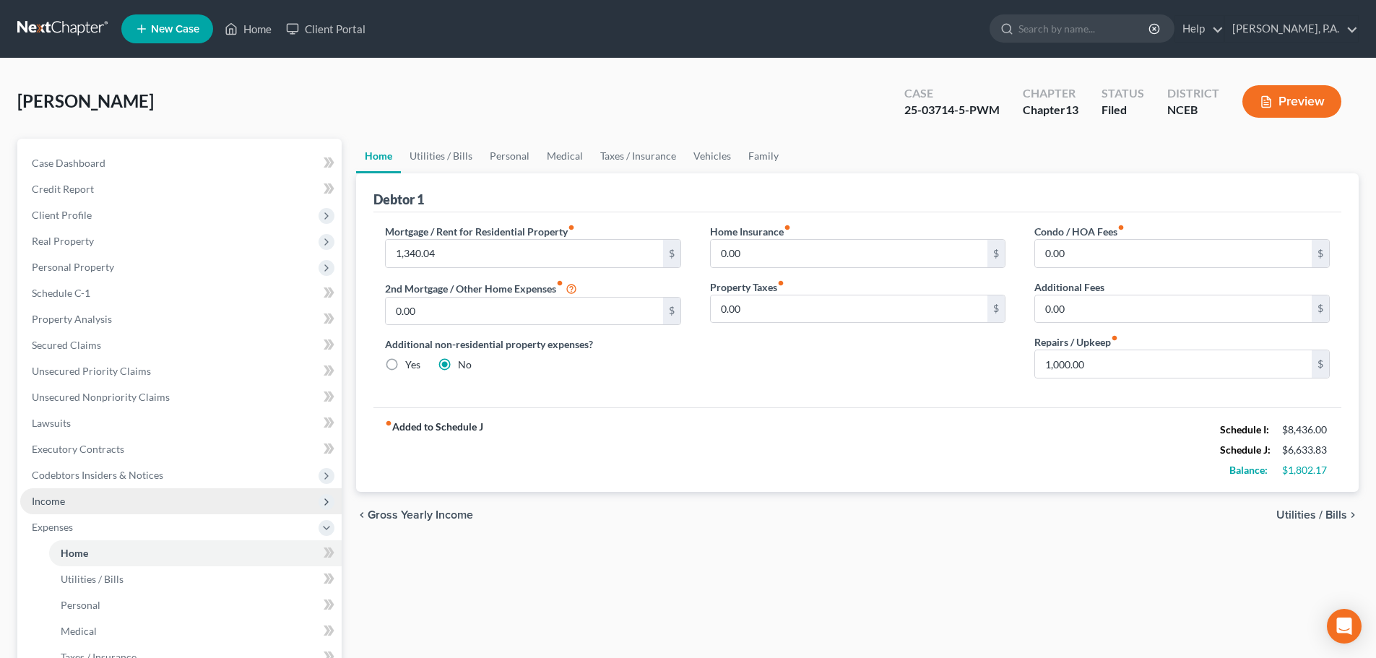
click at [204, 498] on span "Income" at bounding box center [181, 501] width 322 height 26
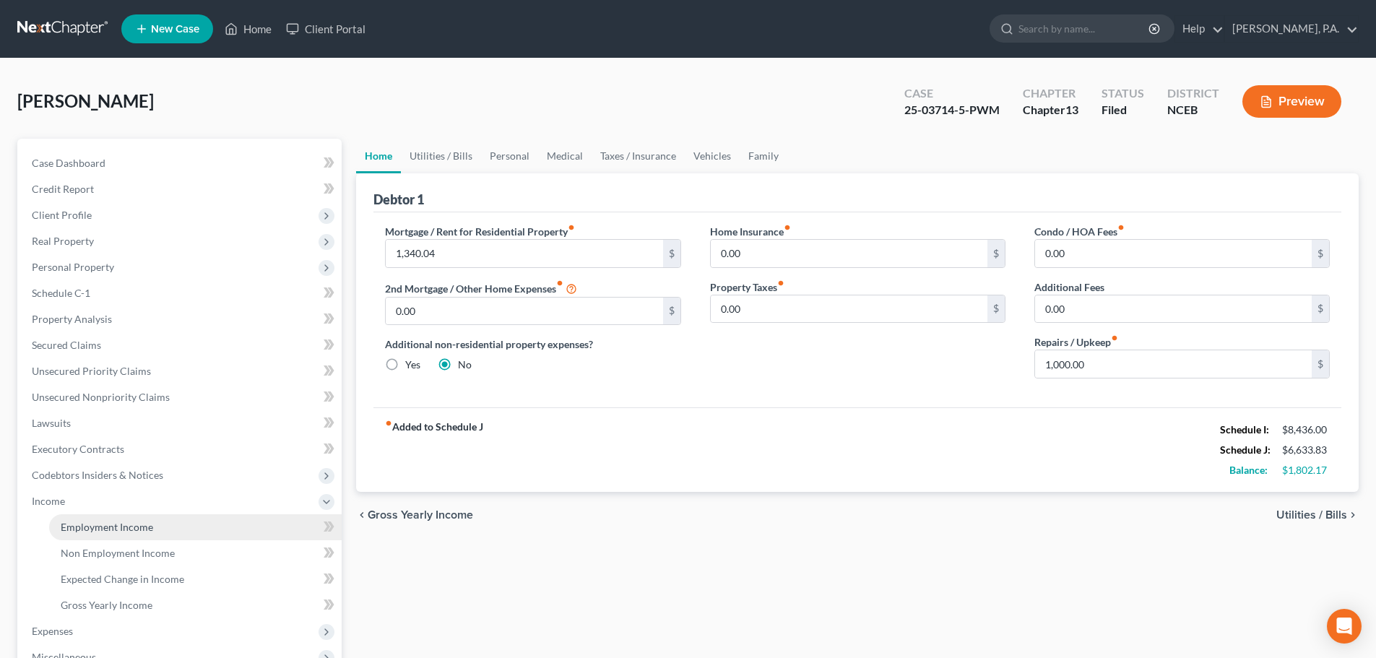
click at [236, 528] on link "Employment Income" at bounding box center [195, 527] width 293 height 26
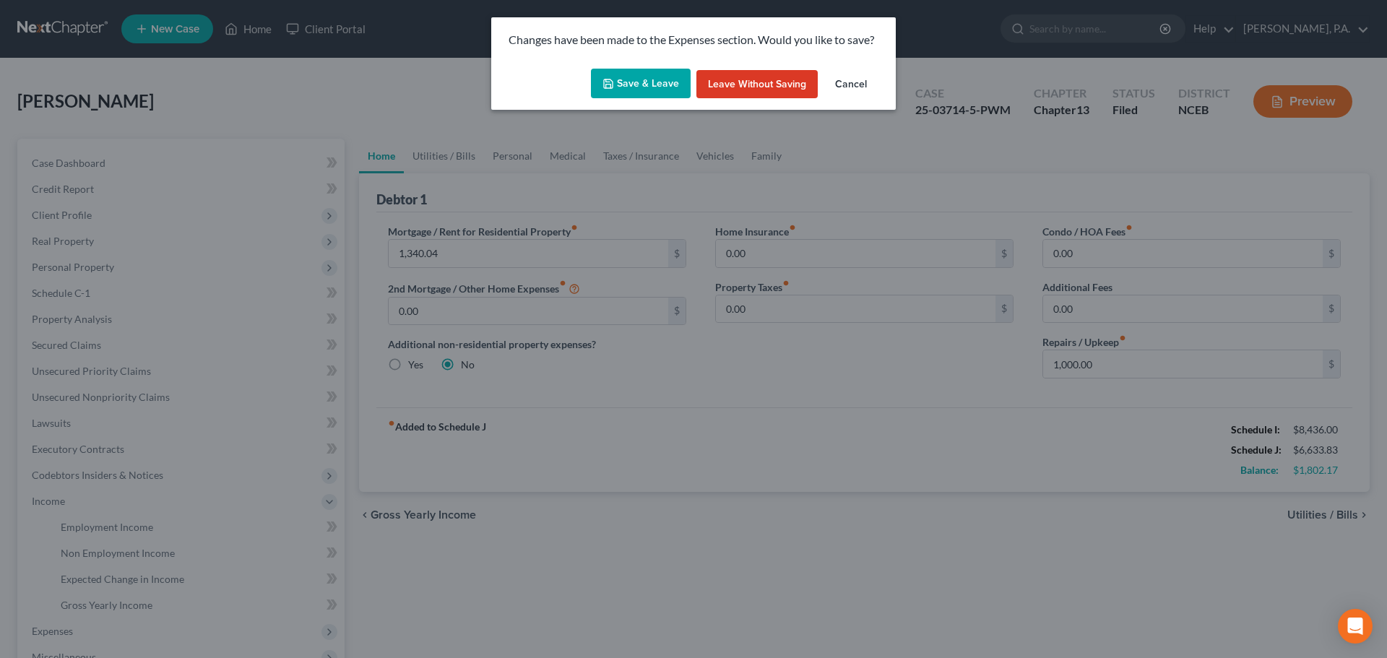
click at [673, 79] on button "Save & Leave" at bounding box center [641, 84] width 100 height 30
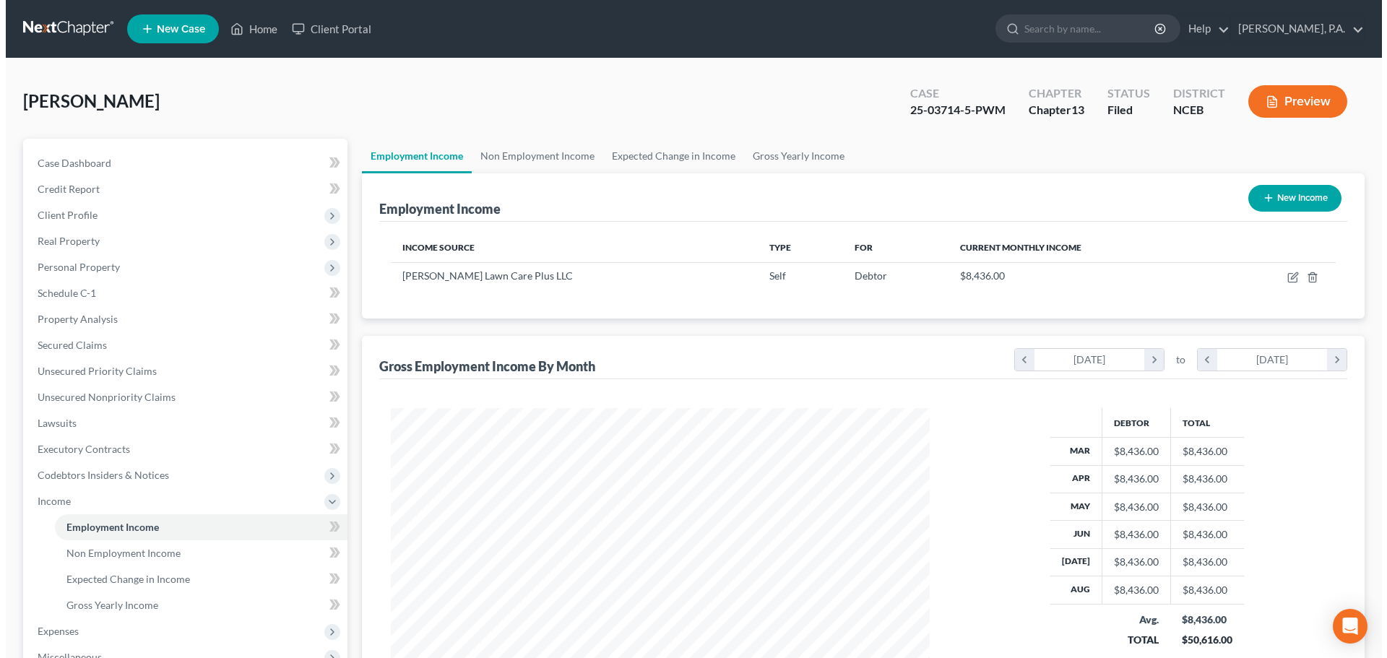
scroll to position [269, 568]
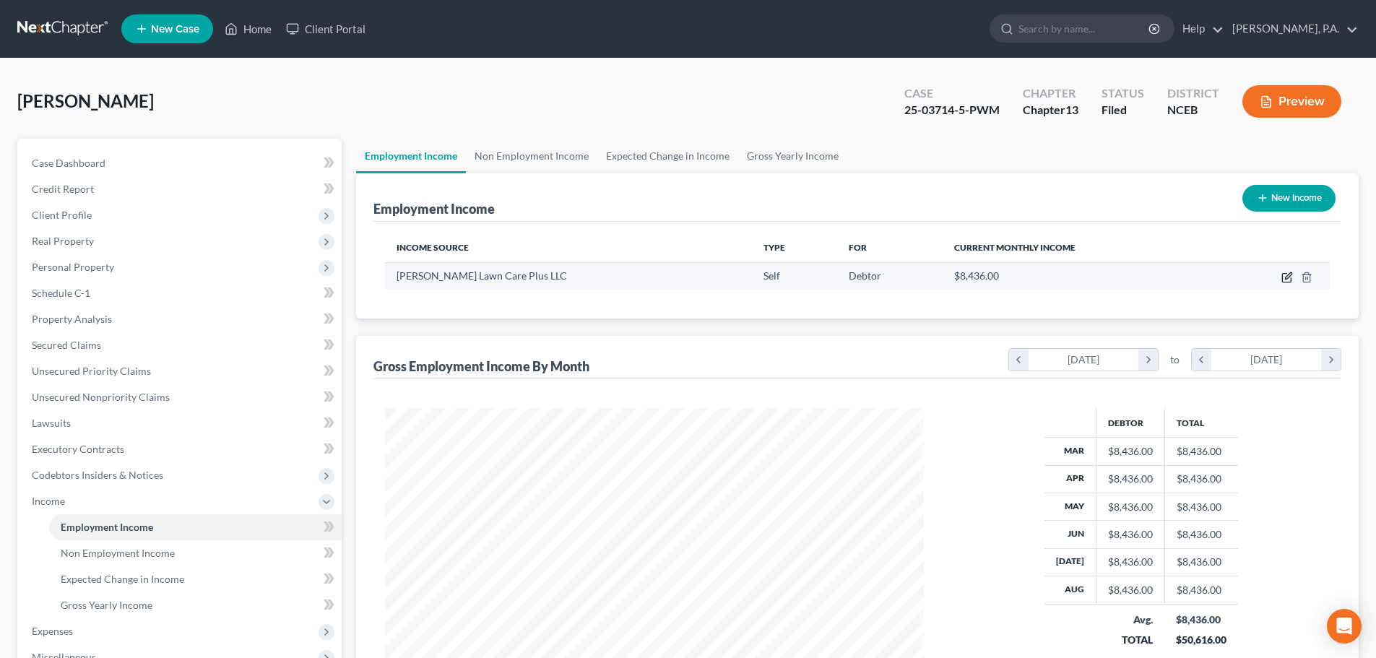
click at [1288, 277] on icon "button" at bounding box center [1288, 275] width 7 height 7
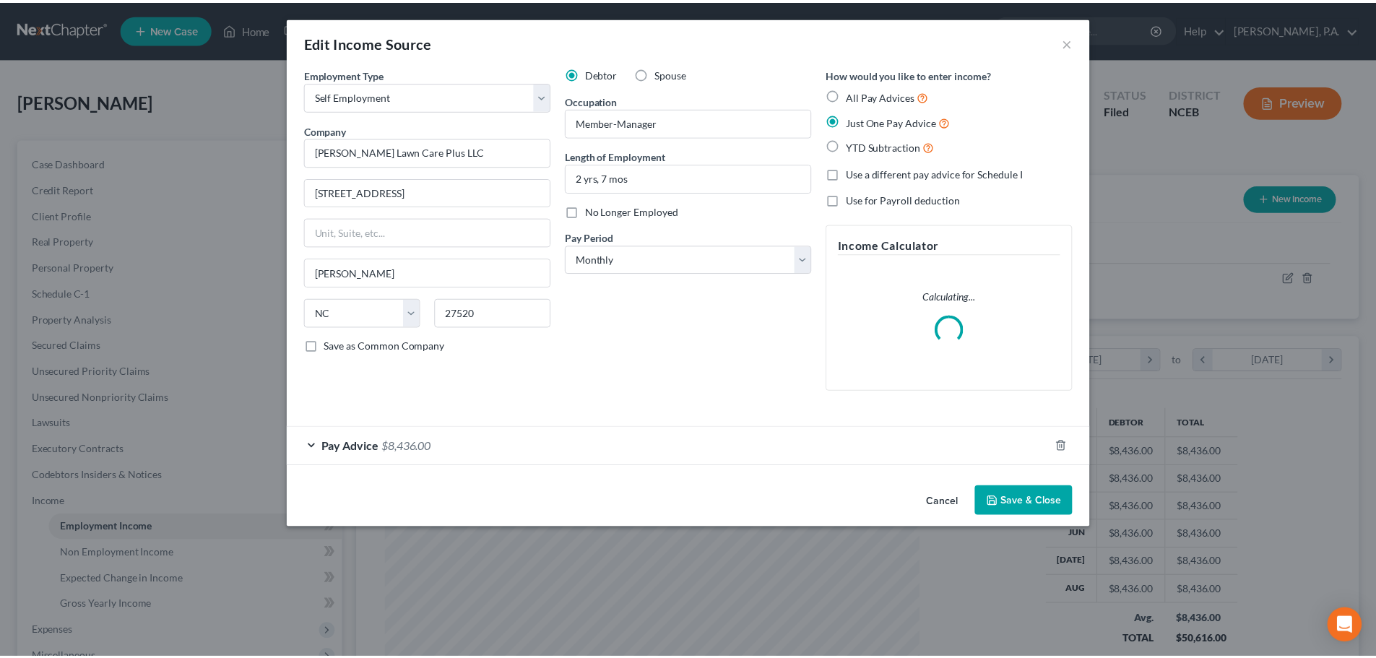
scroll to position [272, 573]
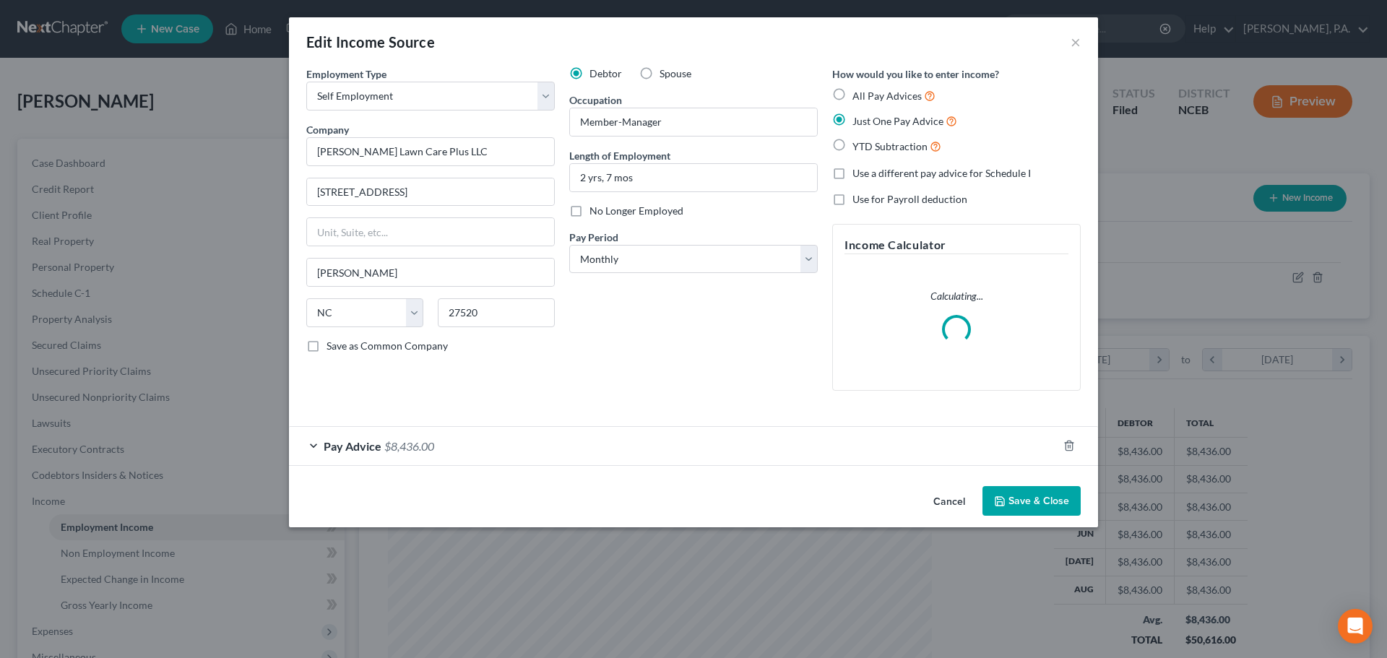
click at [559, 460] on div "Pay Advice $8,436.00" at bounding box center [673, 446] width 769 height 38
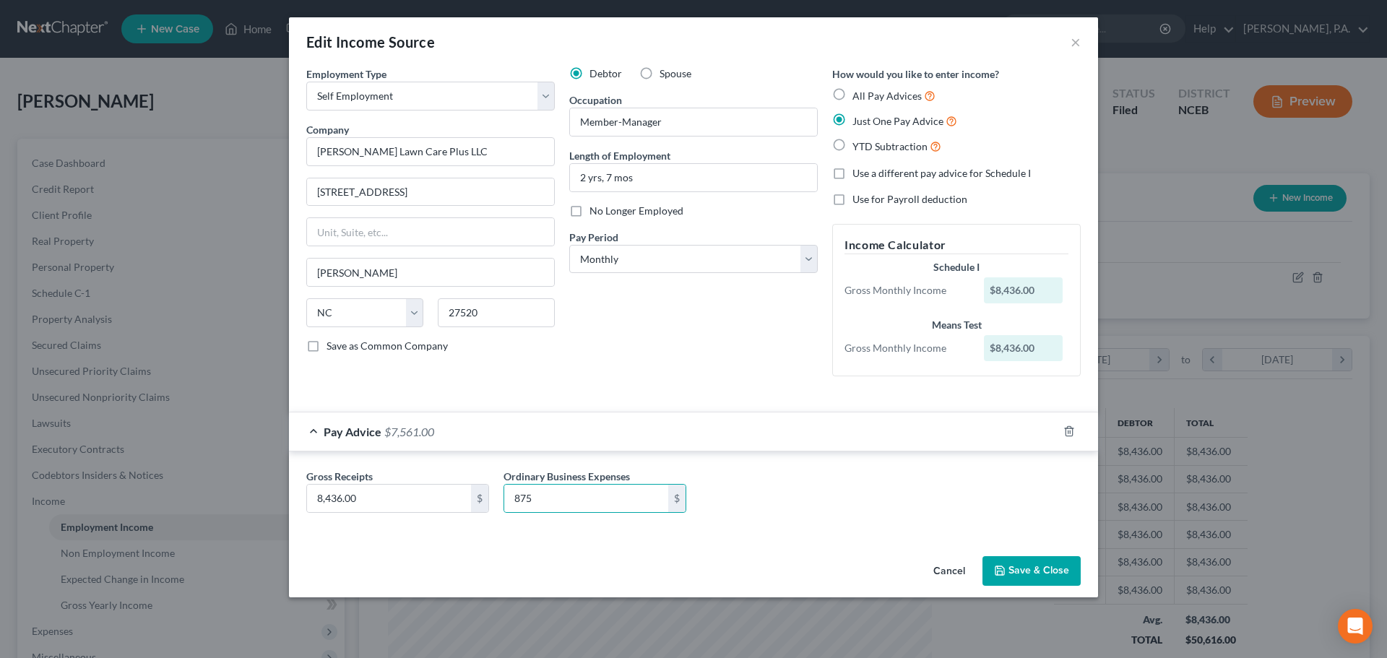
click at [1014, 572] on button "Save & Close" at bounding box center [1032, 571] width 98 height 30
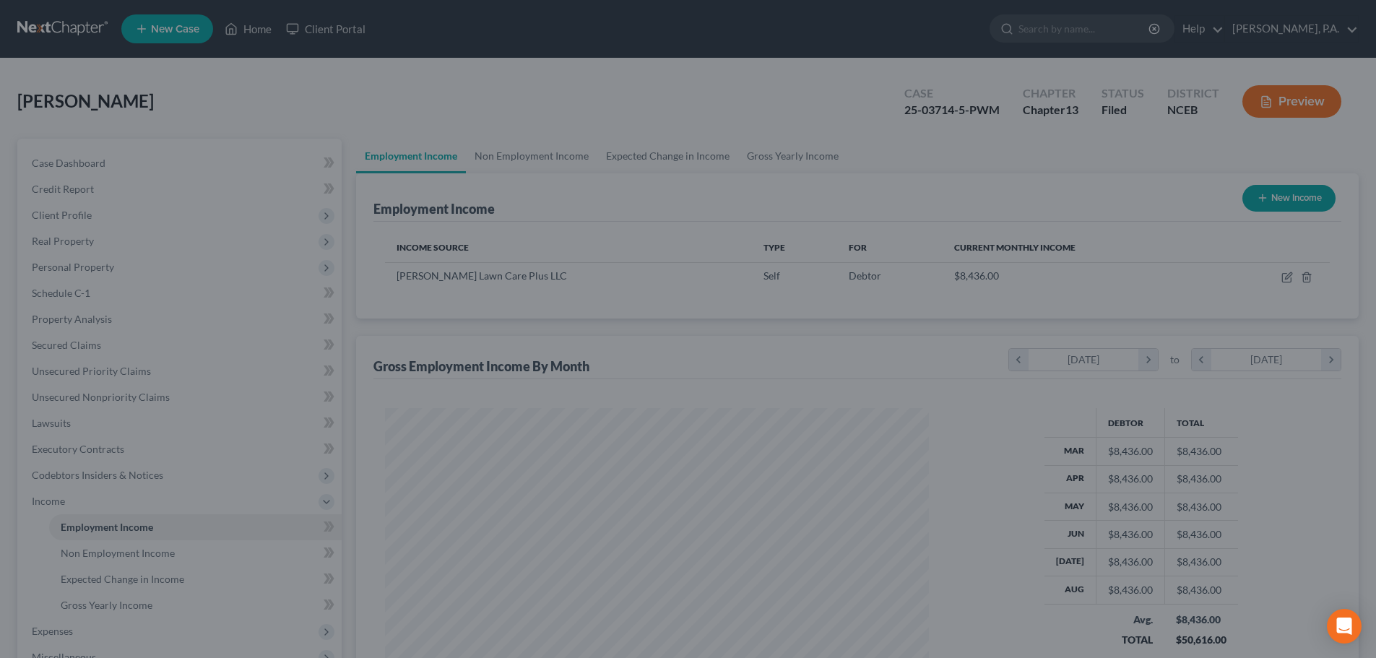
scroll to position [722238, 721940]
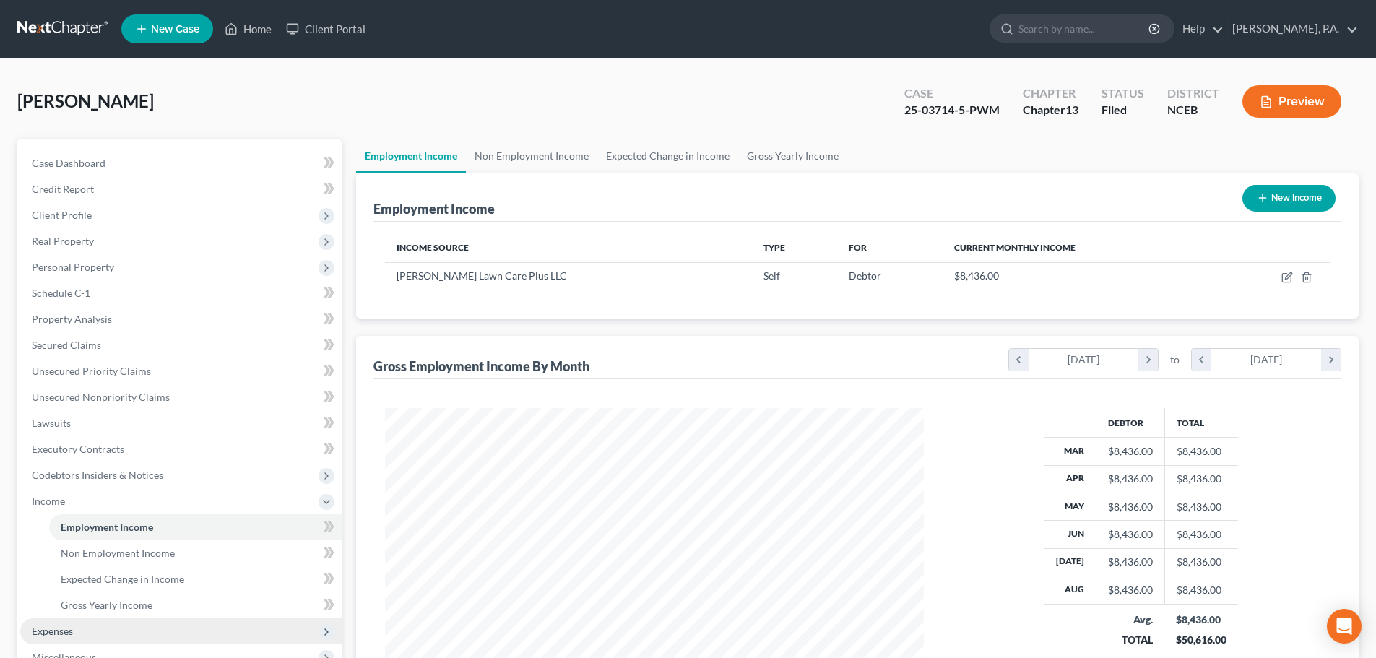
click at [280, 628] on span "Expenses" at bounding box center [181, 631] width 322 height 26
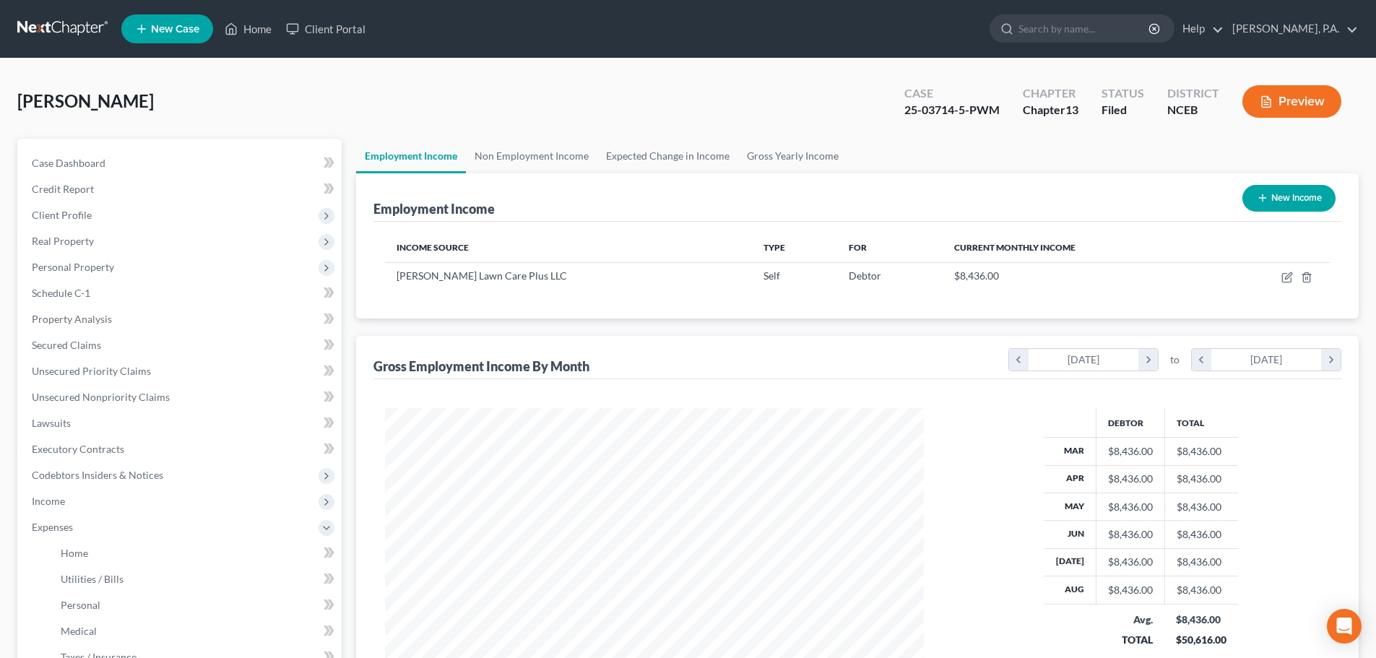
scroll to position [344, 0]
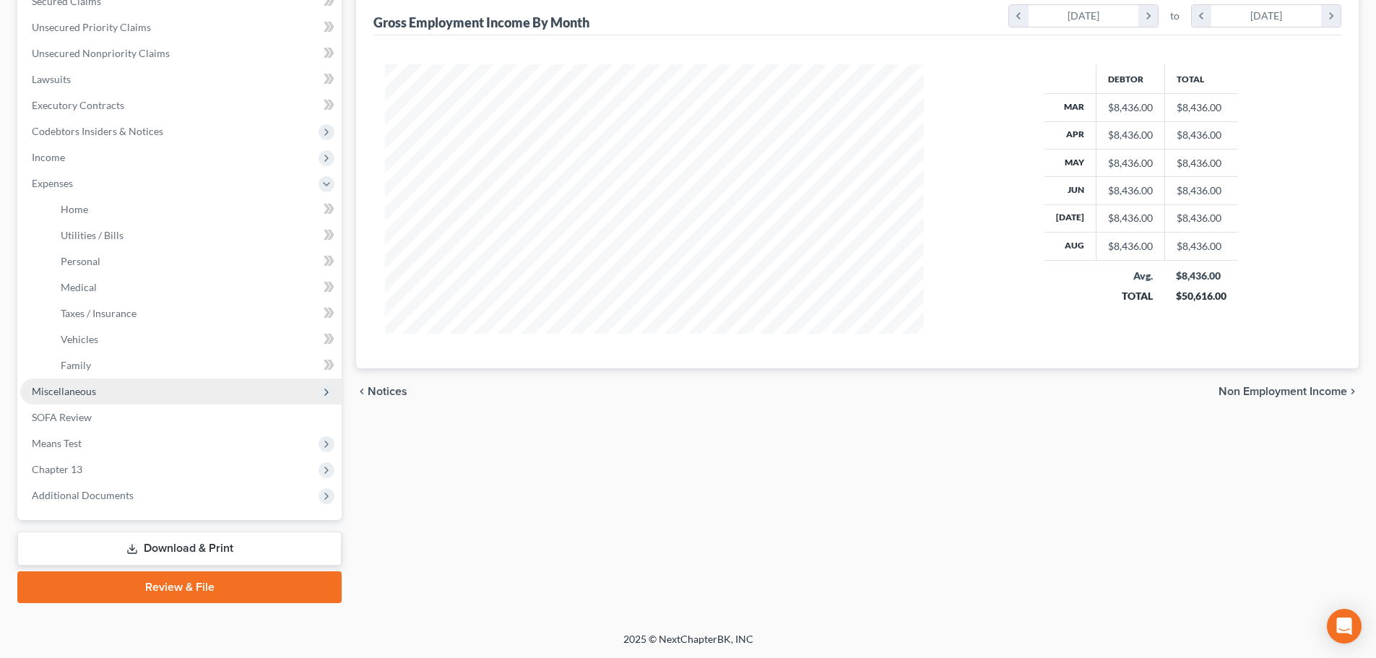
click at [238, 389] on span "Miscellaneous" at bounding box center [181, 392] width 322 height 26
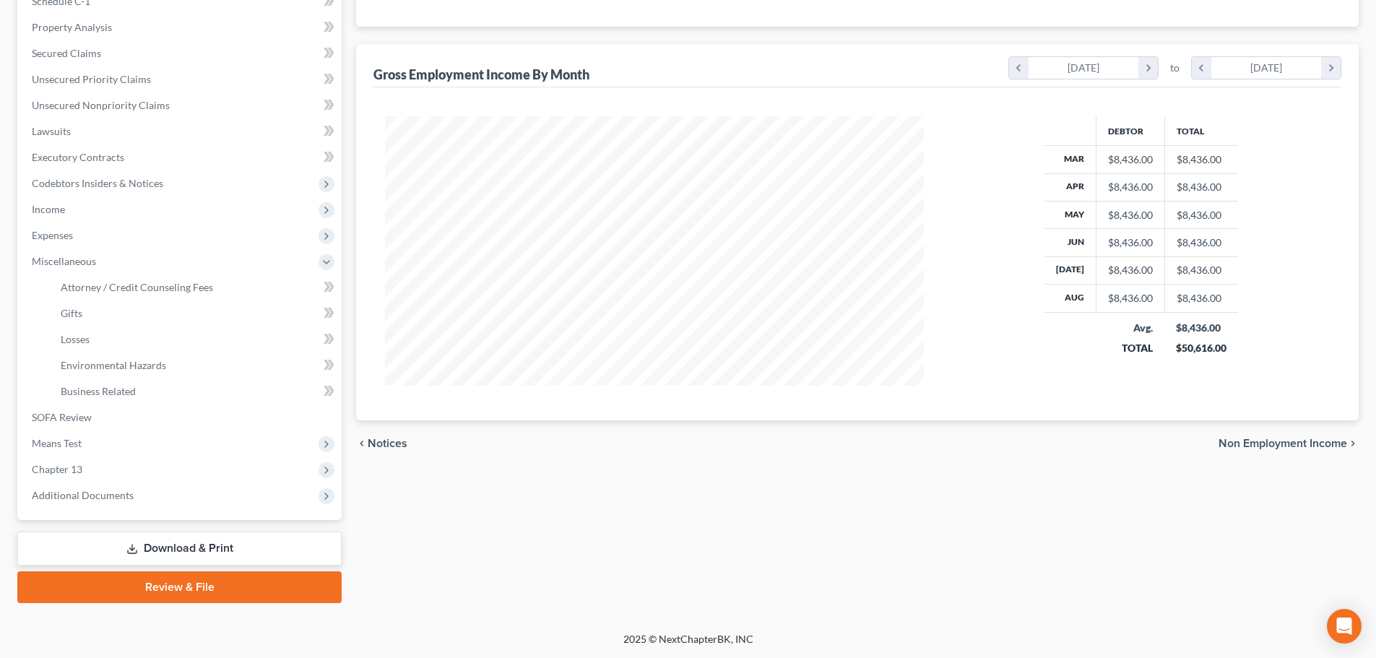
scroll to position [292, 0]
click at [241, 453] on span "Means Test" at bounding box center [181, 444] width 322 height 26
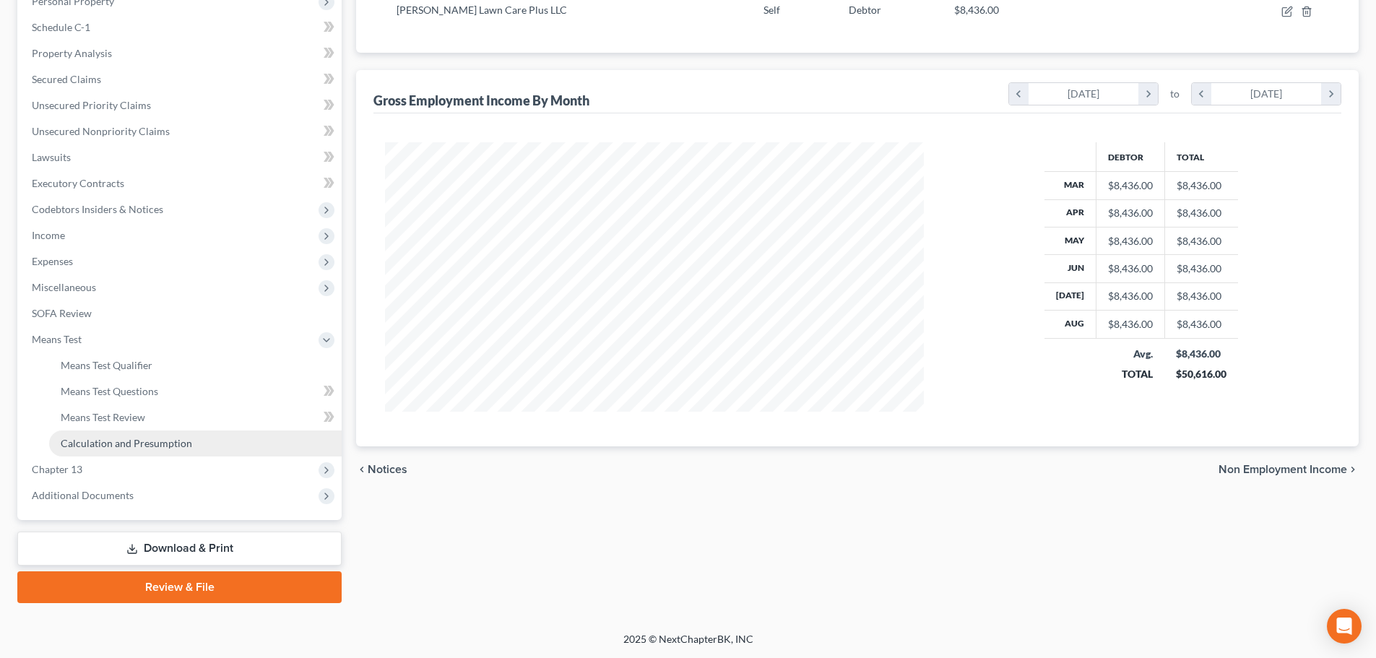
click at [241, 452] on link "Calculation and Presumption" at bounding box center [195, 444] width 293 height 26
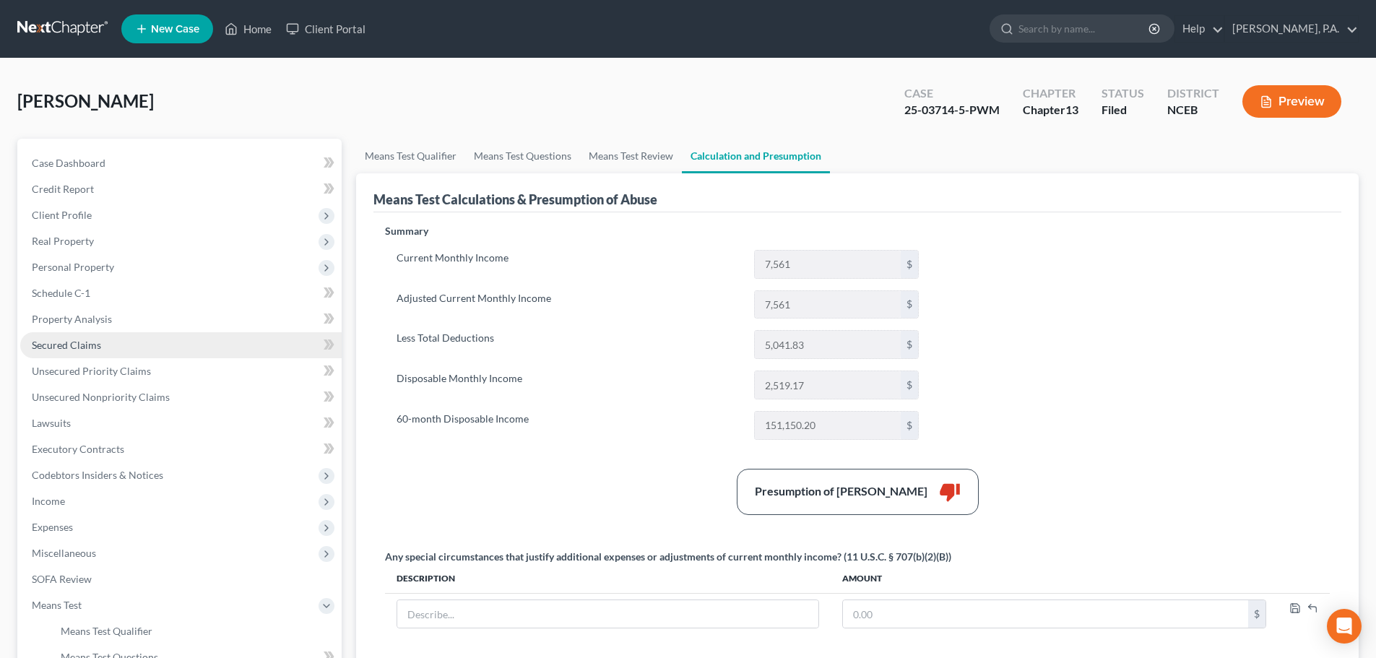
click at [92, 337] on link "Secured Claims" at bounding box center [181, 345] width 322 height 26
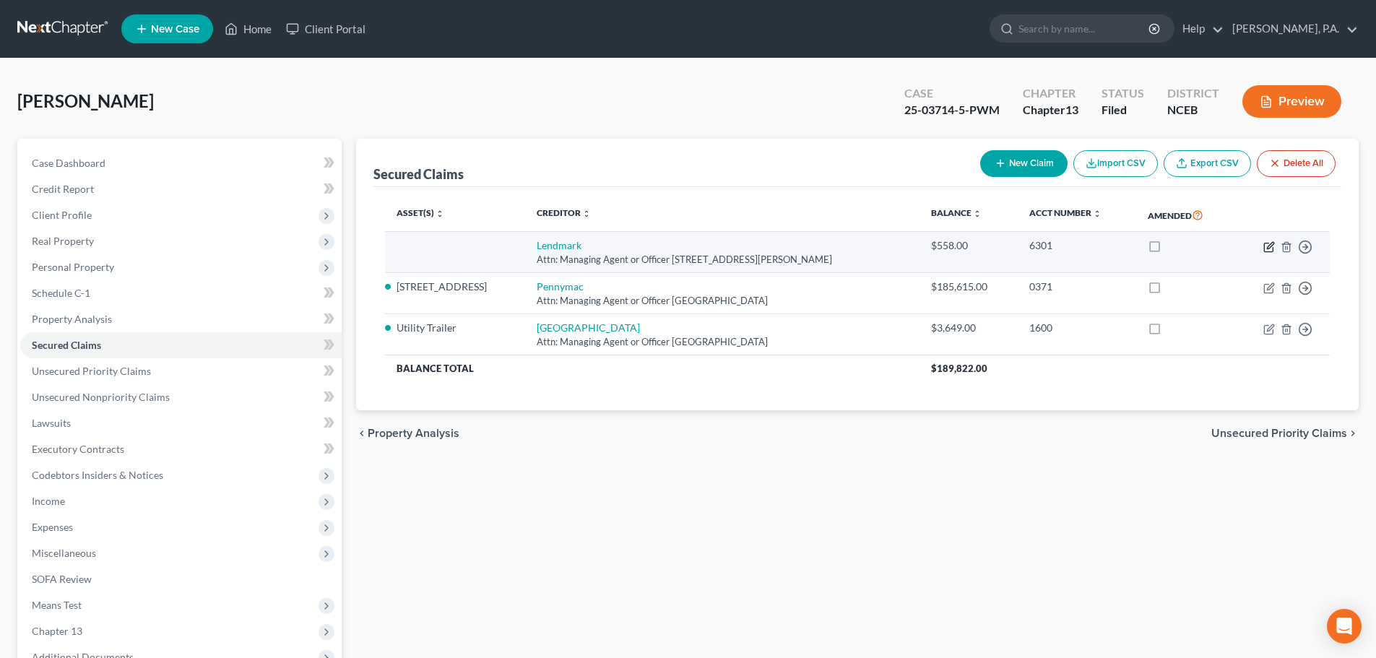
click at [1265, 246] on icon "button" at bounding box center [1268, 247] width 9 height 9
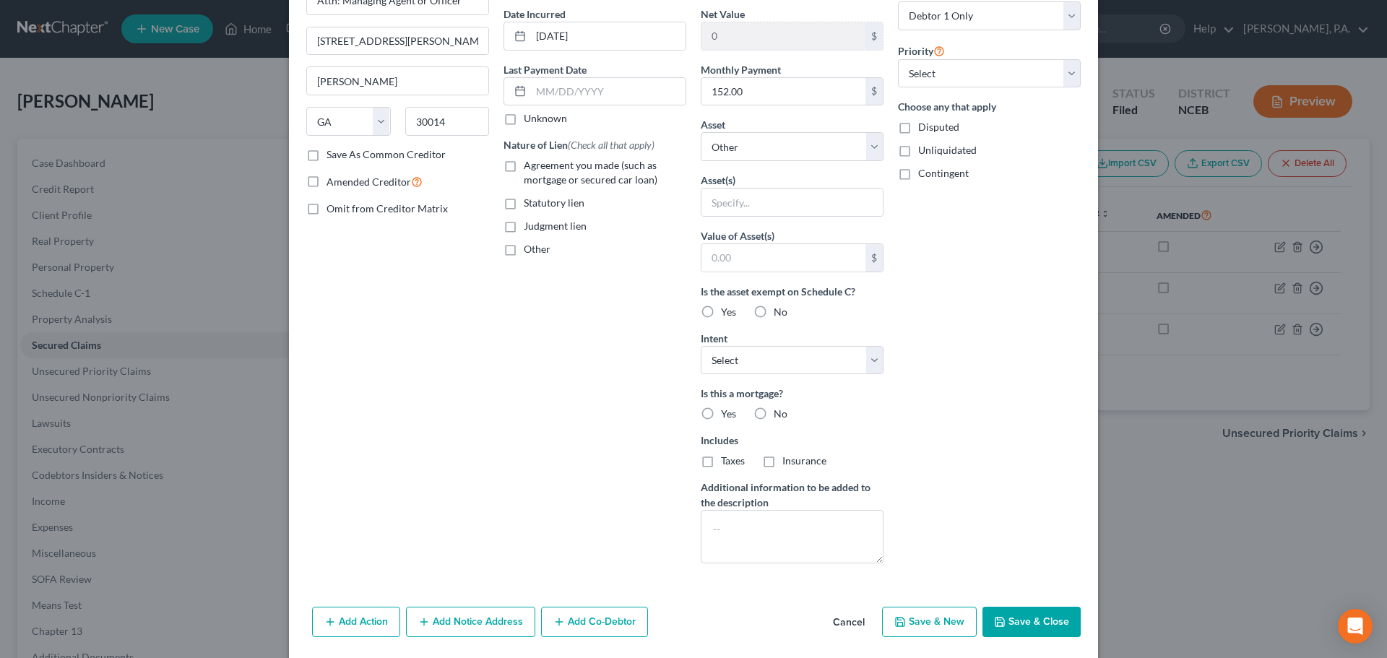
scroll to position [186, 0]
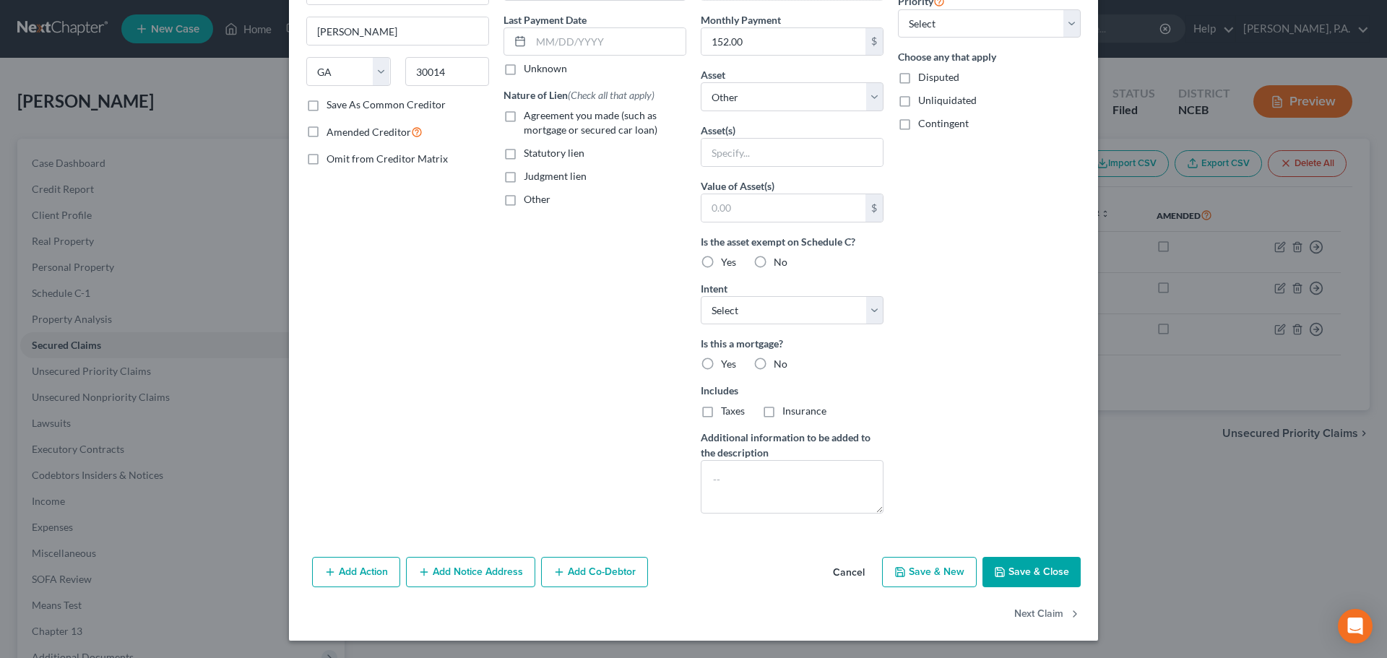
click at [839, 574] on button "Cancel" at bounding box center [848, 572] width 55 height 29
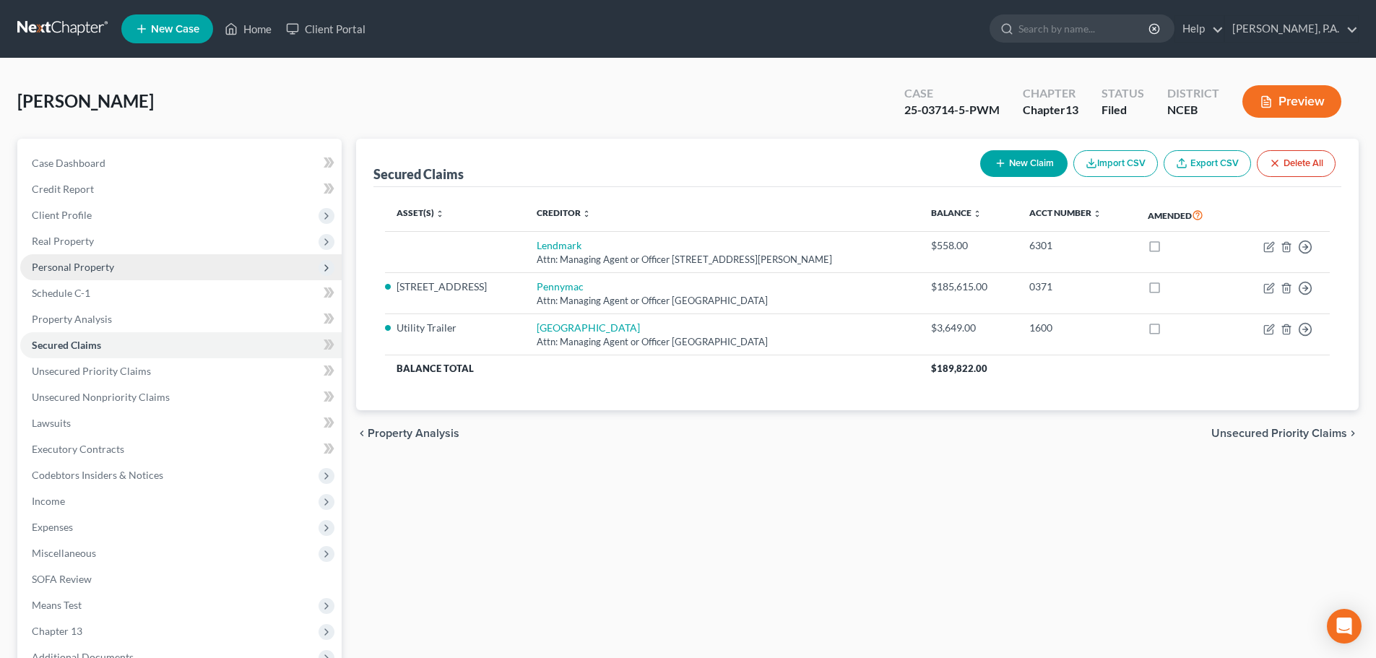
click at [134, 274] on span "Personal Property" at bounding box center [181, 267] width 322 height 26
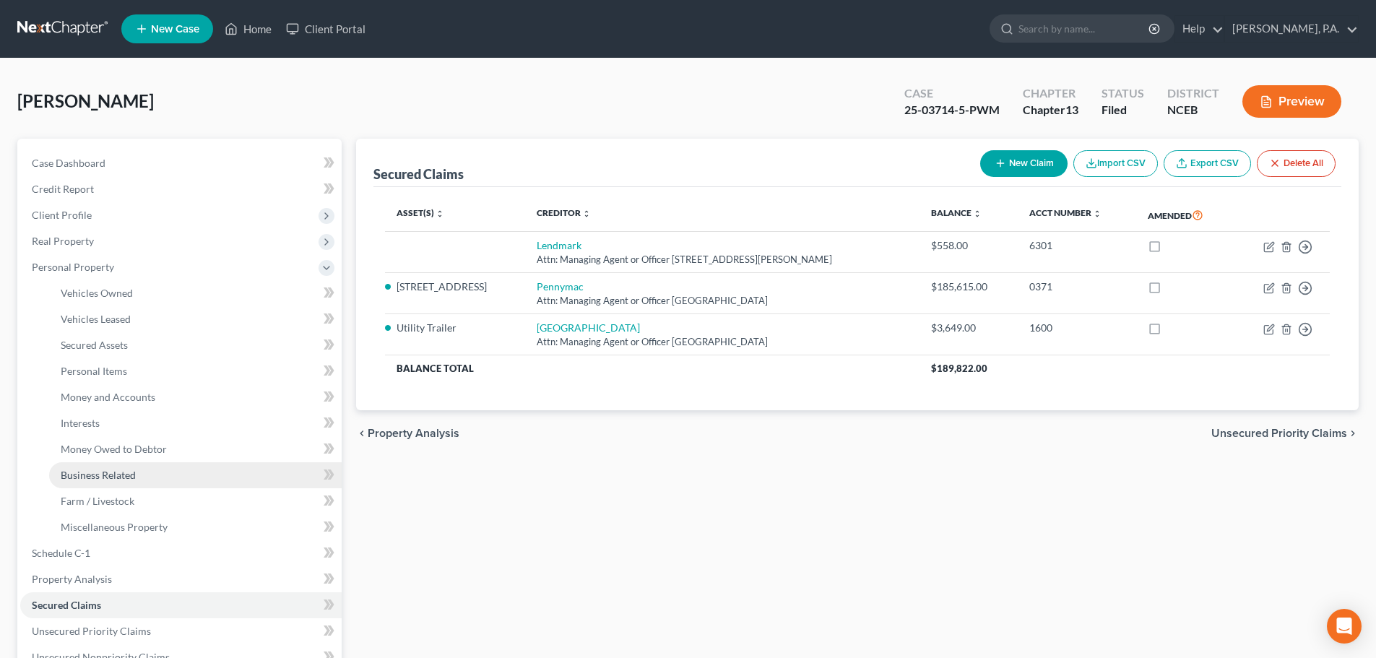
click at [214, 484] on link "Business Related" at bounding box center [195, 475] width 293 height 26
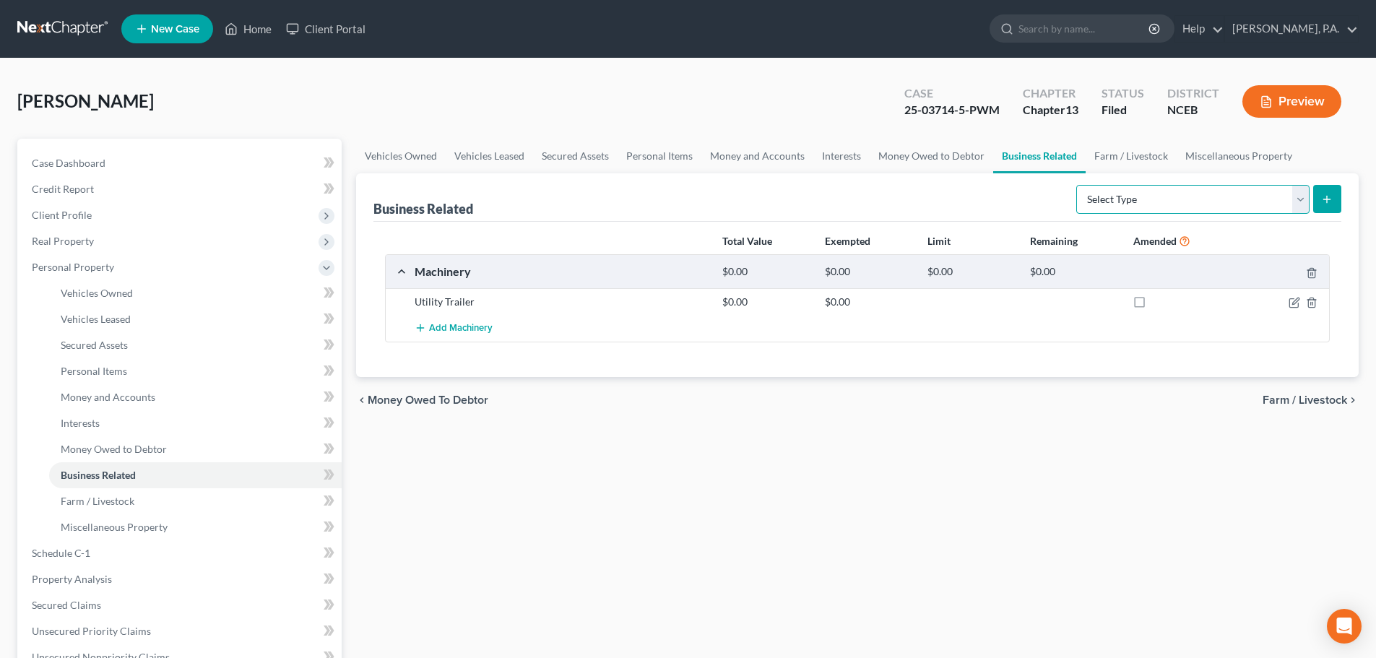
click at [1300, 201] on select "Select Type Customer Lists Franchises Inventory Licenses Machinery Office Equip…" at bounding box center [1193, 199] width 233 height 29
click at [1077, 185] on select "Select Type Customer Lists Franchises Inventory Licenses Machinery Office Equip…" at bounding box center [1193, 199] width 233 height 29
click at [1329, 194] on icon "submit" at bounding box center [1327, 200] width 12 height 12
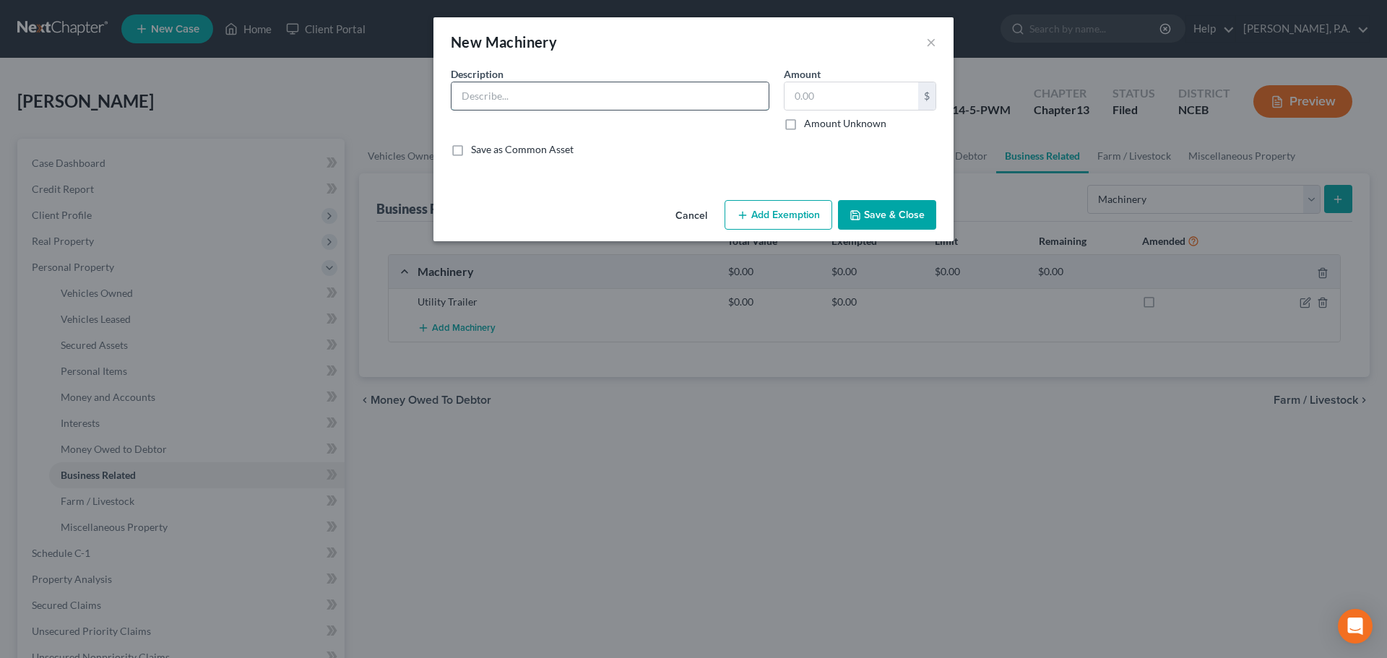
click at [746, 96] on input "text" at bounding box center [610, 95] width 317 height 27
click at [856, 105] on input "text" at bounding box center [852, 95] width 134 height 27
click at [804, 123] on label "Amount Unknown" at bounding box center [845, 123] width 82 height 14
click at [810, 123] on input "Amount Unknown" at bounding box center [814, 120] width 9 height 9
click at [868, 208] on button "Save & Close" at bounding box center [887, 215] width 98 height 30
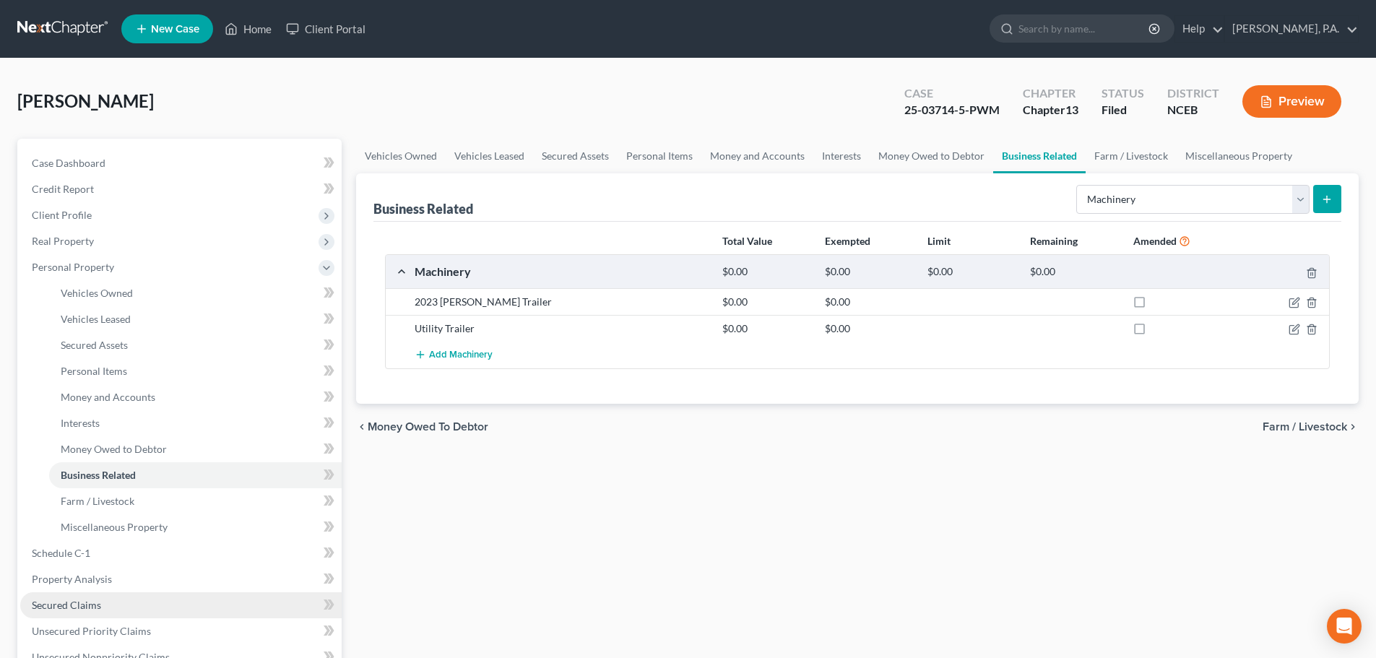
click at [267, 598] on link "Secured Claims" at bounding box center [181, 605] width 322 height 26
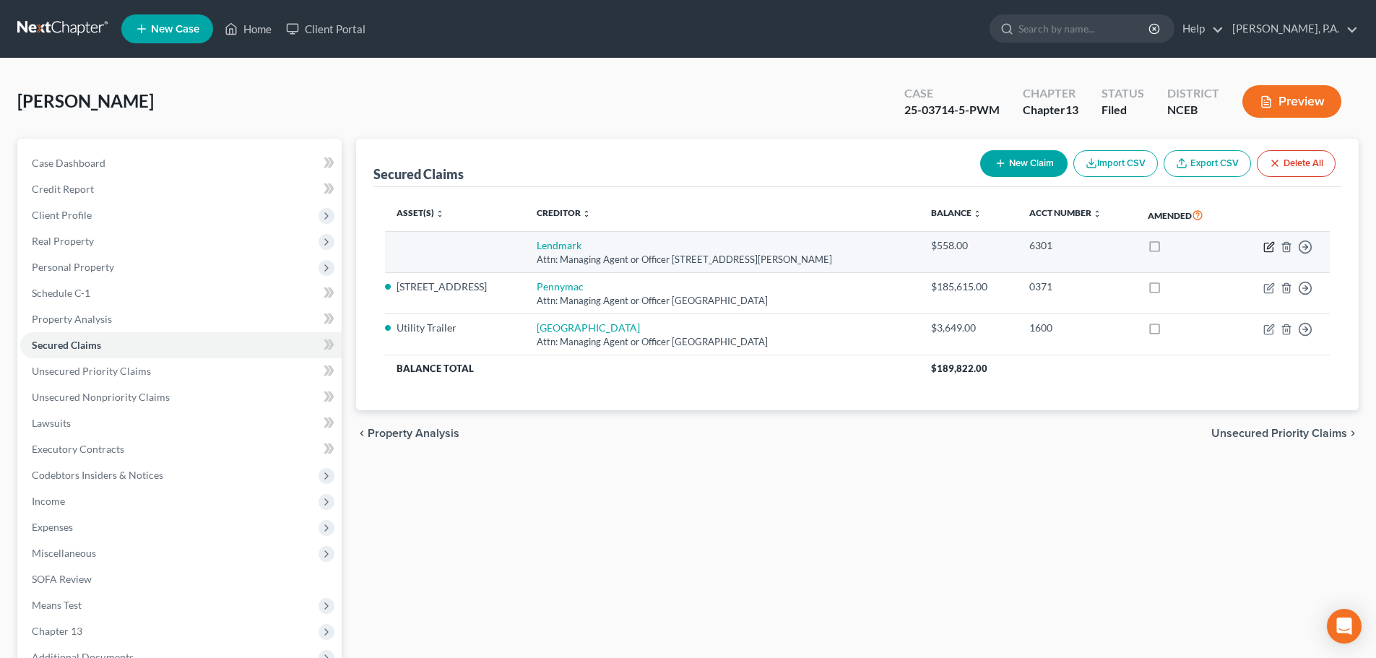
click at [1266, 249] on icon "button" at bounding box center [1270, 247] width 12 height 12
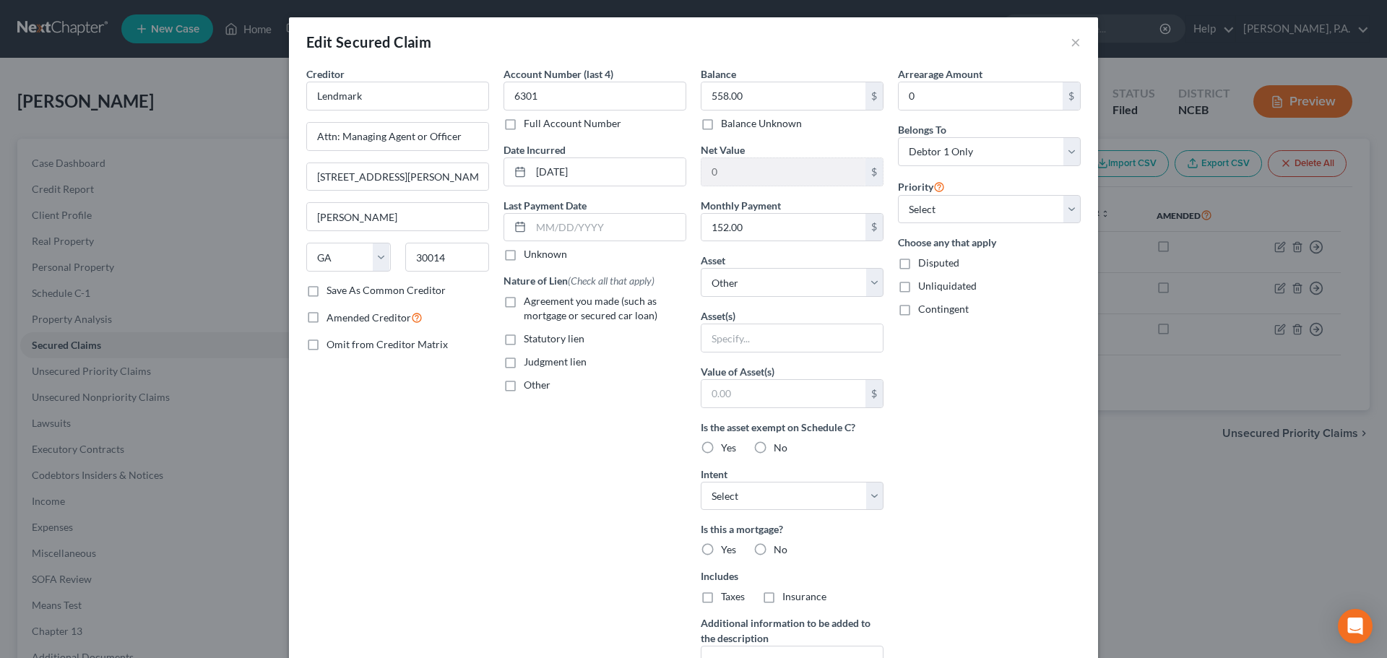
click at [595, 311] on span "Agreement you made (such as mortgage or secured car loan)" at bounding box center [591, 308] width 134 height 27
click at [539, 303] on input "Agreement you made (such as mortgage or secured car loan)" at bounding box center [534, 298] width 9 height 9
click at [759, 280] on select "Select Other Multiple Assets [STREET_ADDRESS] - $260770.0 Household Goods - Hou…" at bounding box center [792, 282] width 183 height 29
click at [701, 268] on select "Select Other Multiple Assets [STREET_ADDRESS] - $260770.0 Household Goods - Hou…" at bounding box center [792, 282] width 183 height 29
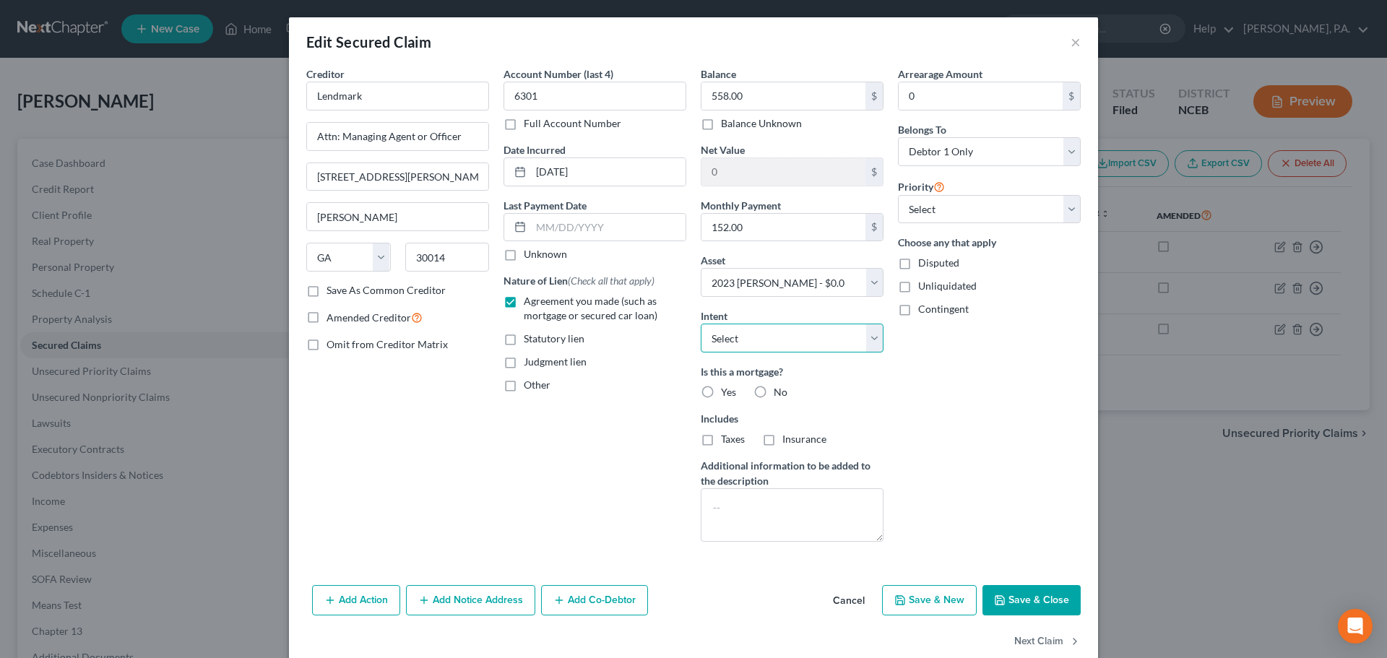
click at [775, 340] on select "Select Surrender Redeem Reaffirm Avoid Other" at bounding box center [792, 338] width 183 height 29
click at [701, 324] on select "Select Surrender Redeem Reaffirm Avoid Other" at bounding box center [792, 338] width 183 height 29
click at [774, 399] on label "No" at bounding box center [781, 392] width 14 height 14
click at [774, 393] on label "No" at bounding box center [781, 392] width 14 height 14
click at [780, 393] on input "No" at bounding box center [784, 389] width 9 height 9
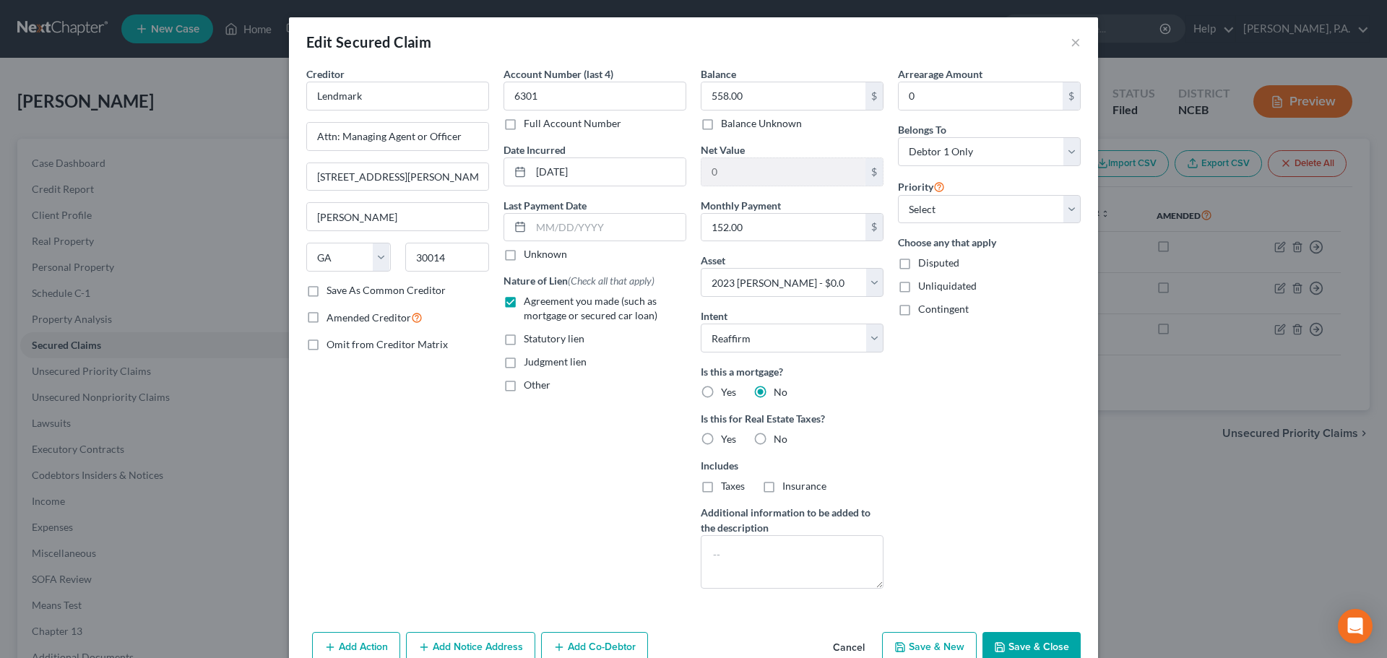
click at [774, 441] on label "No" at bounding box center [781, 439] width 14 height 14
click at [780, 441] on input "No" at bounding box center [784, 436] width 9 height 9
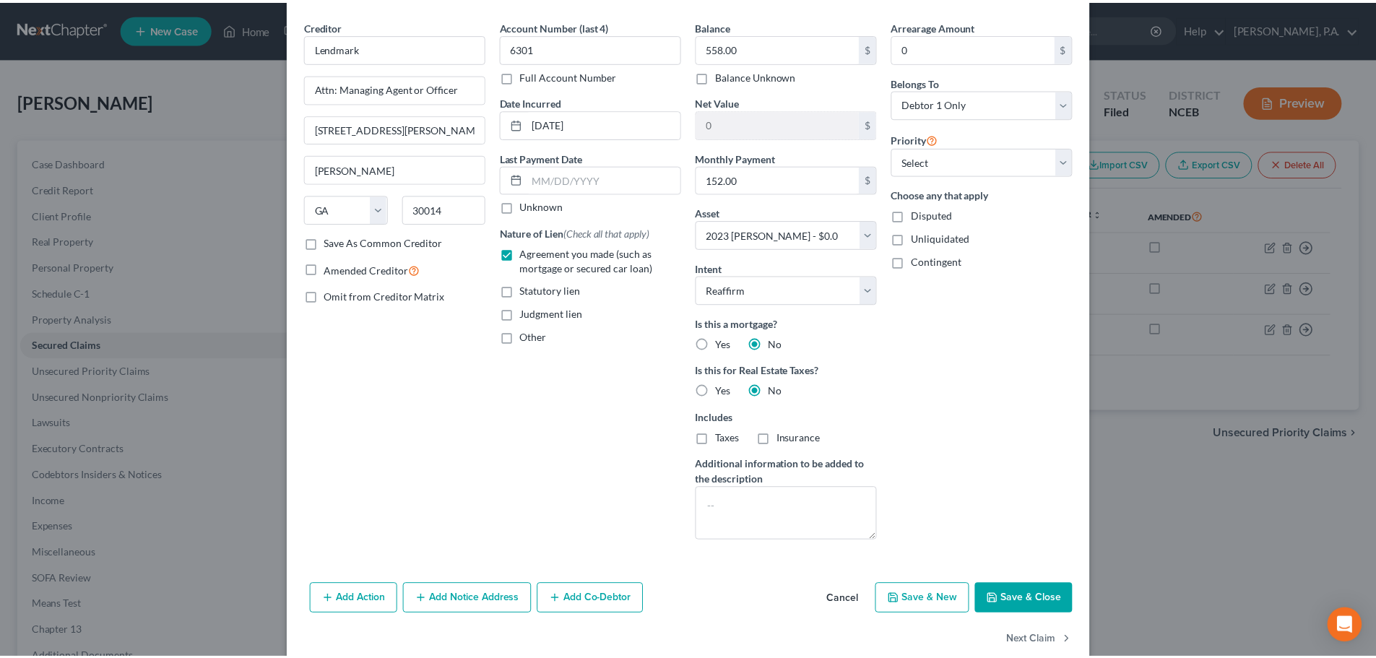
scroll to position [74, 0]
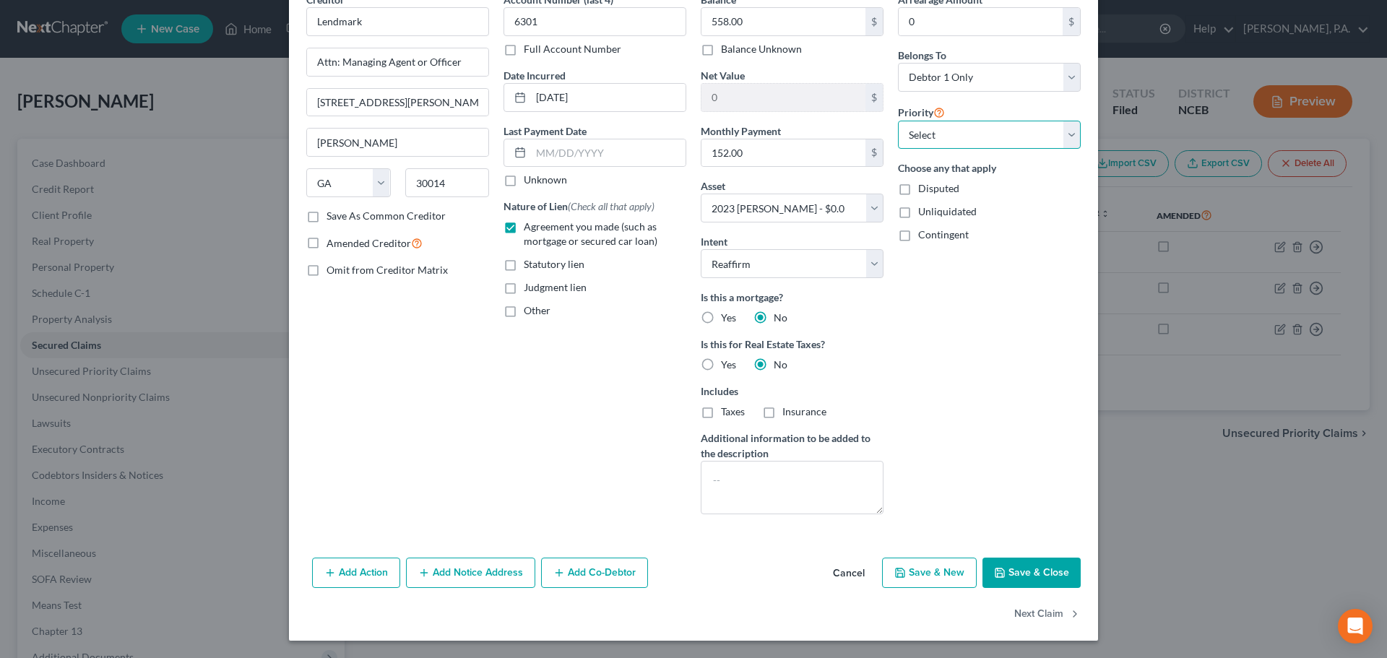
click at [983, 131] on select "Select 1st 2nd 3rd 4th 5th 6th 7th 8th 9th 10th 11th 12th 13th 14th 15th 16th 1…" at bounding box center [989, 135] width 183 height 29
click at [898, 121] on select "Select 1st 2nd 3rd 4th 5th 6th 7th 8th 9th 10th 11th 12th 13th 14th 15th 16th 1…" at bounding box center [989, 135] width 183 height 29
click at [1020, 571] on button "Save & Close" at bounding box center [1032, 573] width 98 height 30
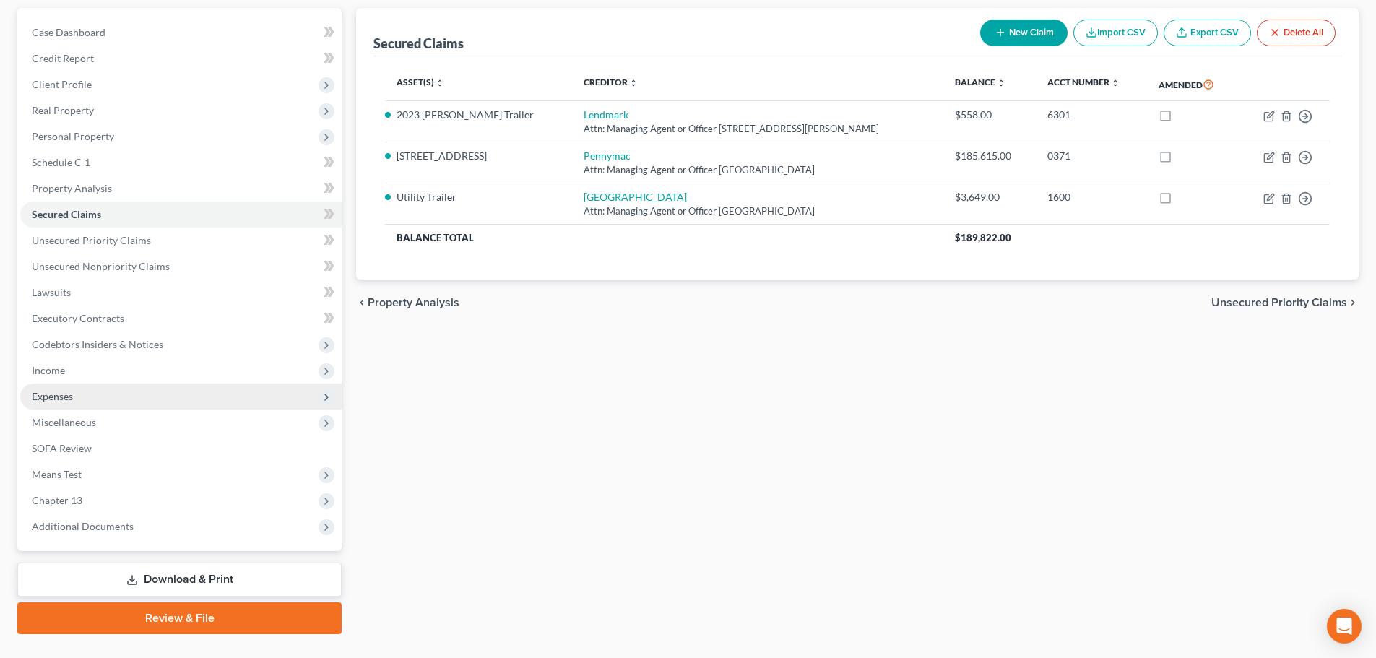
scroll to position [162, 0]
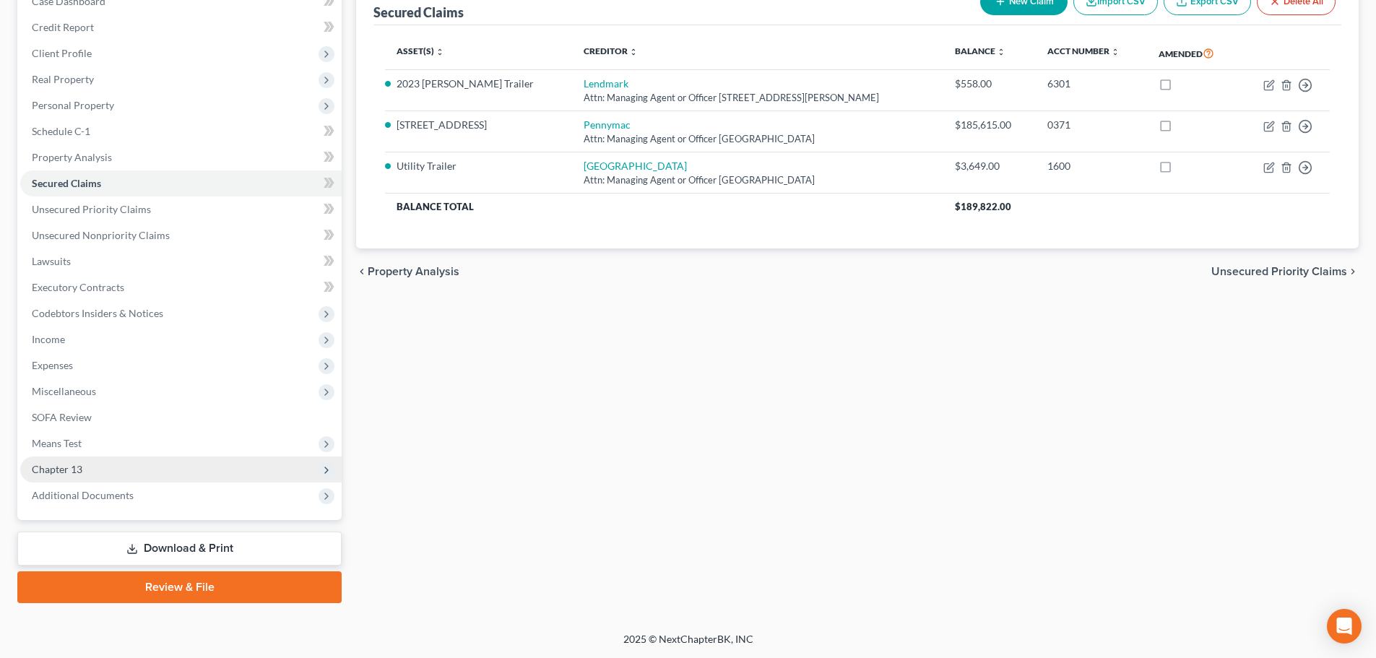
click at [234, 472] on span "Chapter 13" at bounding box center [181, 470] width 322 height 26
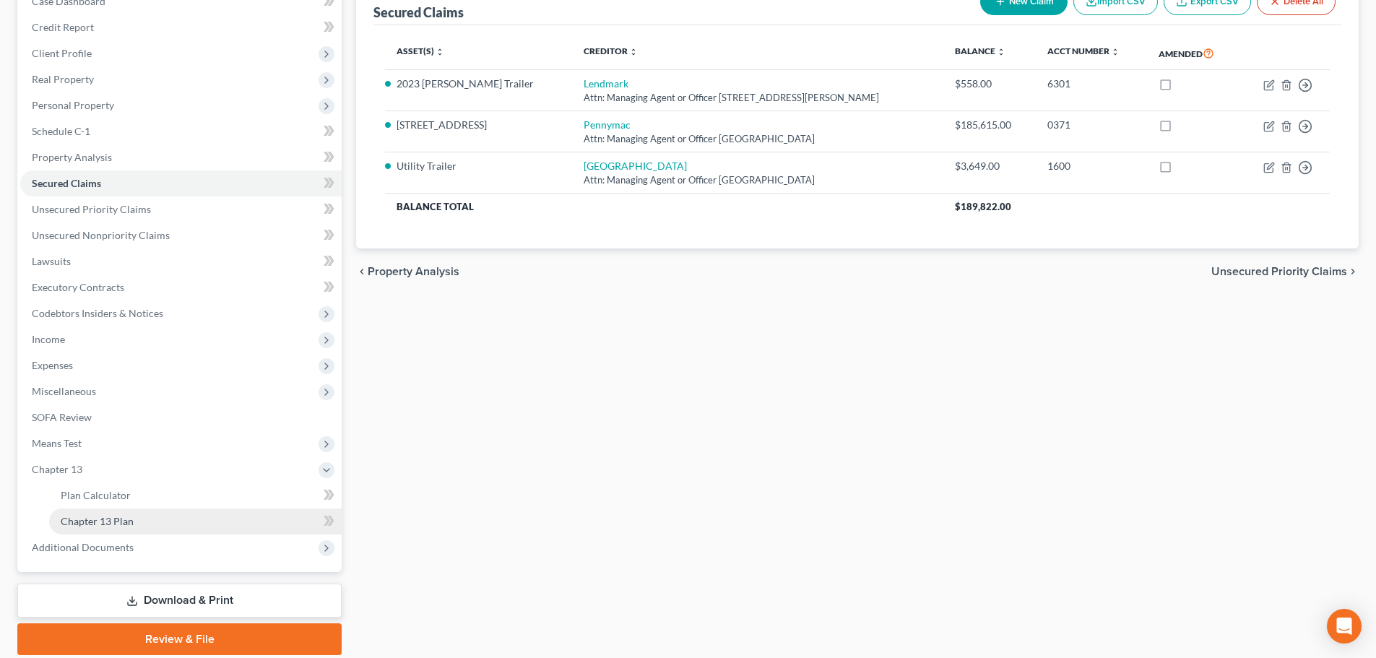
click at [307, 521] on link "Chapter 13 Plan" at bounding box center [195, 522] width 293 height 26
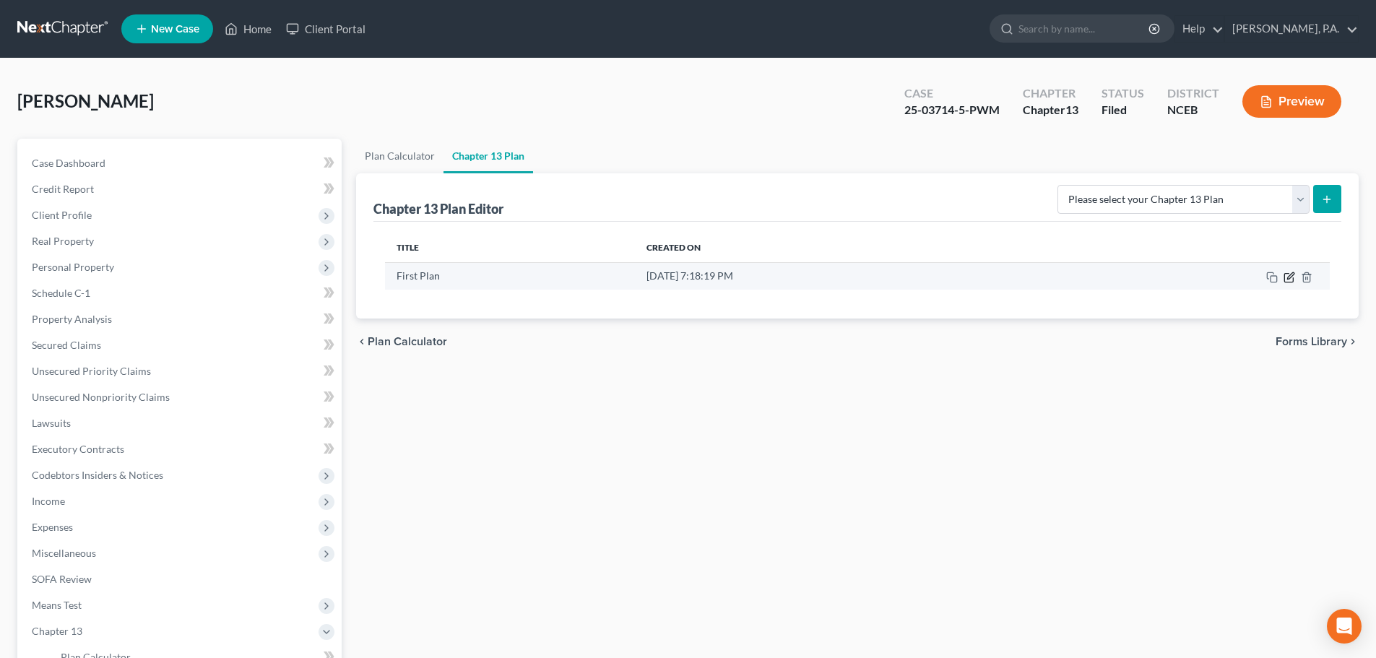
click at [1288, 276] on icon "button" at bounding box center [1290, 278] width 12 height 12
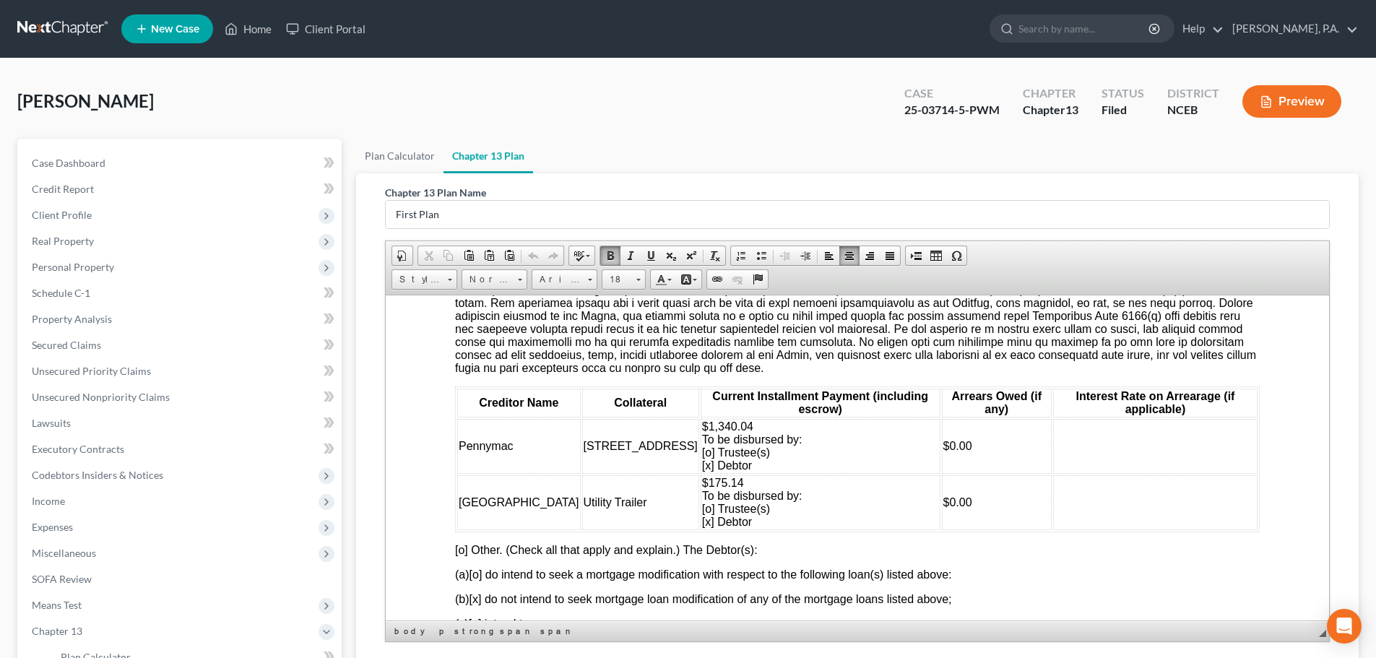
scroll to position [1596, 0]
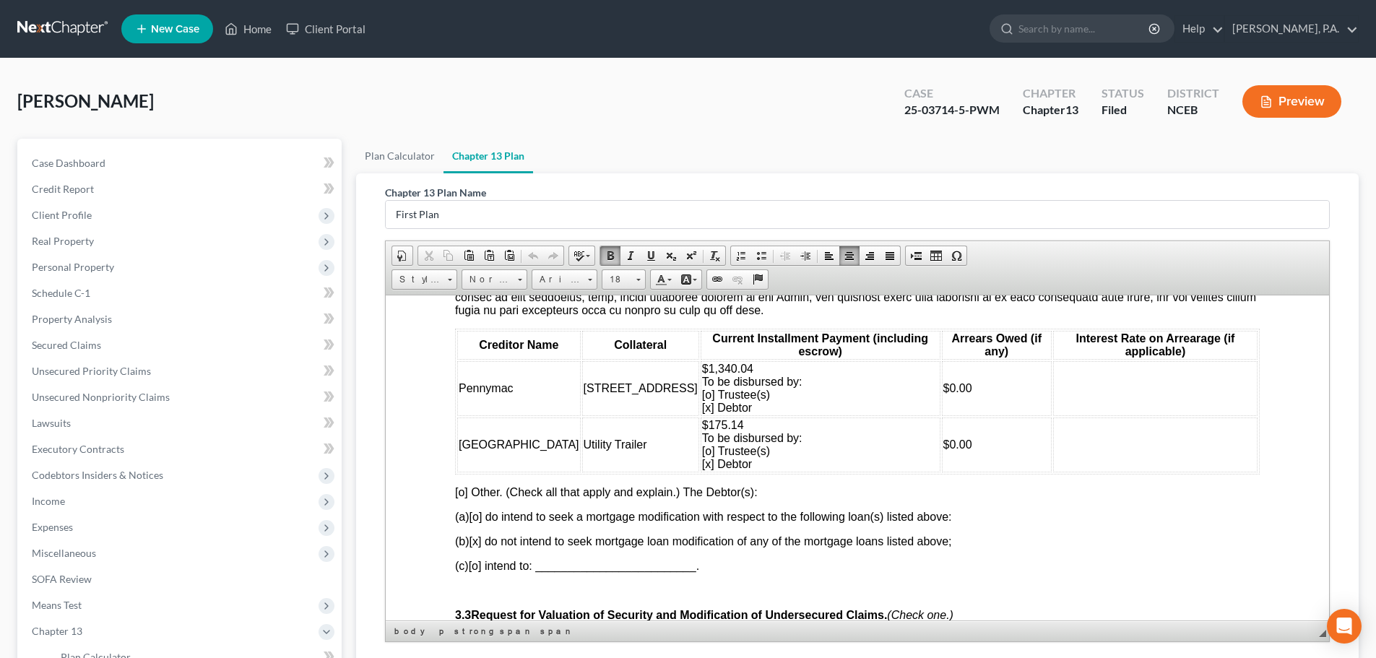
drag, startPoint x: 1323, startPoint y: 353, endPoint x: 1746, endPoint y: 706, distance: 550.9
click at [1074, 454] on td at bounding box center [1155, 444] width 204 height 55
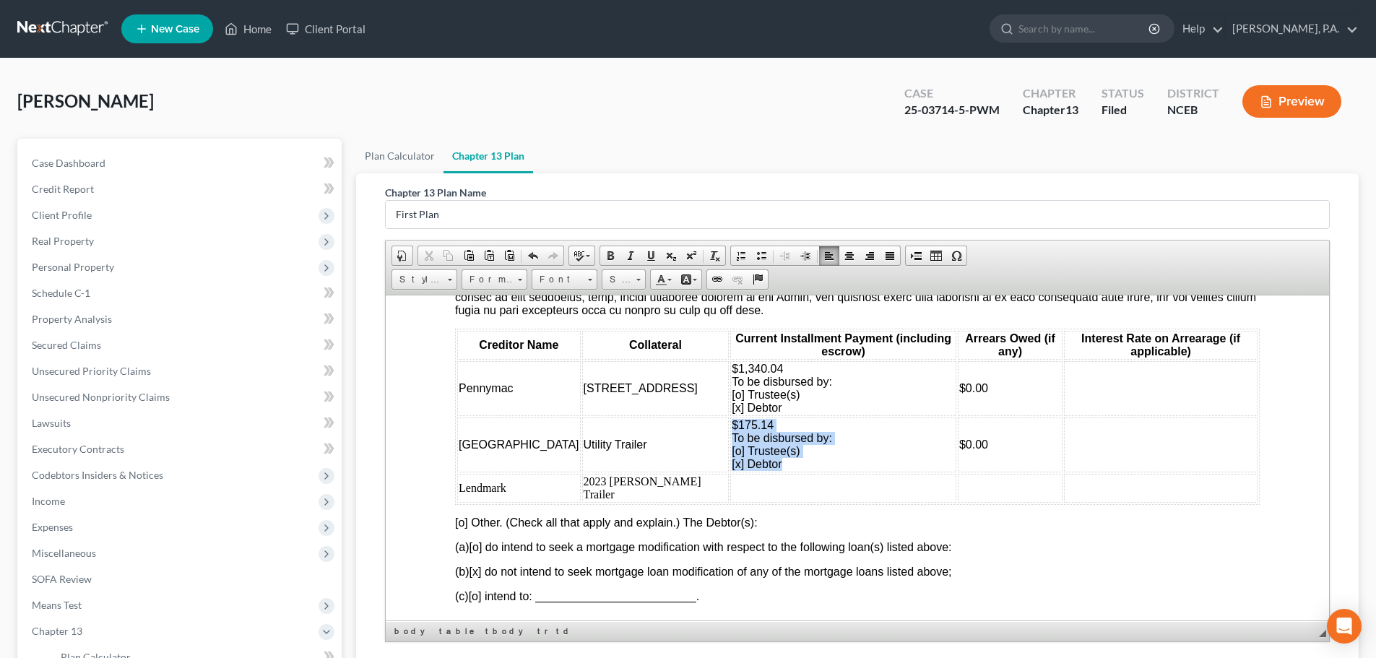
drag, startPoint x: 743, startPoint y: 493, endPoint x: 642, endPoint y: 452, distance: 108.8
click at [730, 452] on td "$175.14 To be disbursed by: [o] Trustee(s) [x] Debtor" at bounding box center [843, 444] width 226 height 55
copy span "$175.14 To be disbursed by: [o] Trustee(s) [x] Debtor"
click at [730, 502] on td at bounding box center [843, 487] width 226 height 29
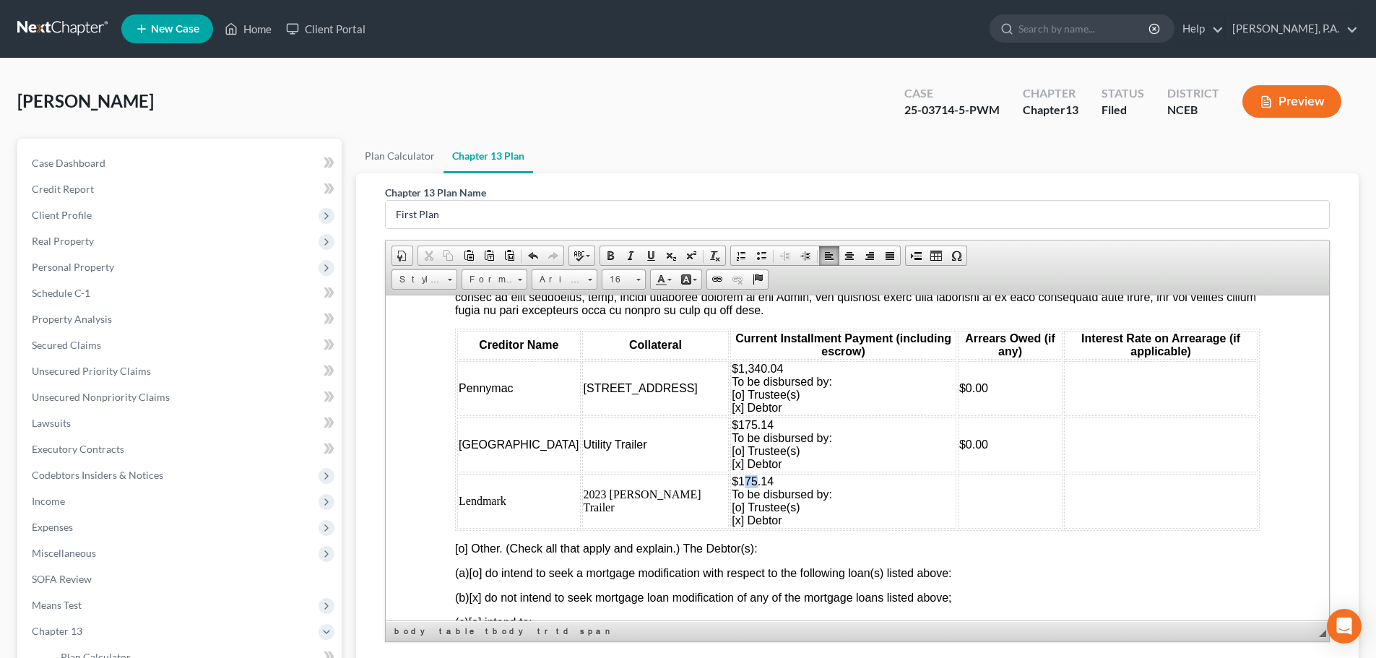
drag, startPoint x: 657, startPoint y: 505, endPoint x: 670, endPoint y: 505, distance: 13.0
click at [732, 487] on span "$175.14" at bounding box center [753, 481] width 42 height 12
drag, startPoint x: 673, startPoint y: 506, endPoint x: 691, endPoint y: 506, distance: 17.3
click at [730, 506] on td "$152.14 To be disbursed by: [o] Trustee(s) [x] Debtor" at bounding box center [843, 500] width 226 height 55
click at [958, 528] on td at bounding box center [1010, 500] width 105 height 55
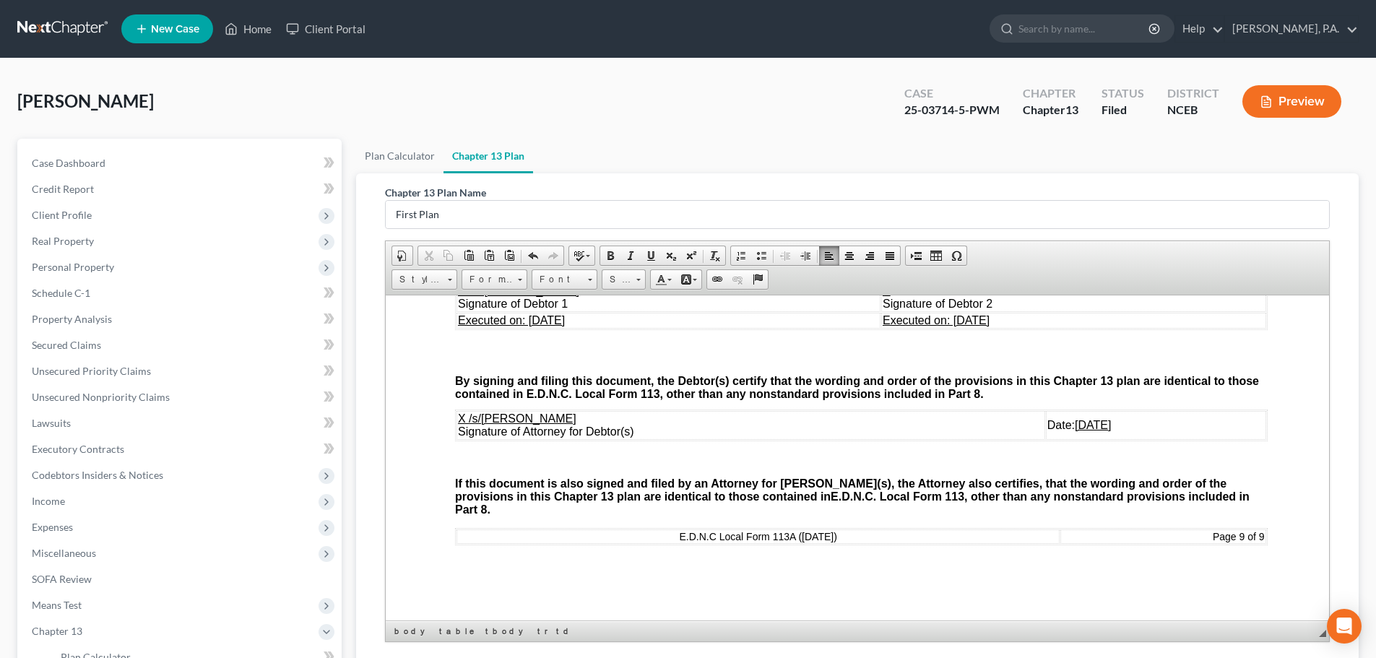
scroll to position [214, 0]
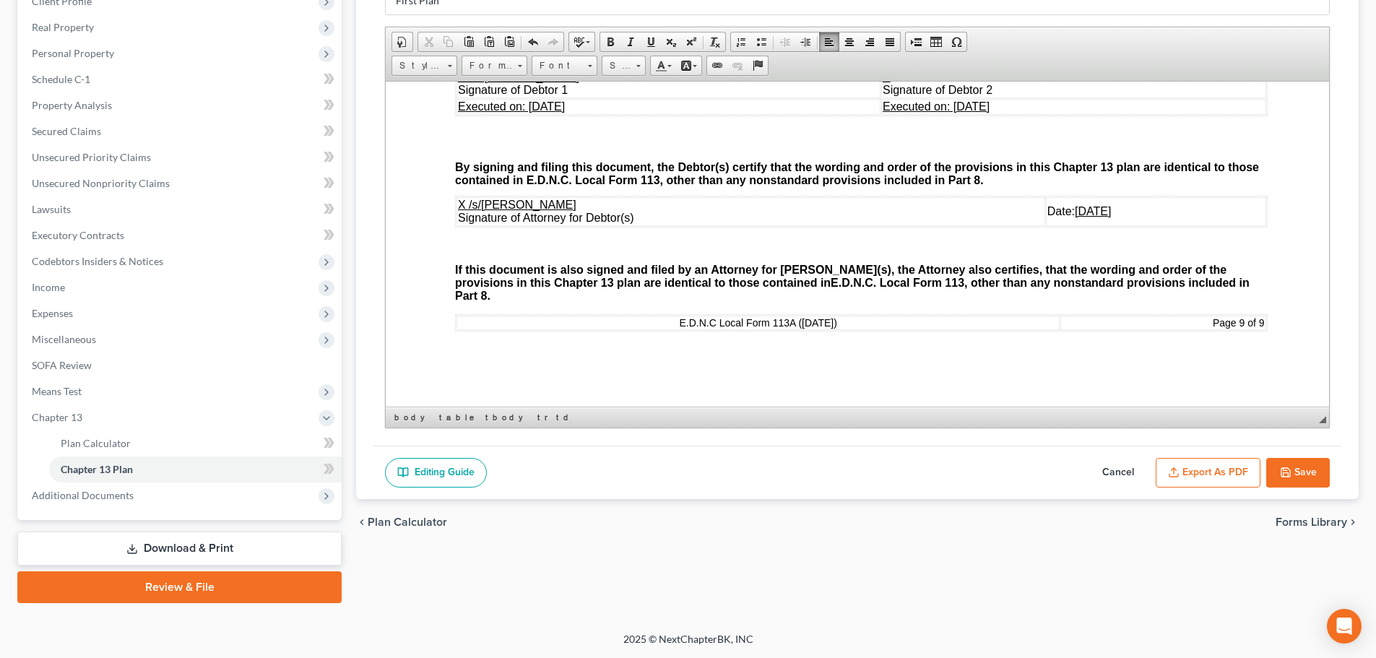
click at [1288, 472] on icon "button" at bounding box center [1286, 473] width 12 height 12
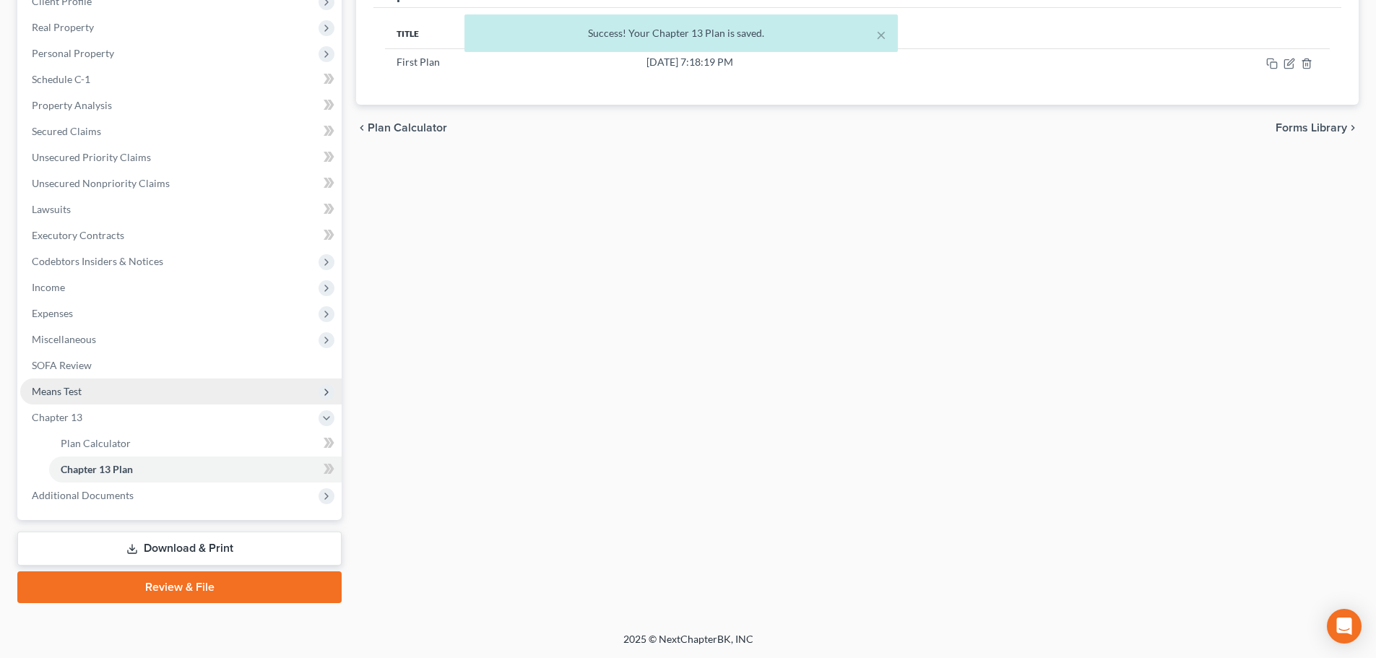
click at [142, 392] on span "Means Test" at bounding box center [181, 392] width 322 height 26
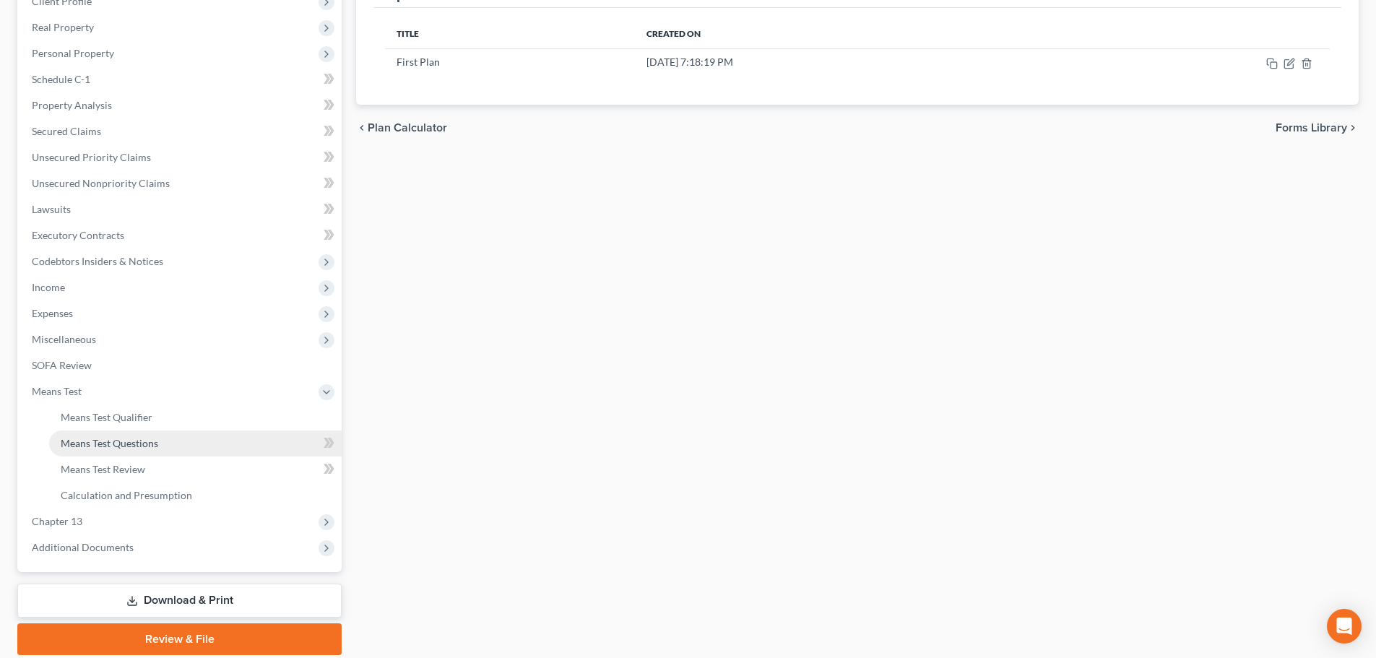
click at [196, 439] on link "Means Test Questions" at bounding box center [195, 444] width 293 height 26
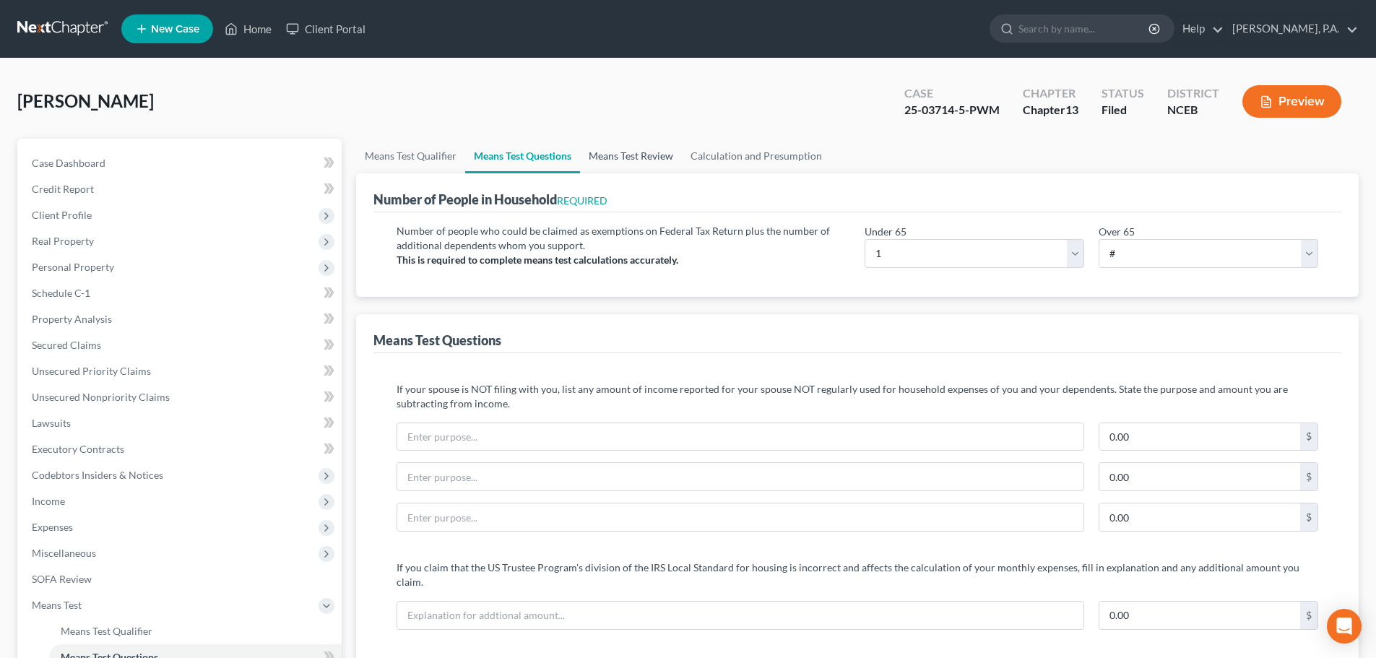
click at [603, 163] on link "Means Test Review" at bounding box center [631, 156] width 102 height 35
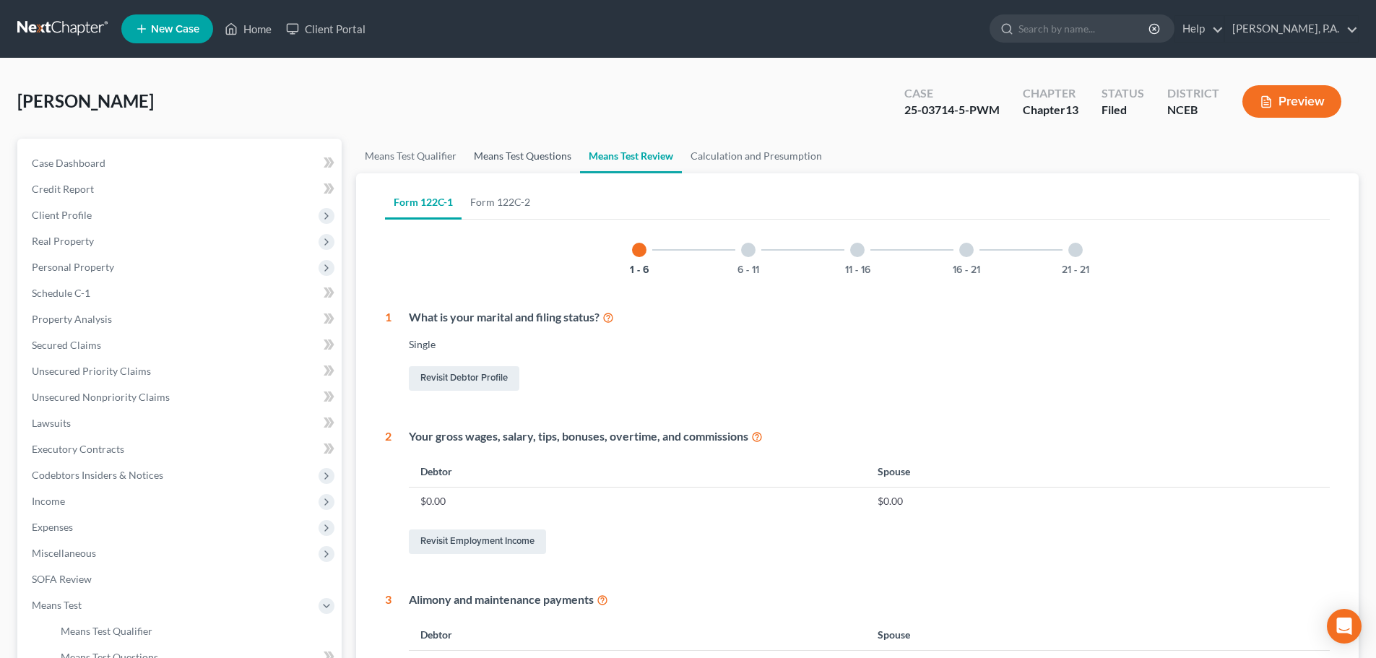
click at [545, 160] on link "Means Test Questions" at bounding box center [522, 156] width 115 height 35
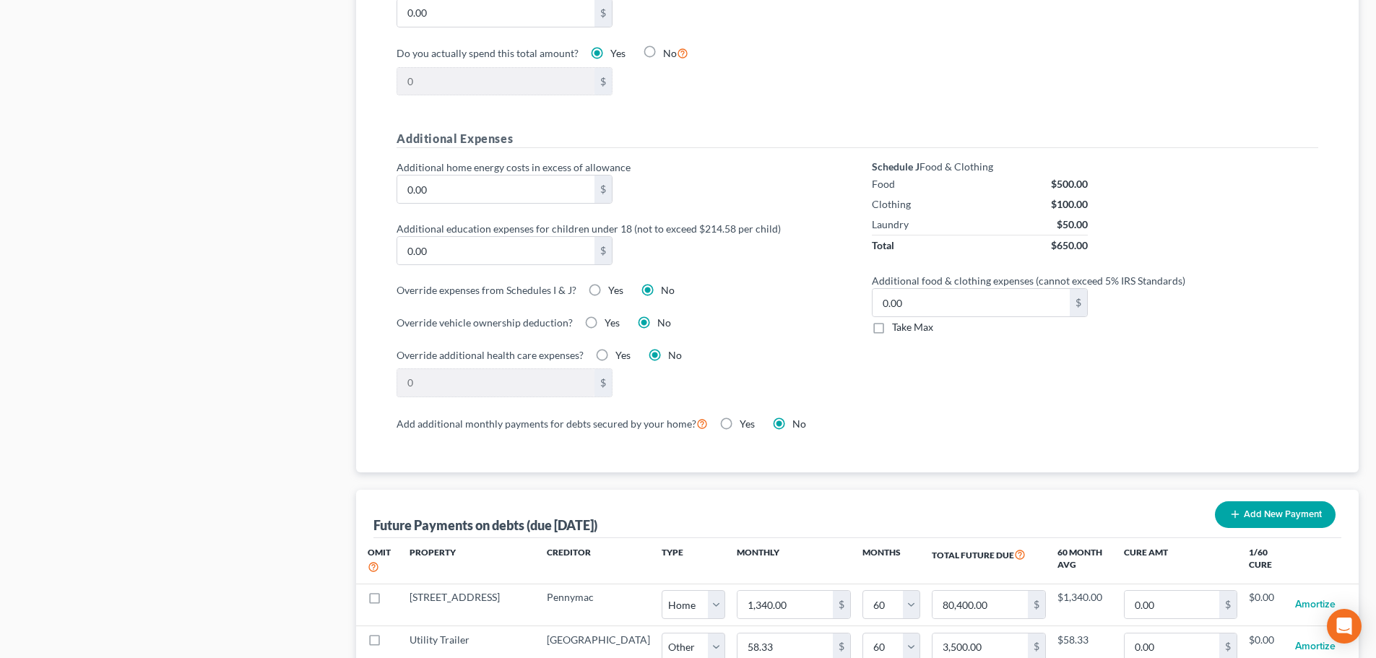
scroll to position [1434, 0]
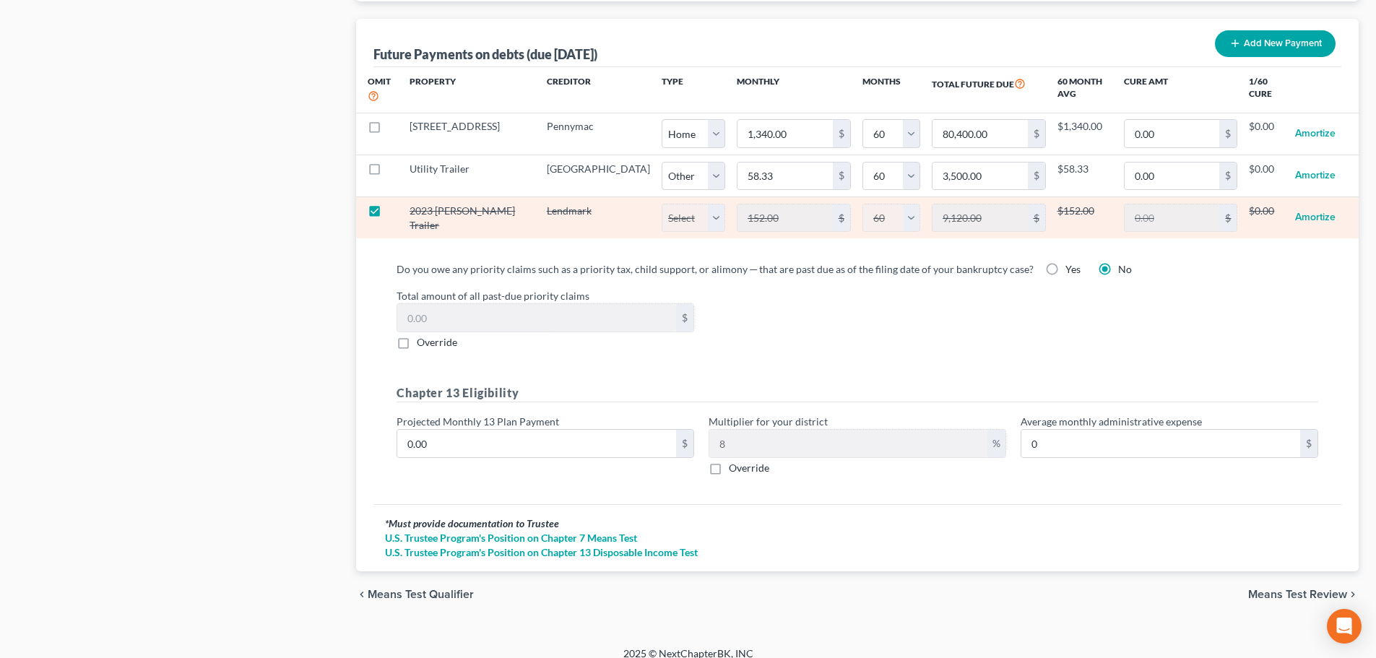
click at [362, 199] on td at bounding box center [377, 218] width 42 height 42
click at [388, 215] on label at bounding box center [388, 215] width 0 height 0
click at [394, 204] on input "checkbox" at bounding box center [398, 208] width 9 height 9
click at [662, 206] on select "Select Home Vehicle Other" at bounding box center [694, 218] width 64 height 29
click at [662, 204] on select "Select Home Vehicle Other" at bounding box center [694, 218] width 64 height 29
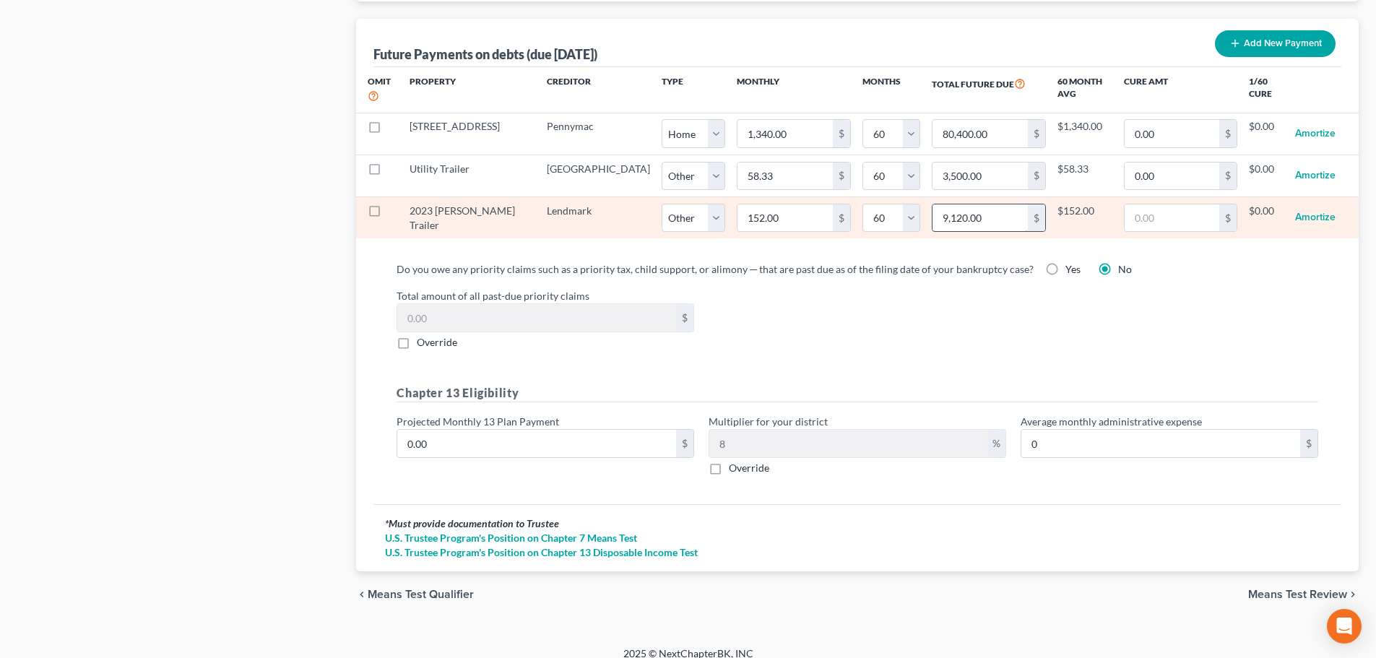
click at [933, 204] on input "9,120.00" at bounding box center [980, 217] width 95 height 27
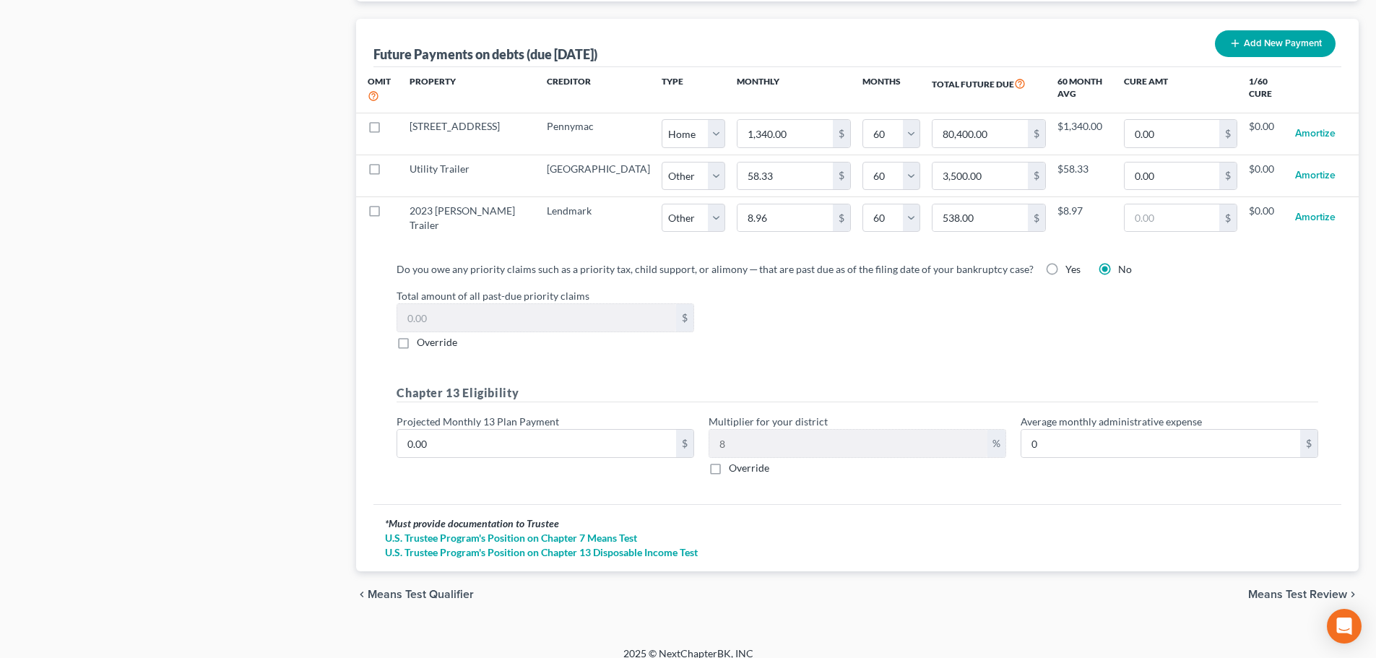
click at [1263, 589] on span "Means Test Review" at bounding box center [1297, 595] width 99 height 12
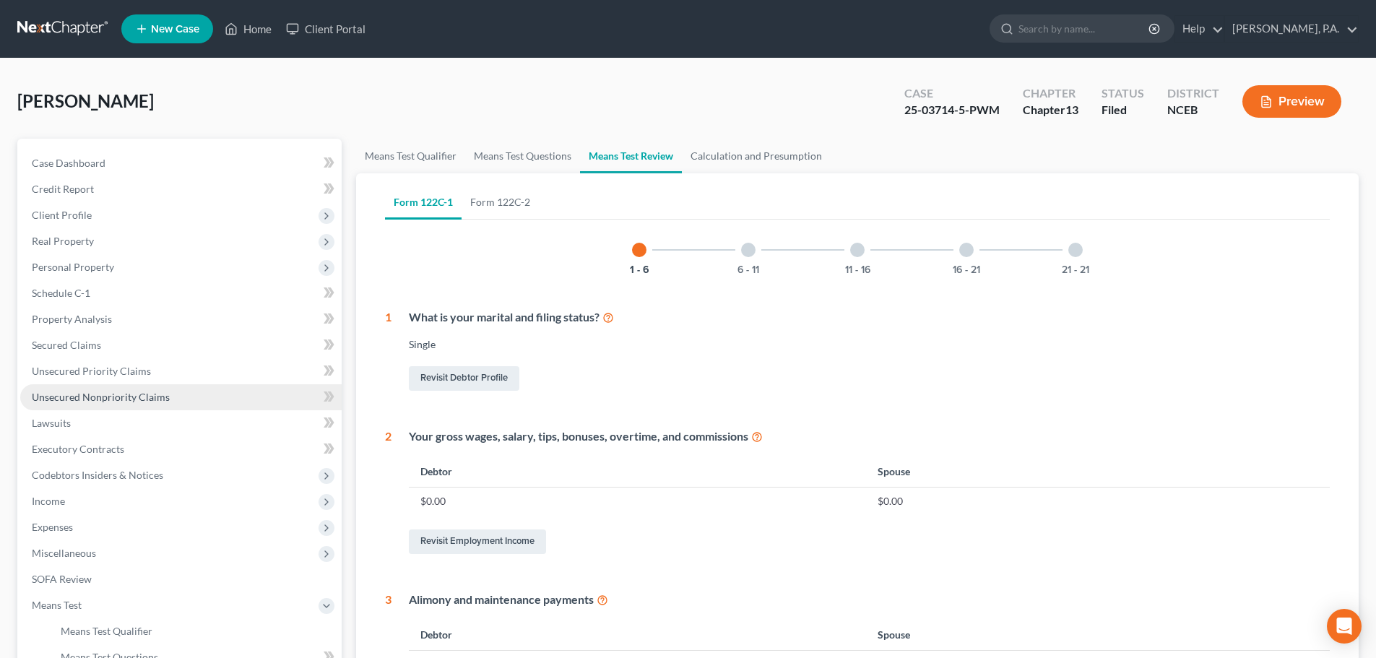
click at [171, 397] on link "Unsecured Nonpriority Claims" at bounding box center [181, 397] width 322 height 26
